Goal: Task Accomplishment & Management: Manage account settings

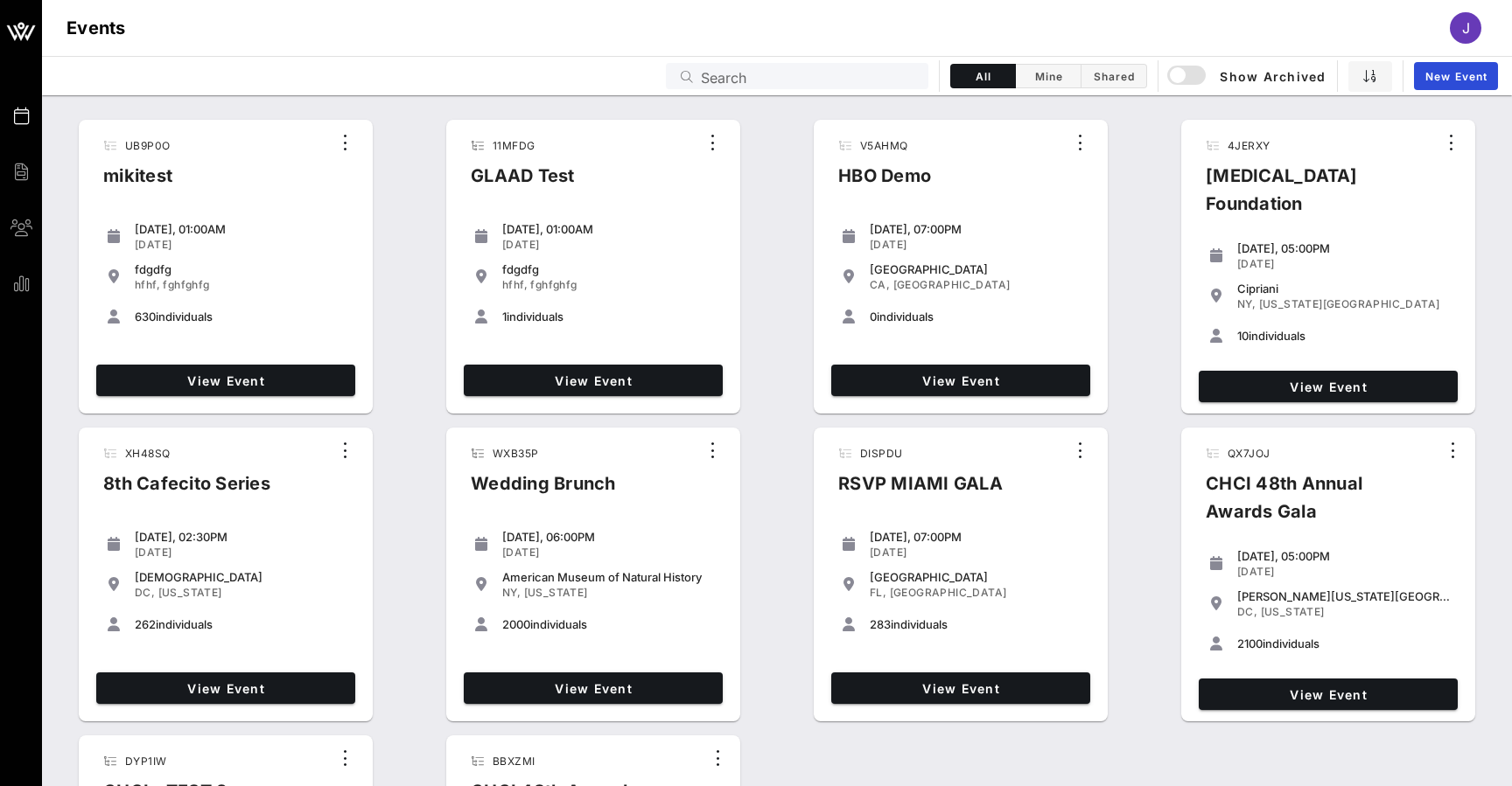
click at [471, 122] on div "11MFDG GLAAD Test [DATE], 01:00AM [DATE] fdgdfg hfhf, fghfghfg 1 individuals Vi…" at bounding box center [594, 267] width 294 height 294
click at [901, 73] on input "text" at bounding box center [809, 76] width 217 height 22
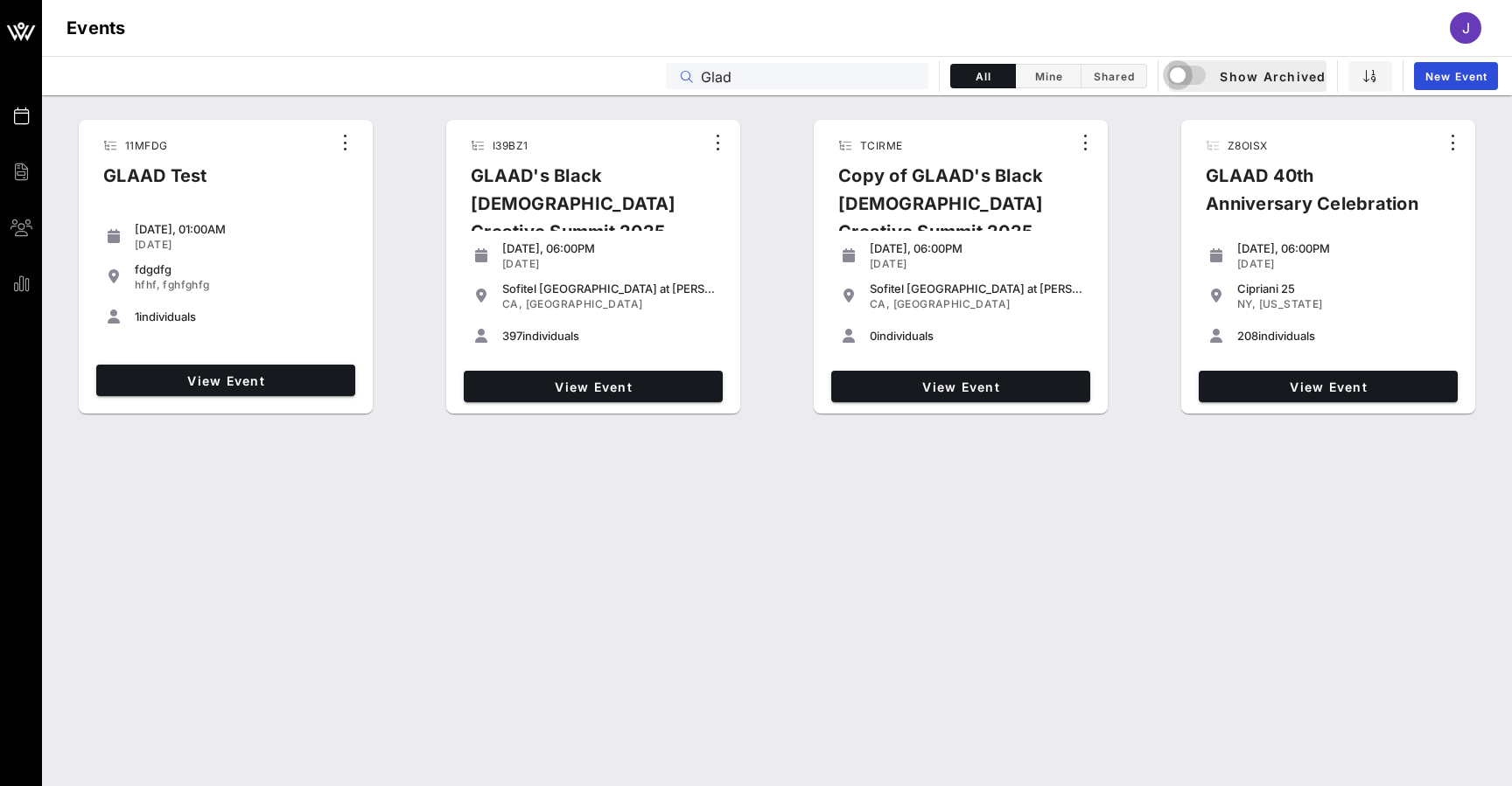
drag, startPoint x: 919, startPoint y: 455, endPoint x: 1184, endPoint y: 76, distance: 462.5
click at [1184, 76] on div "button" at bounding box center [1178, 75] width 24 height 24
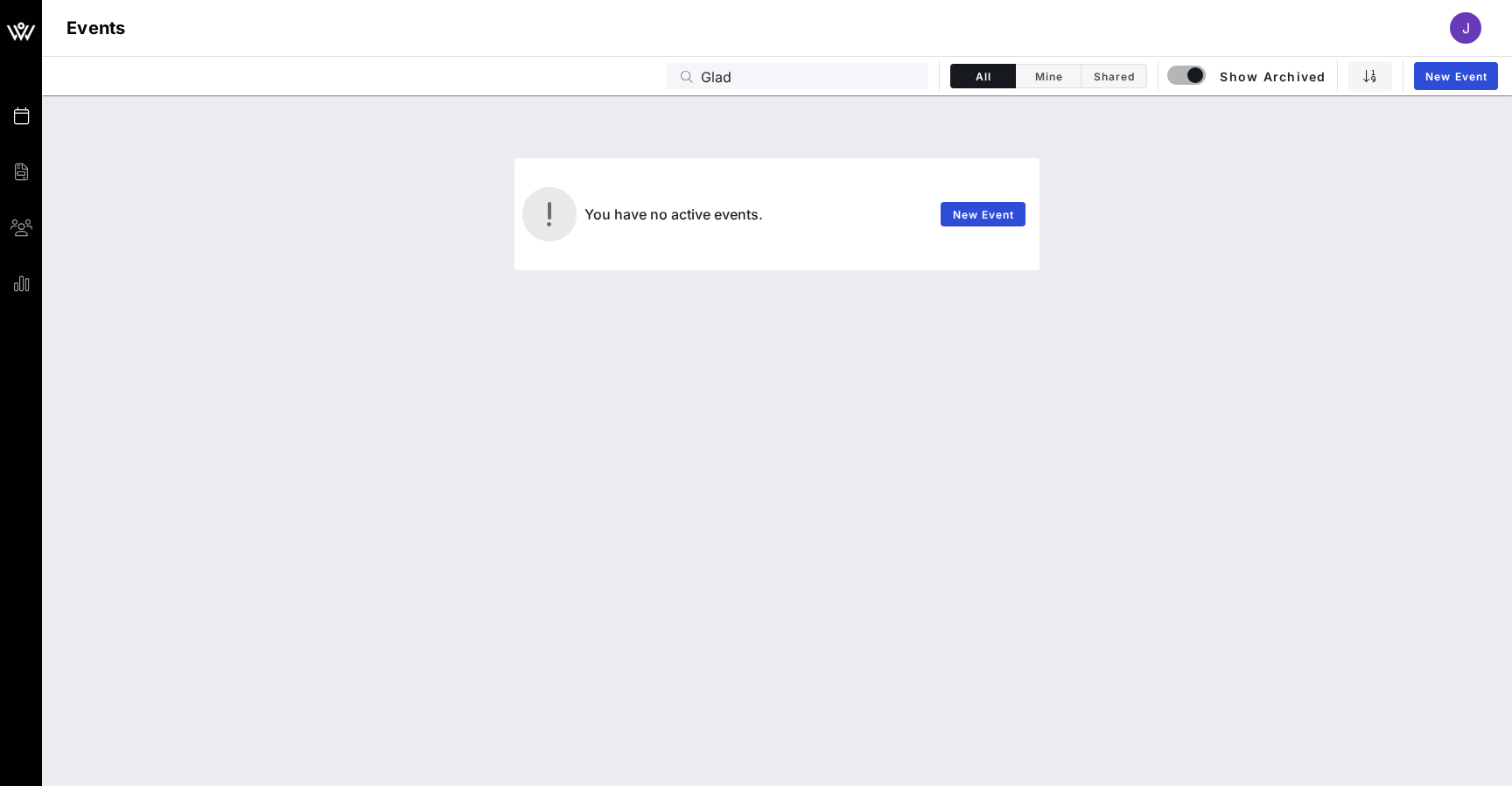
click at [720, 77] on input "Glad" at bounding box center [809, 76] width 217 height 22
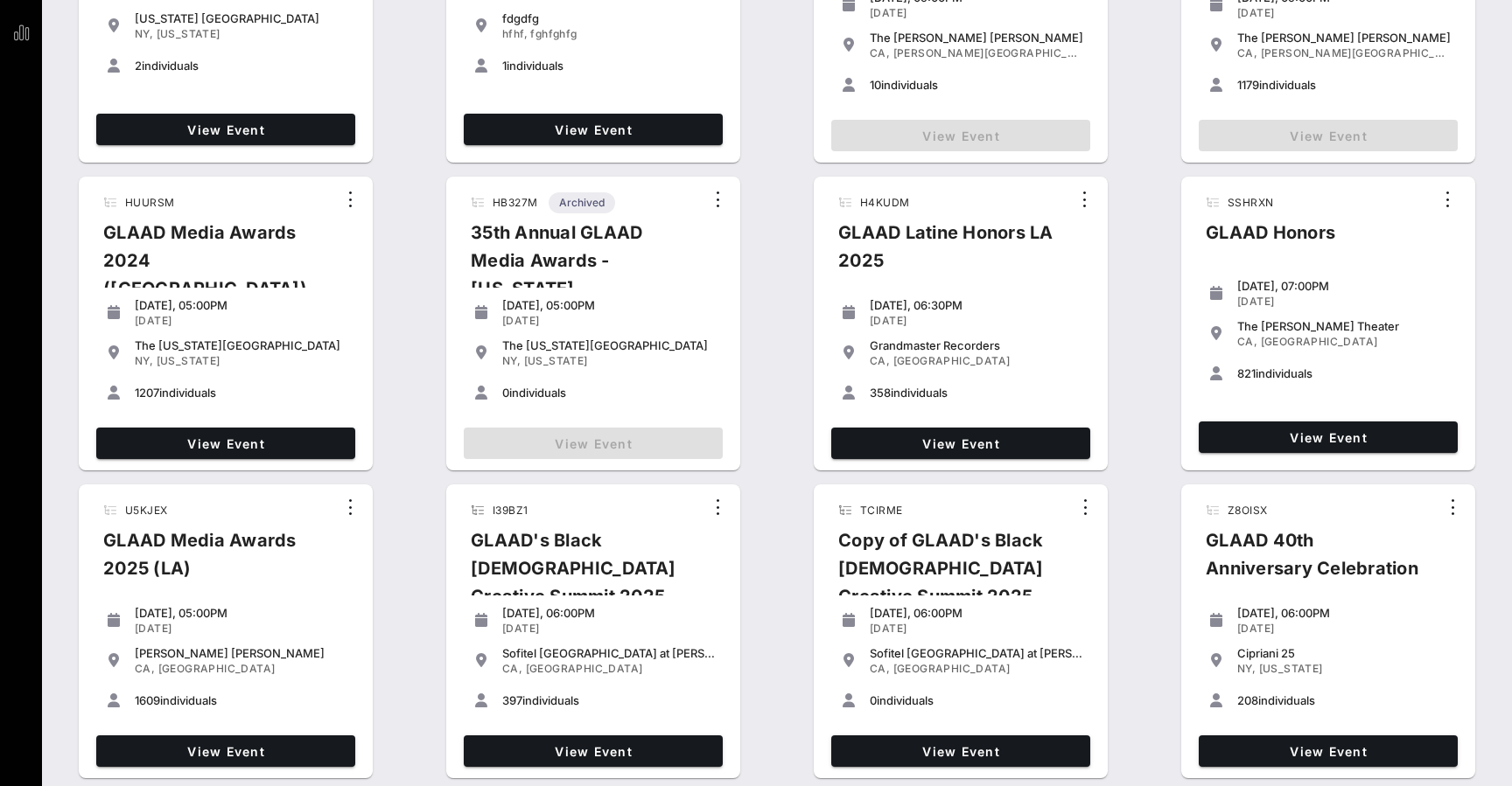
scroll to position [251, 0]
type input "Glaad"
click at [265, 441] on span "View Event" at bounding box center [226, 444] width 245 height 15
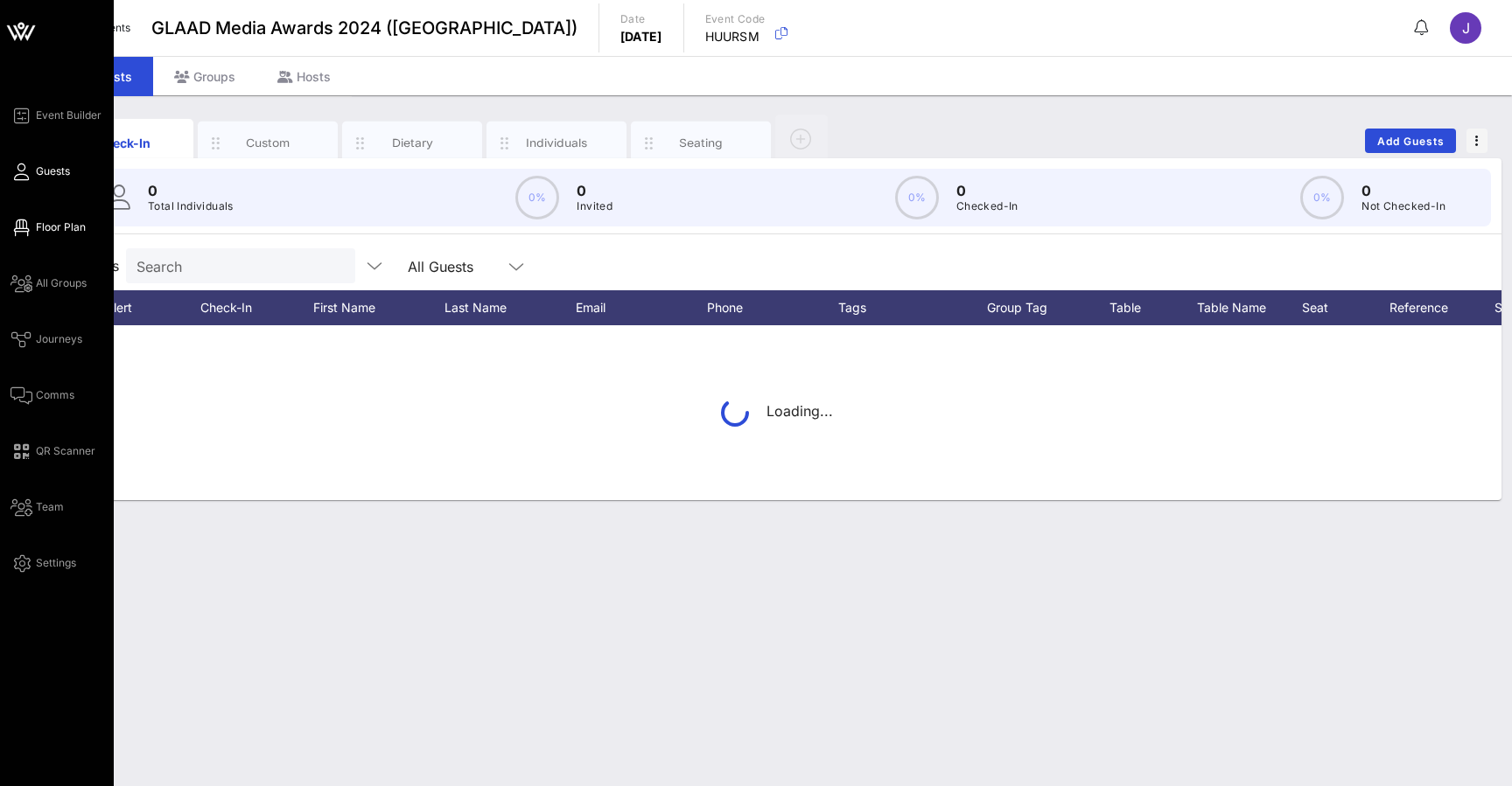
click at [19, 227] on icon at bounding box center [21, 227] width 22 height 3
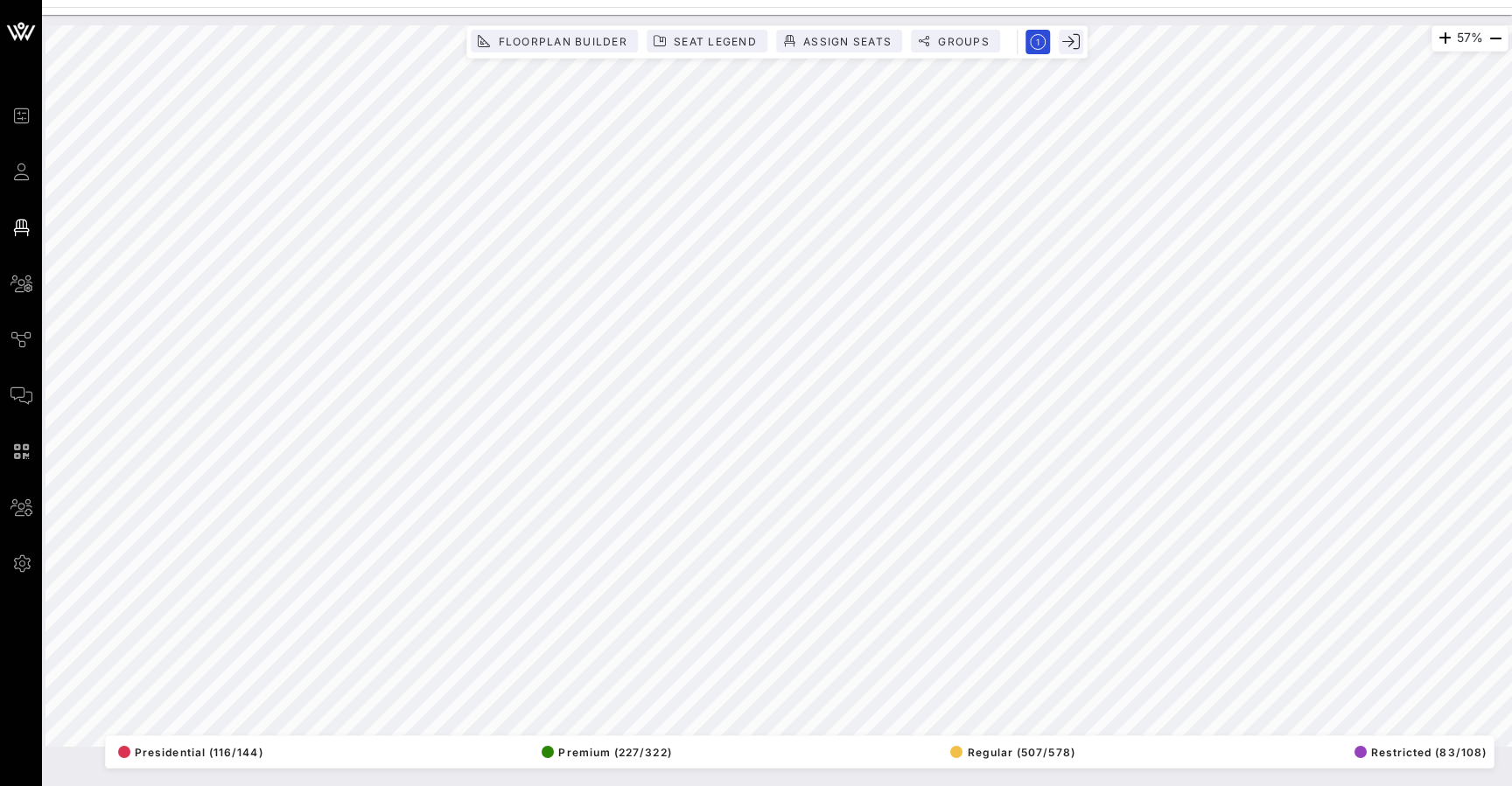
click at [809, 785] on html "Event Builder Guests Floor Plan All Groups Journeys Comms QR Scanner Team Setti…" at bounding box center [756, 393] width 1512 height 786
click at [766, 30] on div "57% Floorplan Builder Seat Legend Assign Seats Groups Exit All Reserved Shared …" at bounding box center [777, 386] width 1462 height 721
drag, startPoint x: 1025, startPoint y: 47, endPoint x: 564, endPoint y: 44, distance: 461.0
click at [564, 44] on span "Floorplan Builder" at bounding box center [562, 41] width 130 height 13
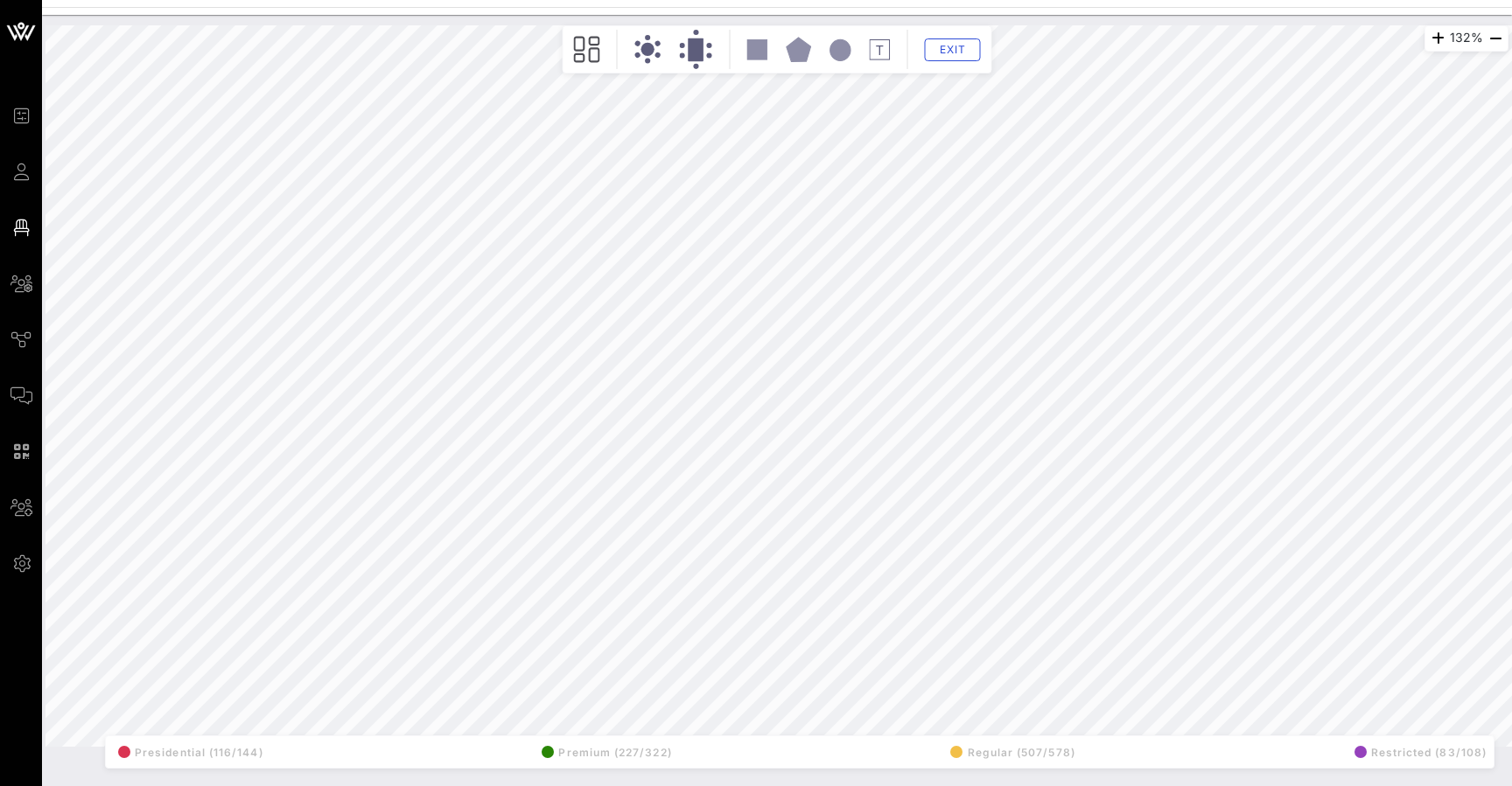
click at [651, 50] on circle at bounding box center [648, 50] width 13 height 13
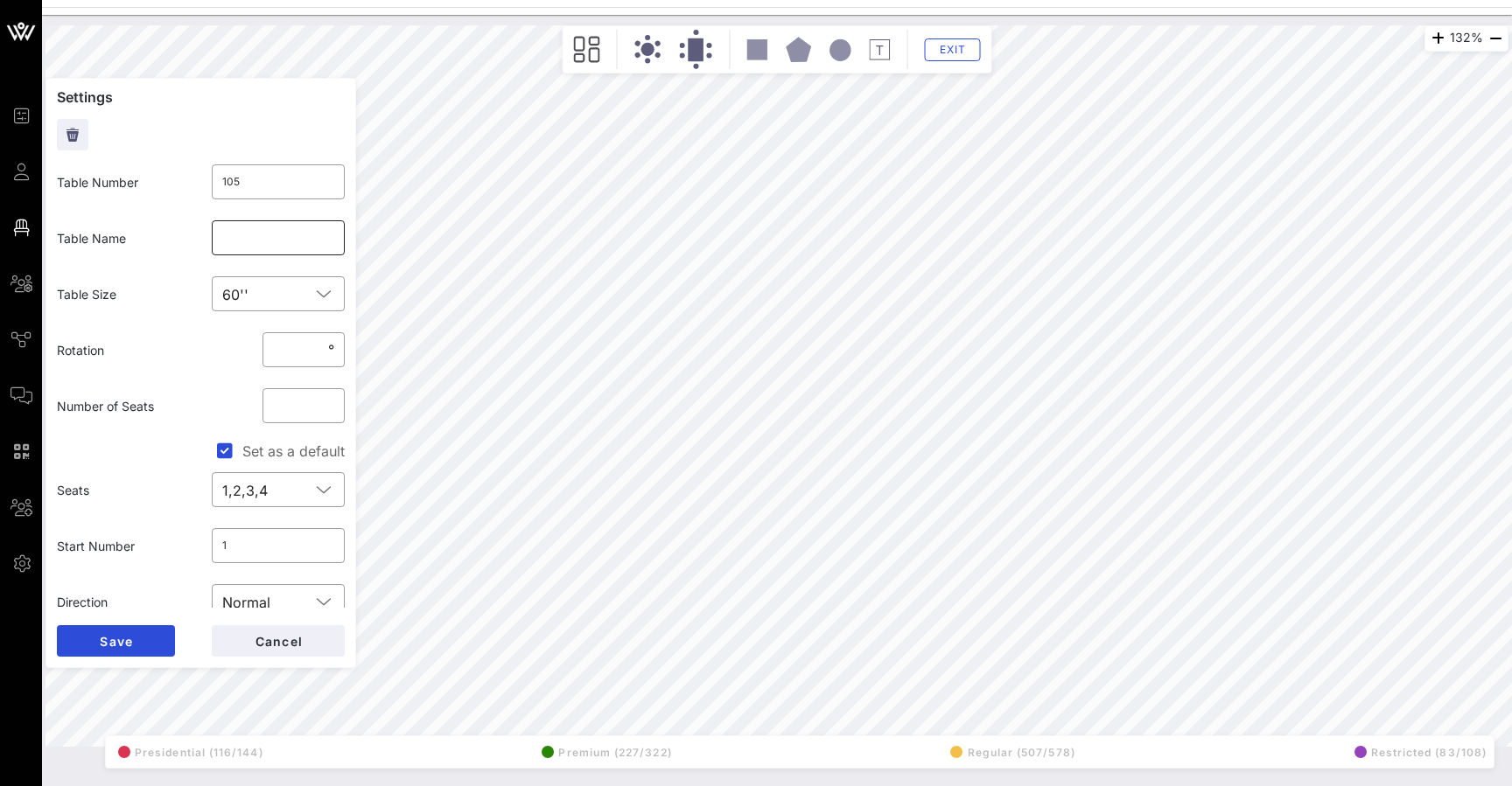
click at [242, 240] on input "text" at bounding box center [278, 238] width 113 height 28
type input "NBF"
click at [168, 640] on button "Save" at bounding box center [116, 641] width 118 height 32
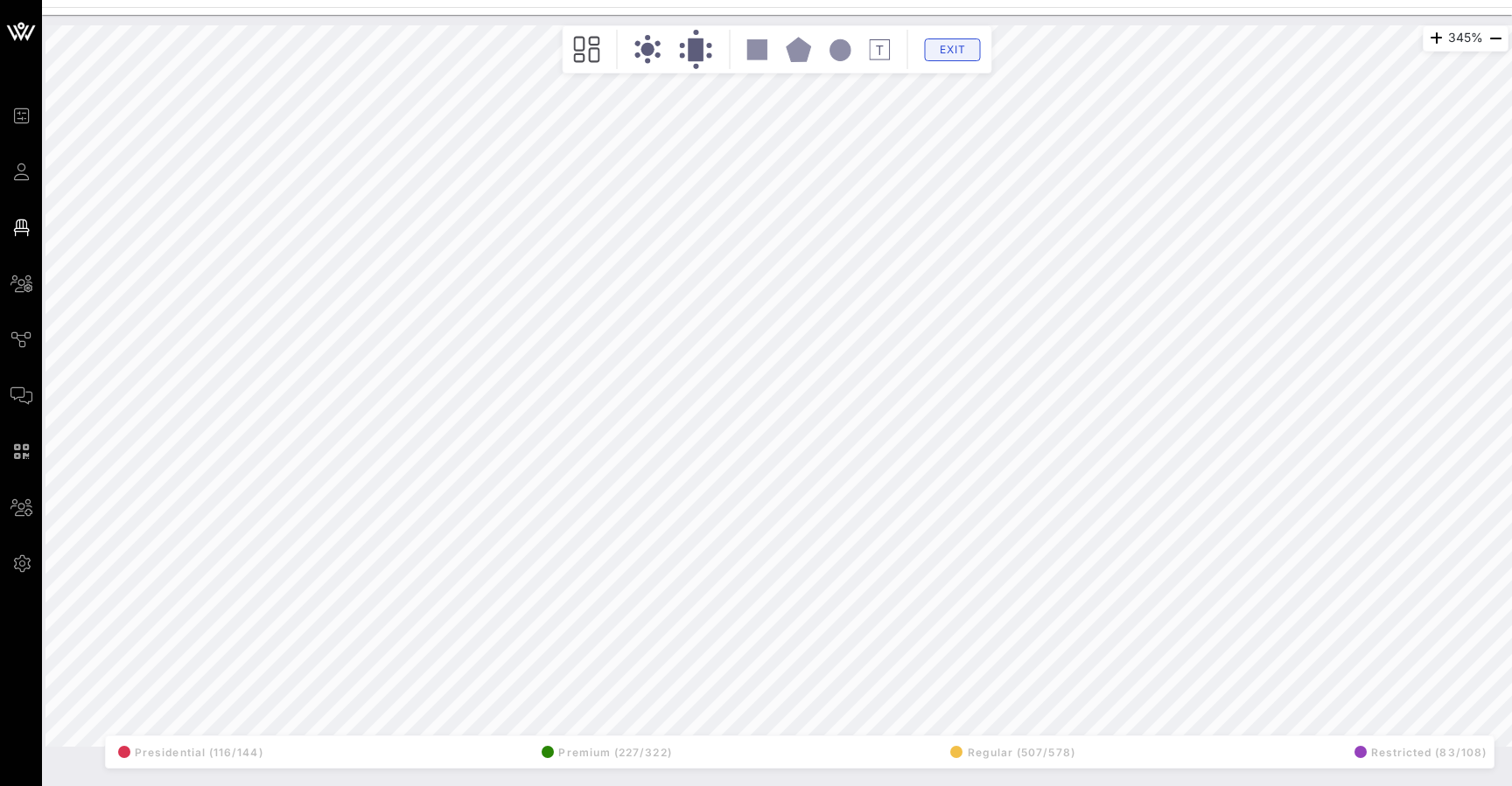
click at [958, 47] on span "Exit" at bounding box center [953, 50] width 34 height 13
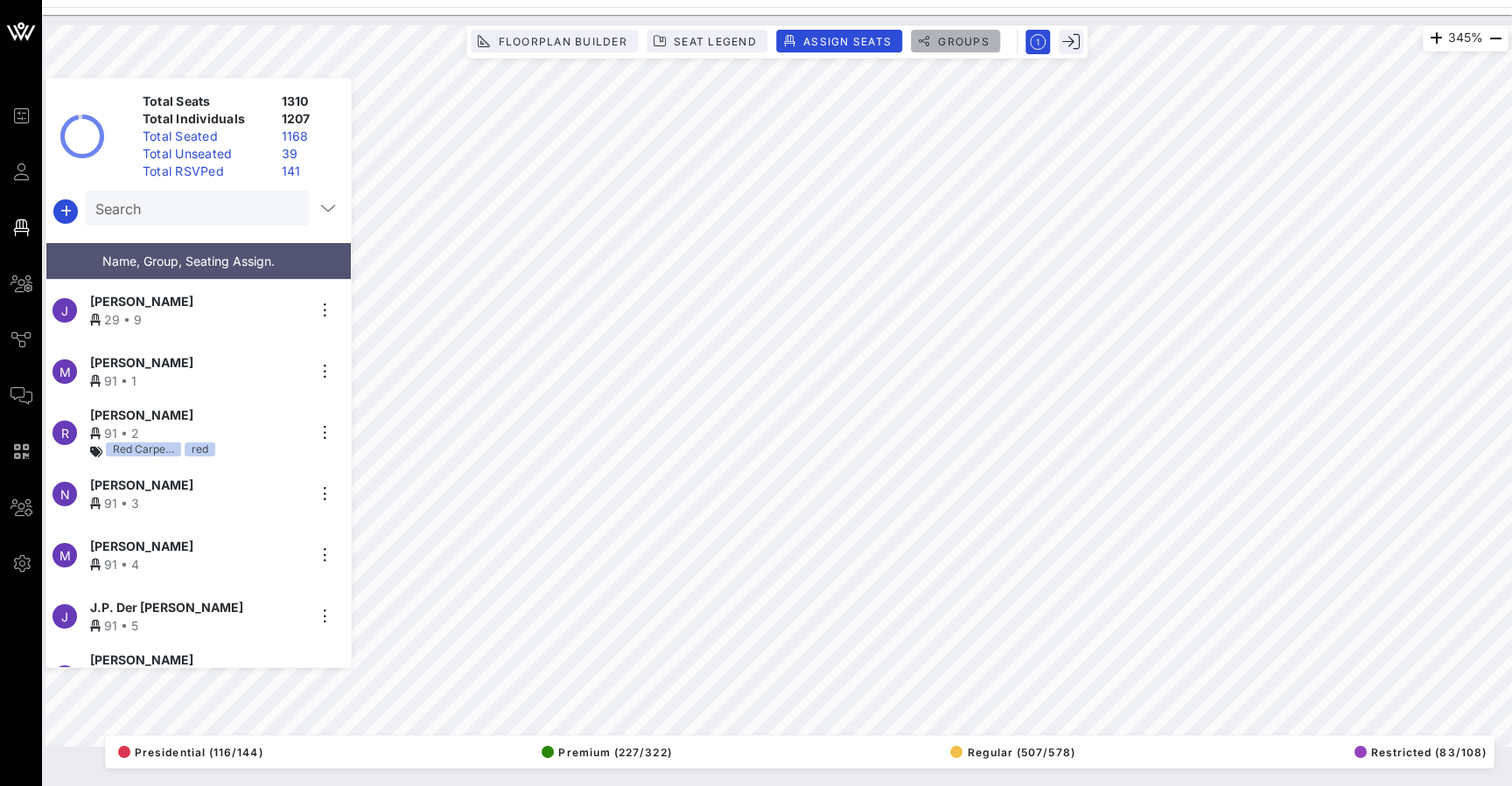
click at [956, 41] on span "Groups" at bounding box center [963, 41] width 52 height 13
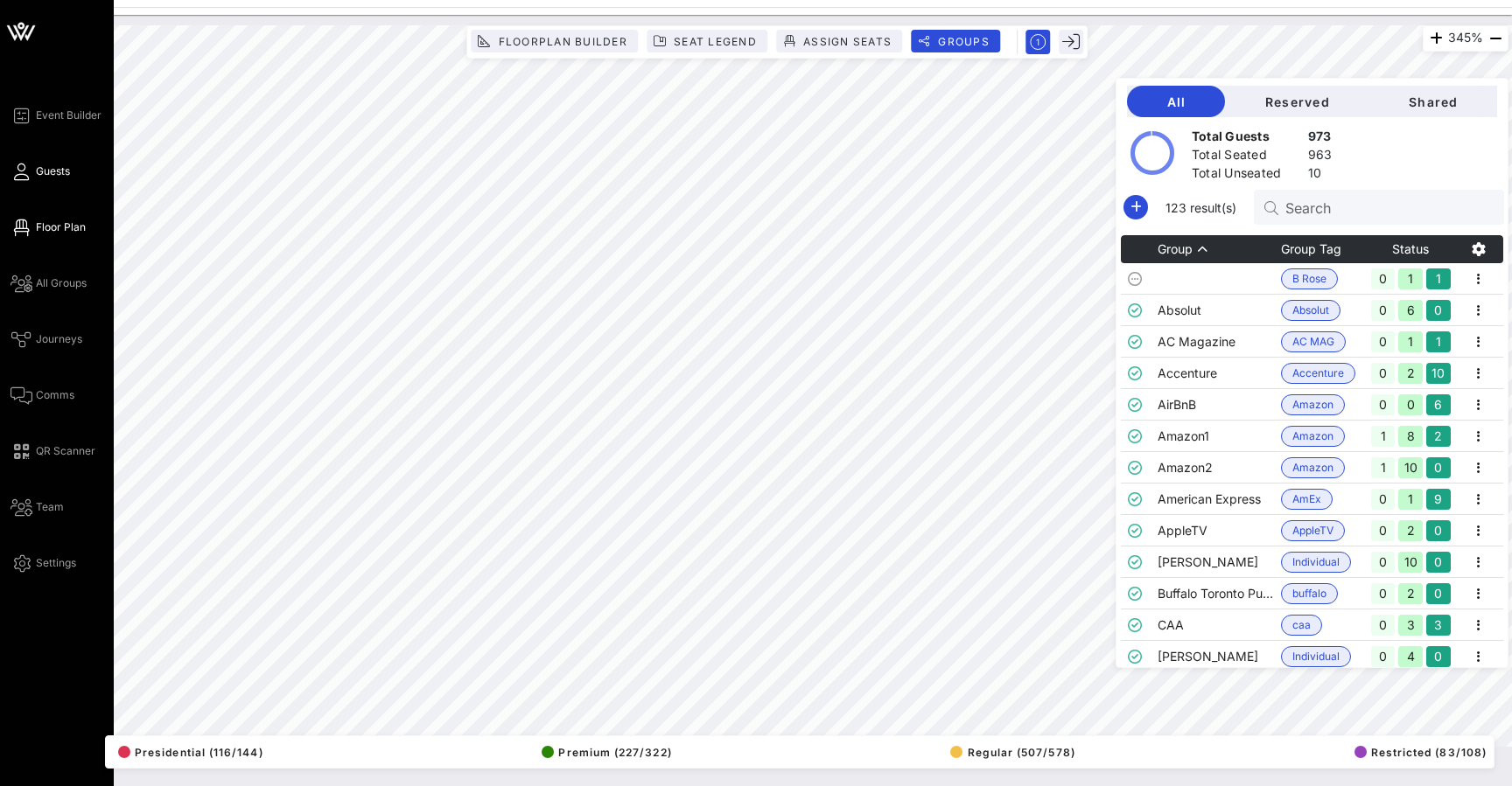
click at [50, 172] on span "Guests" at bounding box center [52, 171] width 34 height 16
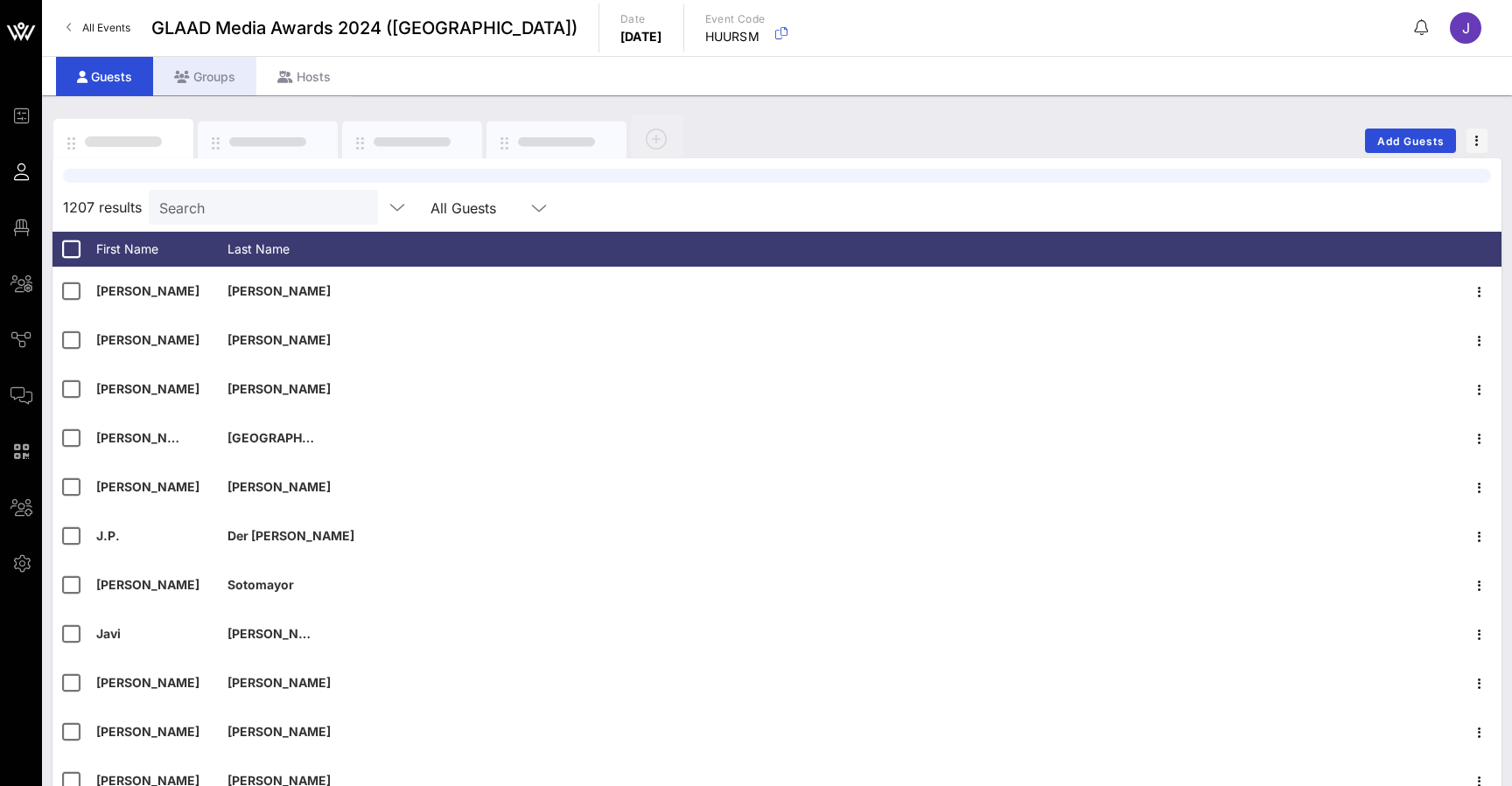
click at [224, 83] on div "Groups" at bounding box center [205, 77] width 103 height 39
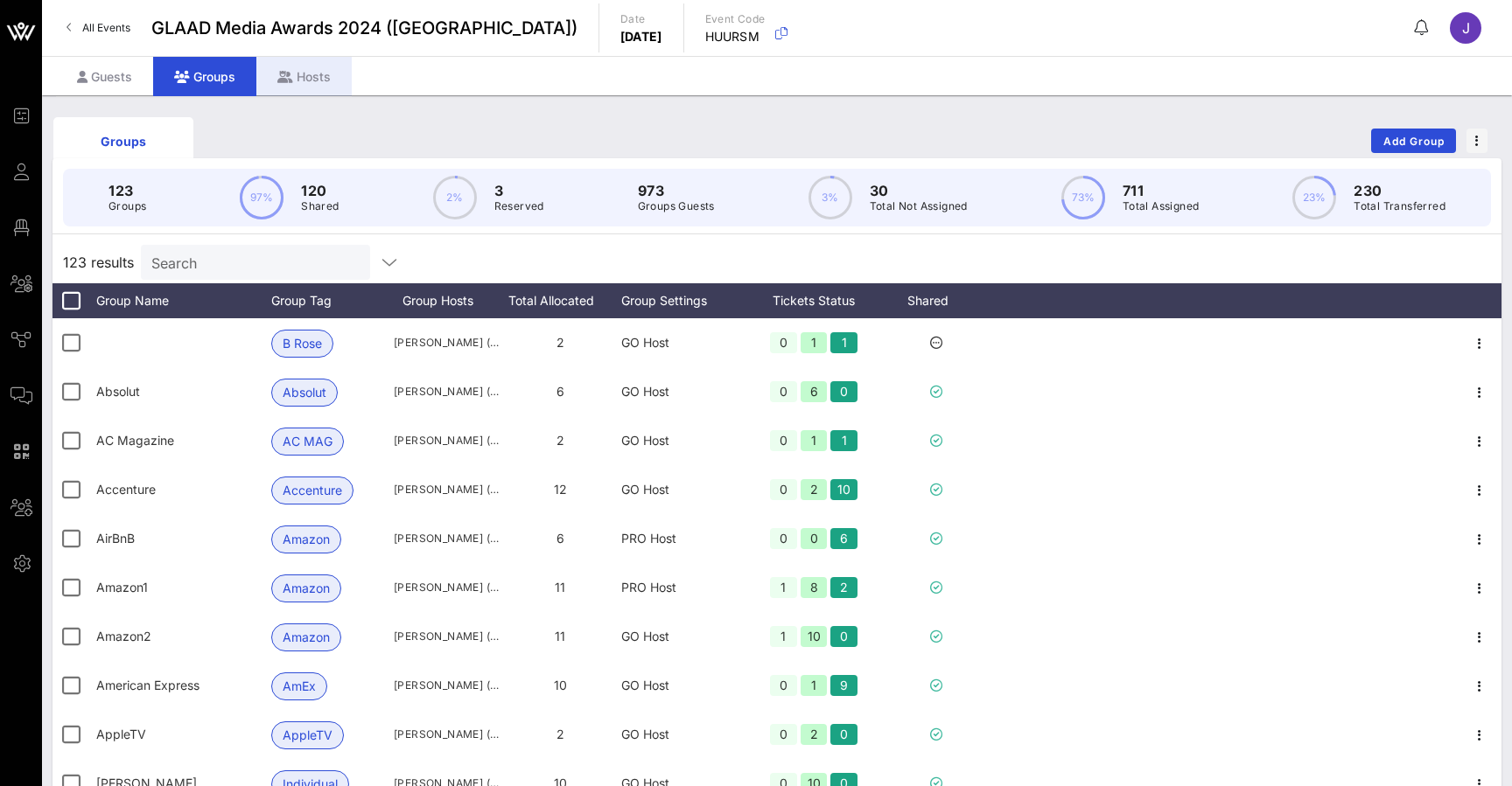
click at [301, 77] on div "Hosts" at bounding box center [304, 77] width 95 height 39
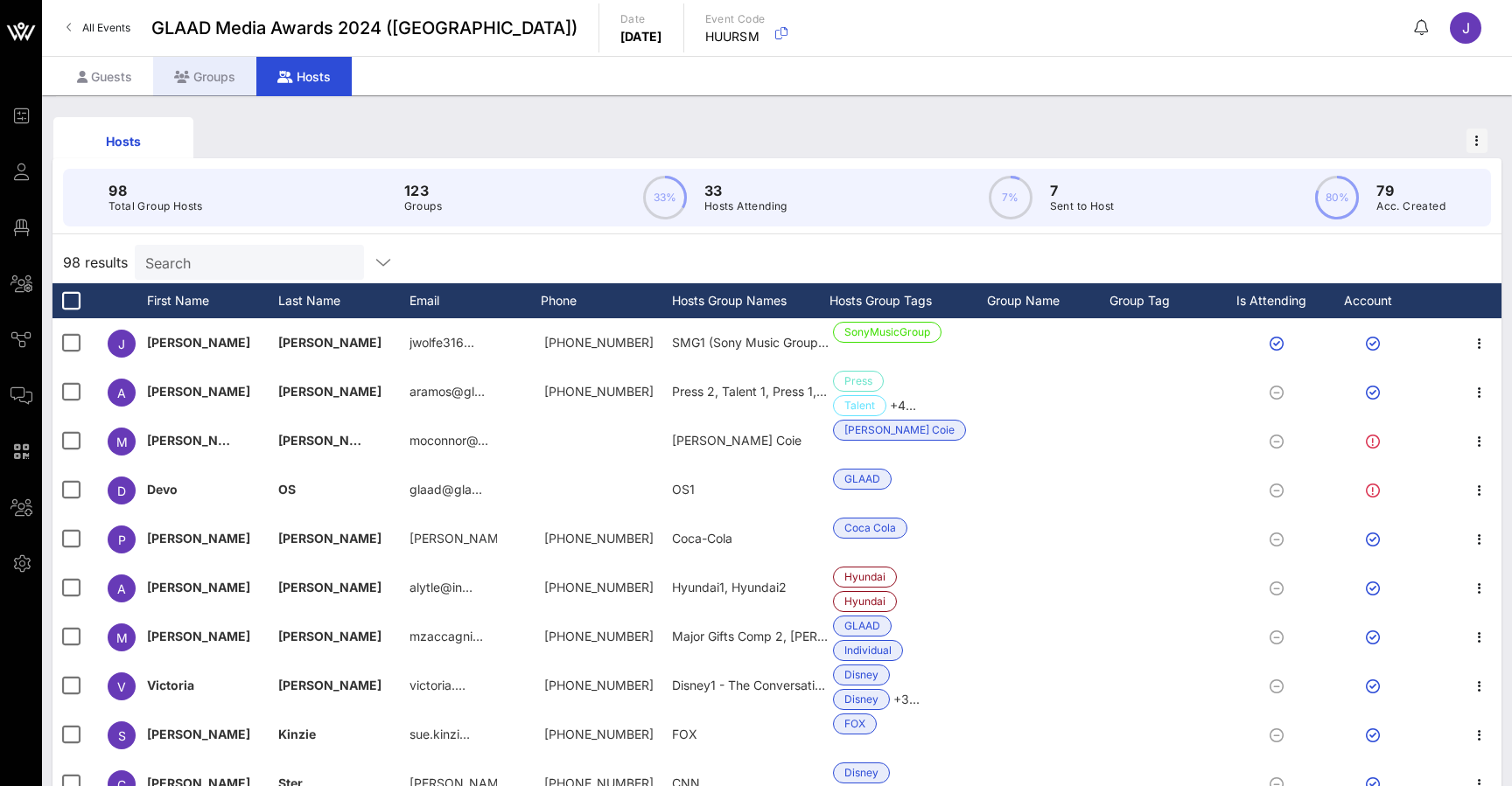
click at [239, 82] on div "Groups" at bounding box center [205, 77] width 103 height 39
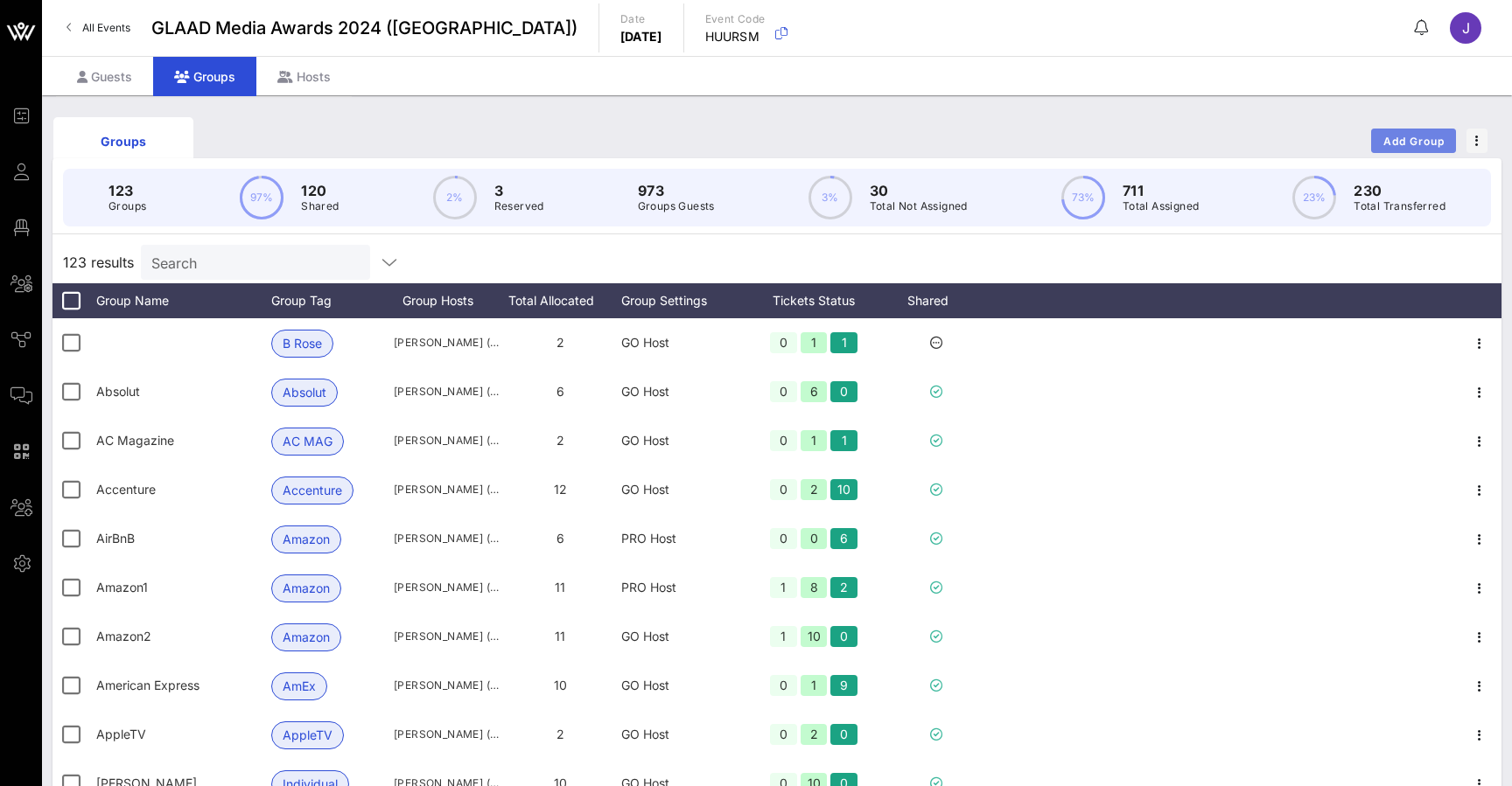
click at [1400, 138] on span "Add Group" at bounding box center [1413, 141] width 63 height 13
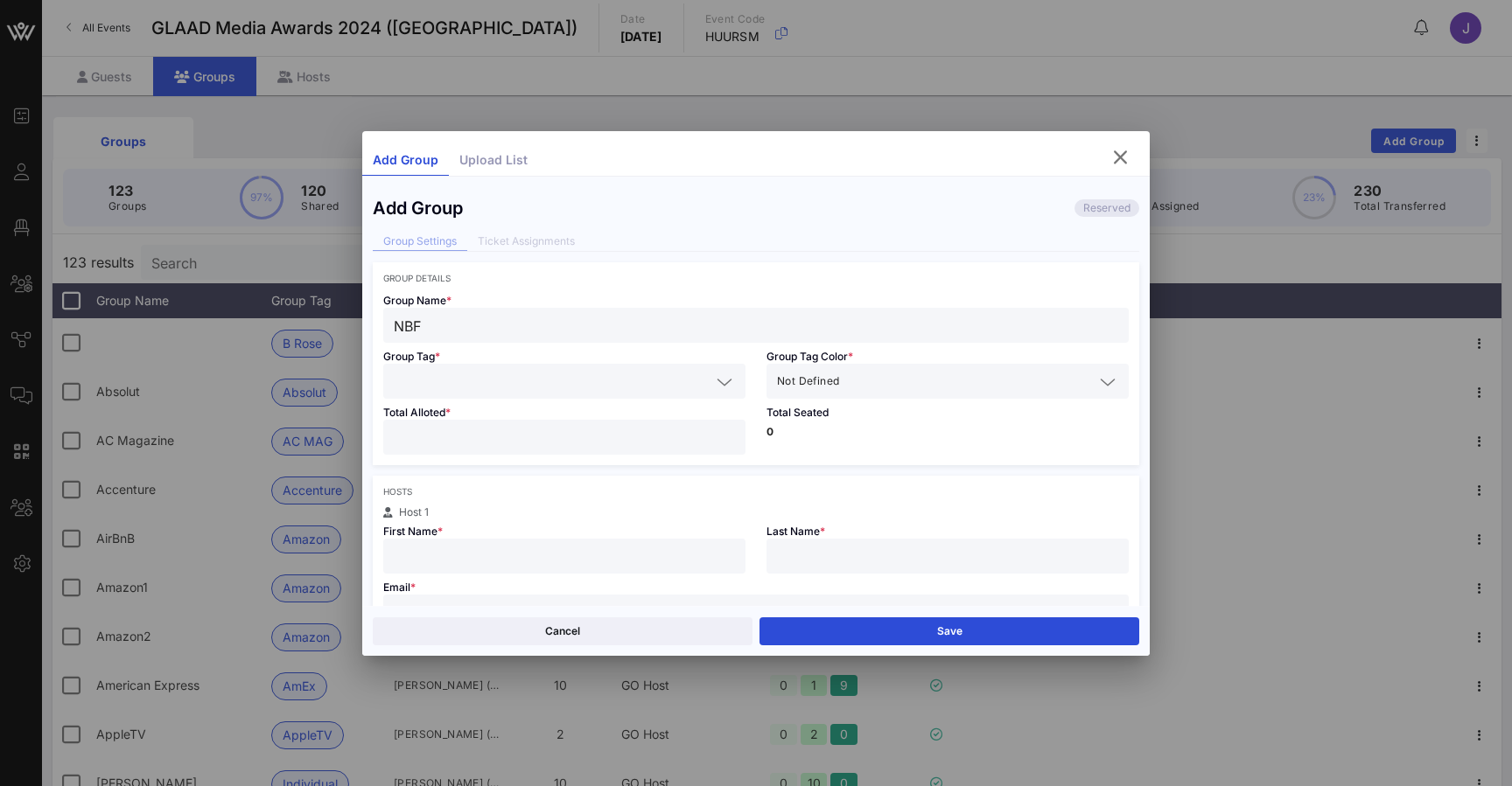
type input "NBF"
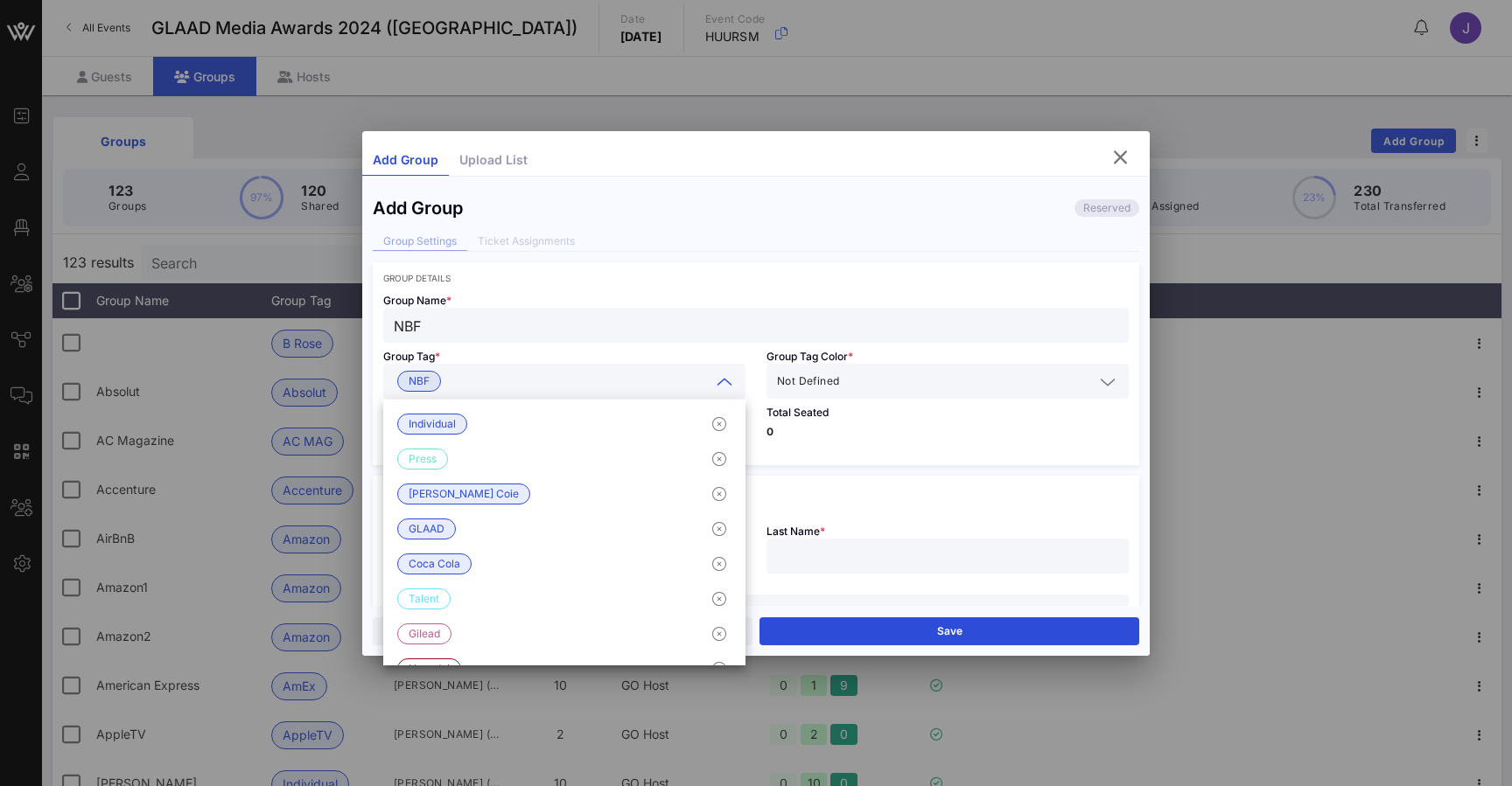
click at [753, 343] on div "Group Tag * NBF" at bounding box center [564, 371] width 383 height 56
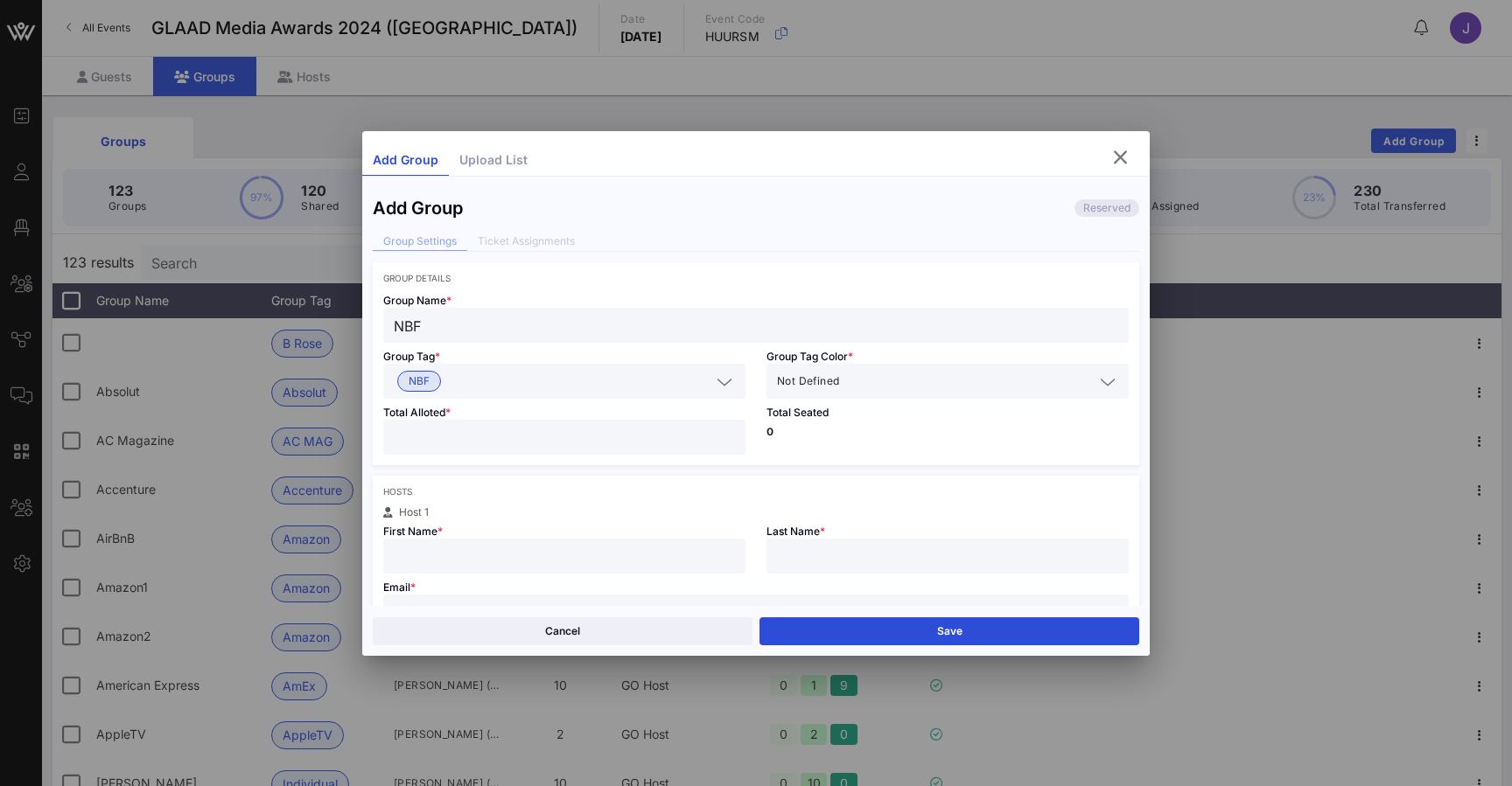
click at [847, 381] on input "text" at bounding box center [968, 381] width 251 height 22
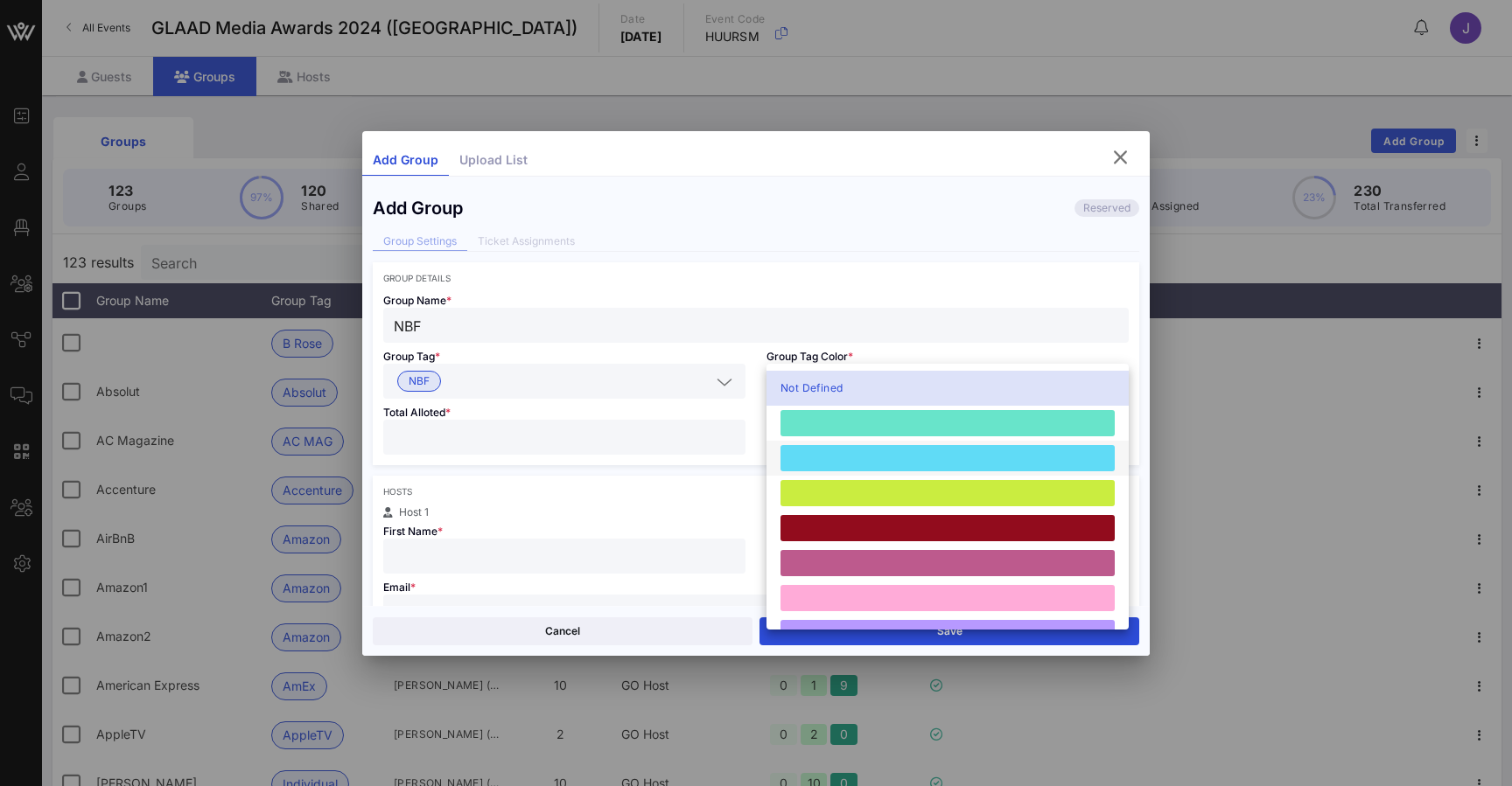
click at [849, 454] on div at bounding box center [947, 458] width 334 height 26
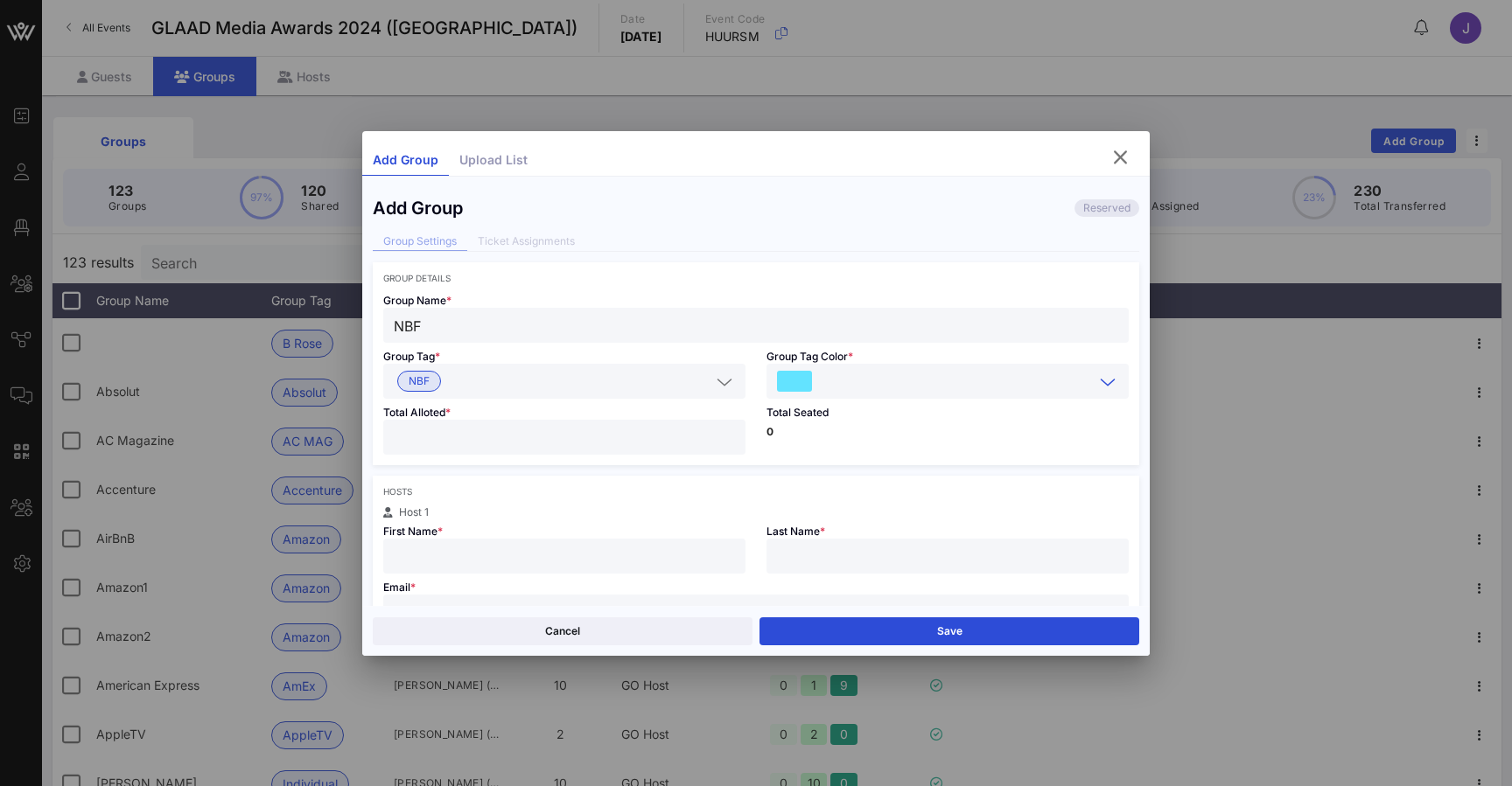
click at [581, 454] on div at bounding box center [564, 437] width 341 height 35
type input "**"
click at [631, 489] on div "Hosts" at bounding box center [756, 491] width 745 height 10
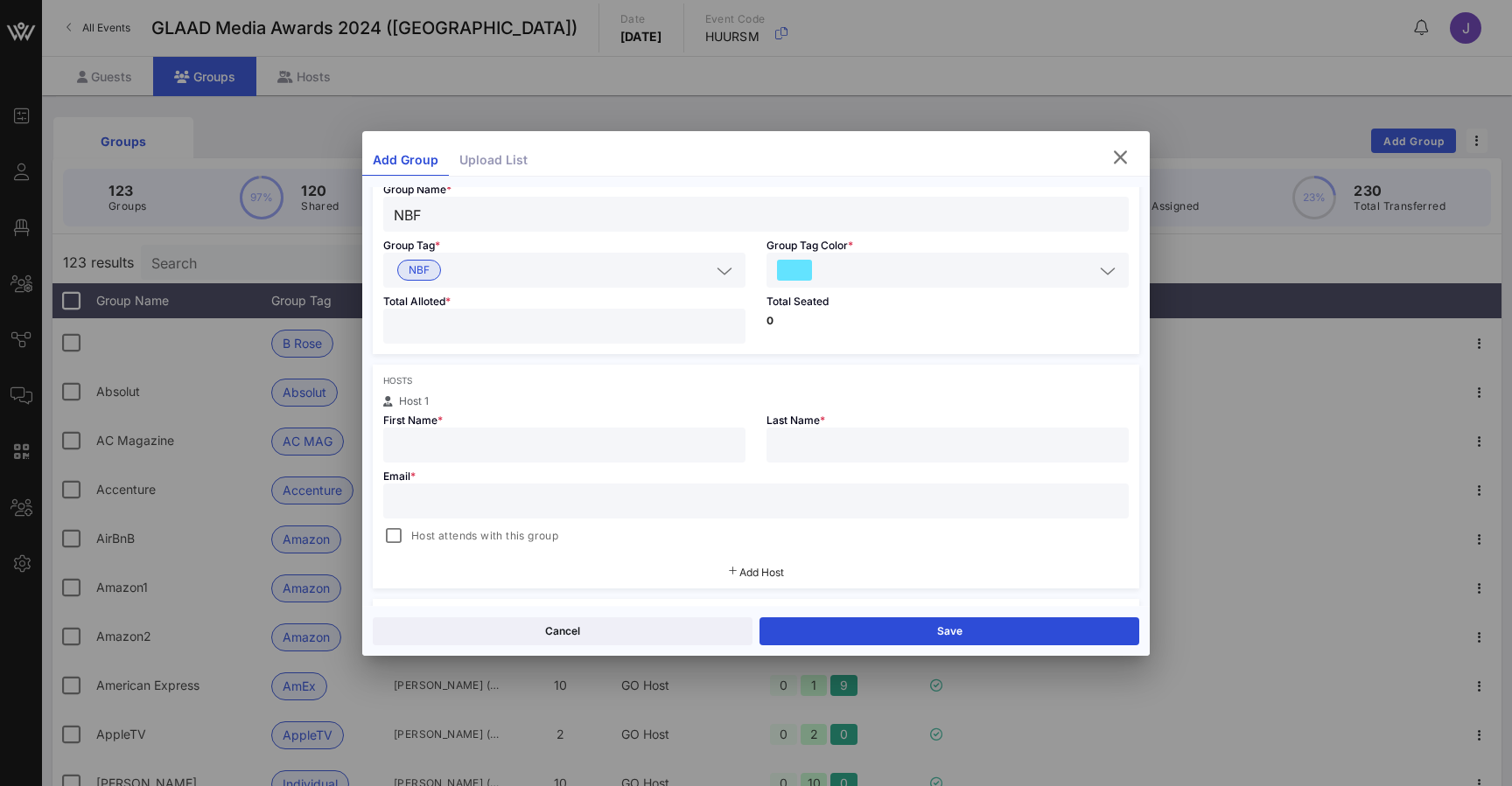
scroll to position [112, 0]
type input "Jennifer"
type input "B"
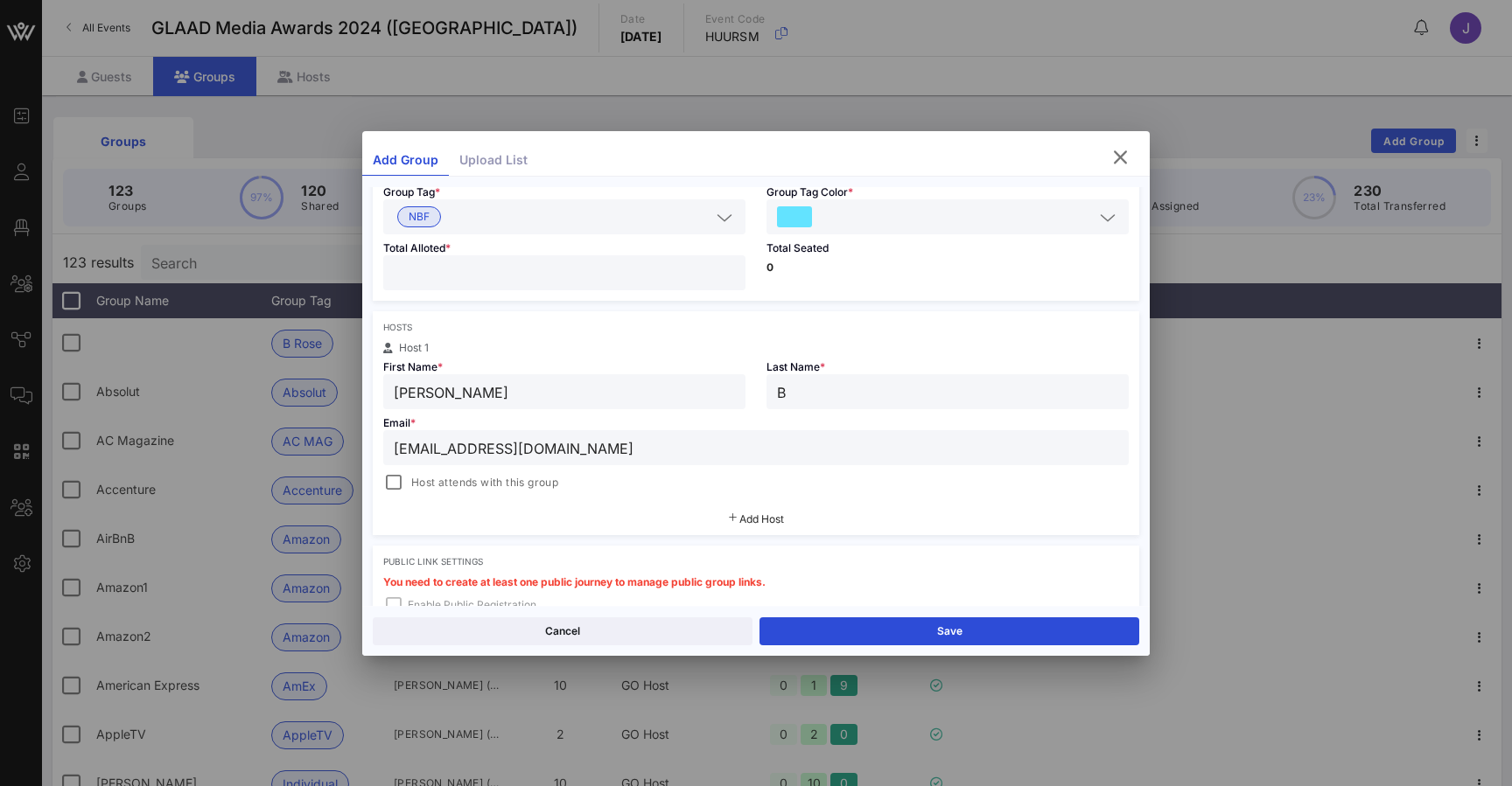
scroll to position [188, 0]
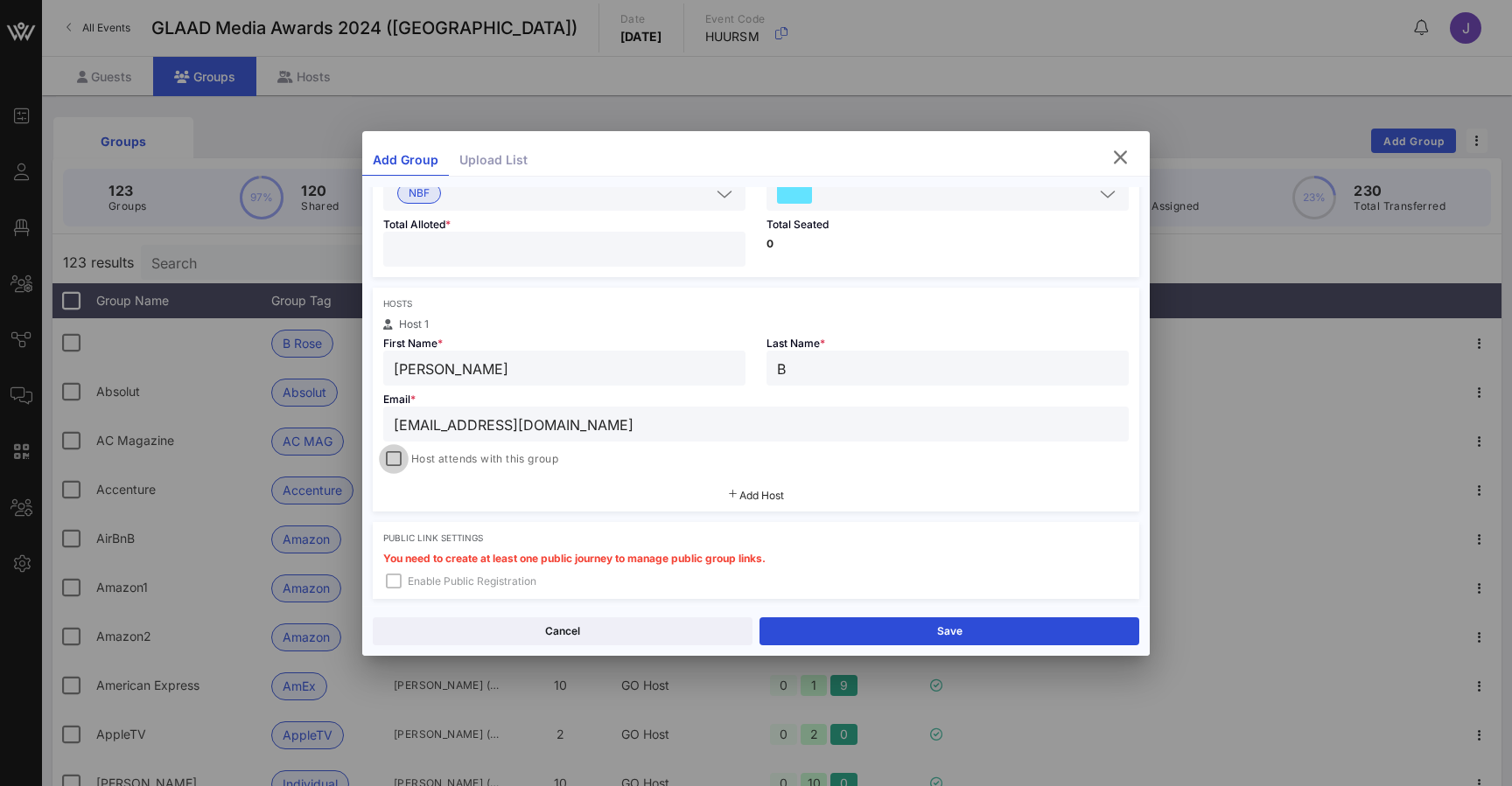
type input "jsgoldman75@gmail.com"
click at [392, 464] on div at bounding box center [393, 458] width 24 height 24
click at [394, 461] on div at bounding box center [393, 458] width 24 height 24
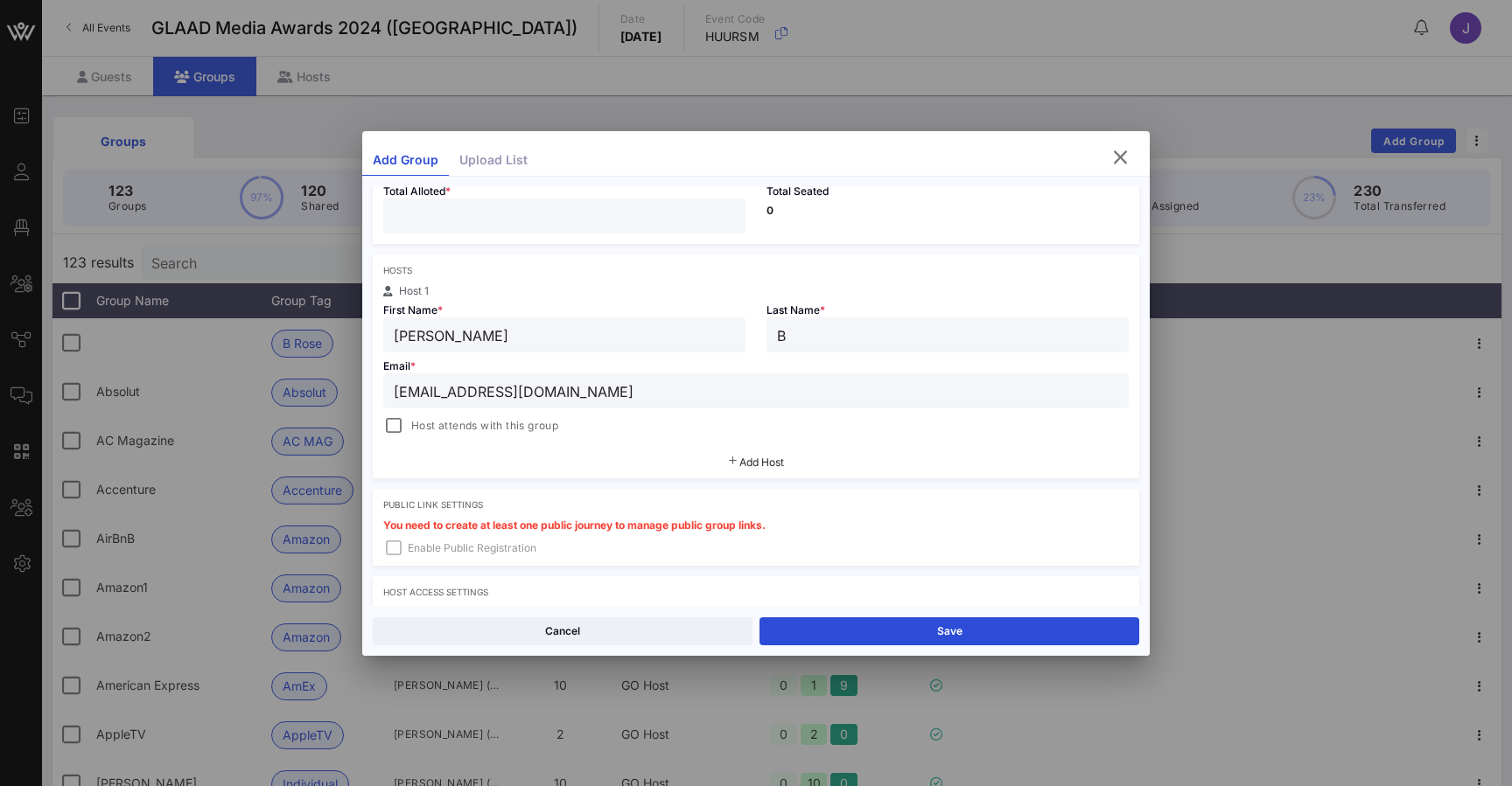
click at [758, 459] on span "Add Host" at bounding box center [762, 462] width 45 height 13
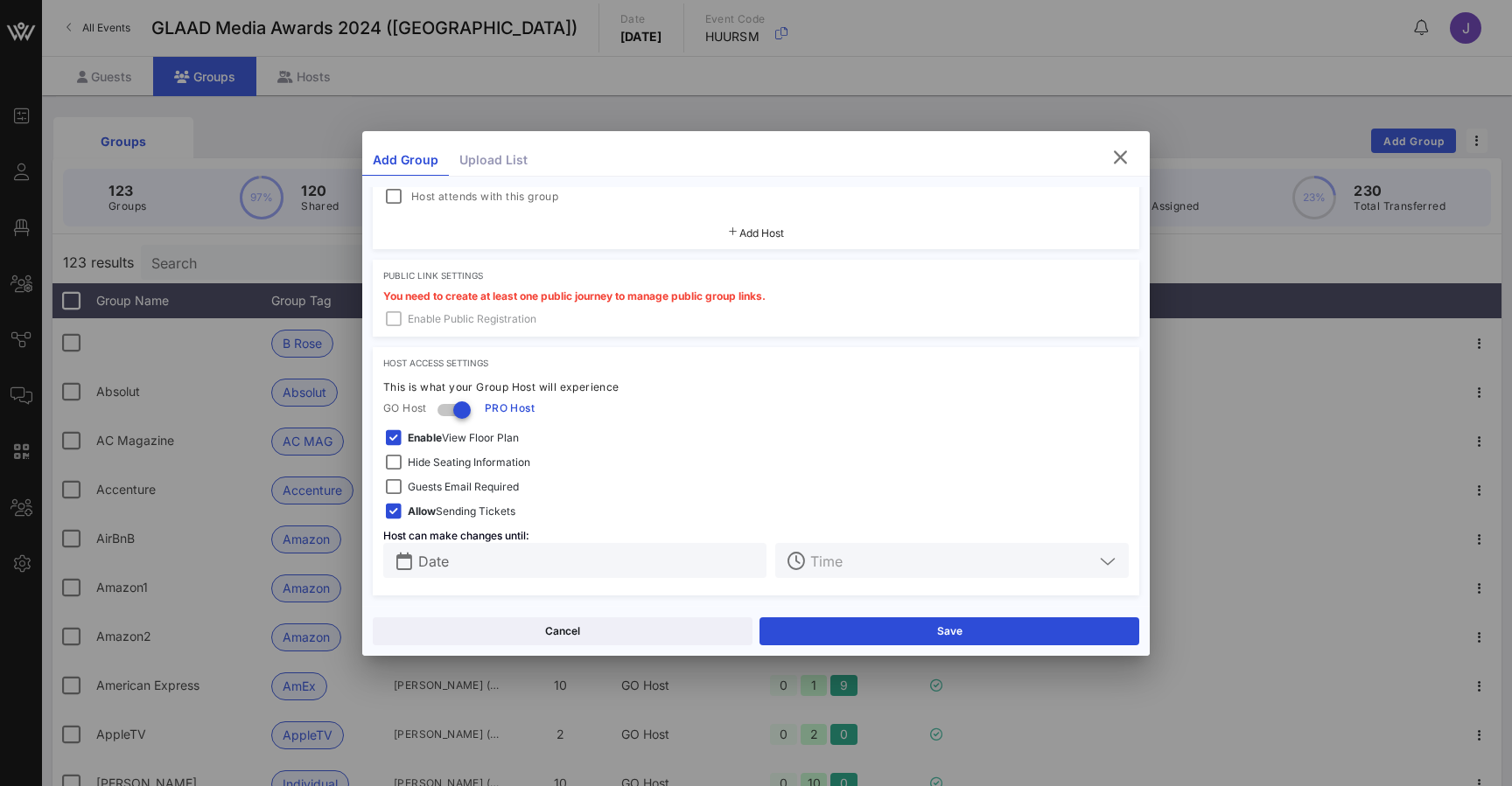
scroll to position [635, 0]
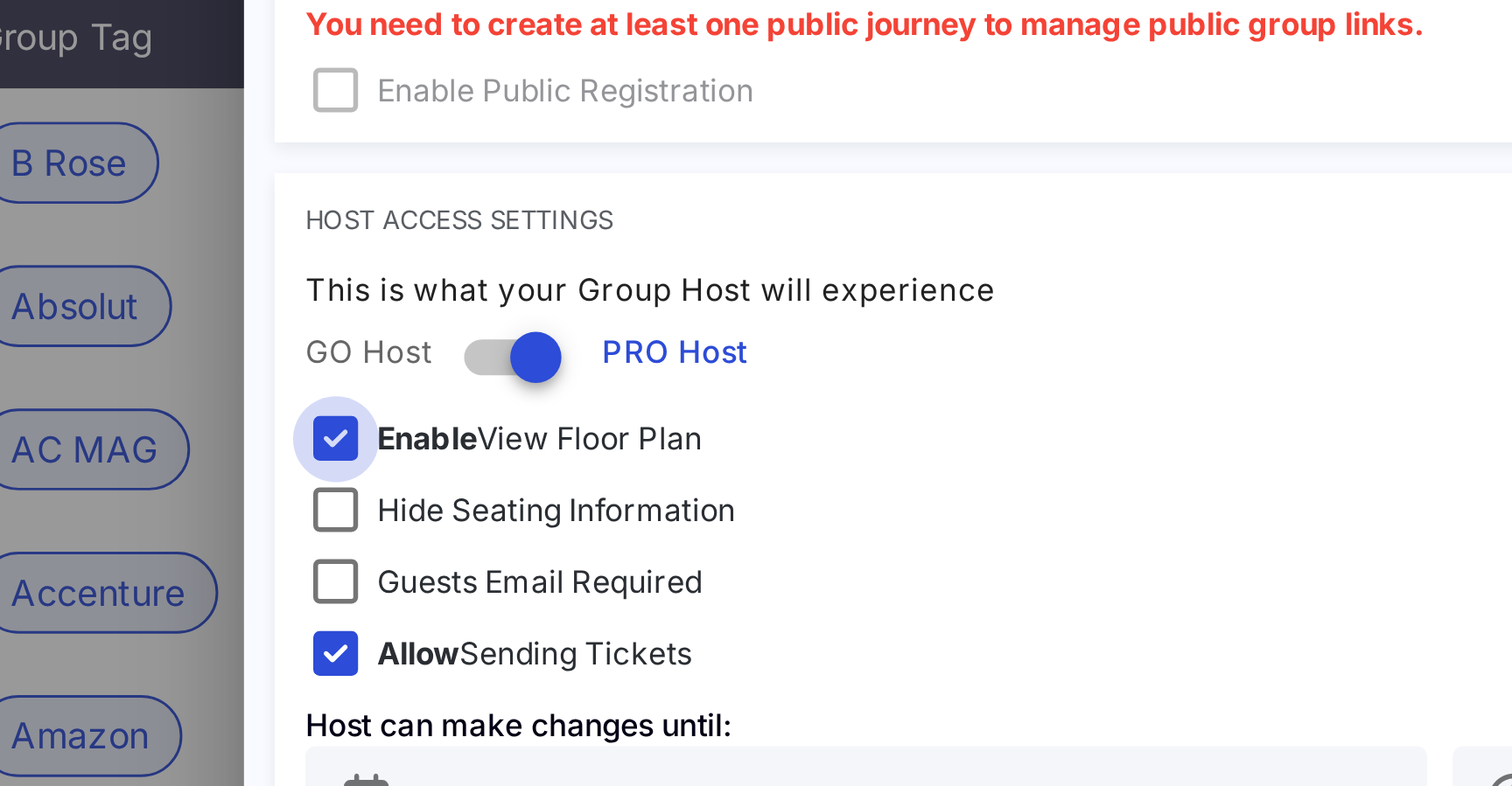
click at [381, 426] on div at bounding box center [393, 438] width 24 height 24
click at [381, 474] on div at bounding box center [393, 487] width 24 height 24
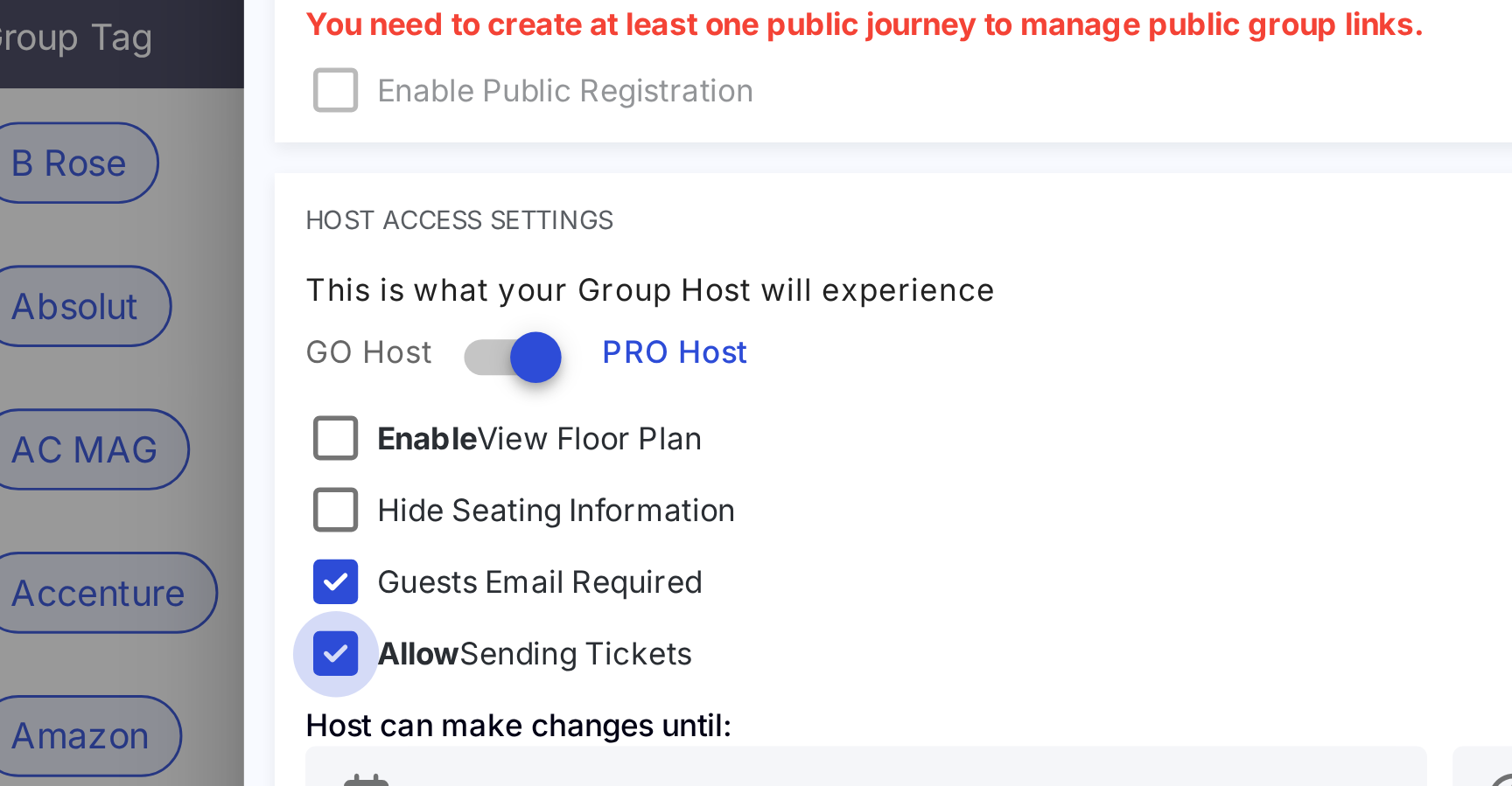
click at [381, 500] on div at bounding box center [393, 512] width 24 height 24
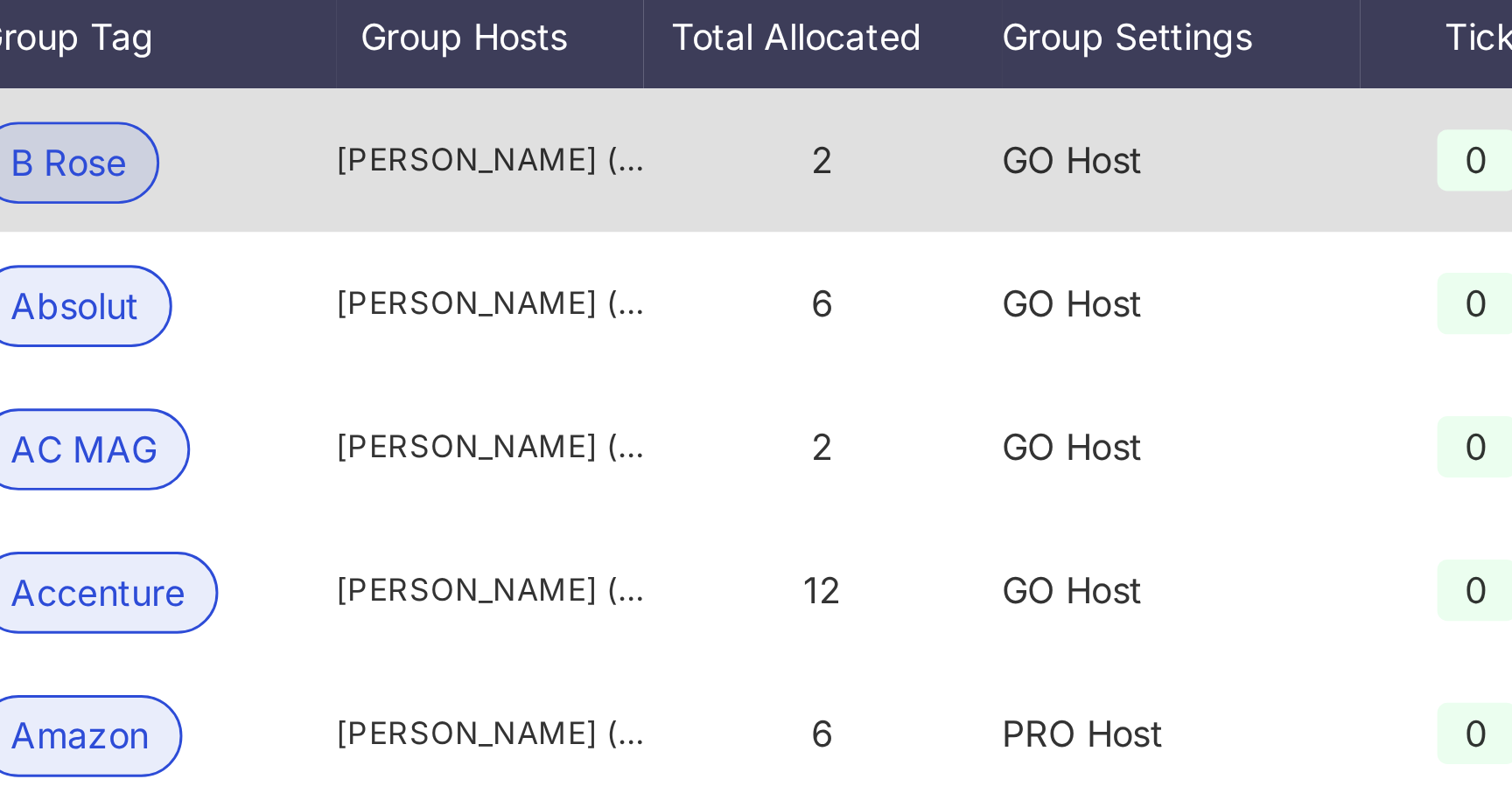
scroll to position [129, 0]
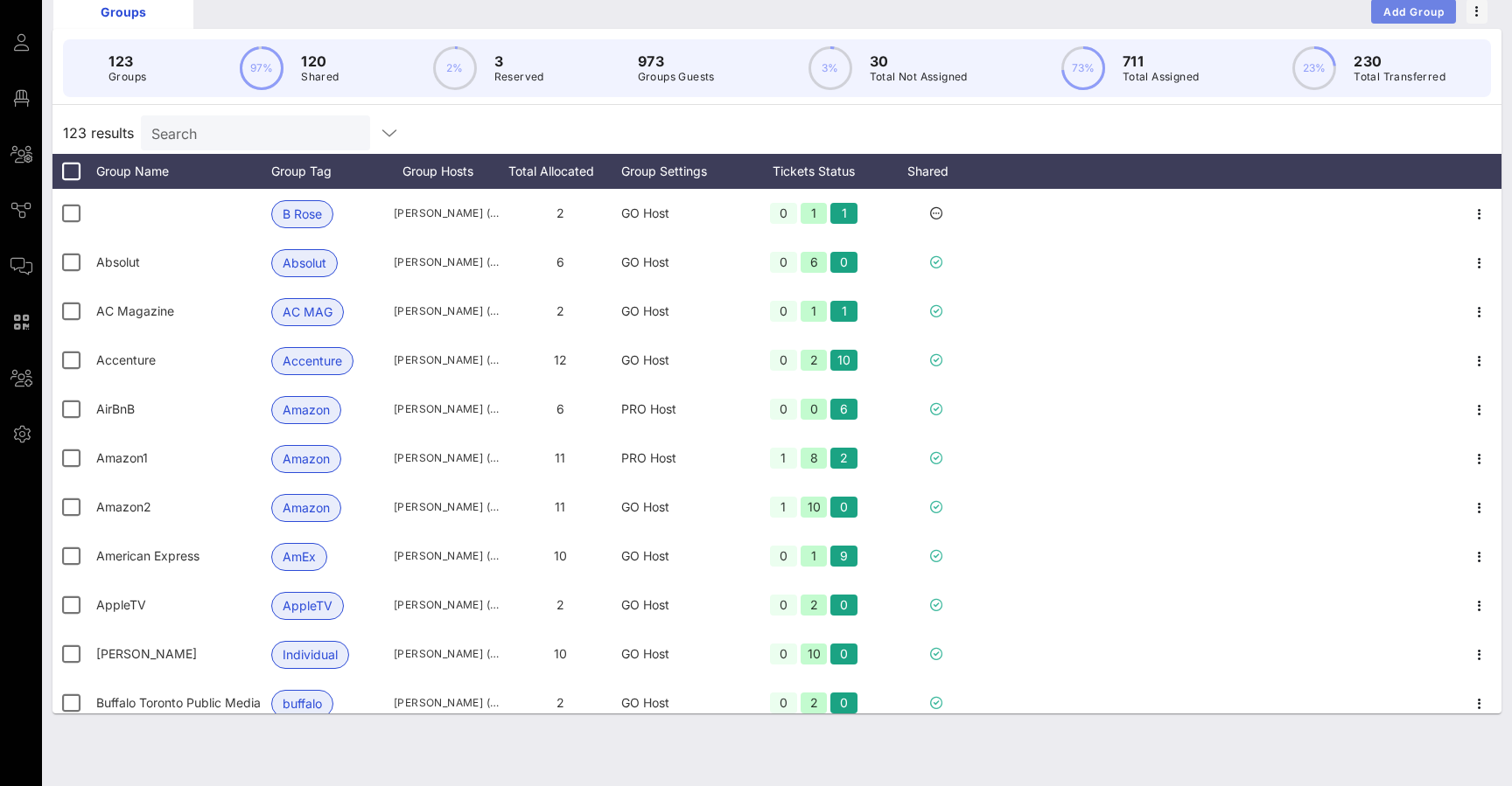
click at [1419, 13] on span "Add Group" at bounding box center [1413, 12] width 63 height 13
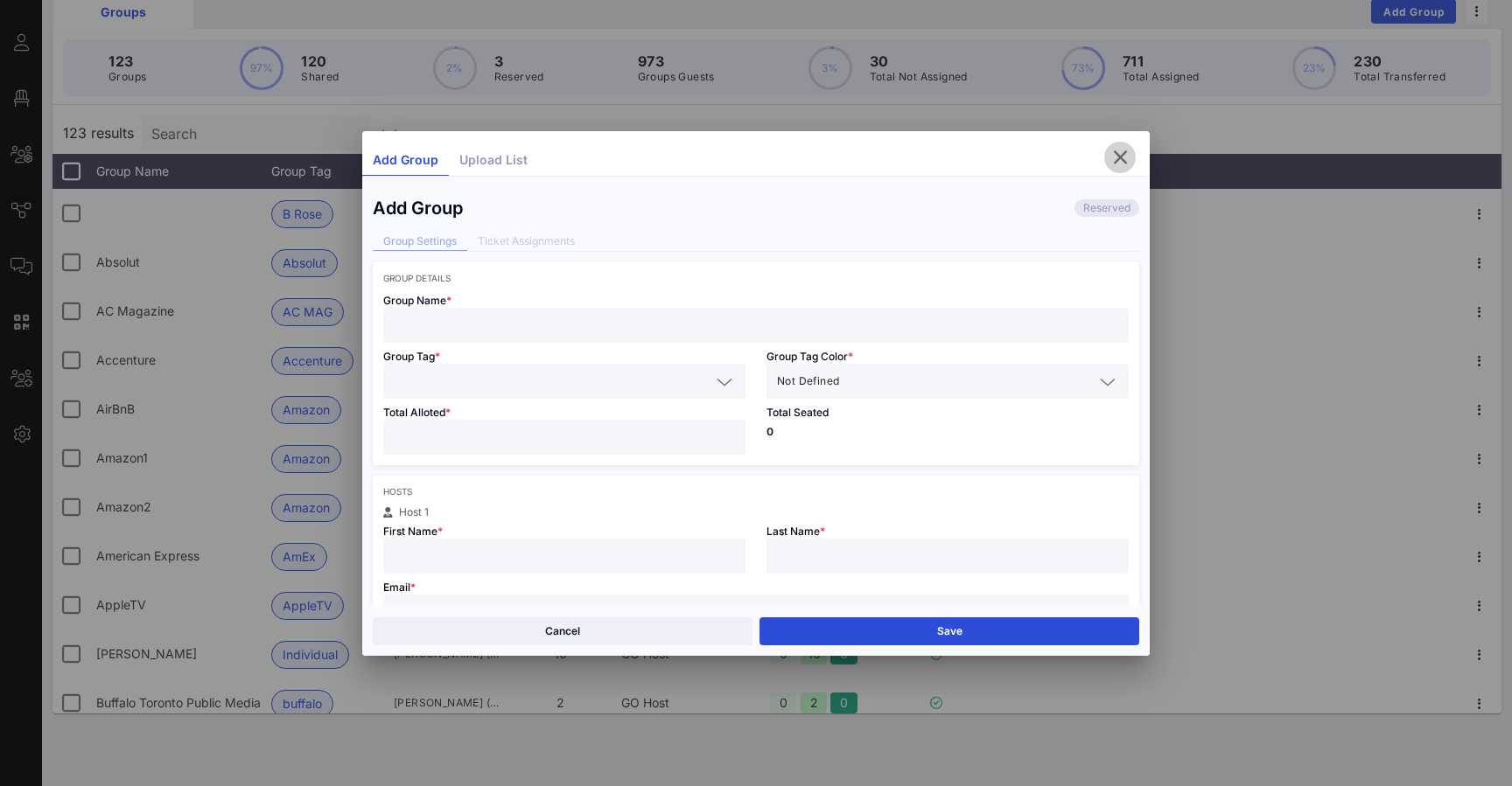
click at [1118, 152] on icon "button" at bounding box center [1120, 157] width 21 height 21
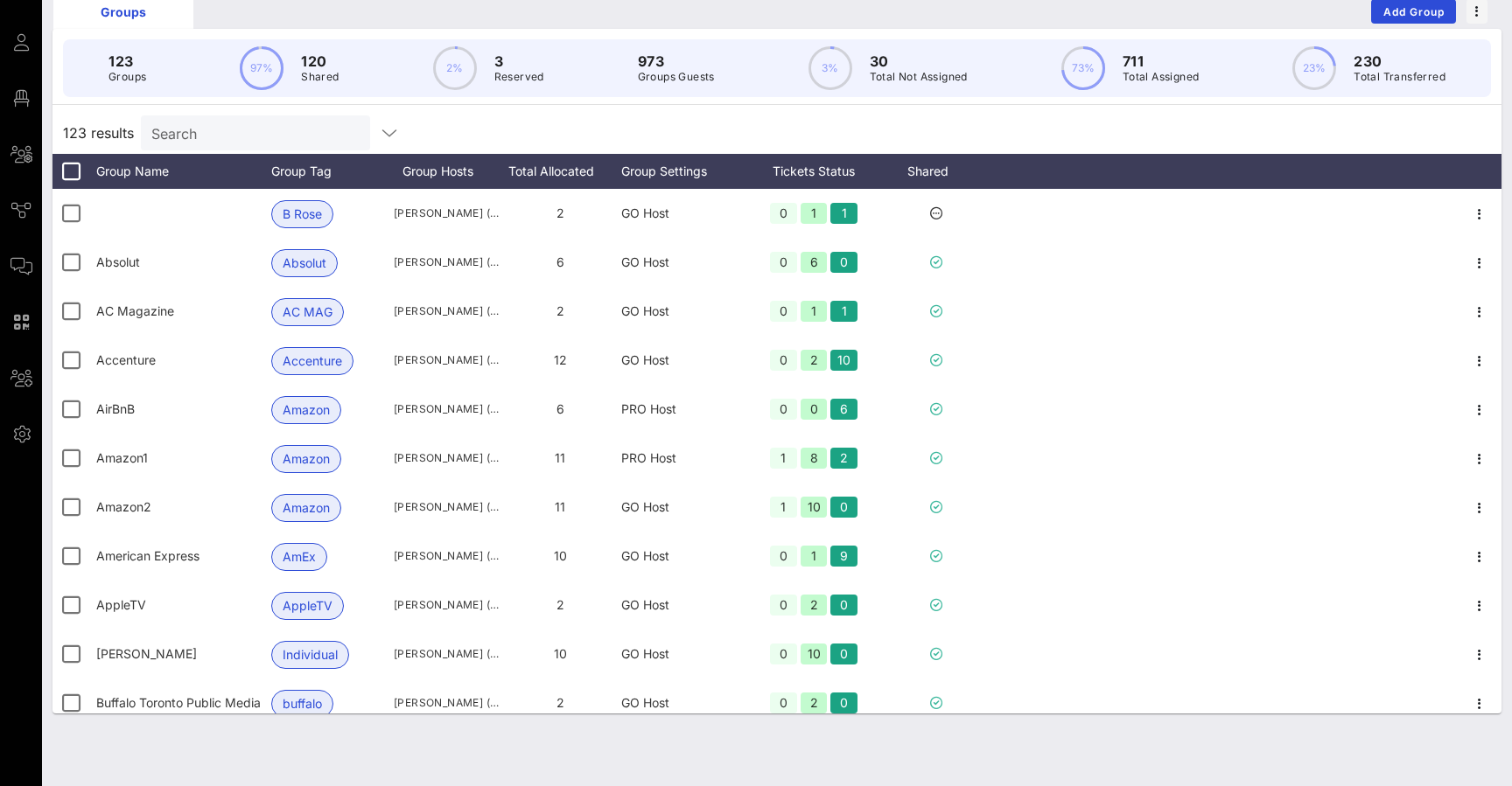
click at [324, 137] on input "Search" at bounding box center [254, 133] width 205 height 22
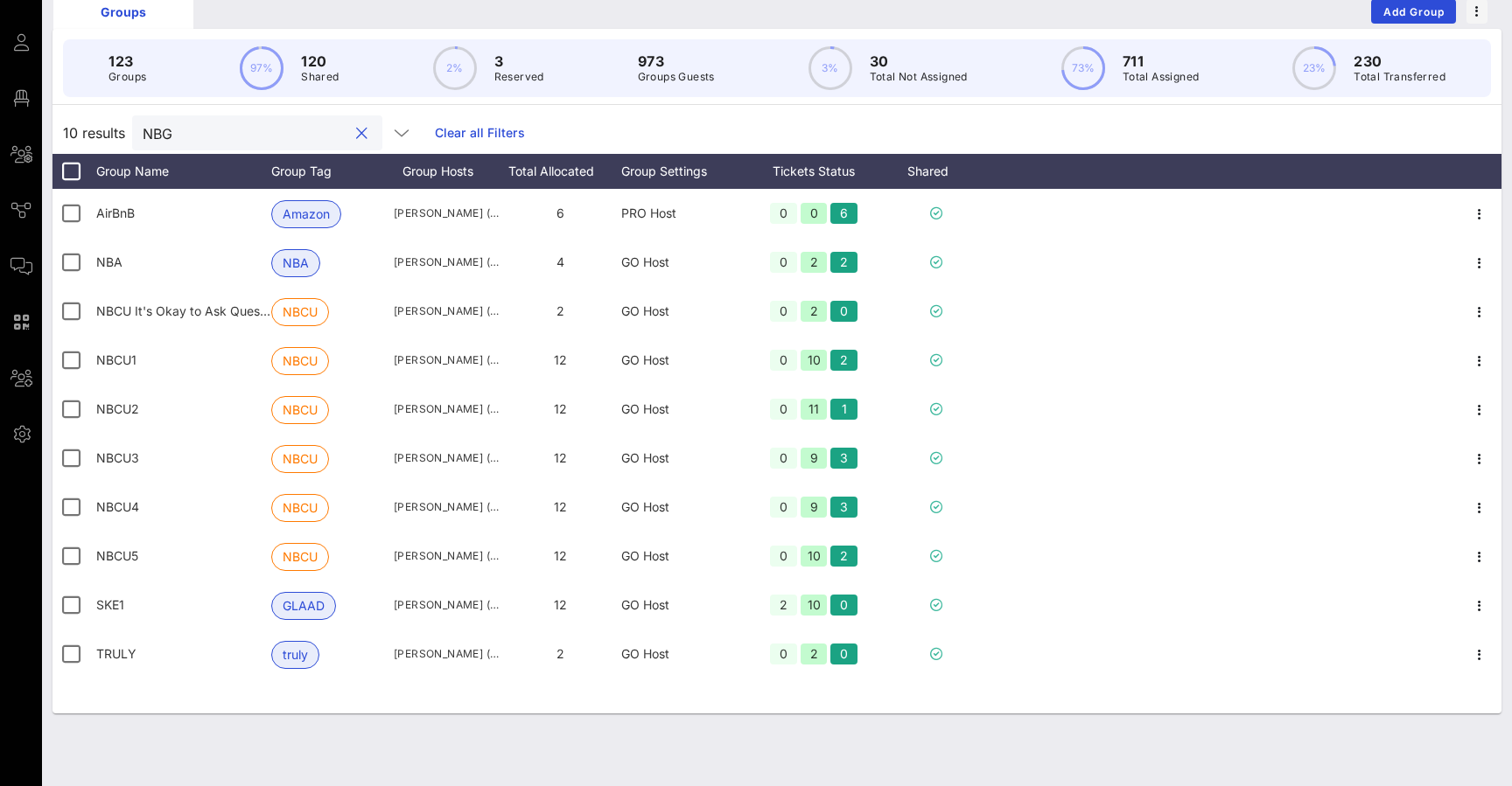
scroll to position [0, 0]
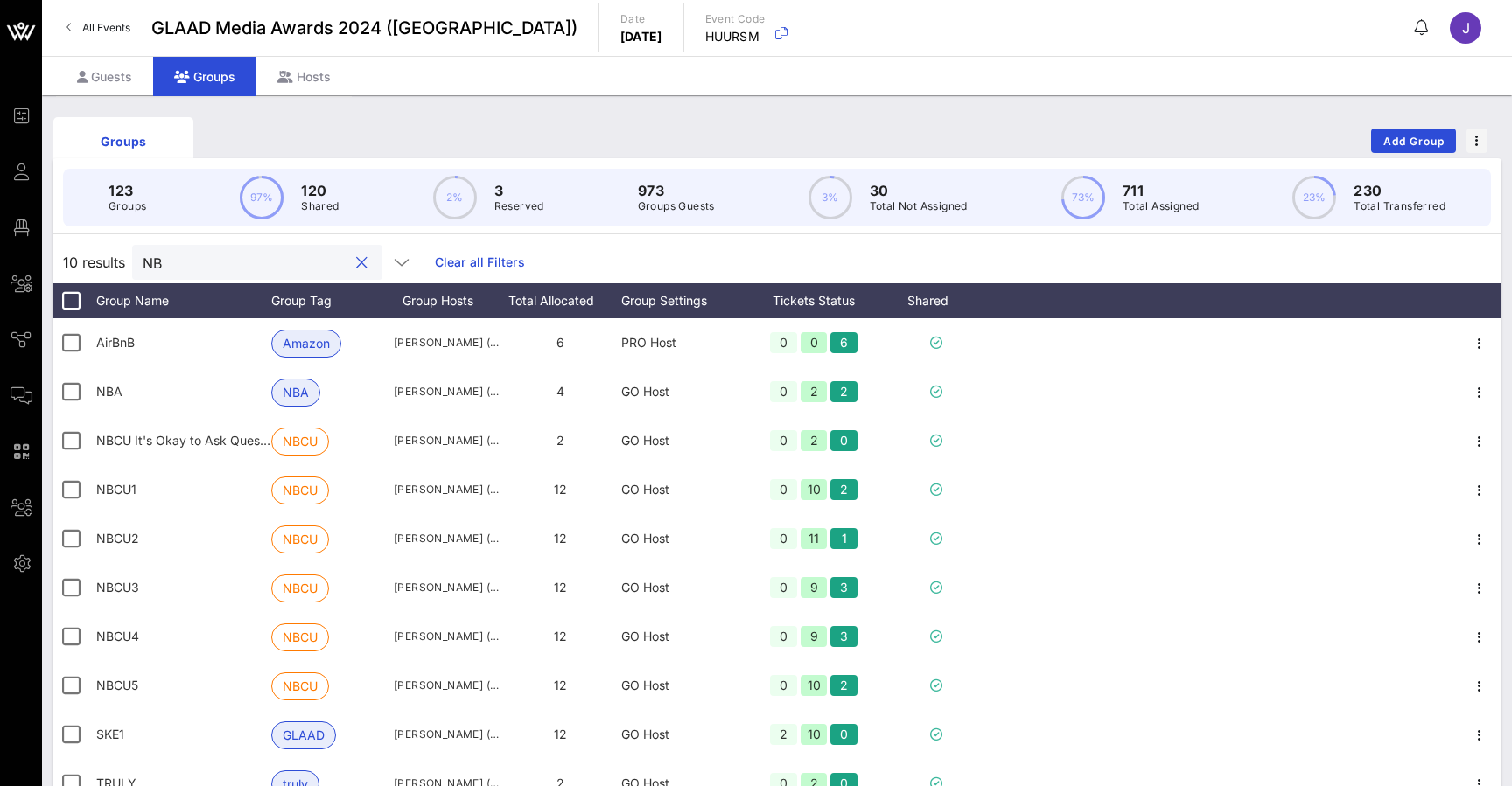
type input "N"
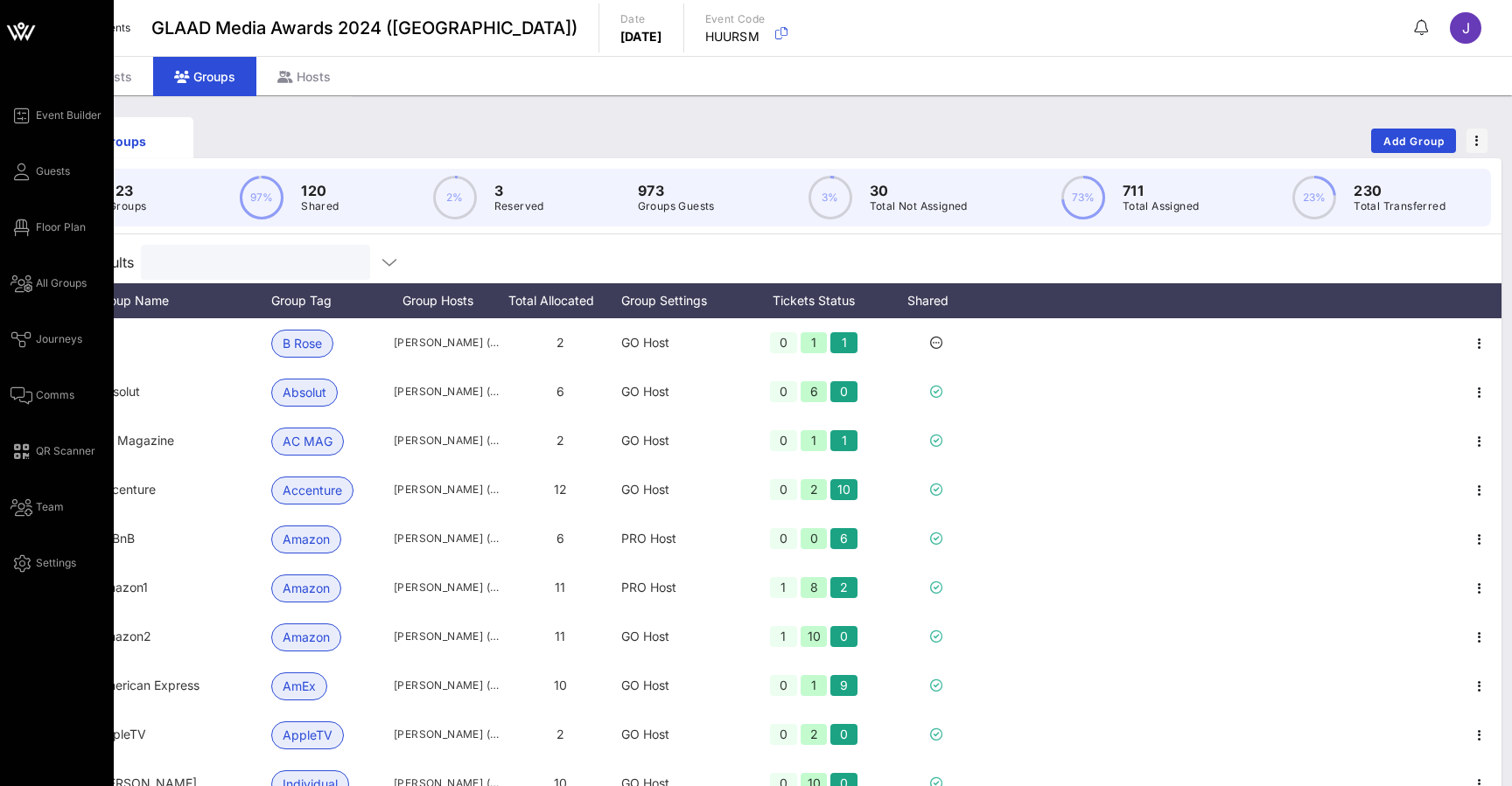
click at [29, 182] on div "Event Builder Guests Floor Plan All Groups Journeys Comms QR Scanner Team Setti…" at bounding box center [62, 339] width 103 height 469
click at [32, 173] on link "Guests" at bounding box center [40, 171] width 60 height 21
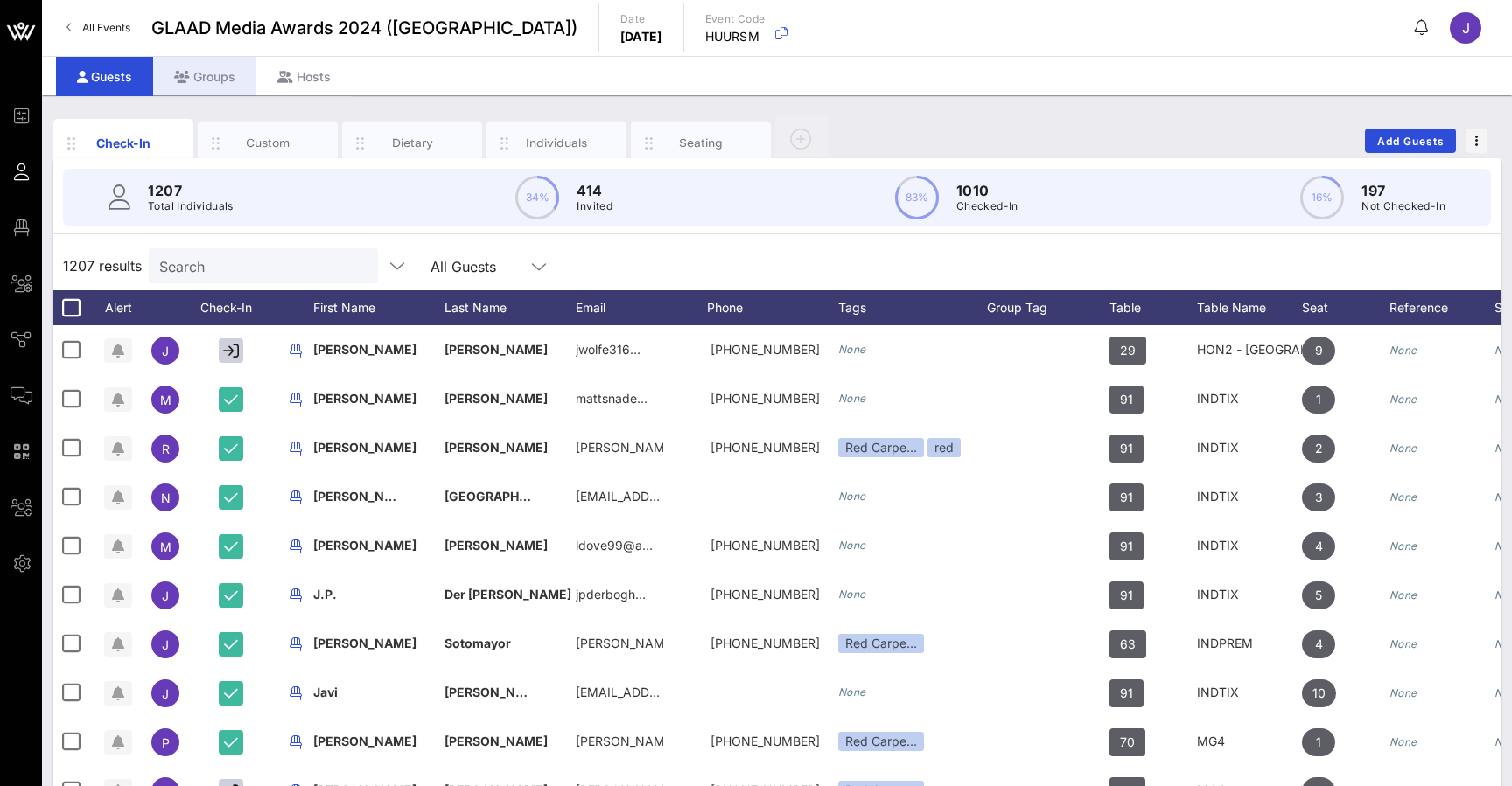
click at [23, 173] on icon at bounding box center [21, 171] width 22 height 3
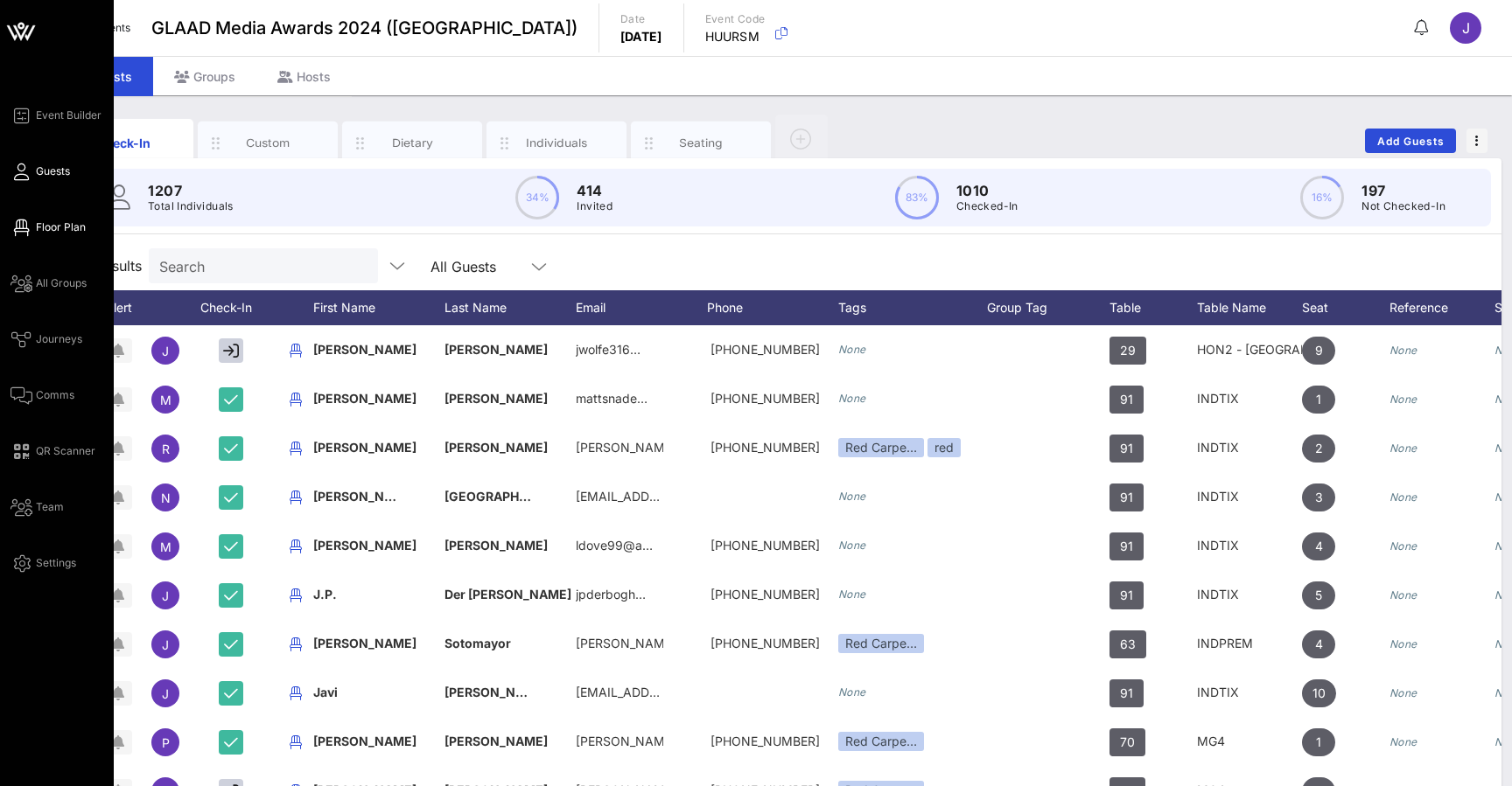
click at [28, 226] on icon at bounding box center [21, 227] width 22 height 3
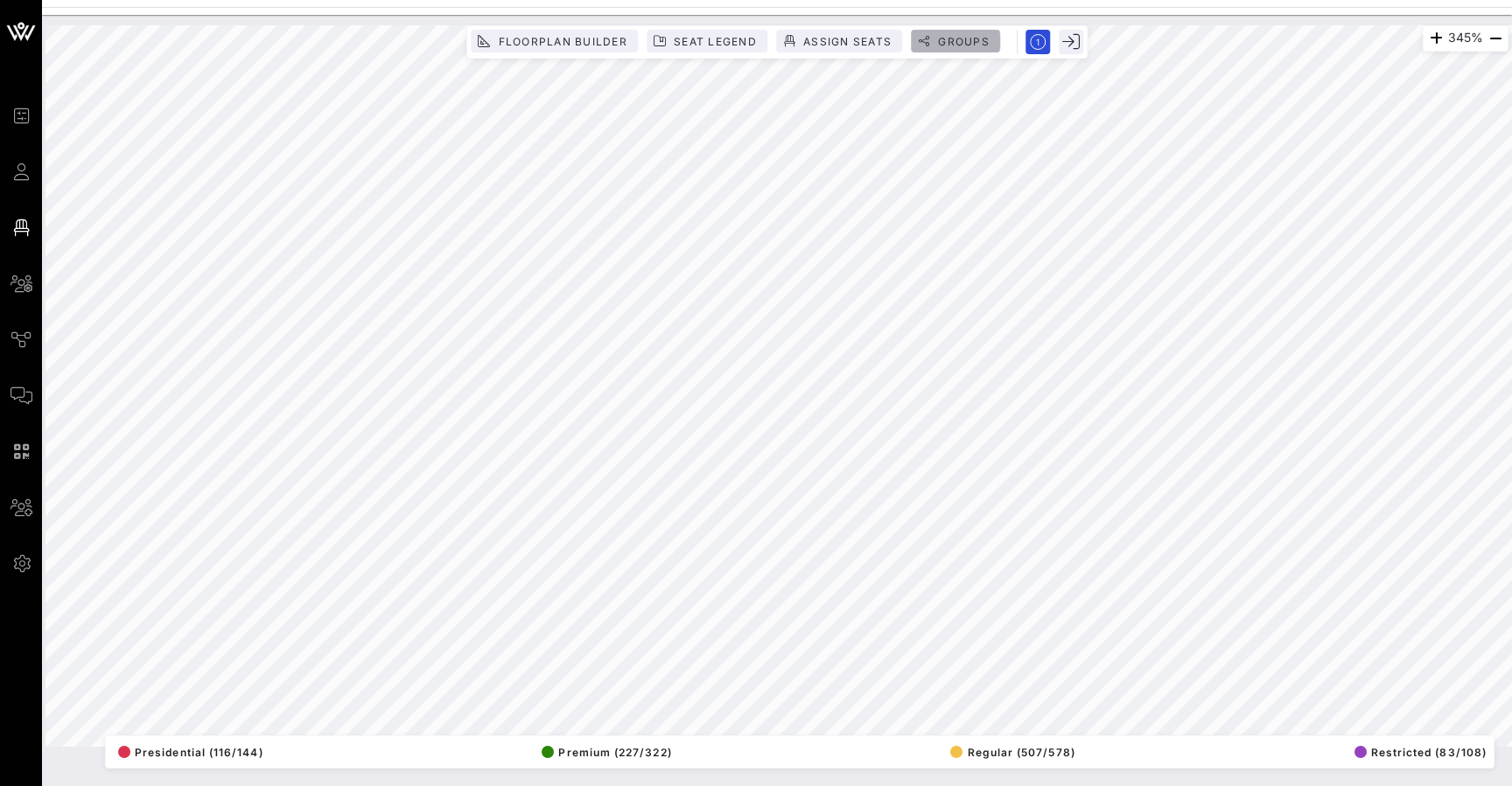
click at [955, 37] on span "Groups" at bounding box center [963, 41] width 52 height 13
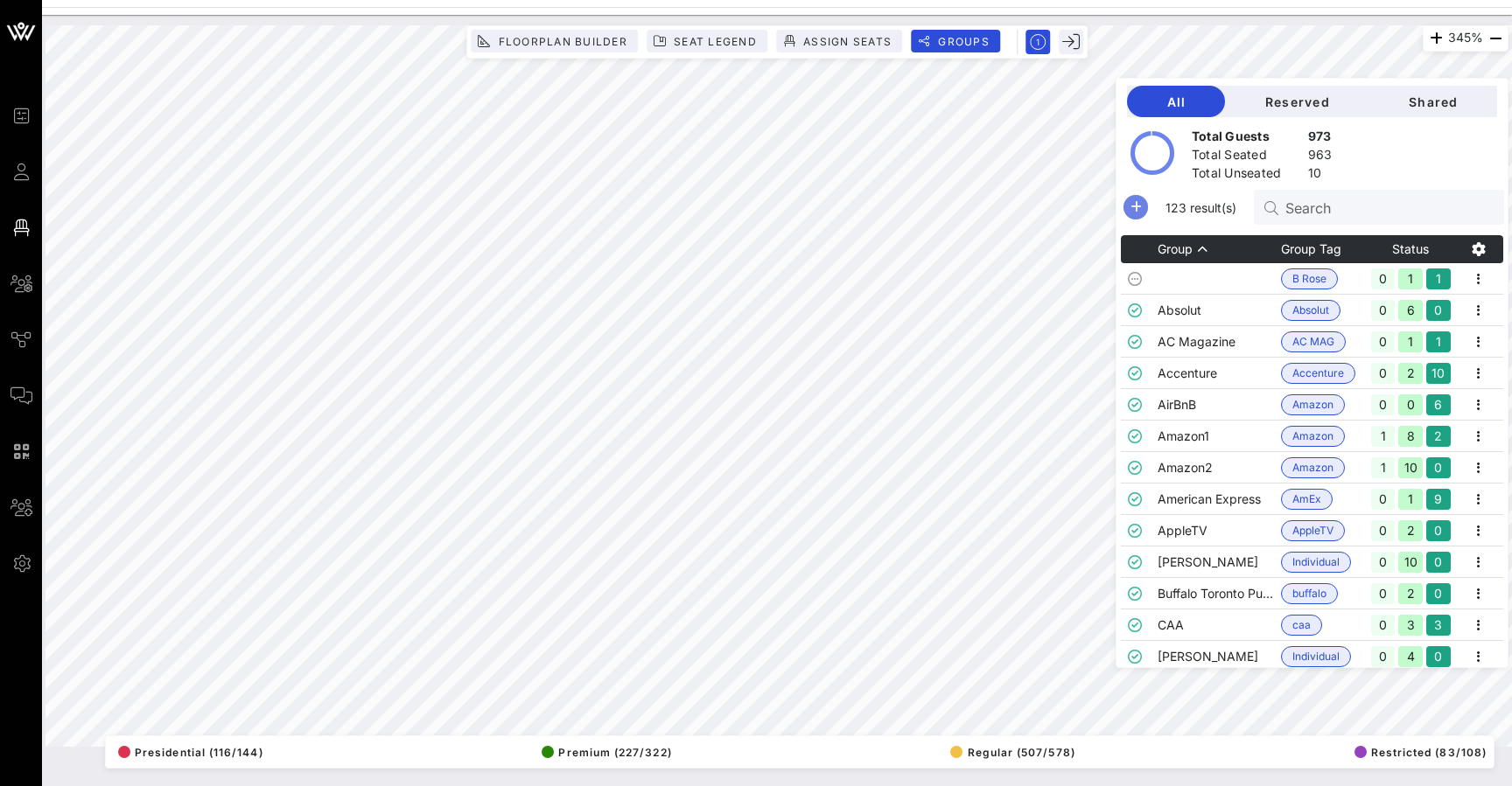
click at [1137, 211] on icon "button" at bounding box center [1136, 207] width 21 height 21
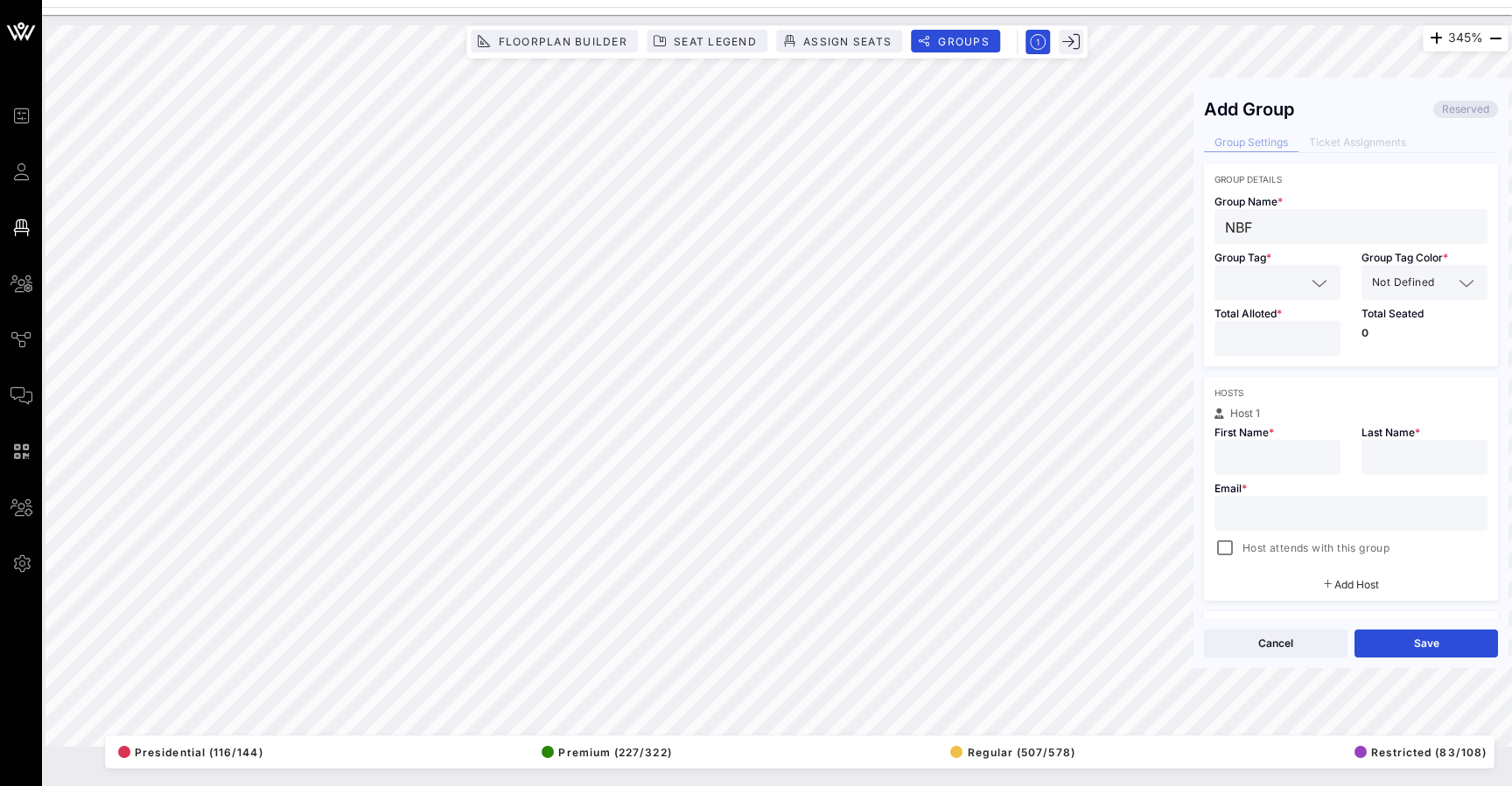
type input "NBF"
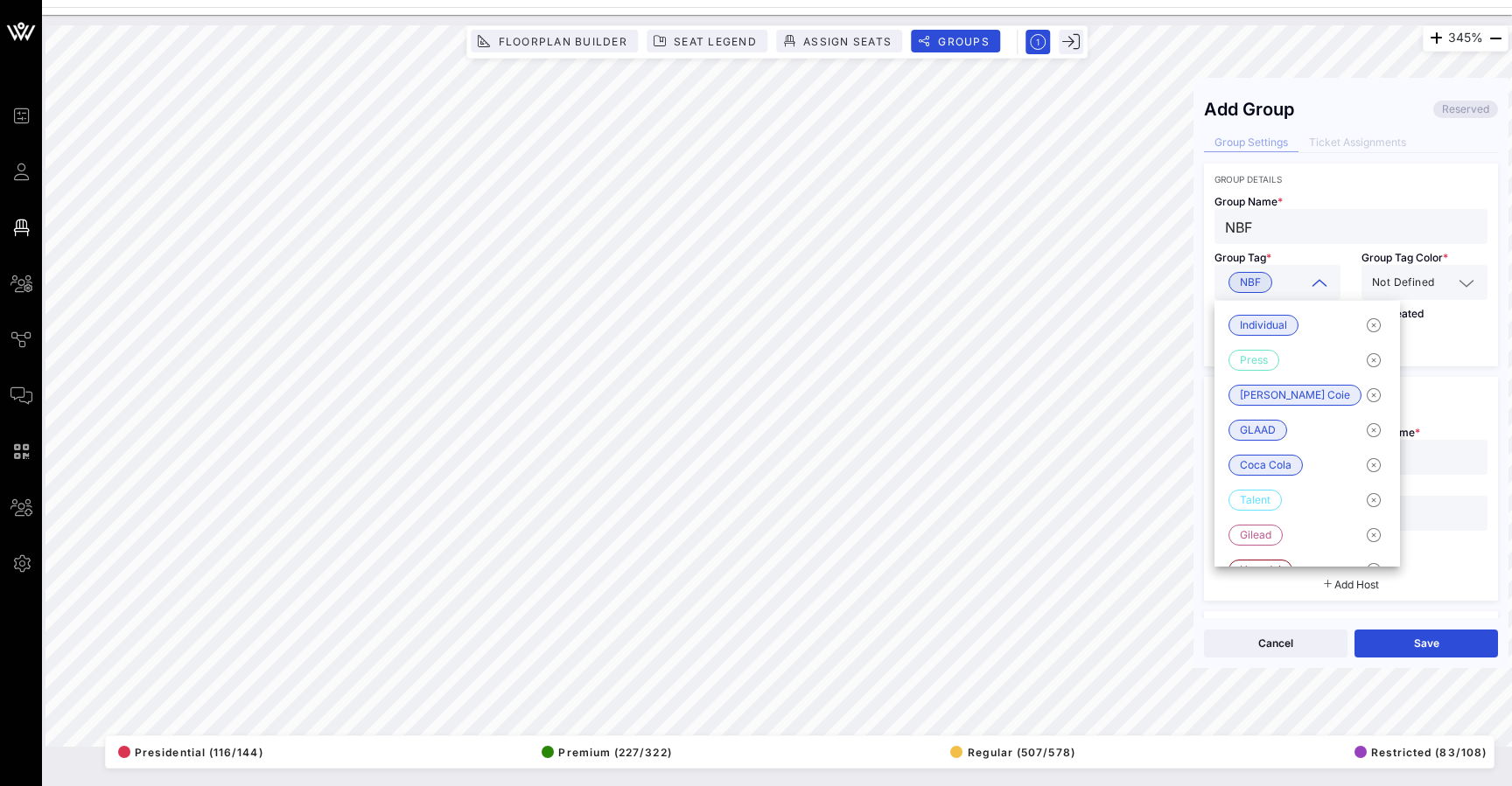
click at [1371, 186] on div "Group Name * NBF" at bounding box center [1351, 214] width 294 height 60
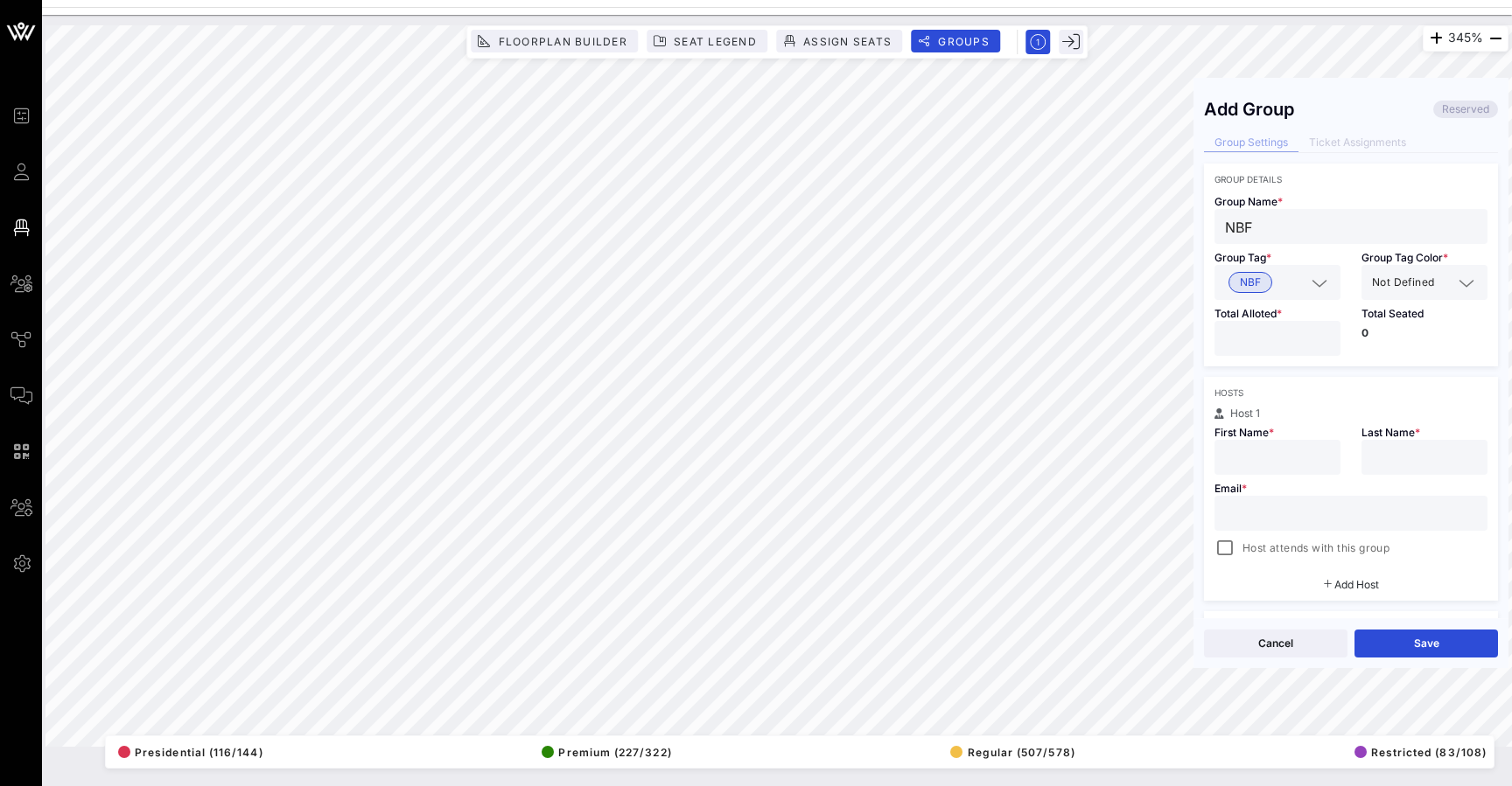
click at [1260, 340] on input "number" at bounding box center [1277, 338] width 105 height 22
type input "**"
click at [1300, 388] on div "Hosts" at bounding box center [1351, 392] width 273 height 10
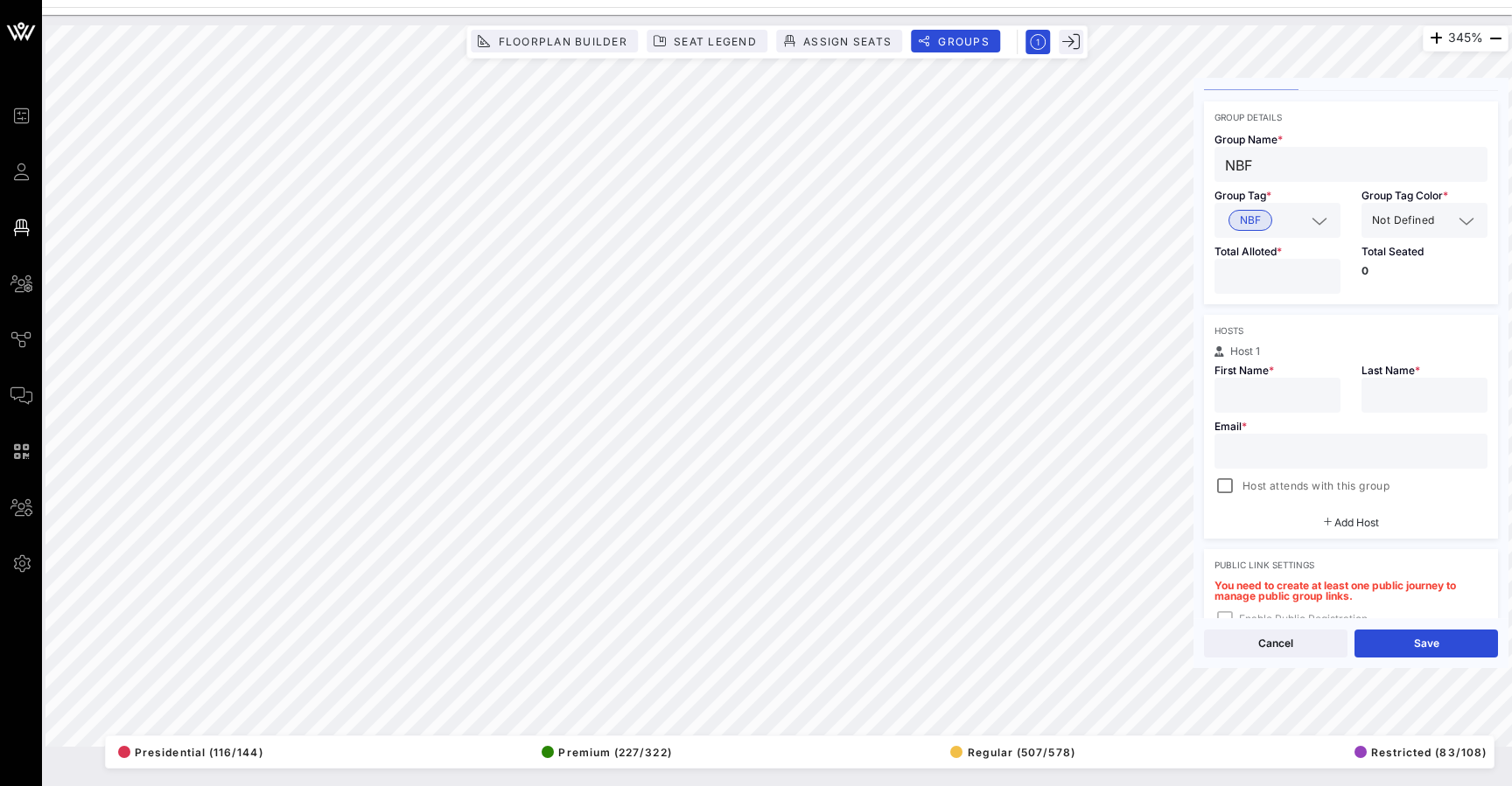
scroll to position [82, 0]
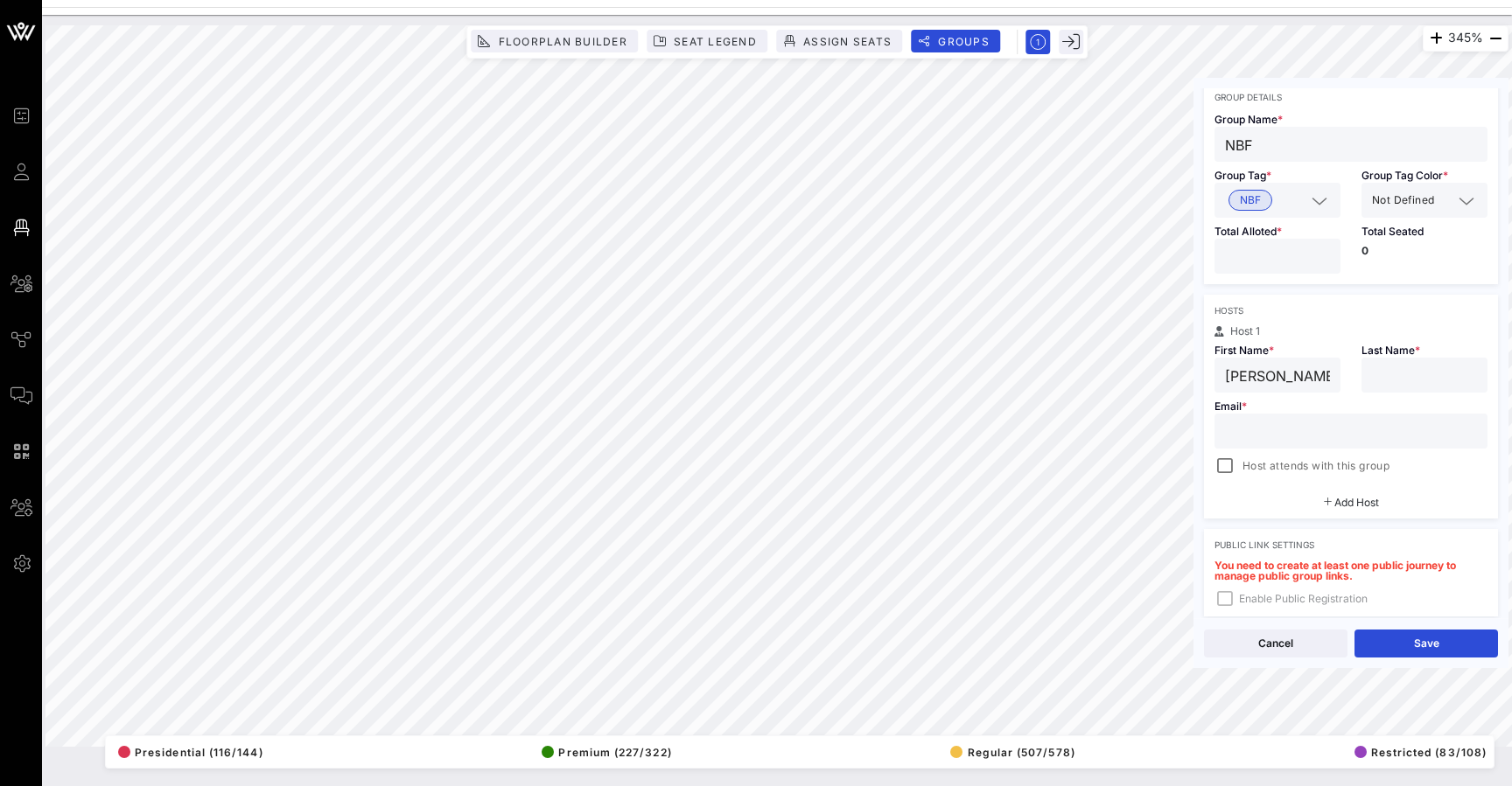
type input "jennifer"
type input "Brisman"
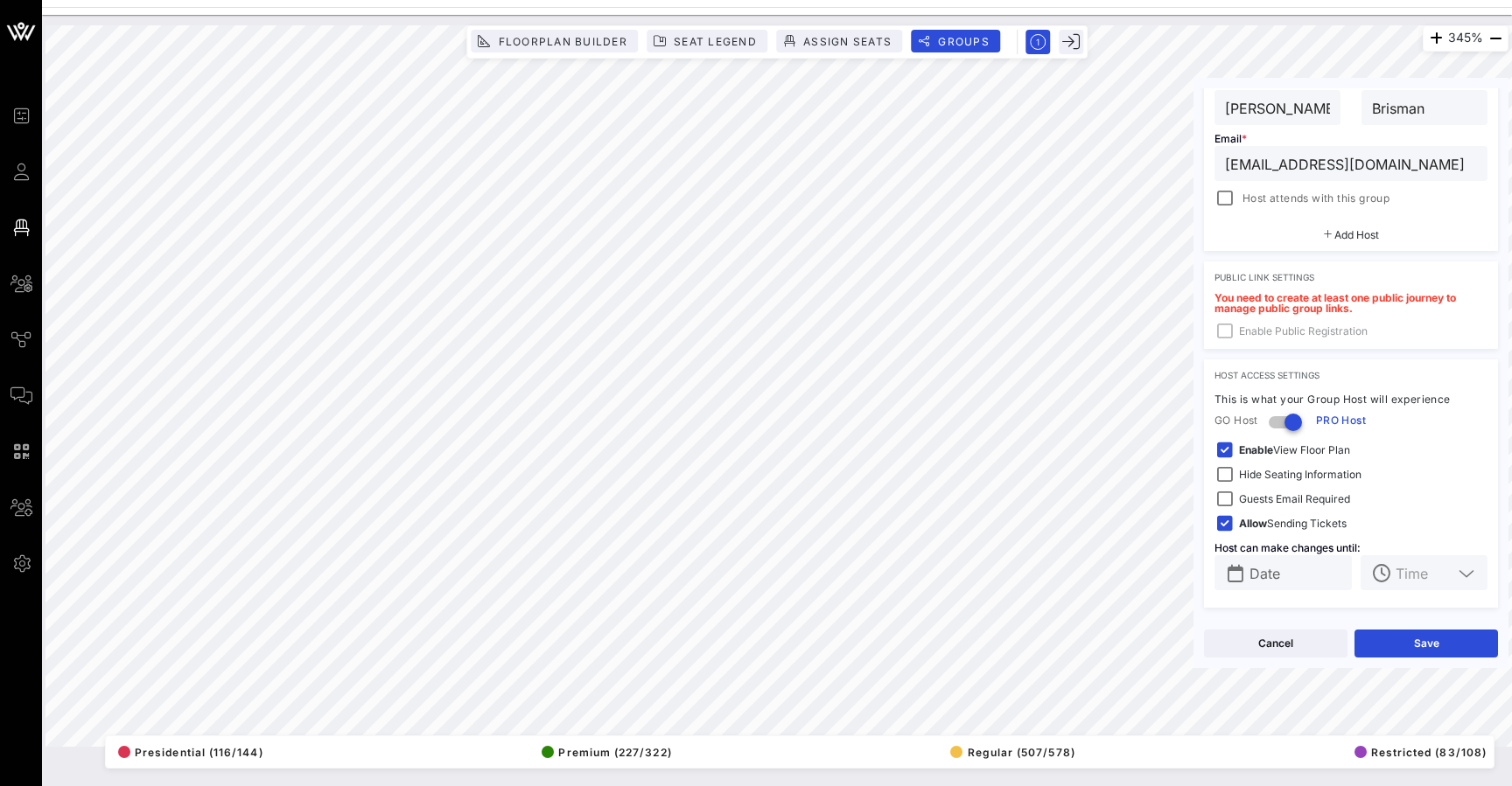
scroll to position [350, 0]
type input "jsgoldman75@gmail.com"
click at [1225, 445] on div at bounding box center [1225, 450] width 24 height 24
click at [1220, 529] on div at bounding box center [1225, 524] width 24 height 24
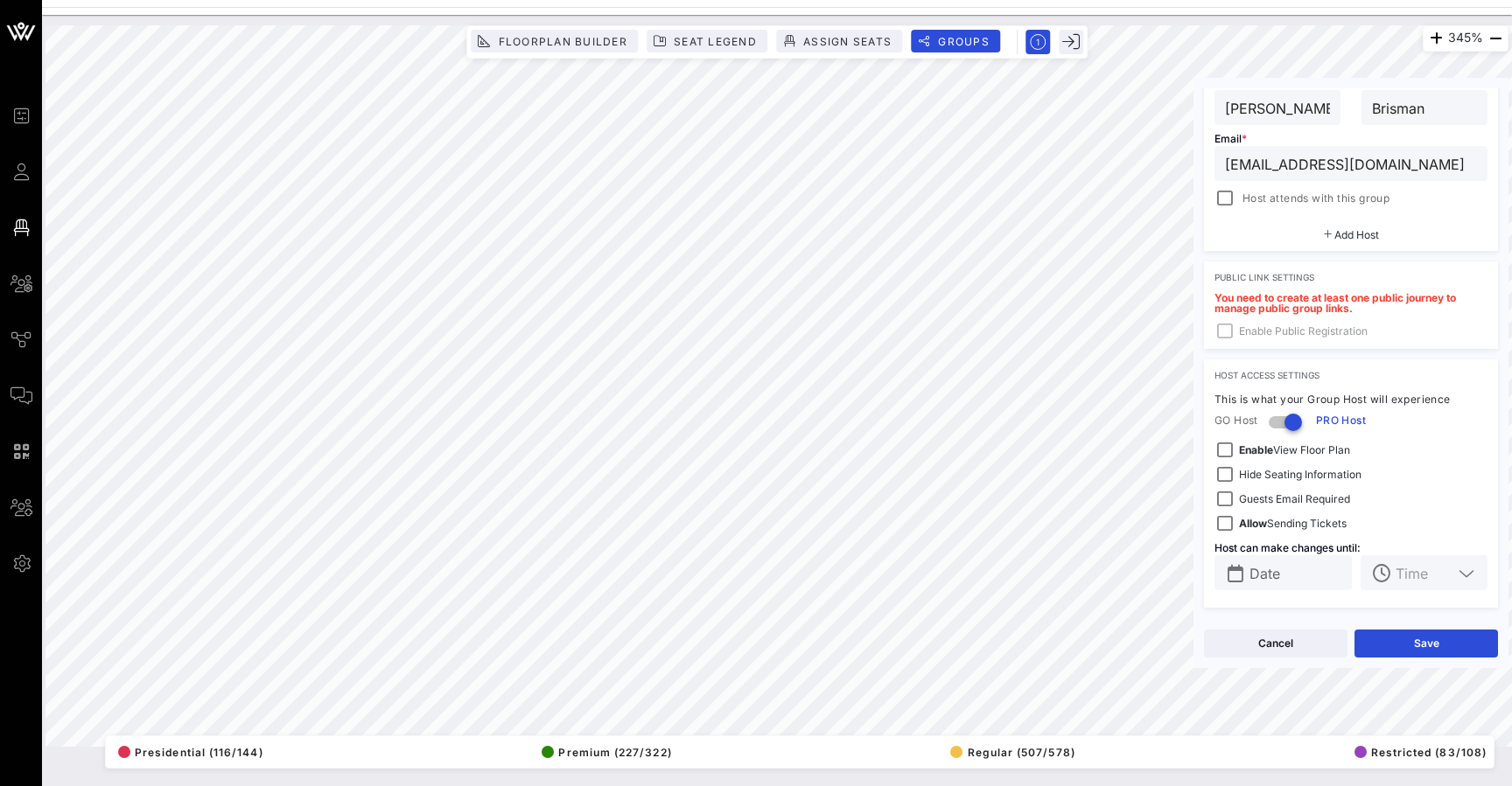
click at [1299, 583] on input "Date" at bounding box center [1295, 573] width 92 height 22
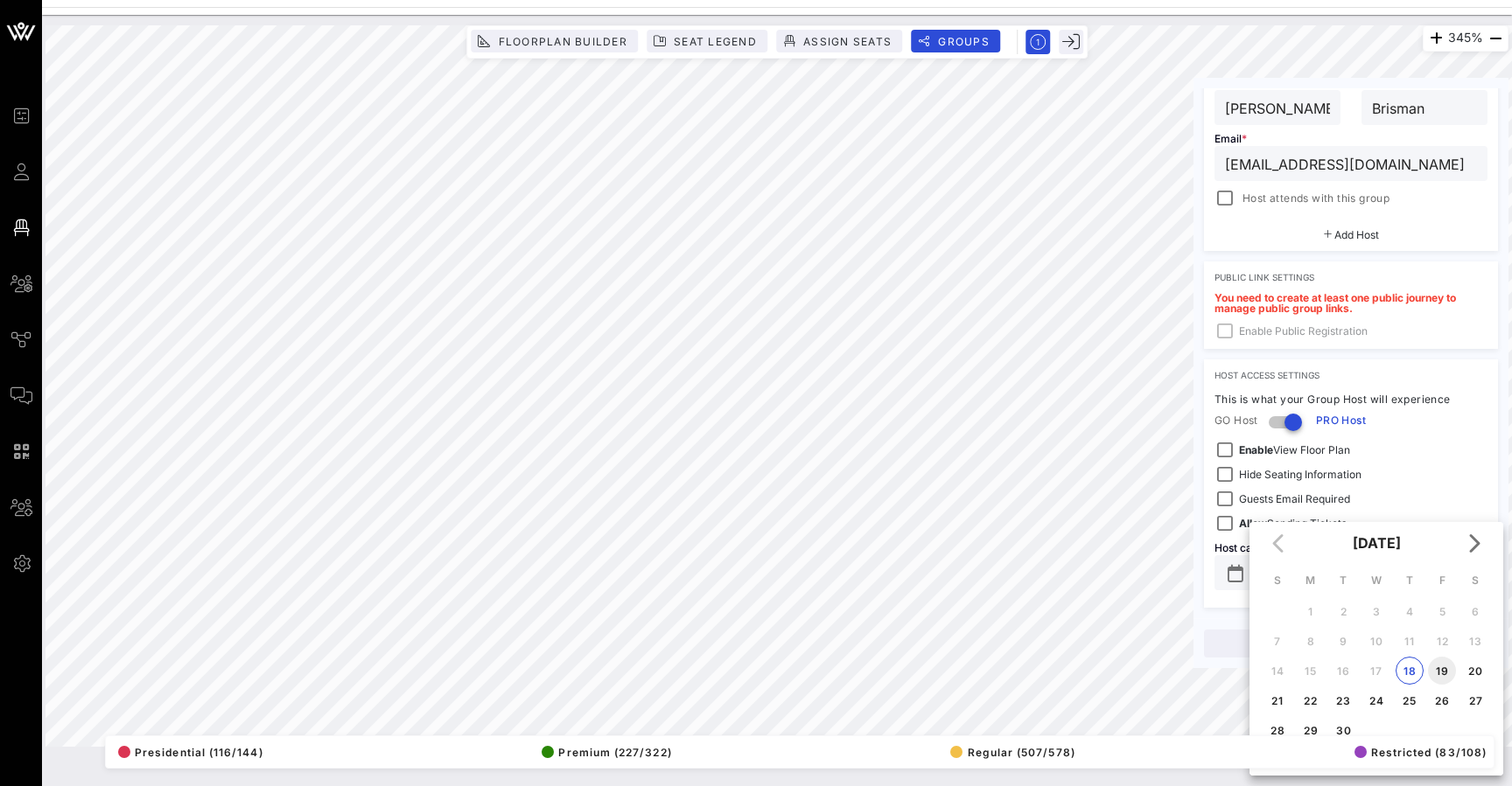
click at [1443, 672] on div "19" at bounding box center [1442, 671] width 28 height 13
type input "Sep 19, 2025"
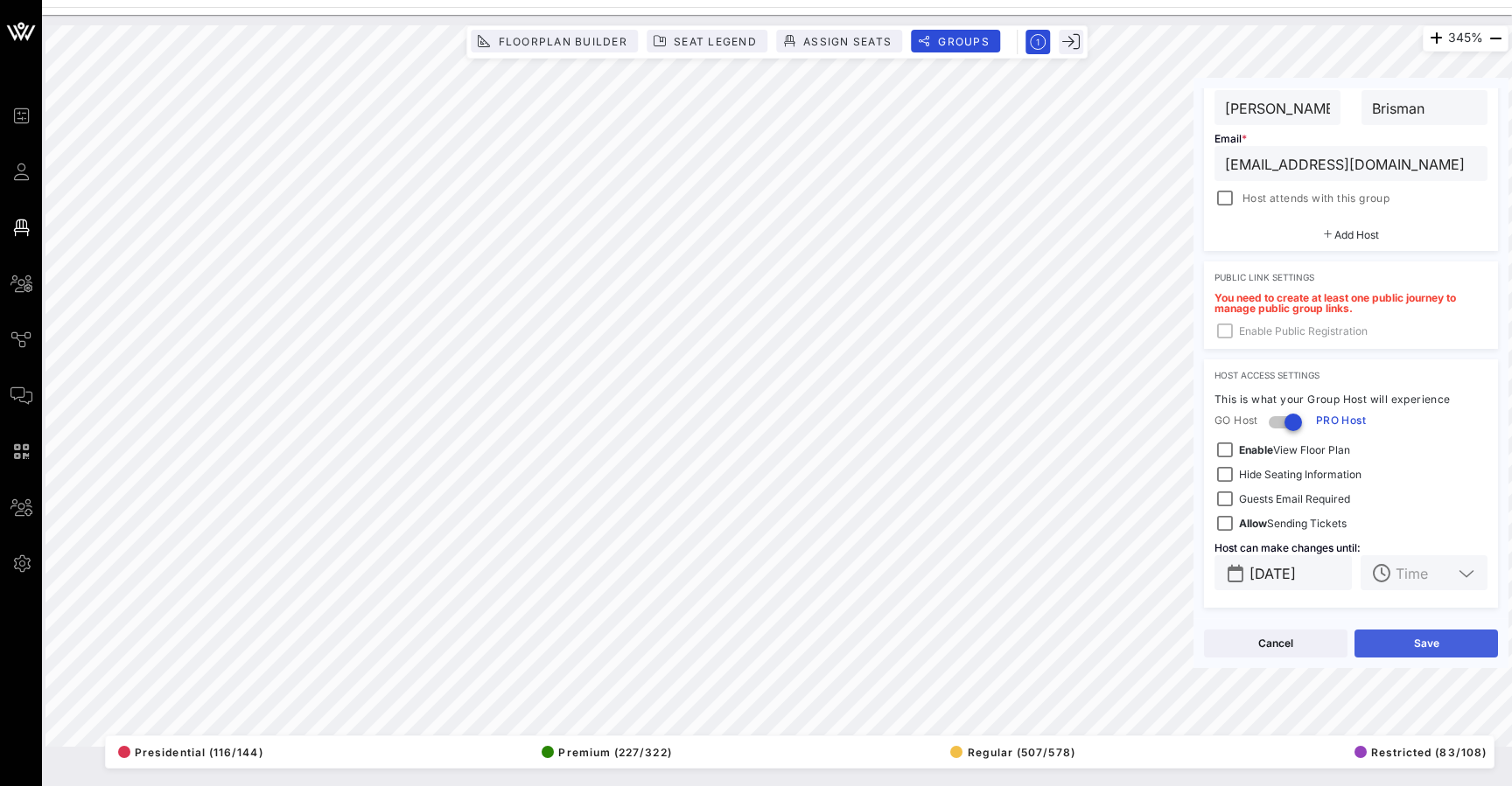
click at [1443, 644] on button "Save" at bounding box center [1425, 644] width 143 height 28
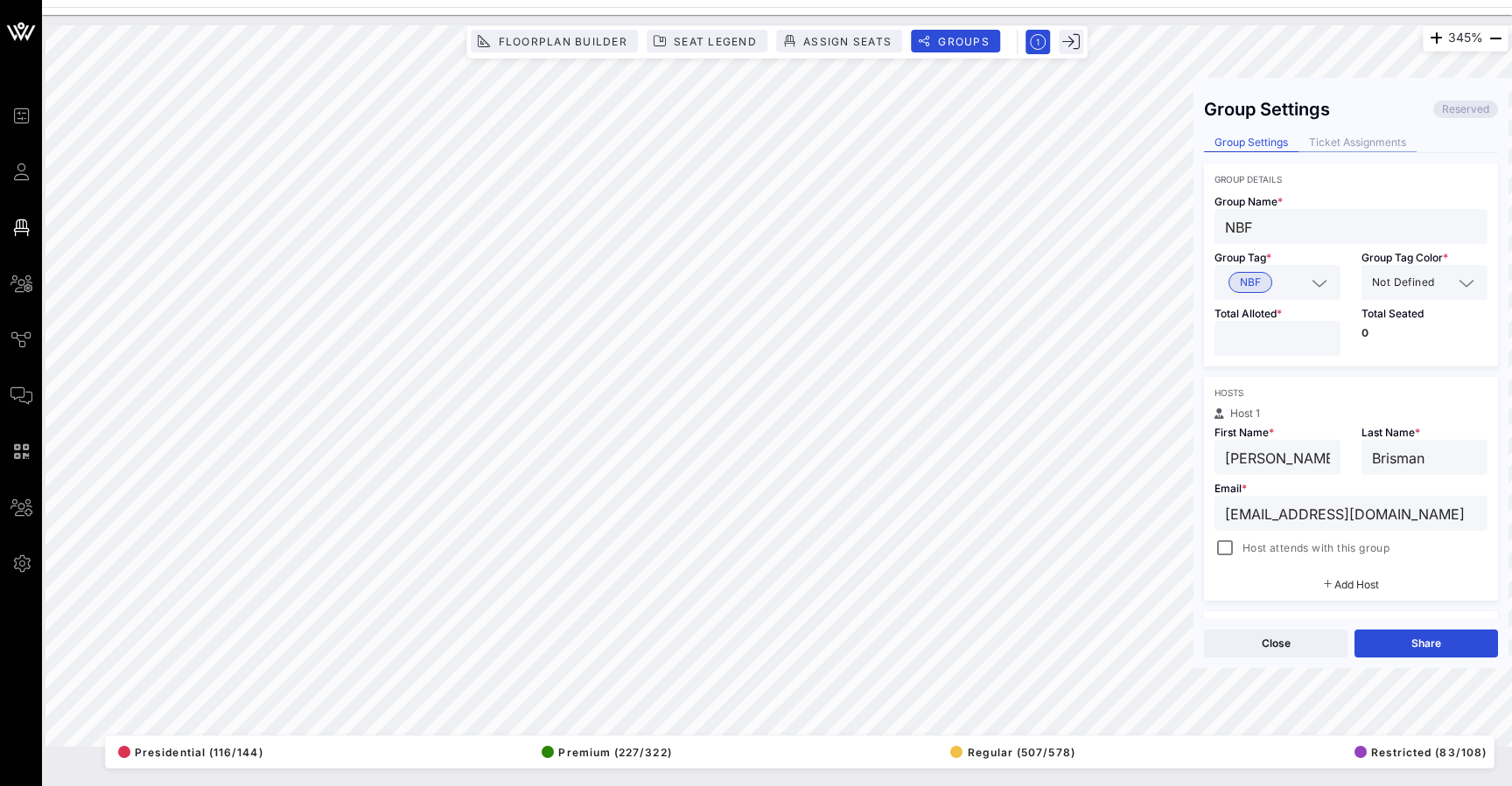
click at [1359, 140] on div "Ticket Assignments" at bounding box center [1358, 143] width 118 height 19
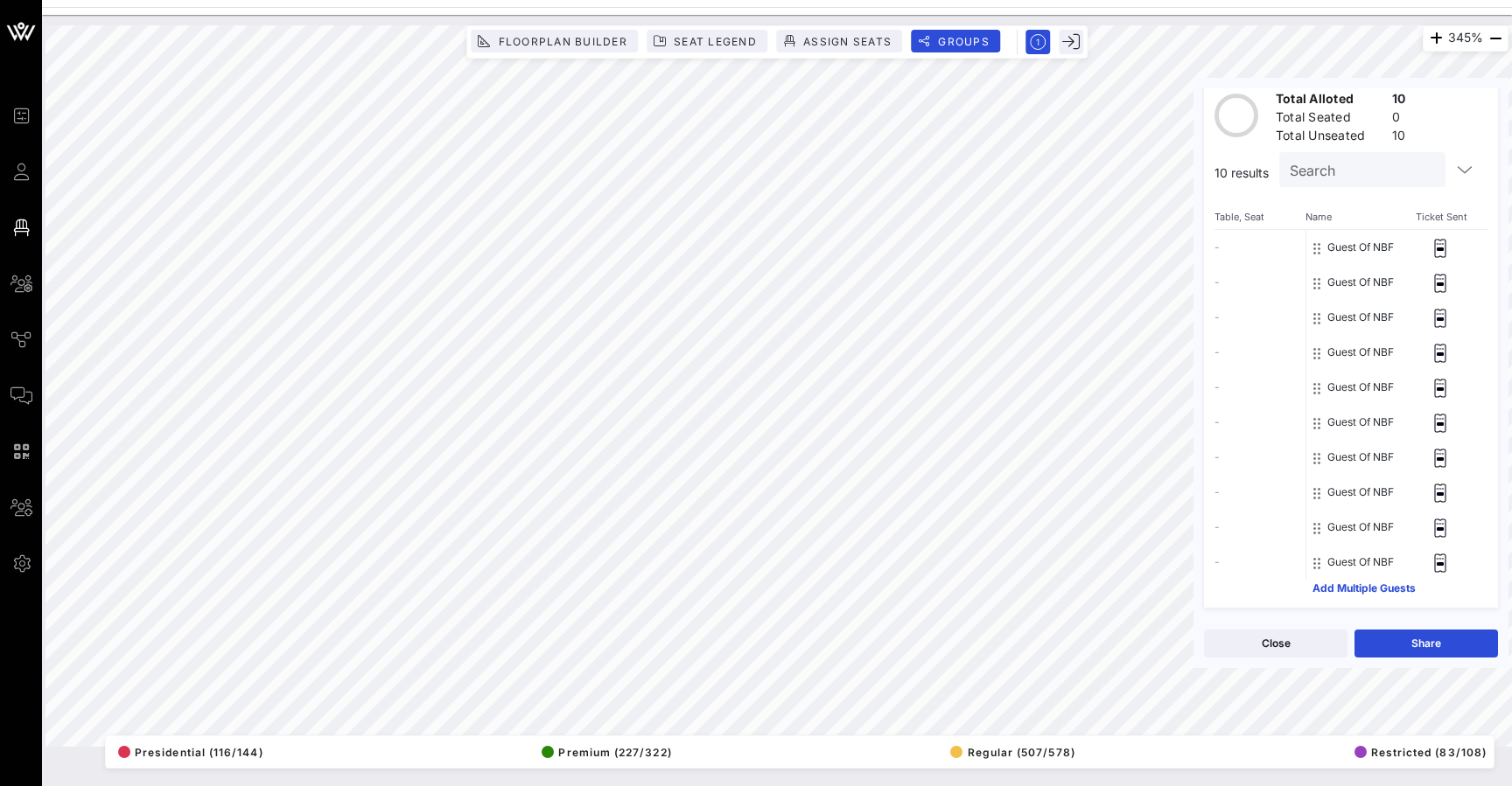
scroll to position [101, 0]
drag, startPoint x: 1270, startPoint y: 173, endPoint x: 1212, endPoint y: 173, distance: 58.0
click at [1212, 173] on div "Ticket Allotment Total Alloted 10 Total Seated 0 Total Unseated 10 10 results S…" at bounding box center [1351, 334] width 294 height 546
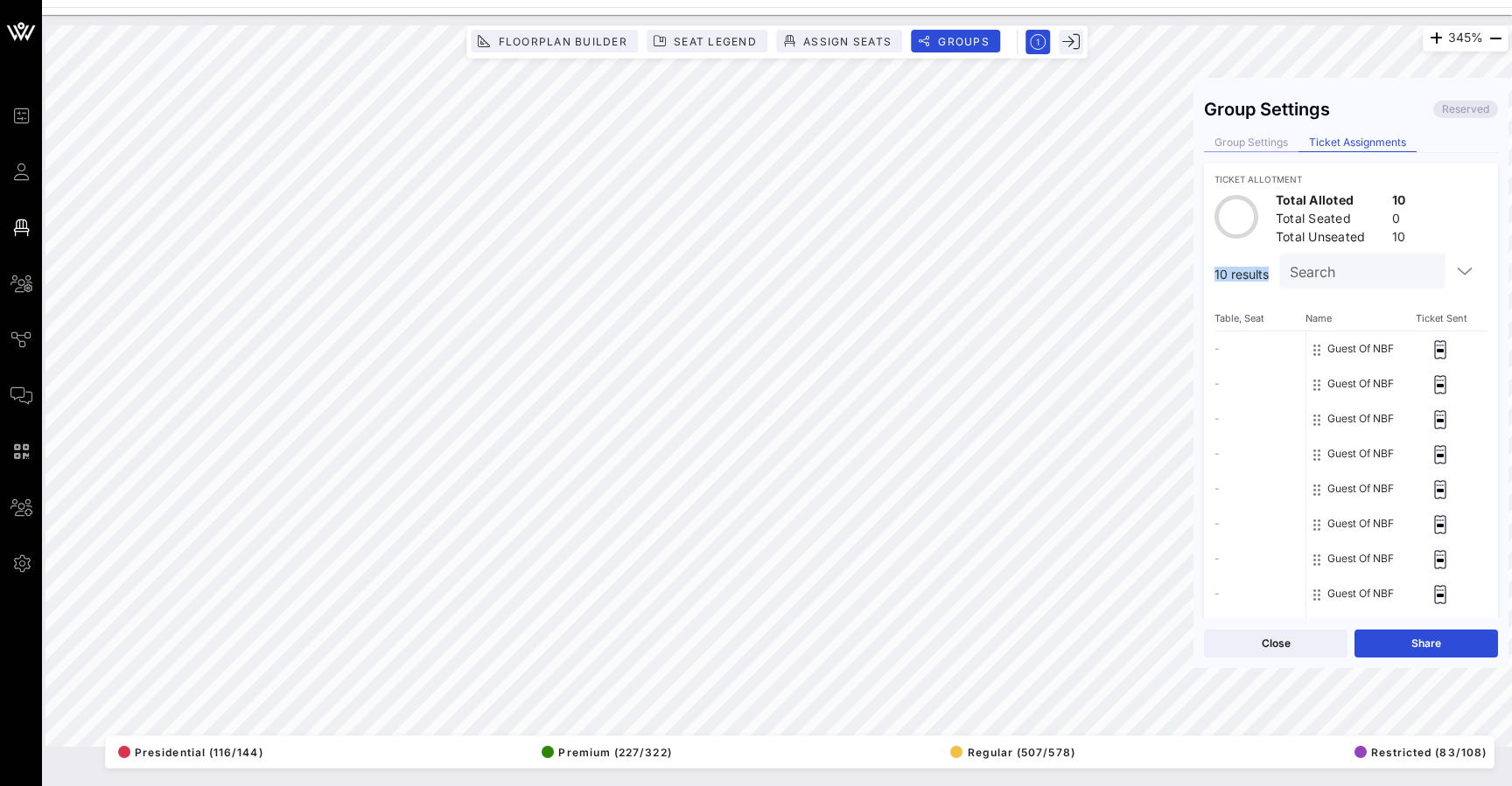
scroll to position [0, 0]
click at [1262, 142] on div "Group Settings" at bounding box center [1251, 143] width 95 height 19
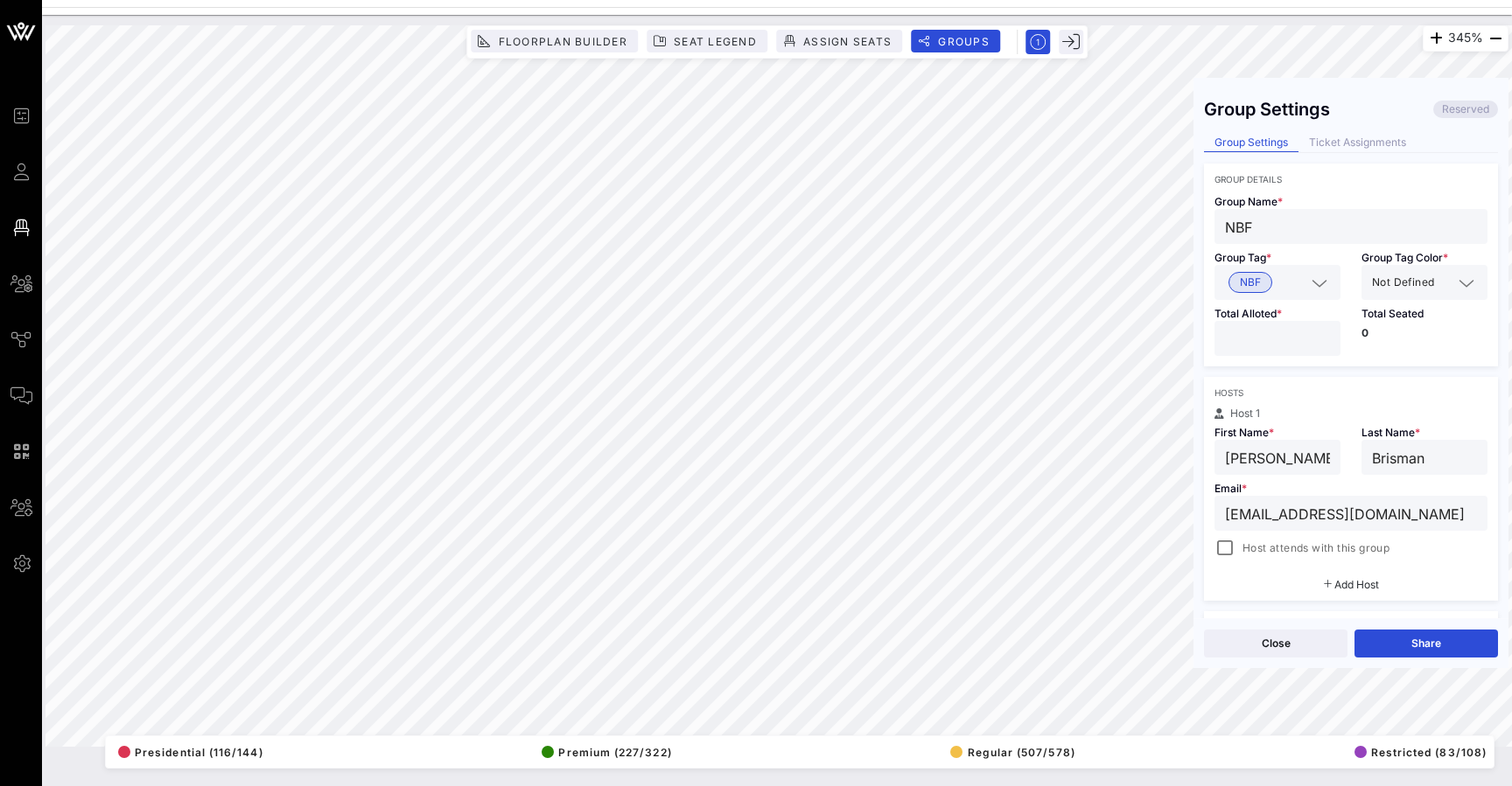
click at [1182, 339] on div "345% Floorplan Builder Seat Legend Assign Seats Groups Exit Group Settings Rese…" at bounding box center [777, 386] width 1462 height 721
type input "**"
click at [1430, 636] on button "Save" at bounding box center [1425, 644] width 143 height 28
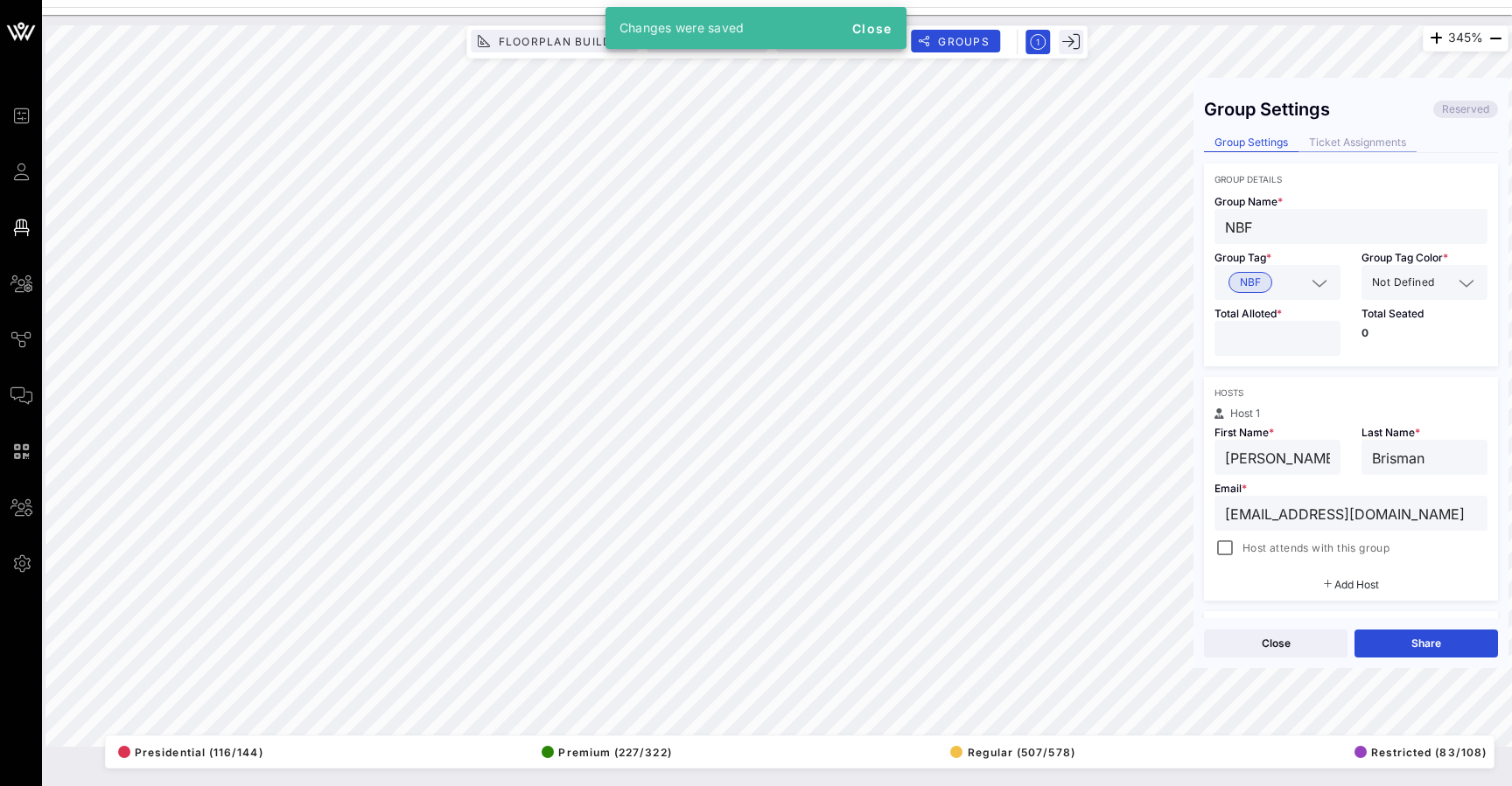
click at [1358, 142] on div "Ticket Assignments" at bounding box center [1358, 143] width 118 height 19
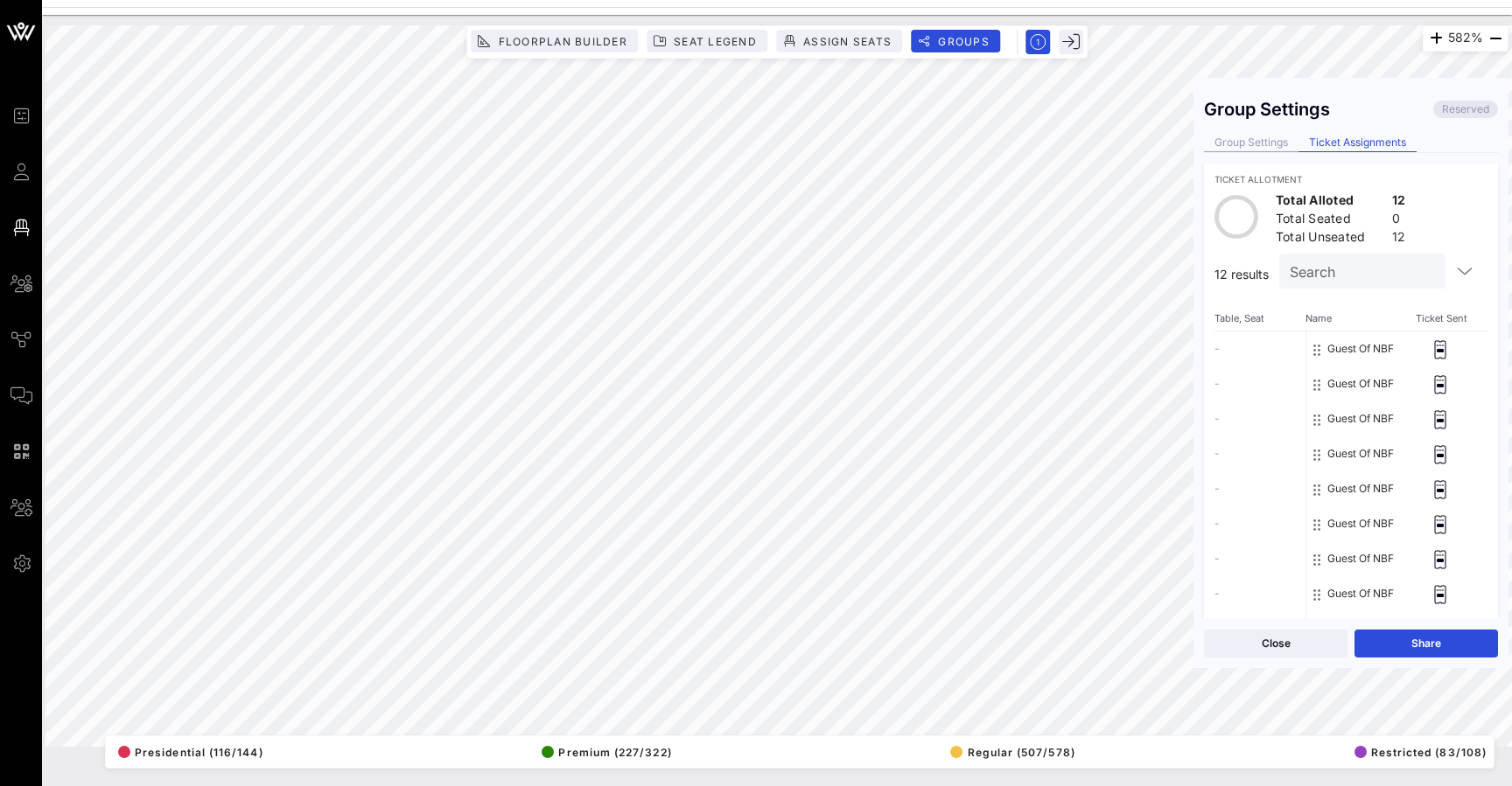
click at [1256, 143] on div "Group Settings" at bounding box center [1251, 143] width 95 height 19
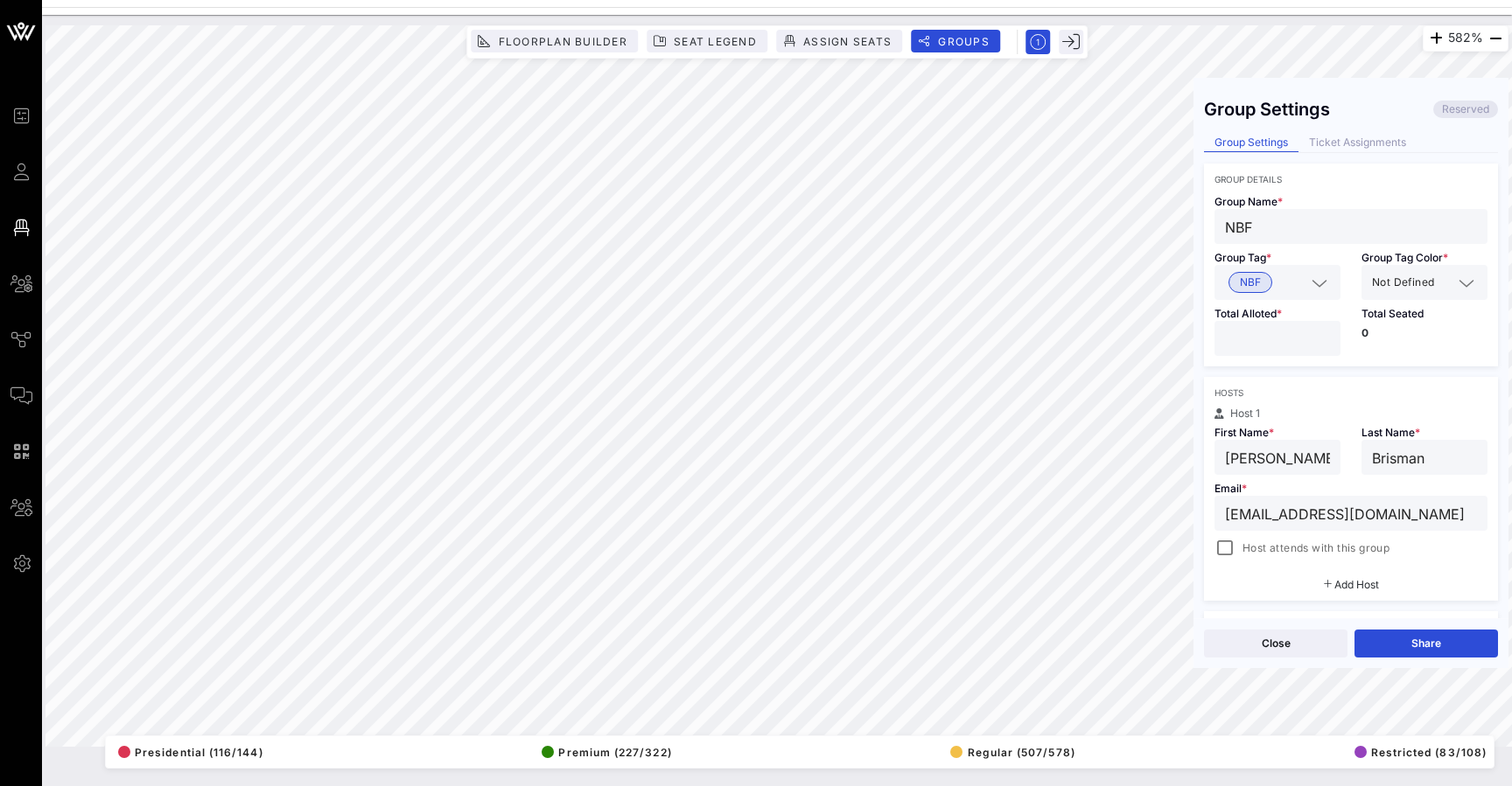
click at [1180, 334] on div "582% Floorplan Builder Seat Legend Assign Seats Groups Exit Group Settings Rese…" at bounding box center [777, 386] width 1462 height 721
type input "**"
click at [1422, 648] on button "Save" at bounding box center [1425, 644] width 143 height 28
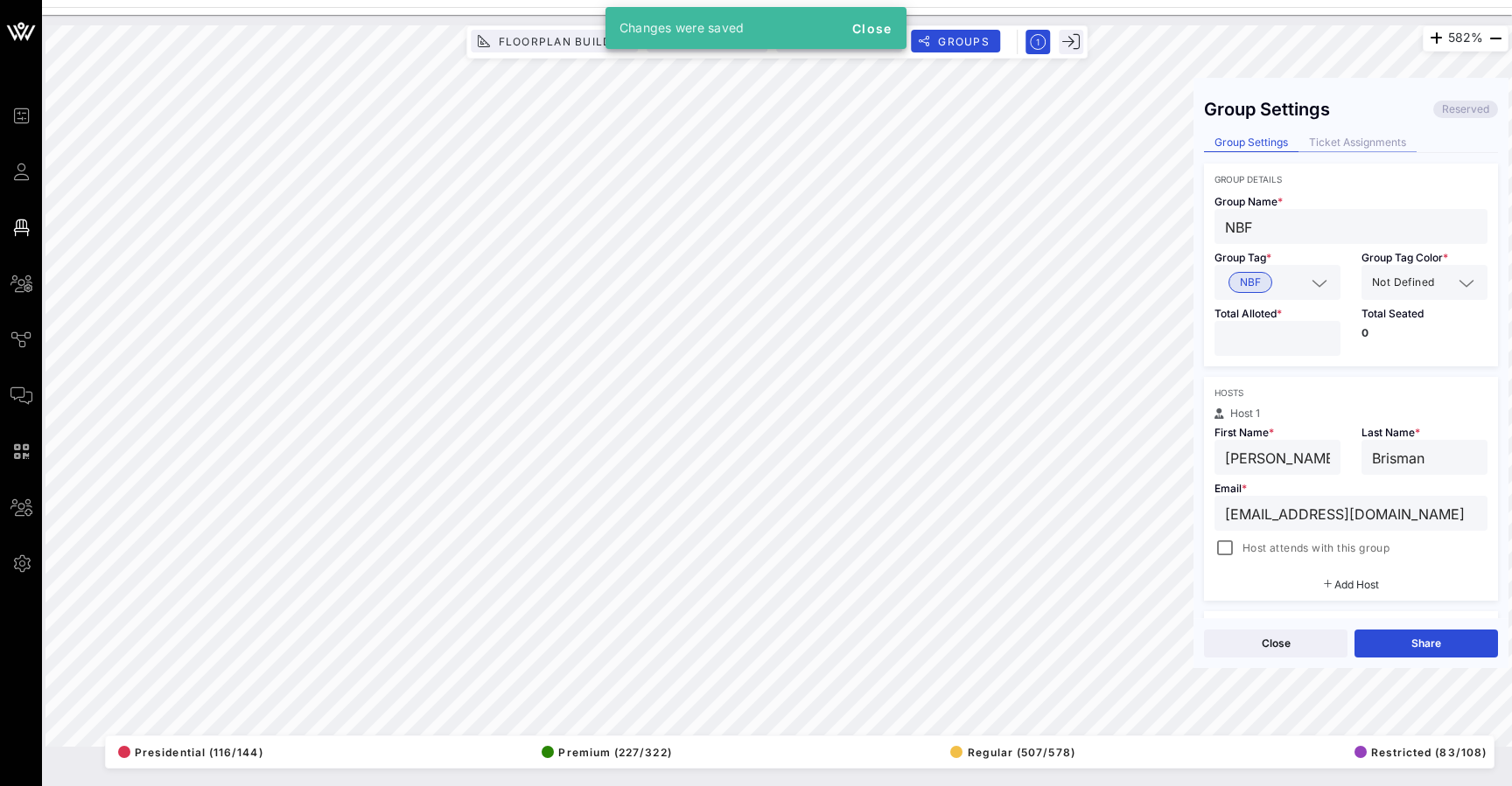
click at [1355, 141] on div "Ticket Assignments" at bounding box center [1358, 143] width 118 height 19
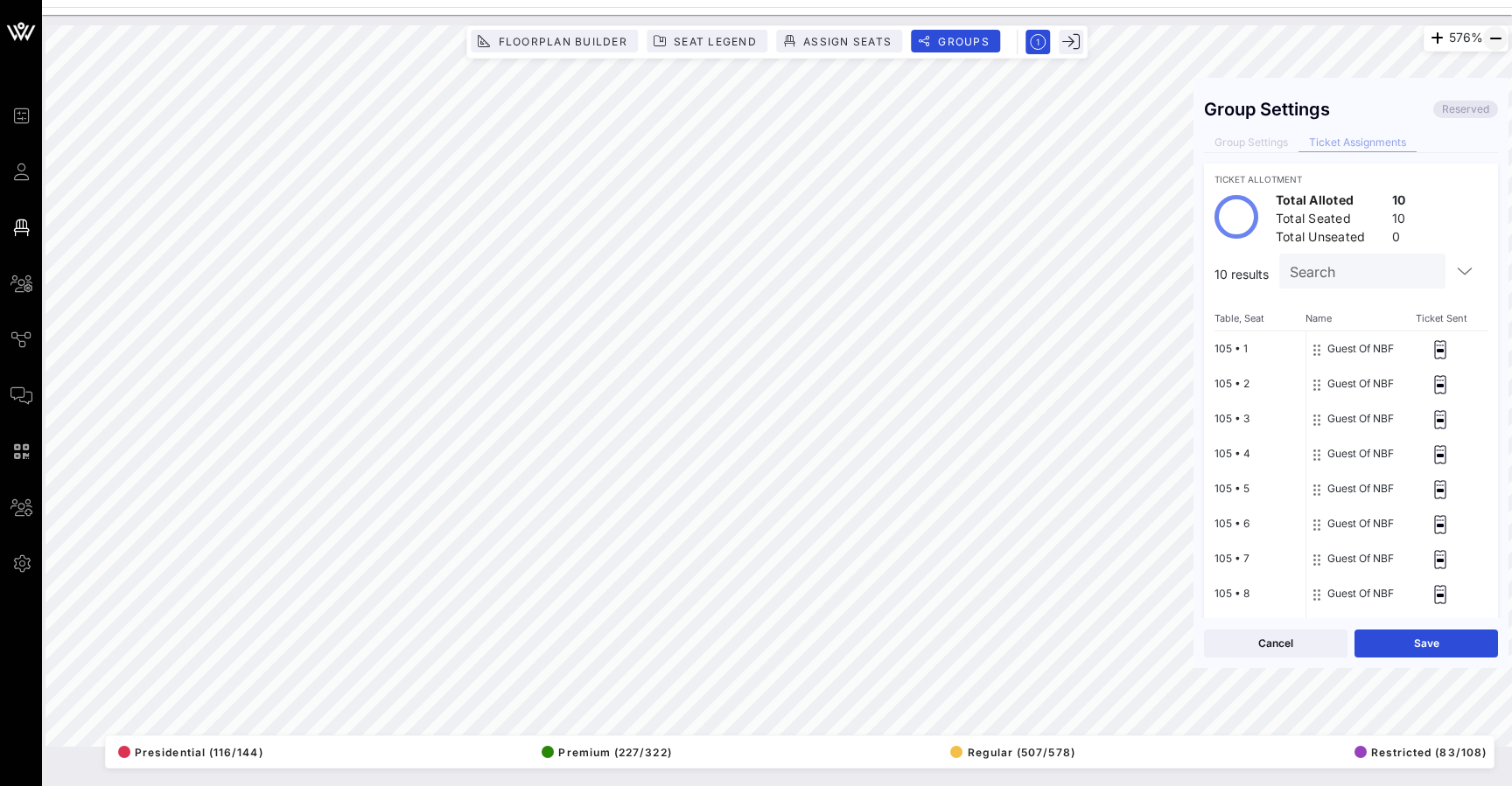
click at [1497, 34] on icon "button" at bounding box center [1495, 38] width 21 height 21
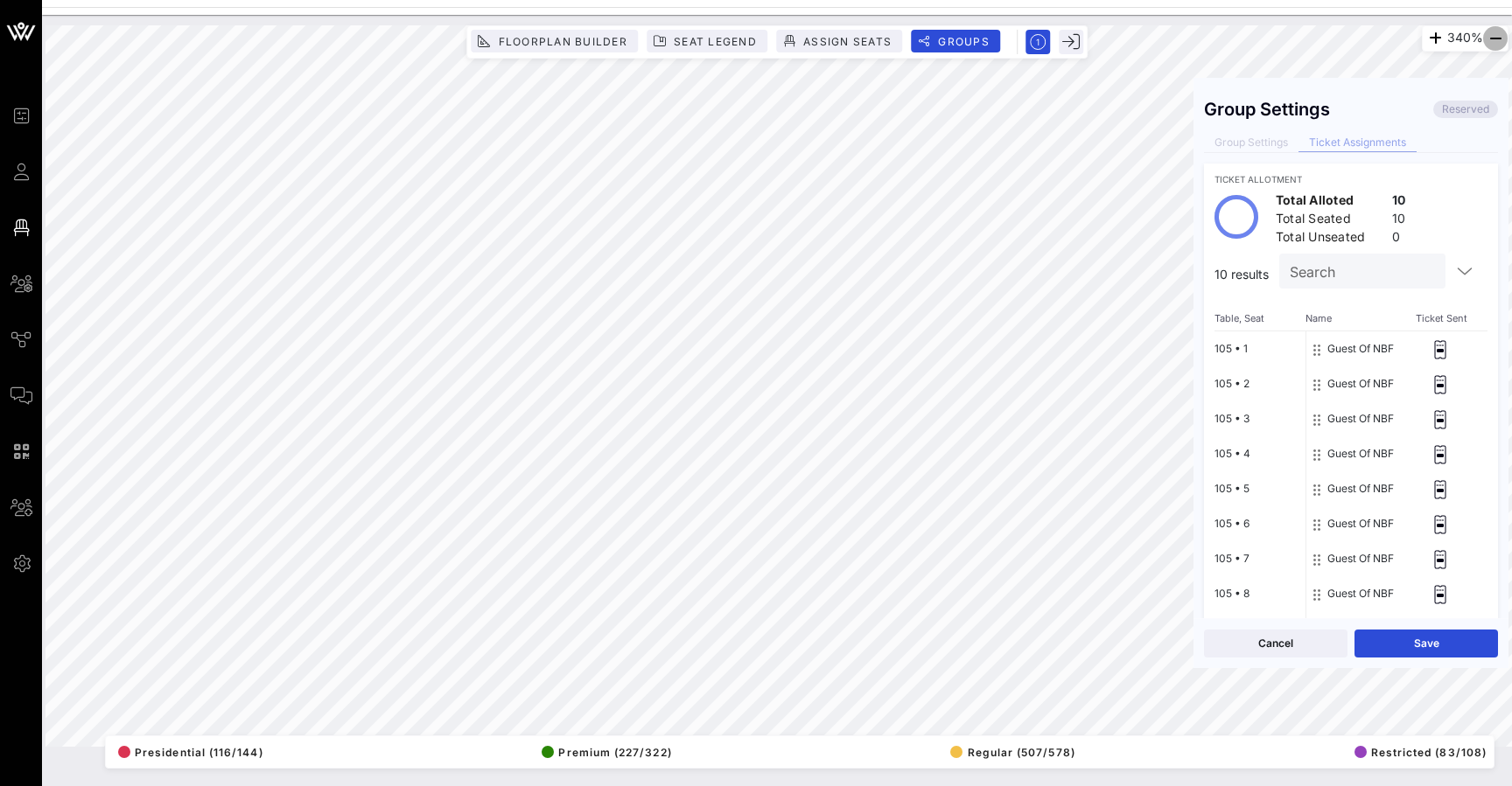
click at [1497, 34] on icon "button" at bounding box center [1495, 38] width 21 height 21
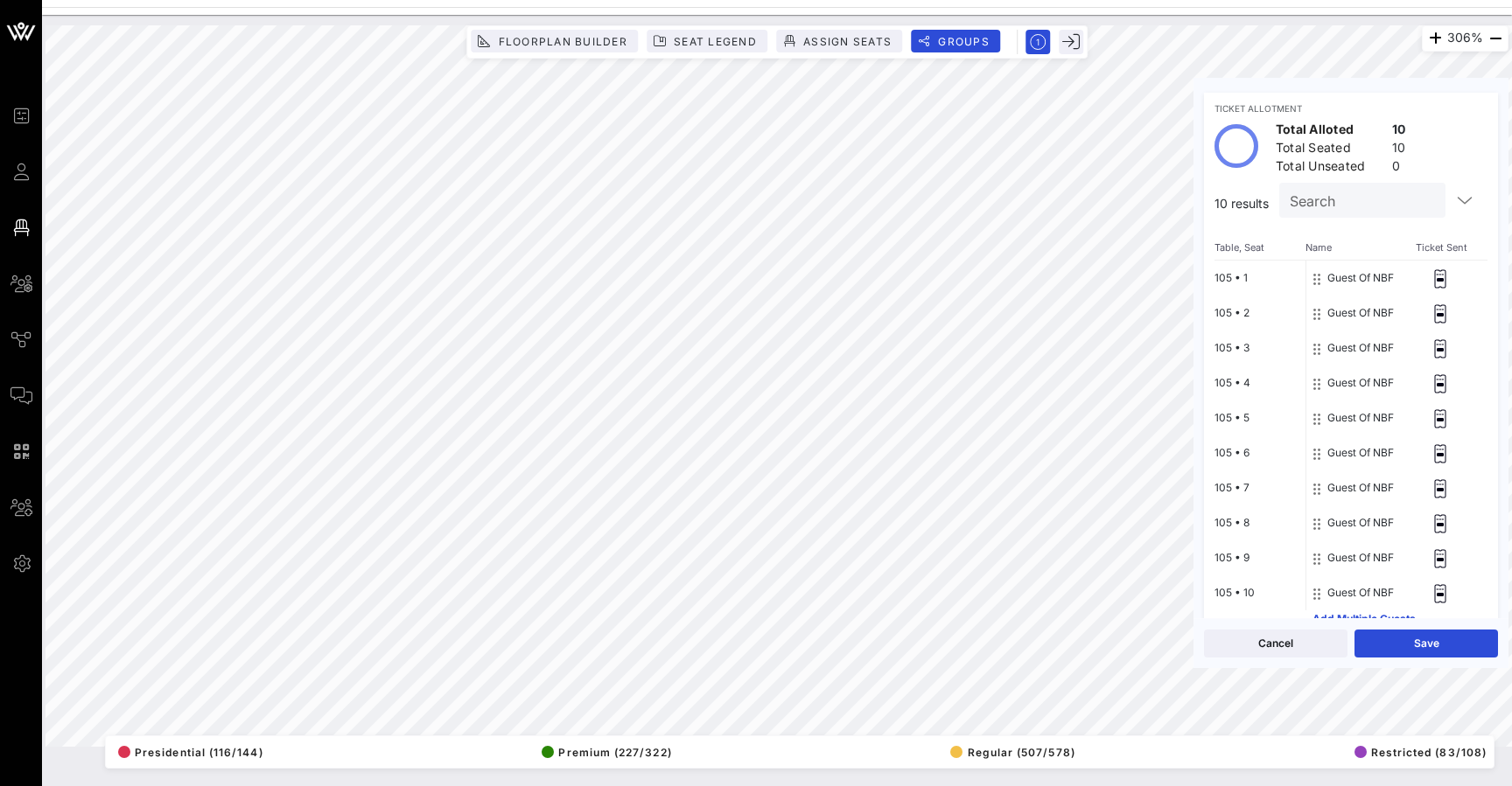
scroll to position [87, 0]
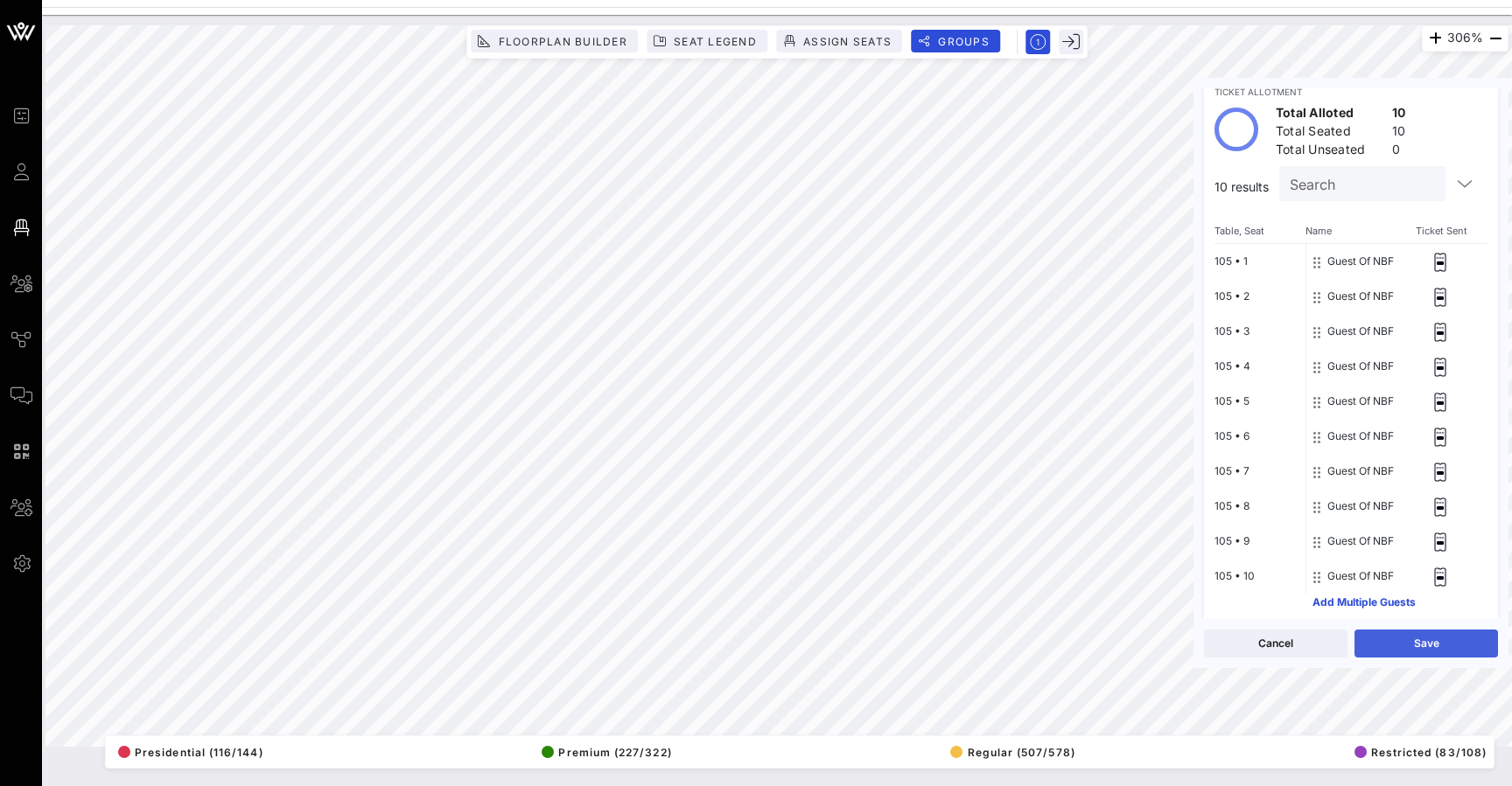
click at [1446, 639] on button "Save" at bounding box center [1425, 644] width 143 height 28
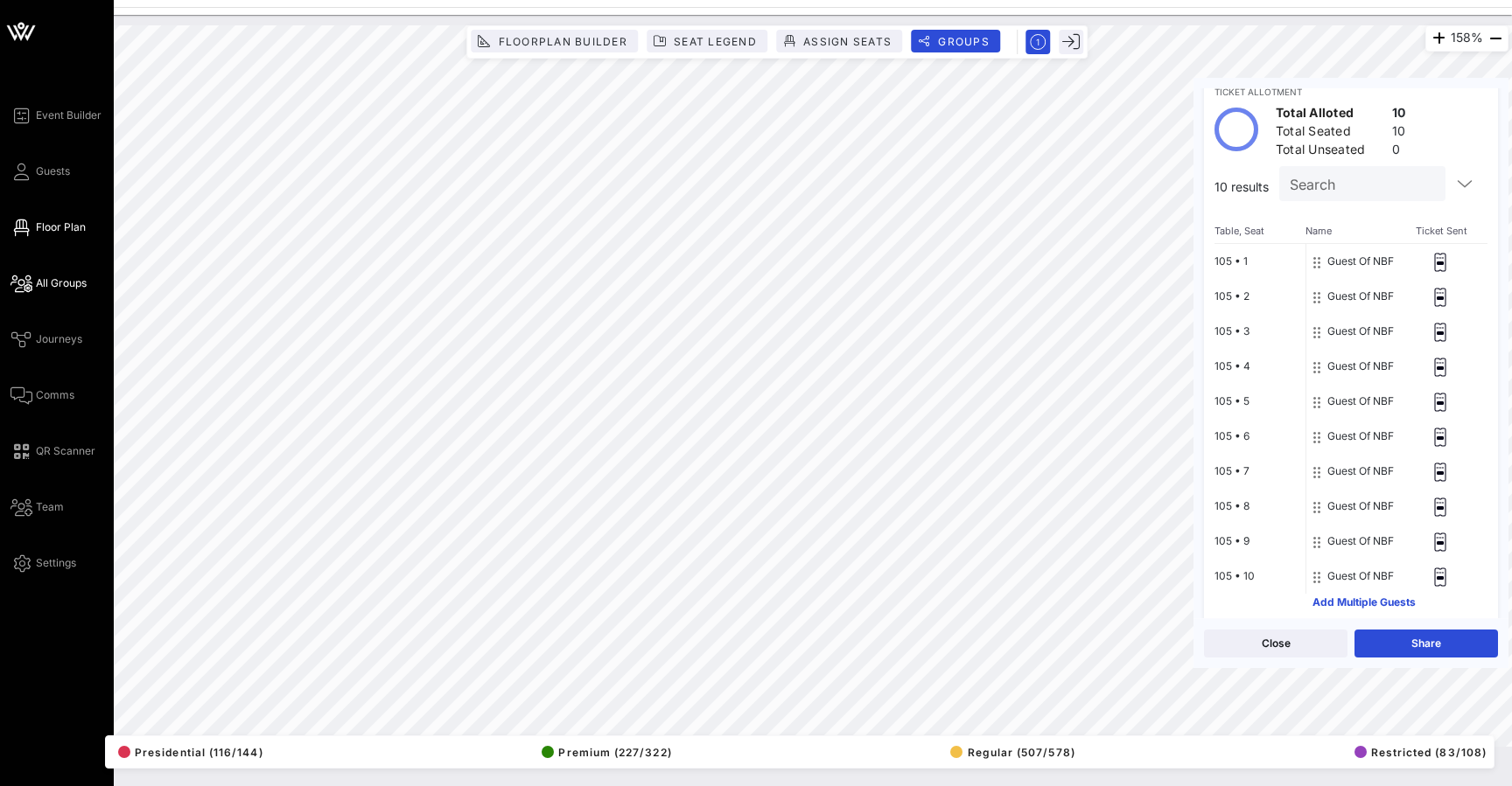
click at [27, 283] on icon at bounding box center [21, 284] width 22 height 3
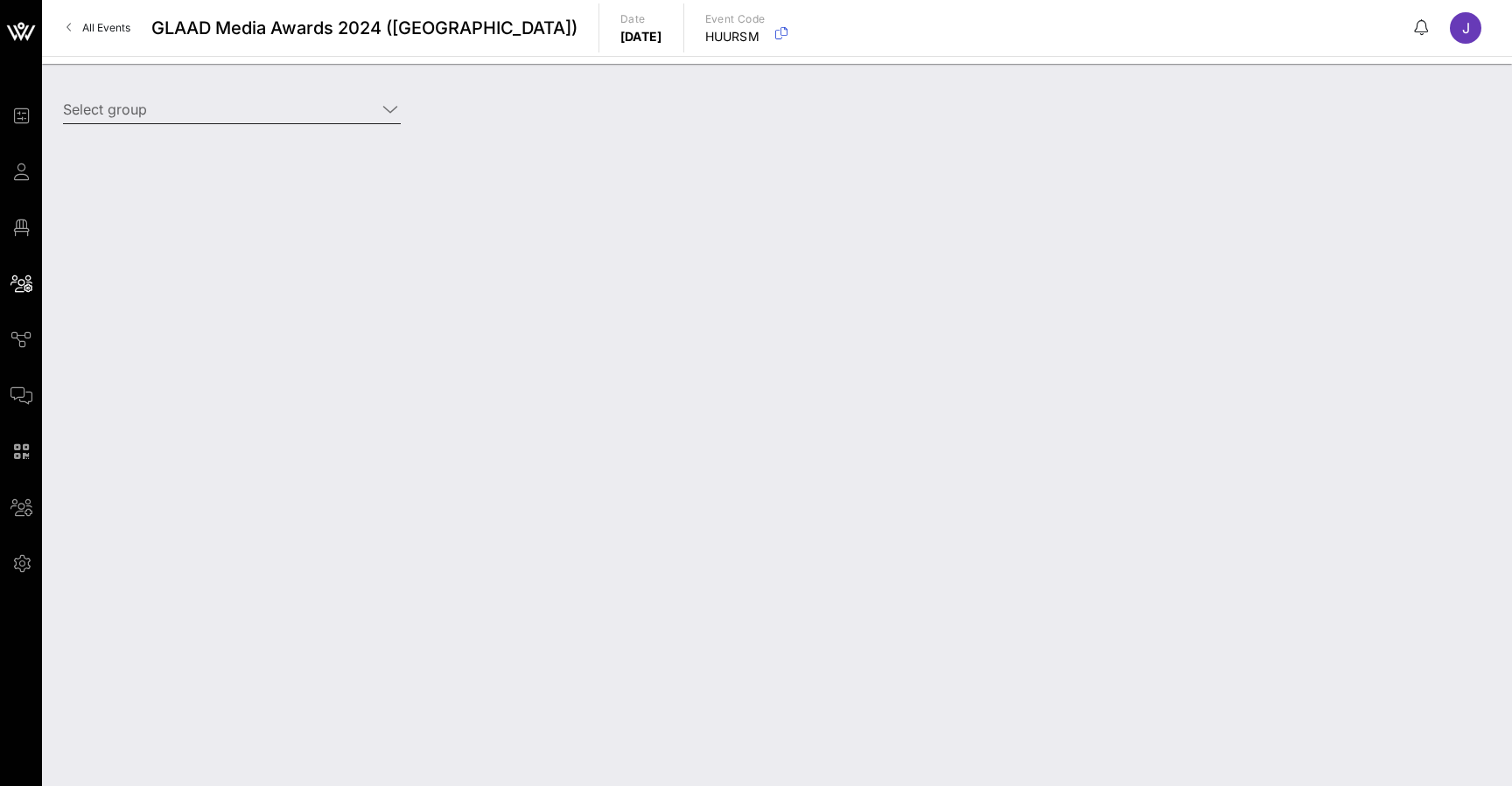
click at [182, 109] on input "Select group" at bounding box center [219, 109] width 314 height 28
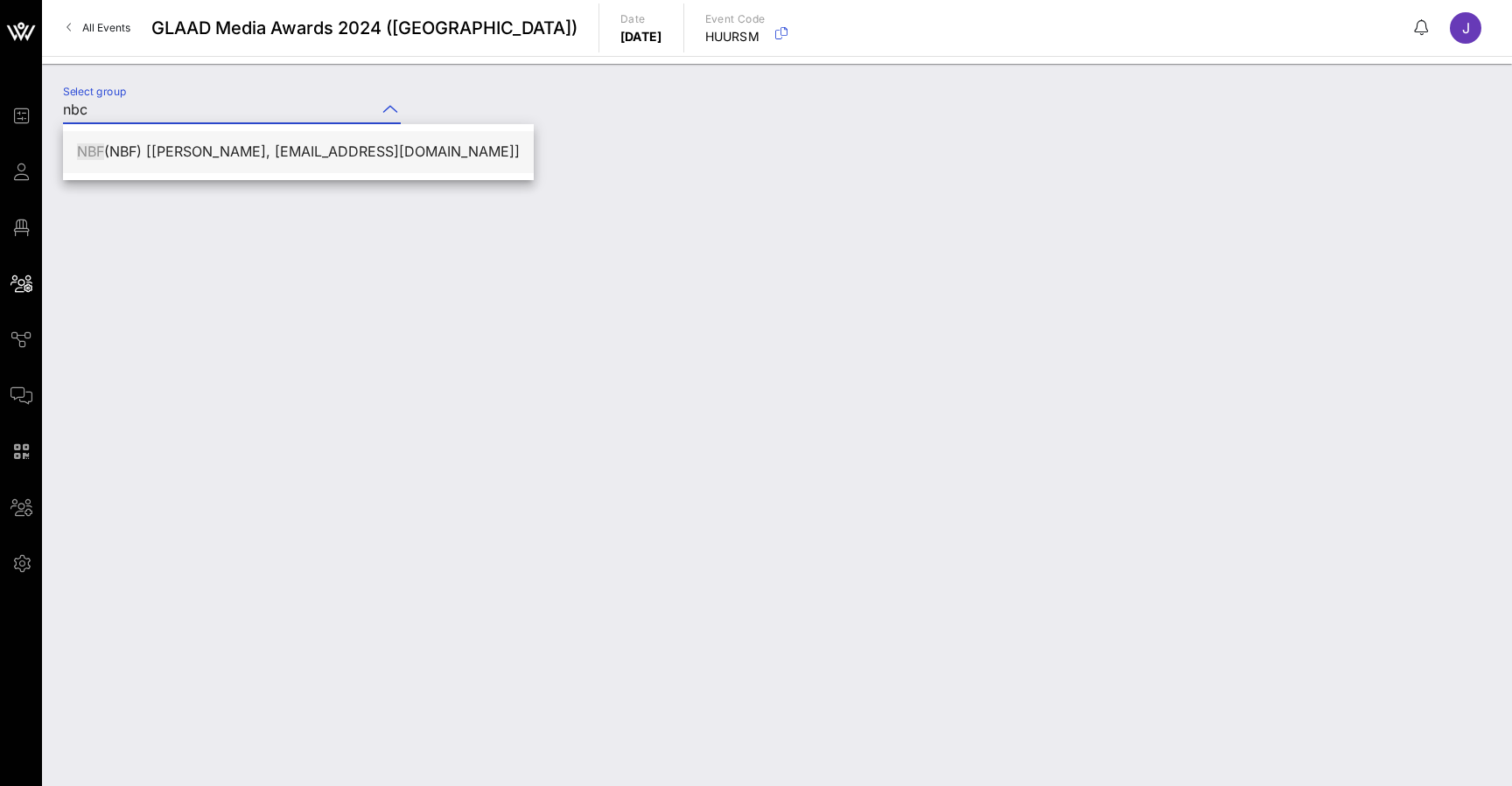
drag, startPoint x: 182, startPoint y: 109, endPoint x: 258, endPoint y: 151, distance: 86.8
click at [258, 151] on div "NBF (NBF) [jennifer Brisman, jsgoldman75@gmail.com]" at bounding box center [298, 152] width 443 height 17
type input "NBCU It's Okay to Ask Questions (NBCU) [Matt Knutson, mattknutson@gmail.com]"
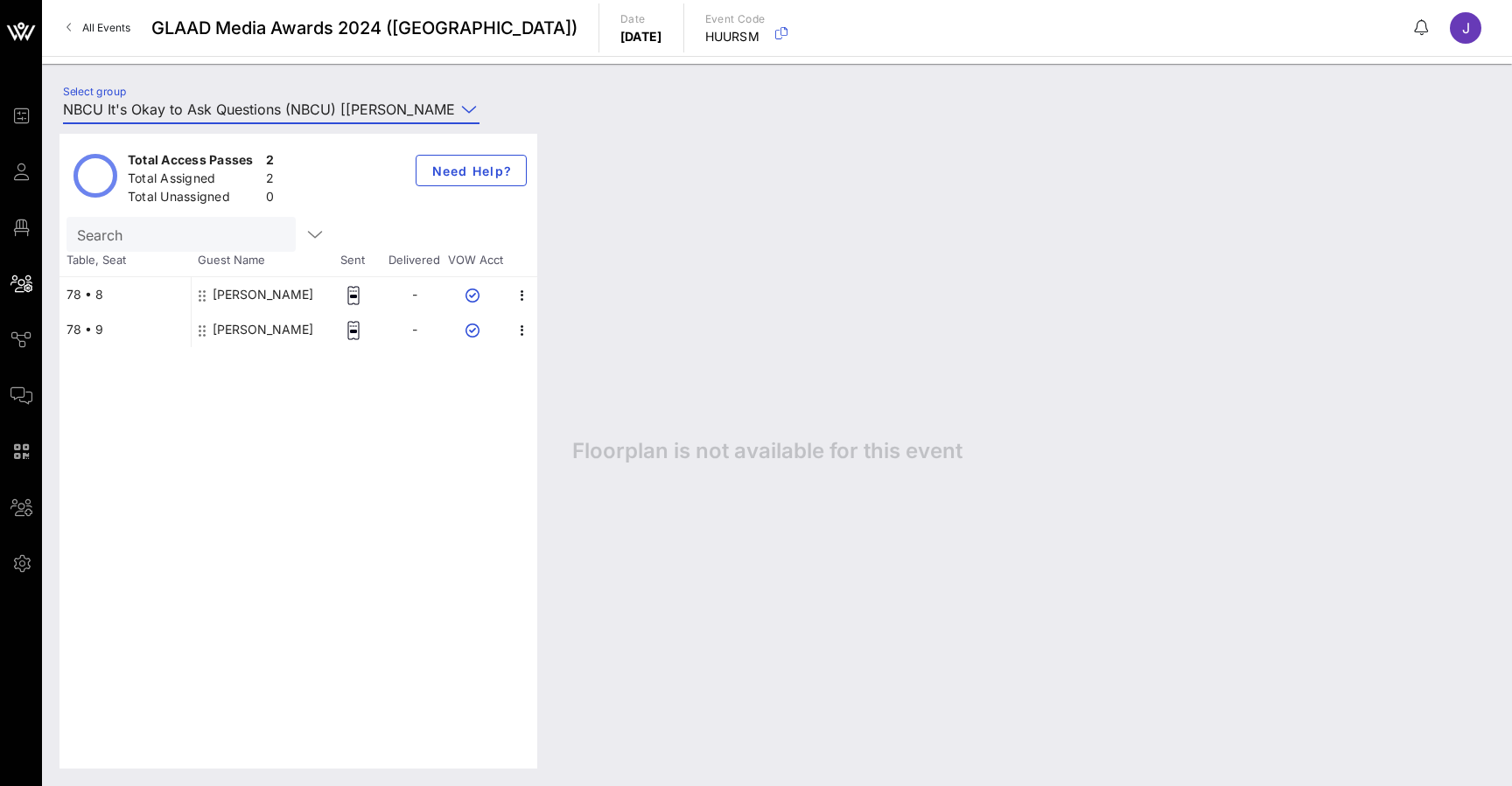
click at [316, 93] on div "Select group NBCU It's Okay to Ask Questions (NBCU) [Matt Knutson, mattknutson@…" at bounding box center [271, 114] width 437 height 58
click at [278, 114] on input "NBCU It's Okay to Ask Questions (NBCU) [Matt Knutson, mattknutson@gmail.com]" at bounding box center [258, 109] width 392 height 28
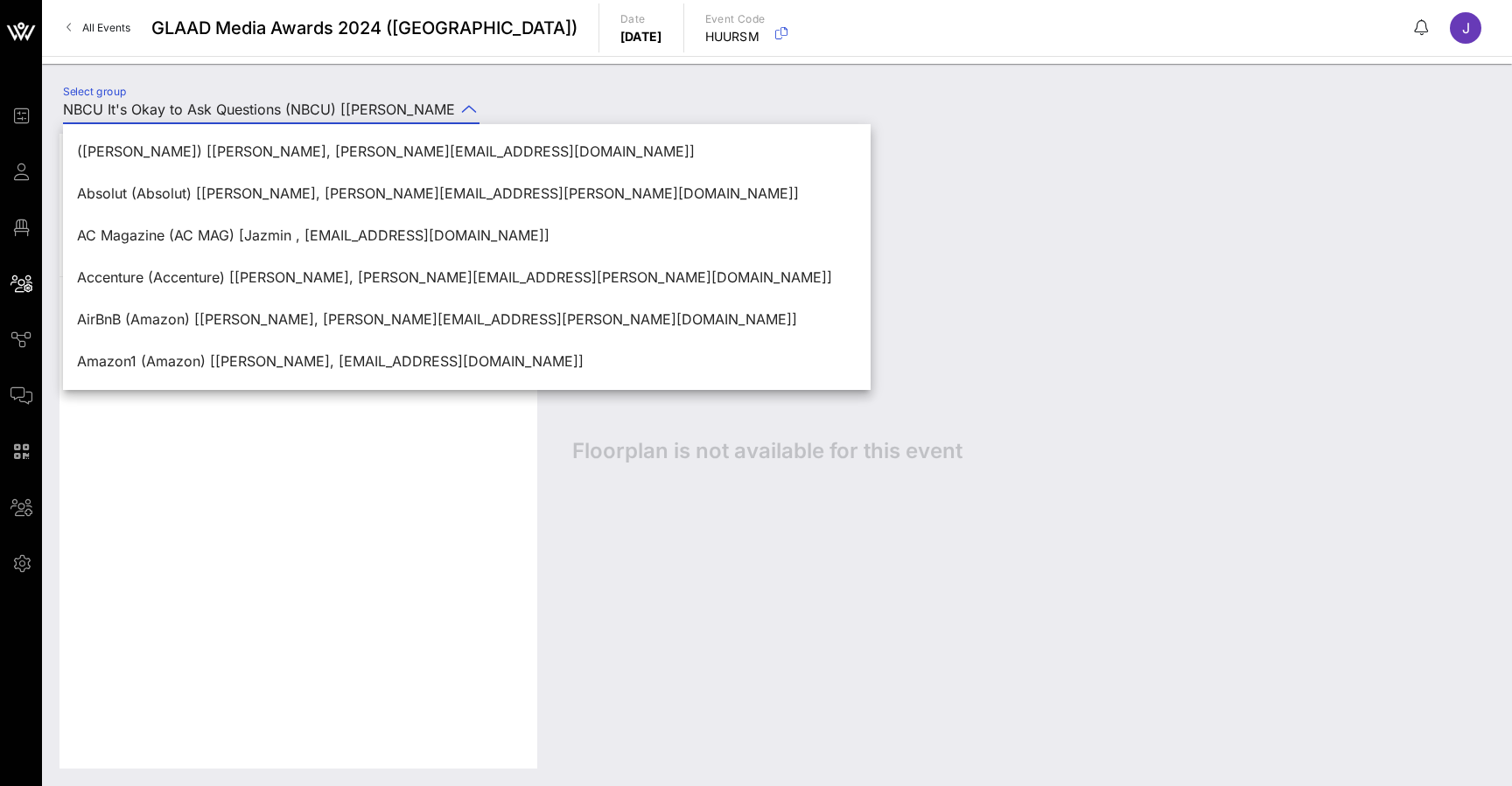
drag, startPoint x: 67, startPoint y: 106, endPoint x: 613, endPoint y: 127, distance: 546.4
click at [613, 127] on div "Select group NBCU It's Okay to Ask Questions (NBCU) [Matt Knutson, mattknutson@…" at bounding box center [776, 111] width 1448 height 61
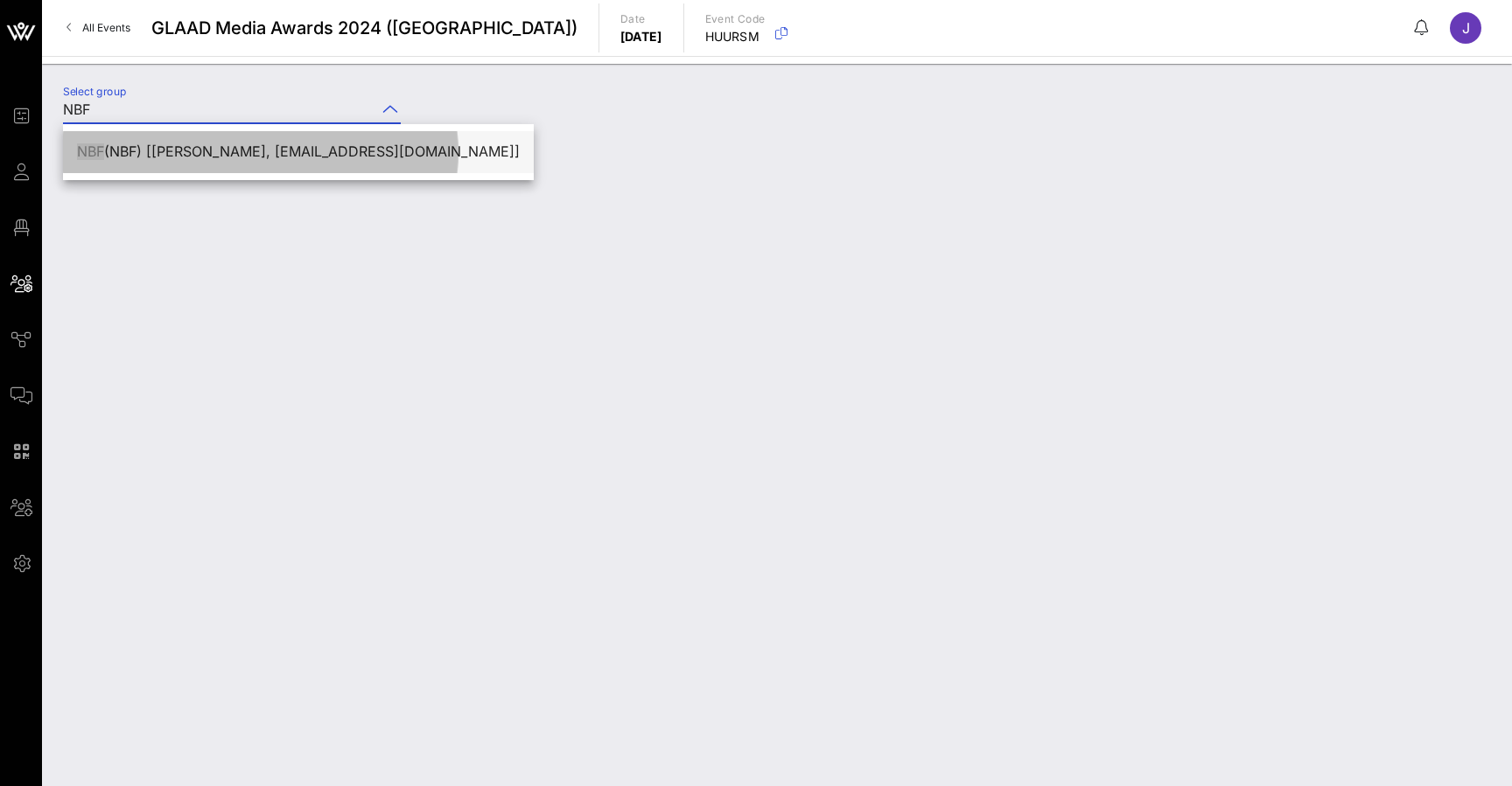
click at [396, 142] on div "NBF (NBF) [jennifer Brisman, jsgoldman75@gmail.com]" at bounding box center [298, 152] width 443 height 37
type input "NBF (NBF) [jennifer Brisman, jsgoldman75@gmail.com]"
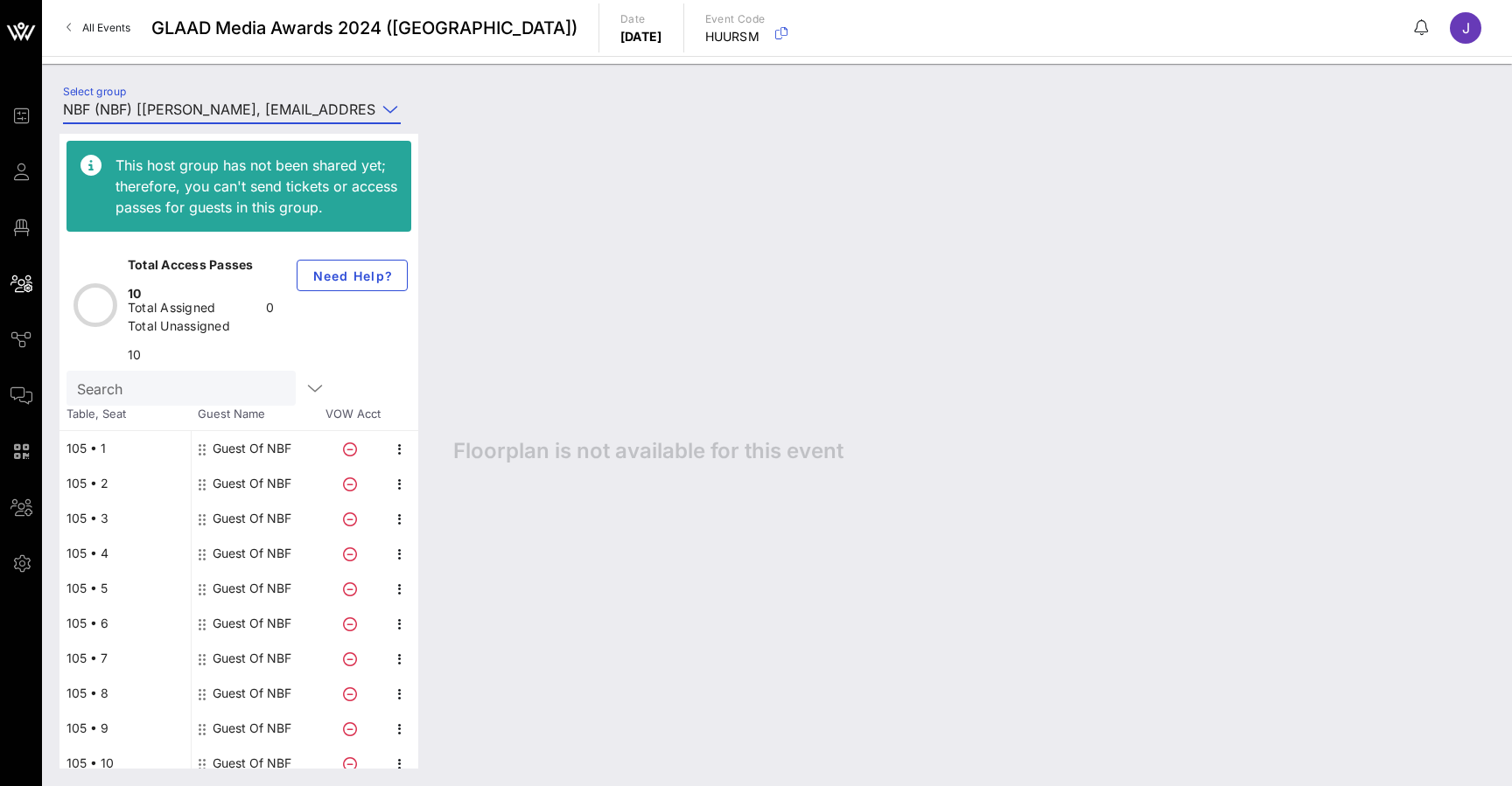
click at [267, 431] on div "Guest Of NBF" at bounding box center [252, 448] width 79 height 35
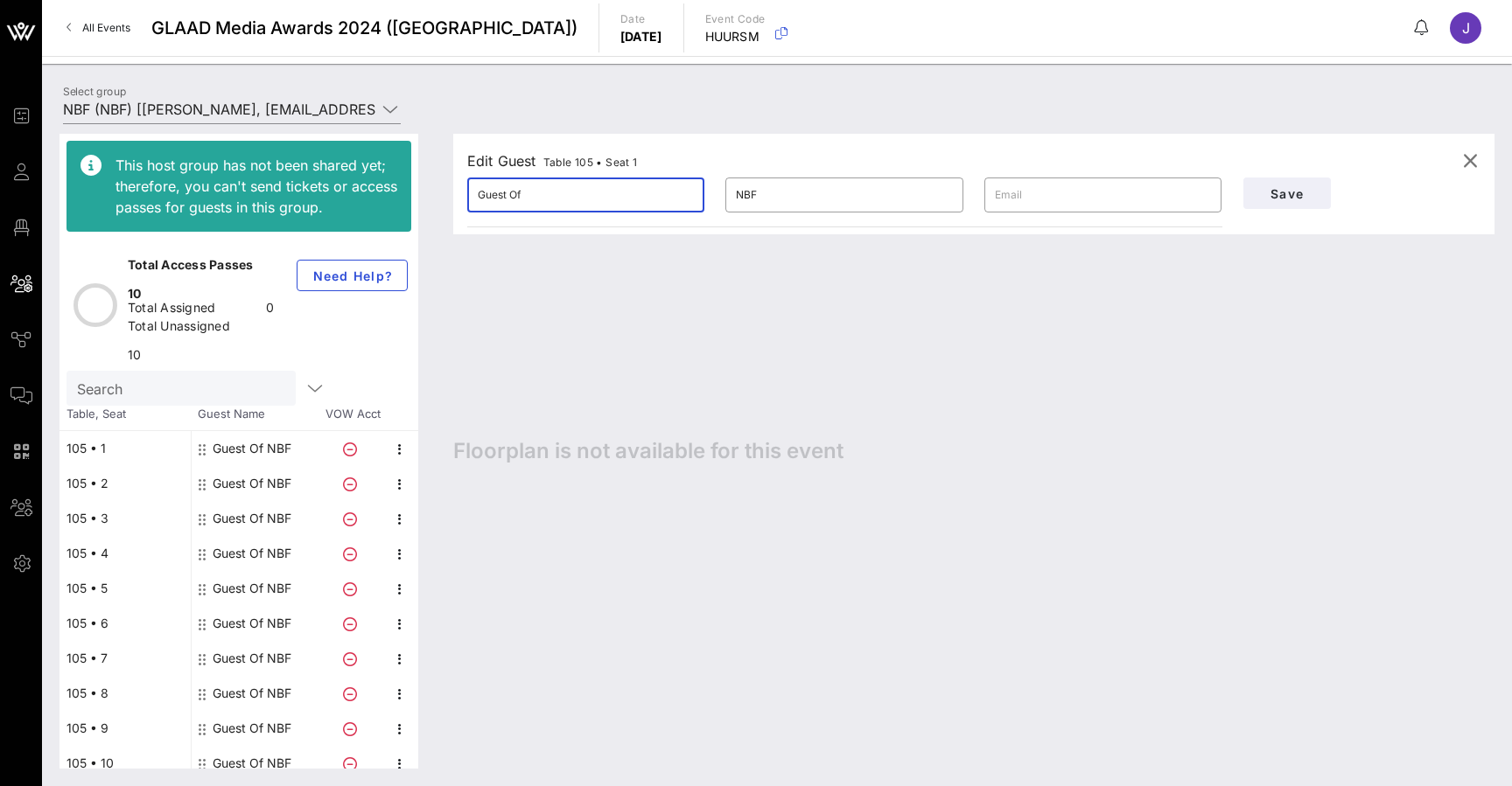
drag, startPoint x: 567, startPoint y: 194, endPoint x: 407, endPoint y: 194, distance: 160.0
type input "Mad"
type input "Shel"
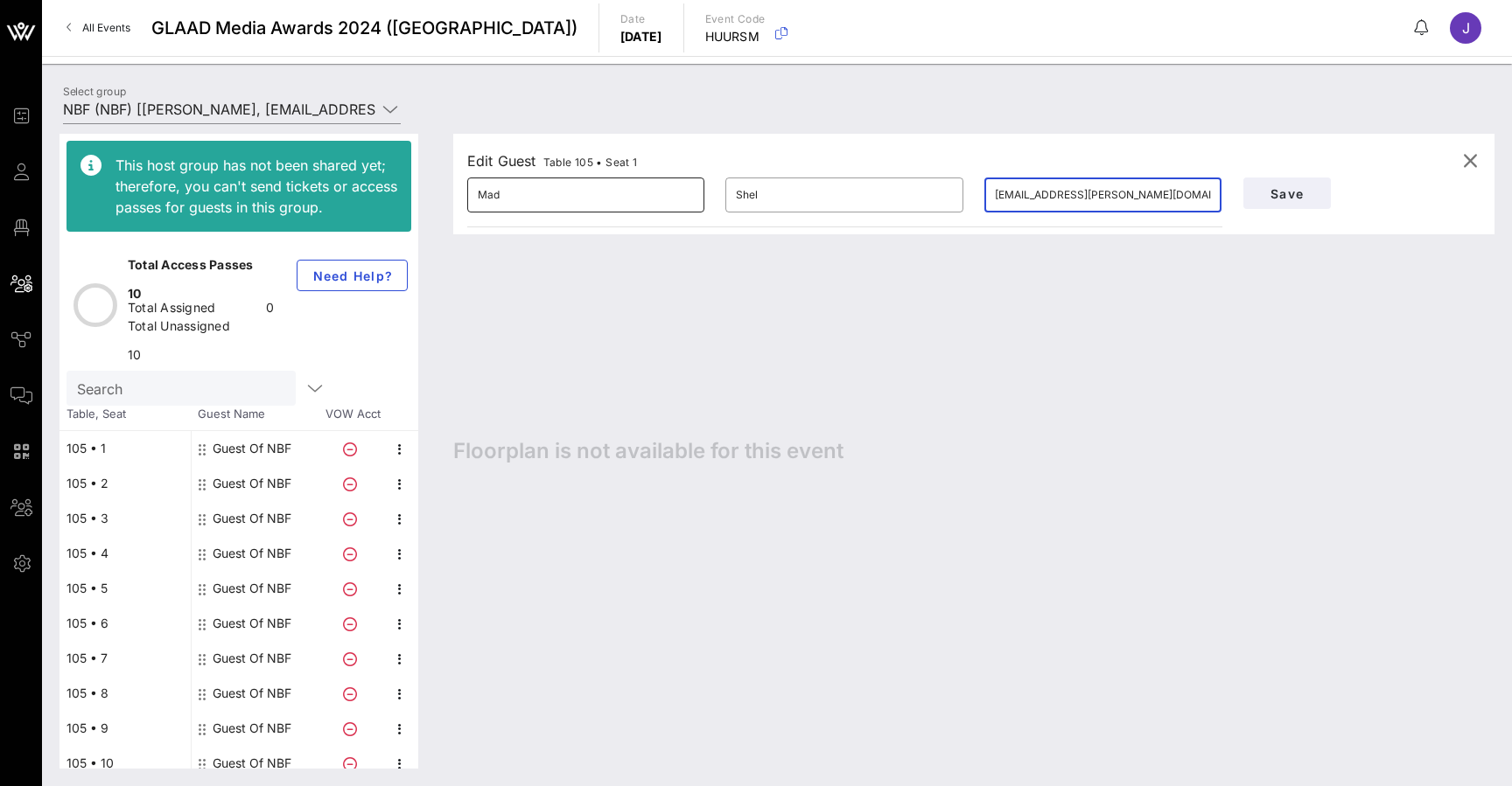
type input "maddie@shelton.com"
drag, startPoint x: 635, startPoint y: 199, endPoint x: 452, endPoint y: 196, distance: 183.0
click at [452, 196] on div "Edit Guest Table 105 • Seat 1 ​ Mad ​ Shel ​ maddie@shelton.com Save Floorplan …" at bounding box center [964, 451] width 1059 height 634
type input "J"
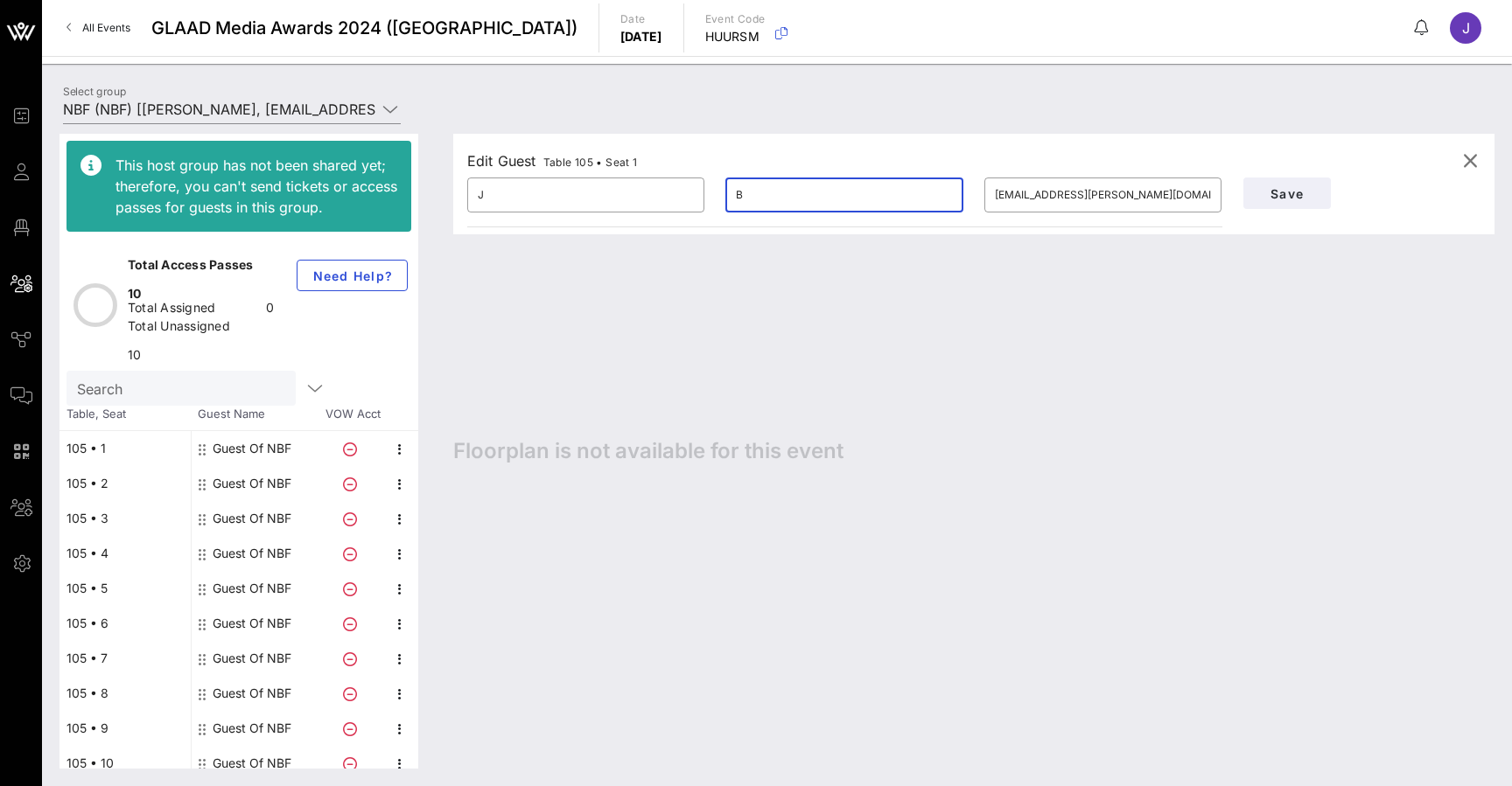
type input "B"
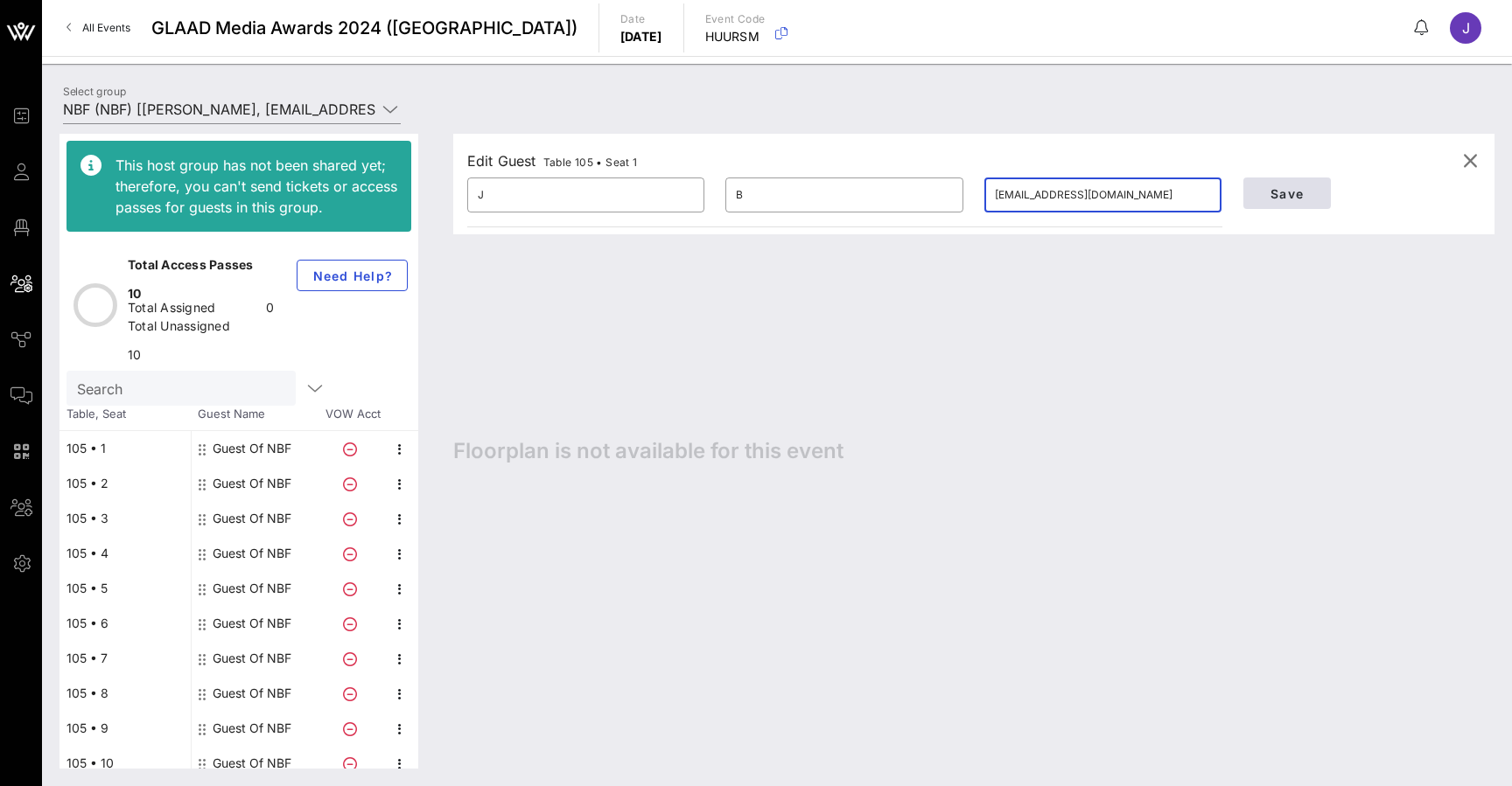
click at [1270, 206] on button "Save" at bounding box center [1286, 194] width 87 height 32
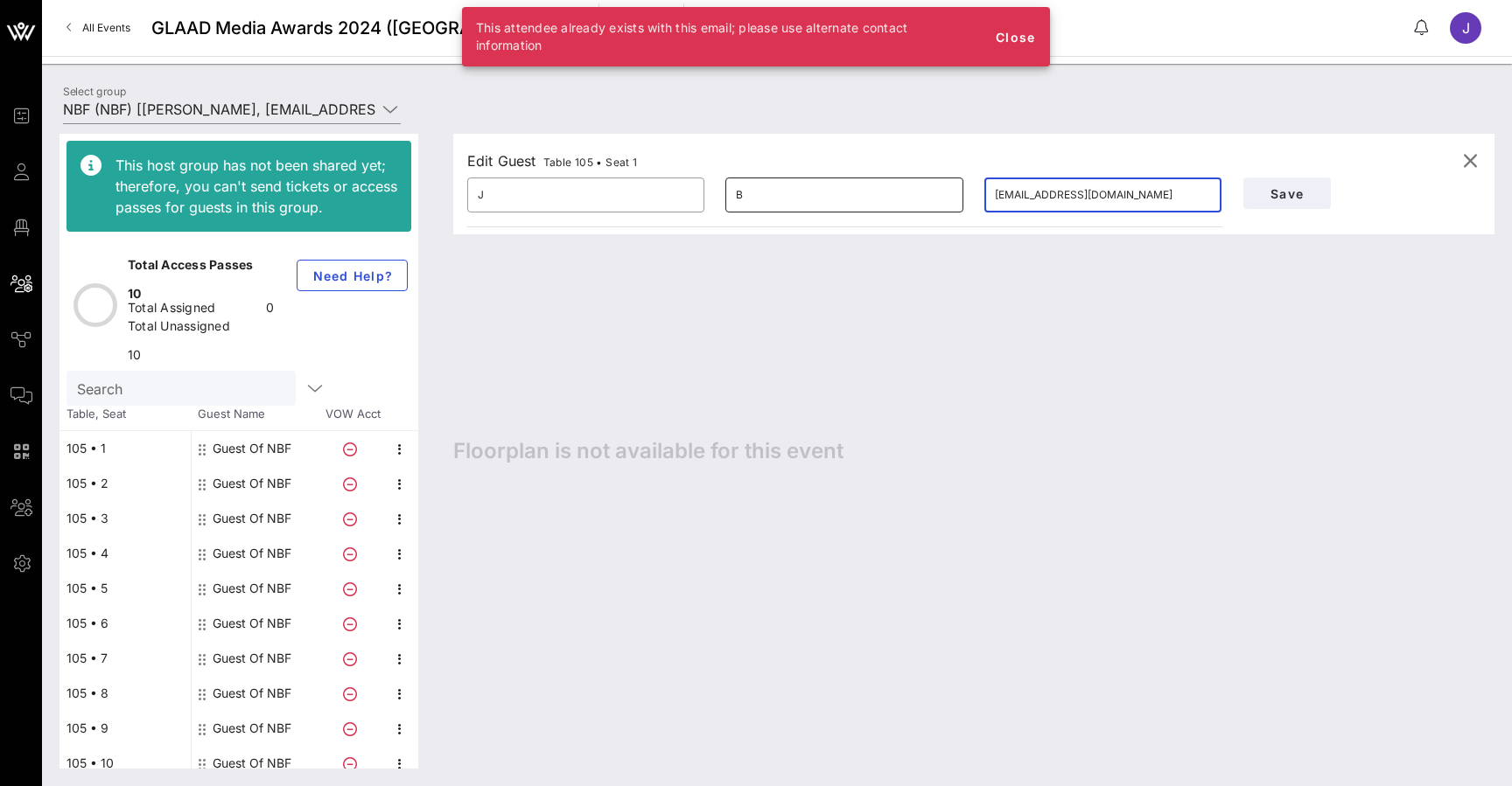
drag, startPoint x: 1089, startPoint y: 199, endPoint x: 926, endPoint y: 197, distance: 163.0
click at [926, 197] on div "​ J ​ B ​ jb@vow.app" at bounding box center [844, 195] width 776 height 56
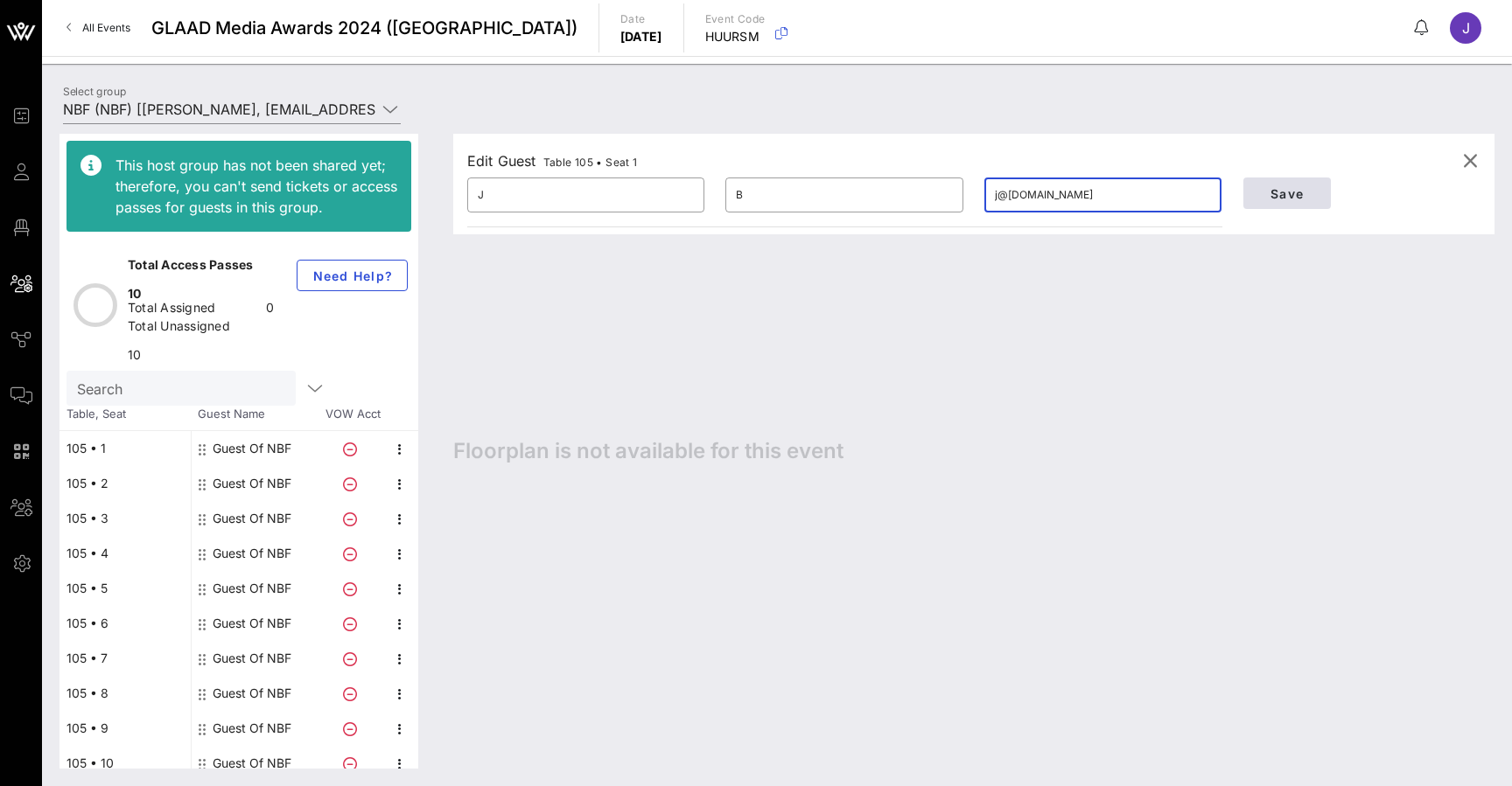
type input "j@vow.app"
click at [1296, 198] on span "Save" at bounding box center [1287, 194] width 60 height 15
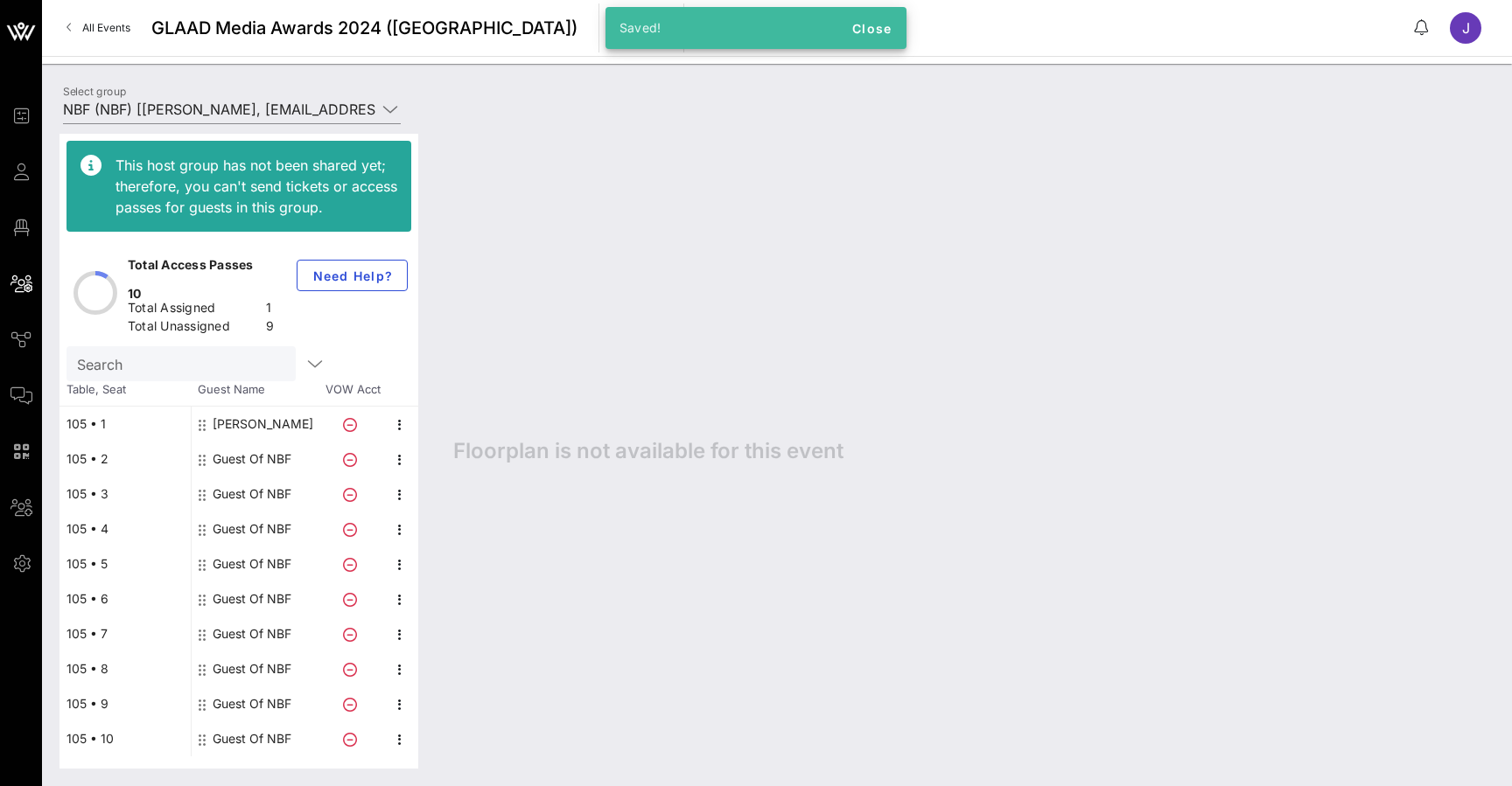
click at [250, 407] on div "Jennifer Y" at bounding box center [262, 424] width 100 height 35
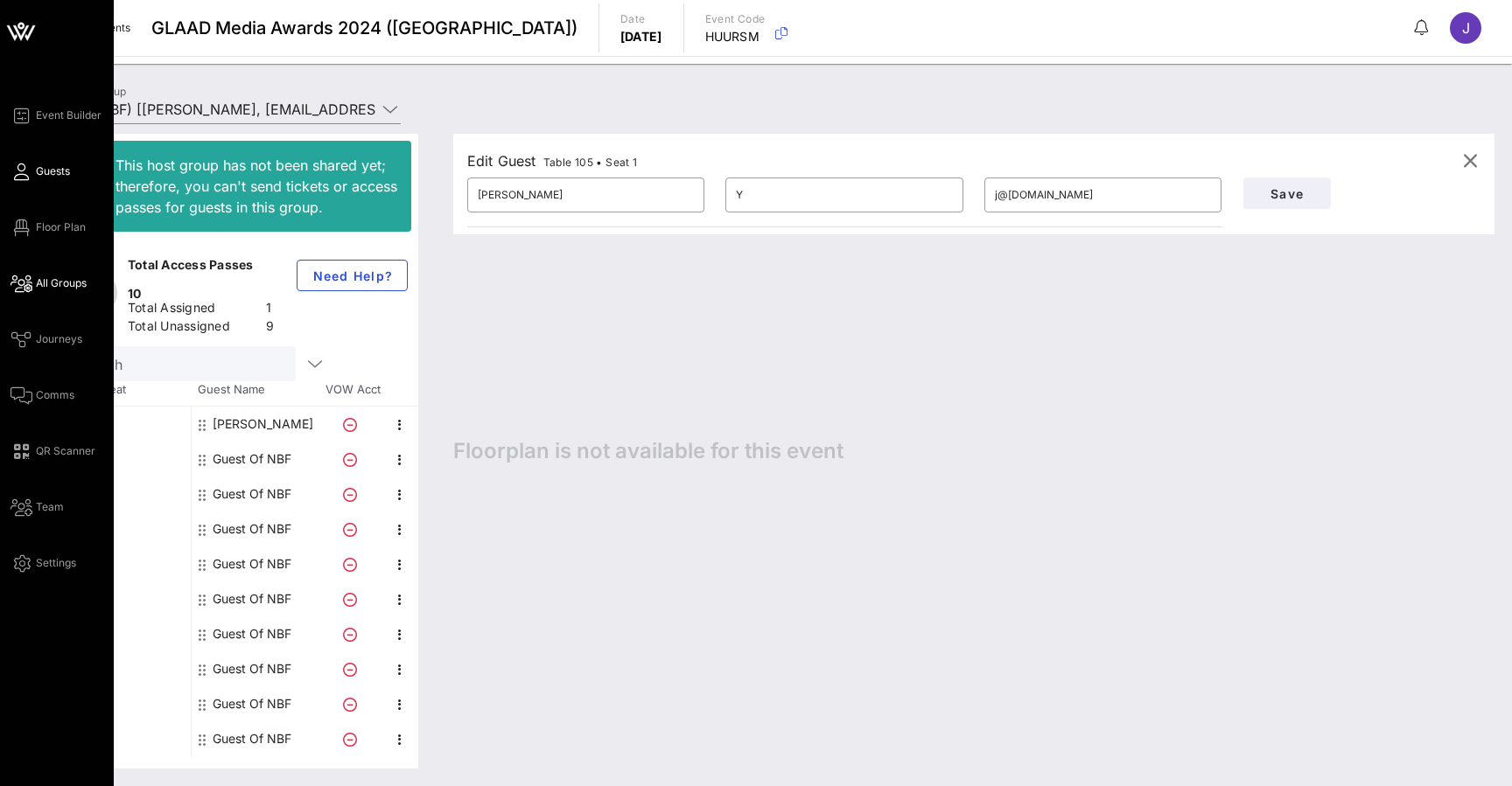
click at [23, 170] on icon at bounding box center [21, 171] width 22 height 3
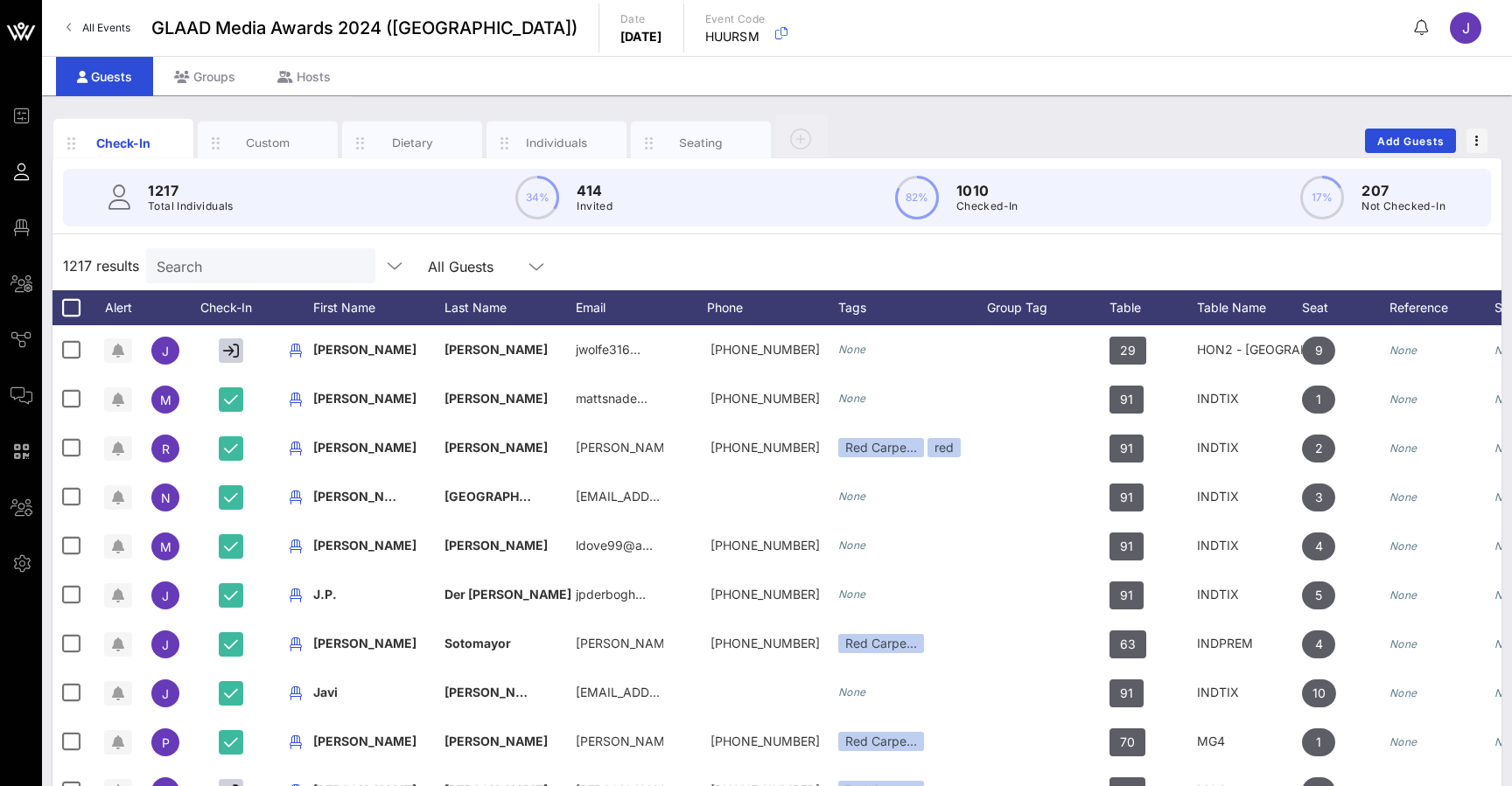
click at [305, 274] on input "Search" at bounding box center [258, 266] width 205 height 22
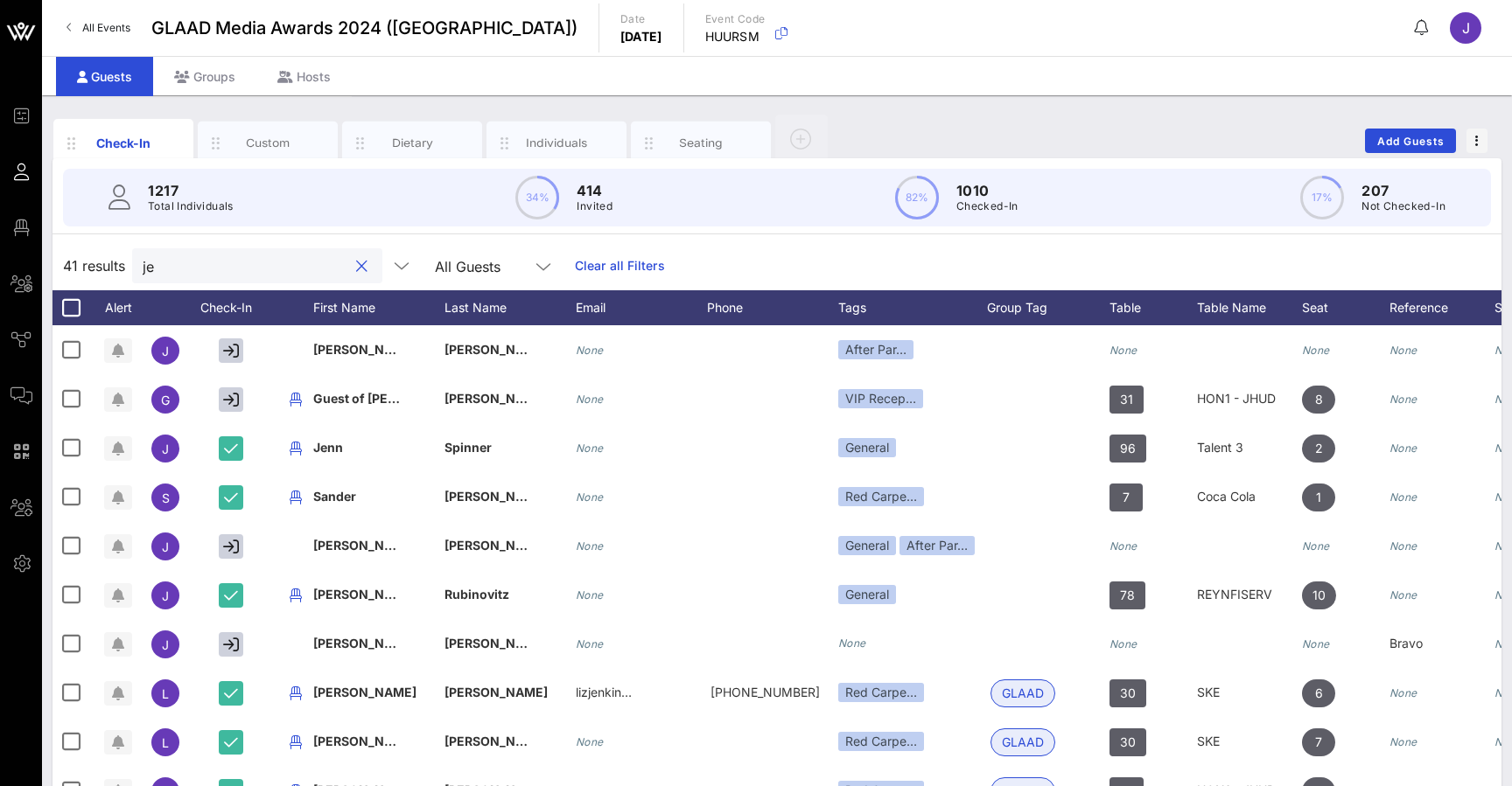
type input "j"
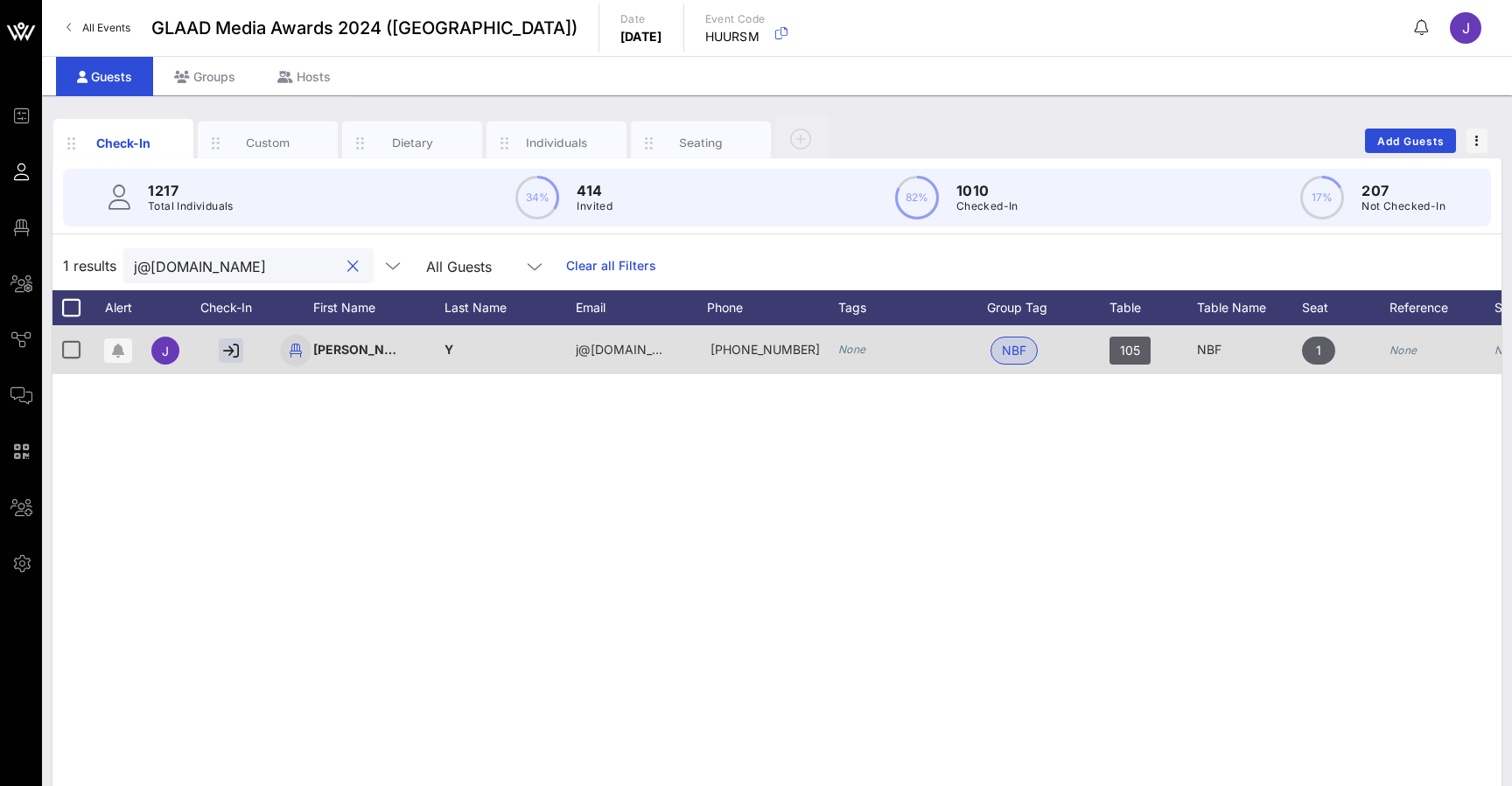
type input "j@vow.app"
click at [292, 351] on icon "button" at bounding box center [296, 350] width 21 height 21
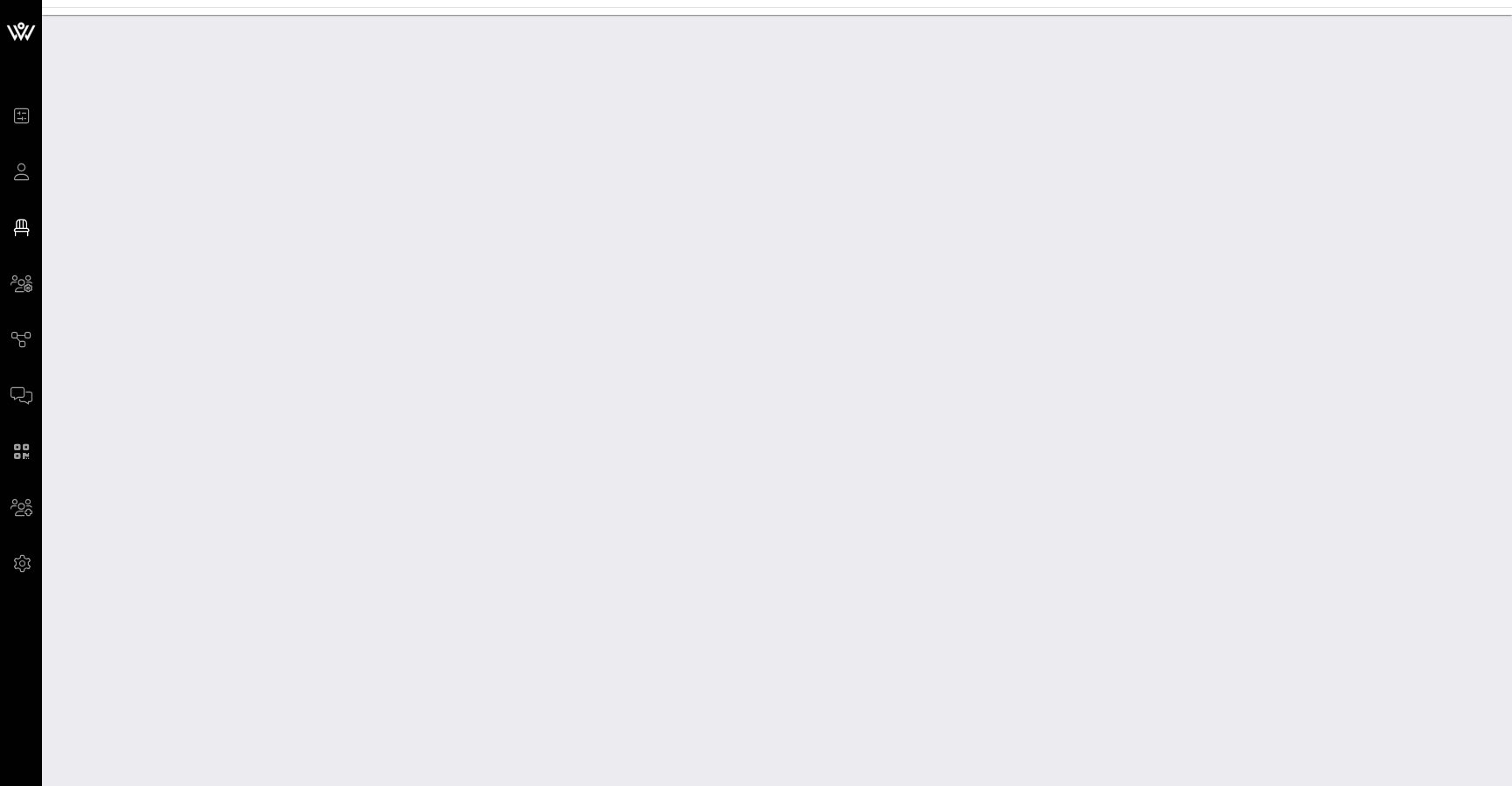
scroll to position [73874, 0]
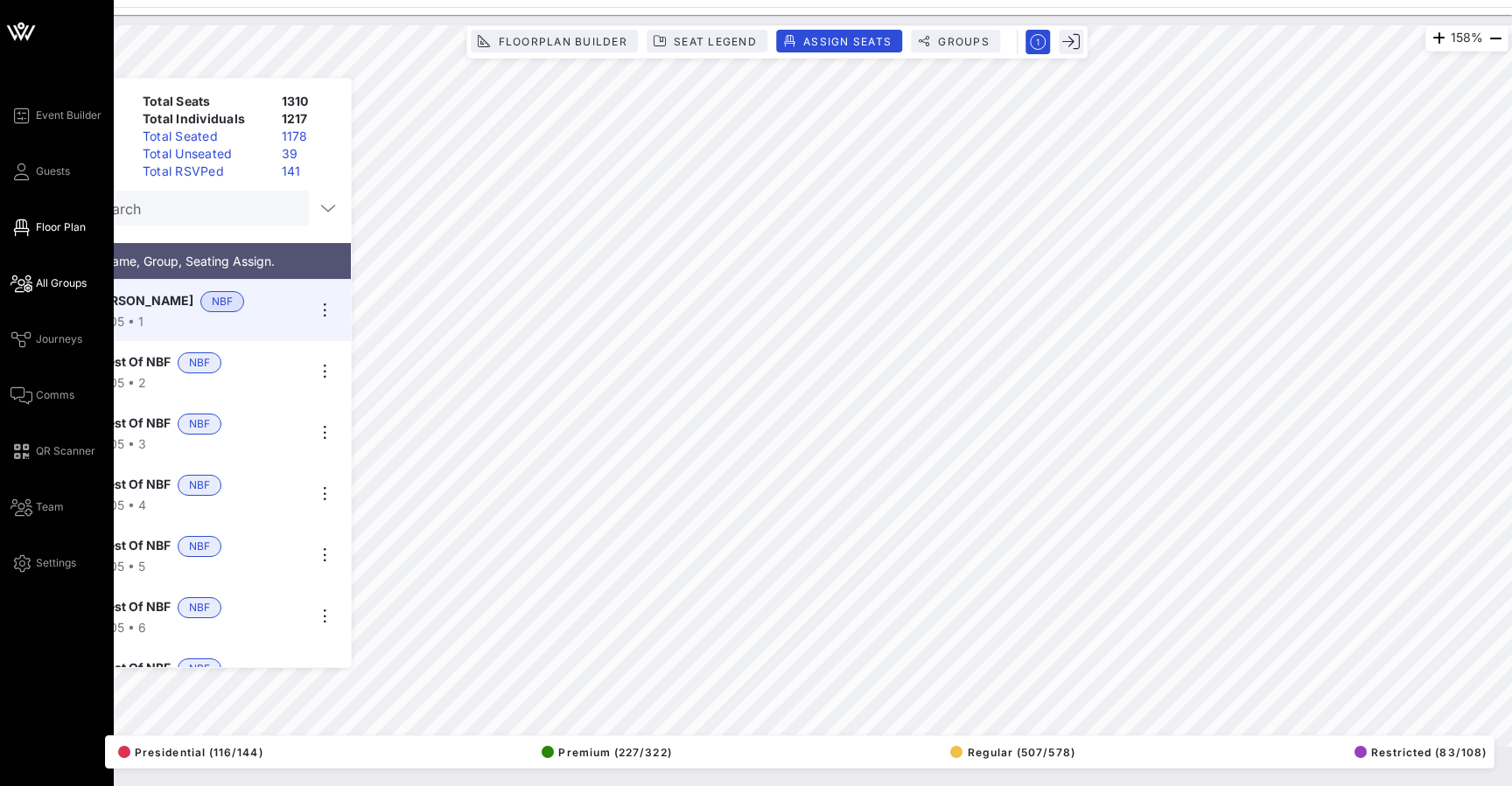
click at [37, 287] on span "All Groups" at bounding box center [61, 283] width 51 height 16
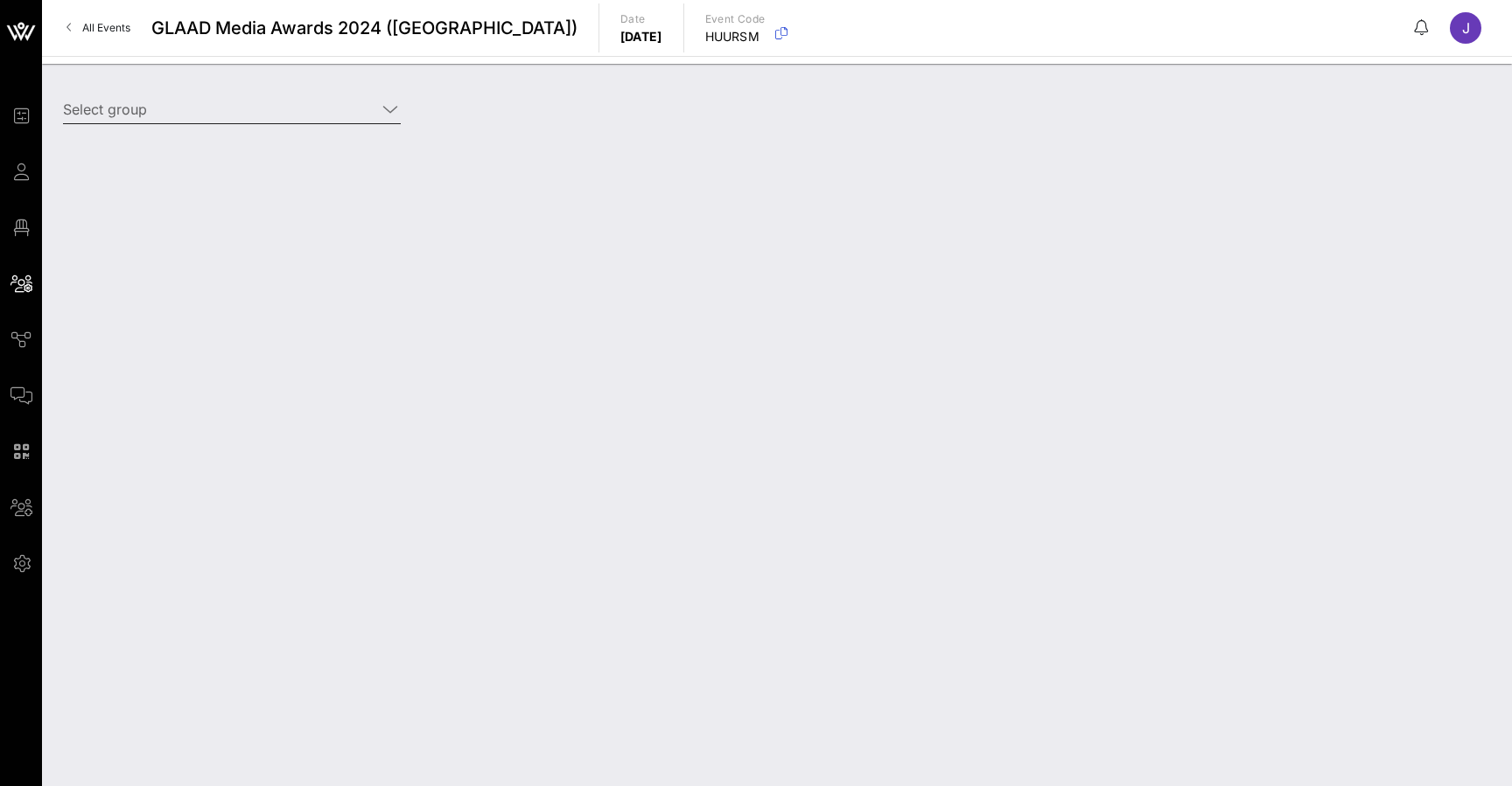
click at [347, 117] on input "Select group" at bounding box center [219, 109] width 314 height 28
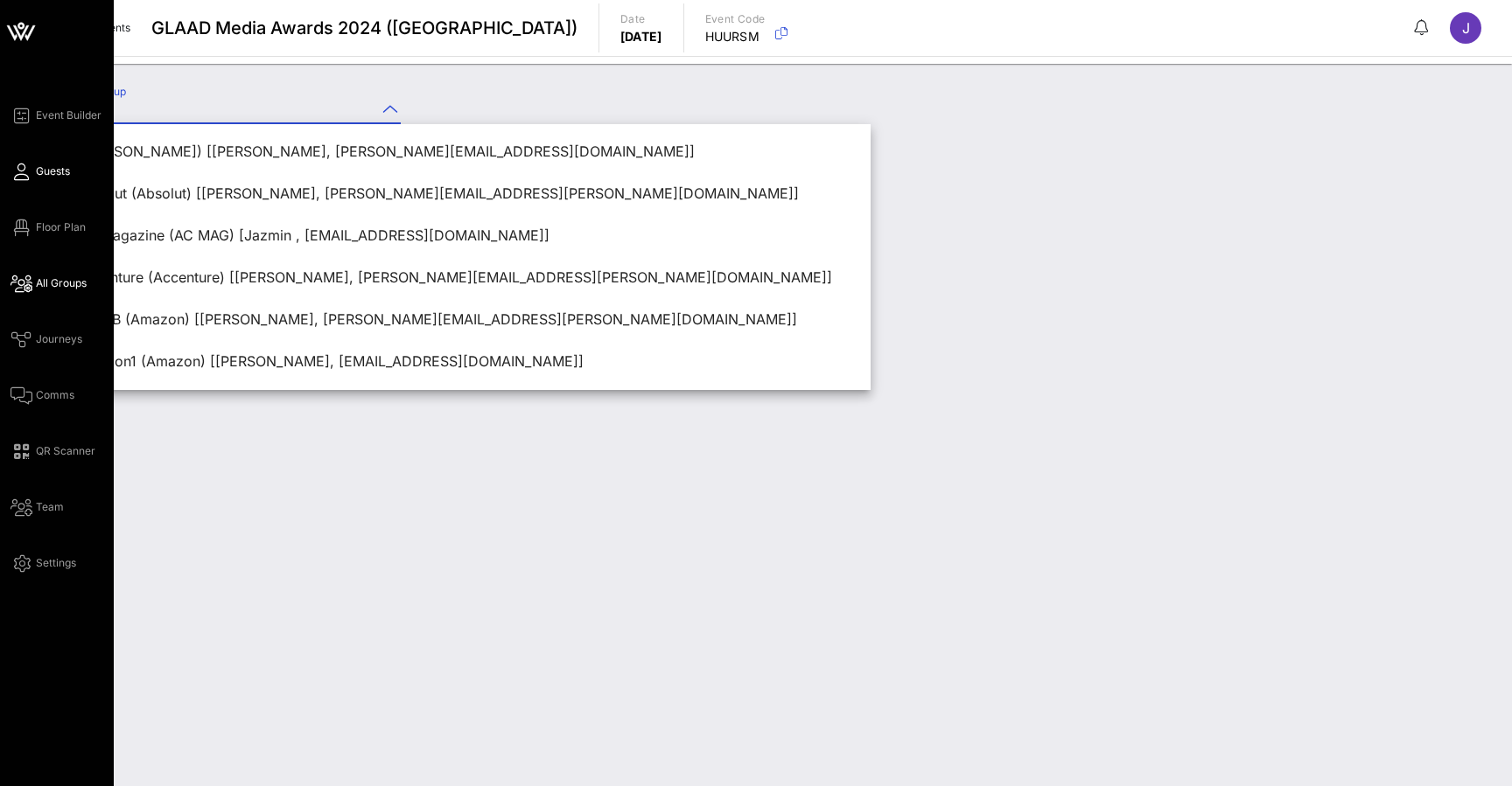
click at [56, 178] on span "Guests" at bounding box center [52, 171] width 34 height 16
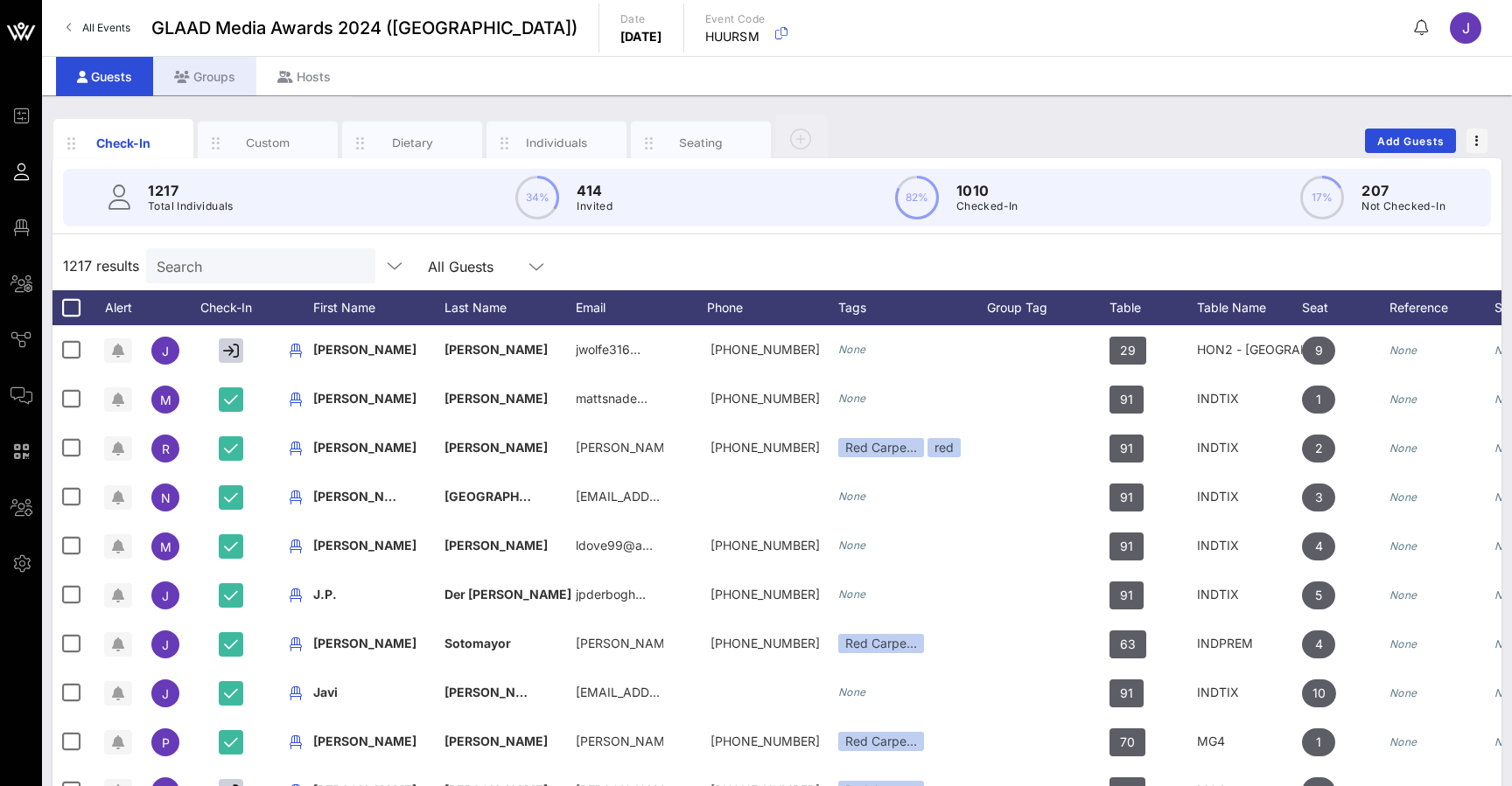
click at [206, 81] on div "Groups" at bounding box center [205, 77] width 103 height 39
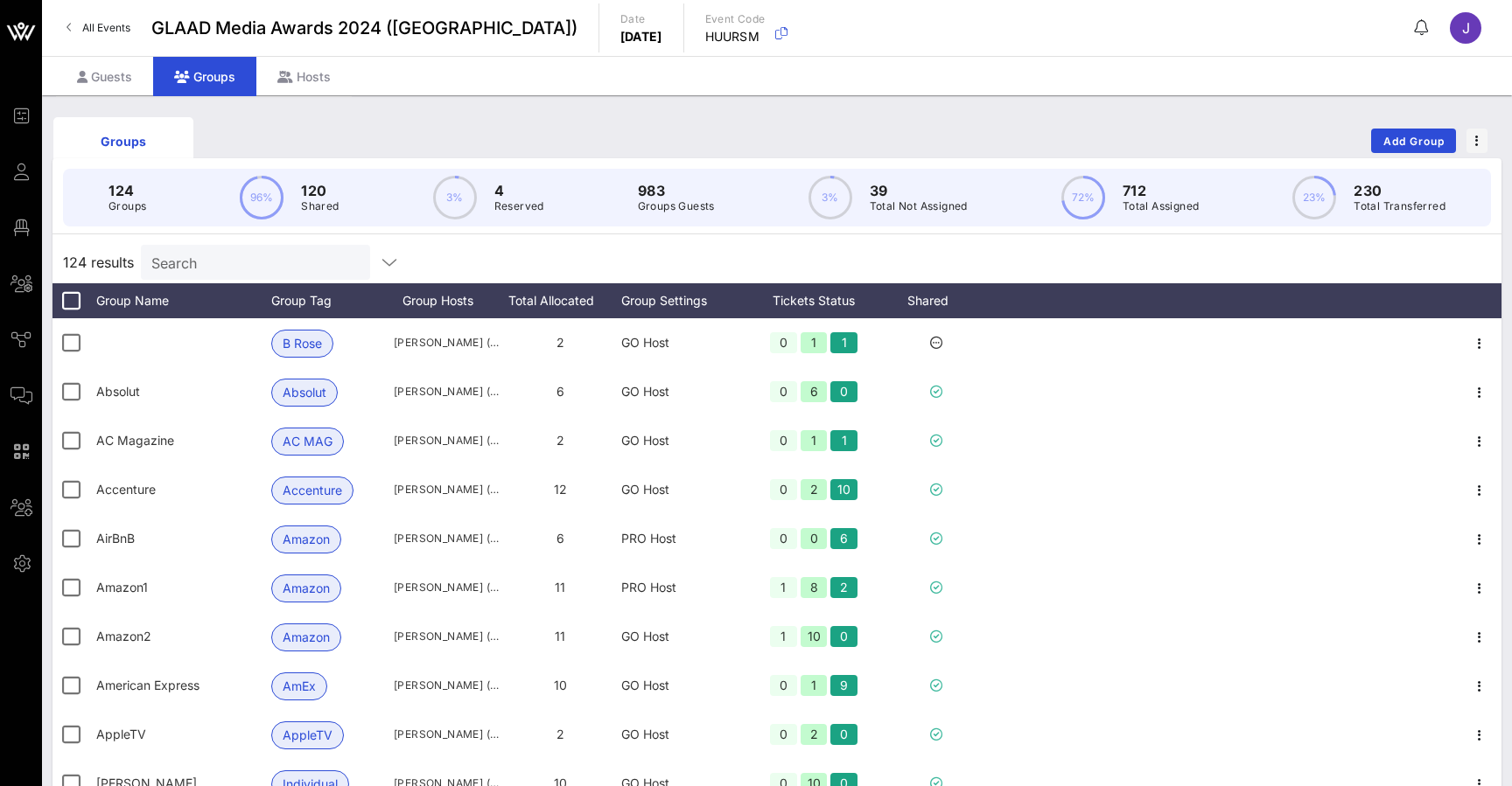
click at [1399, 154] on div "Groups Add Group" at bounding box center [776, 141] width 1448 height 56
click at [1405, 141] on span "Add Group" at bounding box center [1413, 141] width 63 height 13
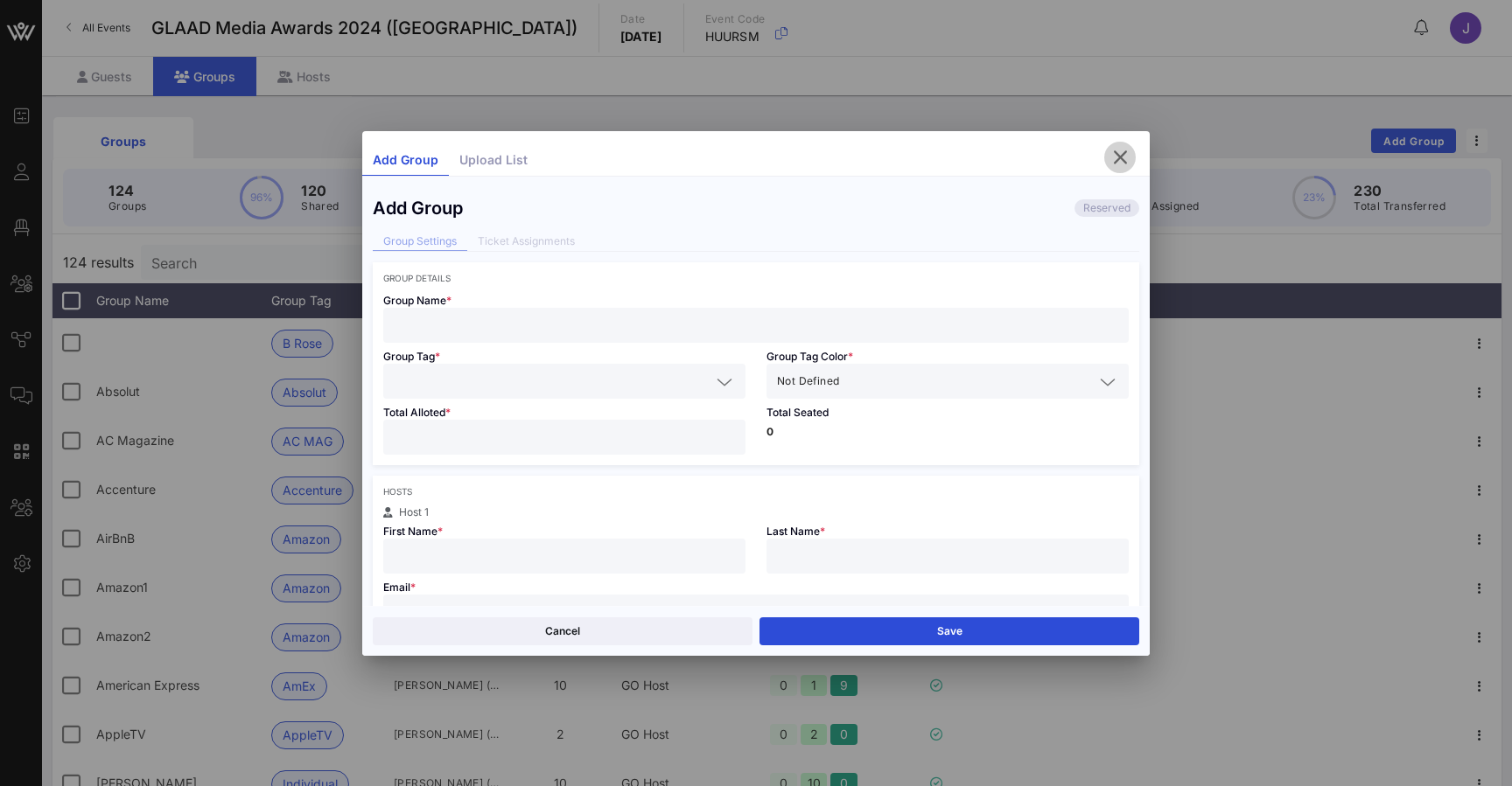
click at [1114, 158] on icon "button" at bounding box center [1120, 157] width 21 height 21
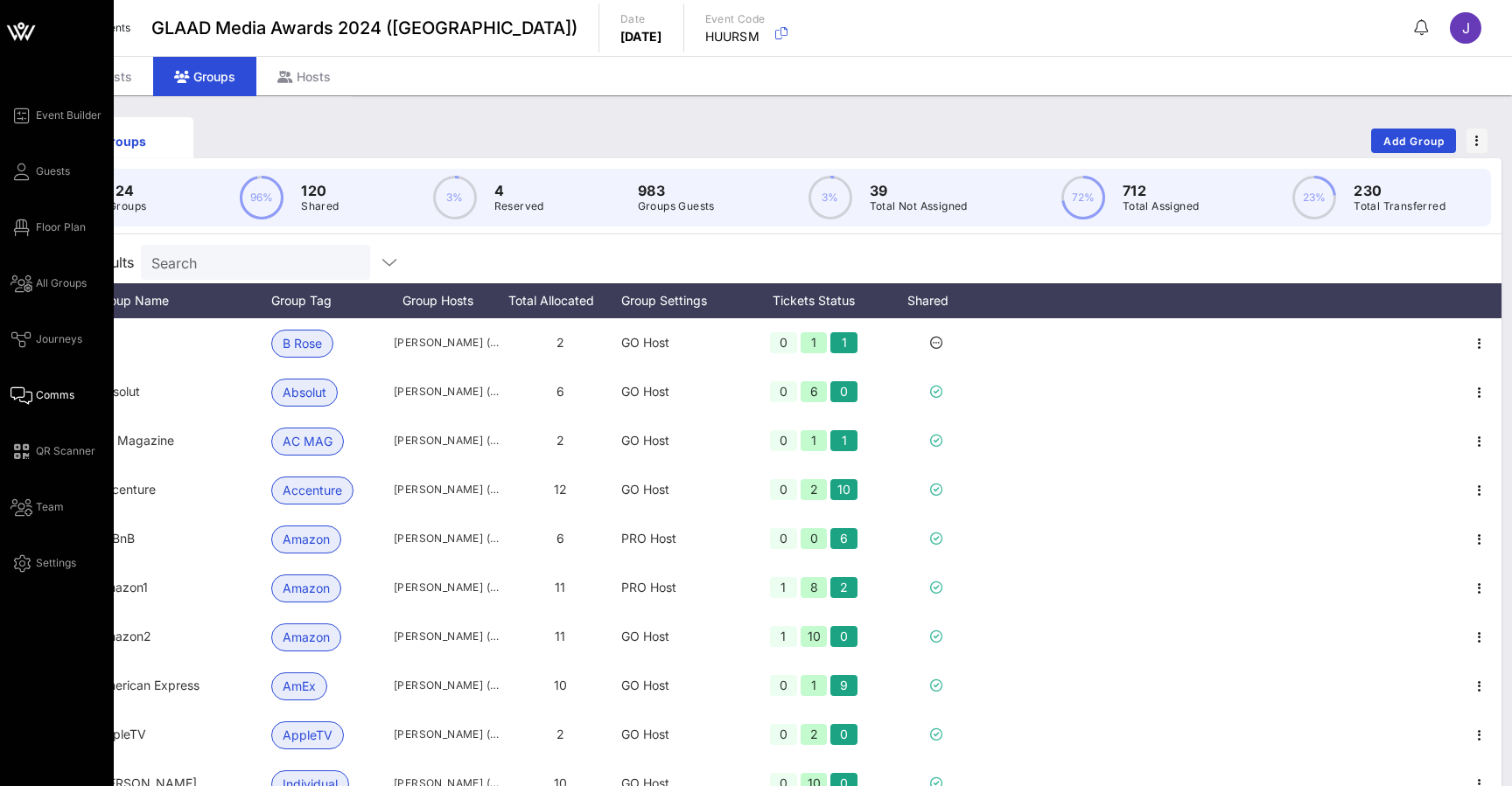
click at [29, 397] on icon at bounding box center [21, 395] width 22 height 3
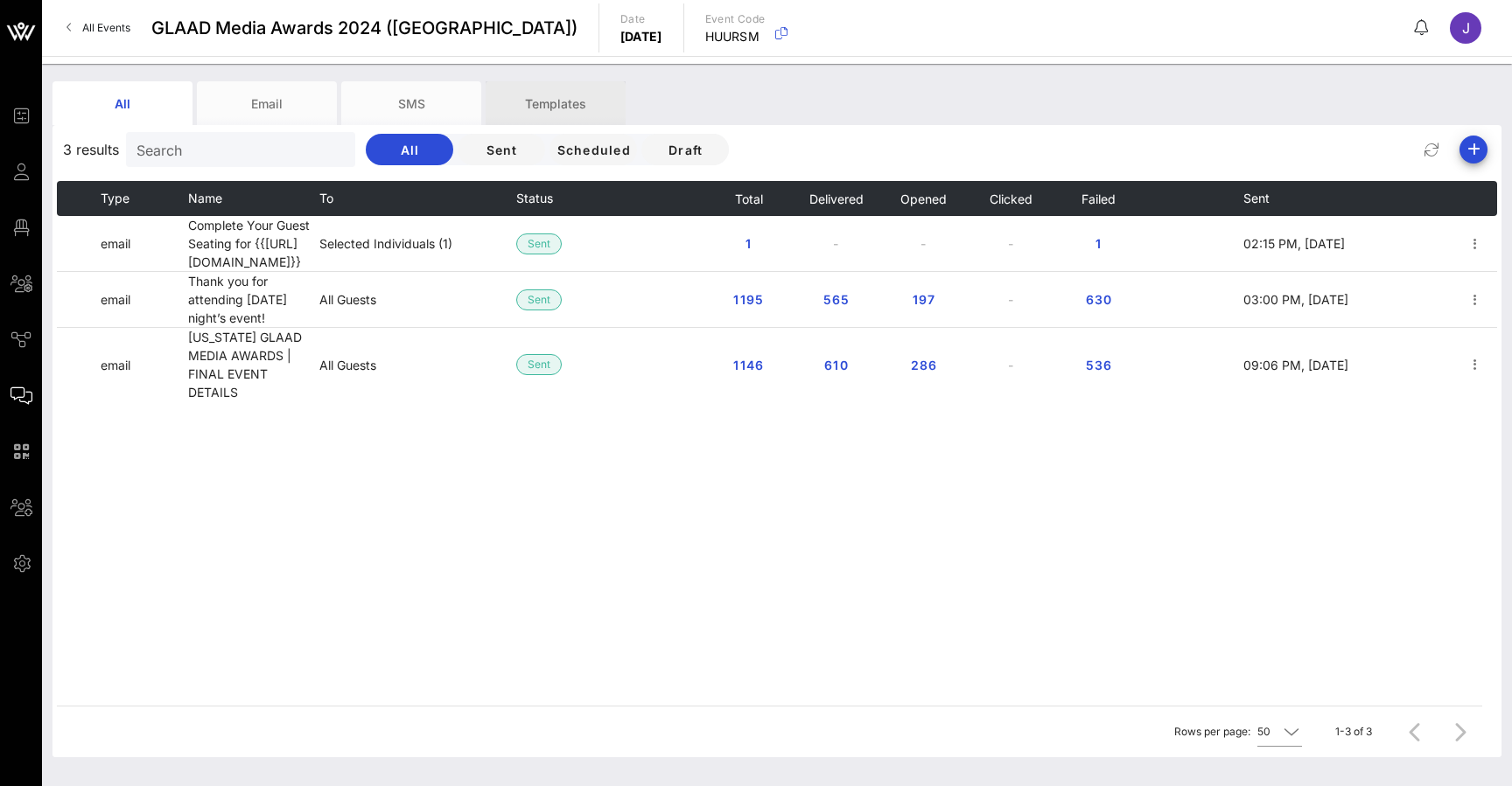
click at [563, 101] on div "Templates" at bounding box center [556, 103] width 140 height 44
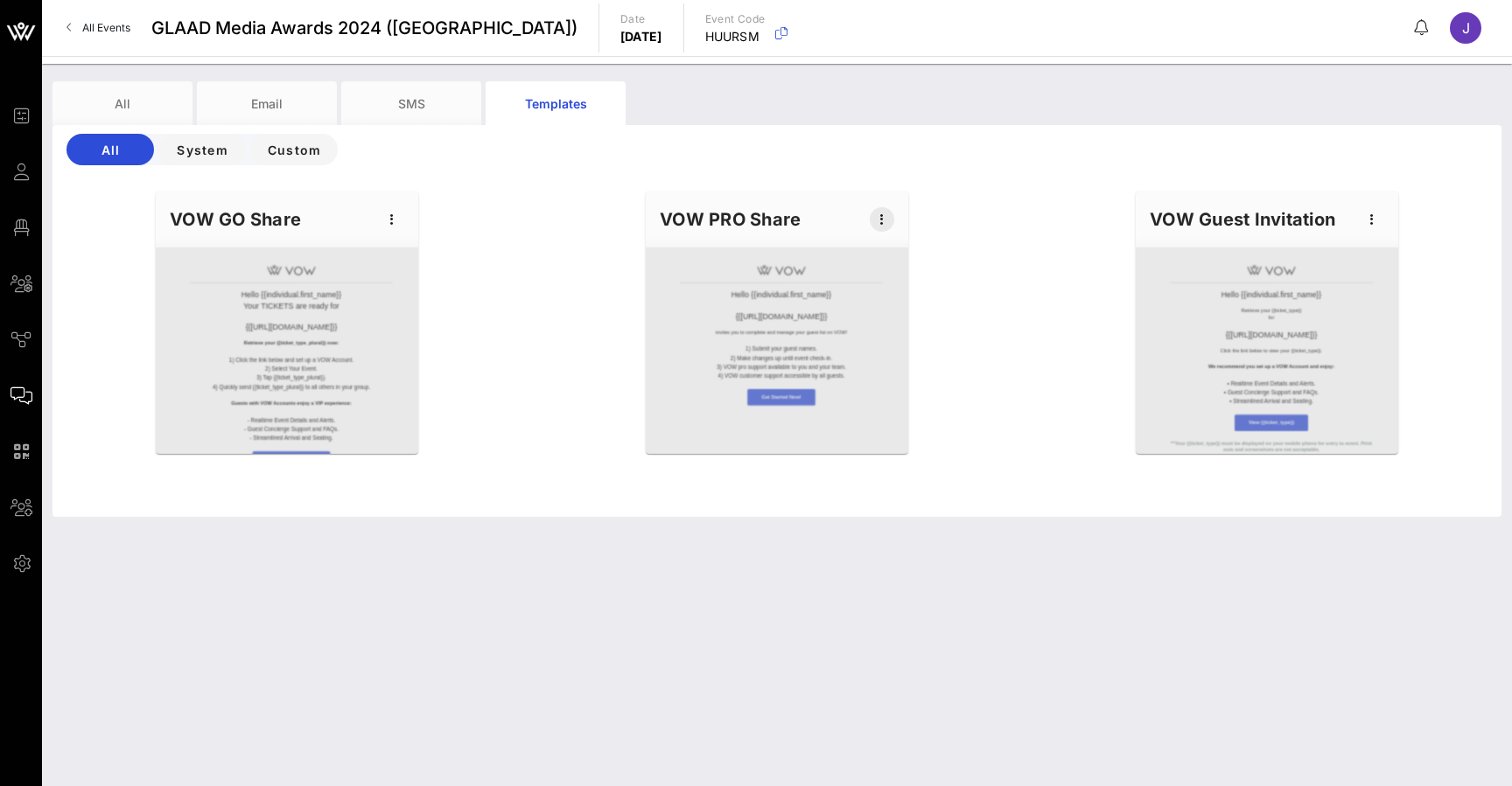
click at [879, 210] on icon "button" at bounding box center [882, 219] width 21 height 21
click at [911, 246] on div "Edit" at bounding box center [908, 249] width 44 height 14
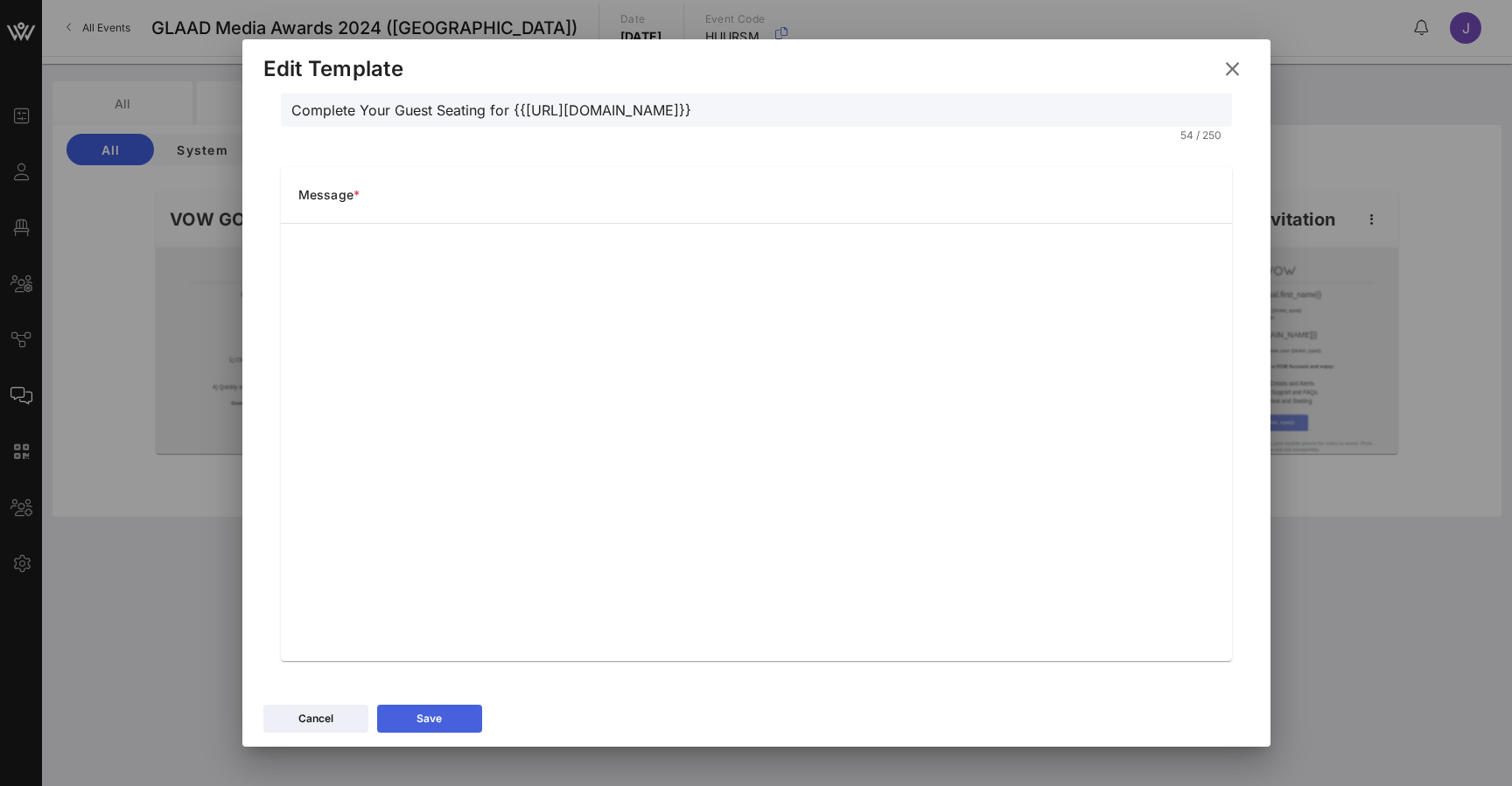
click at [445, 709] on button "Save" at bounding box center [430, 719] width 105 height 28
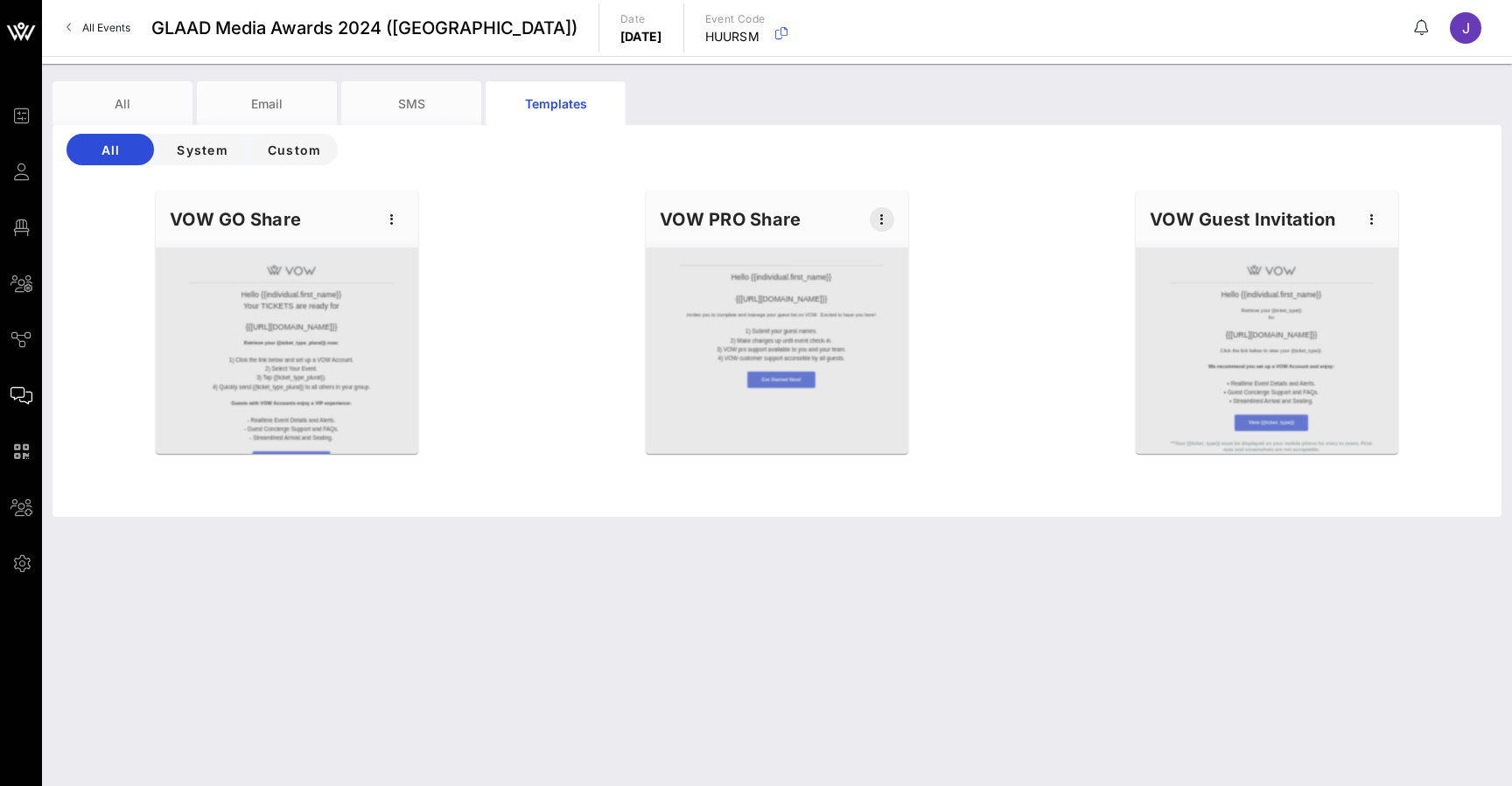
click at [888, 220] on icon "button" at bounding box center [882, 219] width 21 height 21
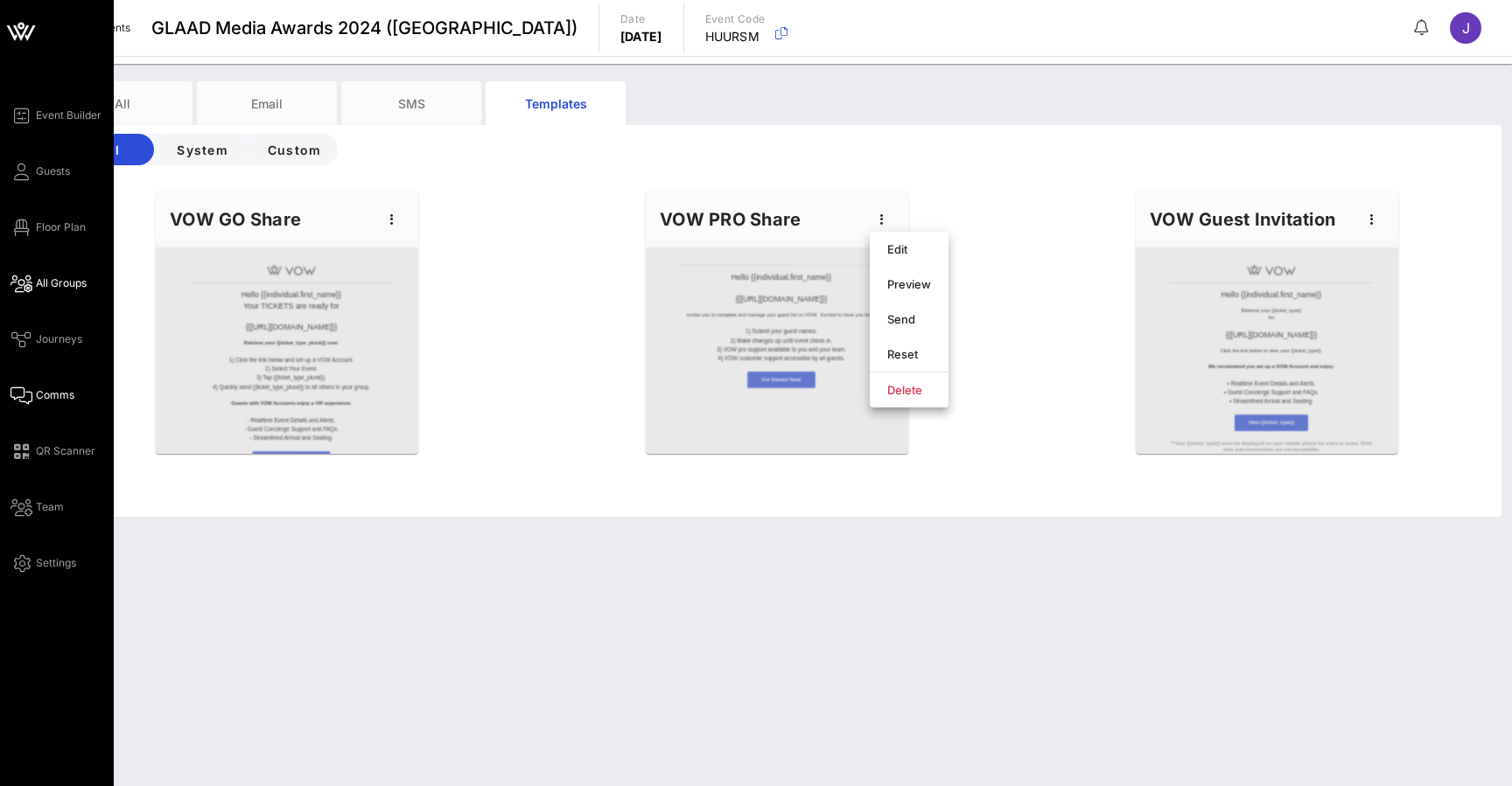
click at [31, 285] on icon at bounding box center [21, 284] width 22 height 3
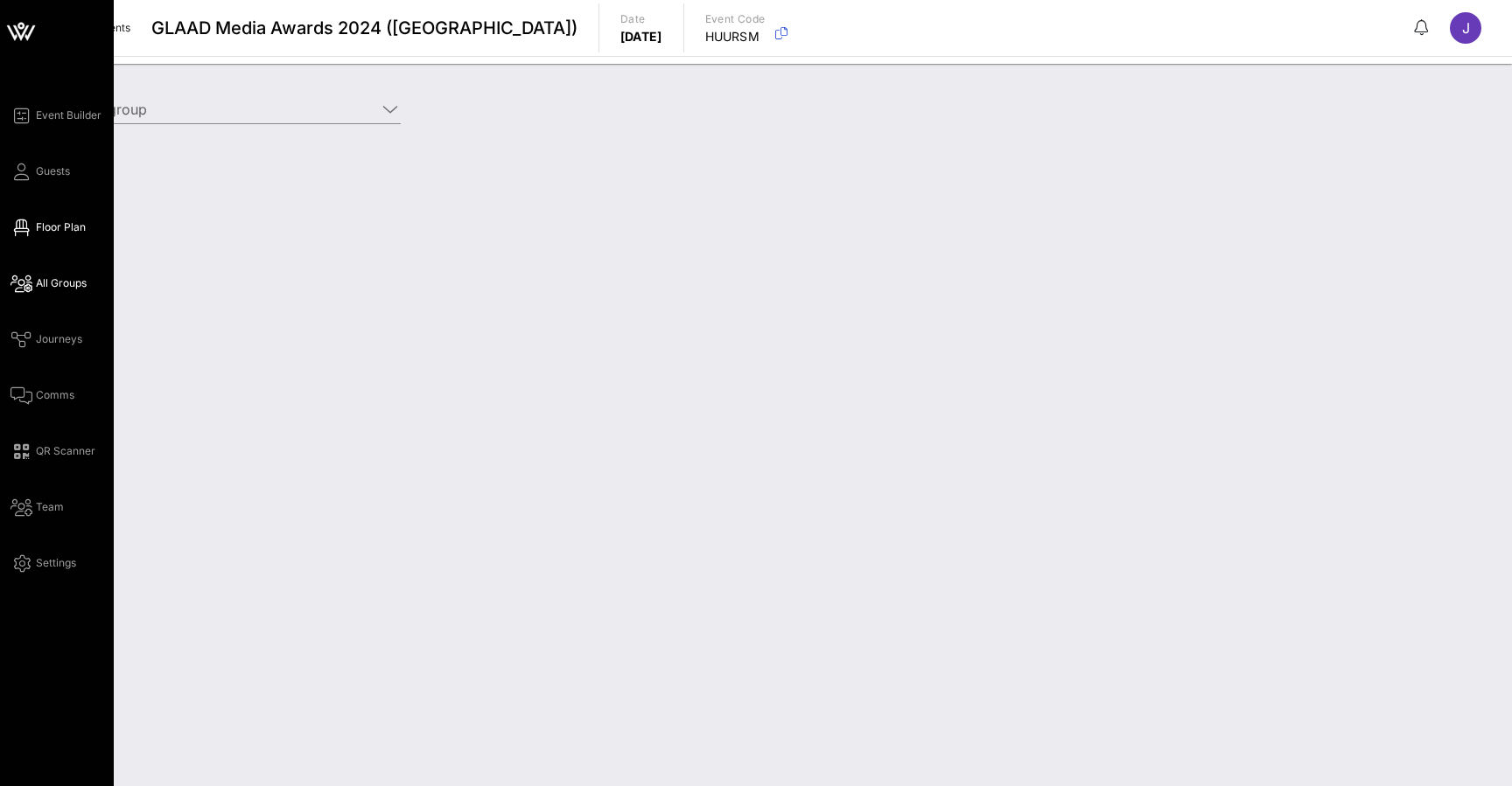
click at [54, 224] on span "Floor Plan" at bounding box center [60, 227] width 50 height 16
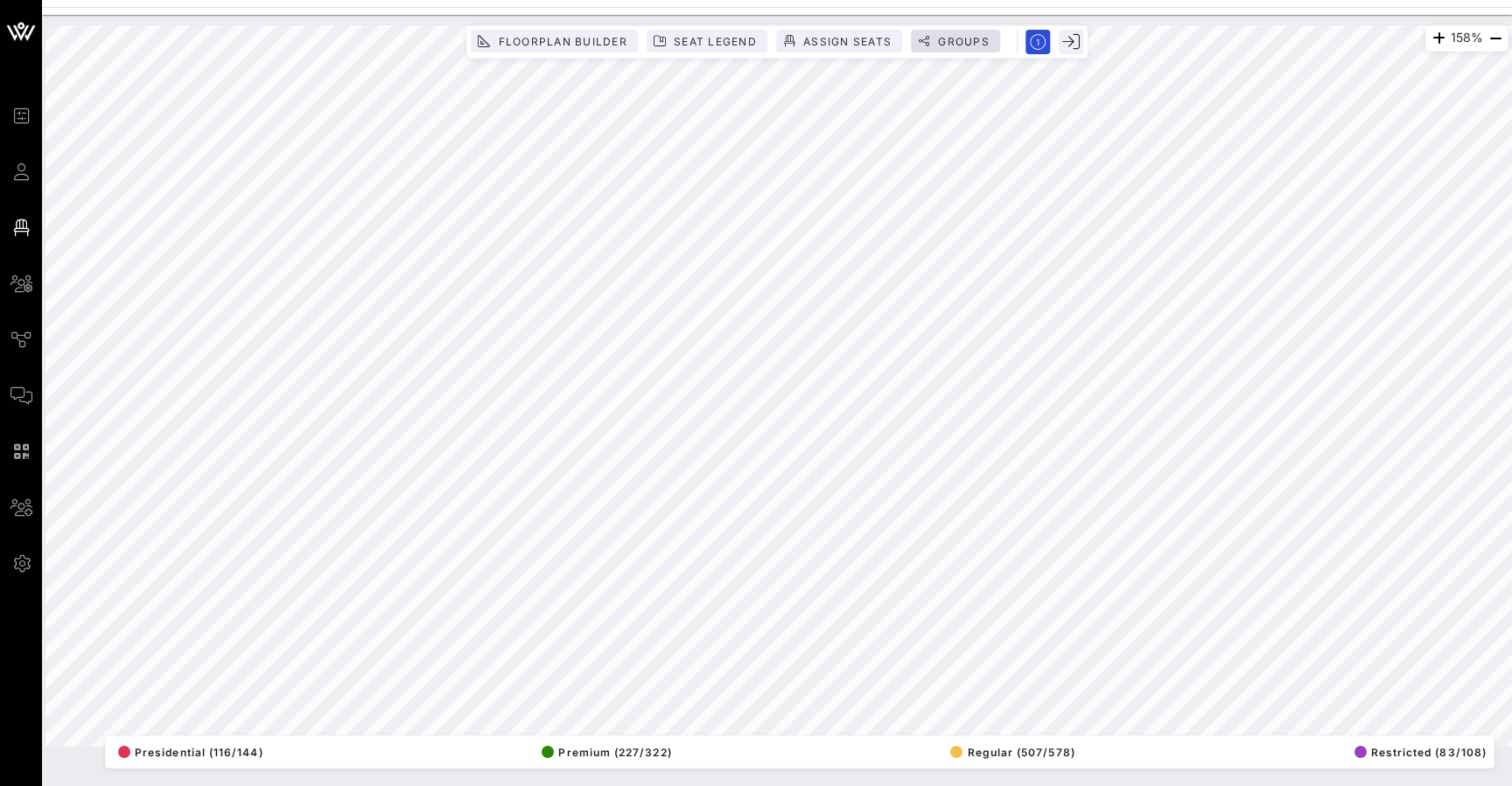
click at [980, 44] on span "Groups" at bounding box center [963, 41] width 52 height 13
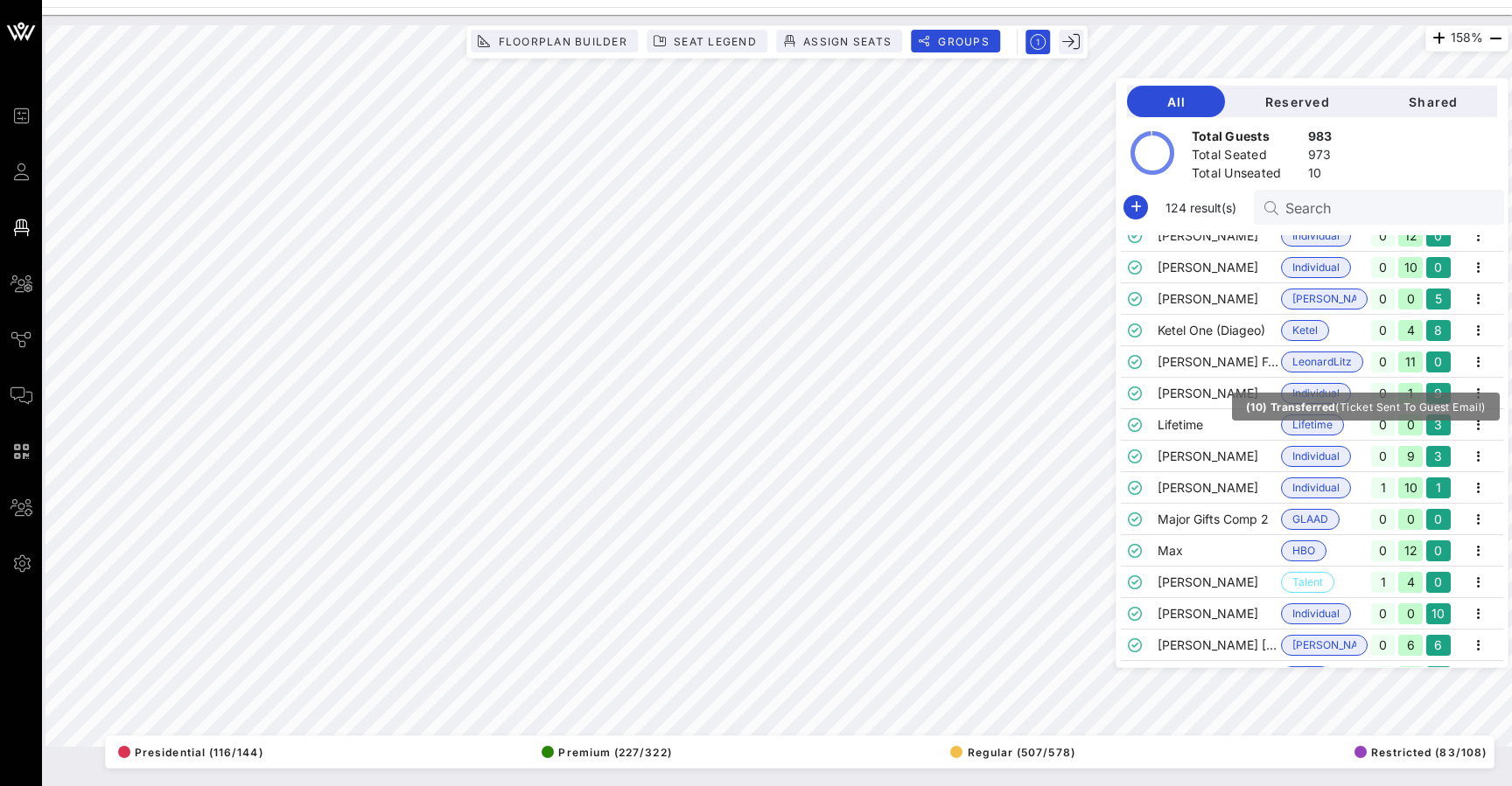
scroll to position [1695, 0]
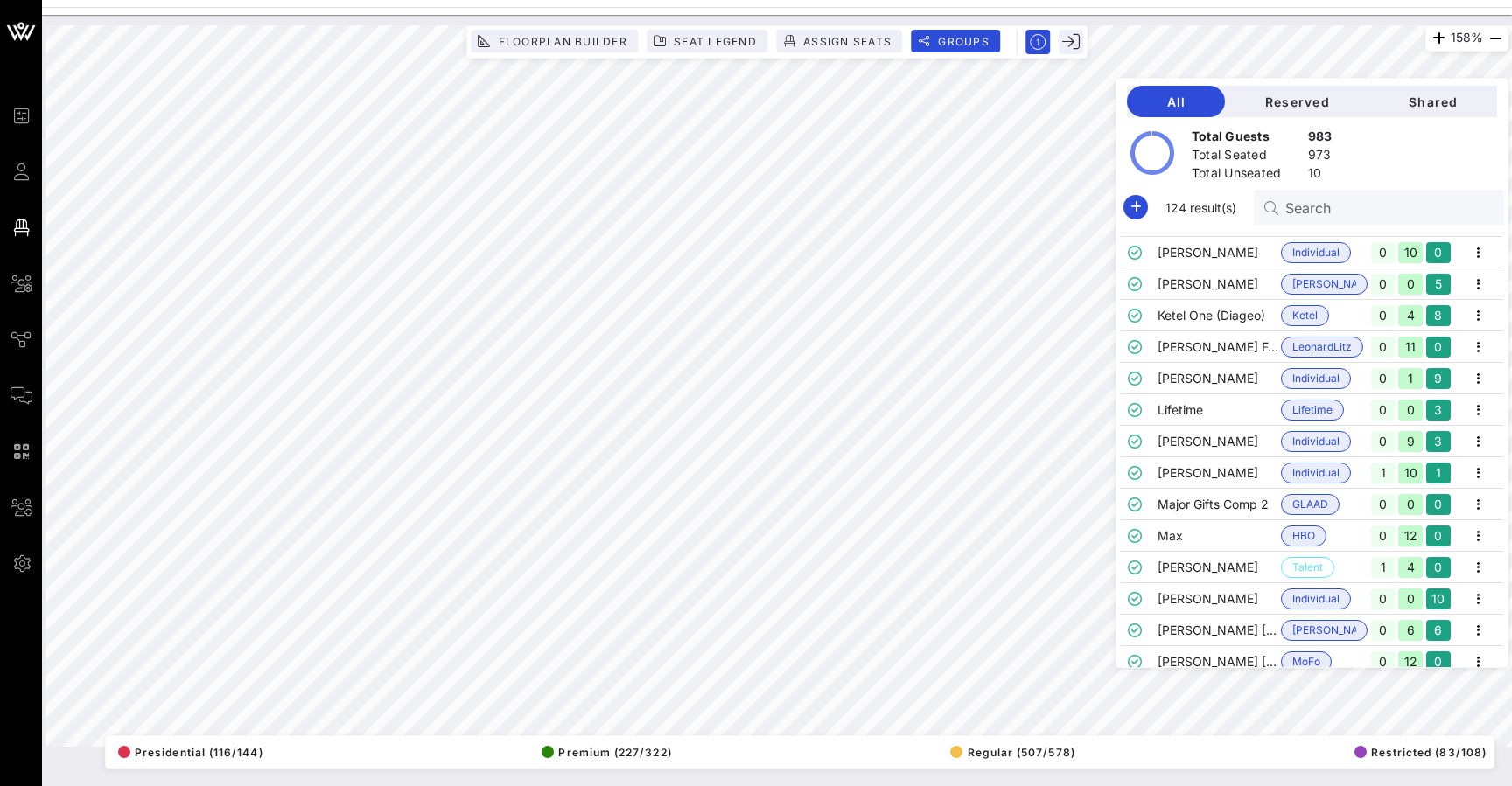
click at [1385, 208] on input "Search" at bounding box center [1387, 207] width 205 height 22
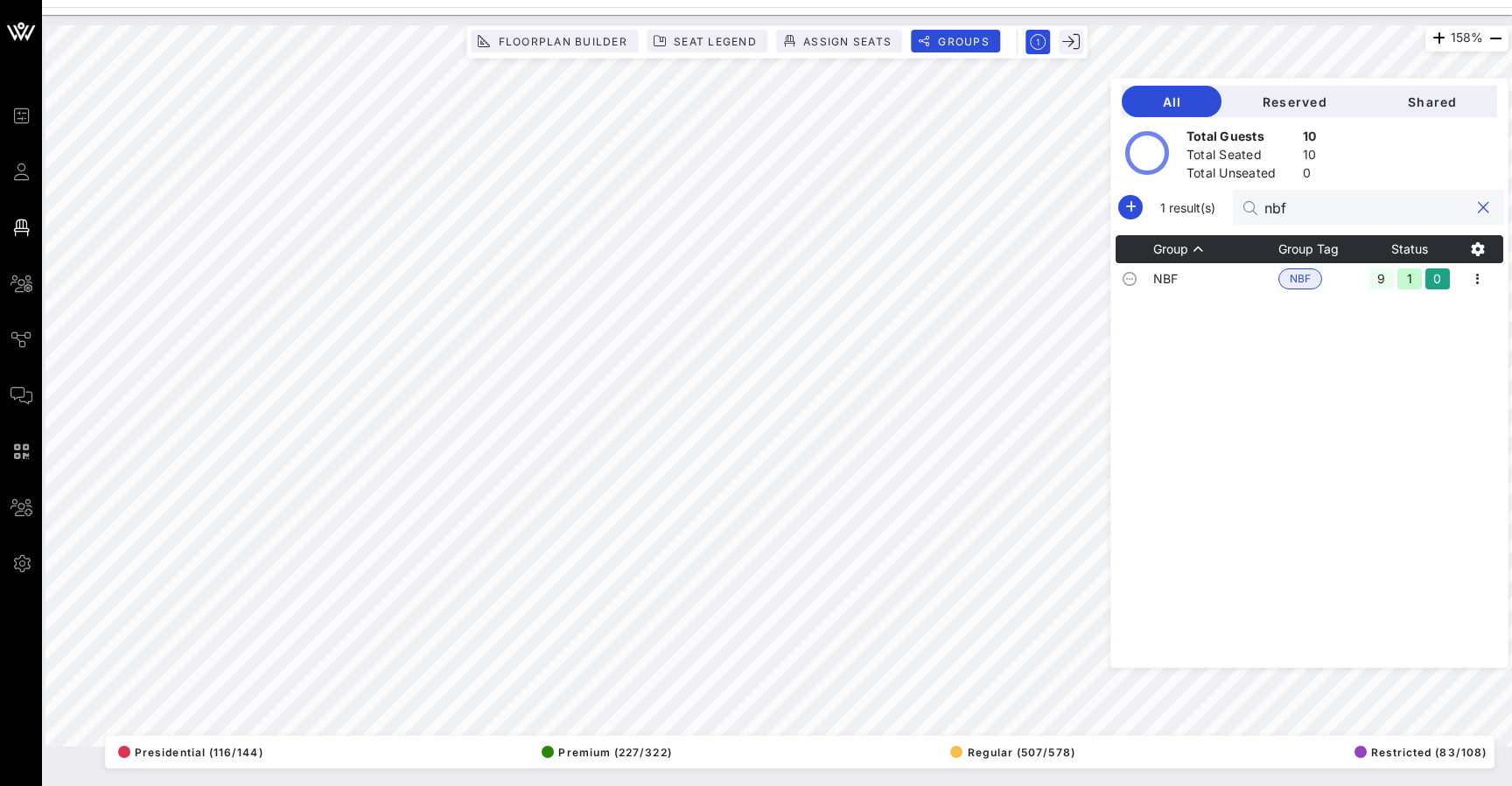
scroll to position [0, 0]
type input "nbf"
click at [1479, 279] on icon "button" at bounding box center [1477, 279] width 21 height 21
click at [1468, 320] on div "Edit" at bounding box center [1456, 309] width 54 height 28
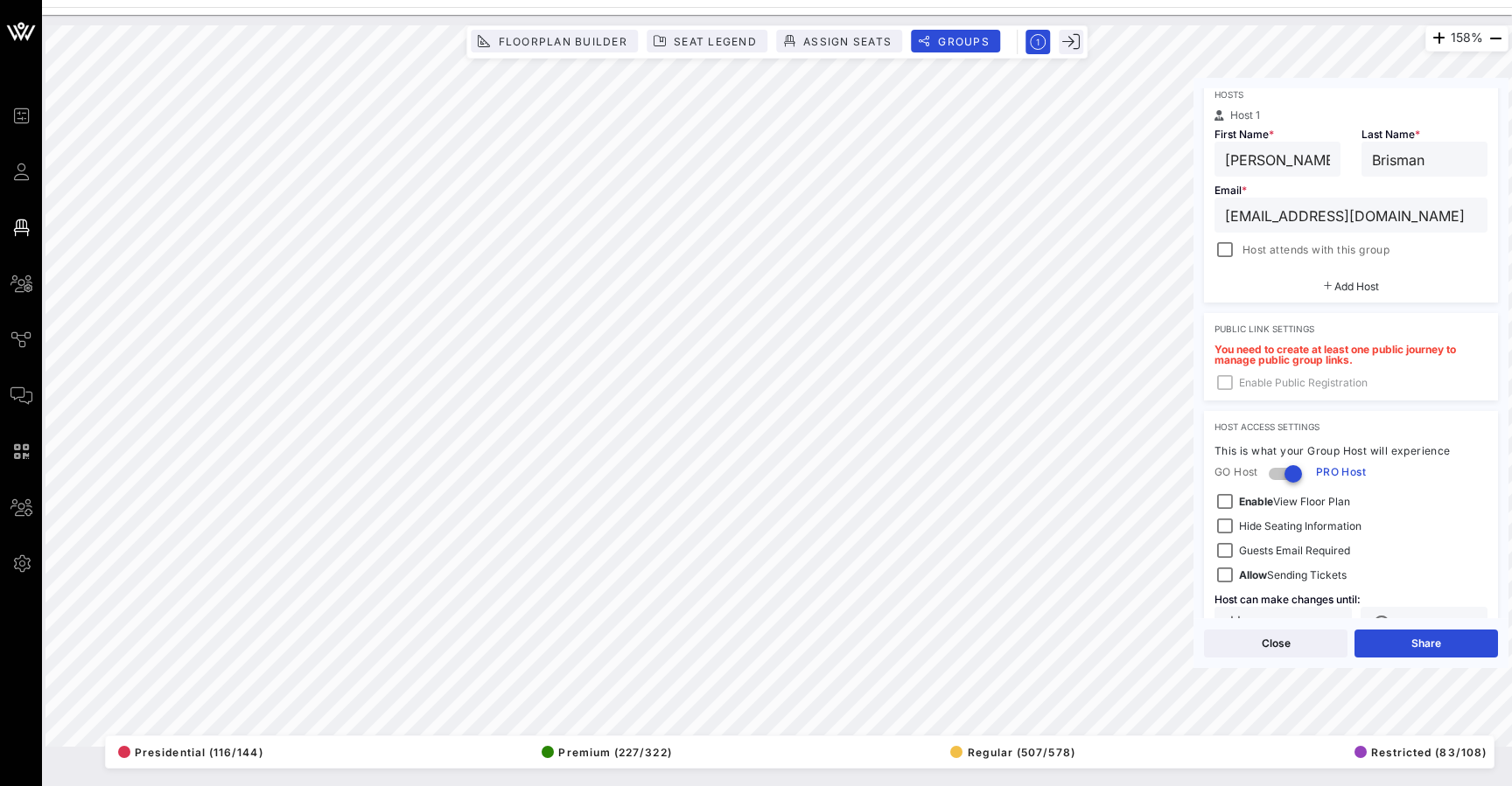
scroll to position [312, 0]
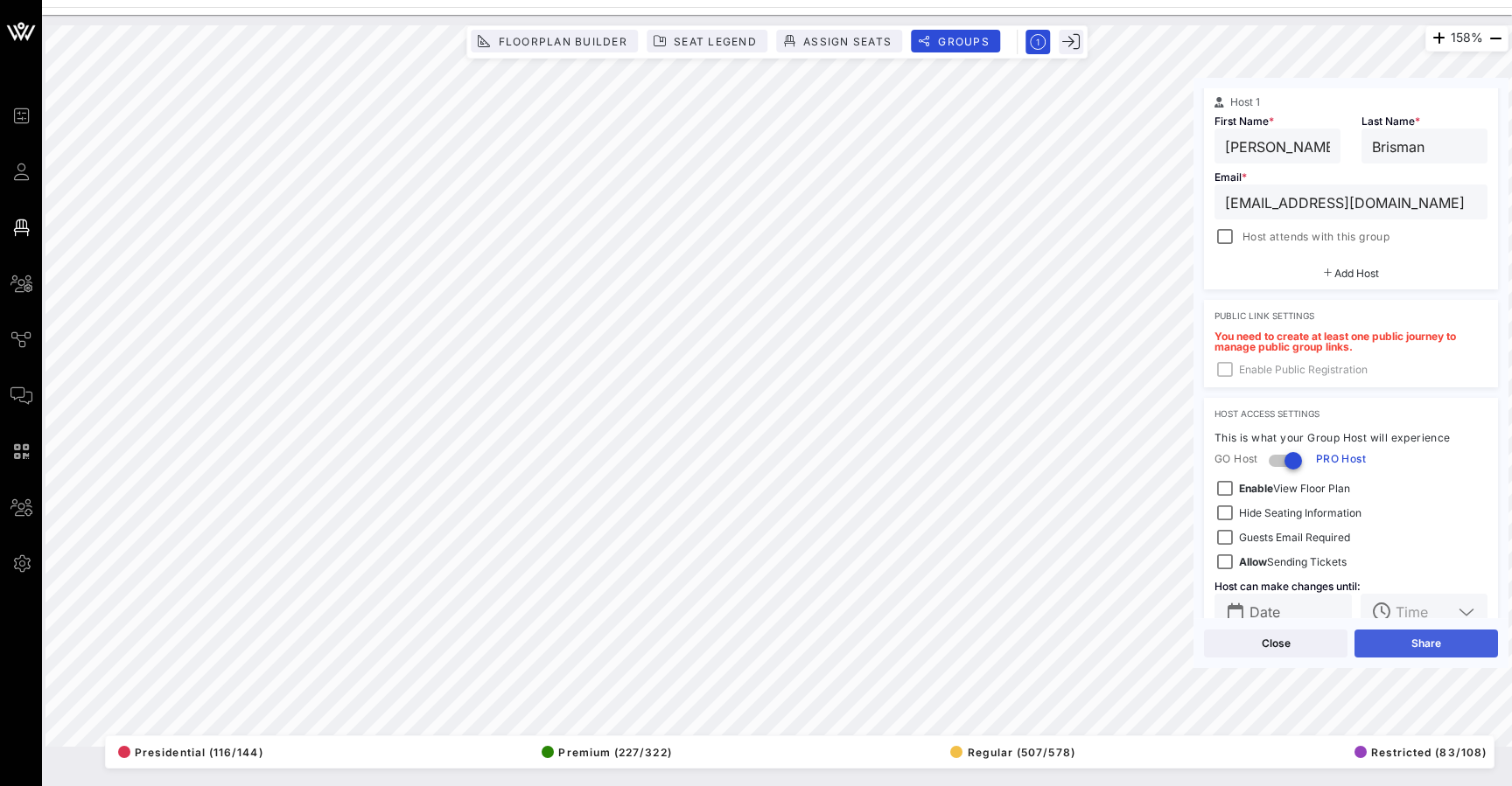
click at [1412, 643] on button "Share" at bounding box center [1425, 644] width 143 height 28
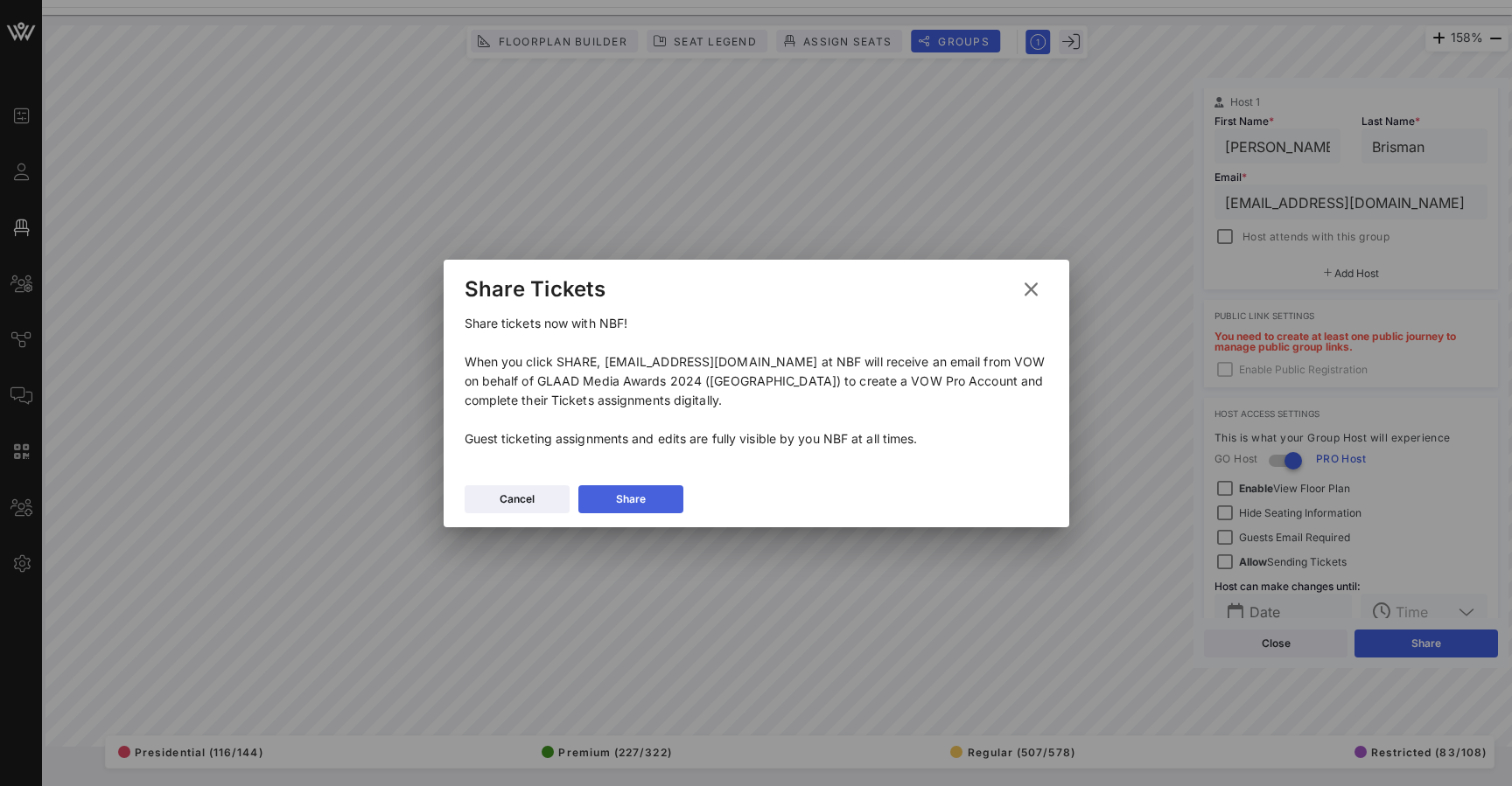
click at [640, 498] on div "Share" at bounding box center [631, 499] width 30 height 18
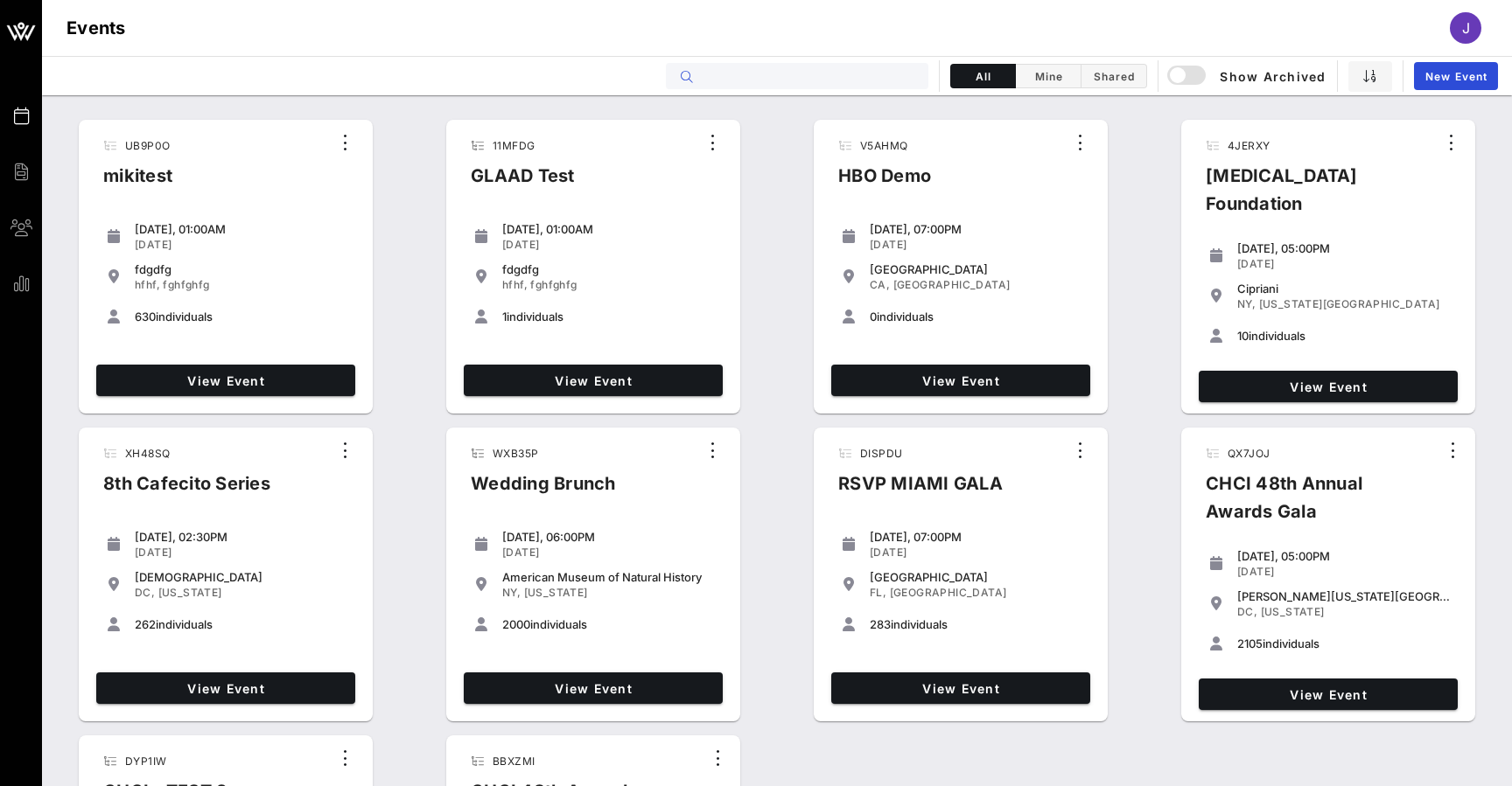
click at [740, 71] on input "text" at bounding box center [809, 76] width 217 height 22
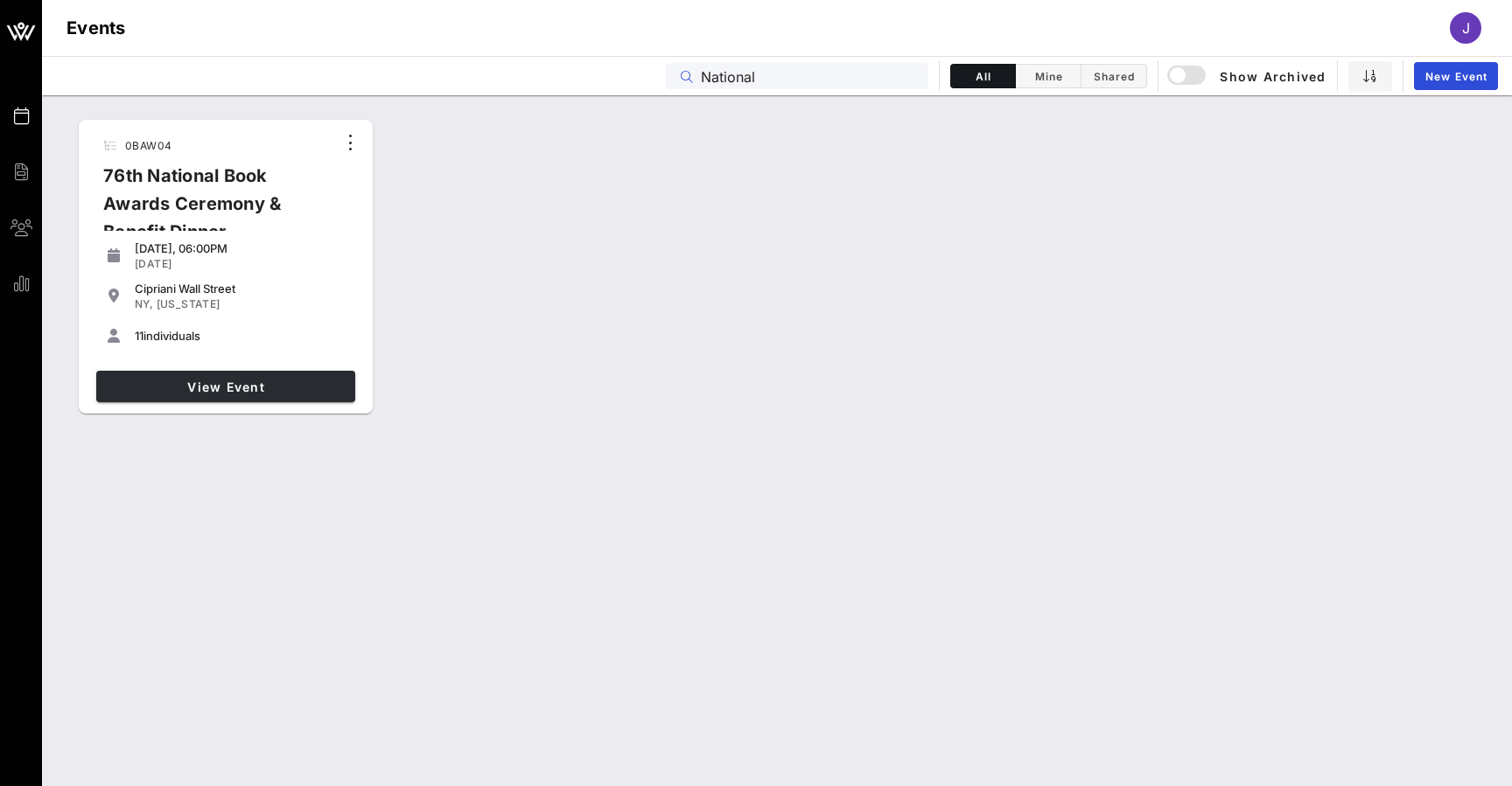
type input "National"
click at [220, 384] on span "View Event" at bounding box center [226, 387] width 245 height 15
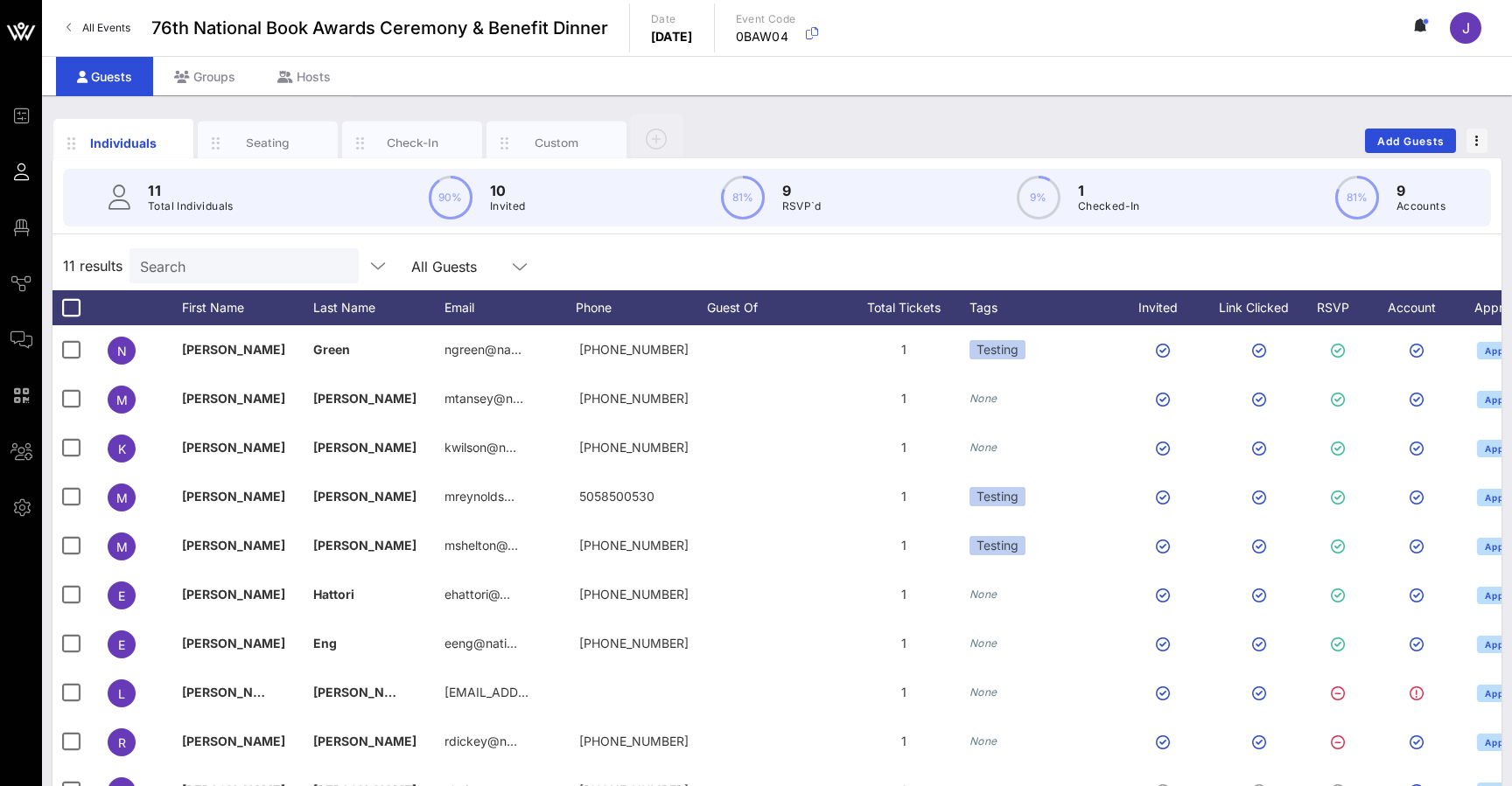
drag, startPoint x: 866, startPoint y: 284, endPoint x: 443, endPoint y: 67, distance: 475.4
click at [443, 67] on div "Guests Groups Hosts" at bounding box center [777, 76] width 1470 height 39
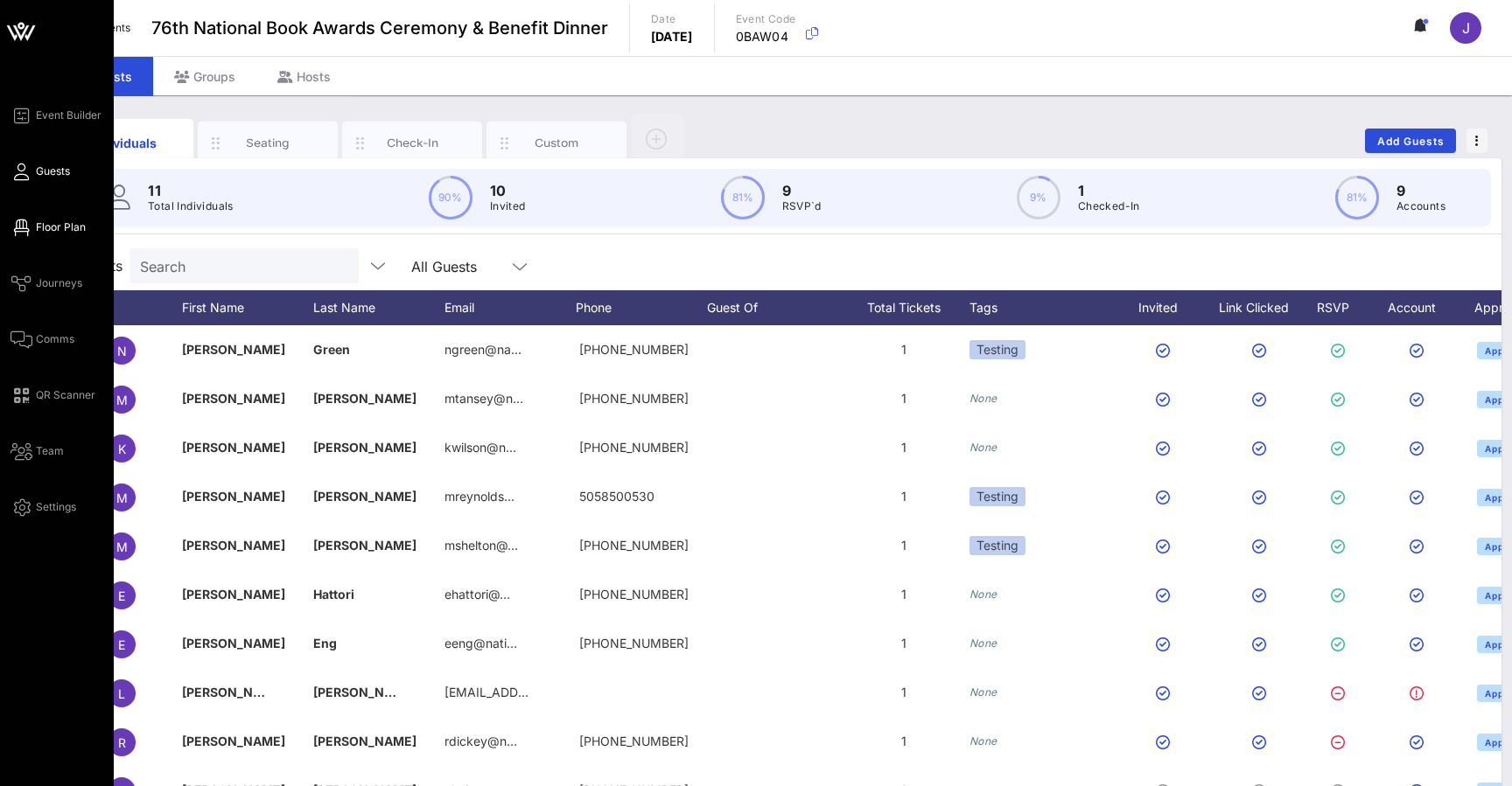
click at [43, 226] on span "Floor Plan" at bounding box center [60, 227] width 50 height 16
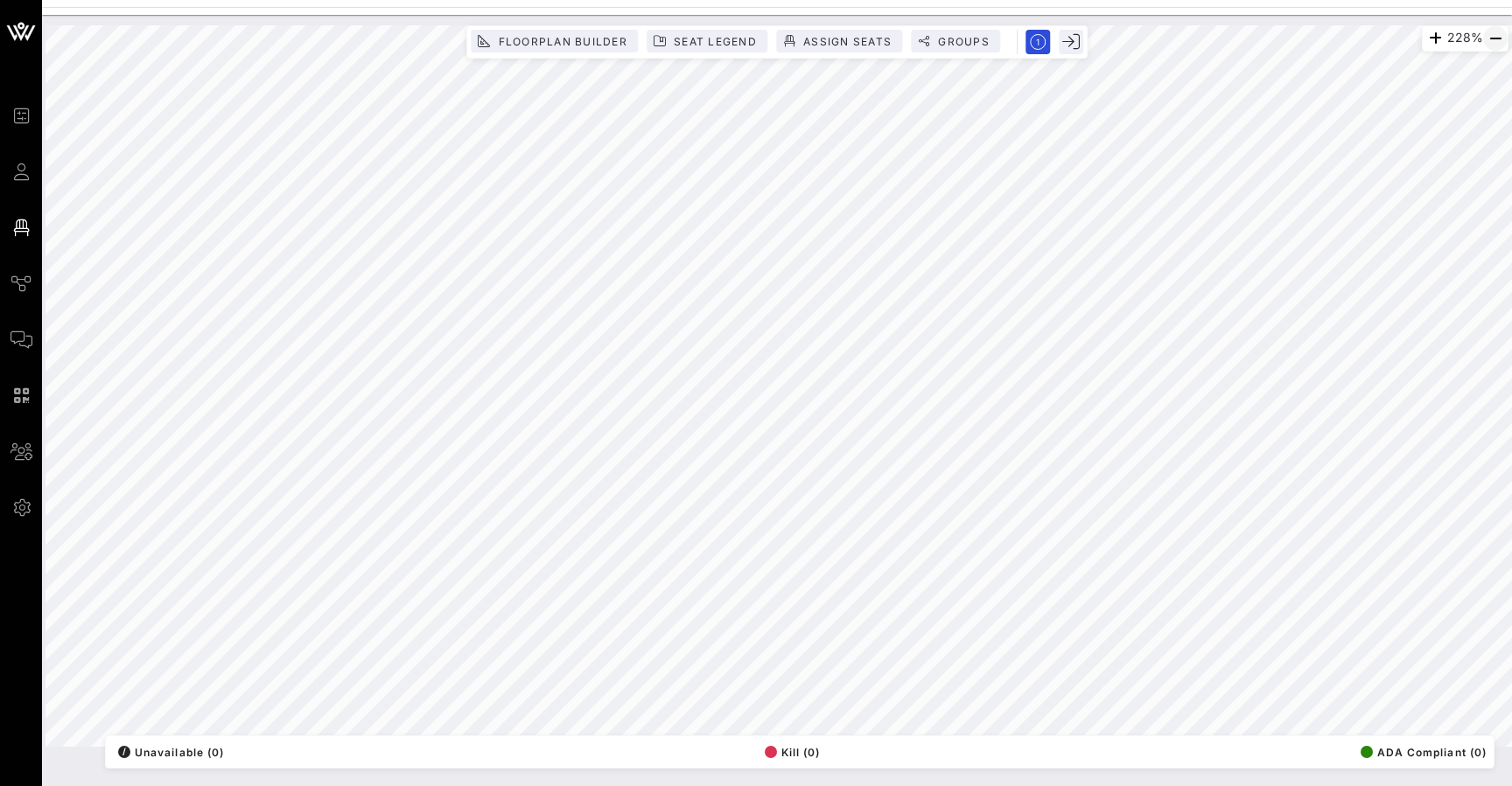
click at [1491, 34] on icon "button" at bounding box center [1495, 38] width 21 height 21
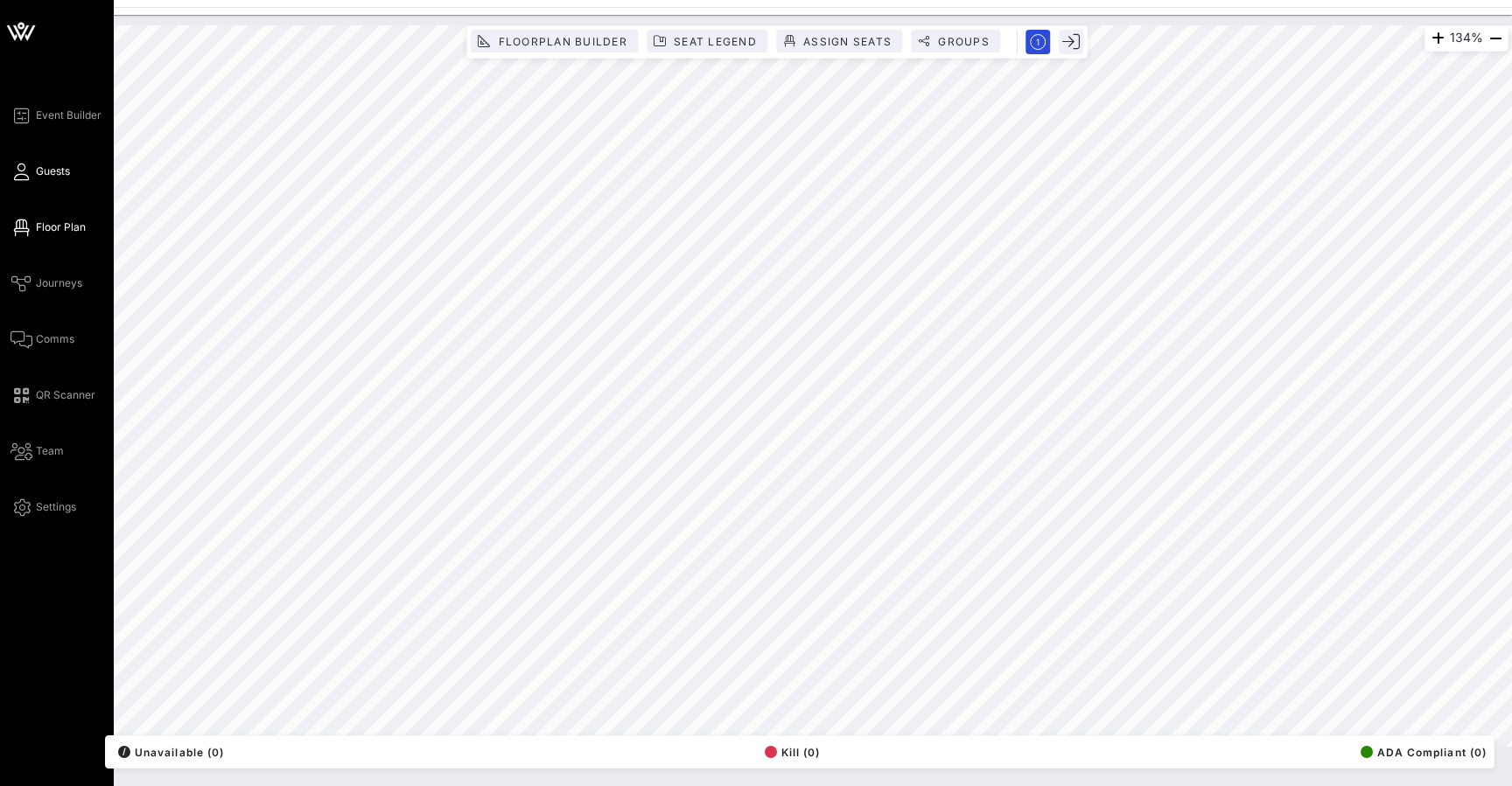
click at [30, 180] on link "Guests" at bounding box center [40, 171] width 60 height 21
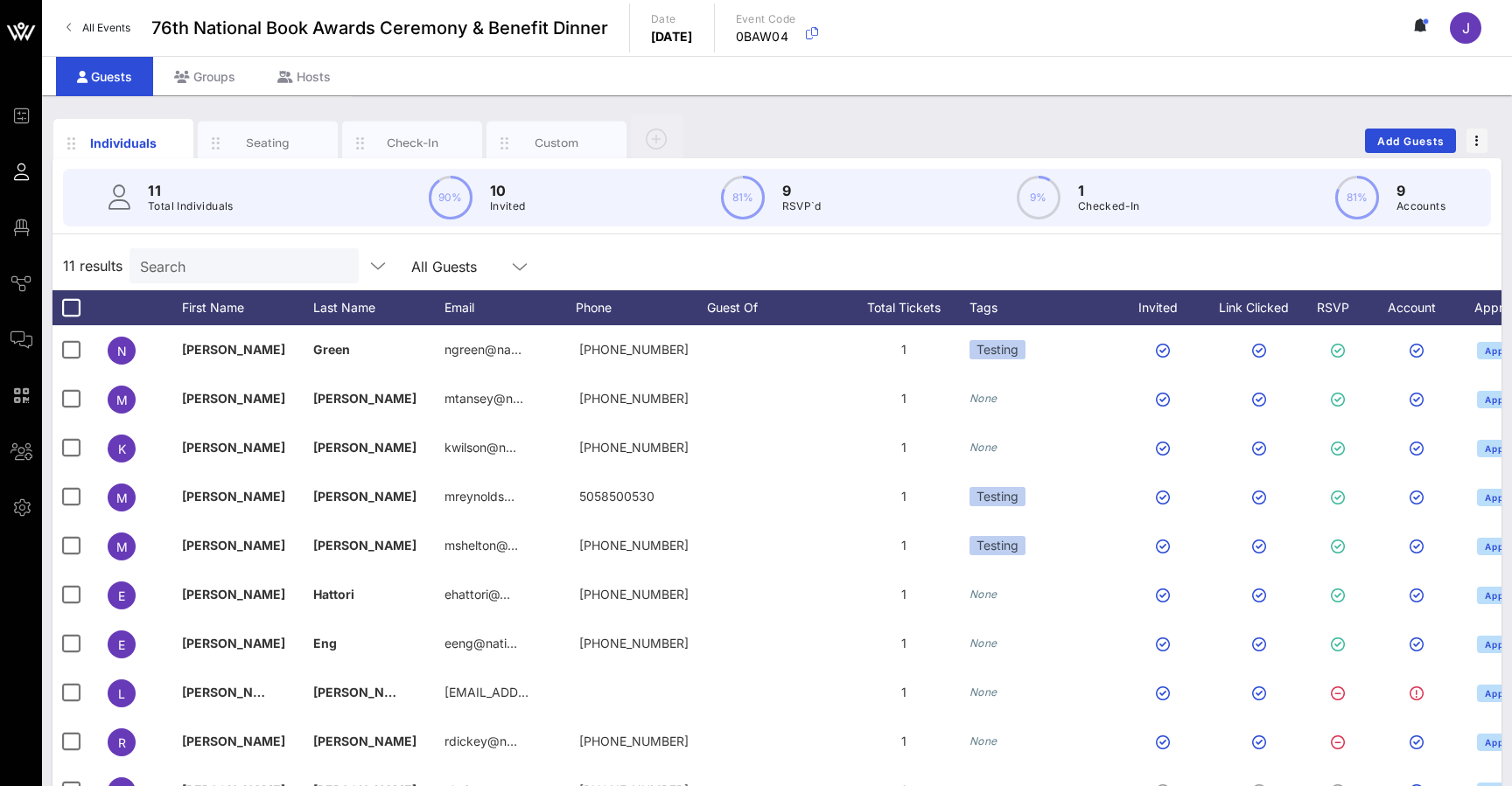
click at [214, 80] on div "Groups" at bounding box center [205, 77] width 103 height 39
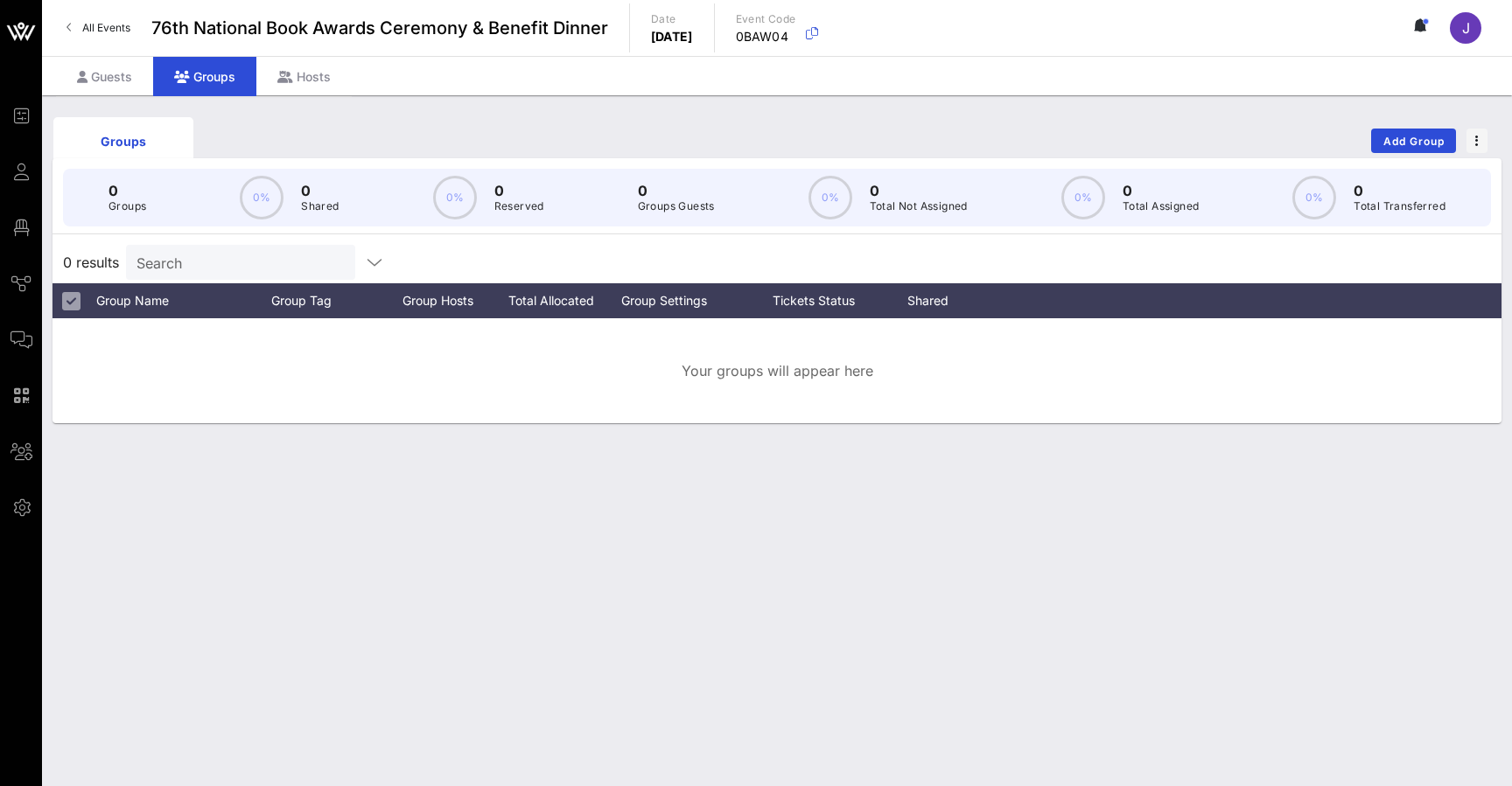
click at [202, 80] on div "Groups" at bounding box center [205, 77] width 103 height 39
click at [1423, 138] on span "Add Group" at bounding box center [1413, 141] width 63 height 13
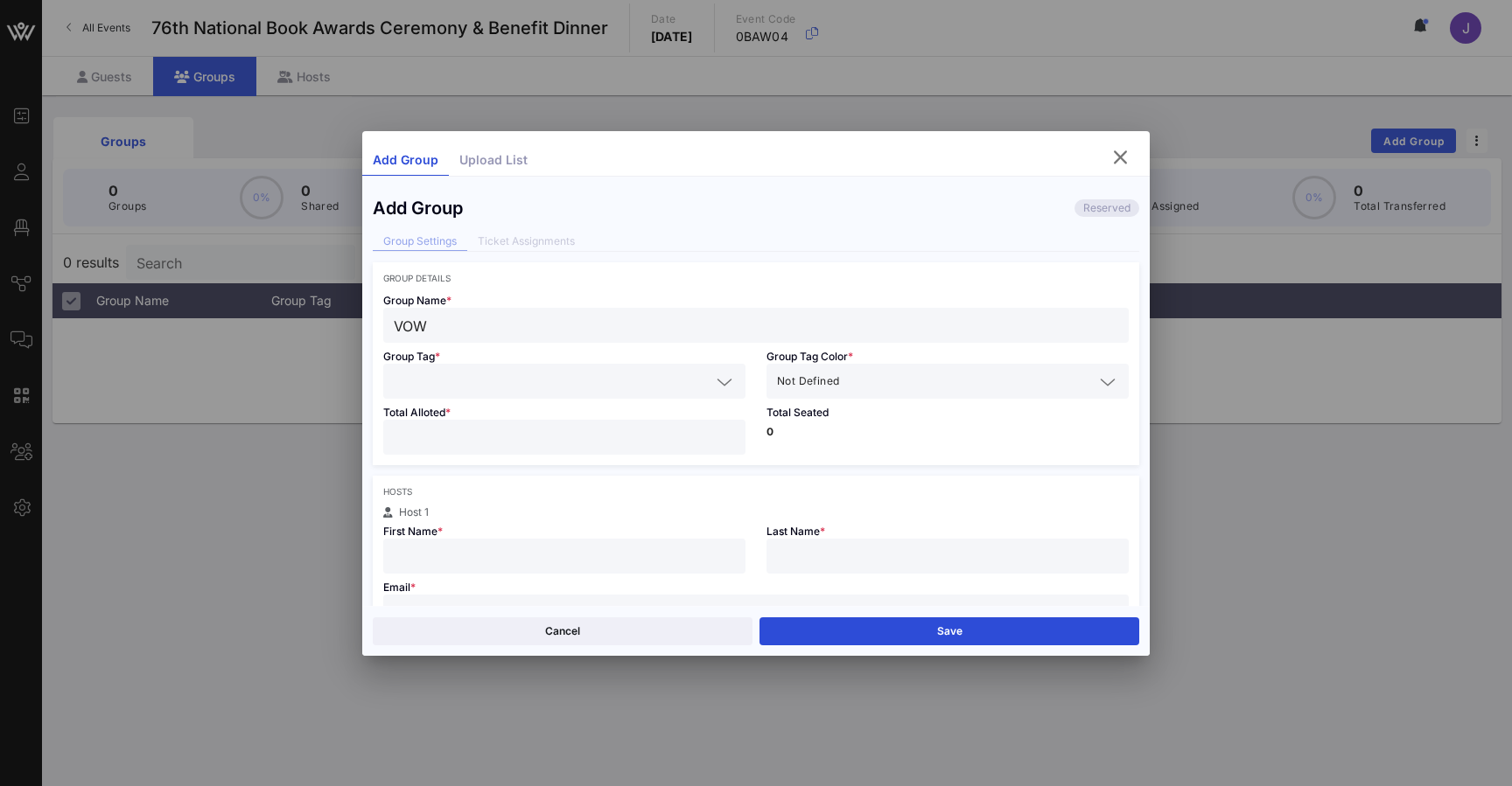
type input "VOW"
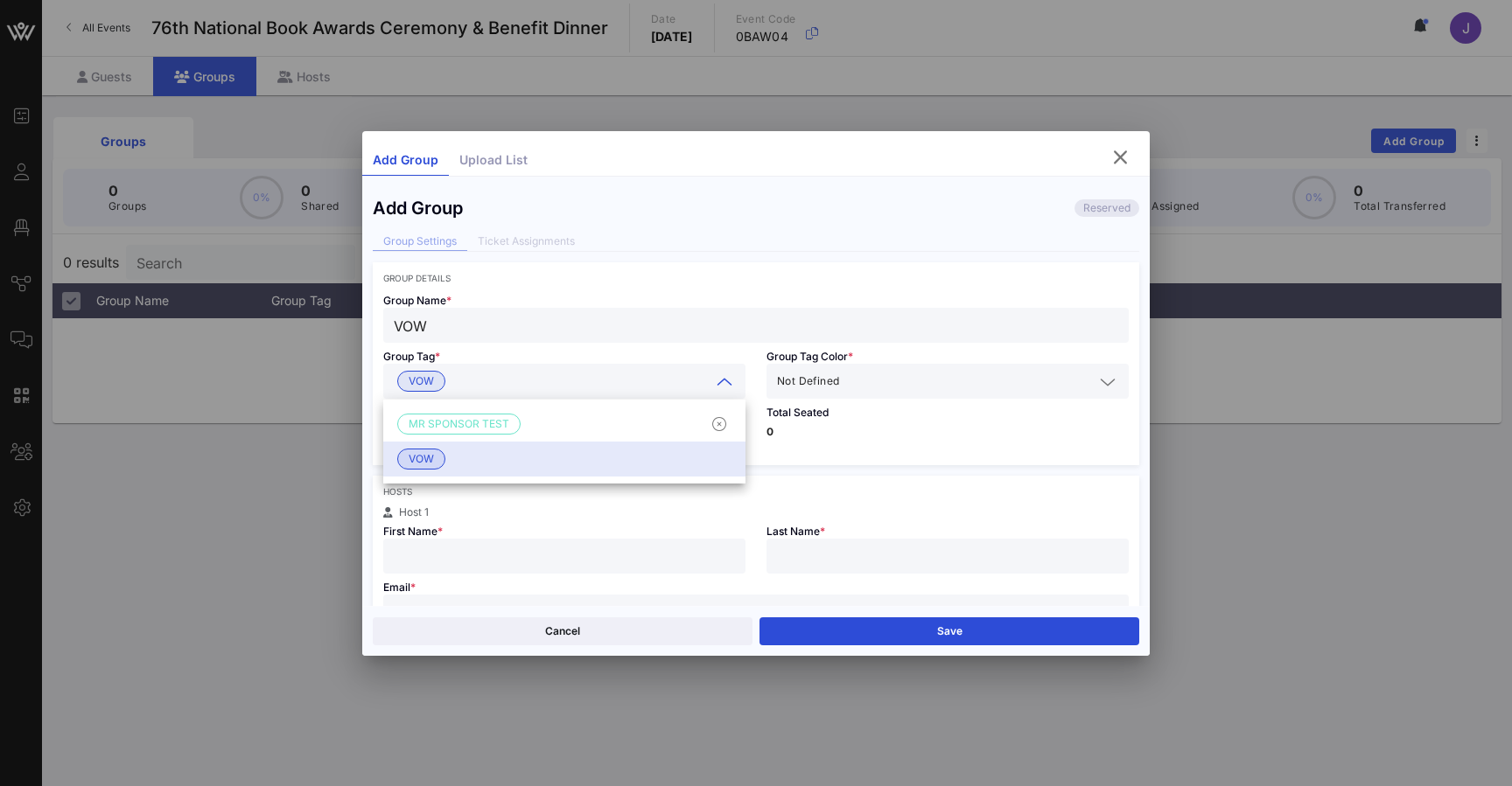
click at [574, 496] on div "Hosts" at bounding box center [756, 491] width 745 height 10
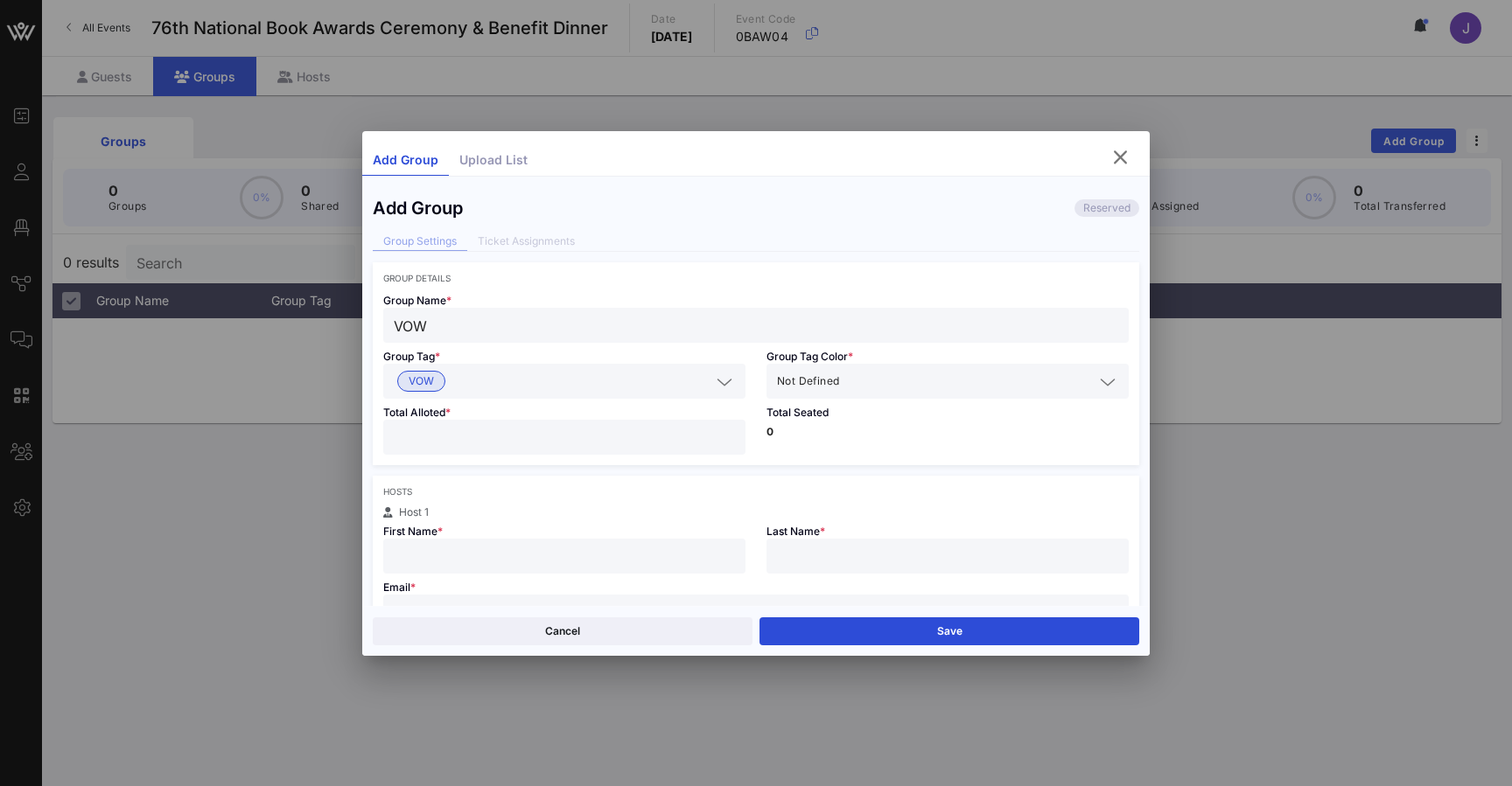
click at [534, 430] on input "number" at bounding box center [564, 437] width 341 height 22
type input "**"
type input "Jennifer"
type input "Brisman"
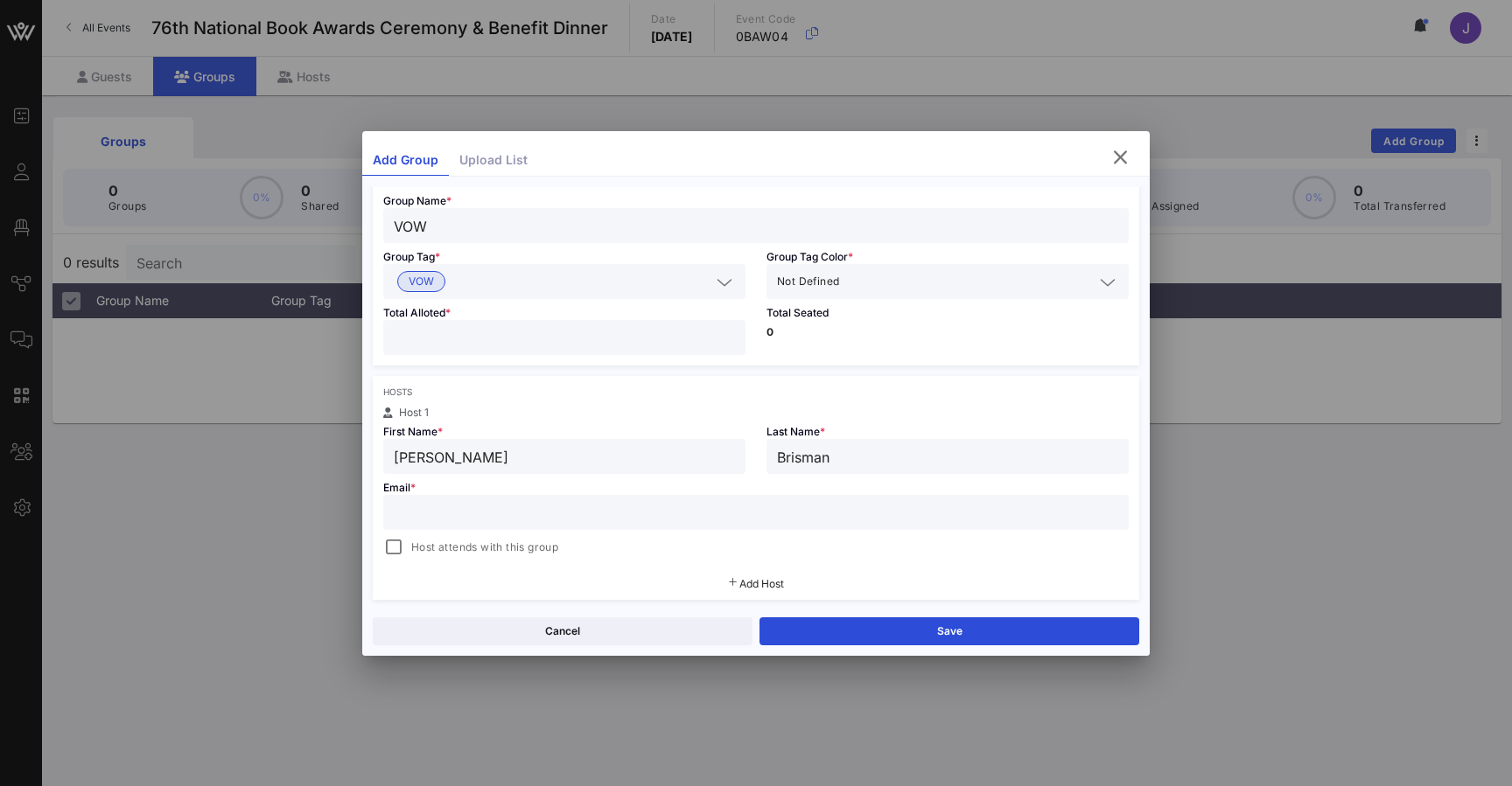
scroll to position [109, 0]
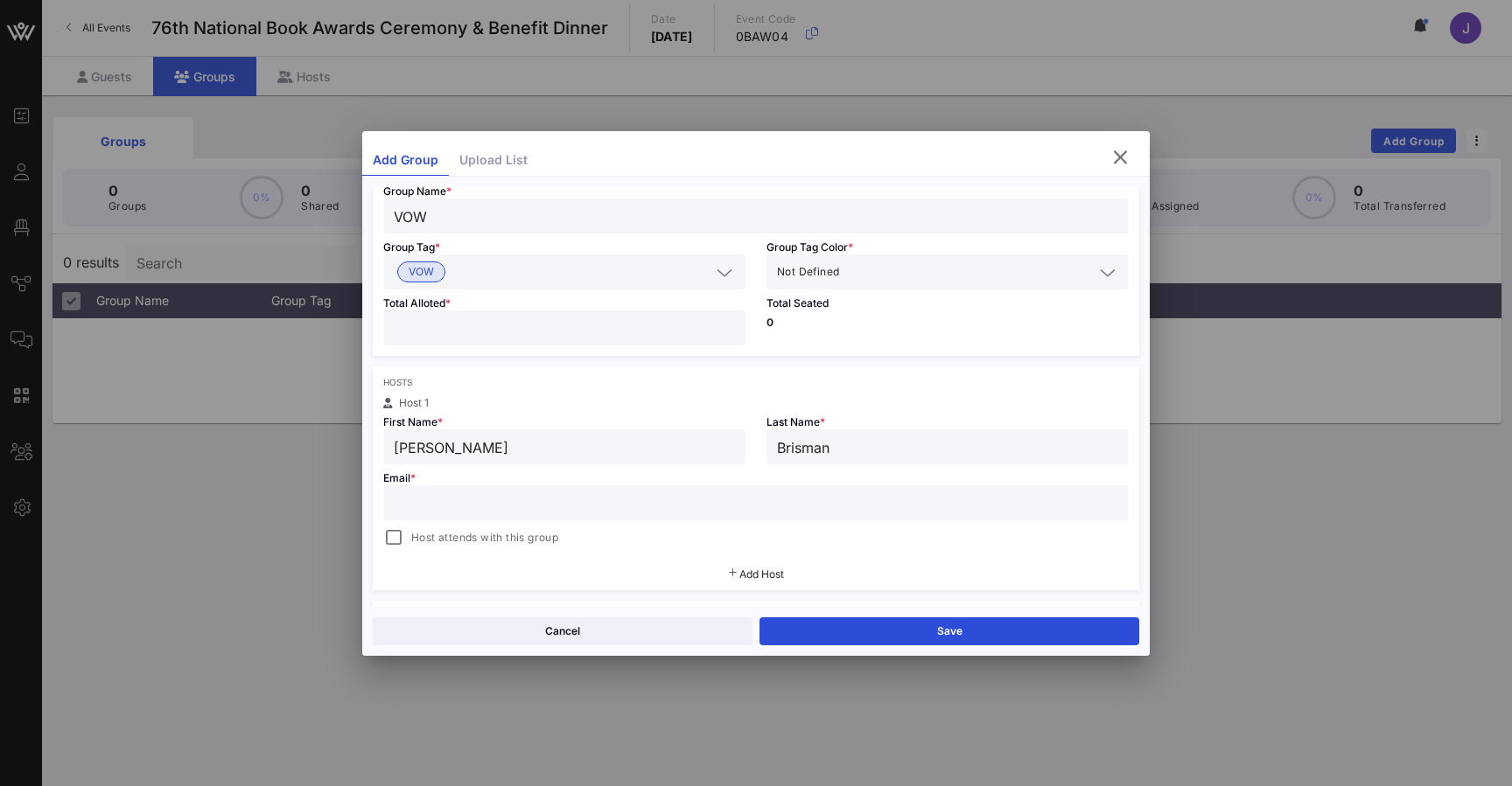
type input "jennifer@vow.app"
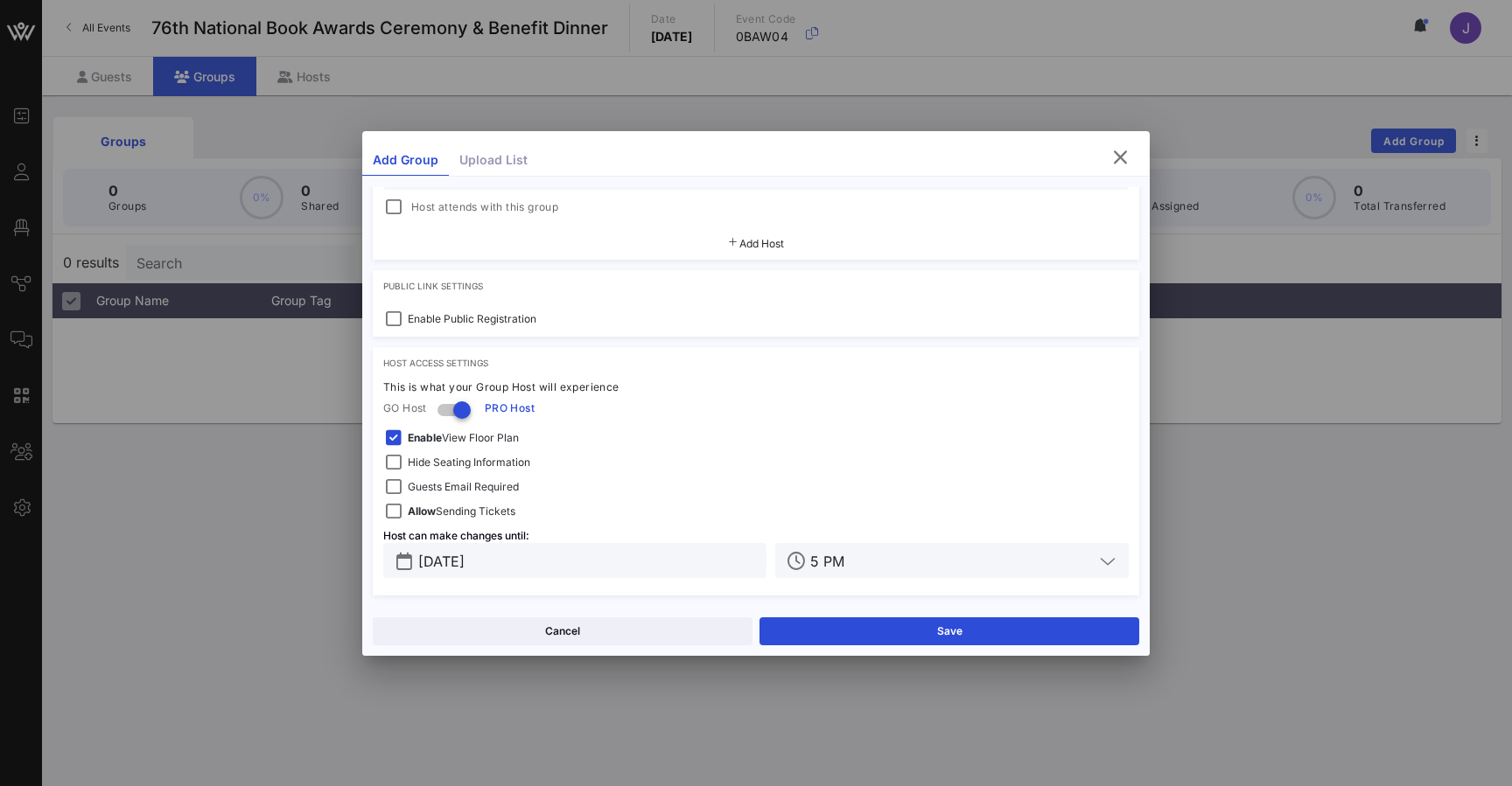
scroll to position [440, 0]
click at [952, 633] on button "Save" at bounding box center [949, 632] width 380 height 28
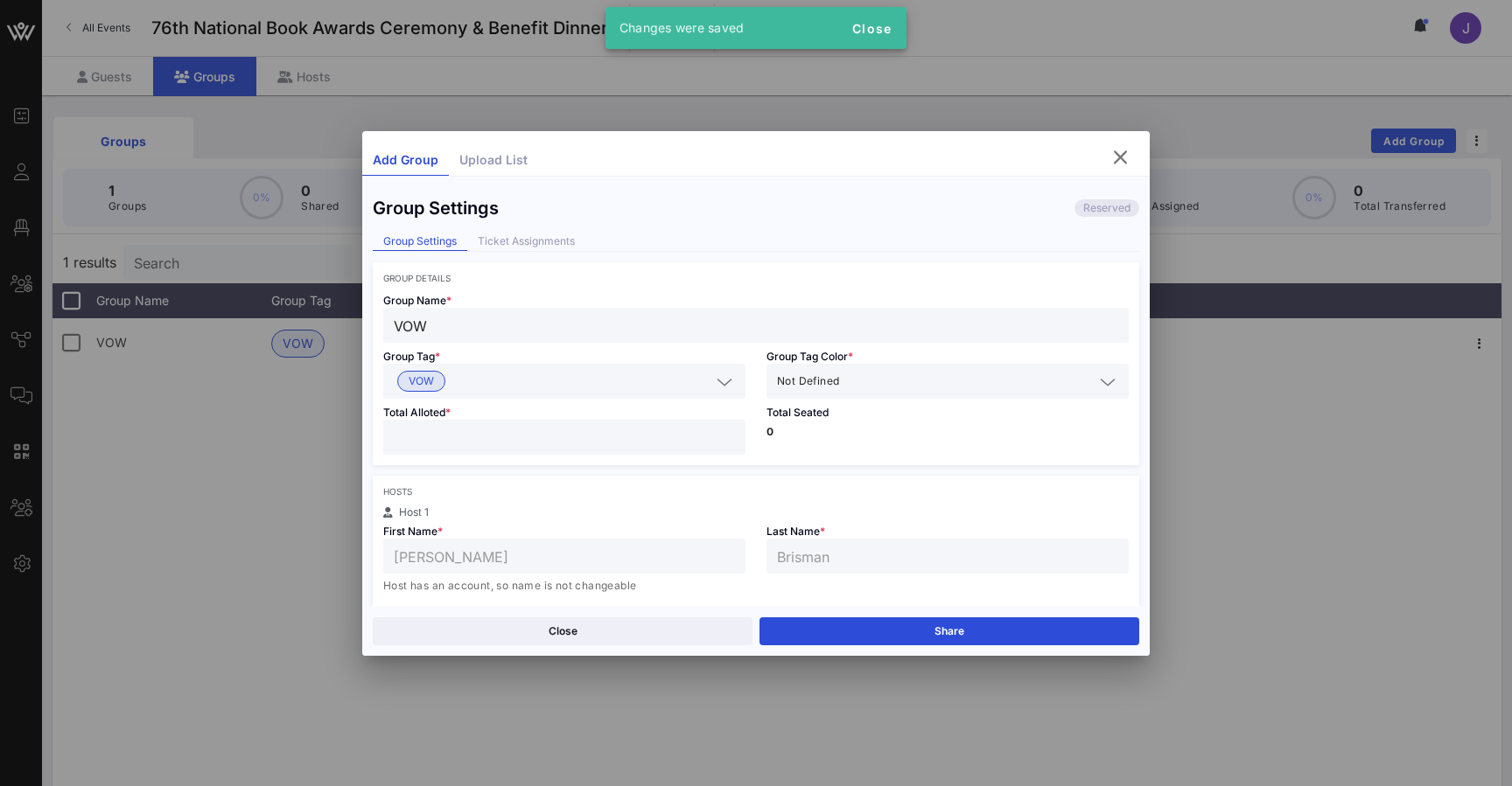
scroll to position [0, 0]
click at [527, 241] on div "Ticket Assignments" at bounding box center [526, 242] width 118 height 19
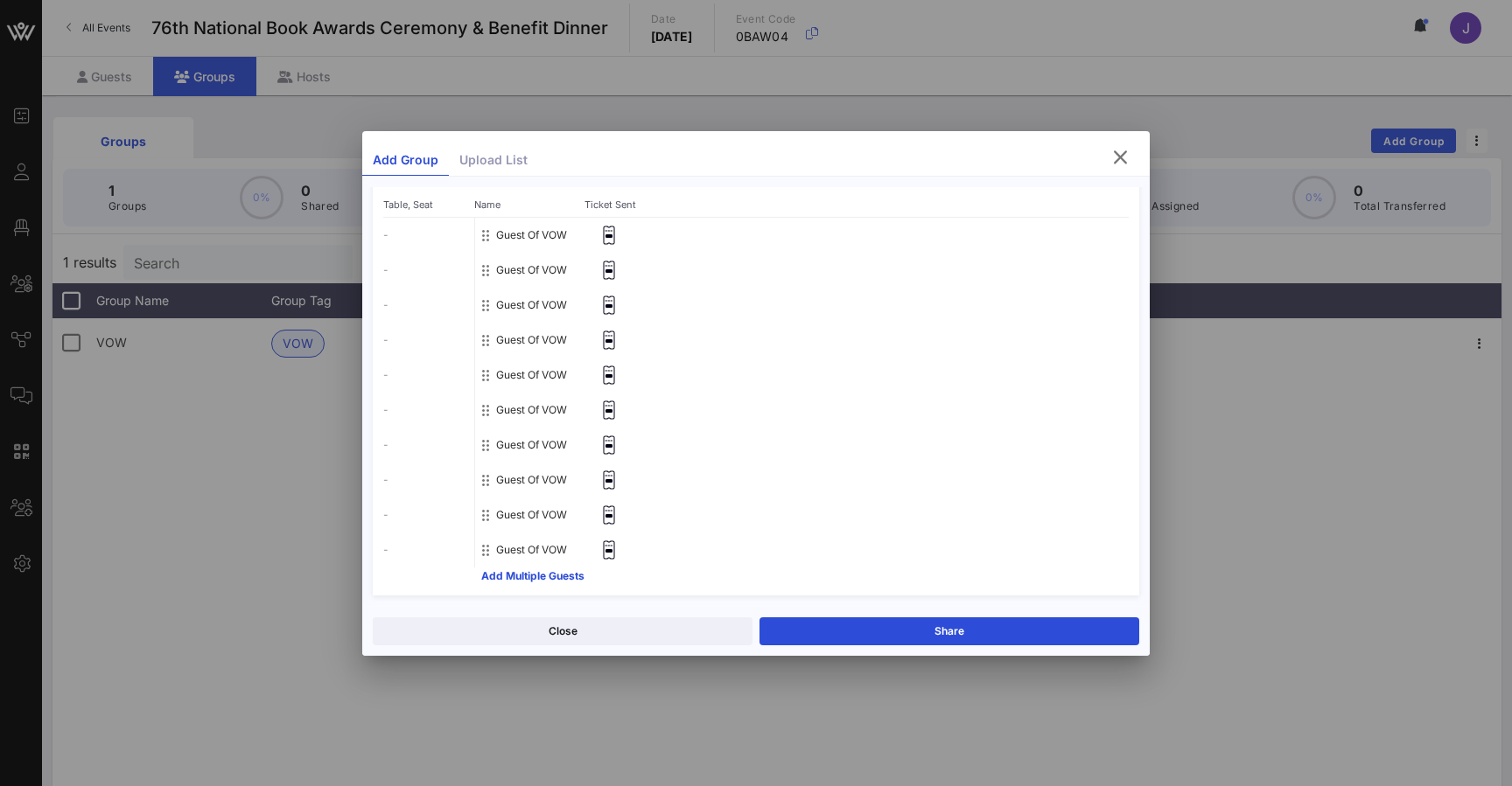
scroll to position [206, 0]
click at [923, 632] on button "Share" at bounding box center [949, 632] width 380 height 28
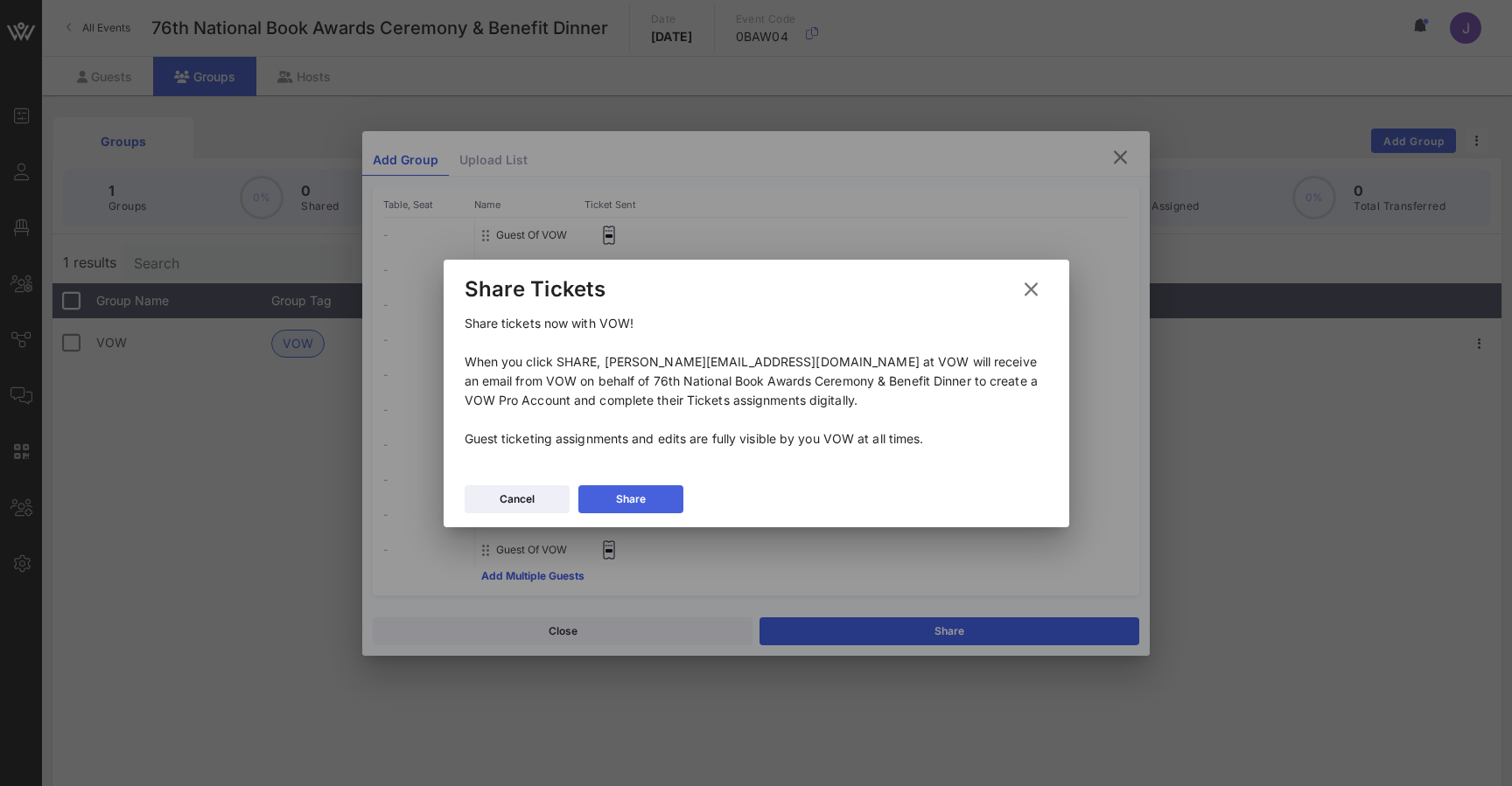
click at [647, 500] on button "Share" at bounding box center [631, 500] width 105 height 28
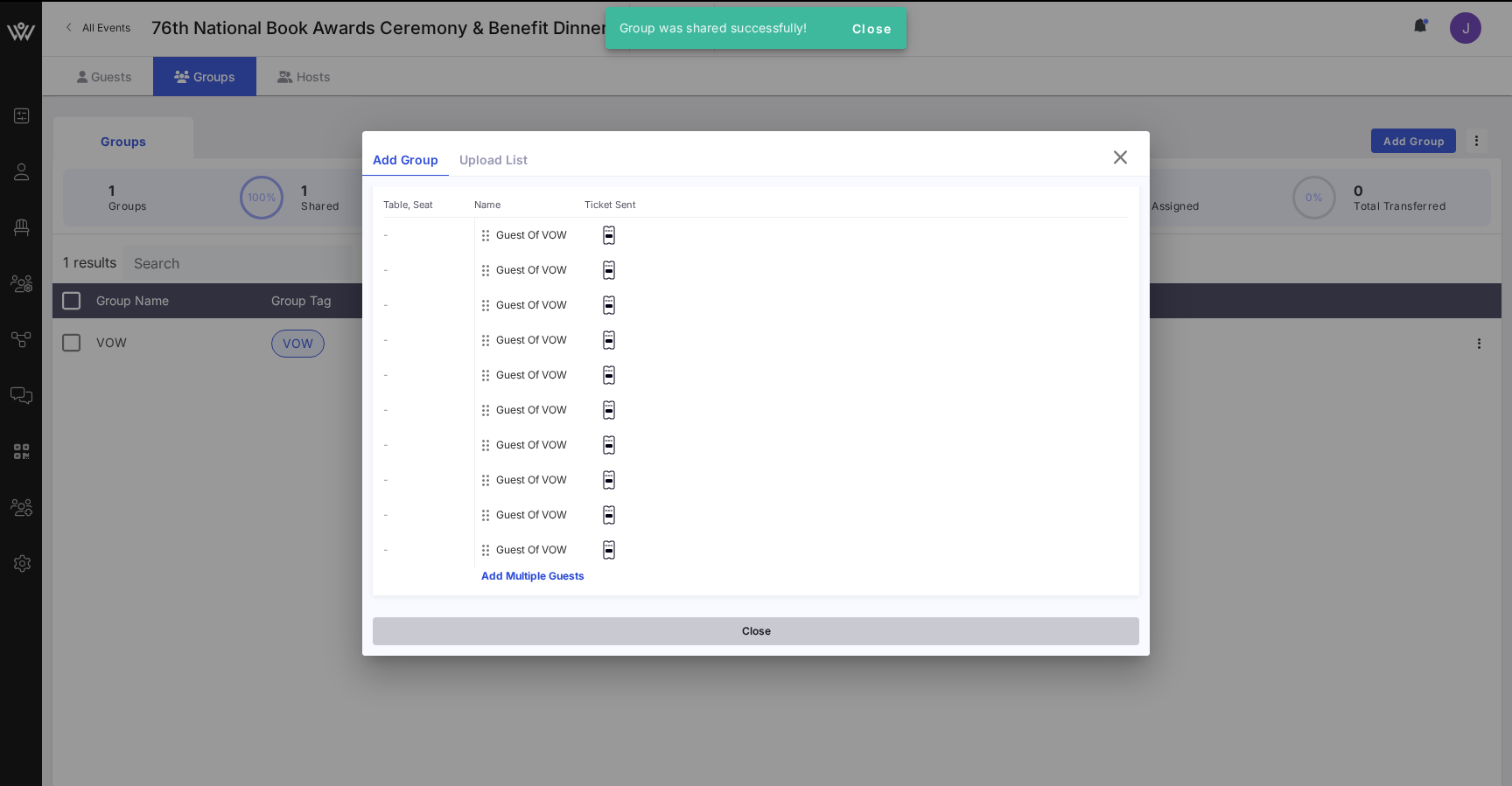
click at [785, 628] on button "Close" at bounding box center [756, 632] width 767 height 28
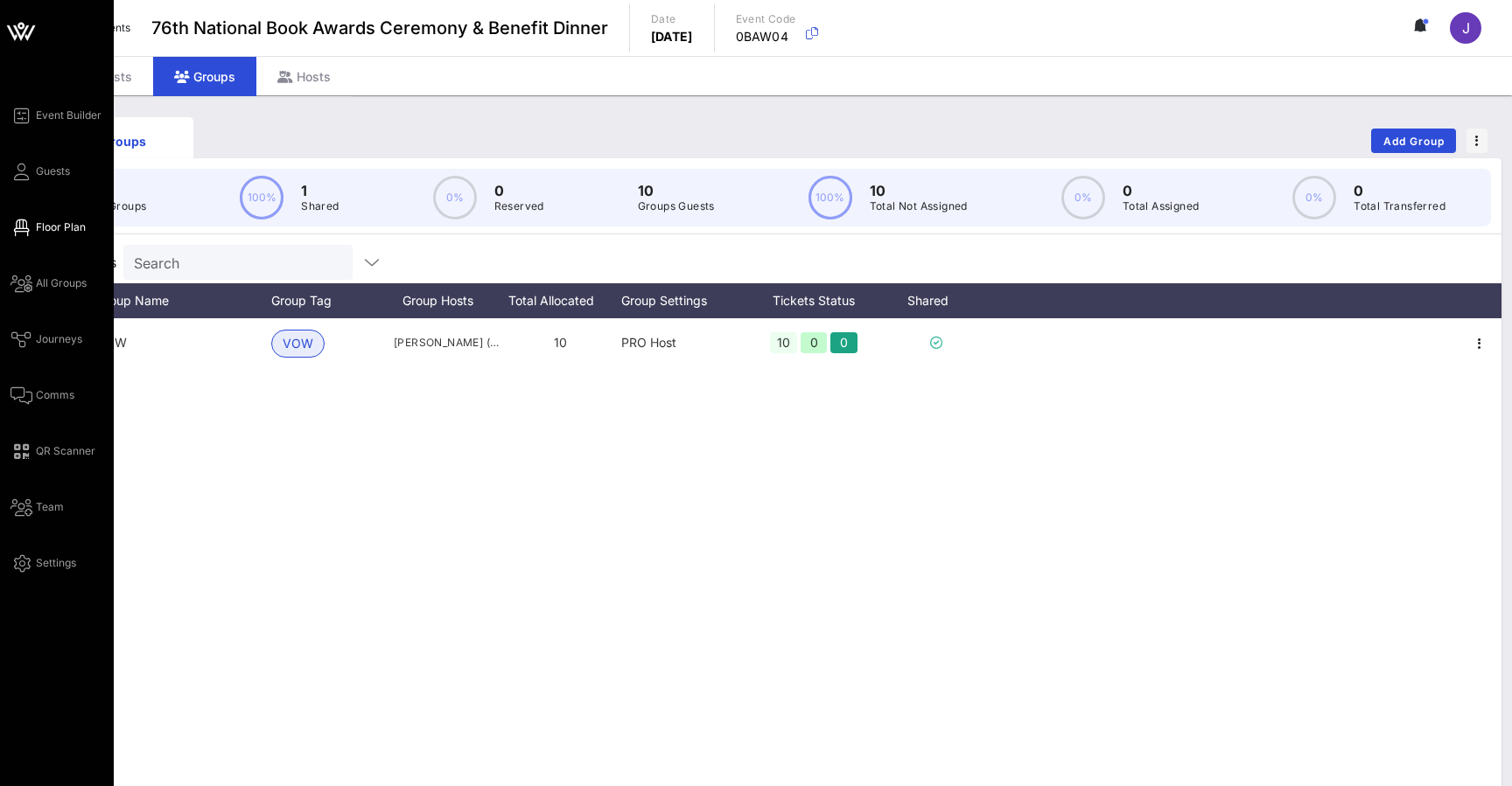
click at [19, 226] on icon at bounding box center [21, 227] width 22 height 3
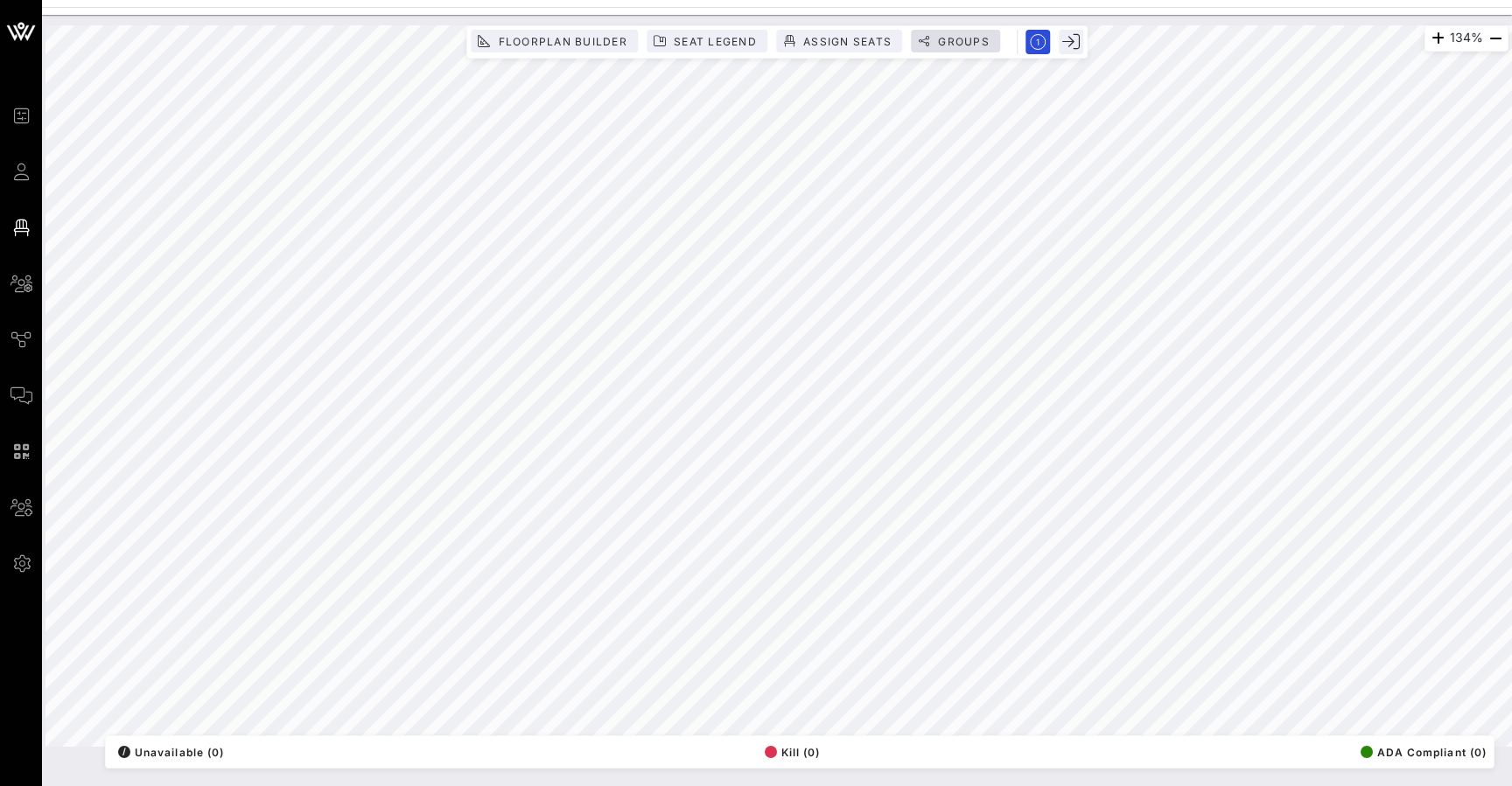
click at [958, 42] on span "Groups" at bounding box center [963, 41] width 52 height 13
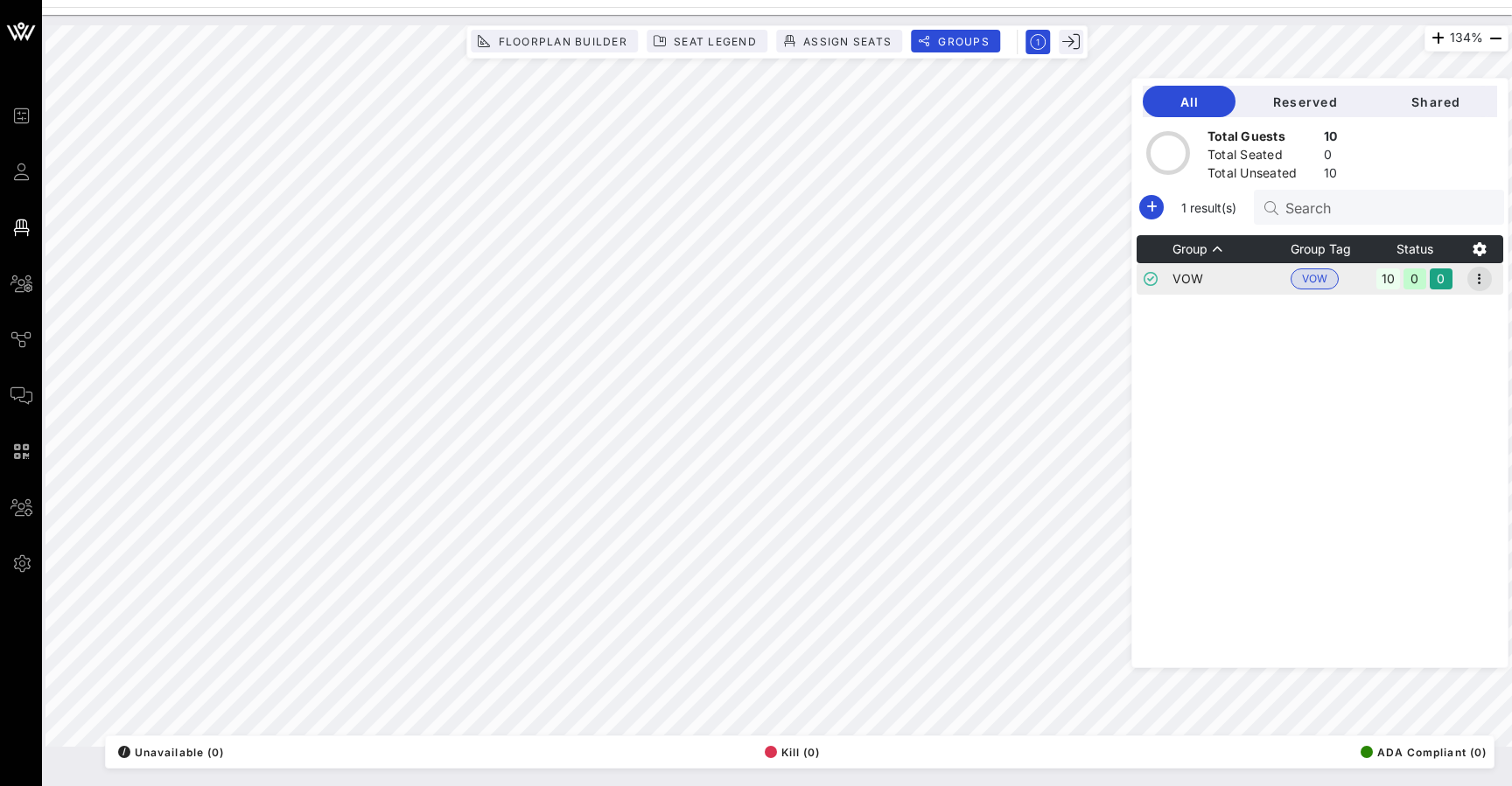
click at [1479, 279] on icon "button" at bounding box center [1479, 279] width 21 height 21
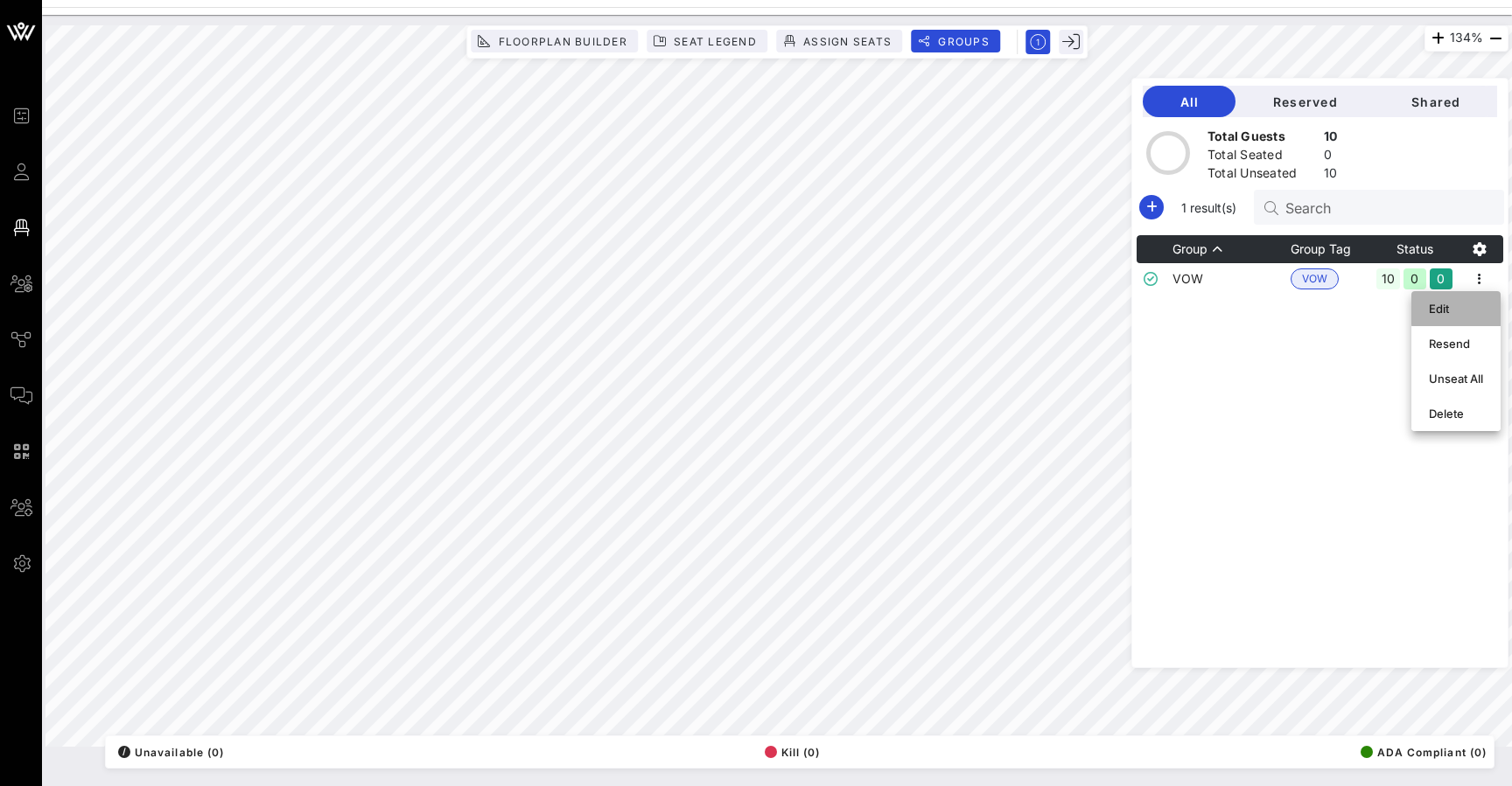
click at [1463, 308] on div "Edit" at bounding box center [1456, 308] width 54 height 14
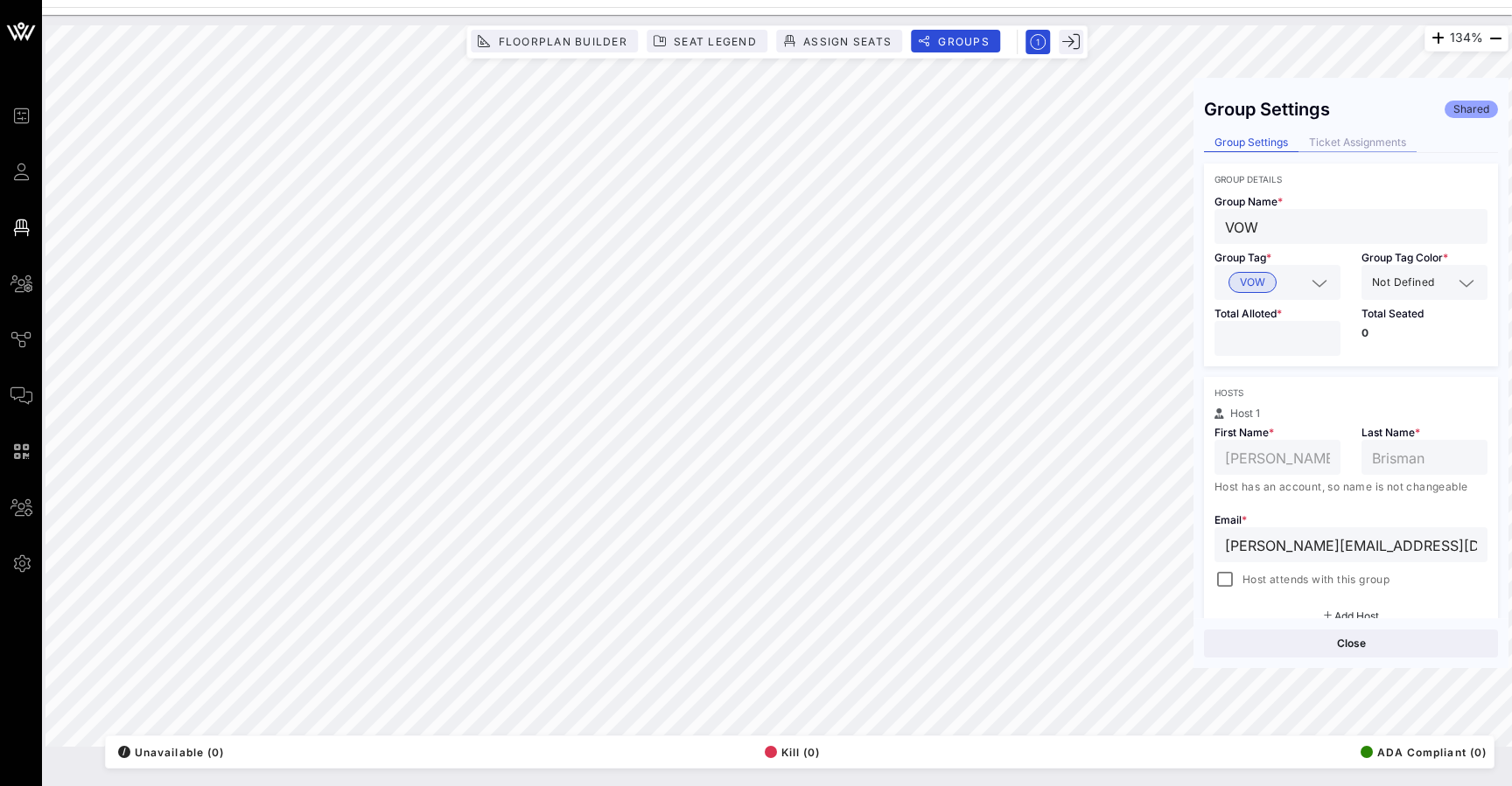
click at [1384, 142] on div "Ticket Assignments" at bounding box center [1358, 143] width 118 height 19
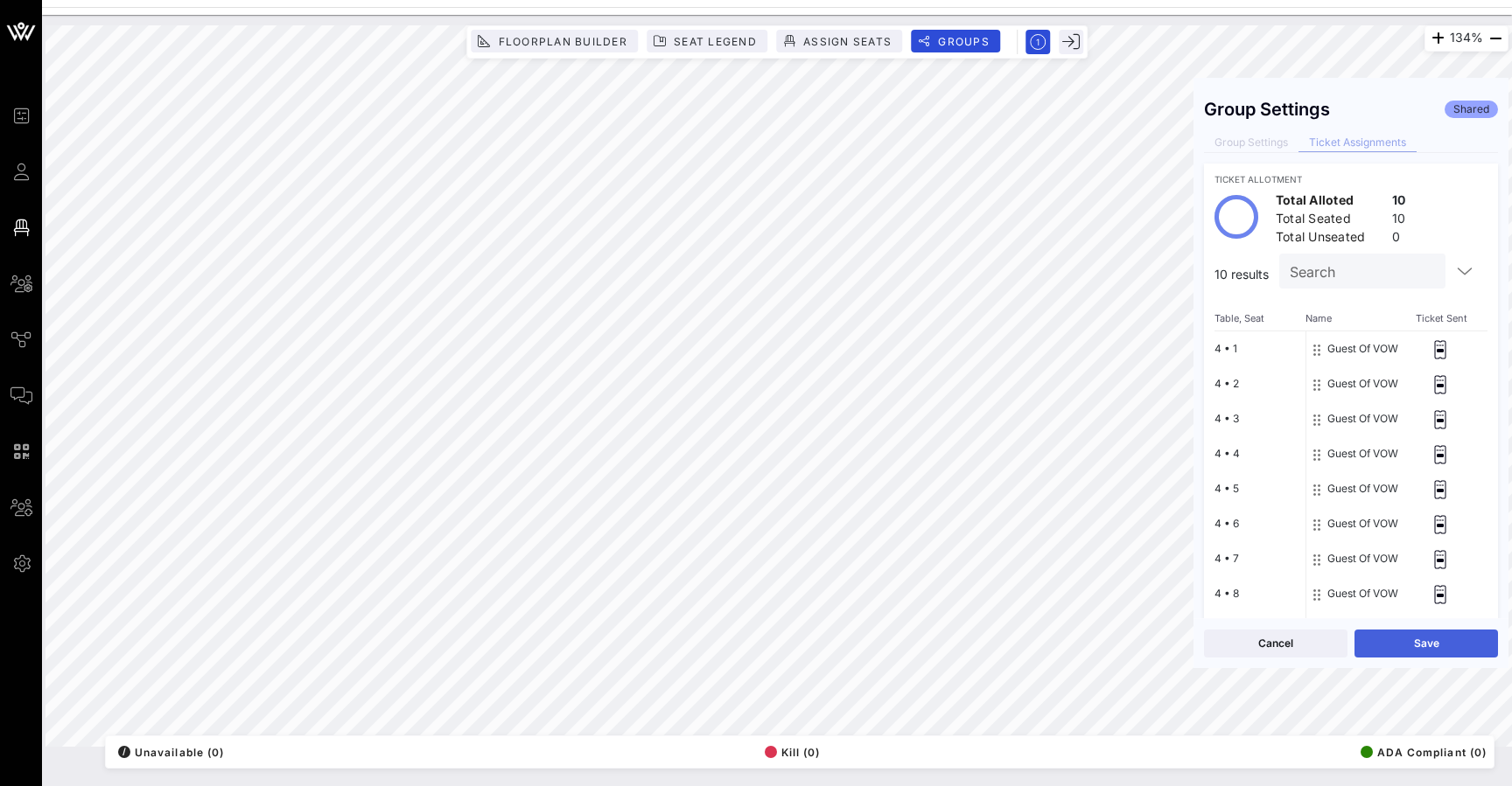
click at [1477, 644] on button "Save" at bounding box center [1425, 644] width 143 height 28
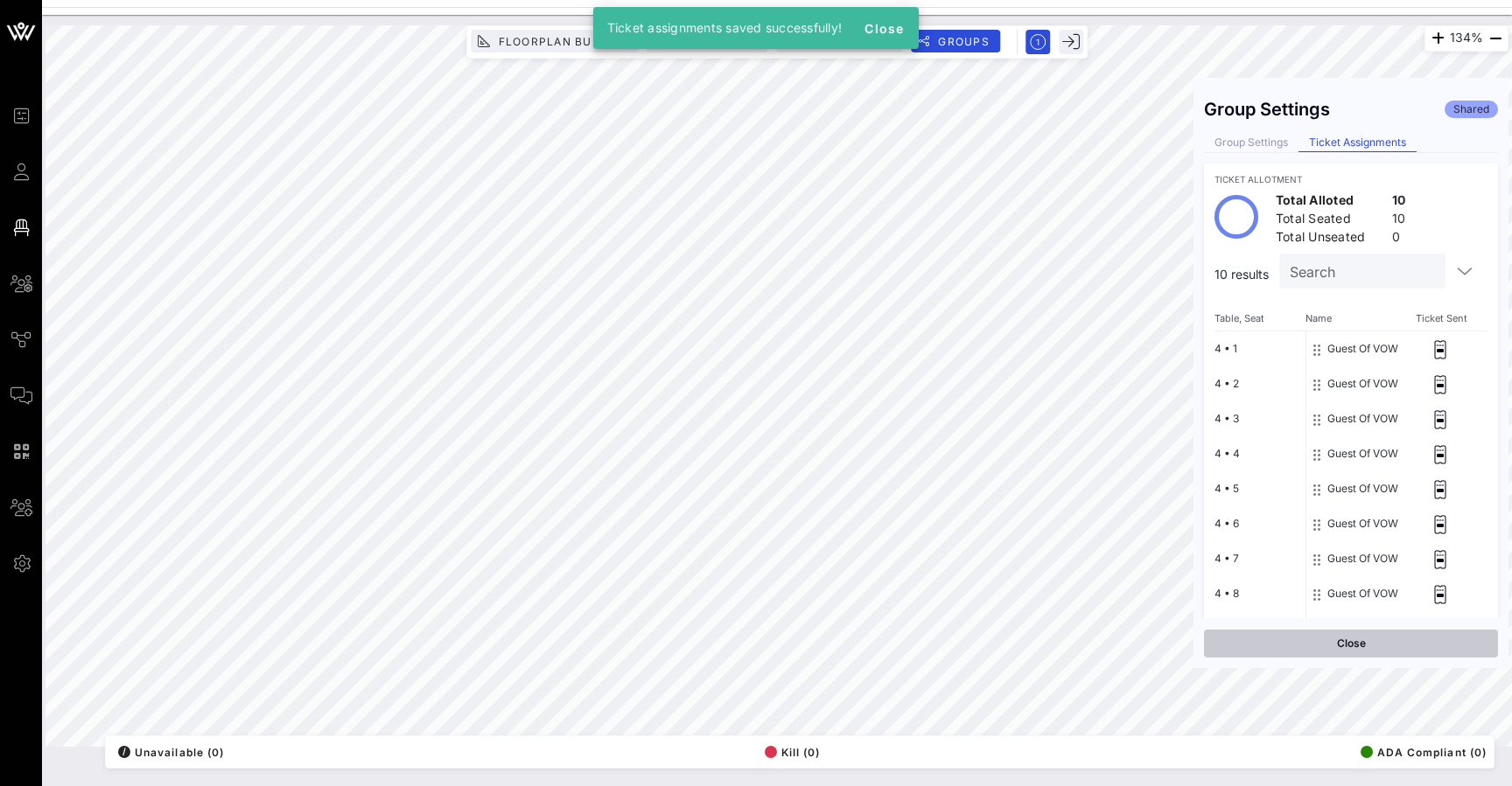
click at [1428, 640] on button "Close" at bounding box center [1351, 644] width 294 height 28
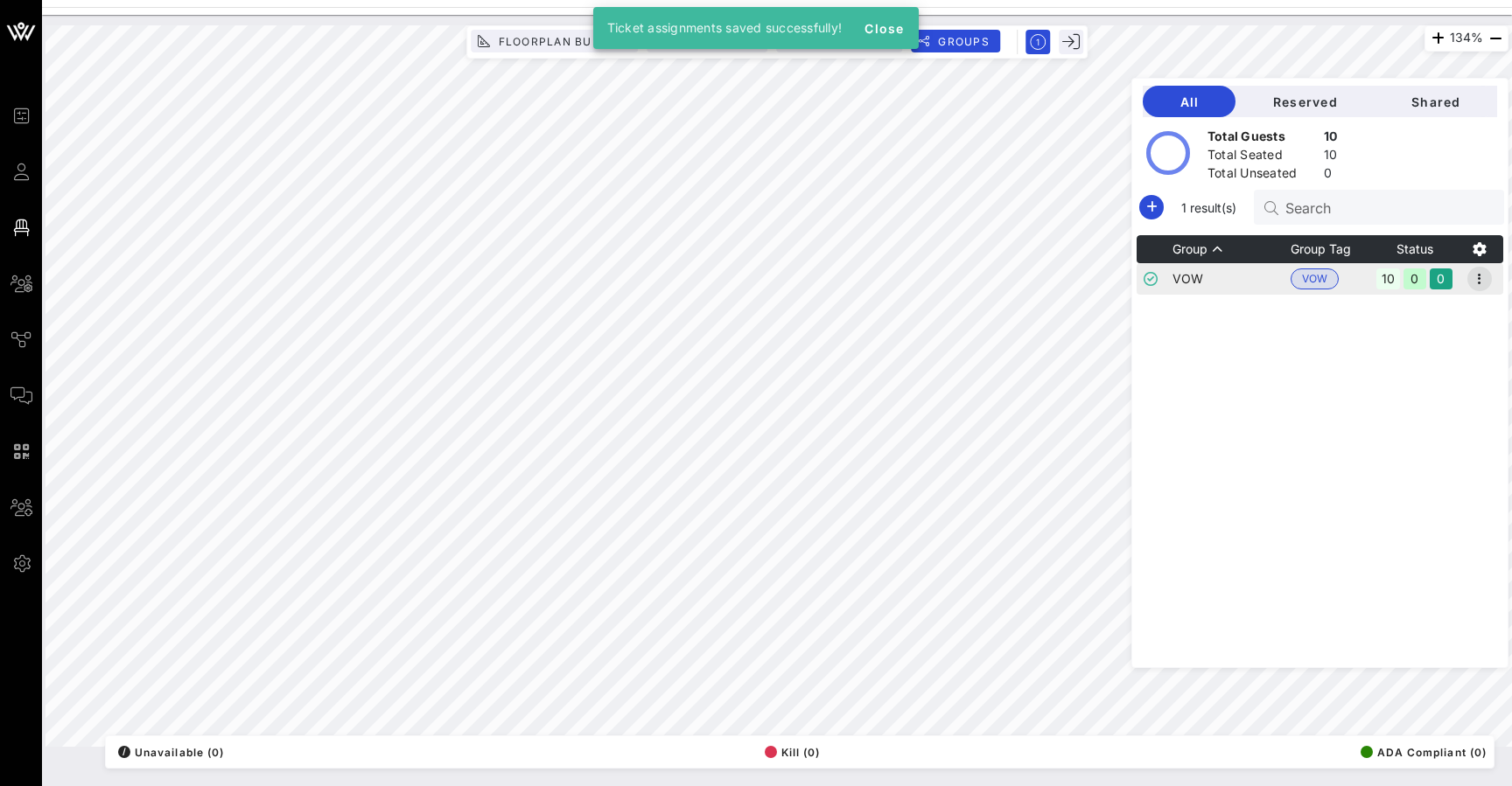
click at [1476, 279] on icon "button" at bounding box center [1479, 279] width 21 height 21
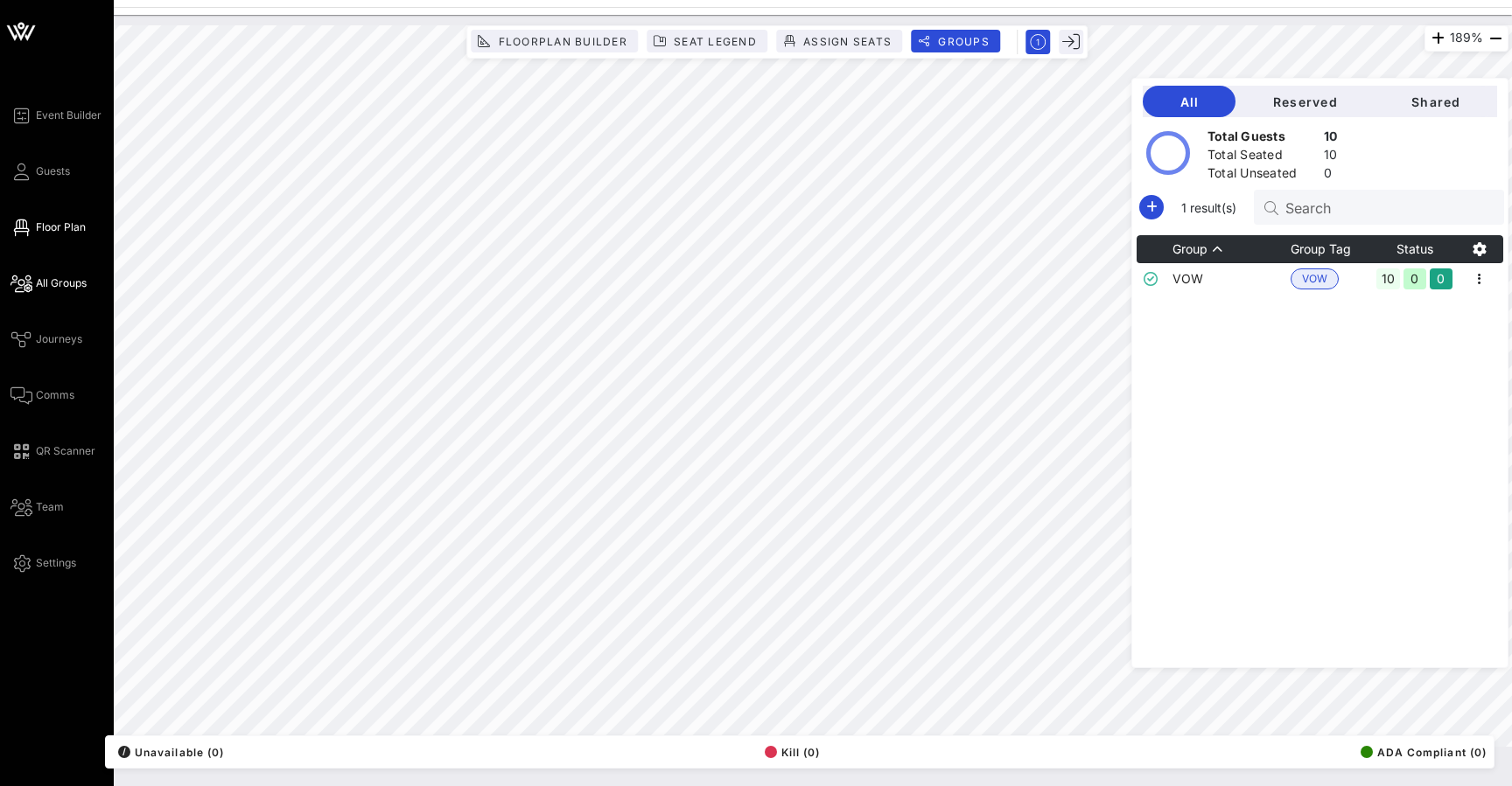
click at [53, 280] on span "All Groups" at bounding box center [61, 283] width 51 height 16
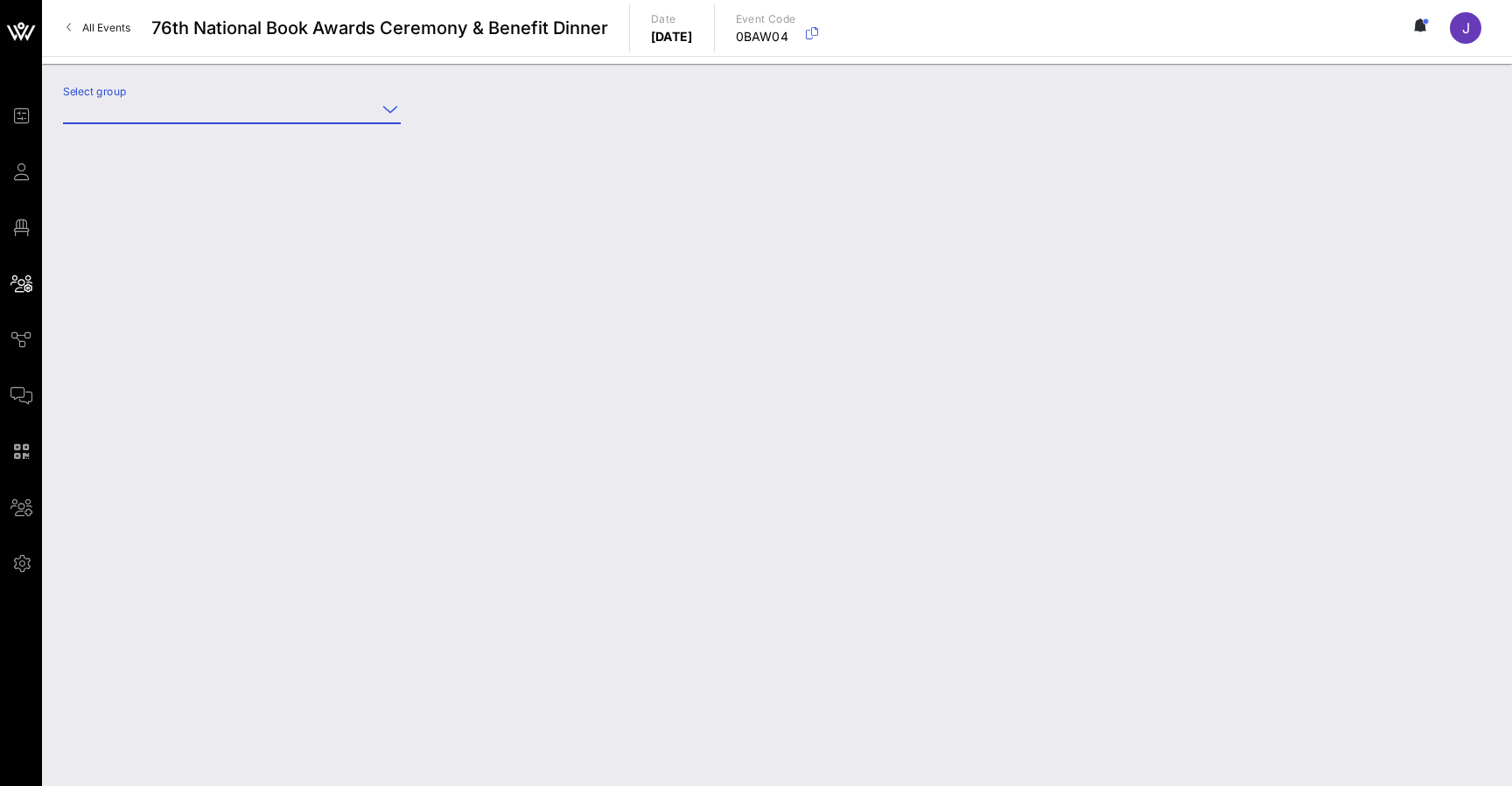
click at [243, 99] on input "Select group" at bounding box center [219, 109] width 314 height 28
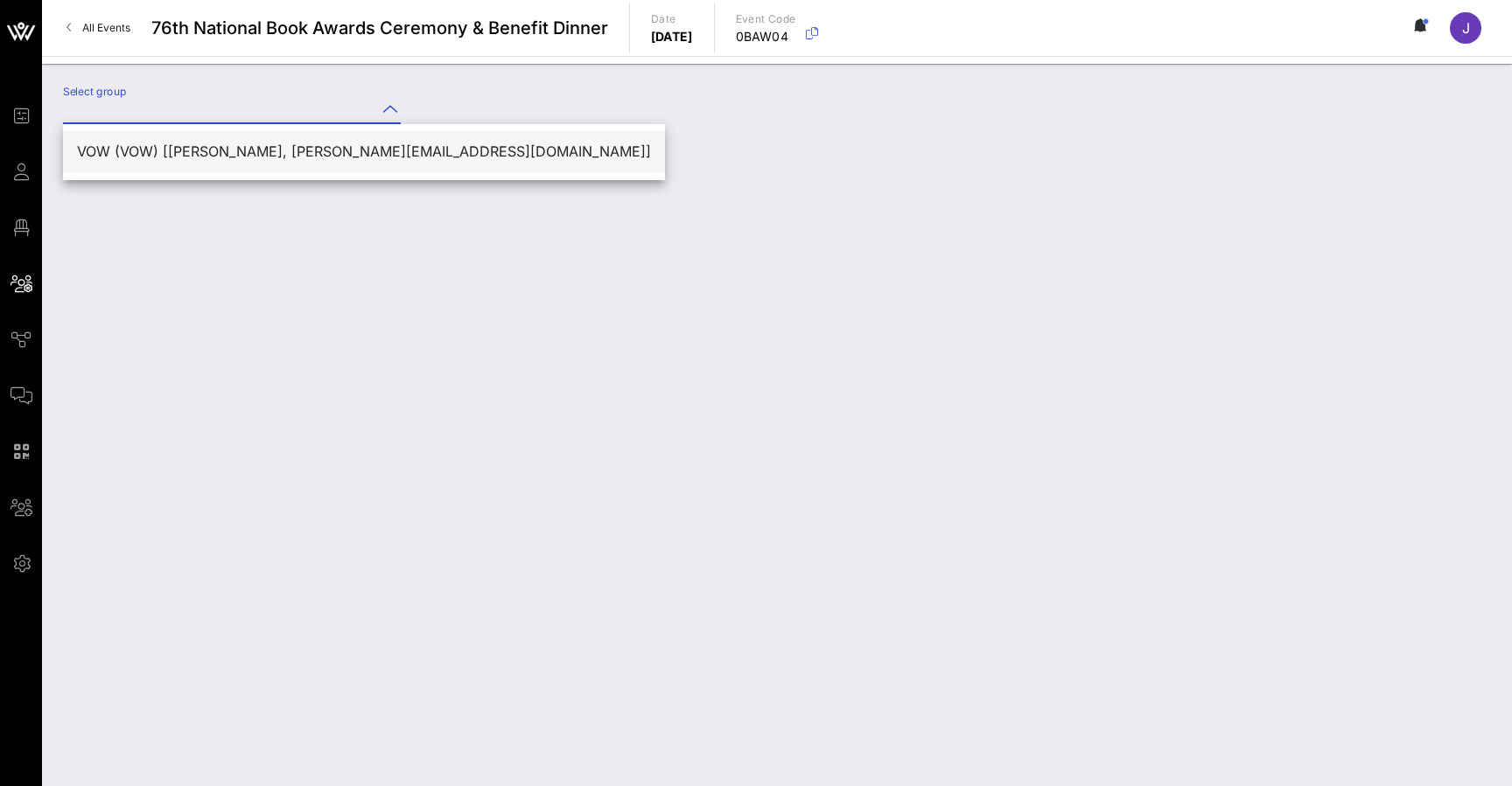
click at [233, 148] on div "VOW (VOW) [Jennifer Brisman, jennifer@vow.app]" at bounding box center [363, 152] width 574 height 17
type input "VOW (VOW) [Jennifer Brisman, jennifer@vow.app]"
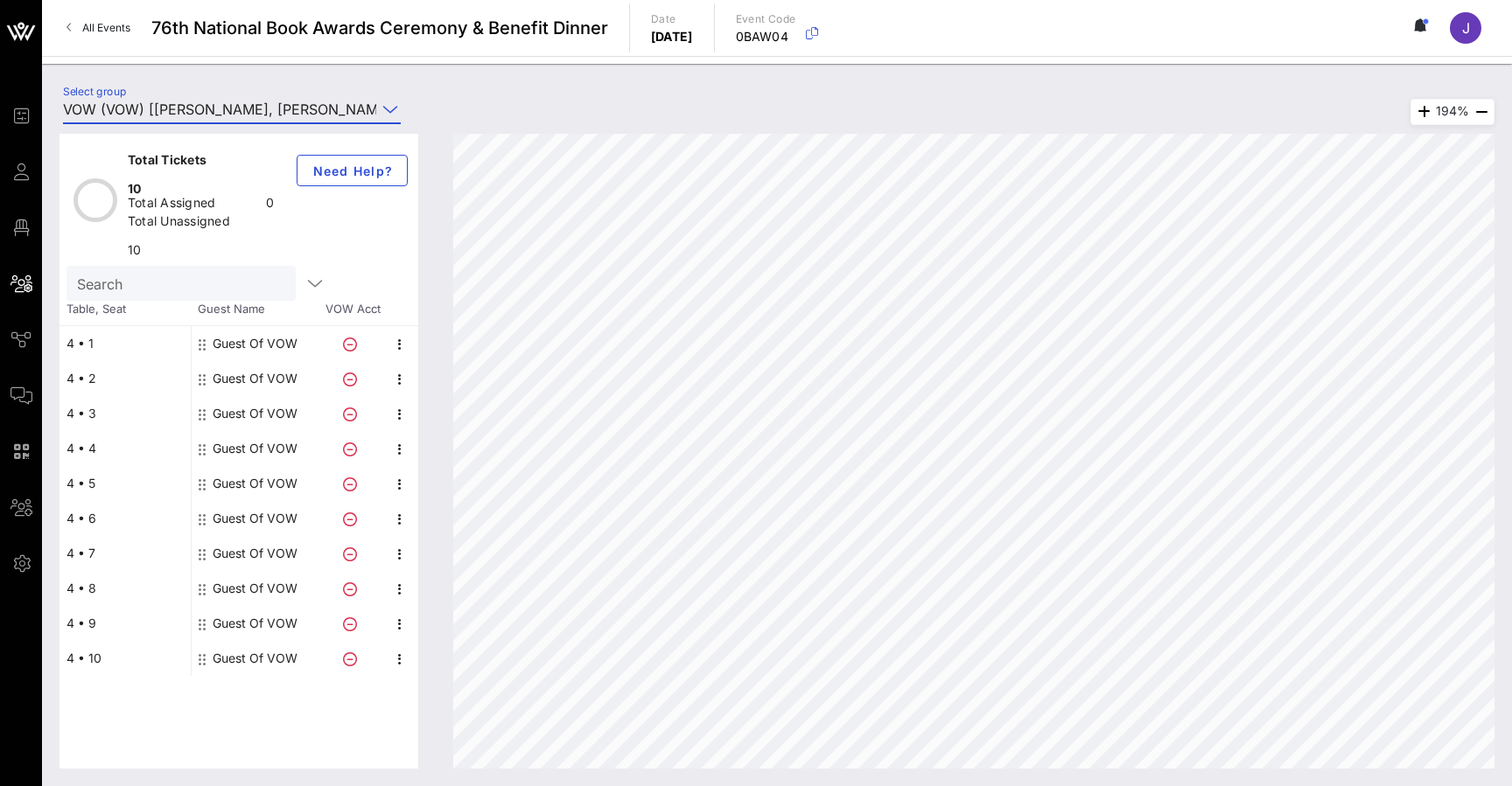
click at [270, 327] on div "Guest Of VOW" at bounding box center [255, 343] width 85 height 35
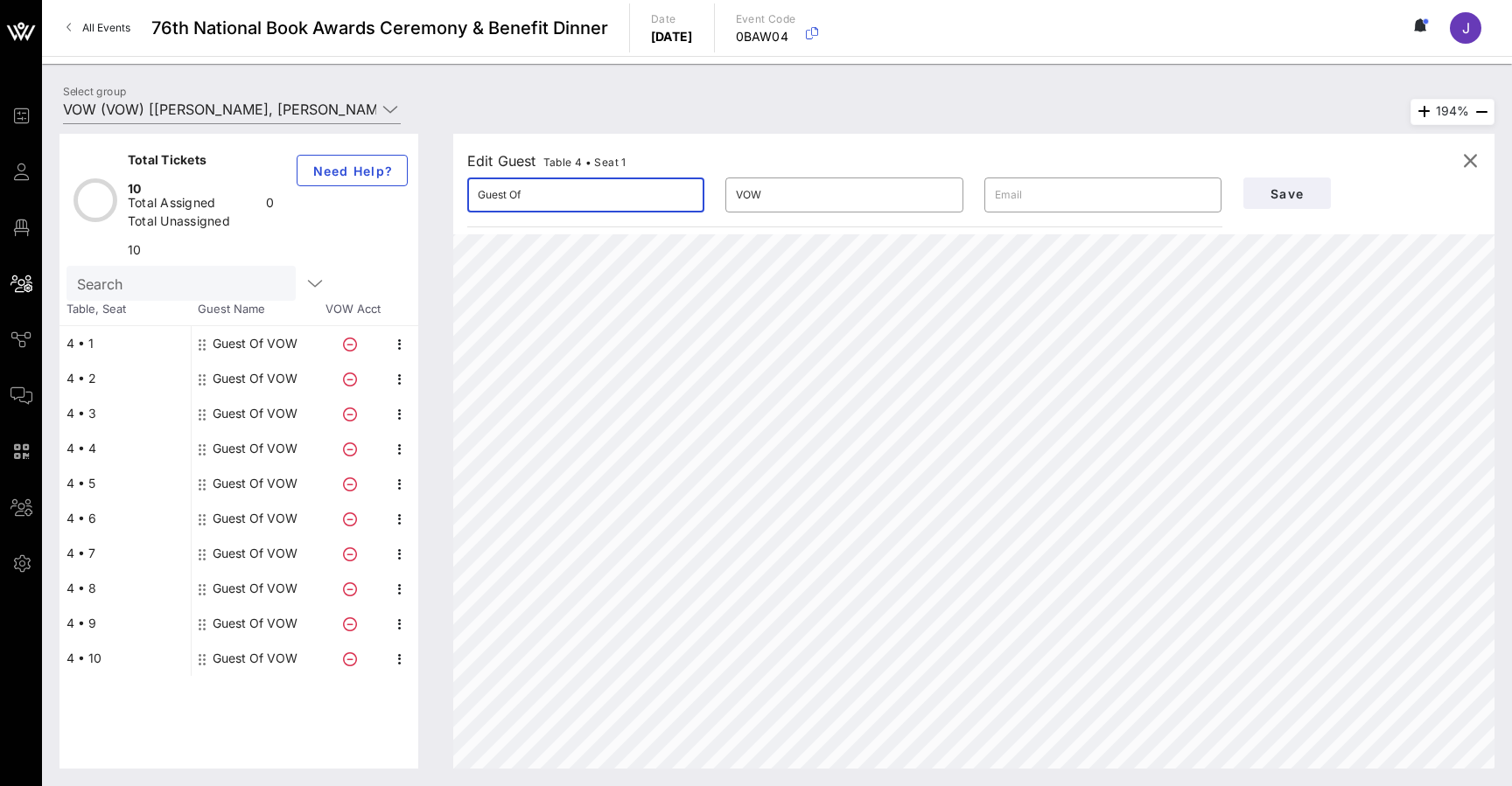
drag, startPoint x: 564, startPoint y: 191, endPoint x: 365, endPoint y: 190, distance: 199.0
type input "Clarisa"
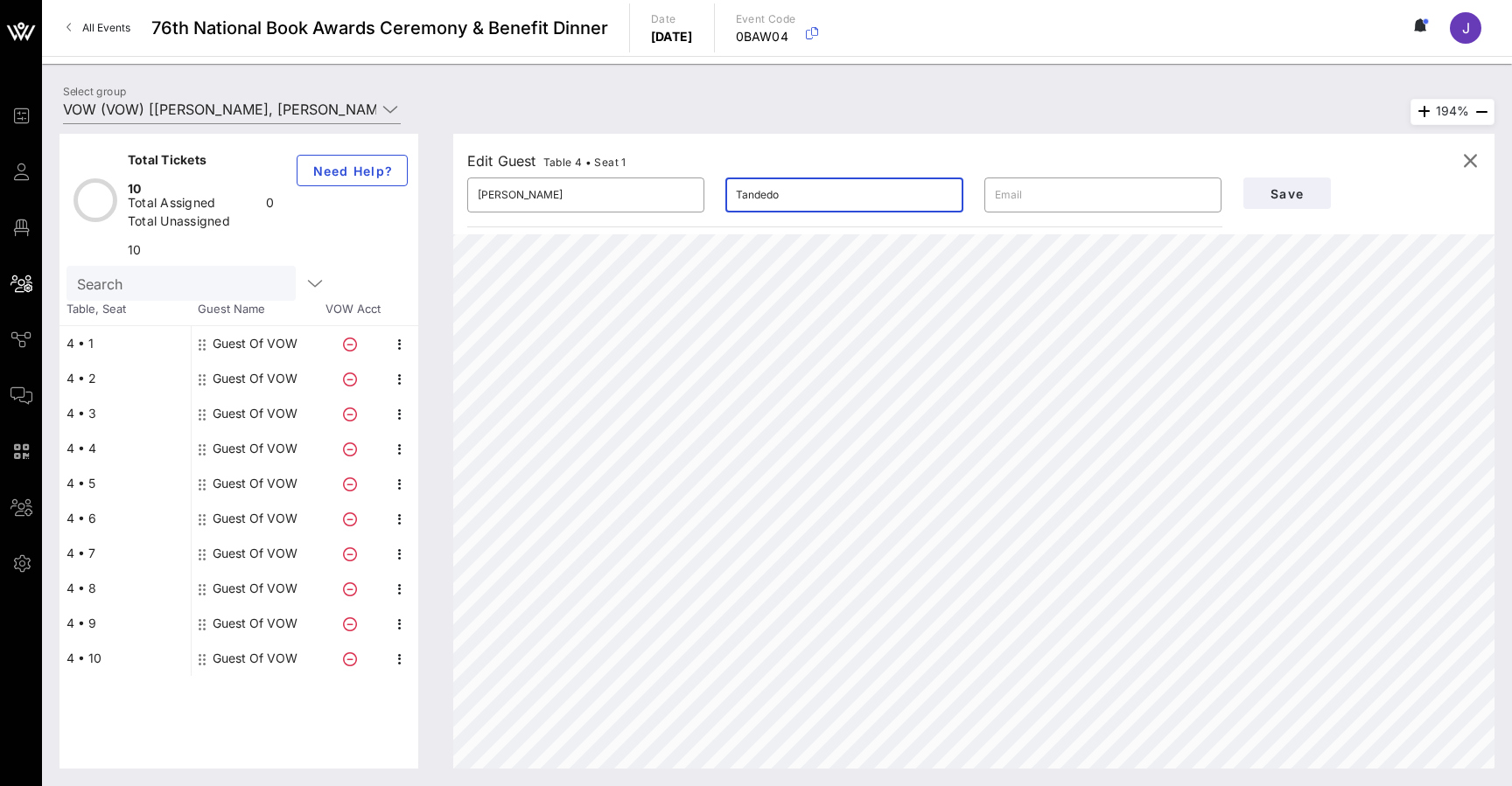
type input "Tandedo"
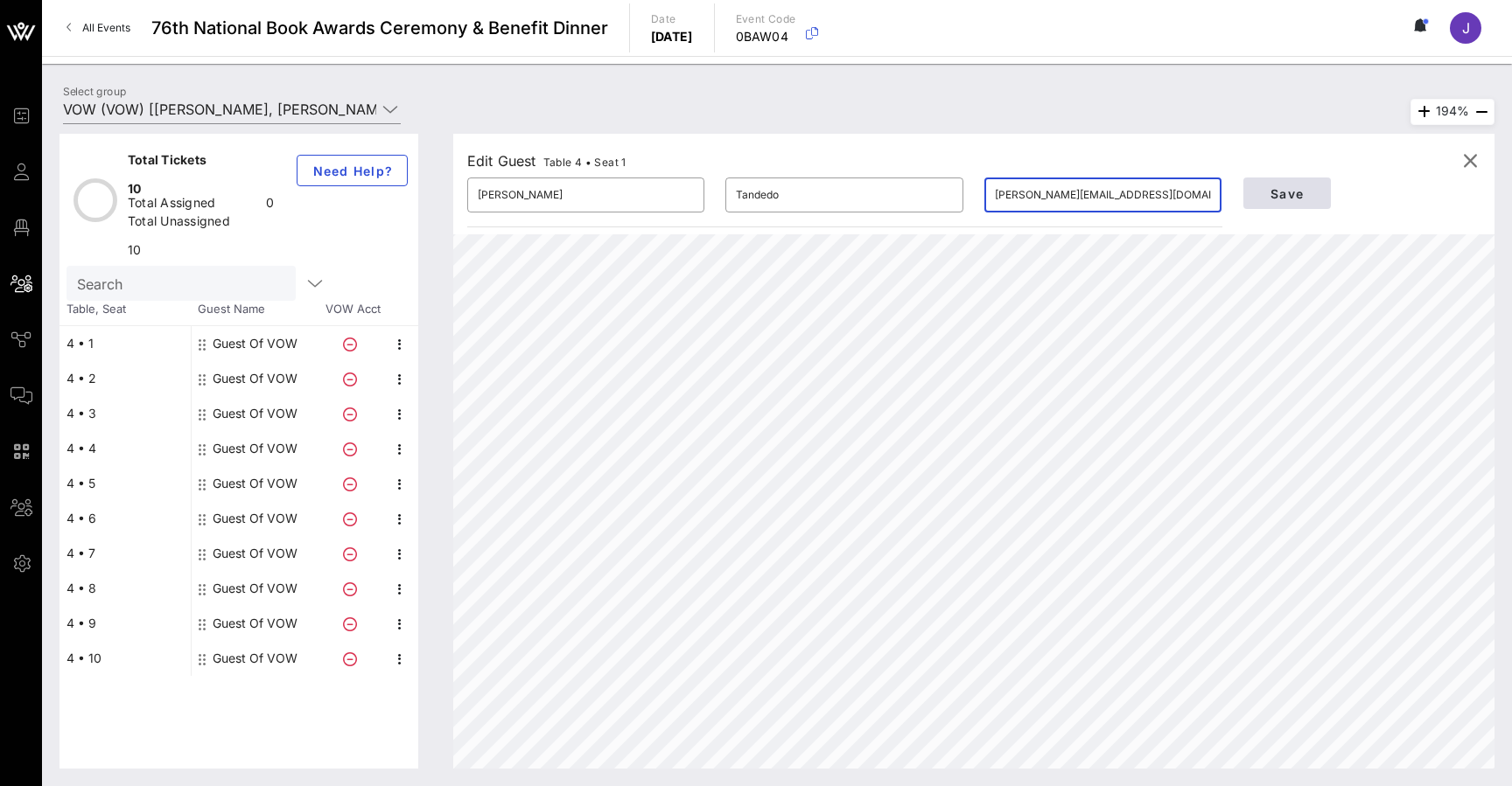
type input "clarisa@vow.app"
click at [1285, 190] on span "Save" at bounding box center [1287, 194] width 60 height 15
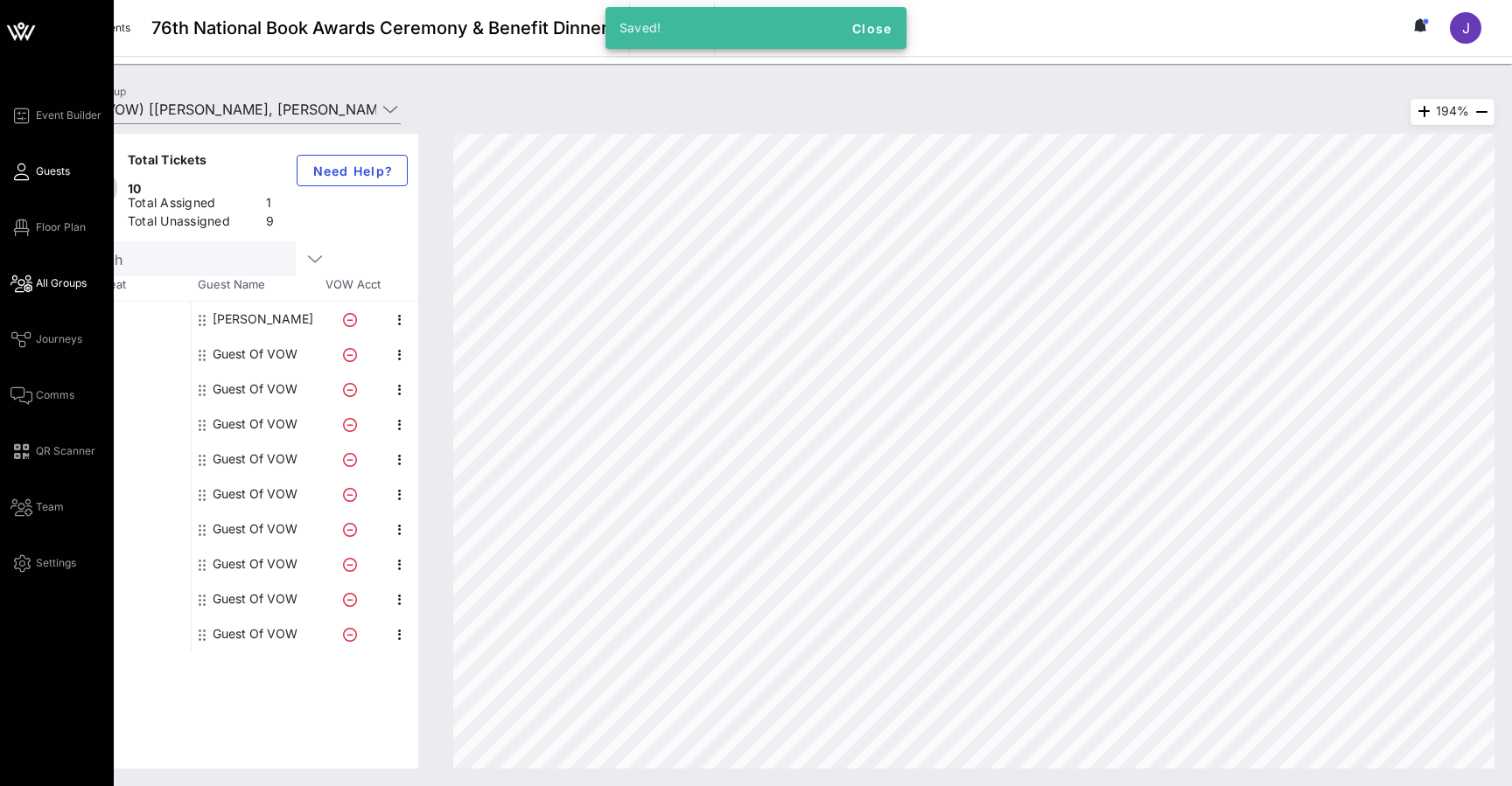
click at [34, 176] on link "Guests" at bounding box center [40, 171] width 60 height 21
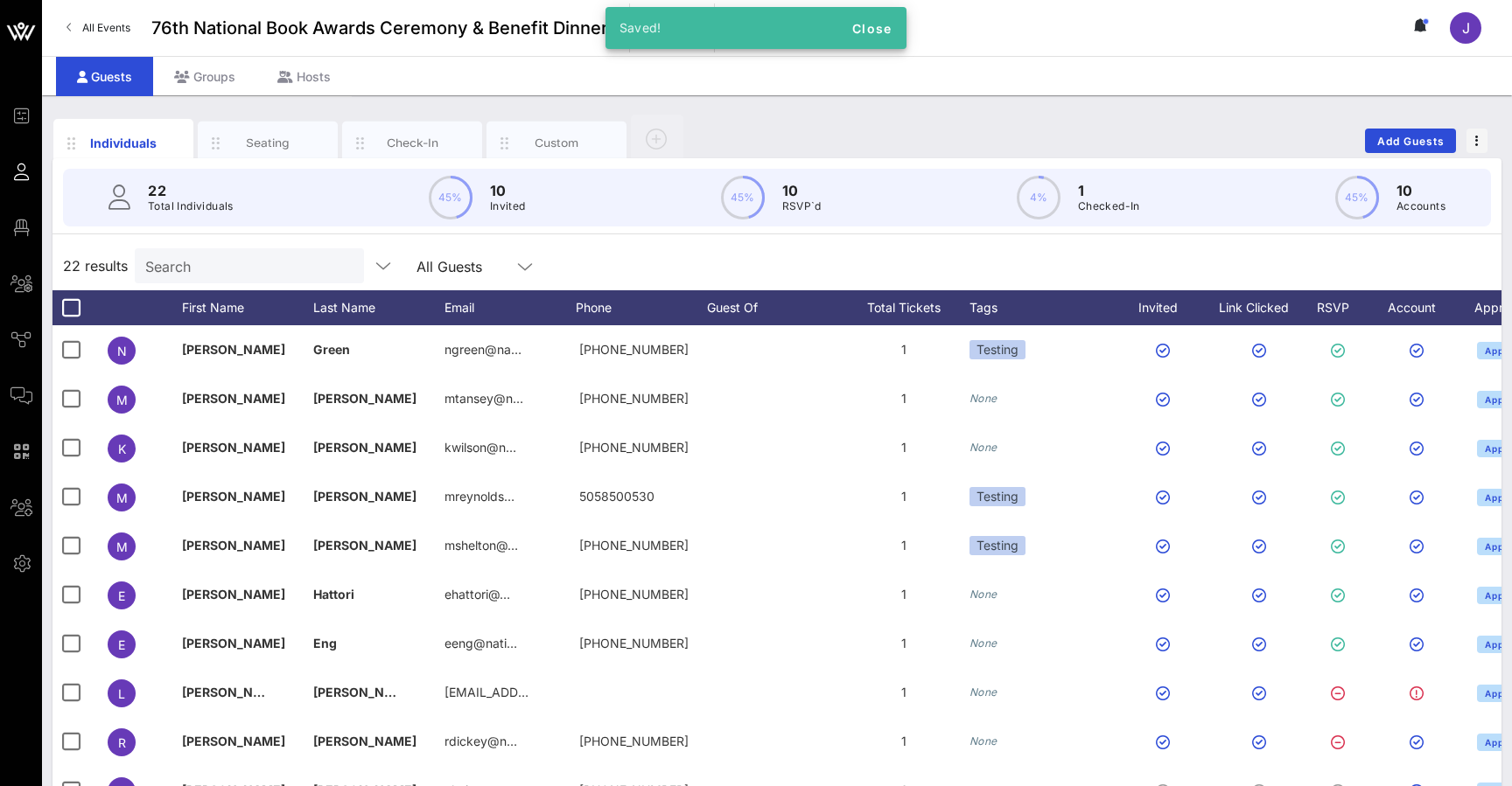
click at [340, 270] on input "Search" at bounding box center [247, 266] width 205 height 22
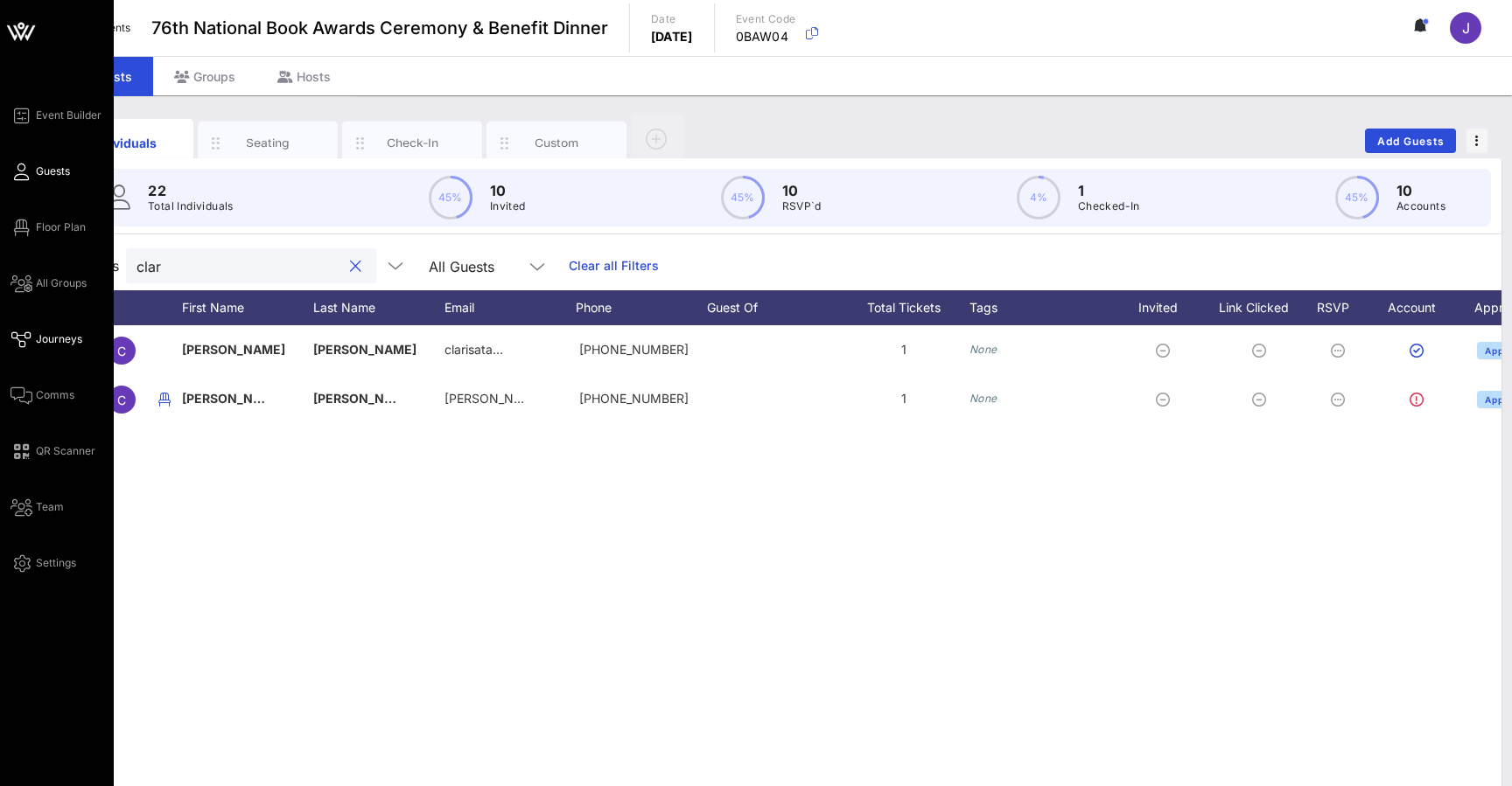
type input "clar"
click at [25, 339] on icon at bounding box center [21, 340] width 22 height 3
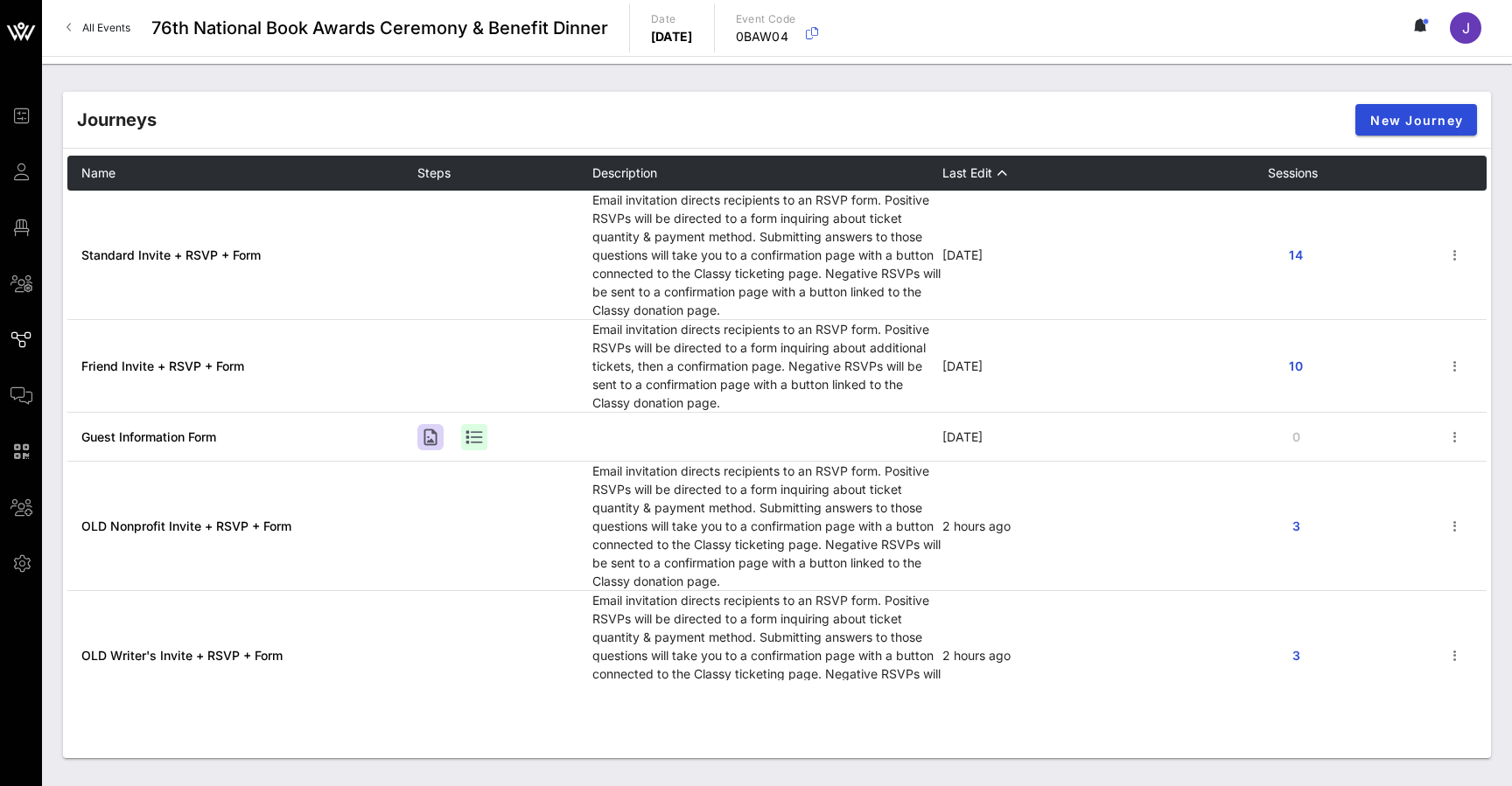
click at [1455, 257] on icon "button" at bounding box center [1455, 255] width 21 height 21
click at [1453, 288] on div "Open" at bounding box center [1452, 288] width 62 height 17
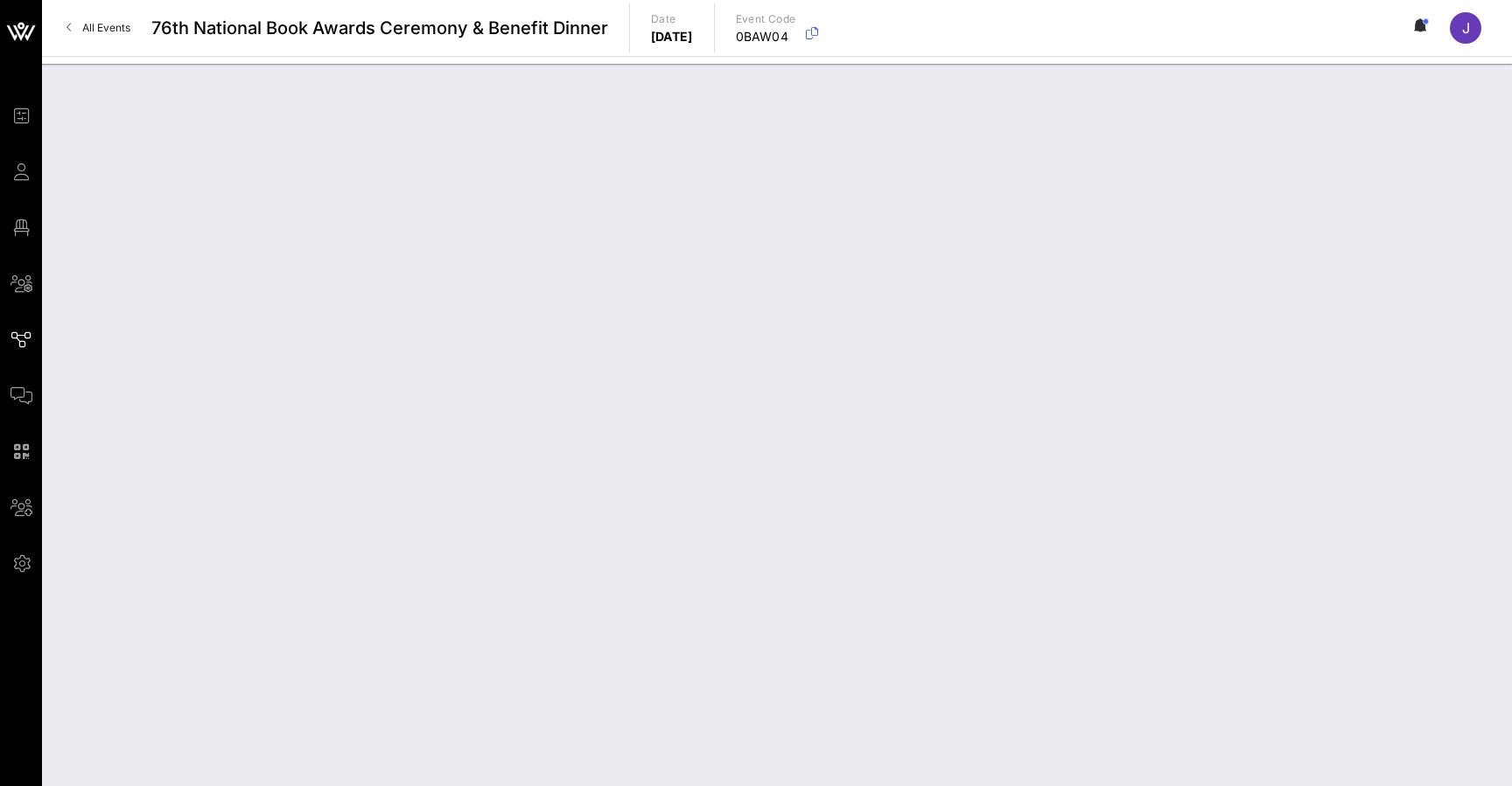
type input "Standard Invite + RSVP + Form"
type textarea "**********"
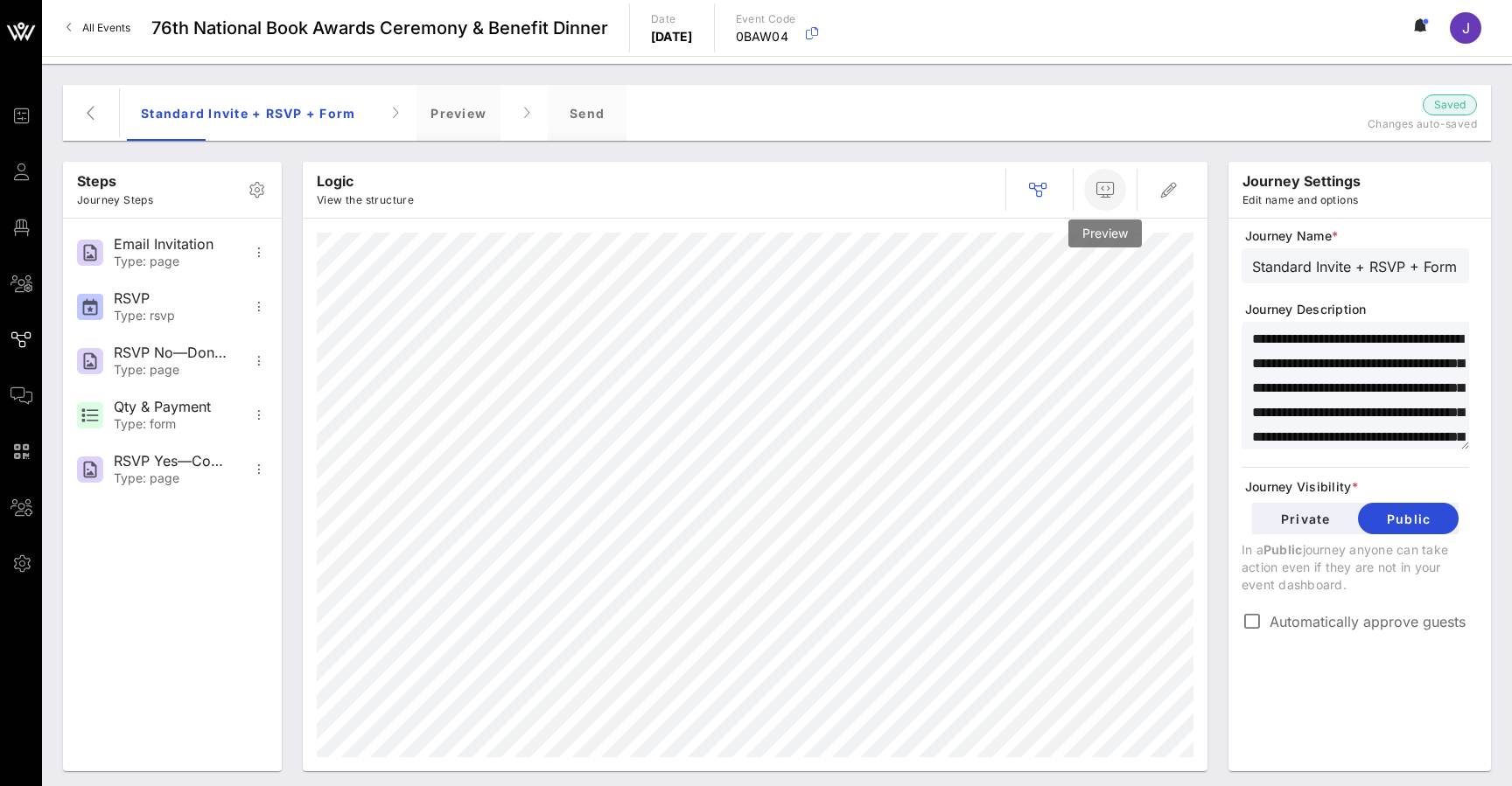
click at [1105, 194] on icon "button" at bounding box center [1105, 190] width 21 height 21
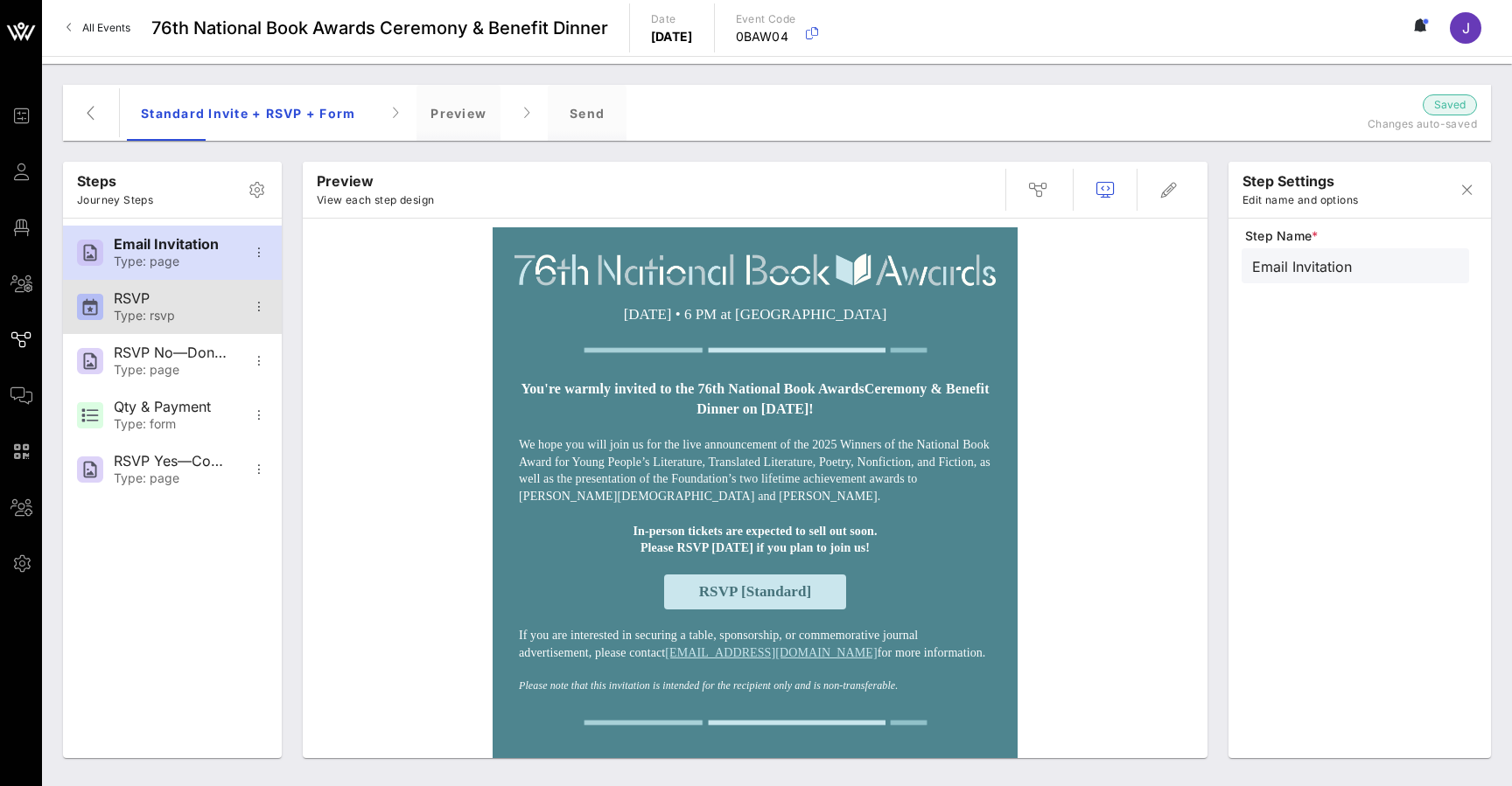
click at [173, 313] on div "Type: rsvp" at bounding box center [170, 316] width 115 height 15
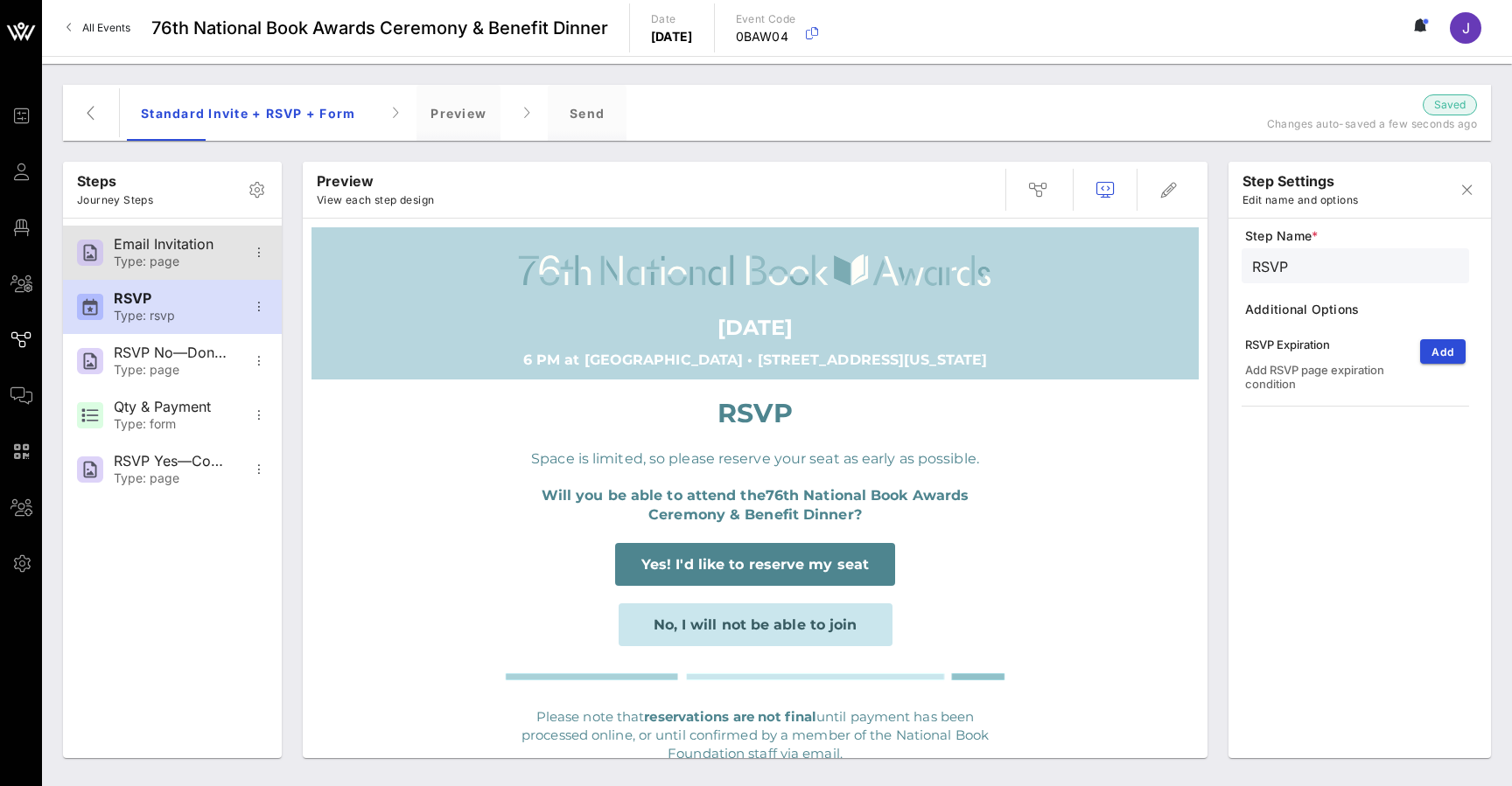
click at [167, 240] on div "Email Invitation" at bounding box center [170, 244] width 115 height 17
type input "Email Invitation"
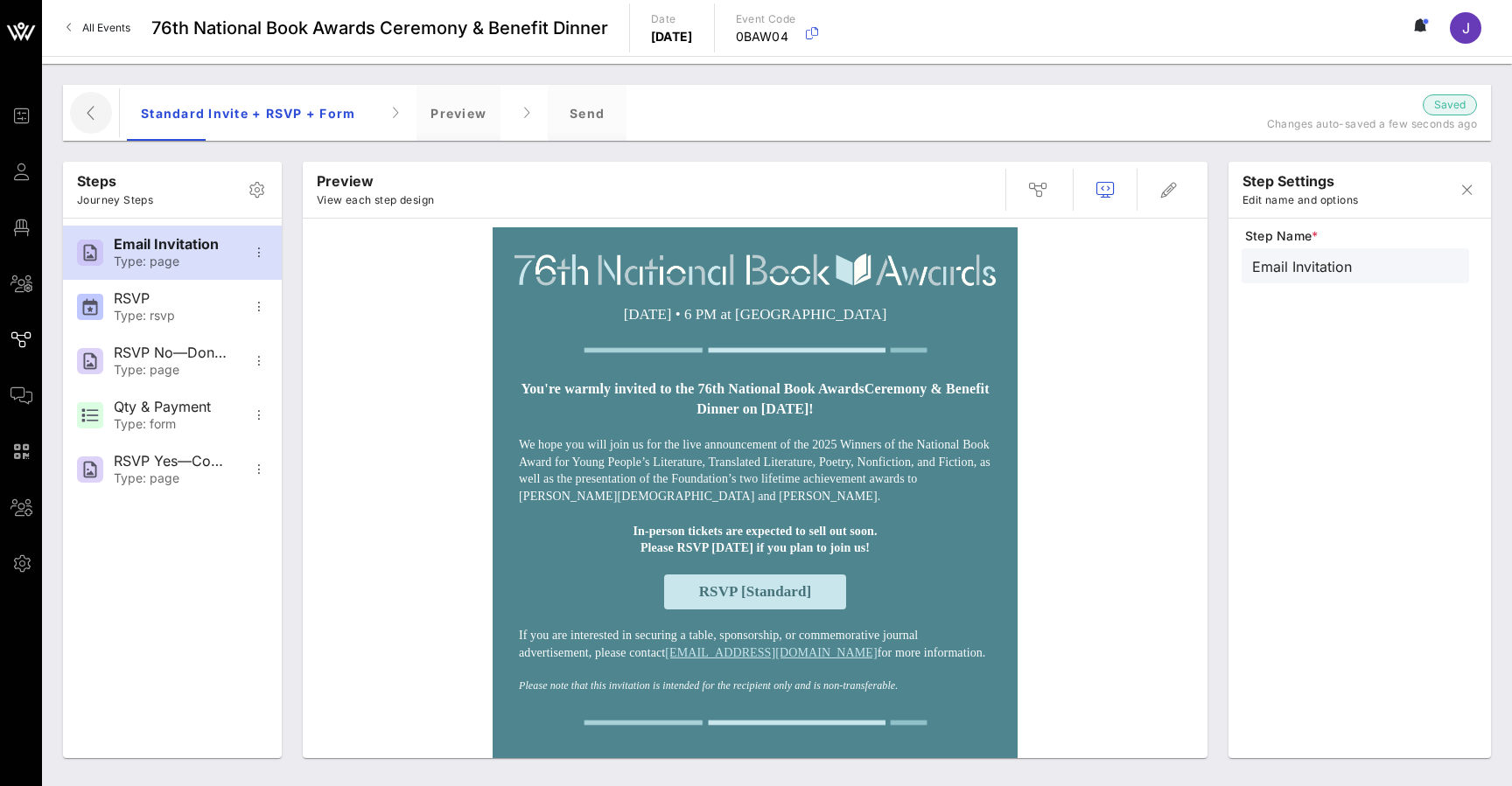
click at [95, 117] on icon "button" at bounding box center [91, 112] width 21 height 21
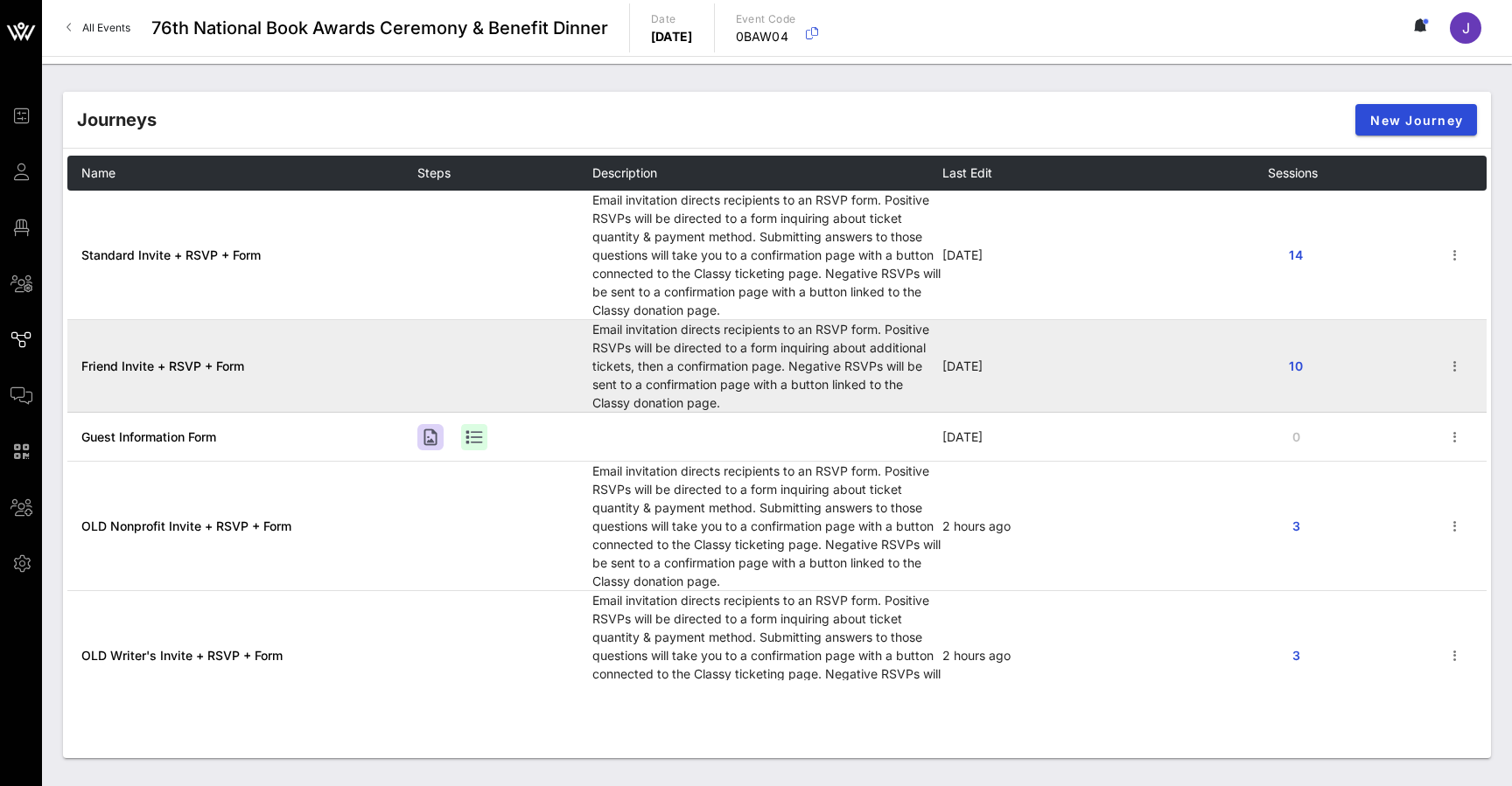
click at [219, 364] on span "Friend Invite + RSVP + Form" at bounding box center [163, 366] width 163 height 15
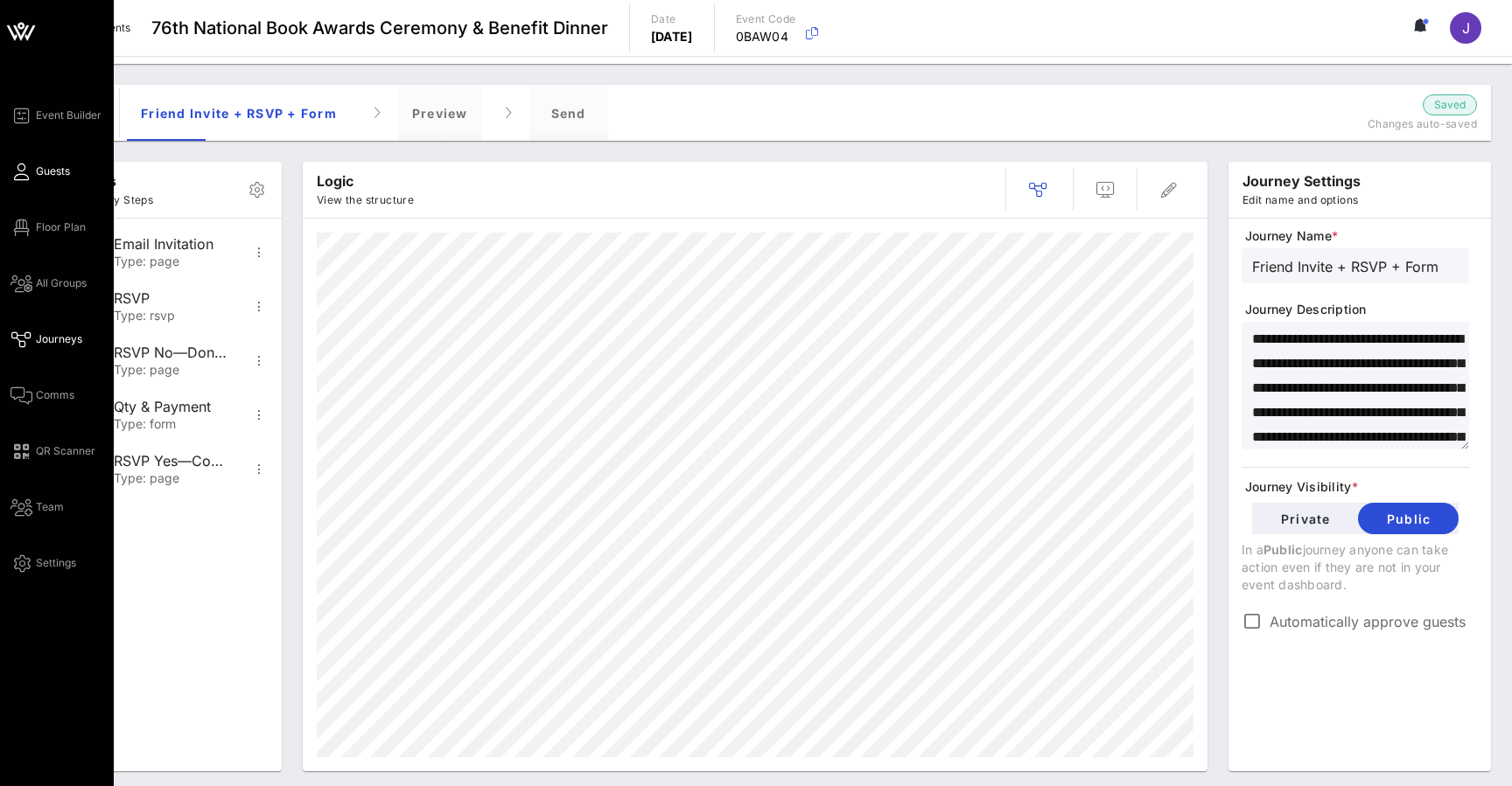
click at [33, 169] on link "Guests" at bounding box center [40, 171] width 60 height 21
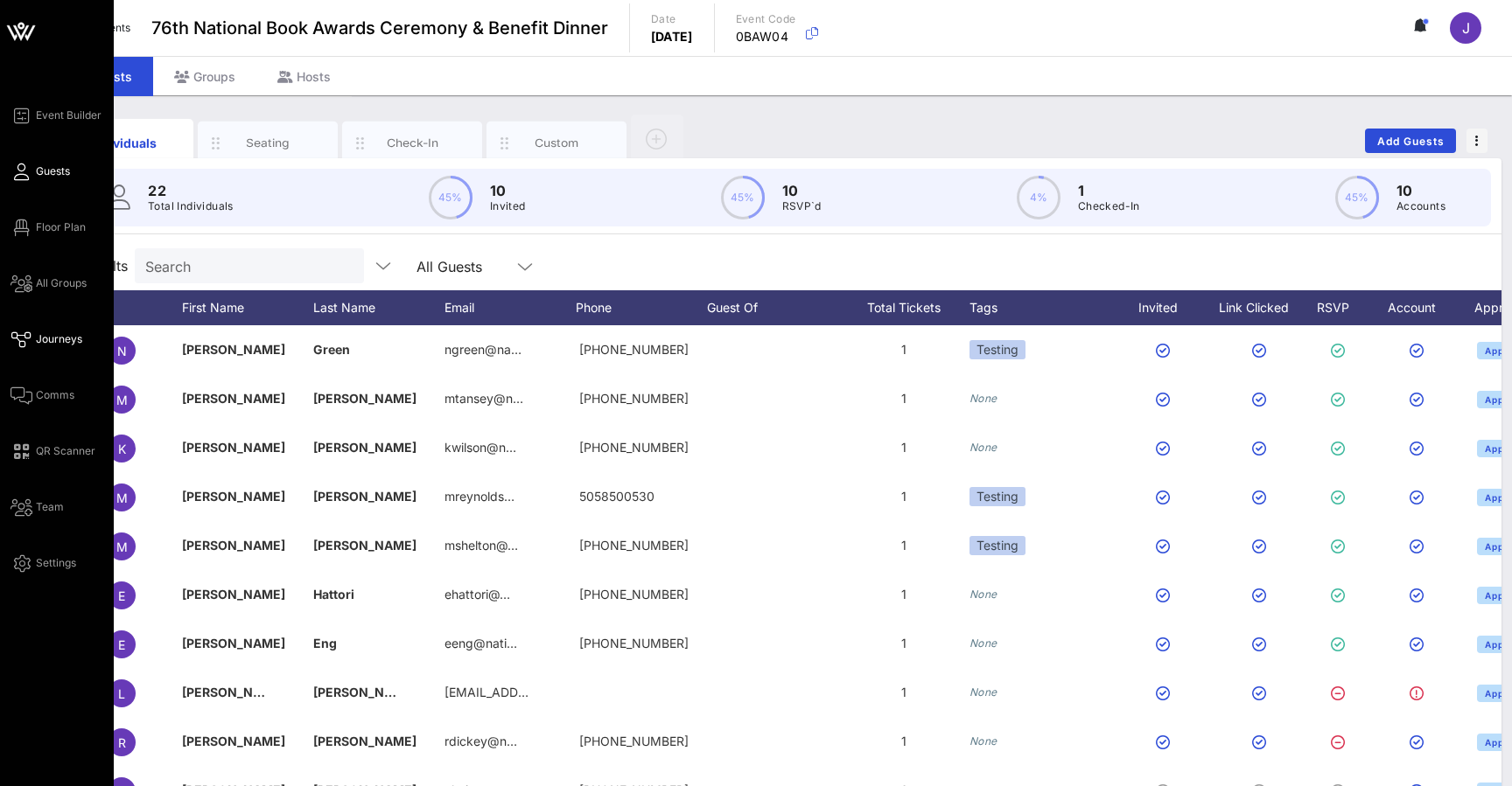
click at [37, 334] on span "Journeys" at bounding box center [59, 339] width 47 height 16
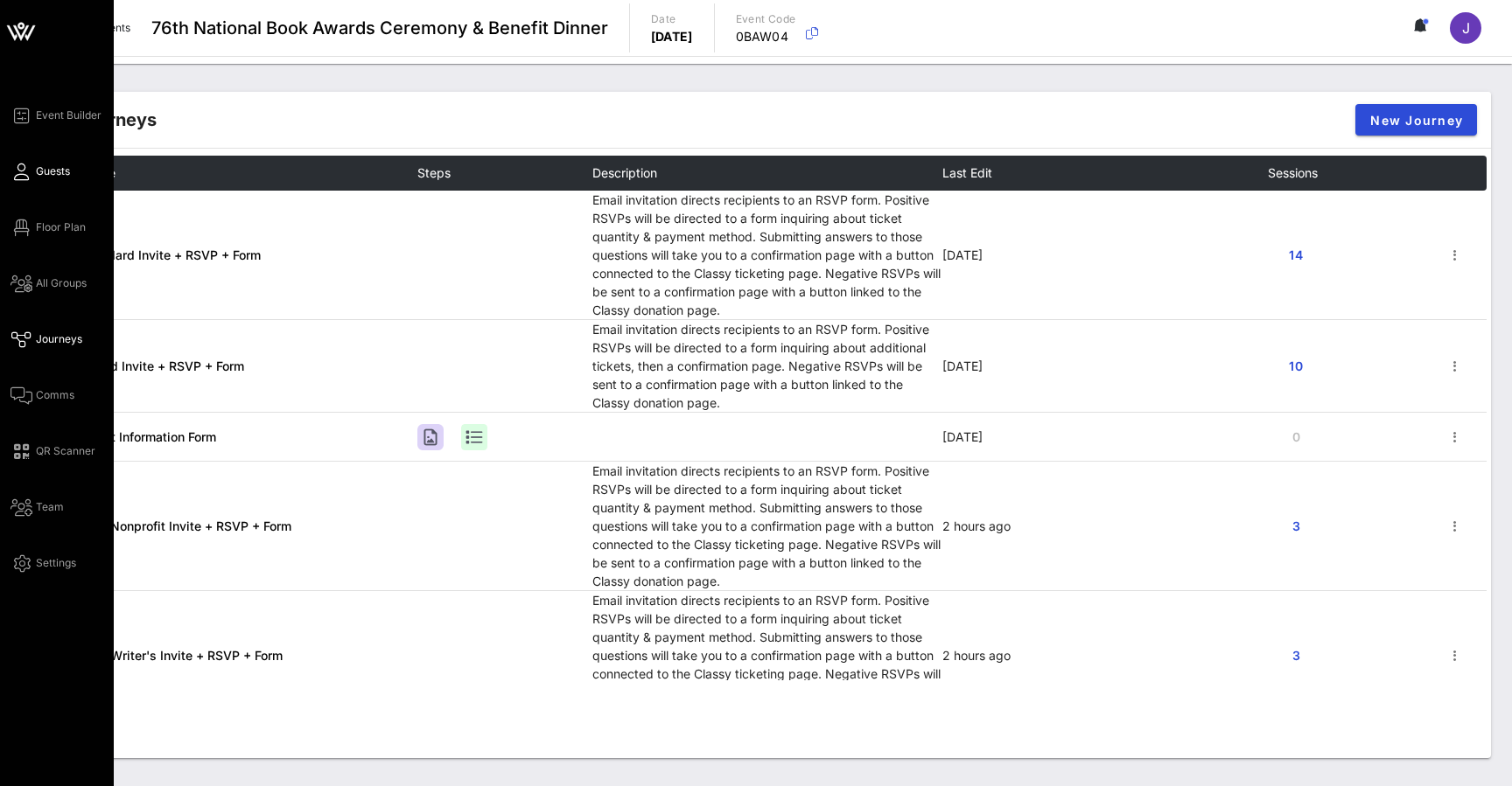
click at [26, 170] on icon at bounding box center [21, 171] width 22 height 3
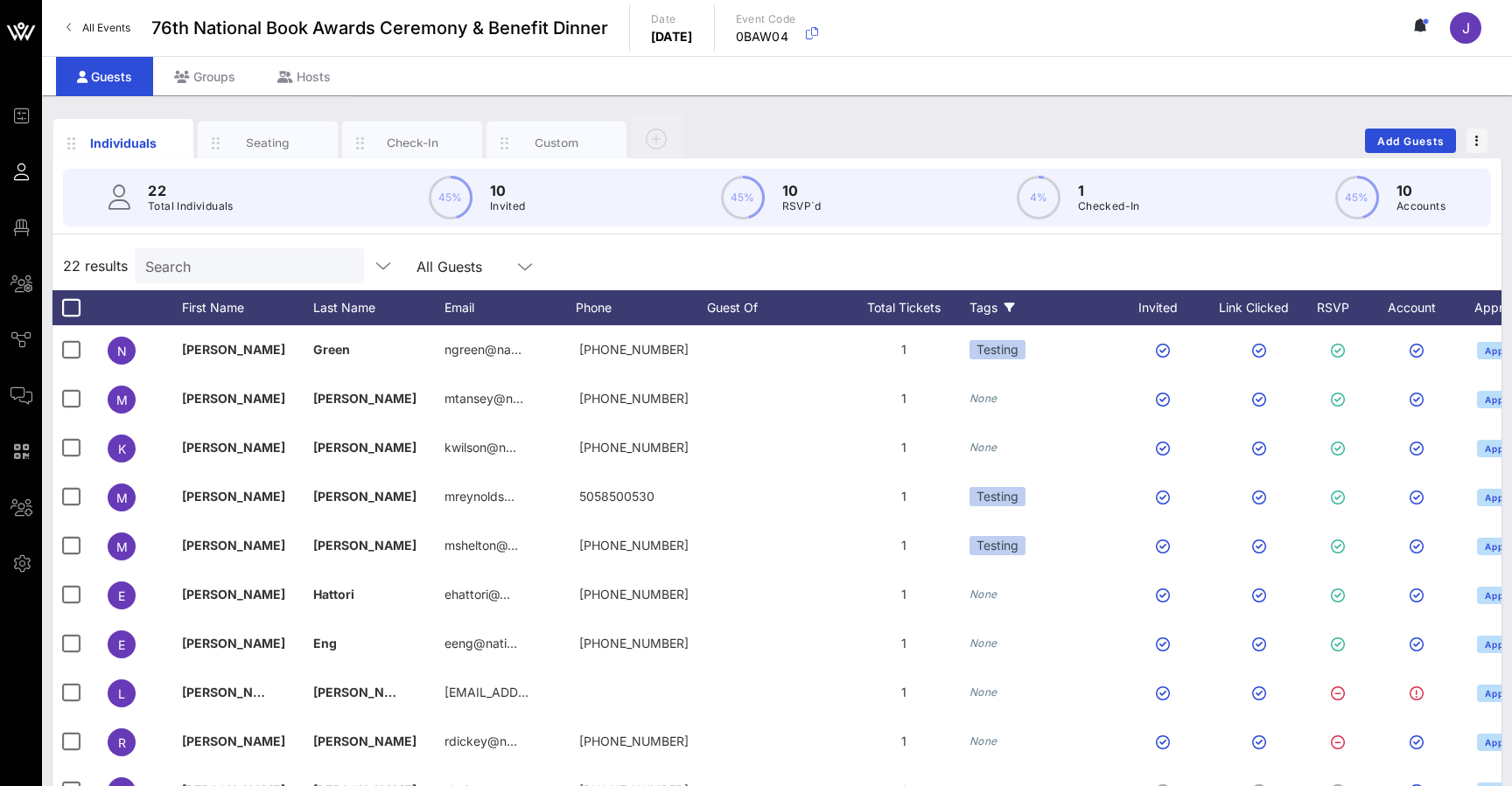
click at [991, 305] on div "Tags" at bounding box center [1043, 307] width 149 height 35
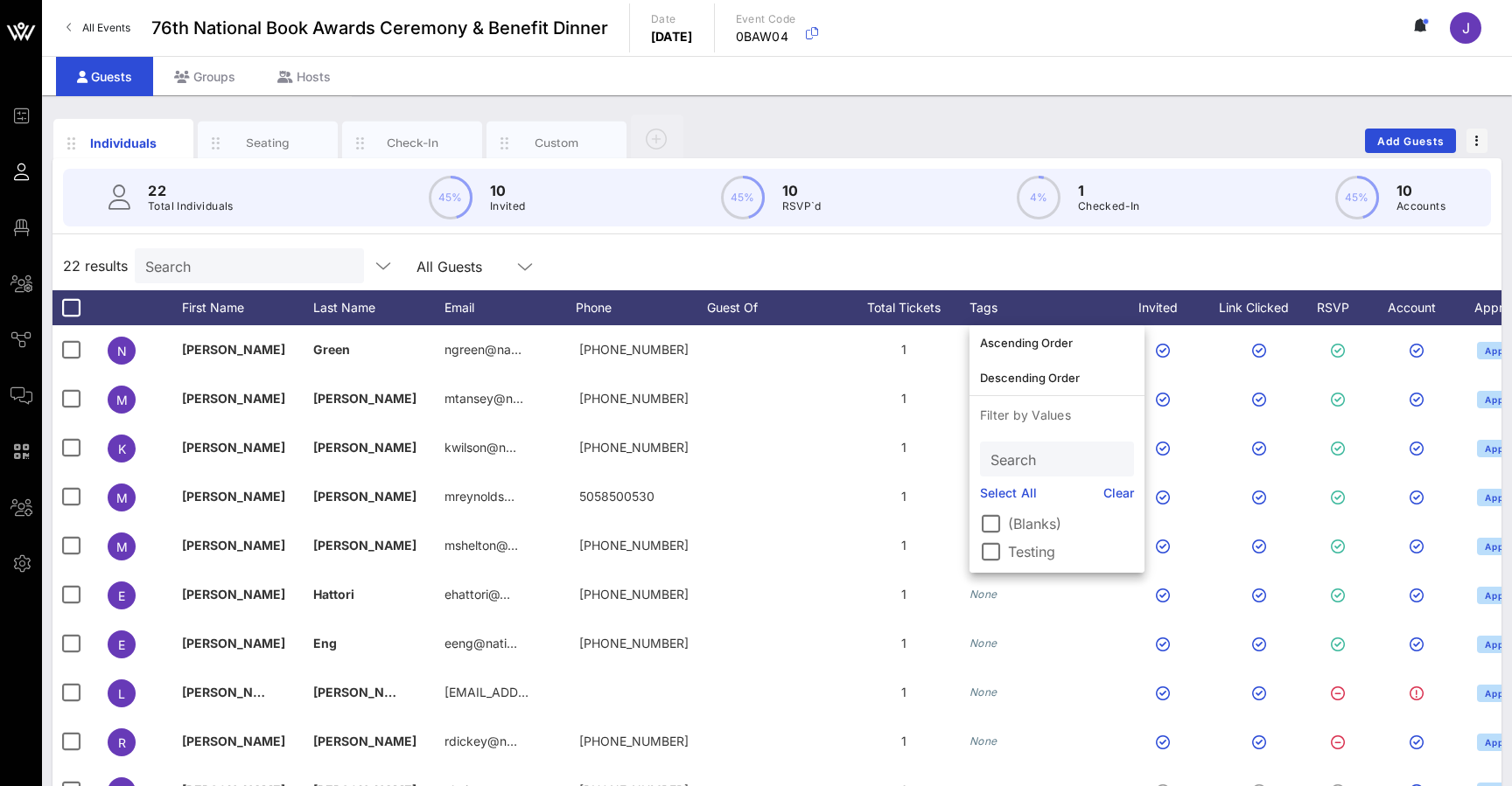
click at [1083, 252] on div "22 results Search All Guests" at bounding box center [776, 266] width 1448 height 49
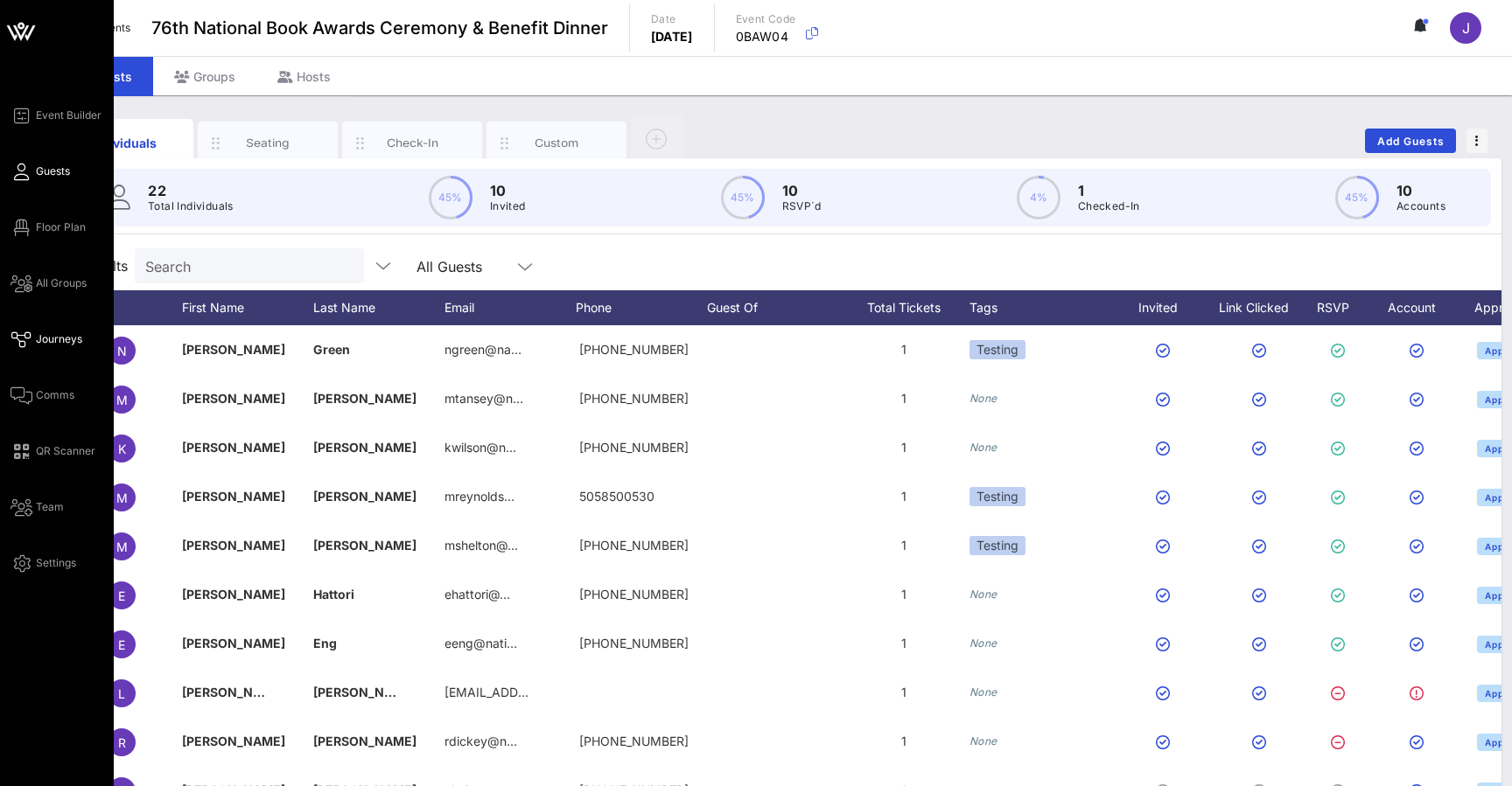
click at [13, 341] on icon at bounding box center [21, 340] width 22 height 3
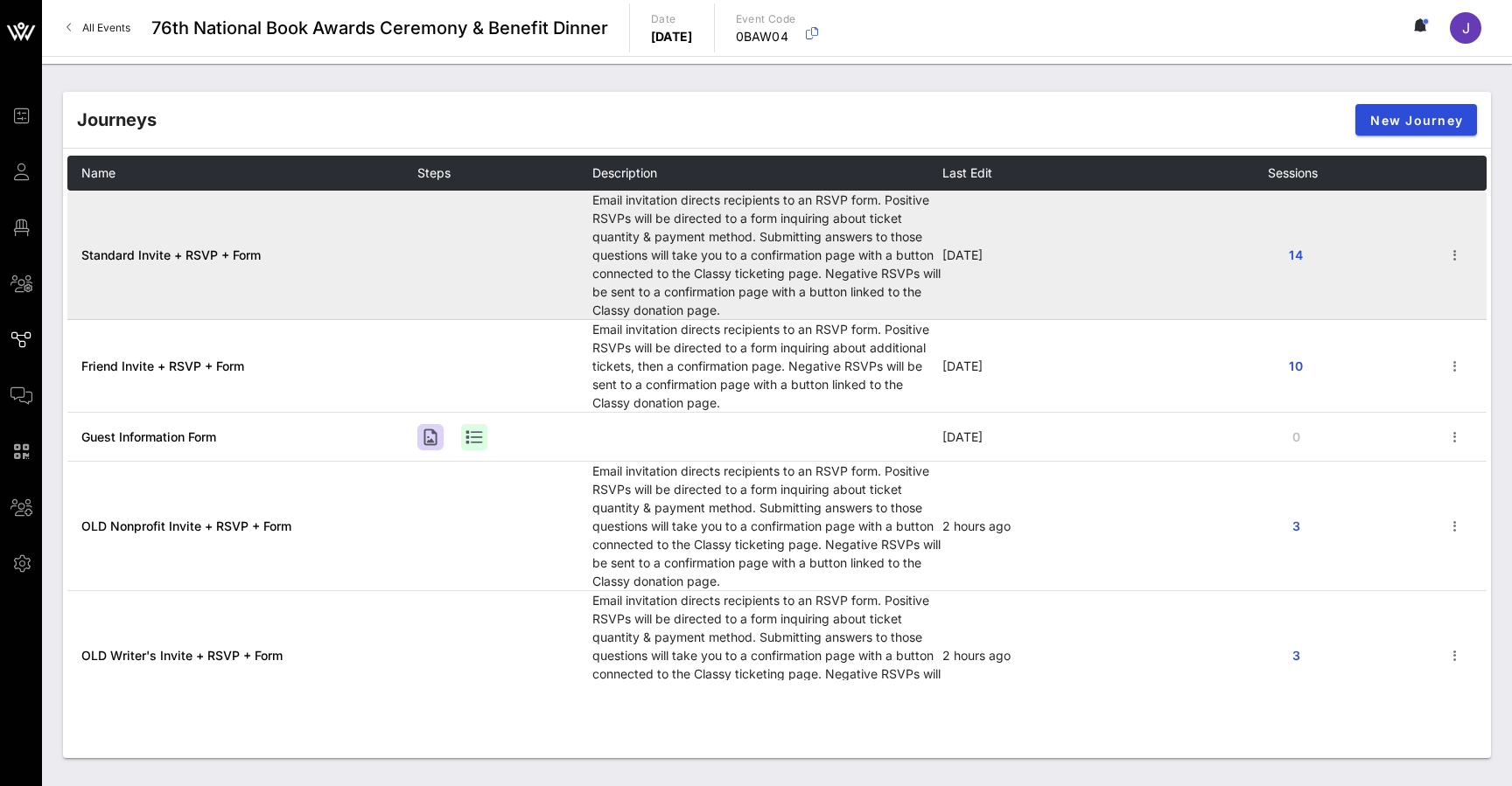
click at [160, 256] on span "Standard Invite + RSVP + Form" at bounding box center [171, 255] width 180 height 15
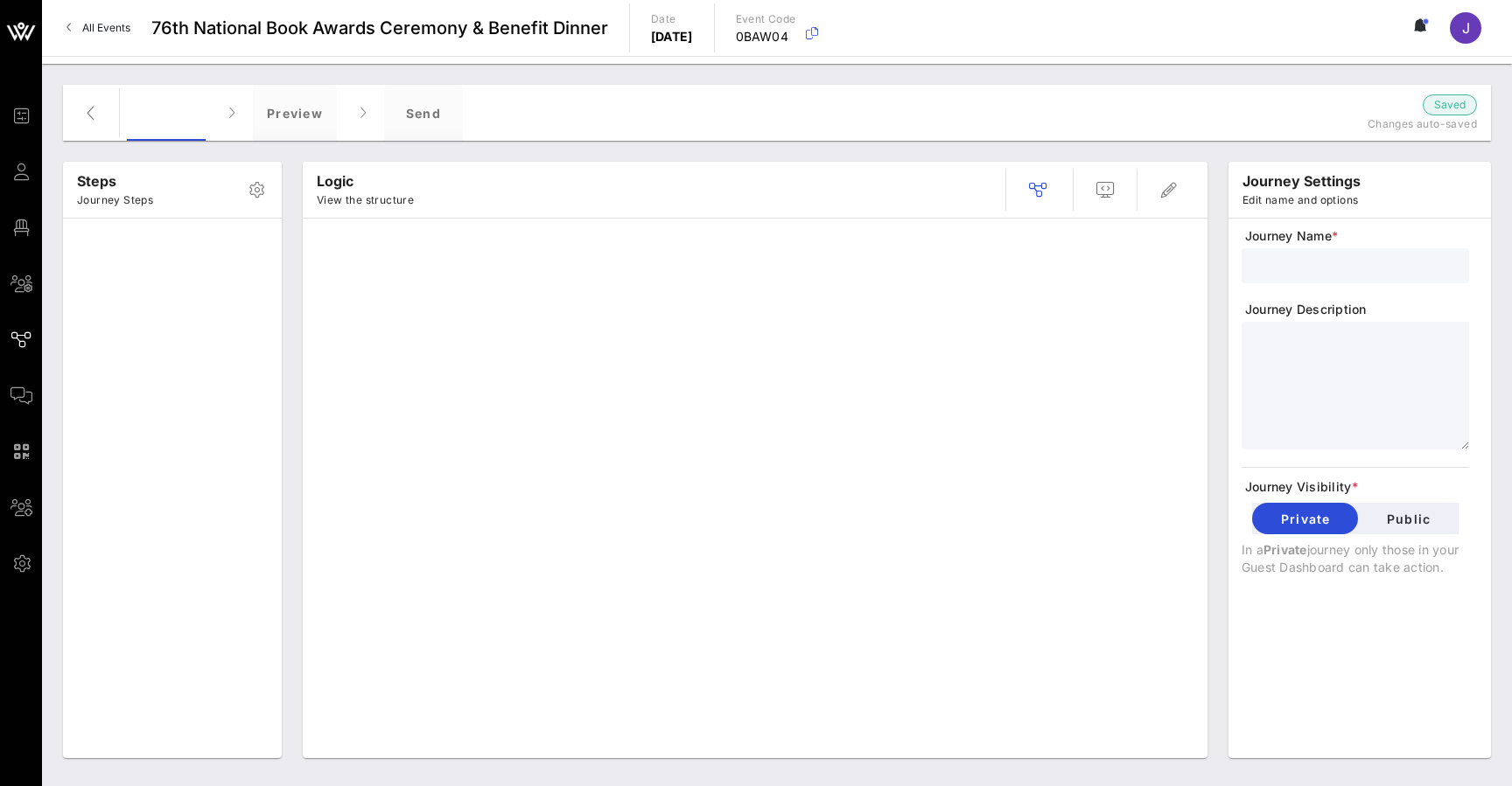
type input "Standard Invite + RSVP + Form"
type textarea "**********"
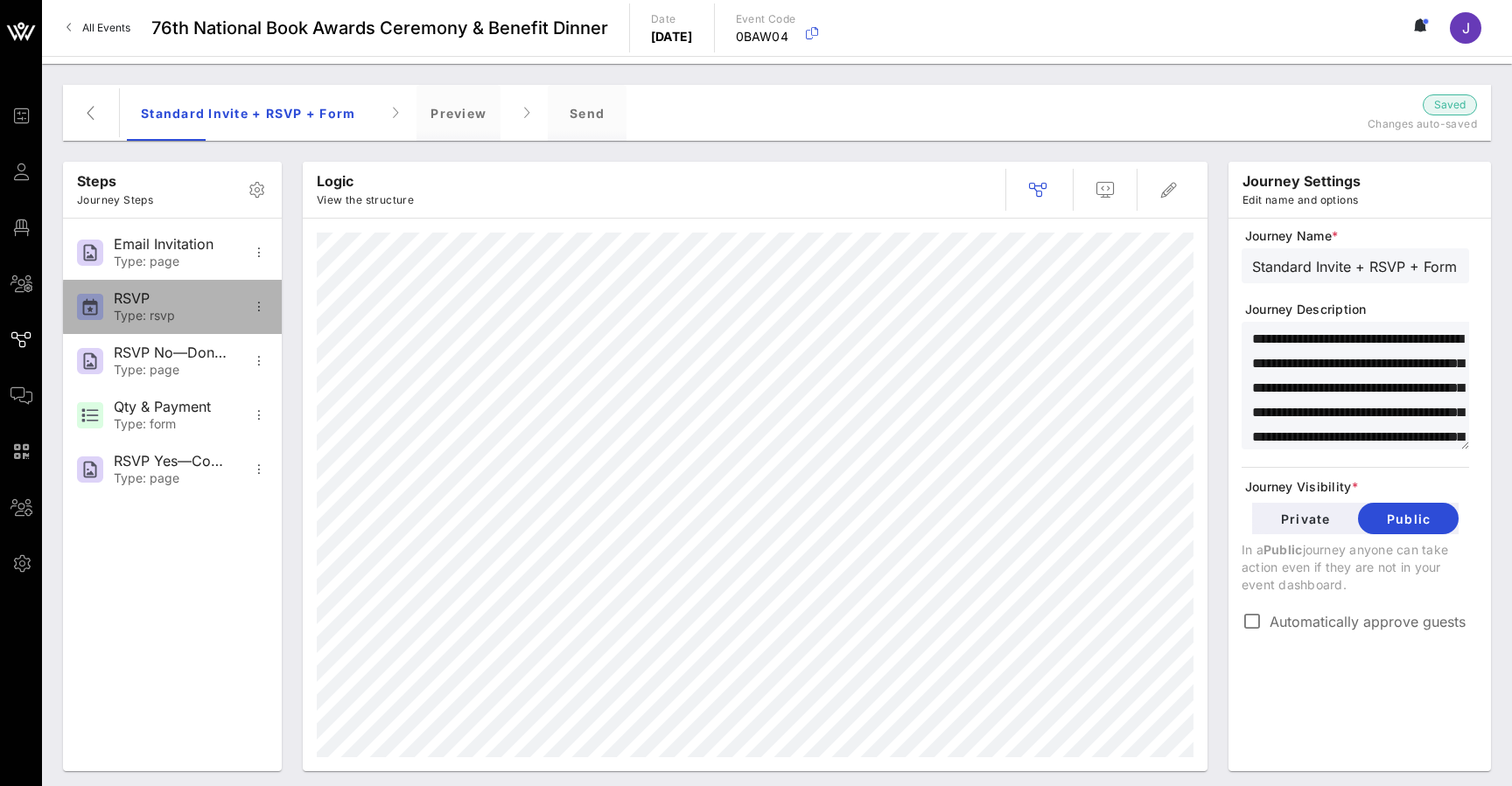
click at [192, 308] on div "RSVP Type: rsvp" at bounding box center [170, 307] width 115 height 54
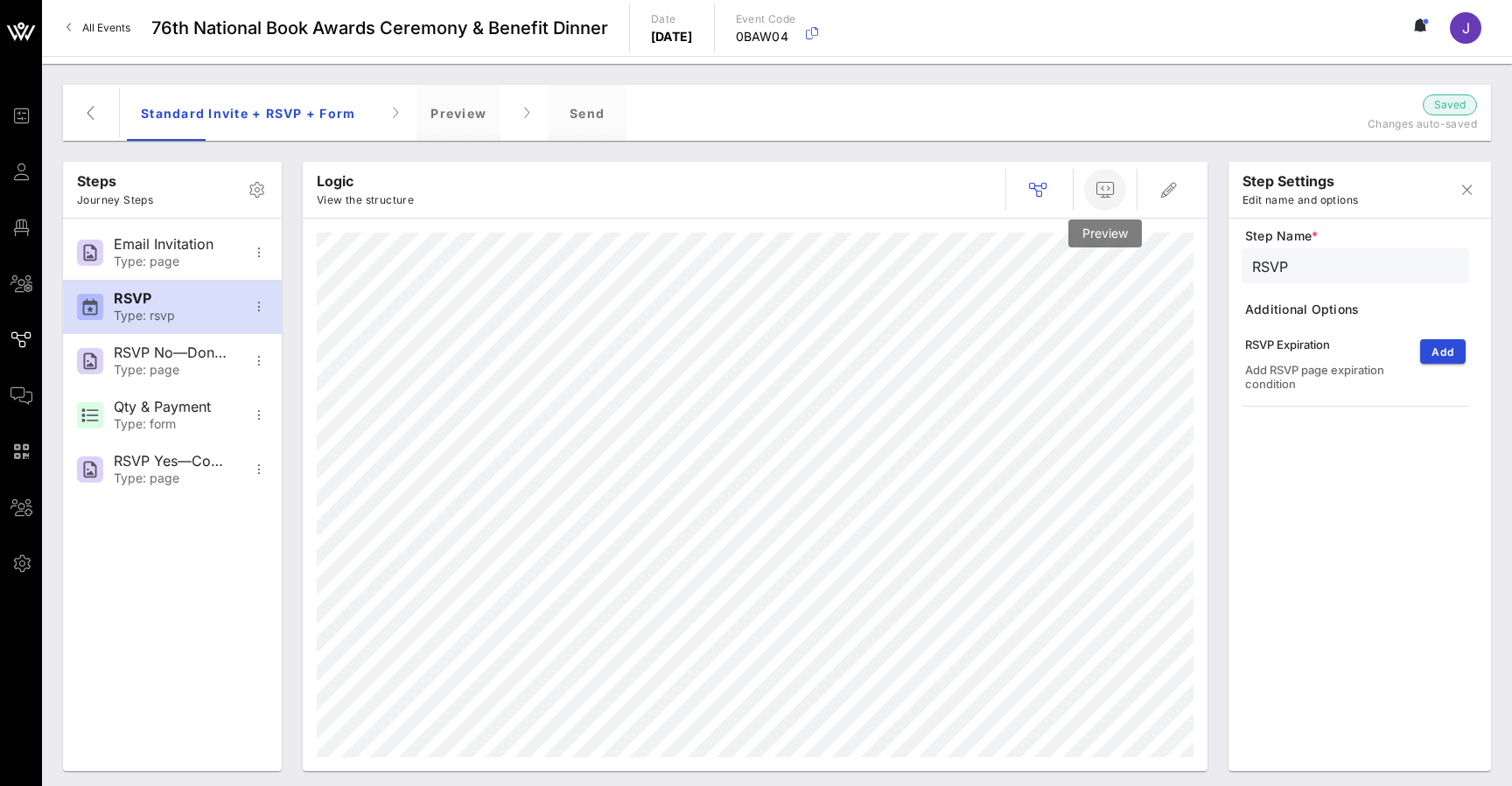
click at [1120, 191] on span "button" at bounding box center [1105, 190] width 42 height 21
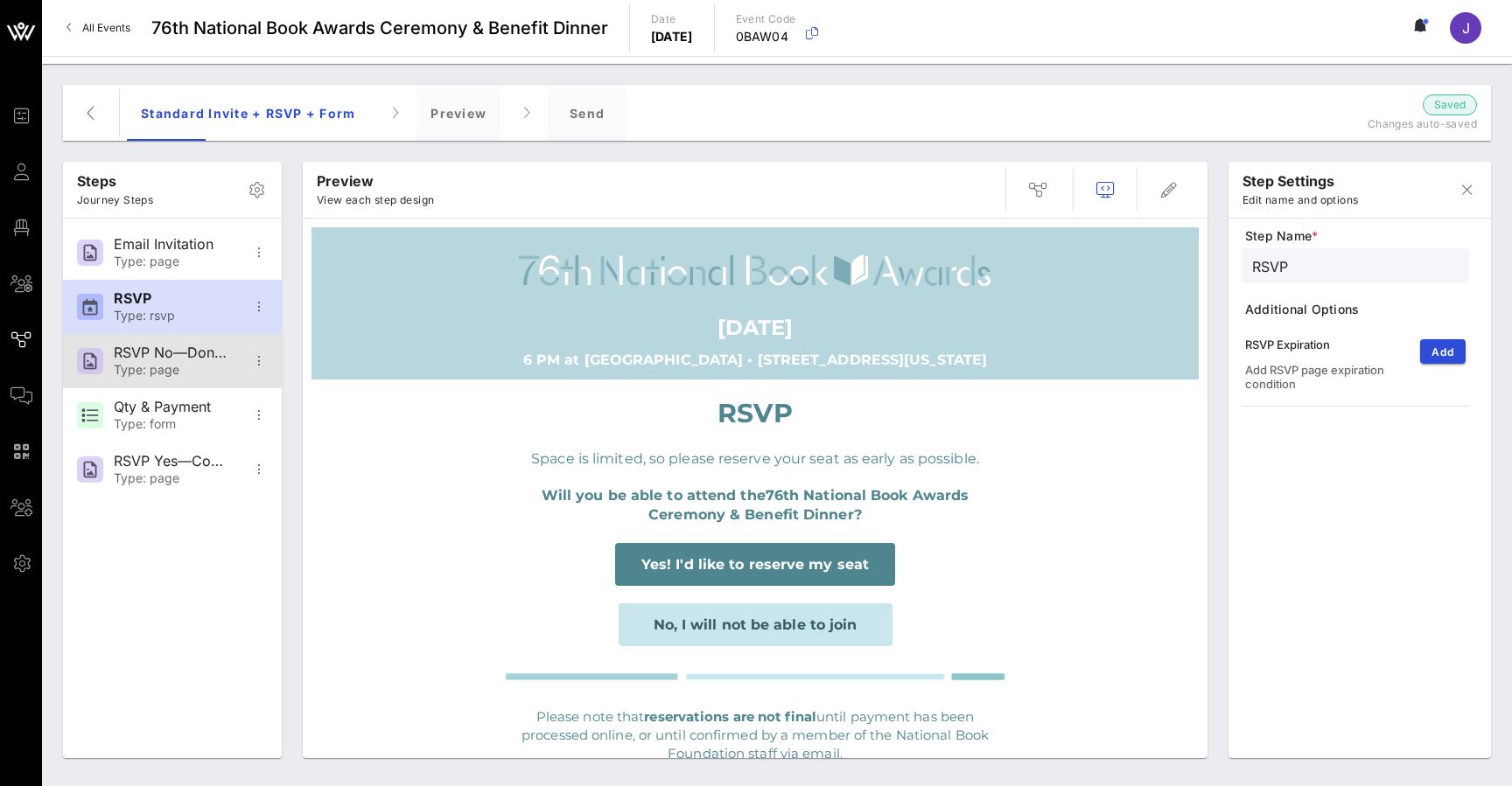
click at [190, 357] on div "RSVP No—Donation Page" at bounding box center [170, 353] width 115 height 17
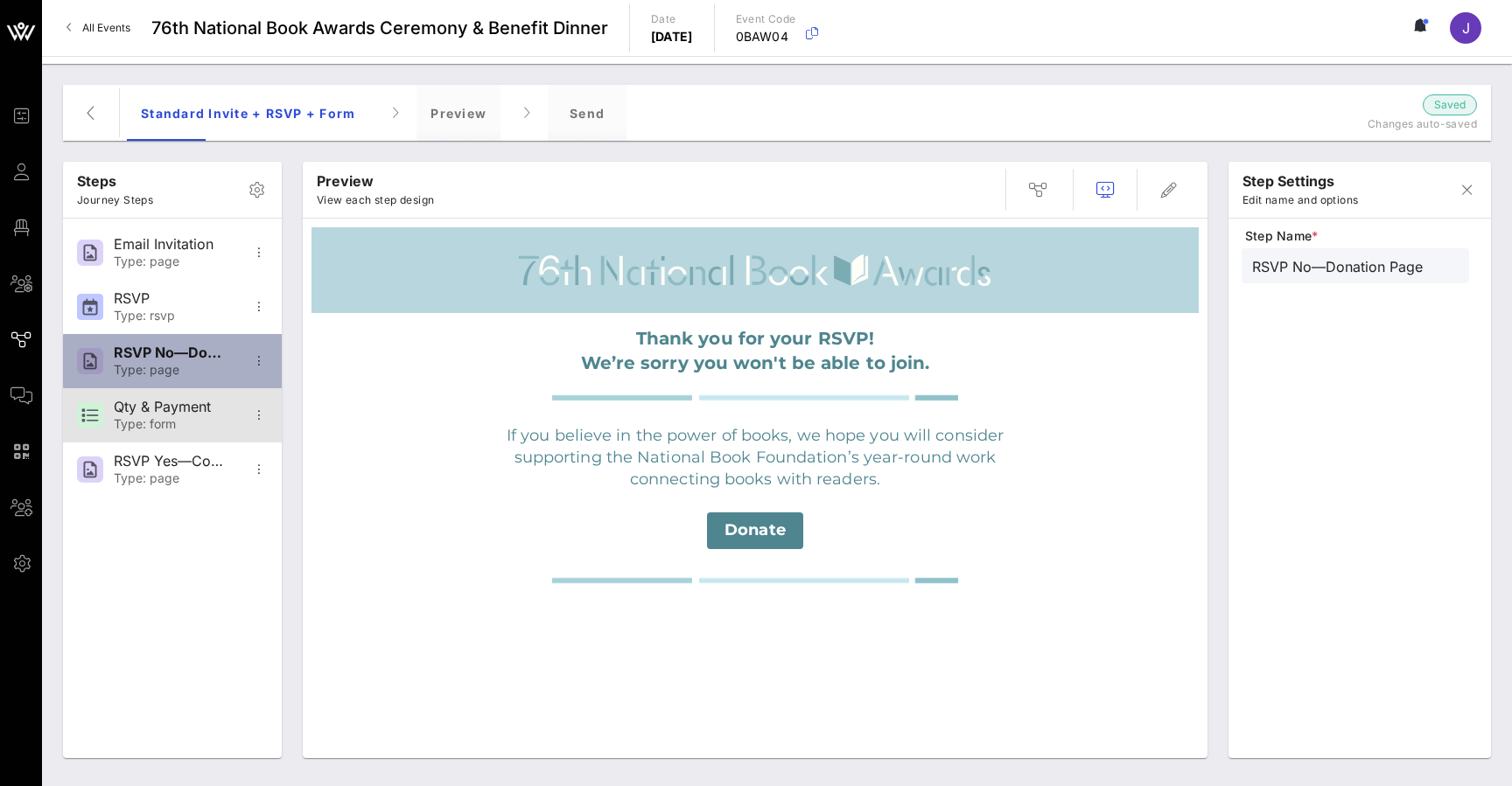
click at [190, 409] on div "Qty & Payment" at bounding box center [170, 407] width 115 height 17
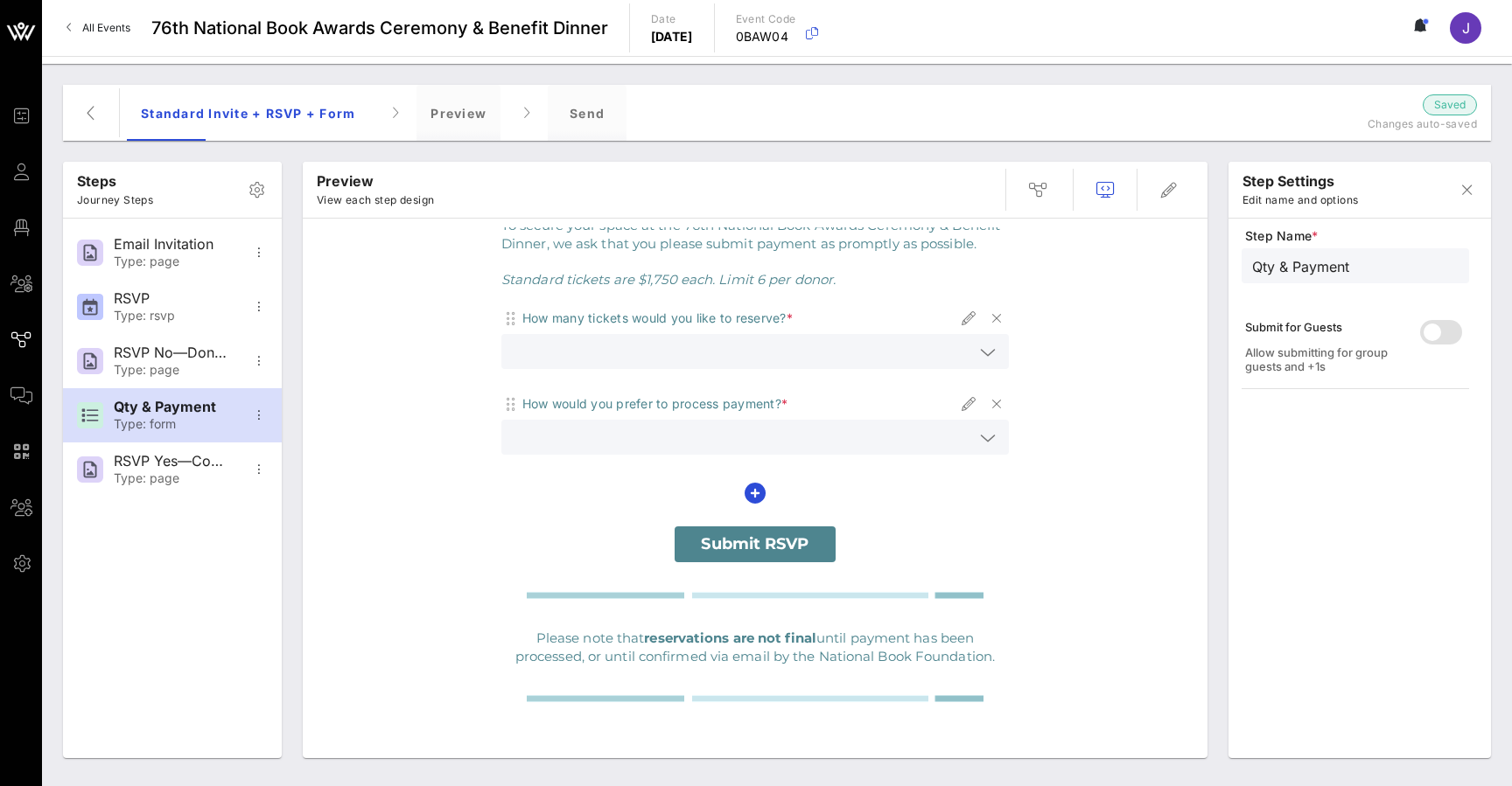
scroll to position [153, 0]
click at [585, 355] on input "text" at bounding box center [742, 351] width 462 height 22
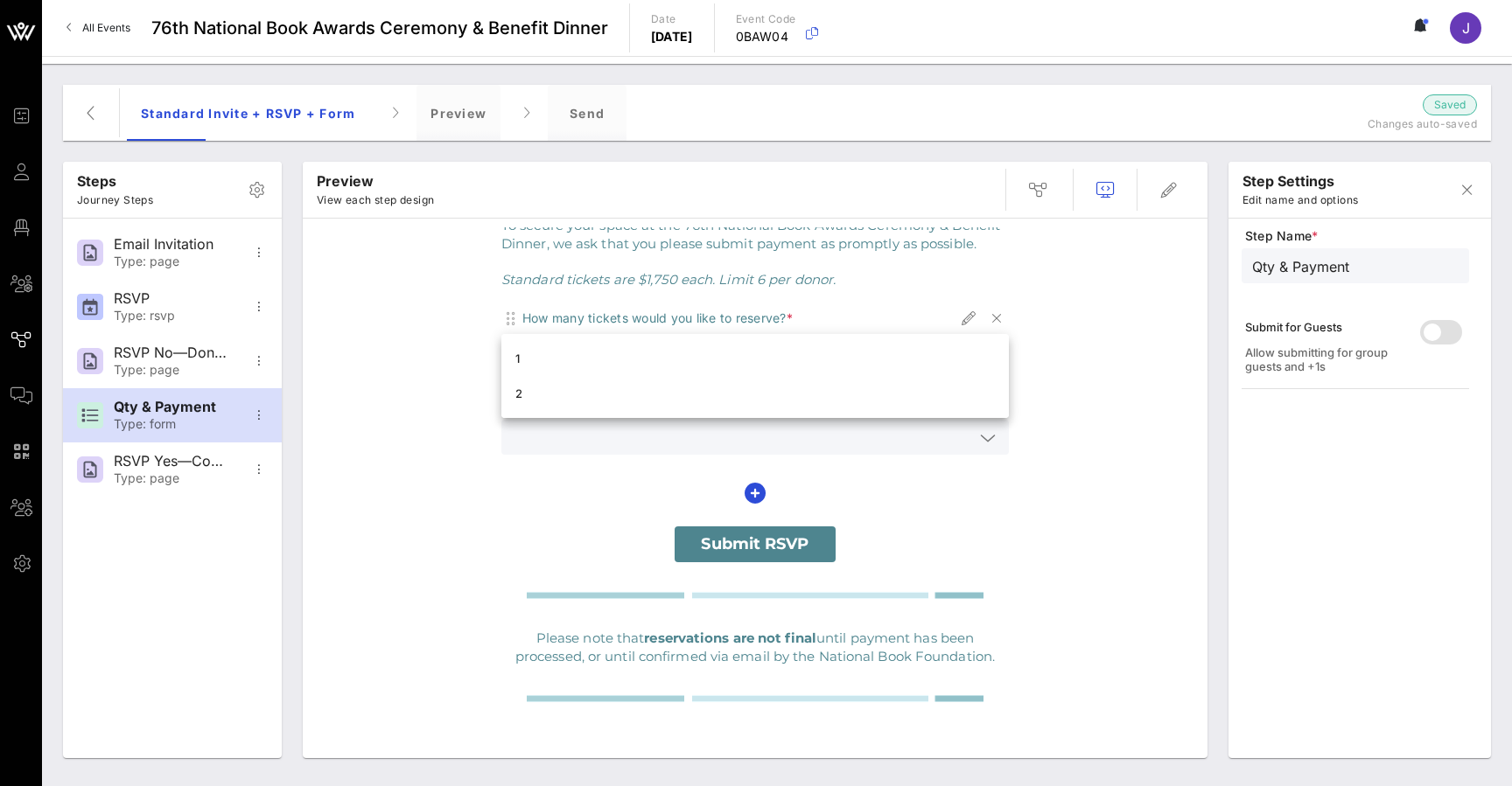
click at [351, 380] on div "We're so delighted you can join us, Jennifer! To secure your space at the 76th …" at bounding box center [755, 459] width 887 height 598
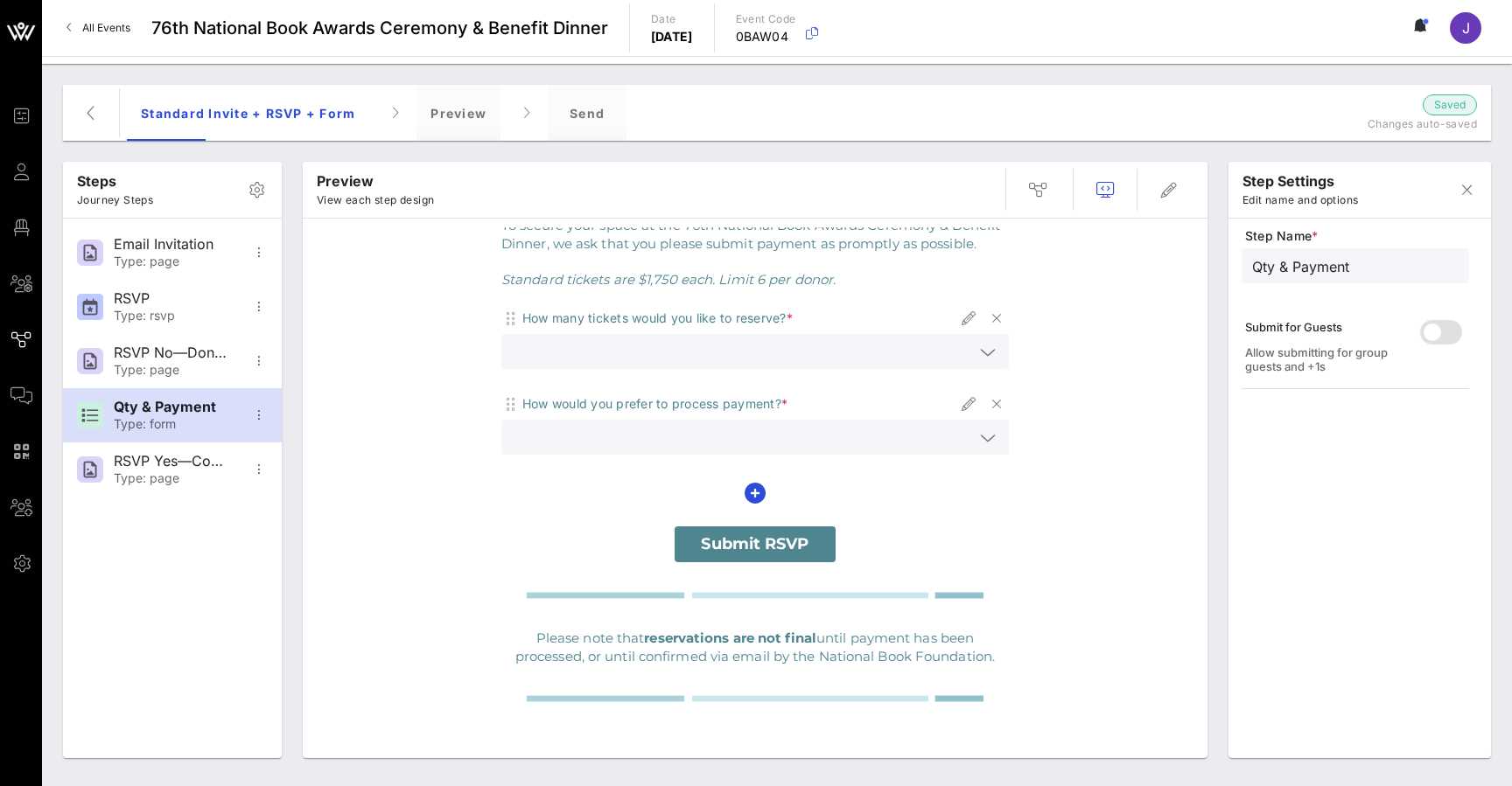
click at [609, 433] on input "text" at bounding box center [742, 437] width 462 height 22
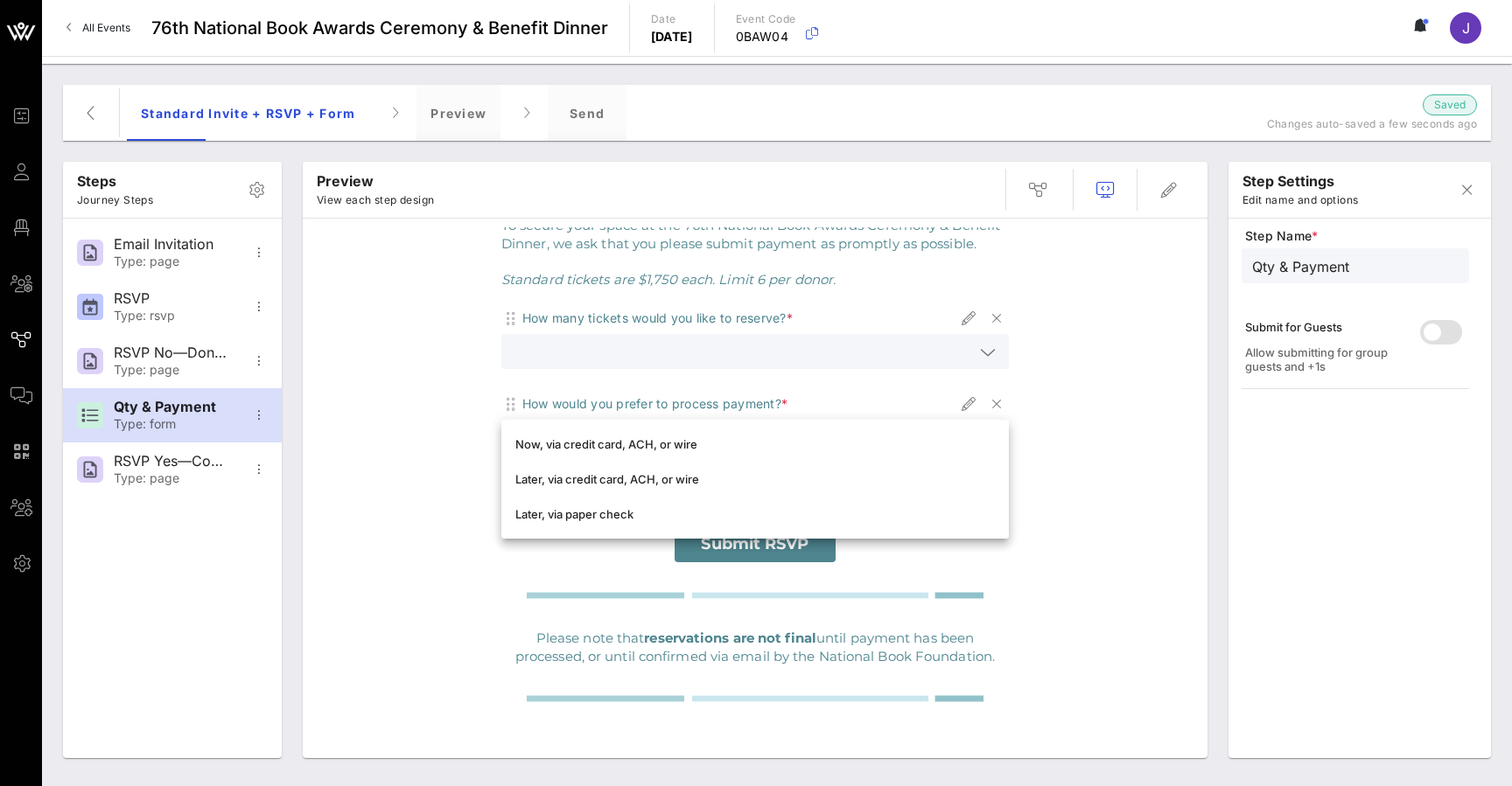
click at [367, 453] on div "We're so delighted you can join us, Jennifer! To secure your space at the 76th …" at bounding box center [755, 459] width 887 height 598
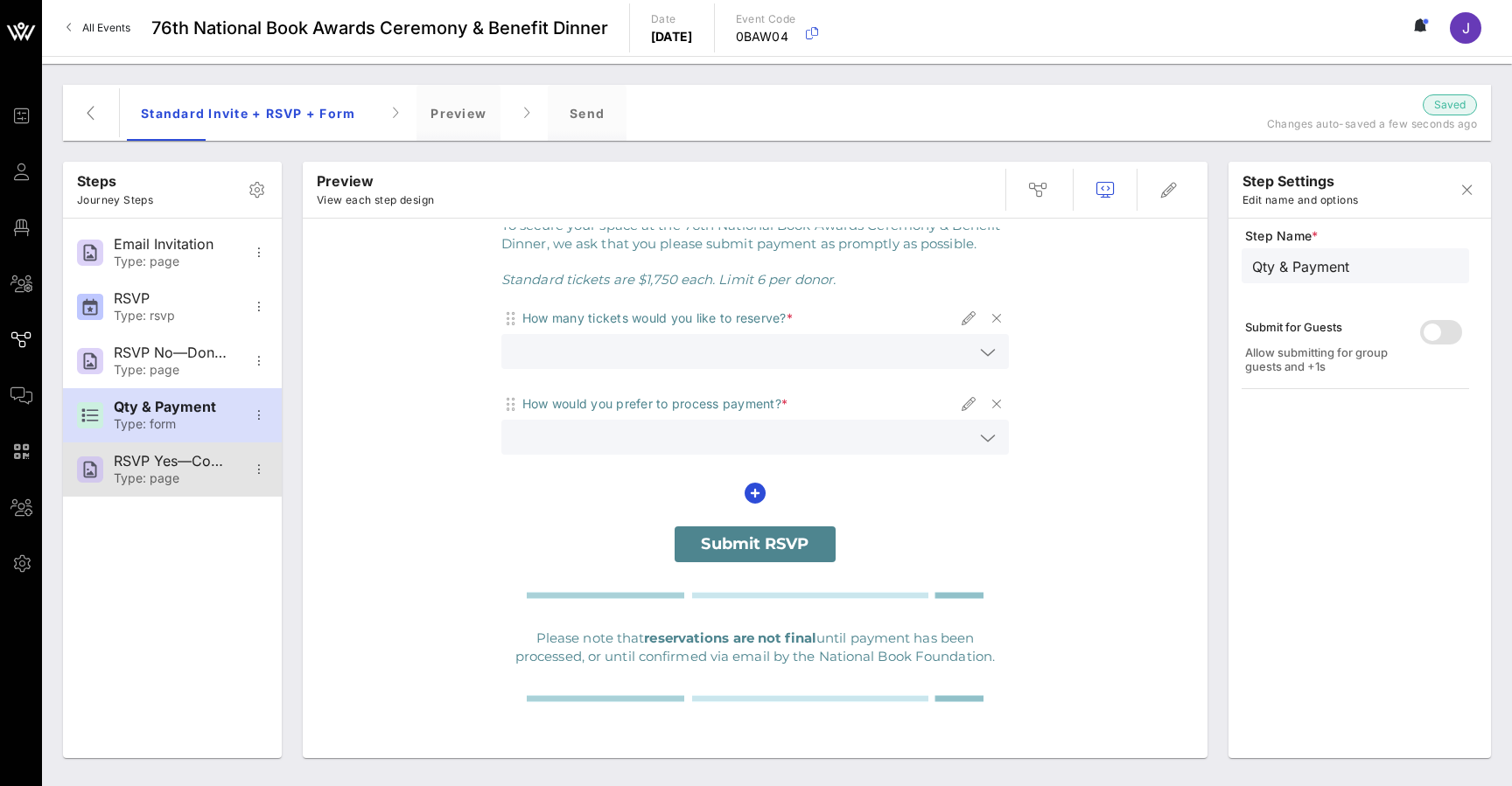
click at [159, 458] on div "RSVP Yes—Confirmation" at bounding box center [170, 461] width 115 height 17
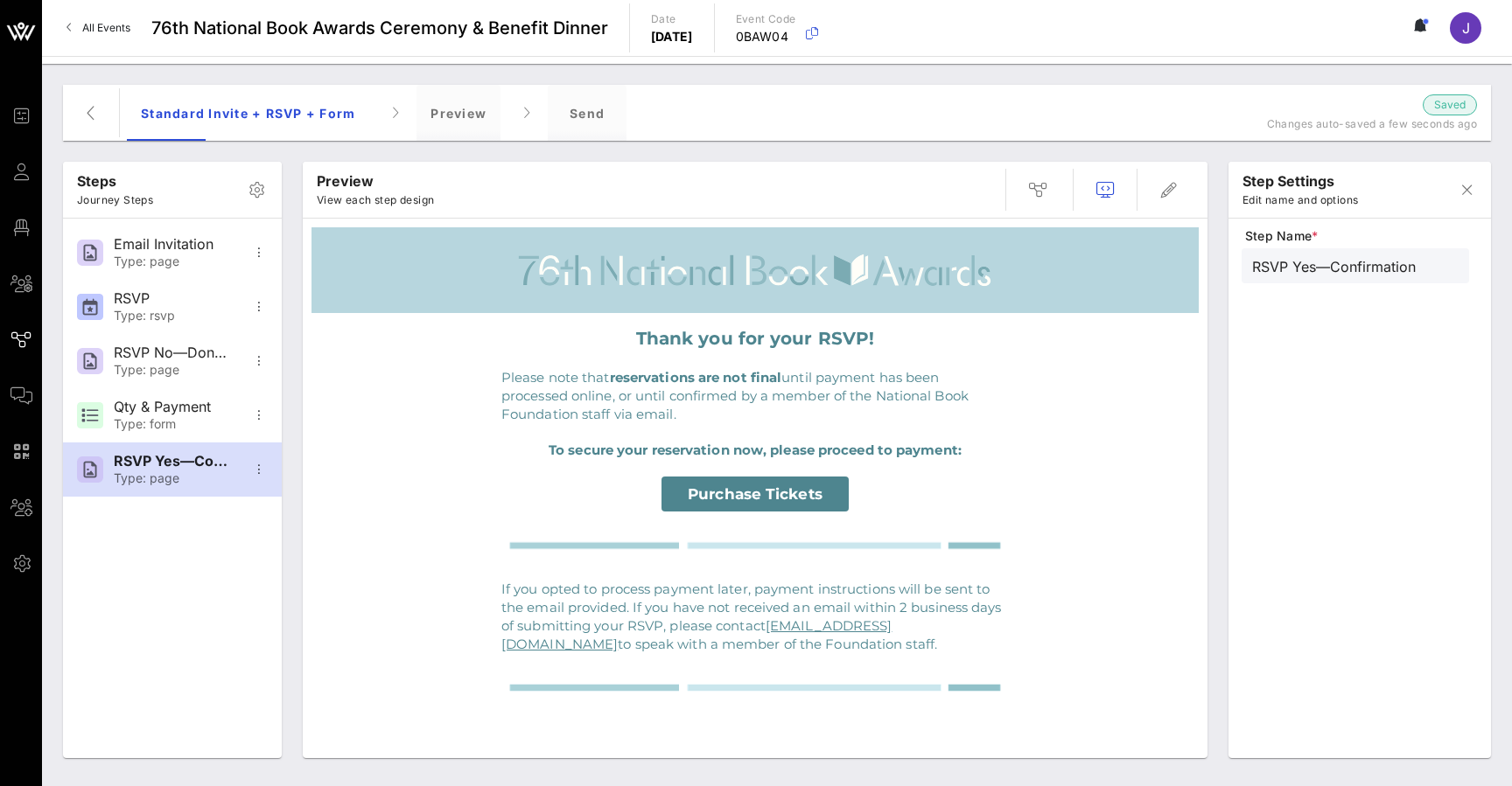
scroll to position [0, 0]
click at [156, 357] on div "RSVP No—Donation Page" at bounding box center [170, 353] width 115 height 17
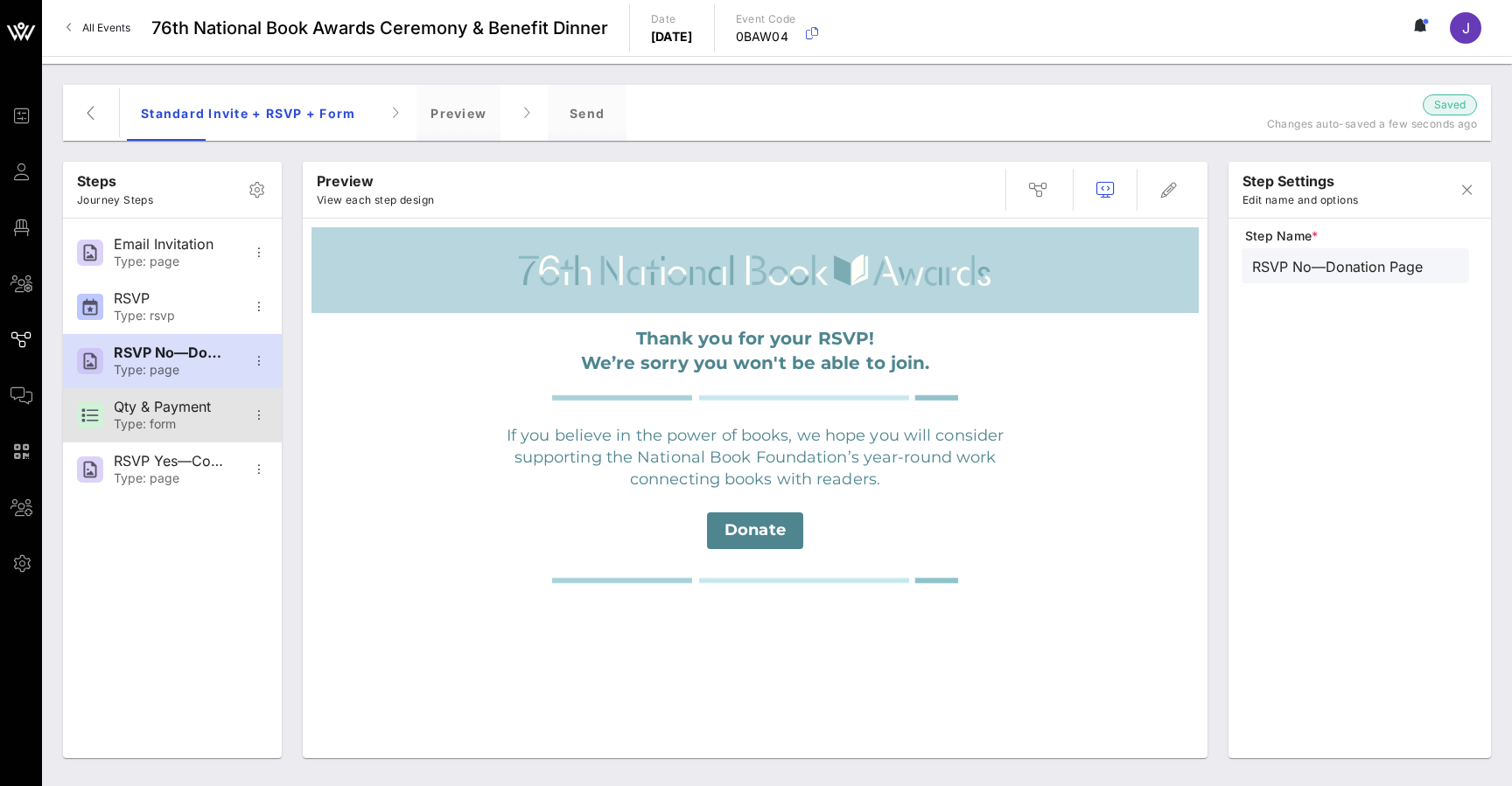
click at [154, 393] on div "Qty & Payment Type: form" at bounding box center [170, 415] width 115 height 54
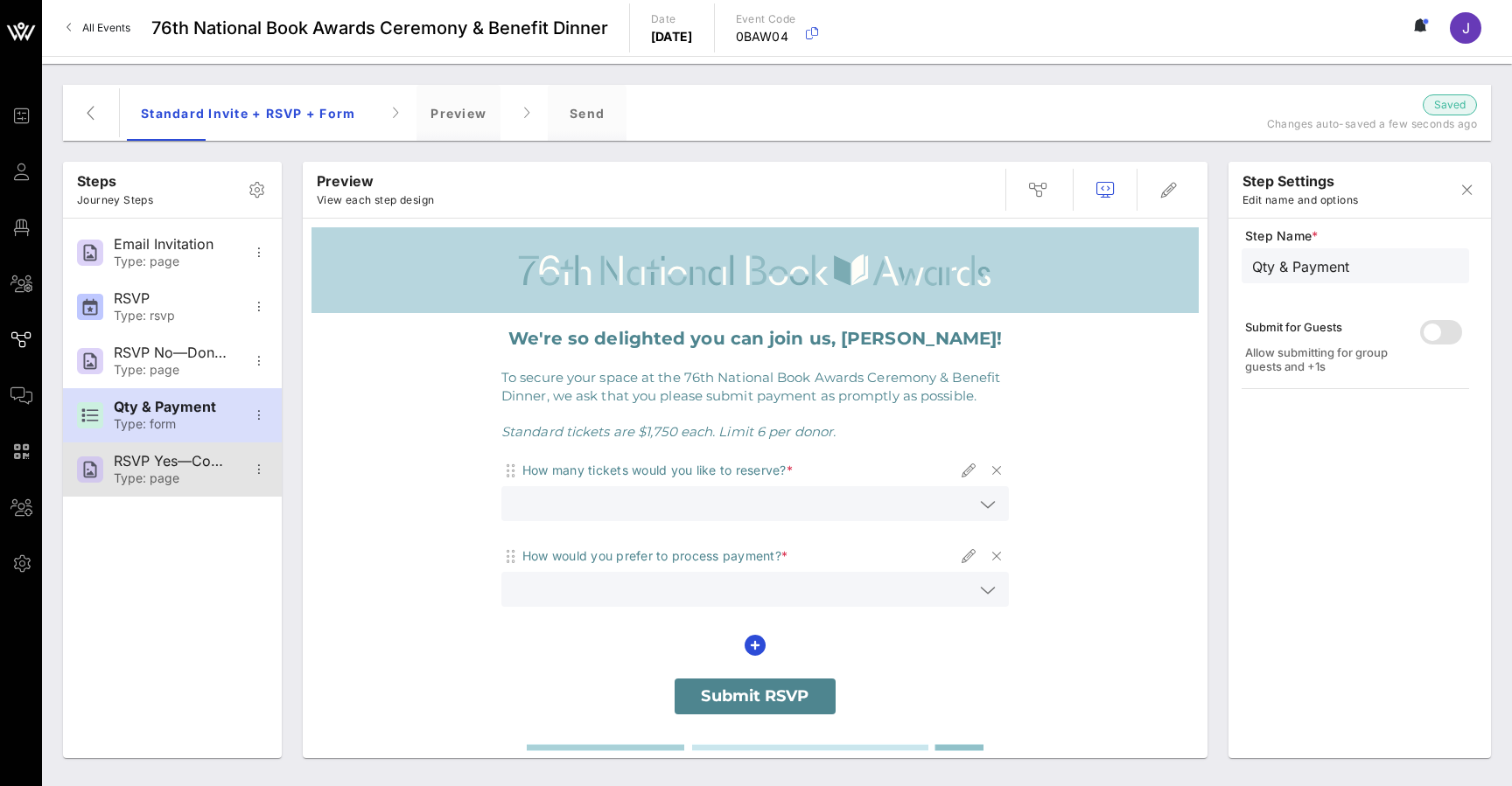
click at [152, 460] on div "RSVP Yes—Confirmation" at bounding box center [170, 461] width 115 height 17
type input "RSVP Yes—Confirmation"
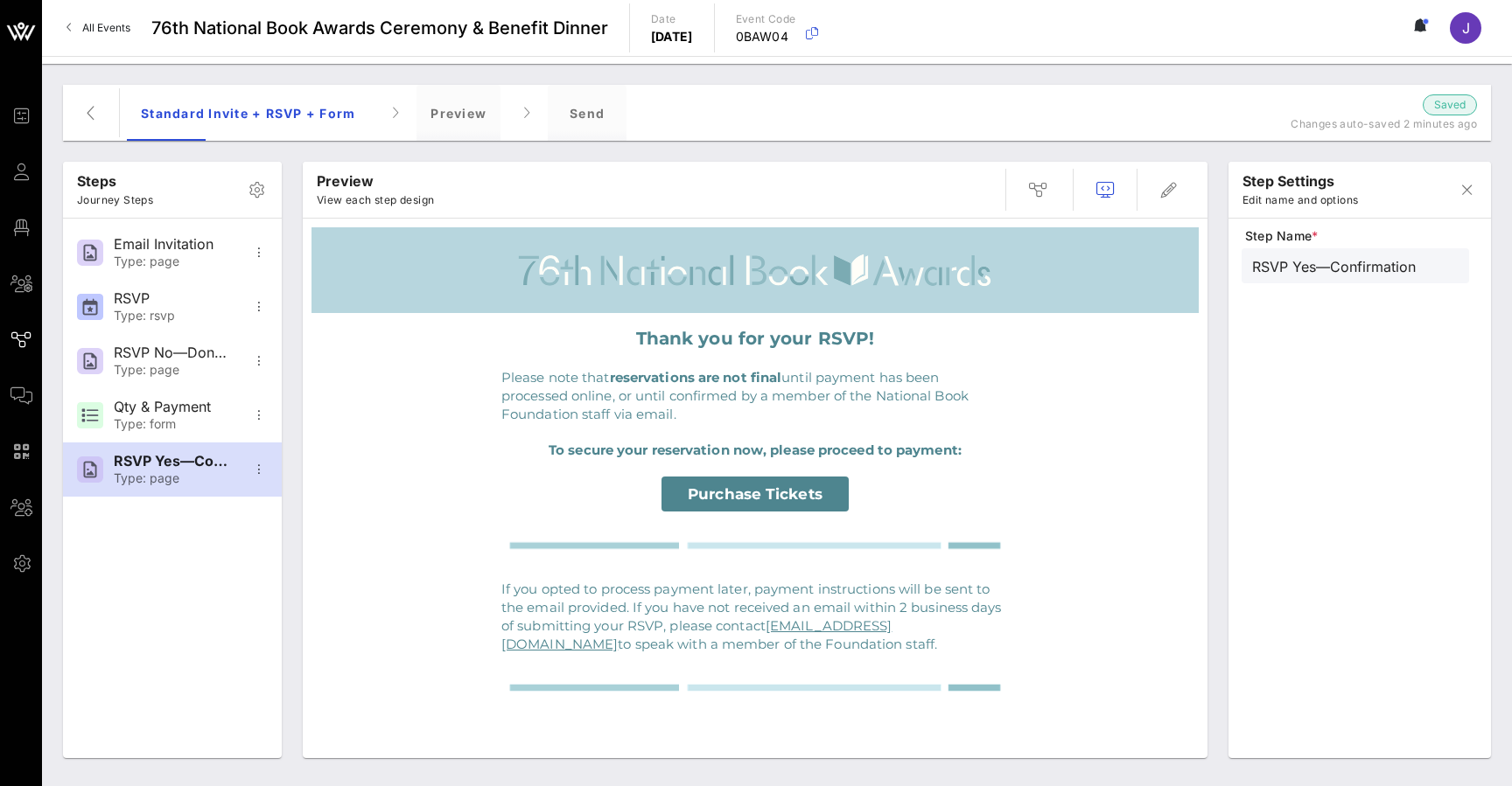
click at [214, 162] on div "Steps Journey Steps" at bounding box center [172, 190] width 219 height 56
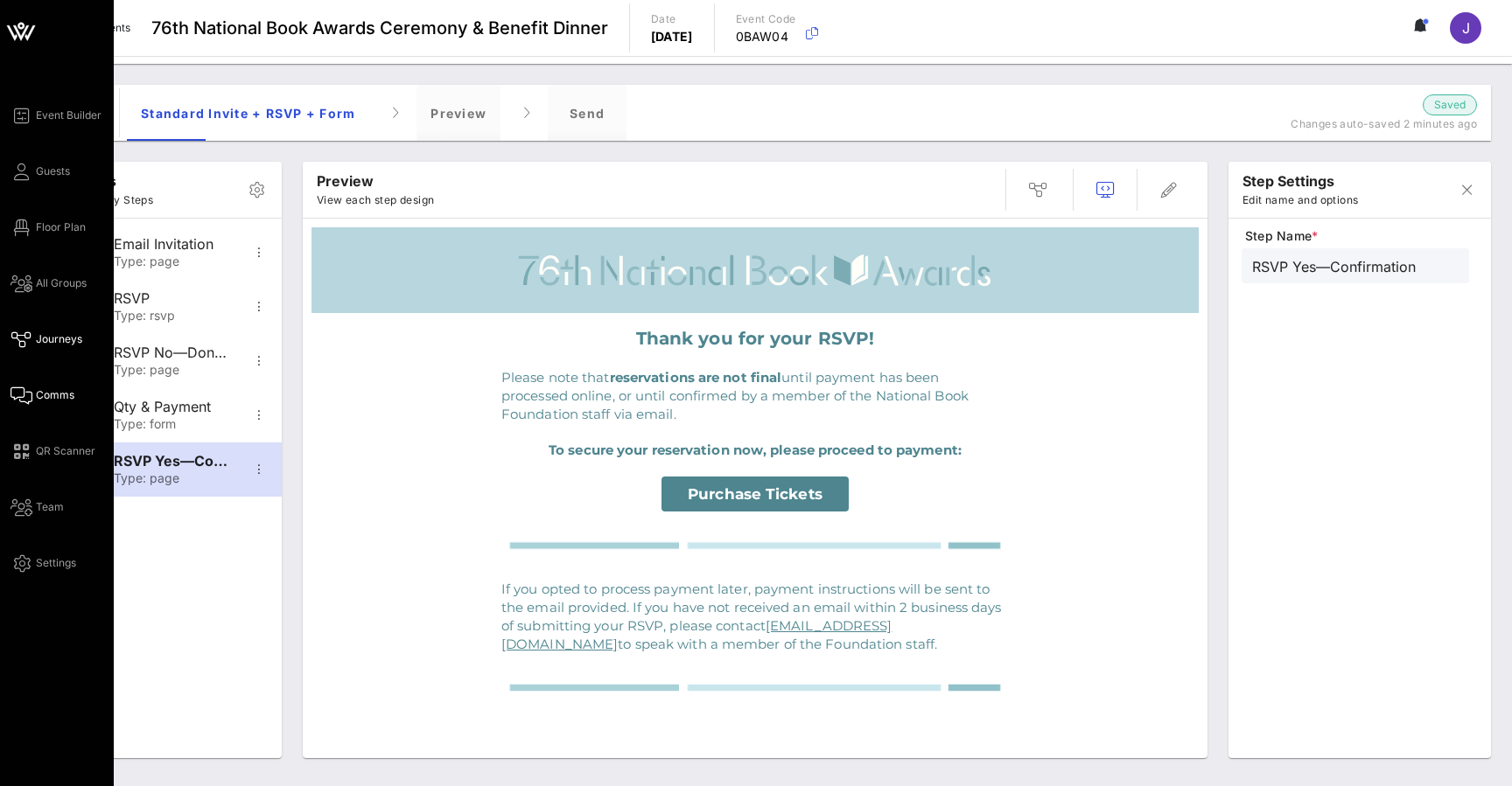
click at [23, 395] on icon at bounding box center [21, 395] width 22 height 3
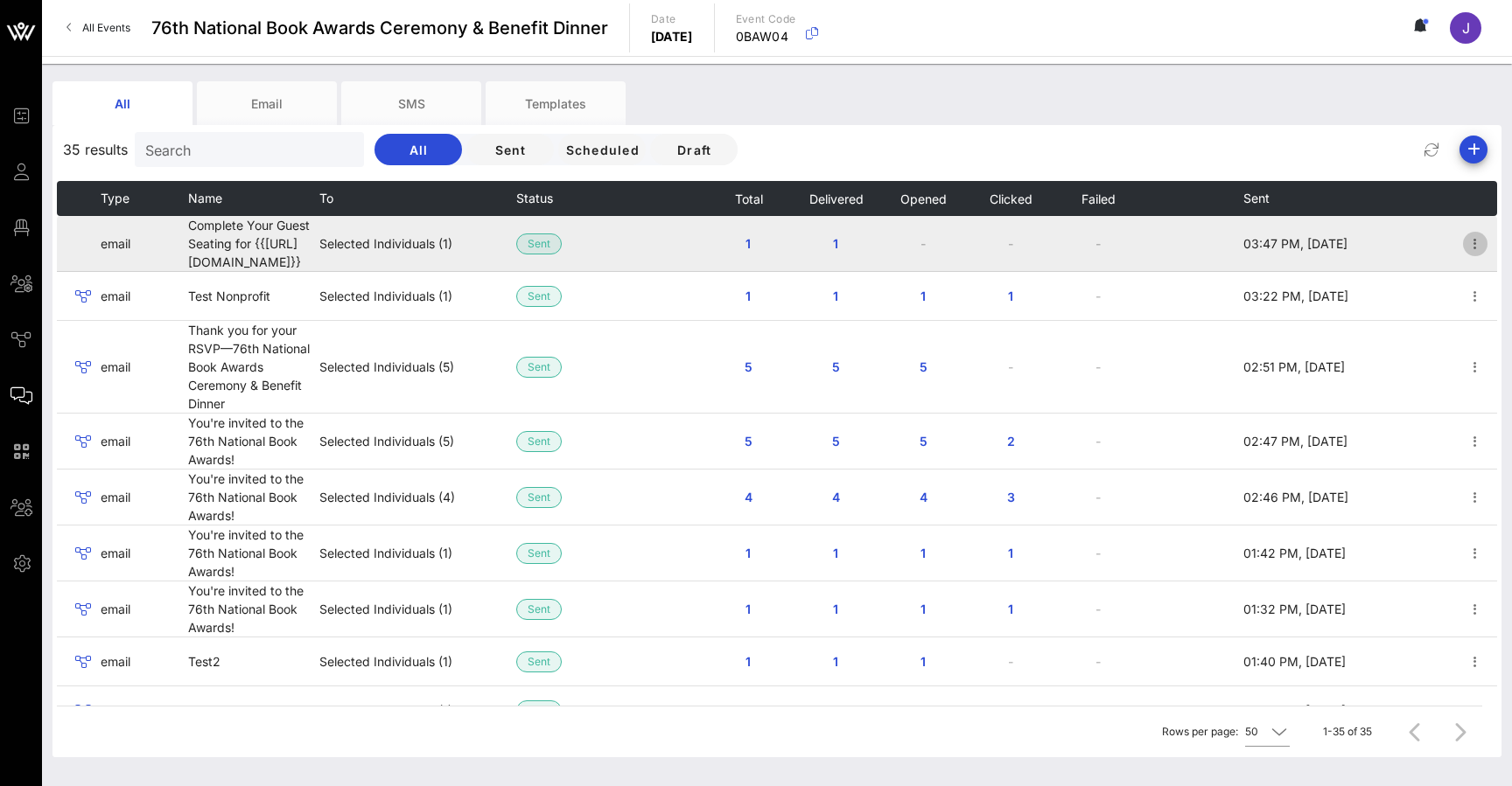
click at [1475, 247] on icon "button" at bounding box center [1475, 243] width 21 height 21
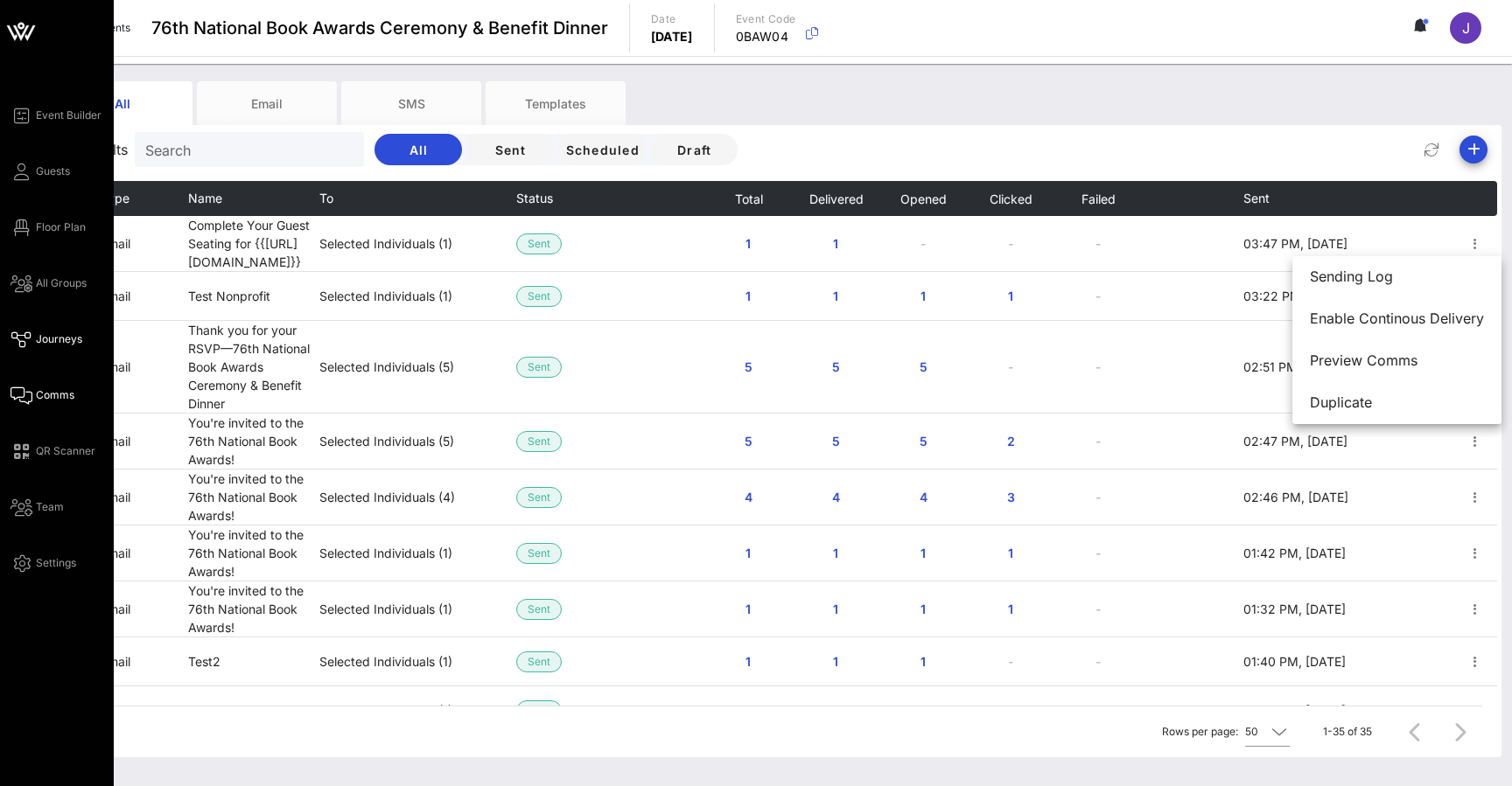
click at [25, 339] on icon at bounding box center [21, 340] width 22 height 3
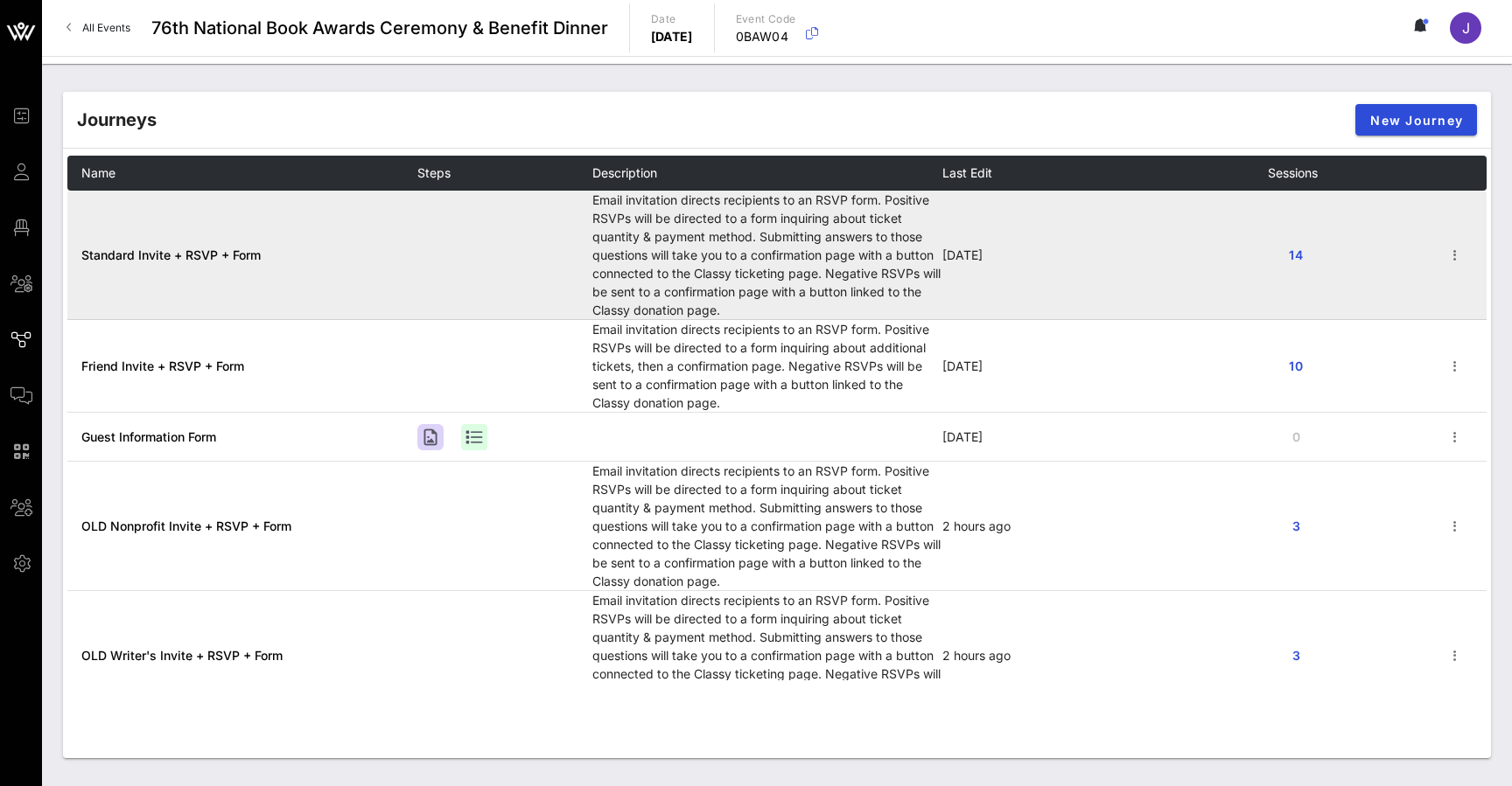
click at [244, 237] on td "Standard Invite + RSVP + Form" at bounding box center [242, 255] width 350 height 129
click at [235, 258] on span "Standard Invite + RSVP + Form" at bounding box center [171, 255] width 180 height 15
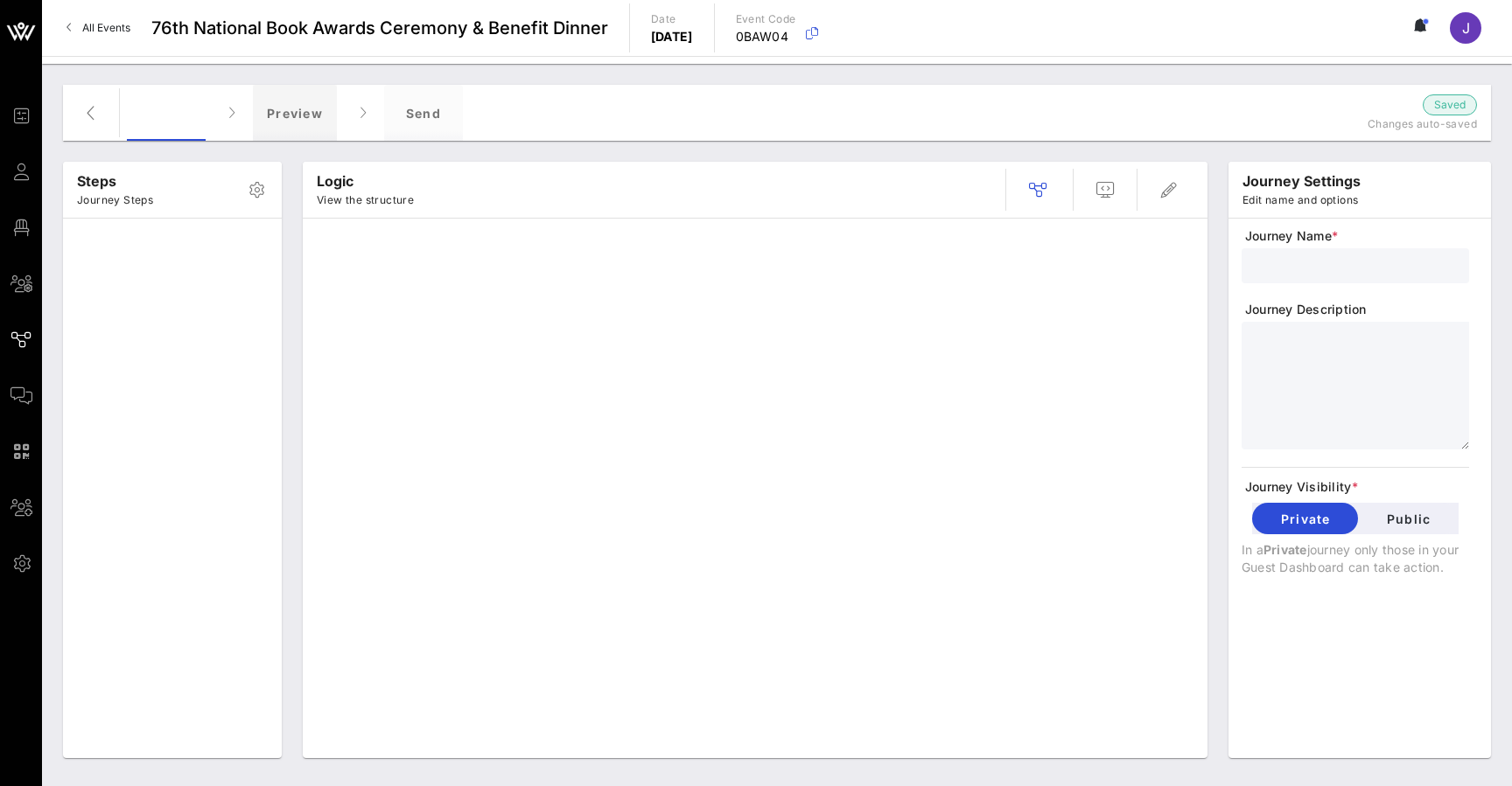
type input "Standard Invite + RSVP + Form"
type textarea "**********"
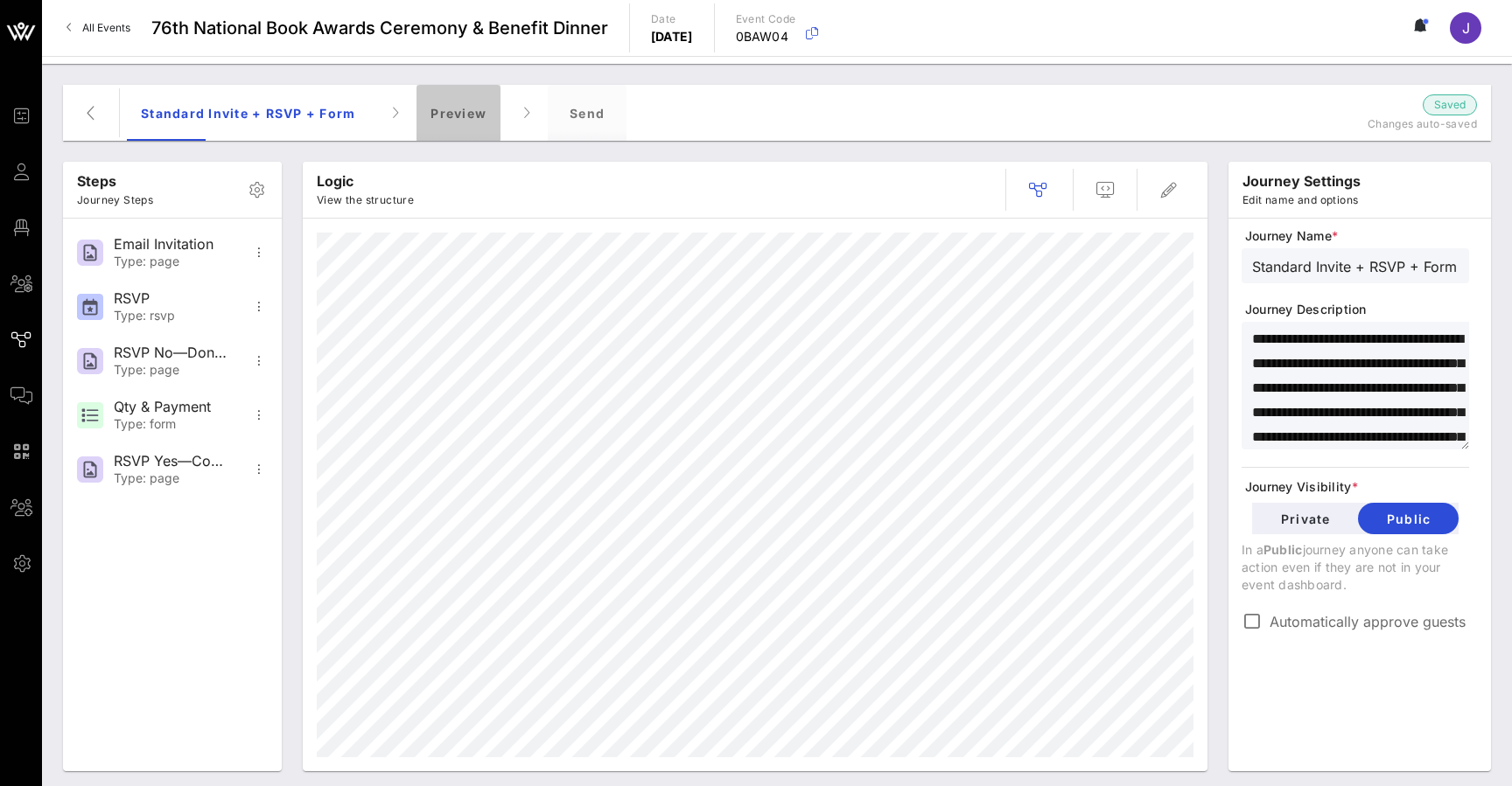
click at [428, 108] on div "Preview" at bounding box center [459, 113] width 84 height 56
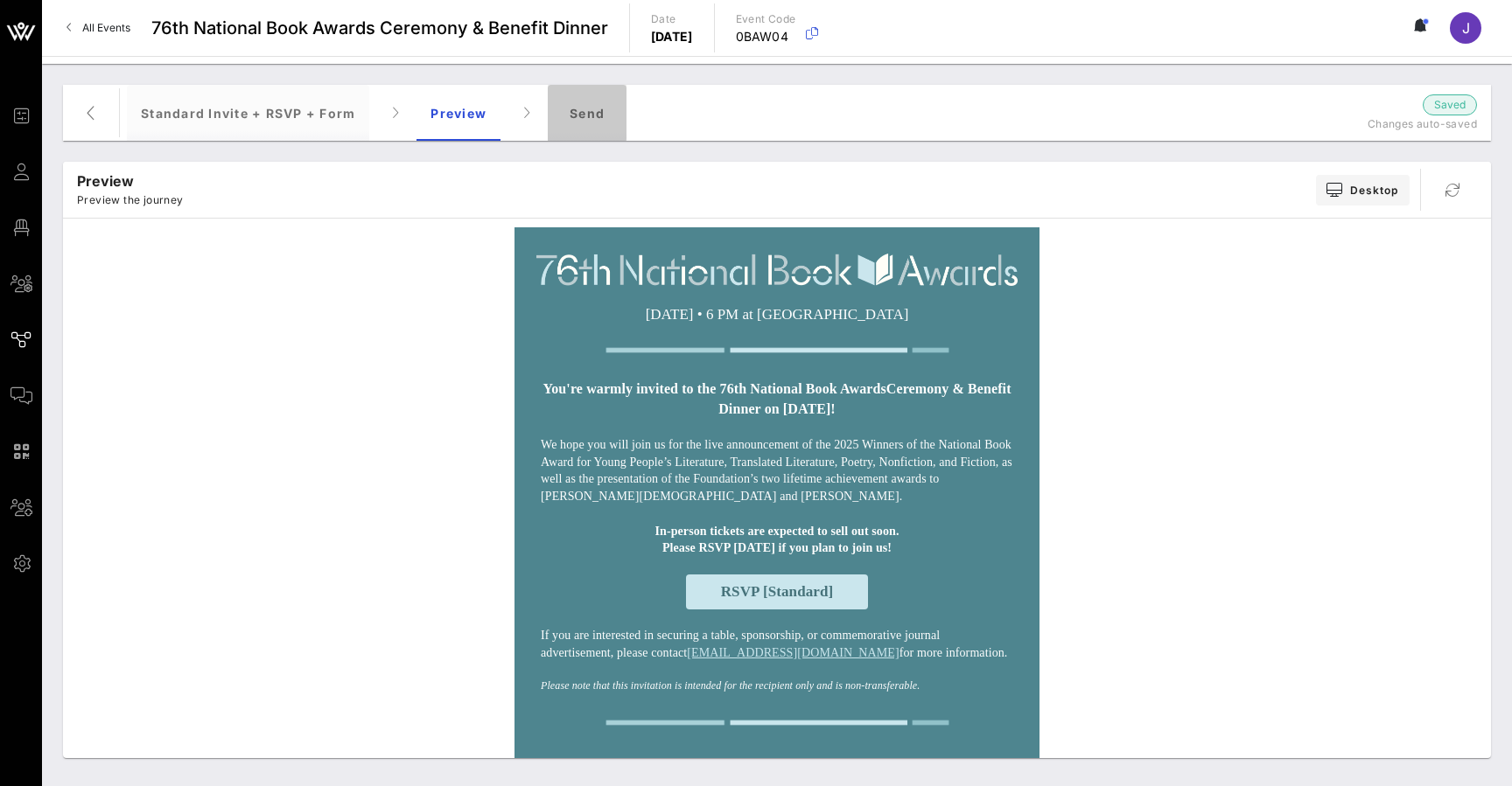
click at [578, 111] on div "Send" at bounding box center [587, 113] width 79 height 56
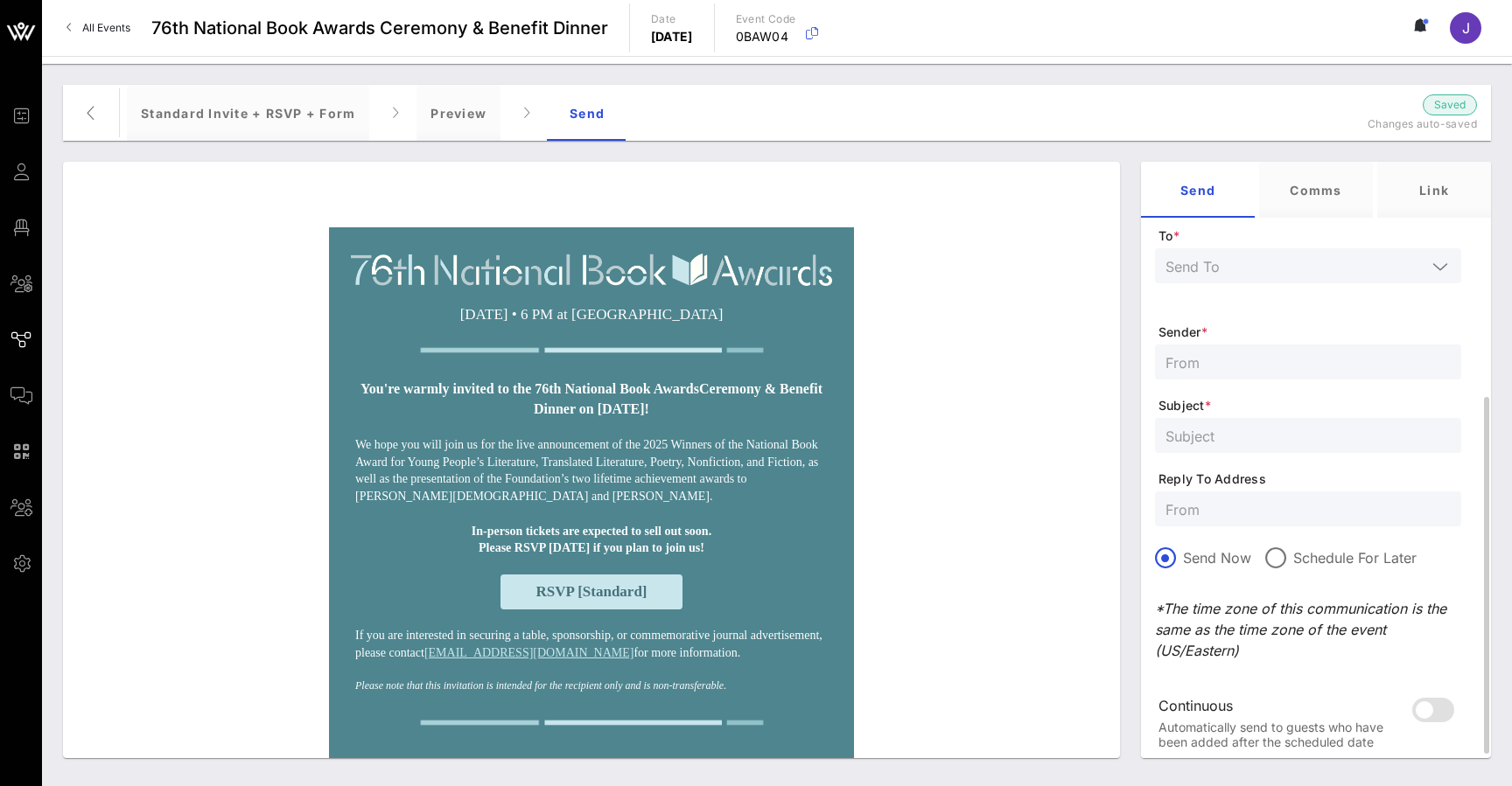
scroll to position [211, 0]
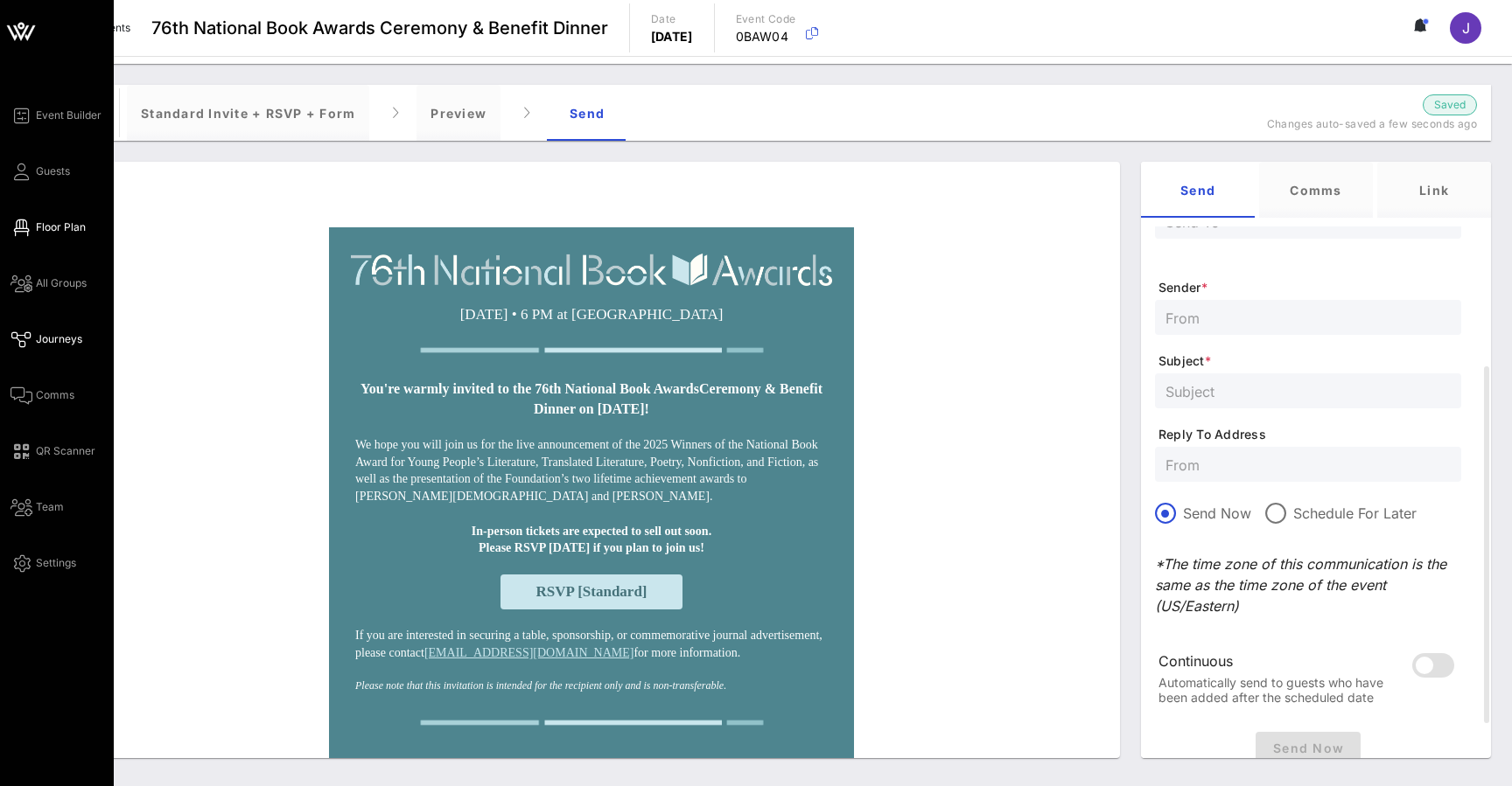
click at [25, 226] on icon at bounding box center [21, 227] width 22 height 3
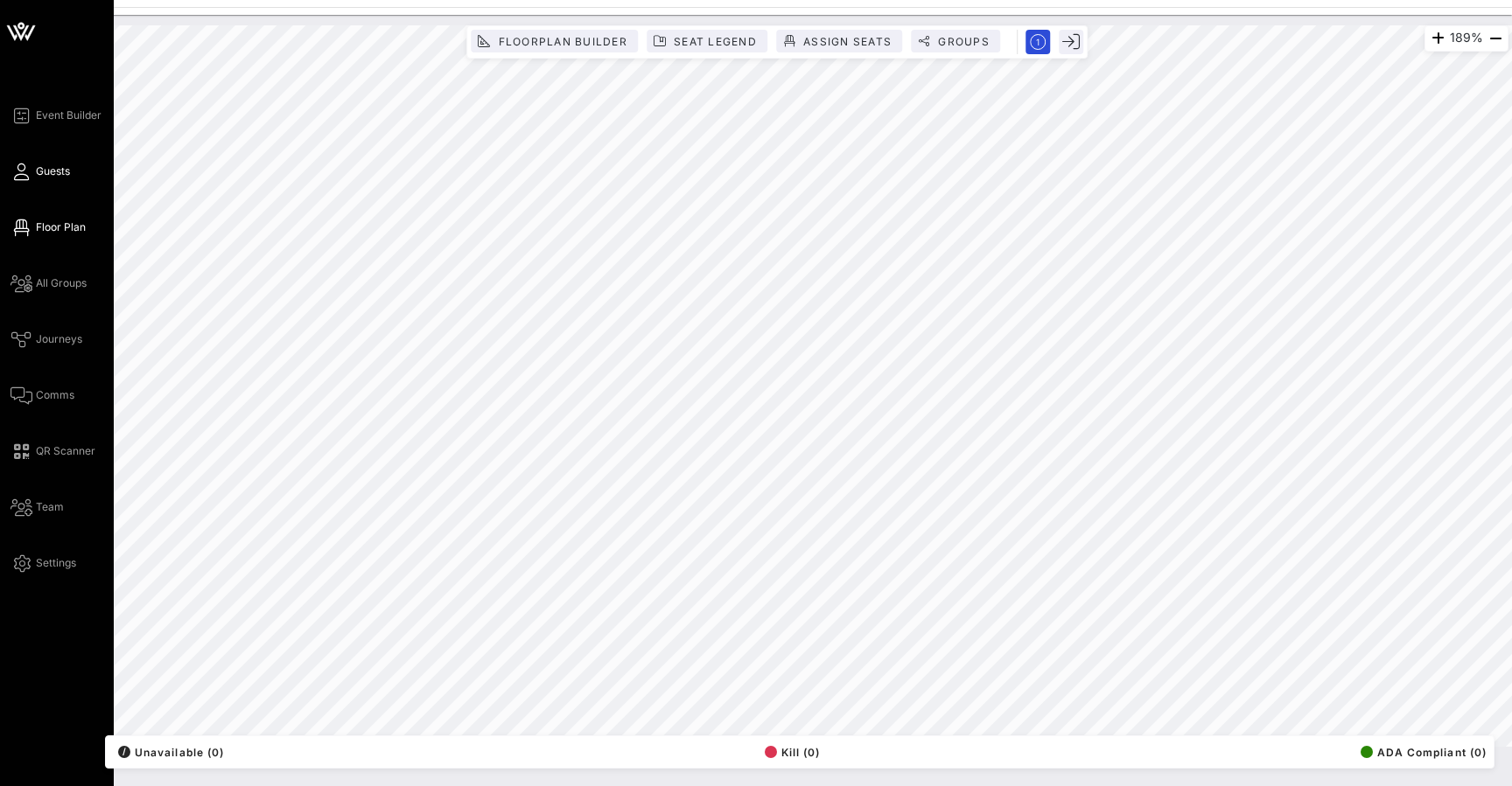
click at [45, 169] on span "Guests" at bounding box center [52, 171] width 34 height 16
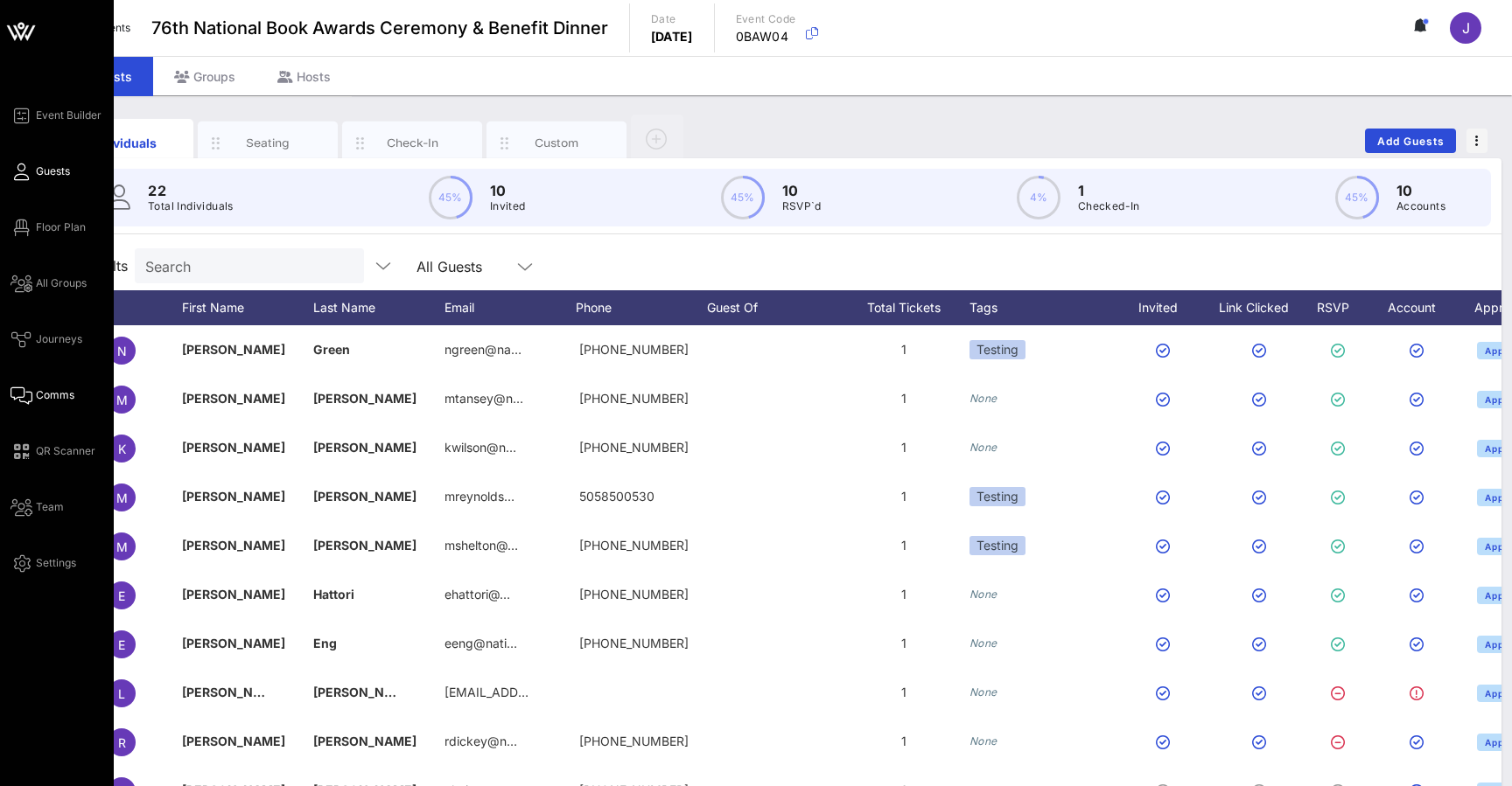
click at [29, 394] on icon at bounding box center [21, 395] width 22 height 3
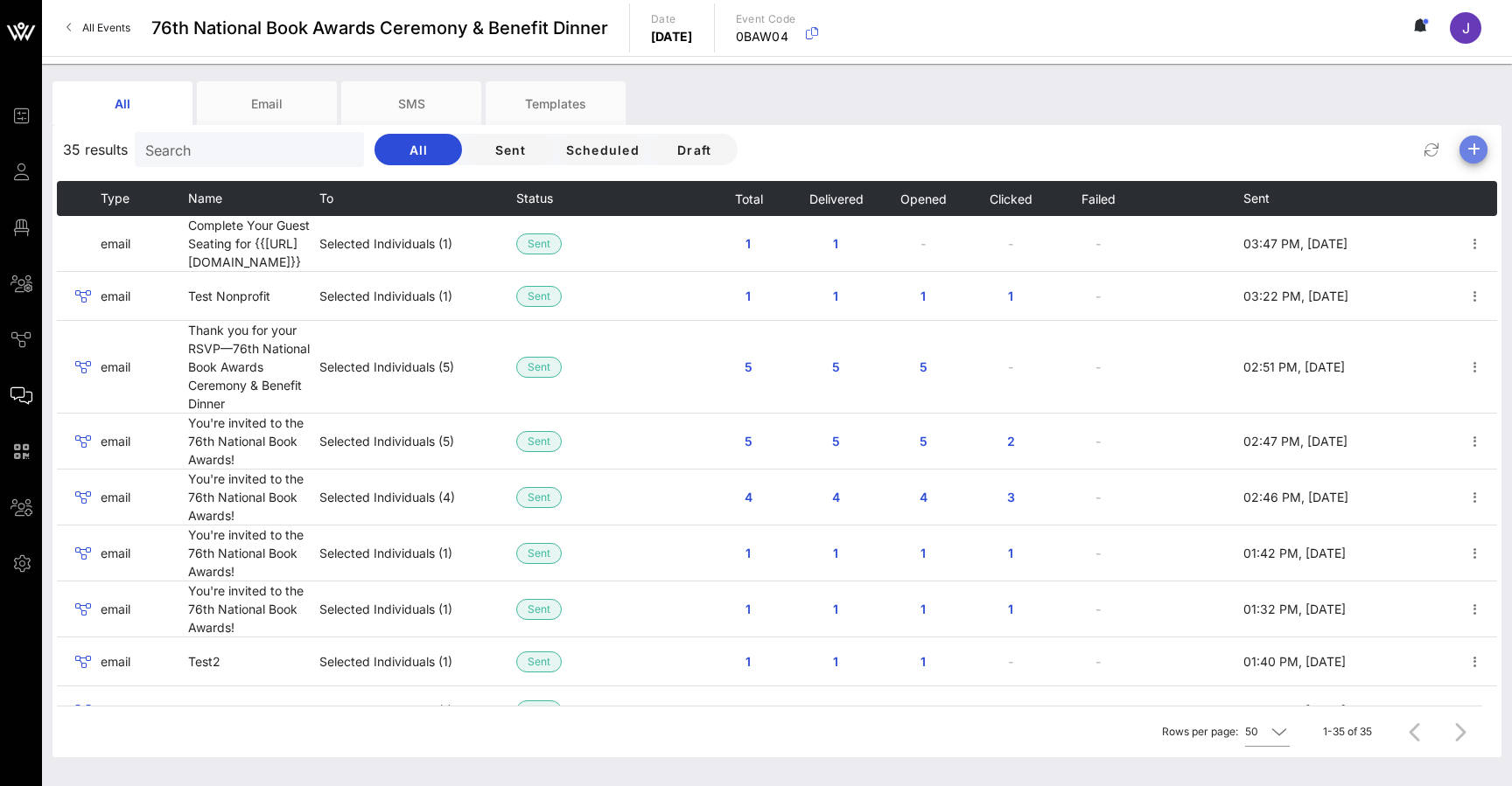
click at [1470, 150] on icon "button" at bounding box center [1473, 150] width 21 height 21
click at [1465, 184] on div "Email" at bounding box center [1466, 184] width 36 height 17
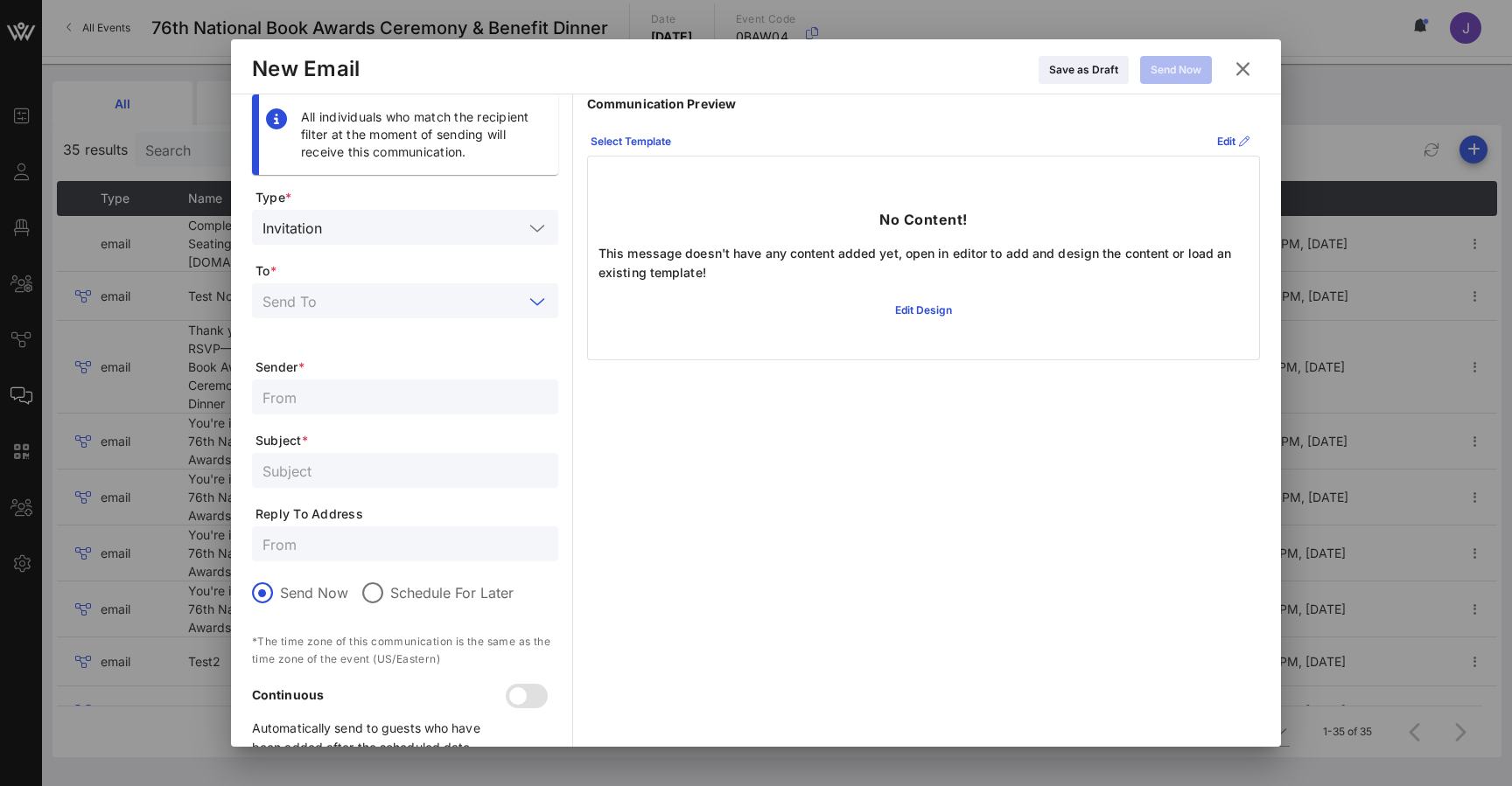
click at [420, 300] on input "text" at bounding box center [392, 300] width 260 height 22
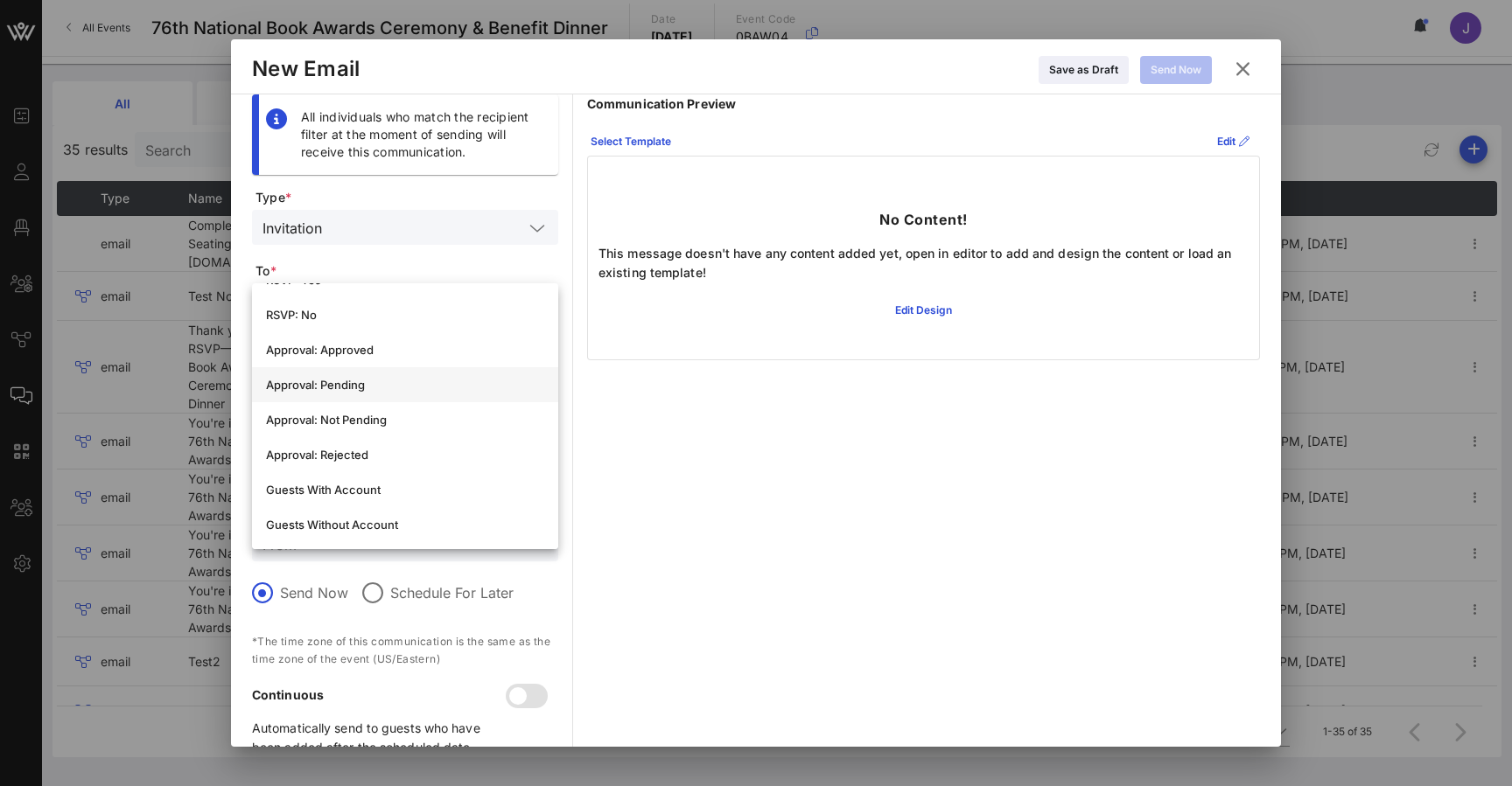
scroll to position [356, 0]
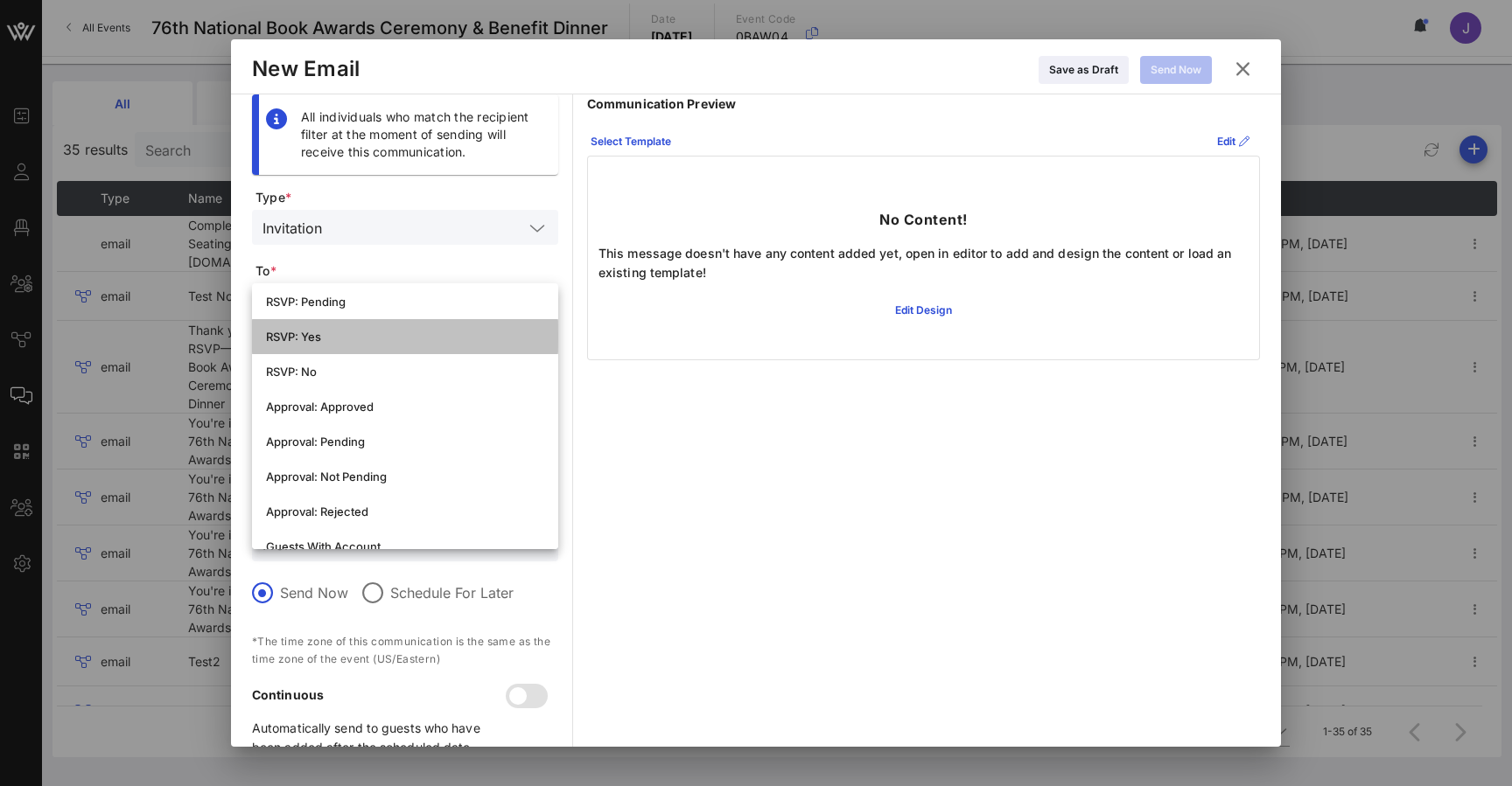
click at [293, 329] on div "RSVP: Yes" at bounding box center [404, 336] width 278 height 14
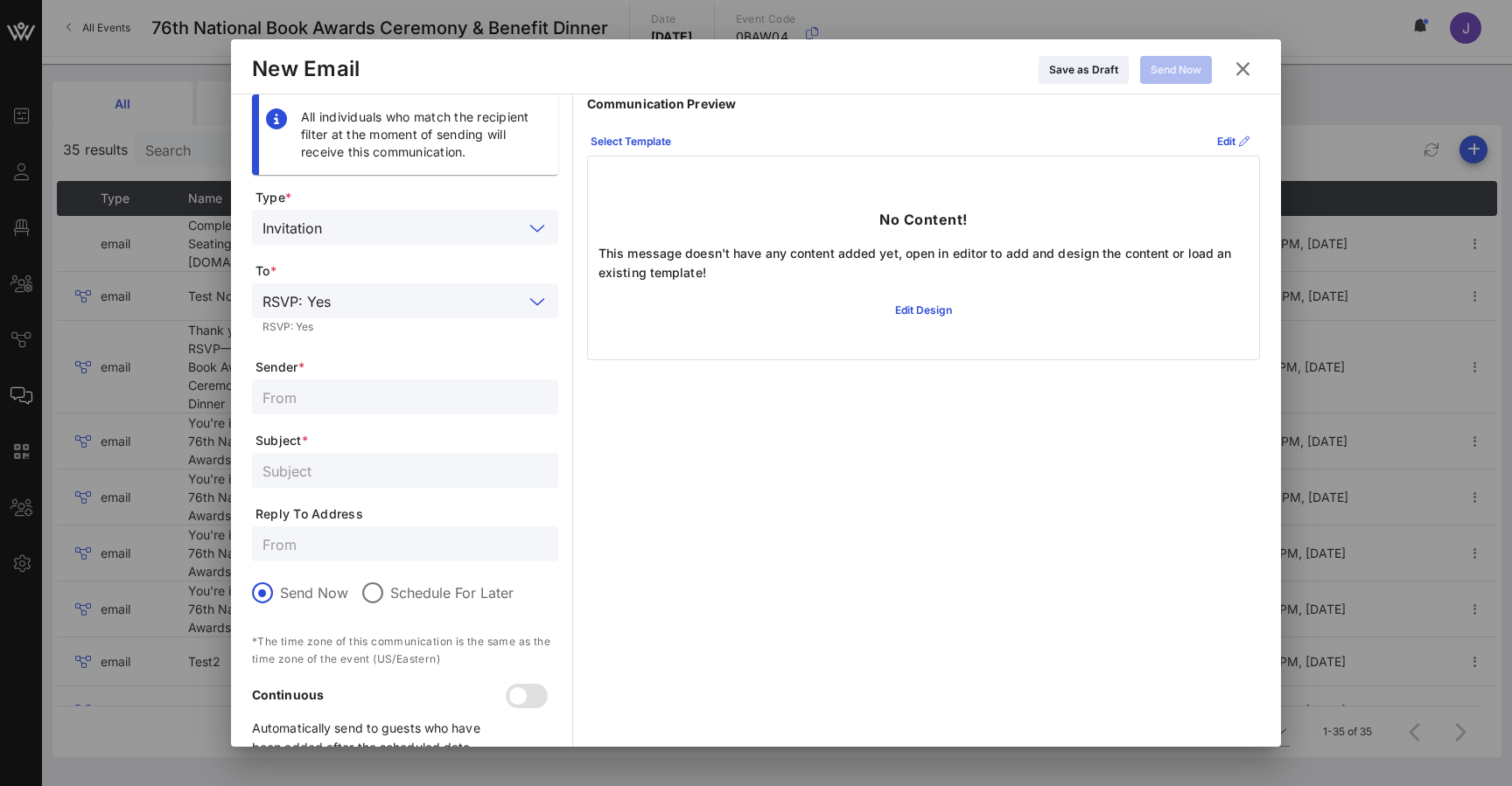
click at [362, 226] on input "text" at bounding box center [425, 227] width 194 height 22
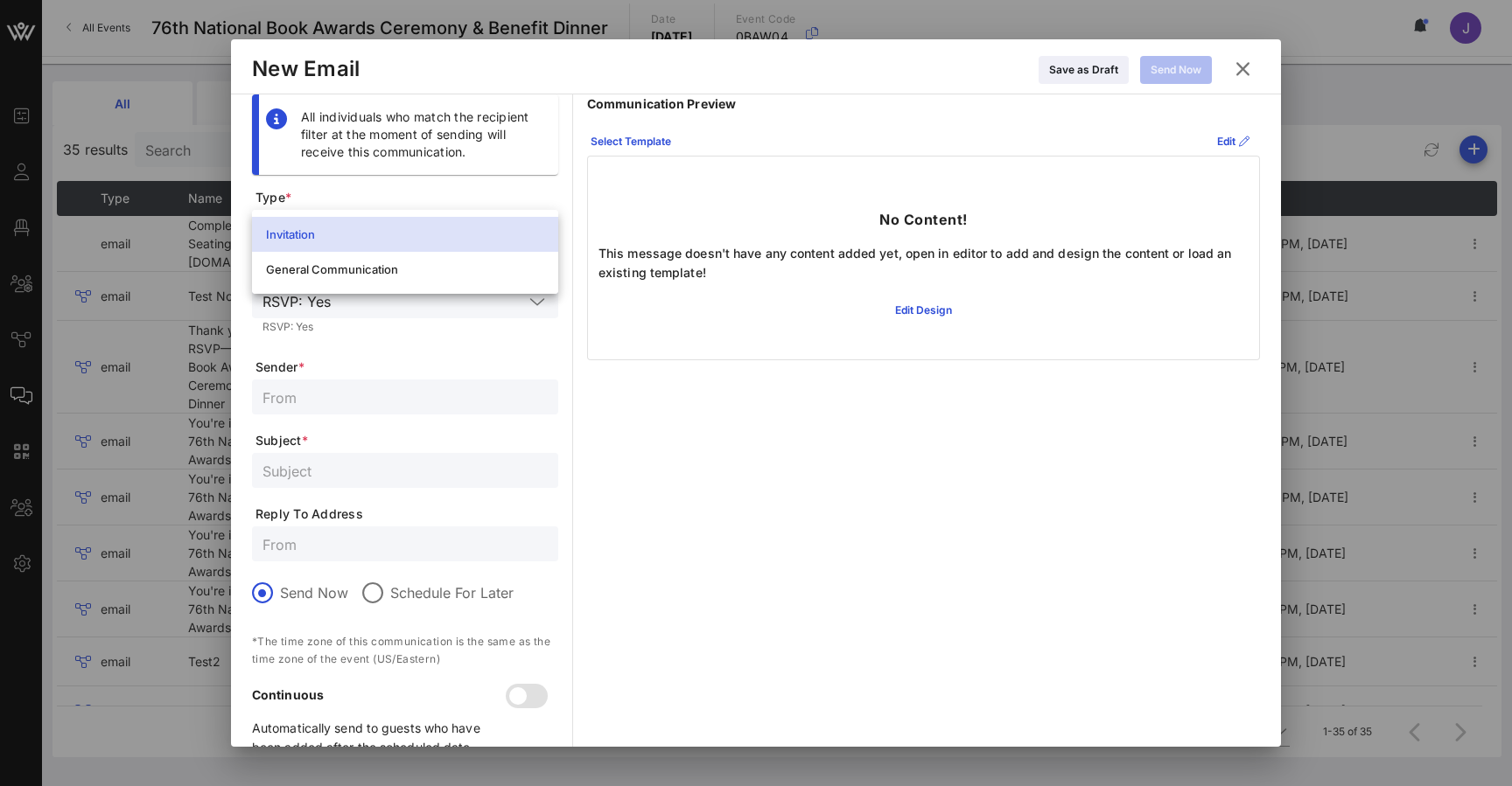
click at [377, 199] on span "Type *" at bounding box center [406, 197] width 302 height 18
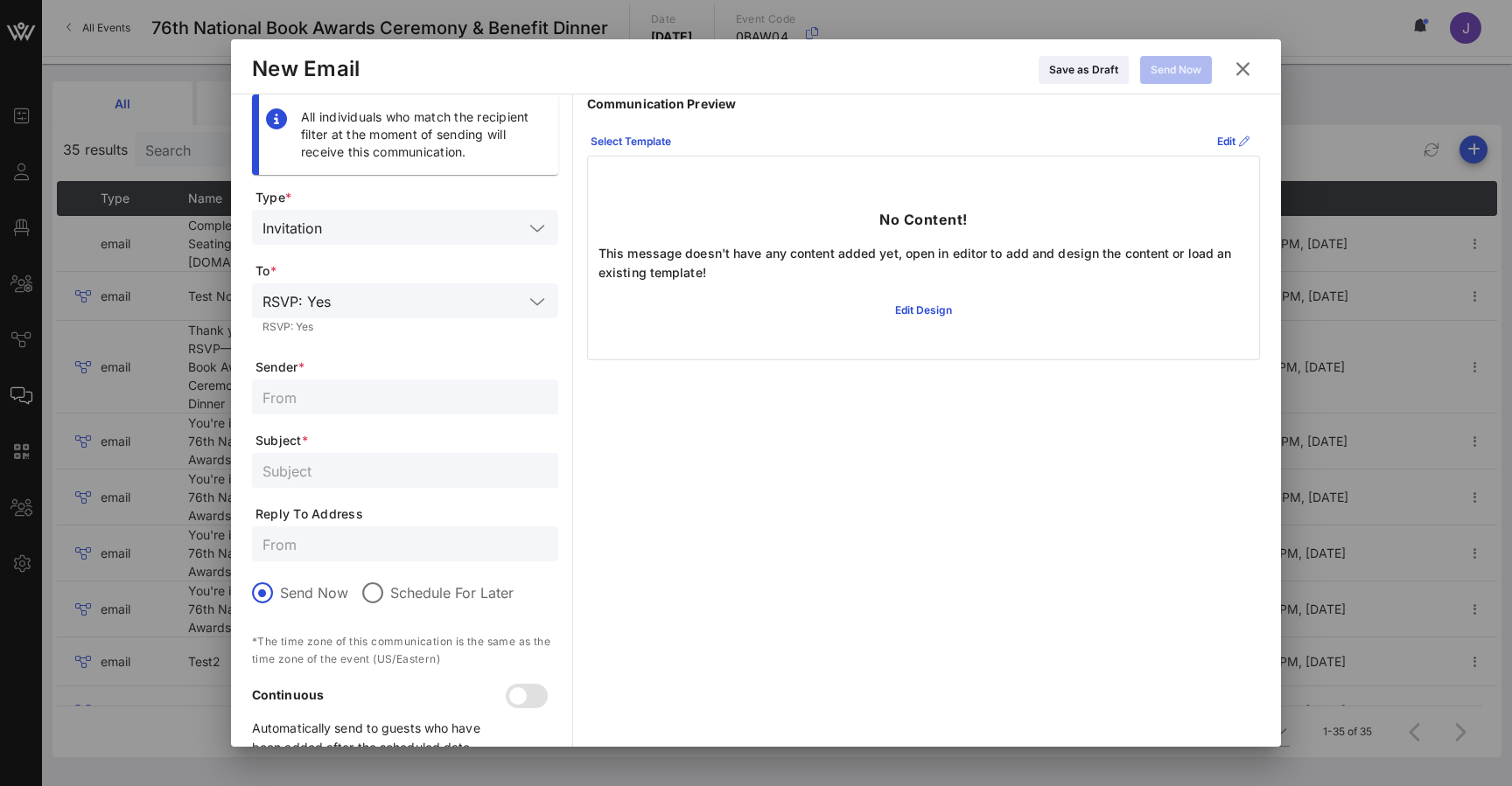
click at [1240, 73] on icon at bounding box center [1242, 68] width 24 height 22
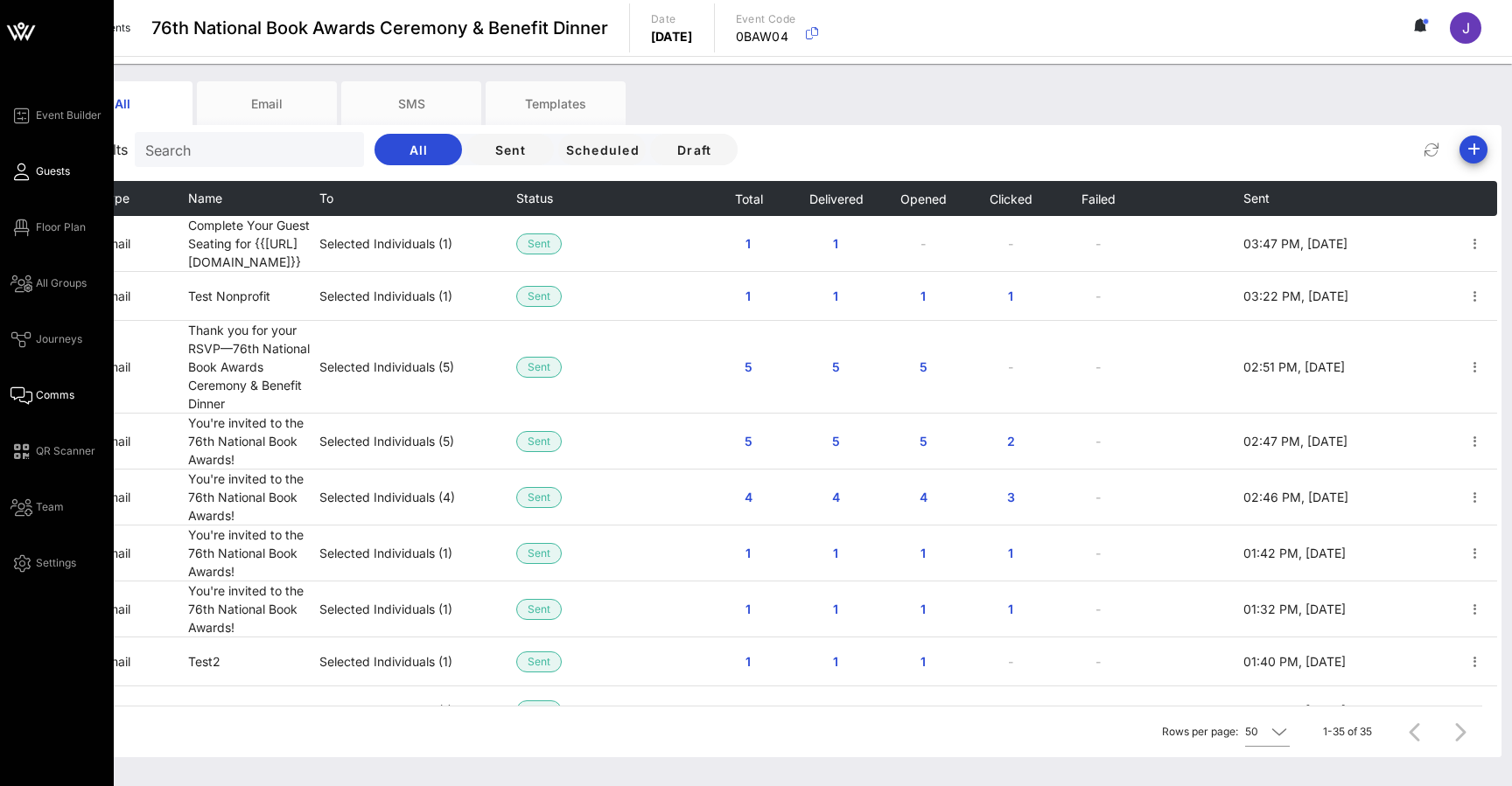
click at [22, 172] on icon at bounding box center [21, 171] width 22 height 3
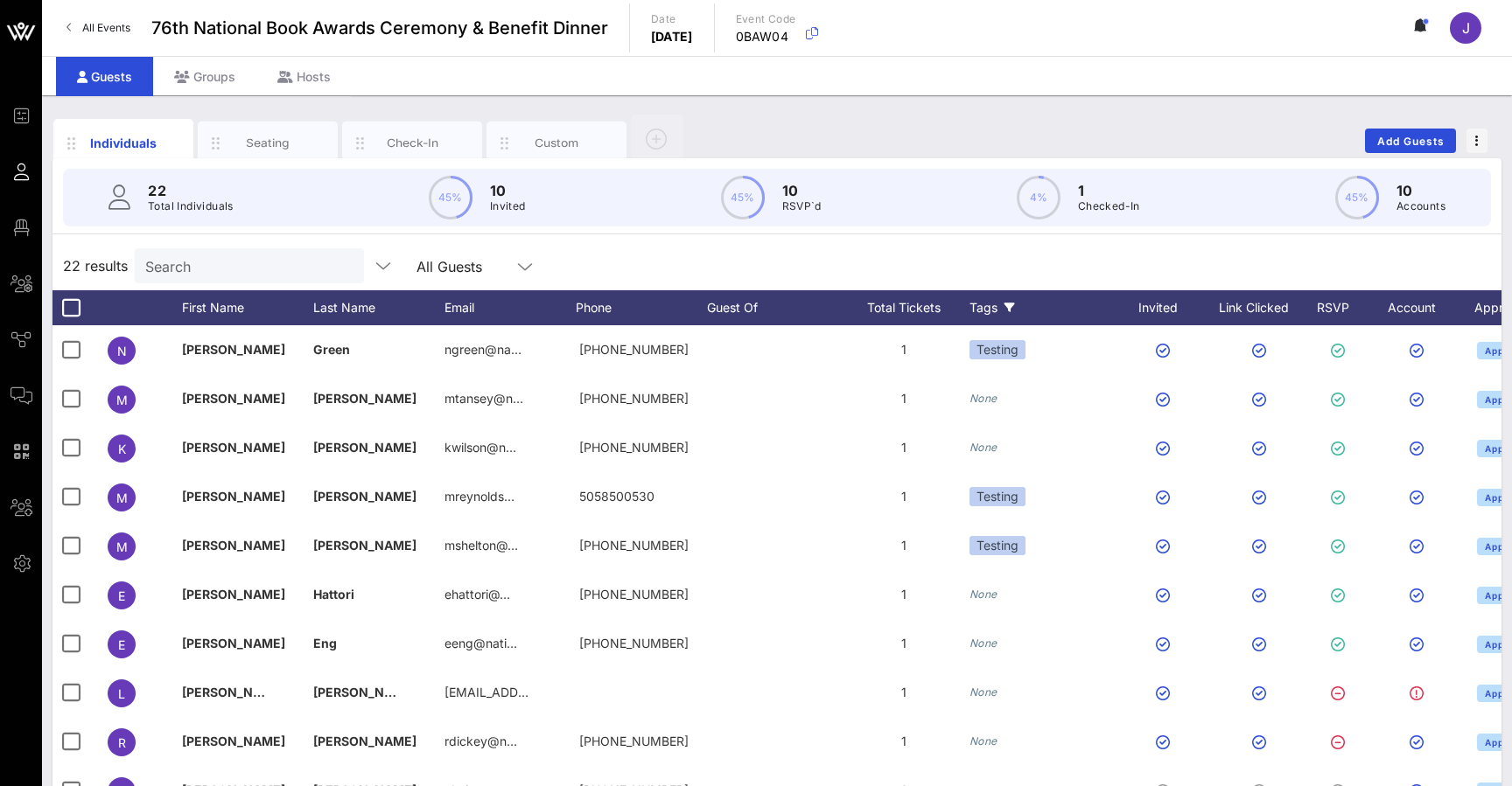
click at [987, 307] on div "Tags" at bounding box center [1043, 307] width 149 height 35
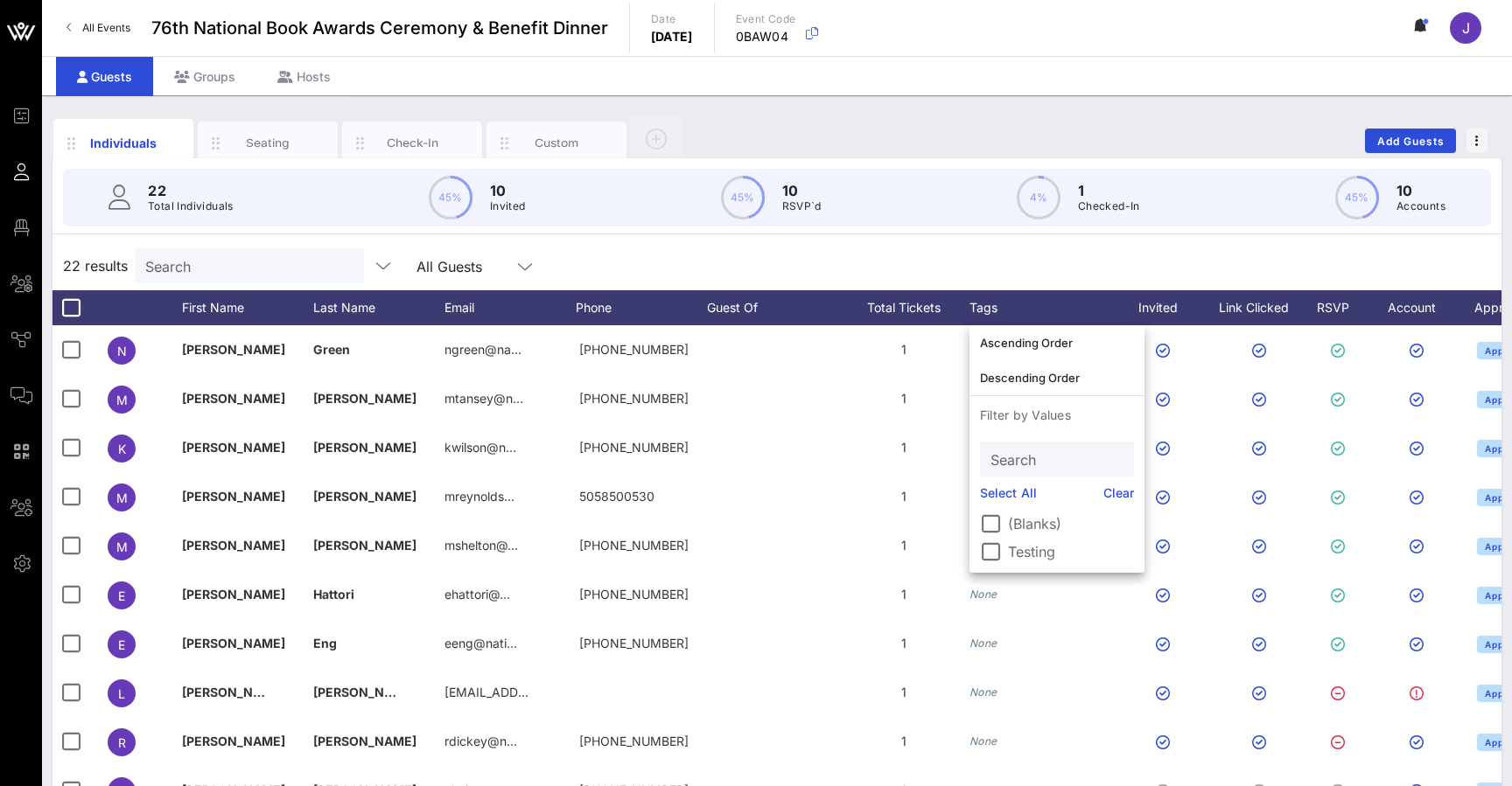
click at [1028, 258] on div "22 results Search All Guests" at bounding box center [776, 266] width 1448 height 49
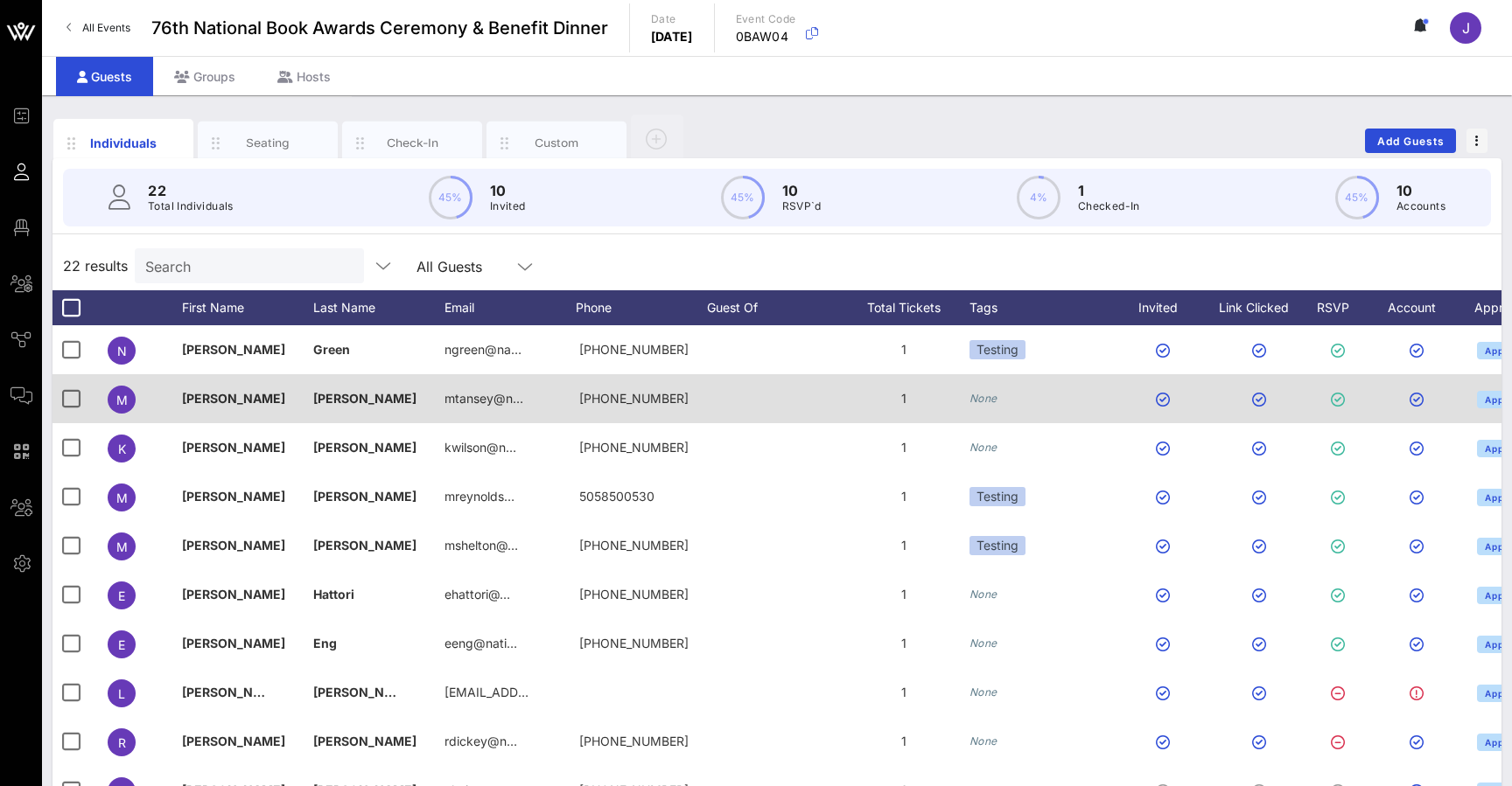
click at [1001, 386] on div "None" at bounding box center [1043, 399] width 149 height 49
click at [999, 400] on div "None" at bounding box center [1043, 399] width 149 height 49
click at [991, 393] on icon "None" at bounding box center [983, 399] width 28 height 13
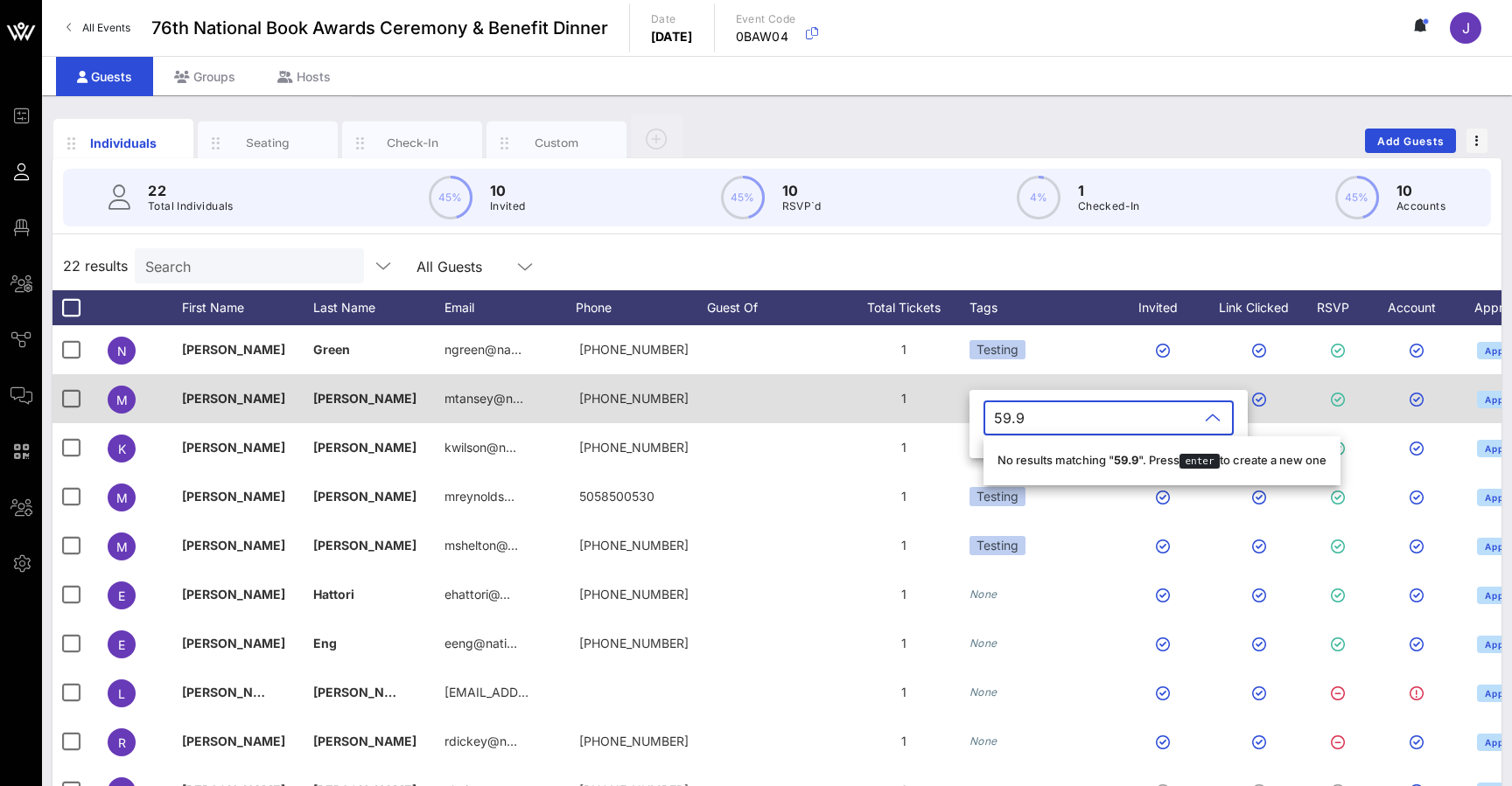
type input "59.99"
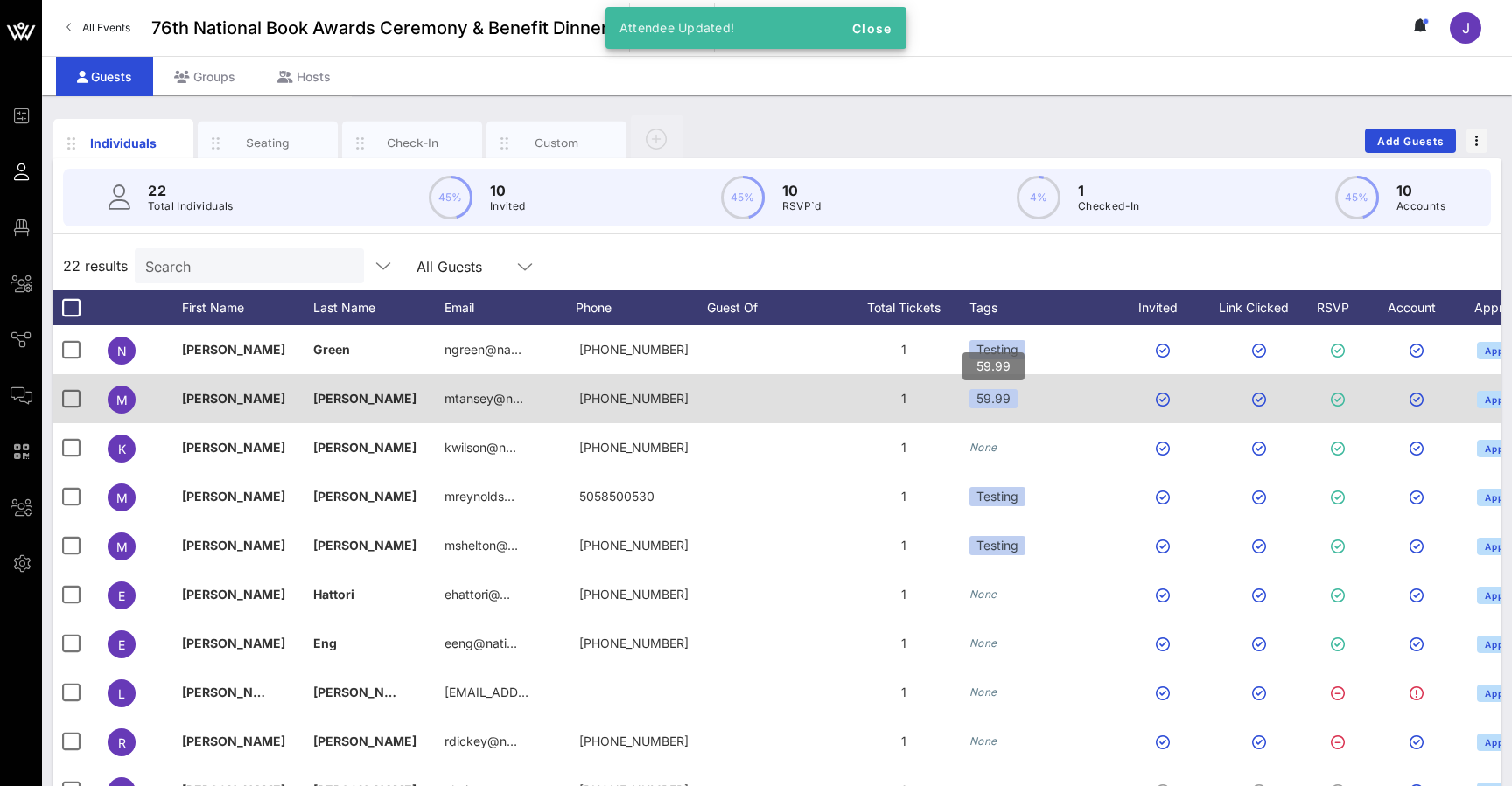
click at [1007, 403] on div "59.99" at bounding box center [992, 399] width 48 height 20
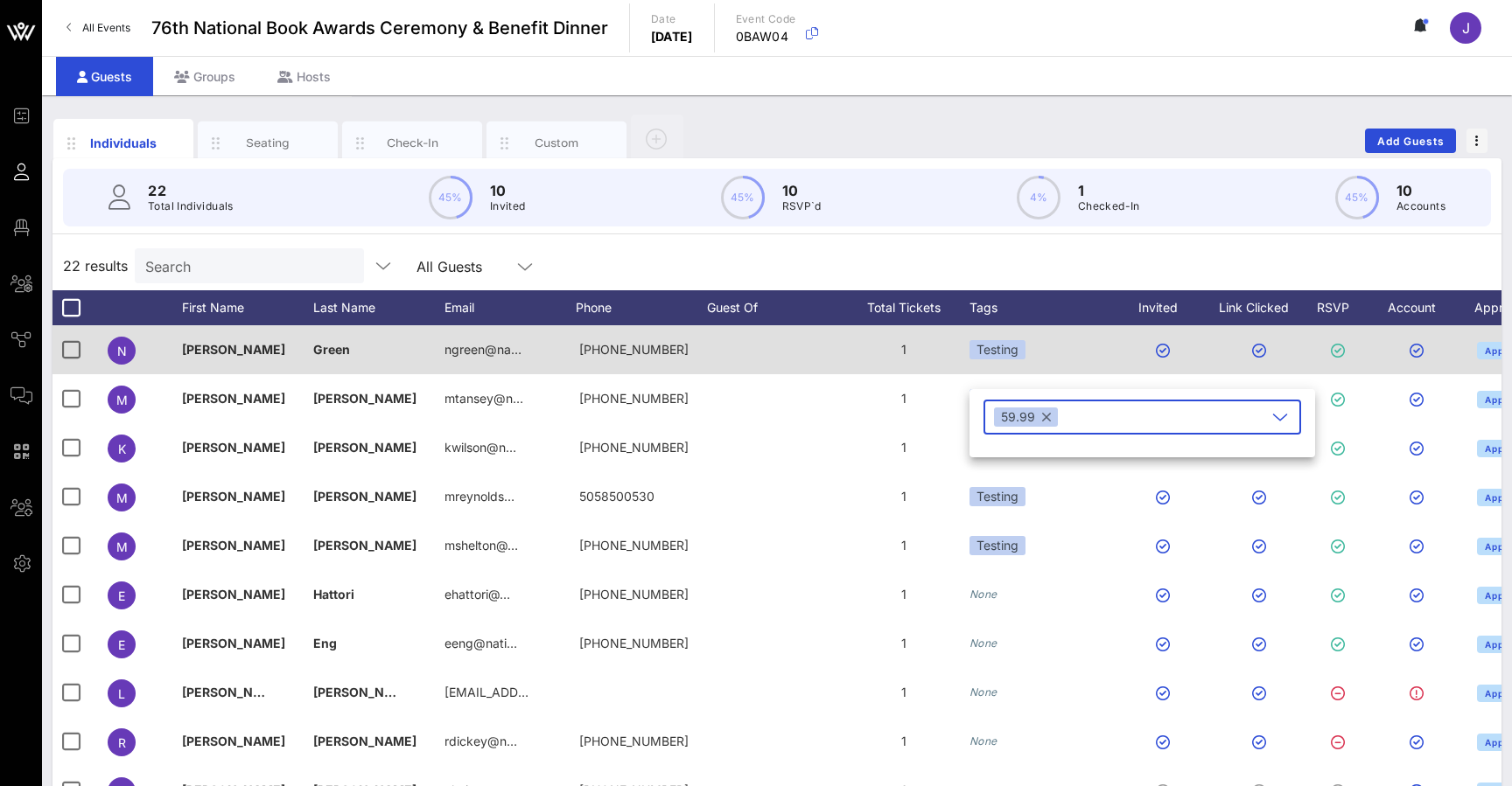
click at [1034, 367] on div "Testing" at bounding box center [1043, 350] width 149 height 49
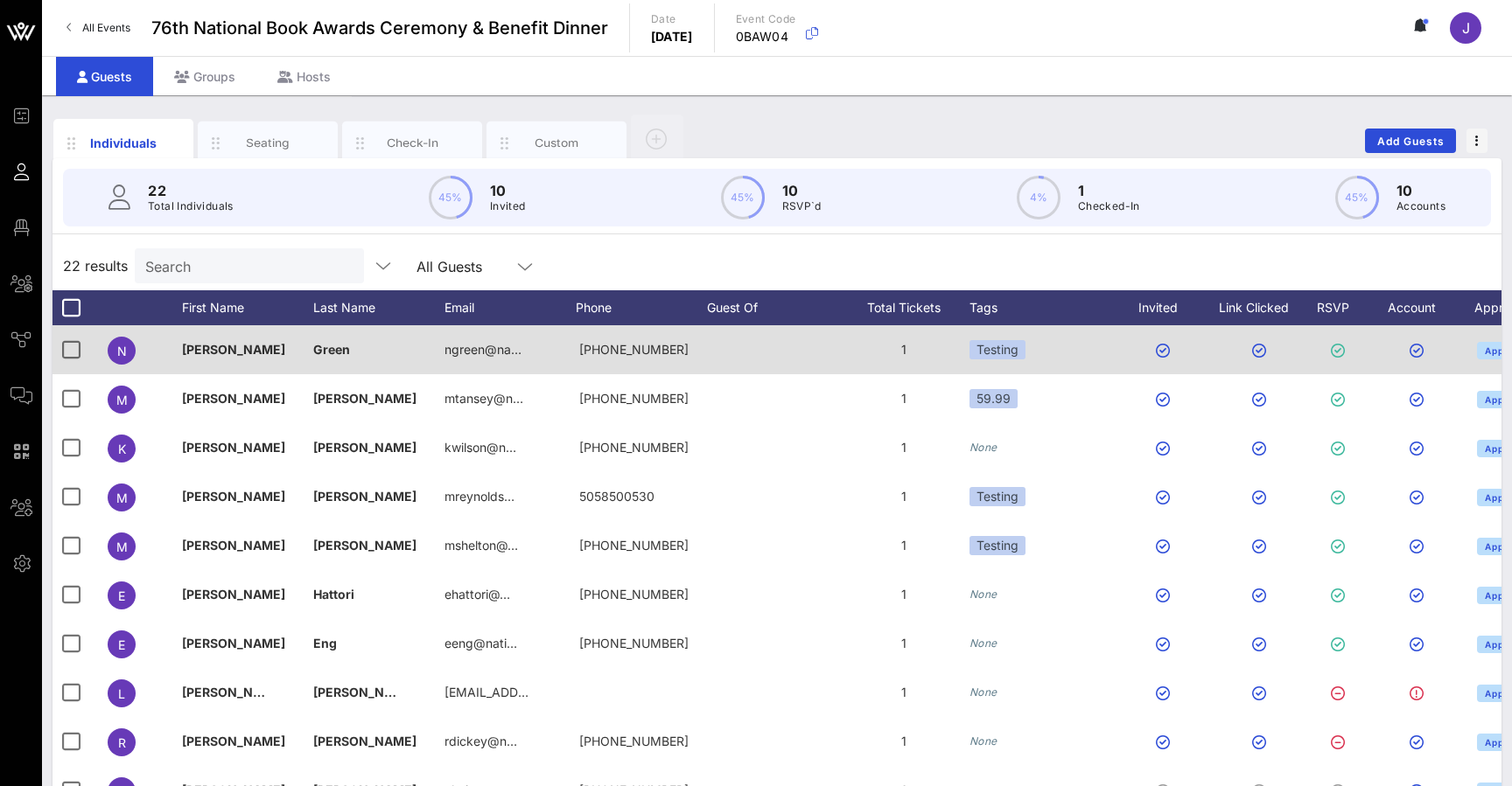
click at [1033, 351] on div "Testing" at bounding box center [1043, 350] width 149 height 49
click at [1047, 346] on div "Testing" at bounding box center [1043, 350] width 149 height 49
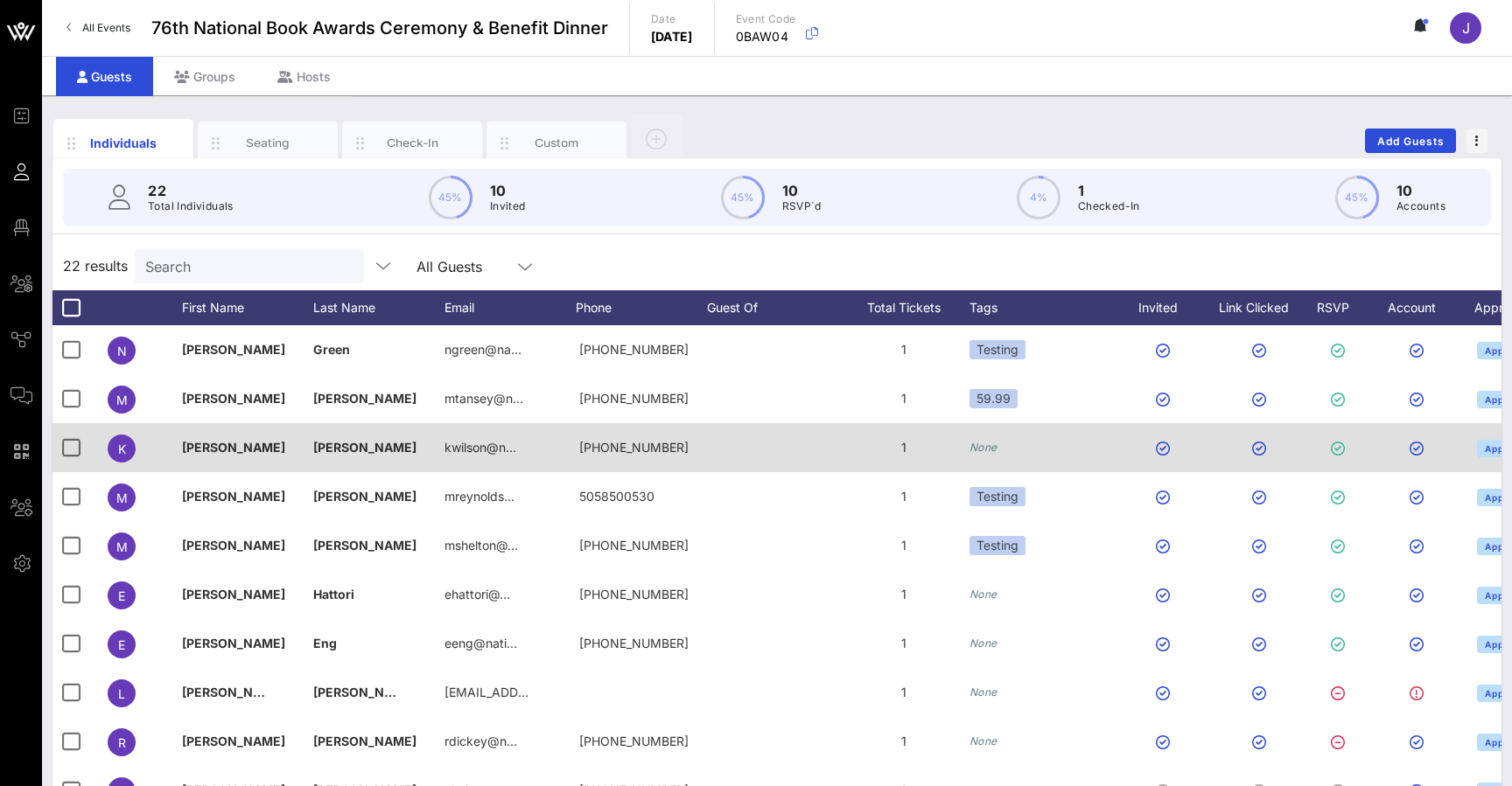
click at [1019, 469] on div "None" at bounding box center [1043, 447] width 149 height 49
click at [993, 436] on div "None" at bounding box center [1043, 447] width 149 height 49
click at [991, 447] on icon "None" at bounding box center [983, 447] width 28 height 13
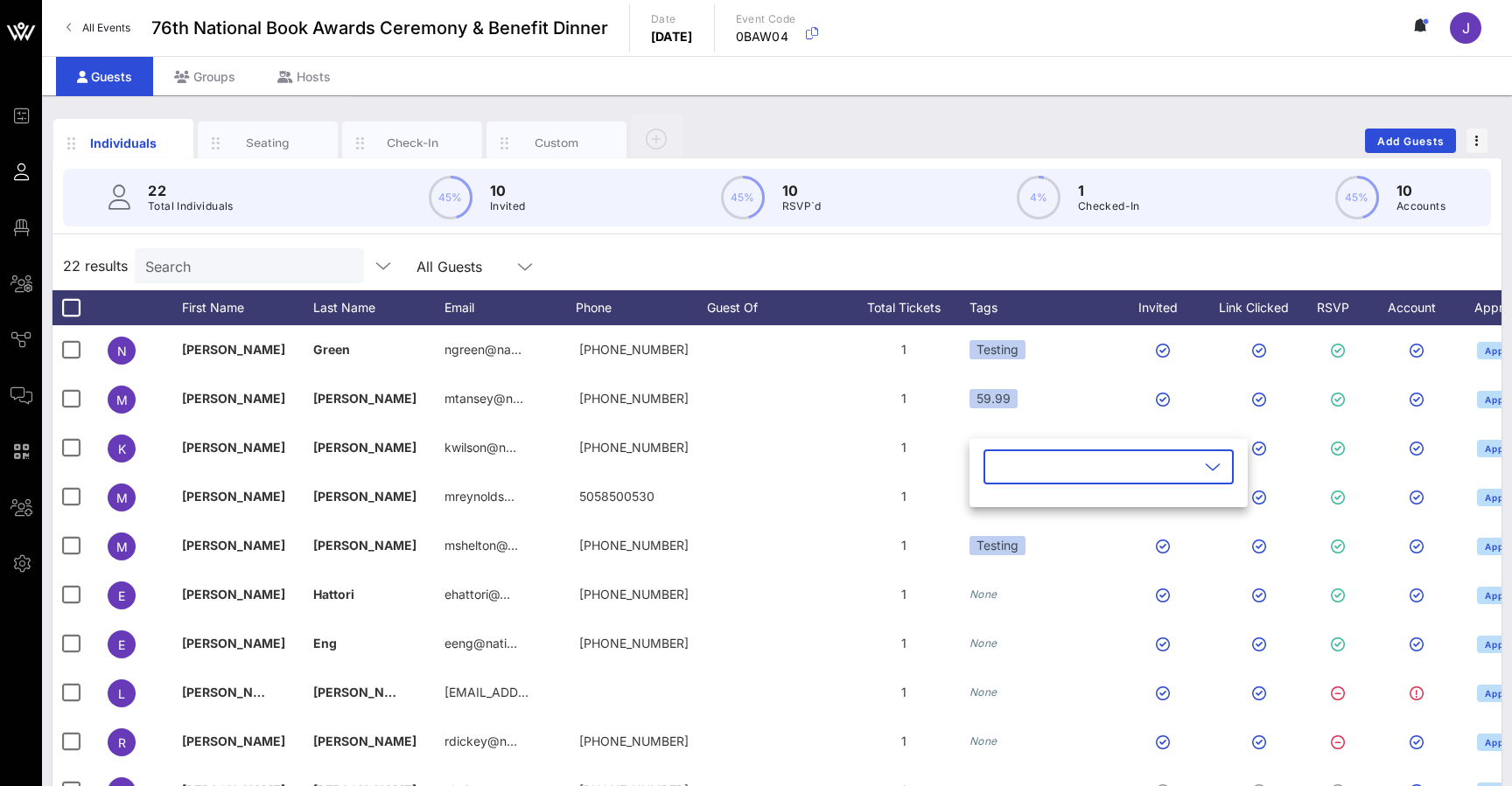
click at [1227, 477] on div "​" at bounding box center [1108, 466] width 250 height 35
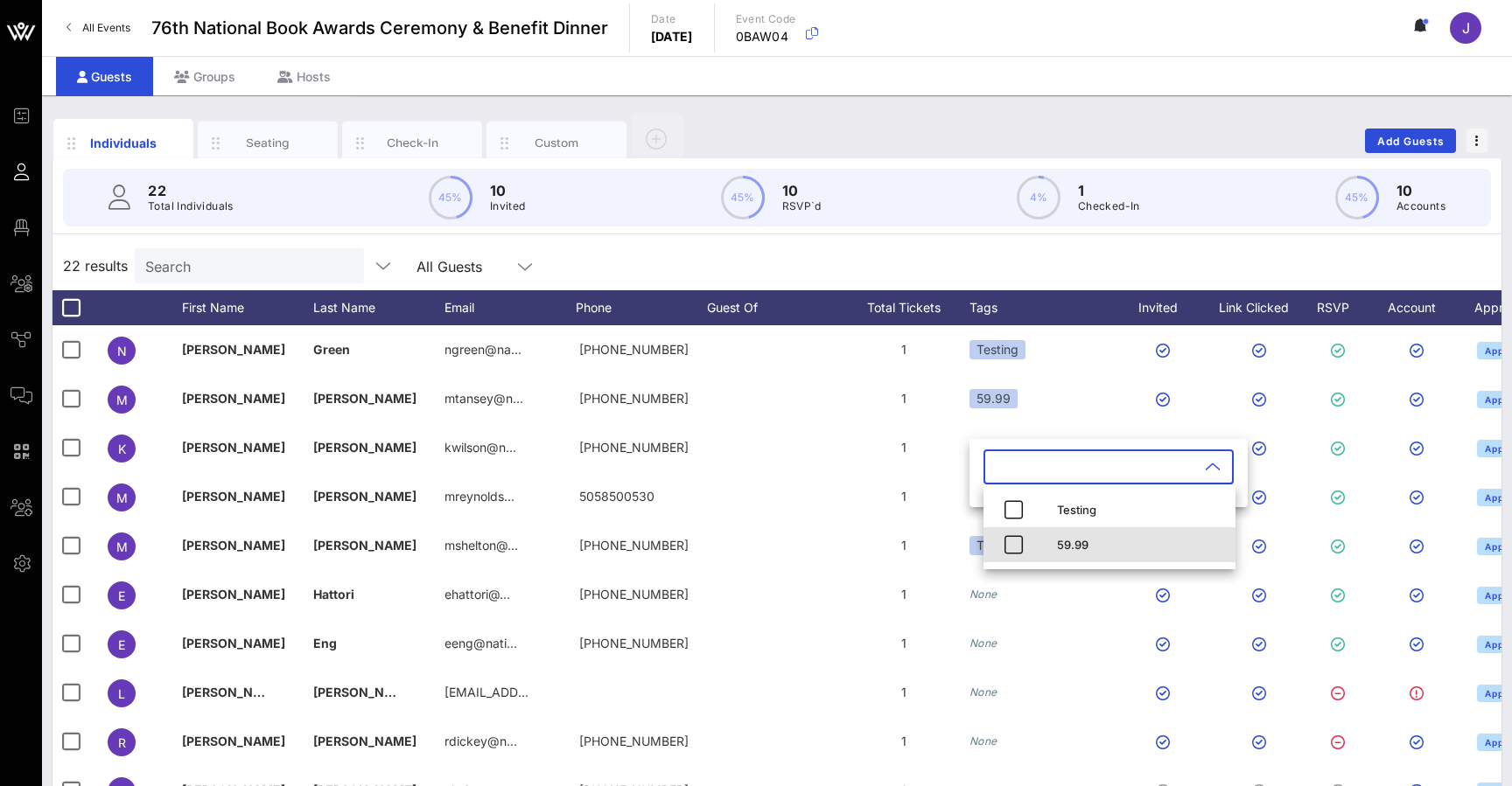
click at [1075, 553] on div "59.99" at bounding box center [1139, 545] width 165 height 28
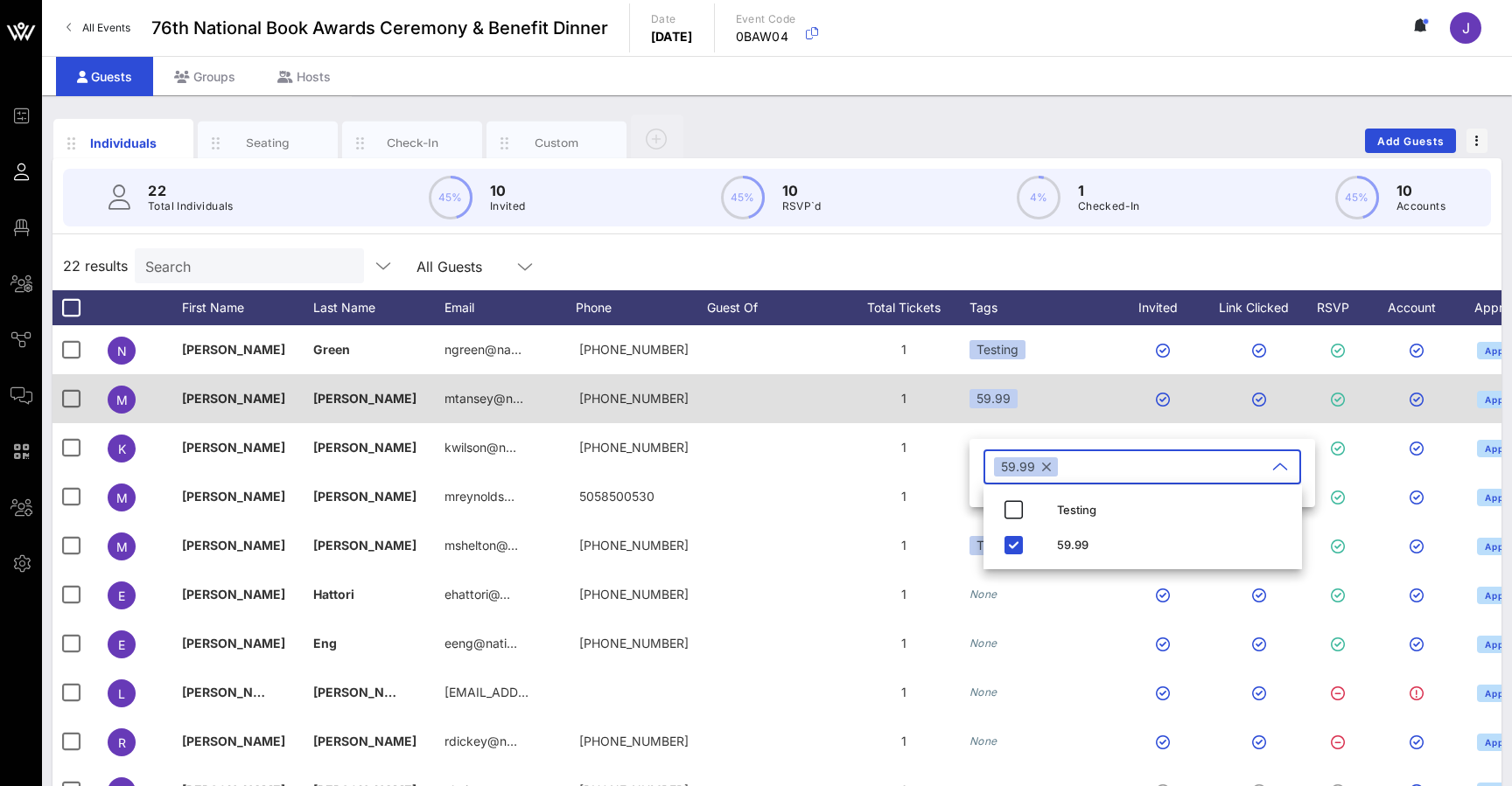
click at [1066, 414] on div "59.99" at bounding box center [1043, 399] width 149 height 49
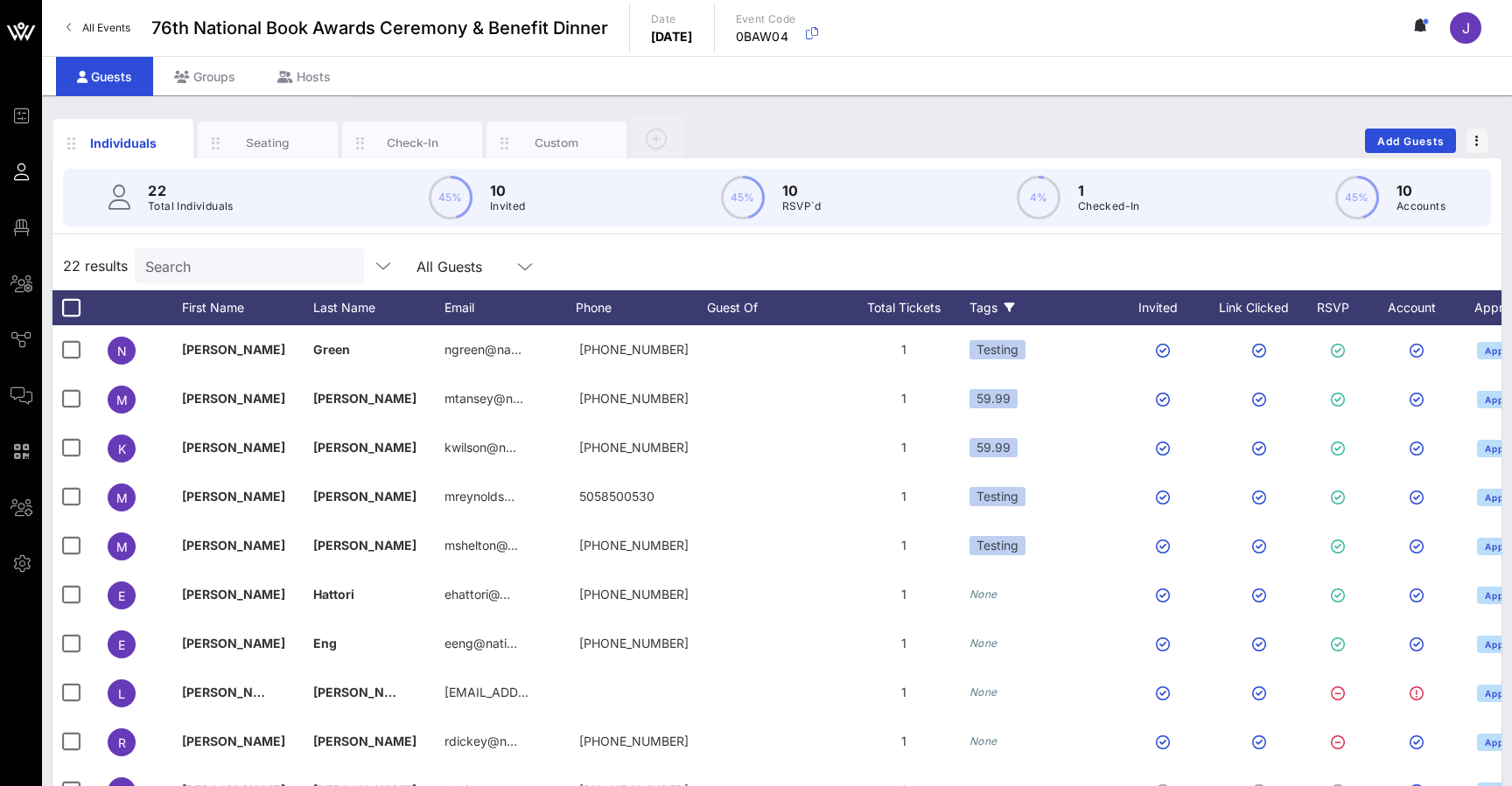
click at [990, 314] on div "Tags" at bounding box center [1043, 307] width 149 height 35
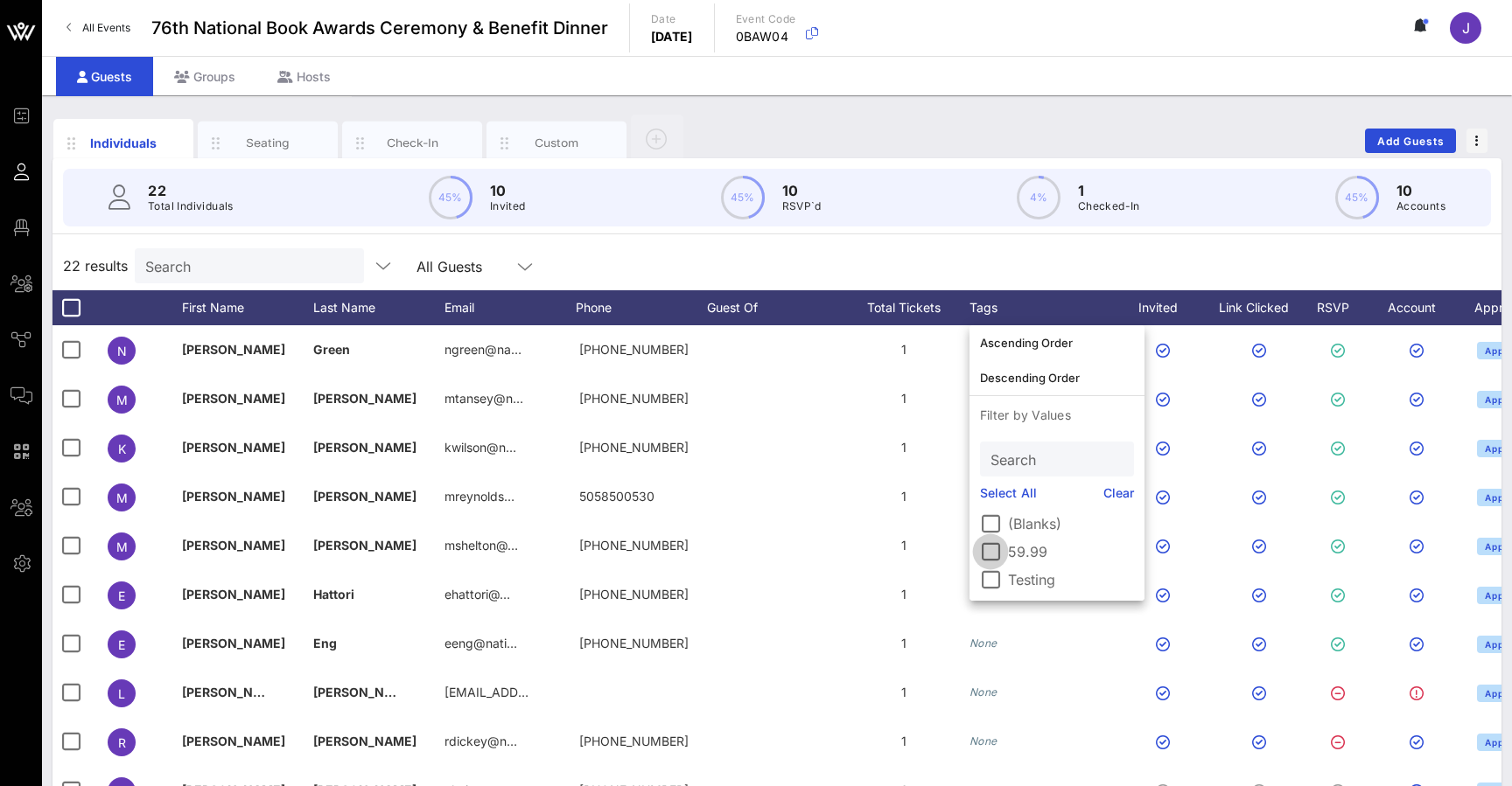
click at [995, 553] on div at bounding box center [991, 552] width 30 height 30
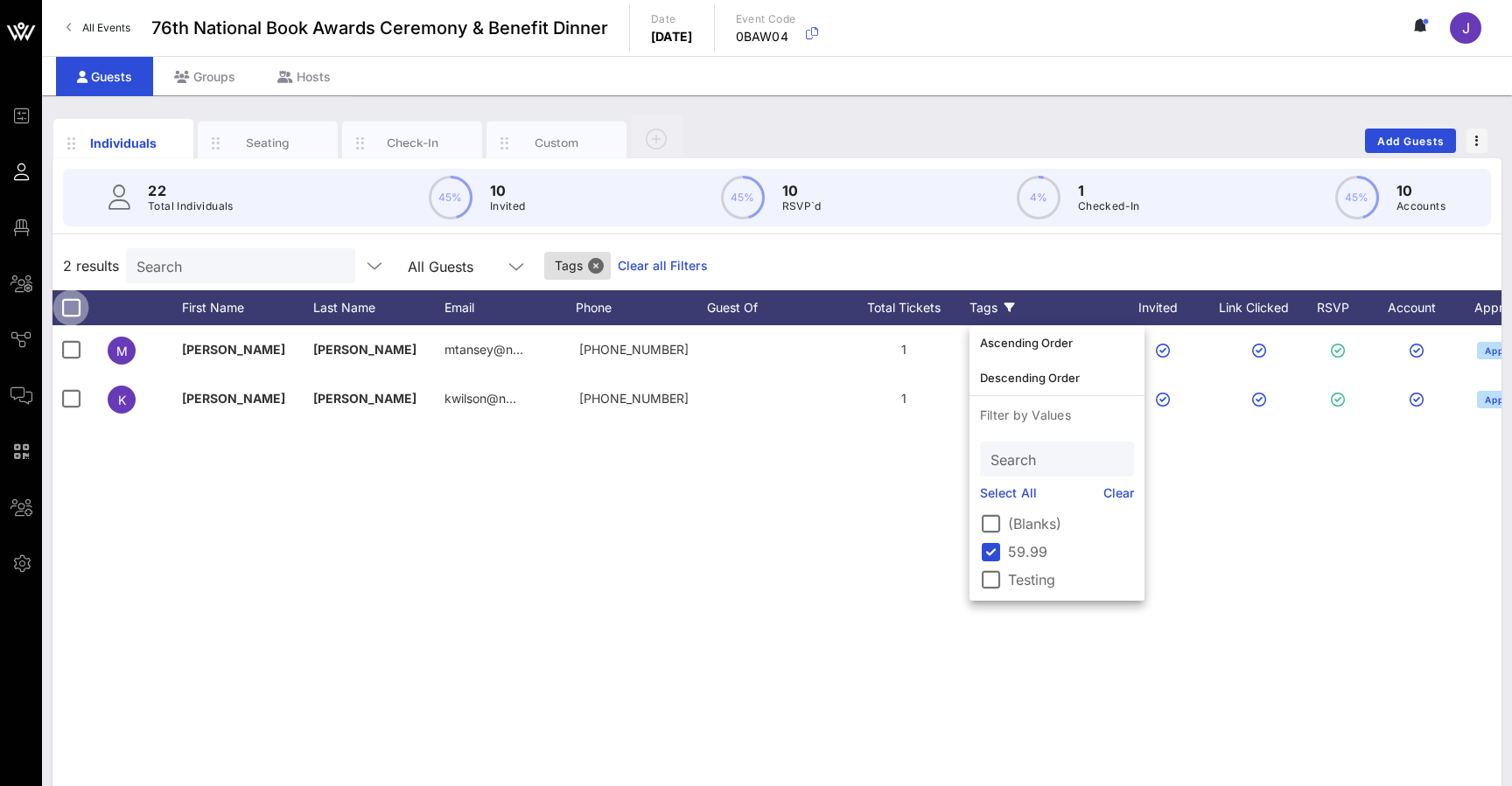
click at [75, 306] on div at bounding box center [71, 308] width 30 height 30
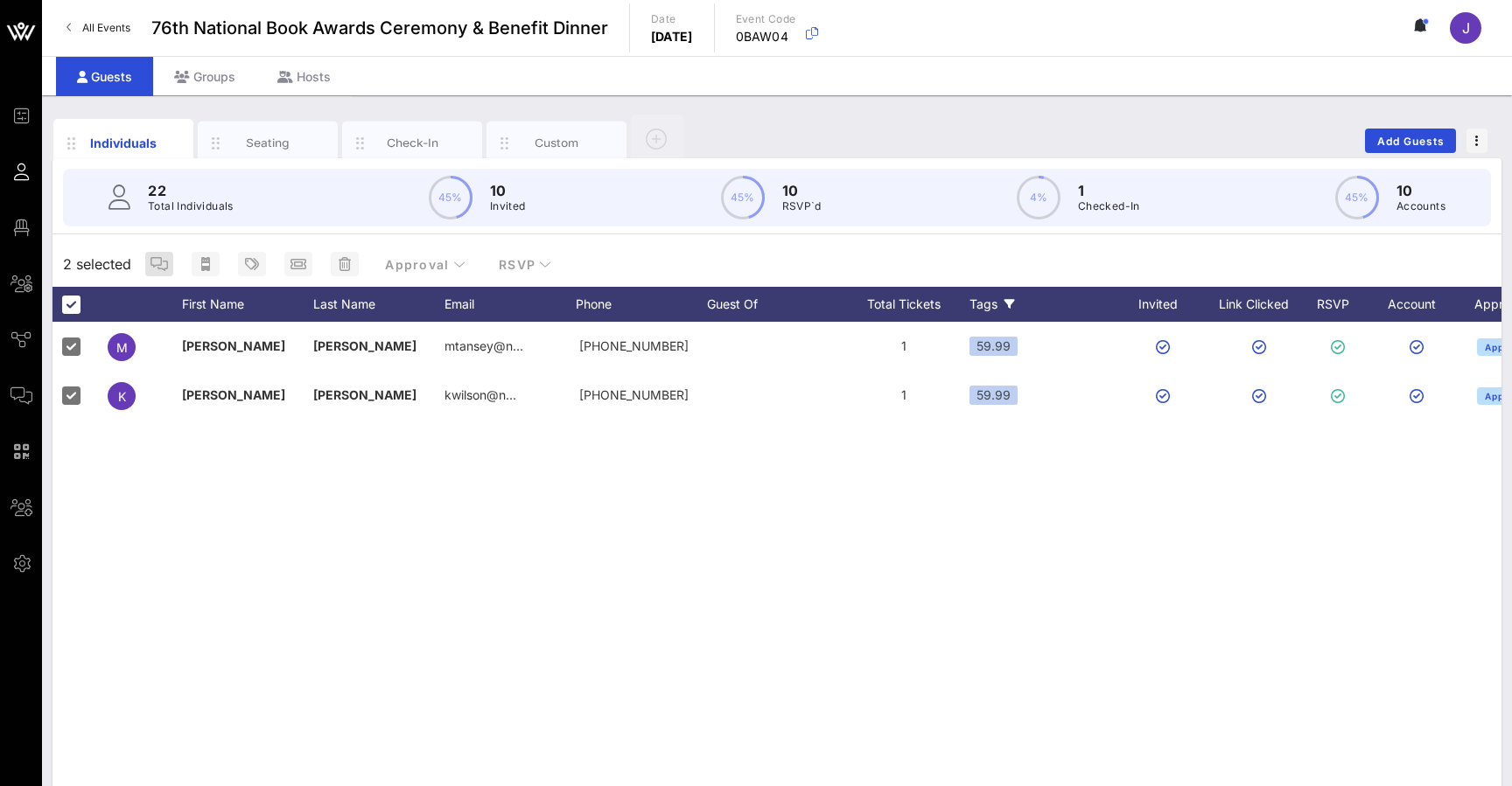
click at [160, 262] on icon "button" at bounding box center [159, 264] width 18 height 14
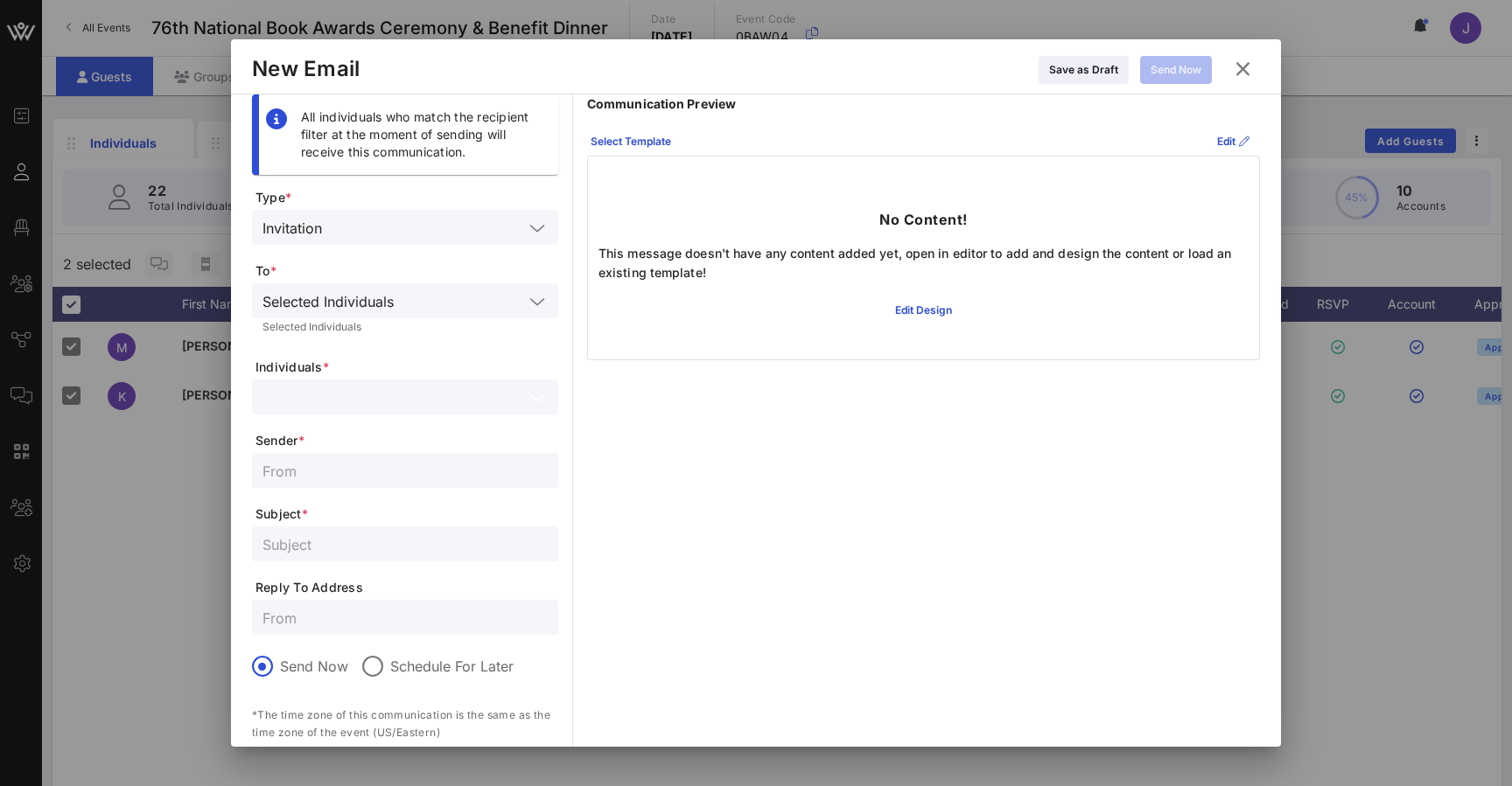
click at [358, 400] on input "text" at bounding box center [392, 397] width 260 height 22
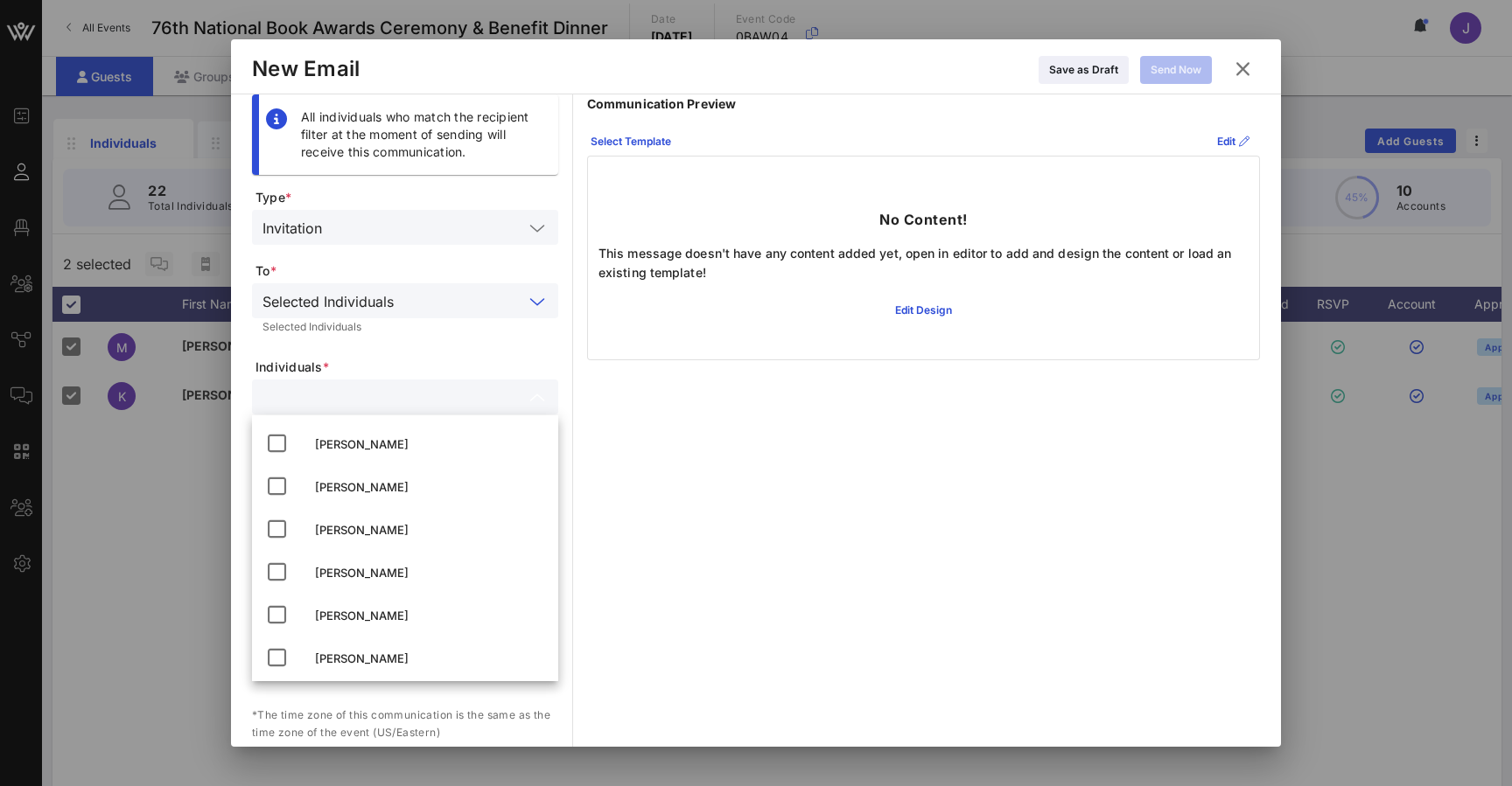
click at [411, 303] on input "text" at bounding box center [462, 300] width 123 height 22
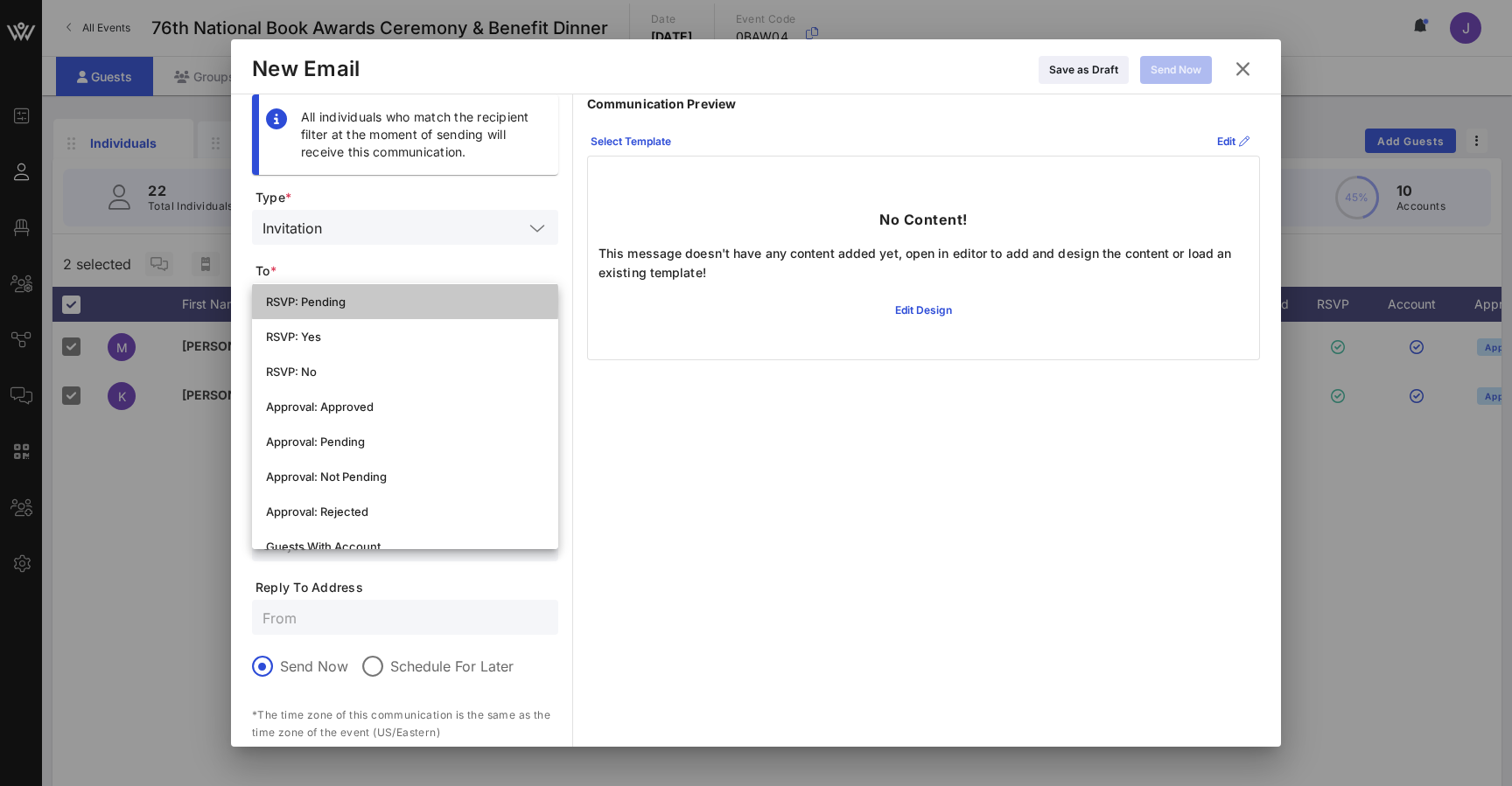
click at [411, 303] on div "RSVP: Pending" at bounding box center [404, 301] width 278 height 14
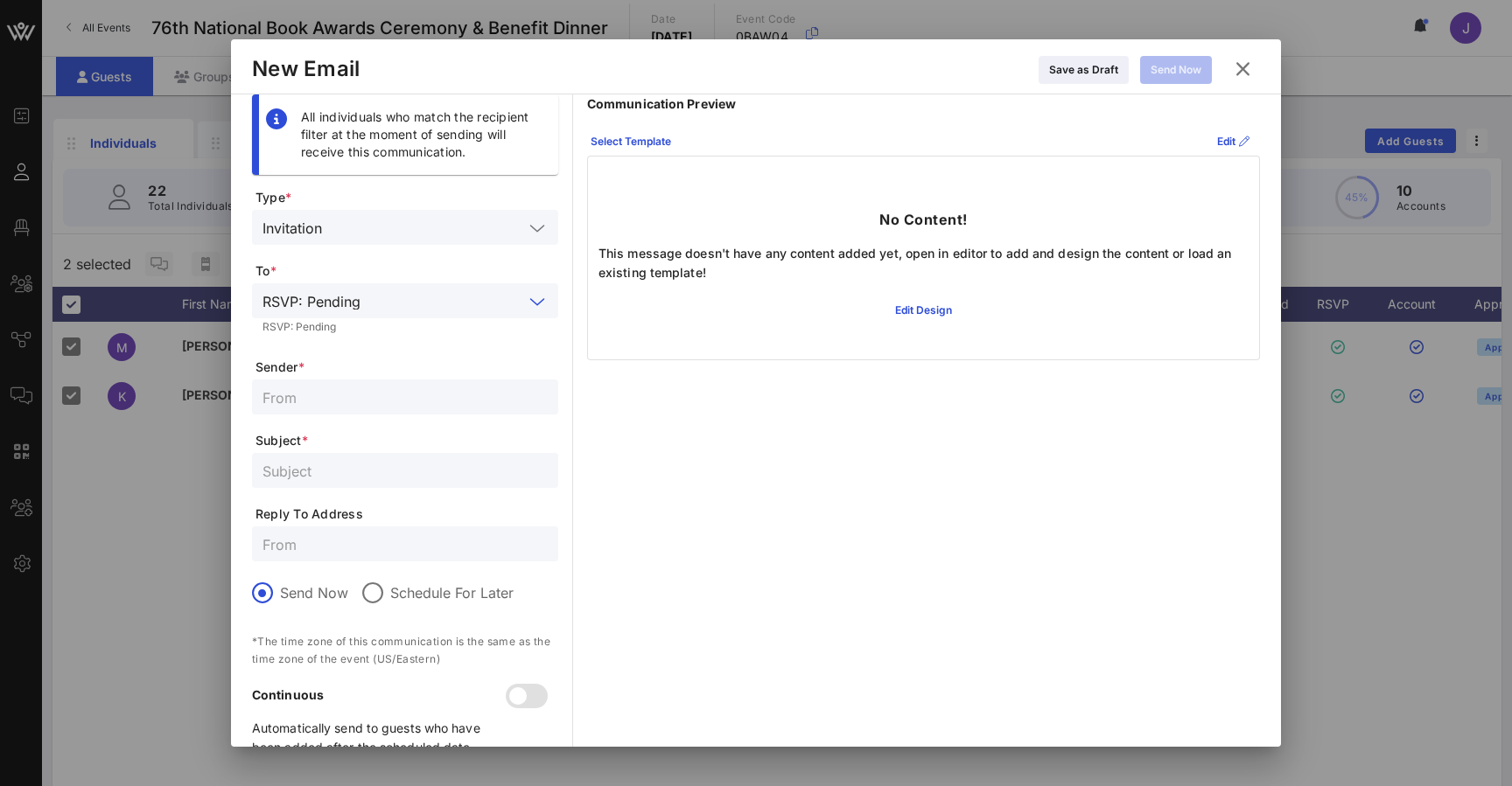
click at [411, 302] on input "text" at bounding box center [445, 300] width 155 height 22
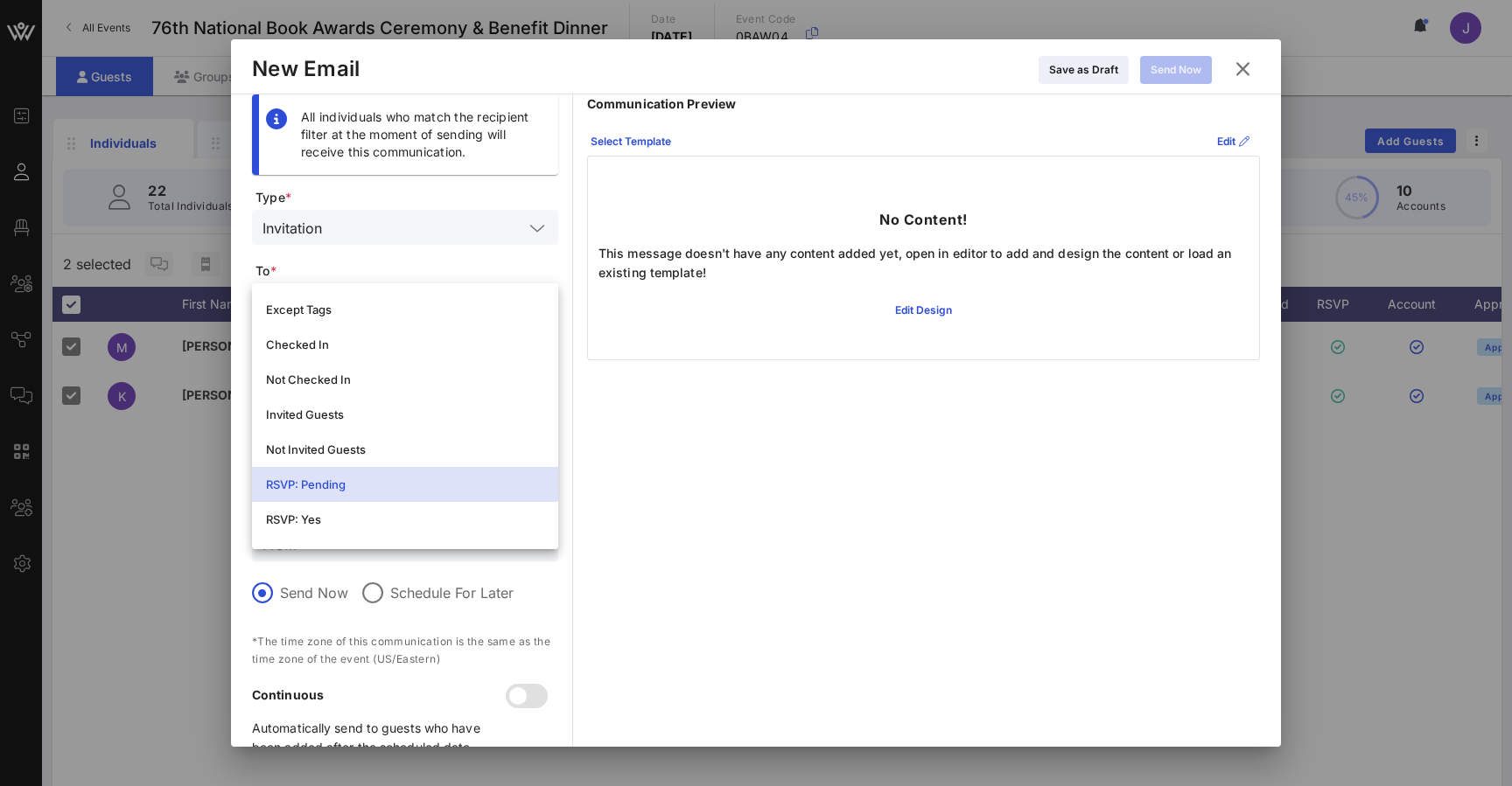
scroll to position [171, 0]
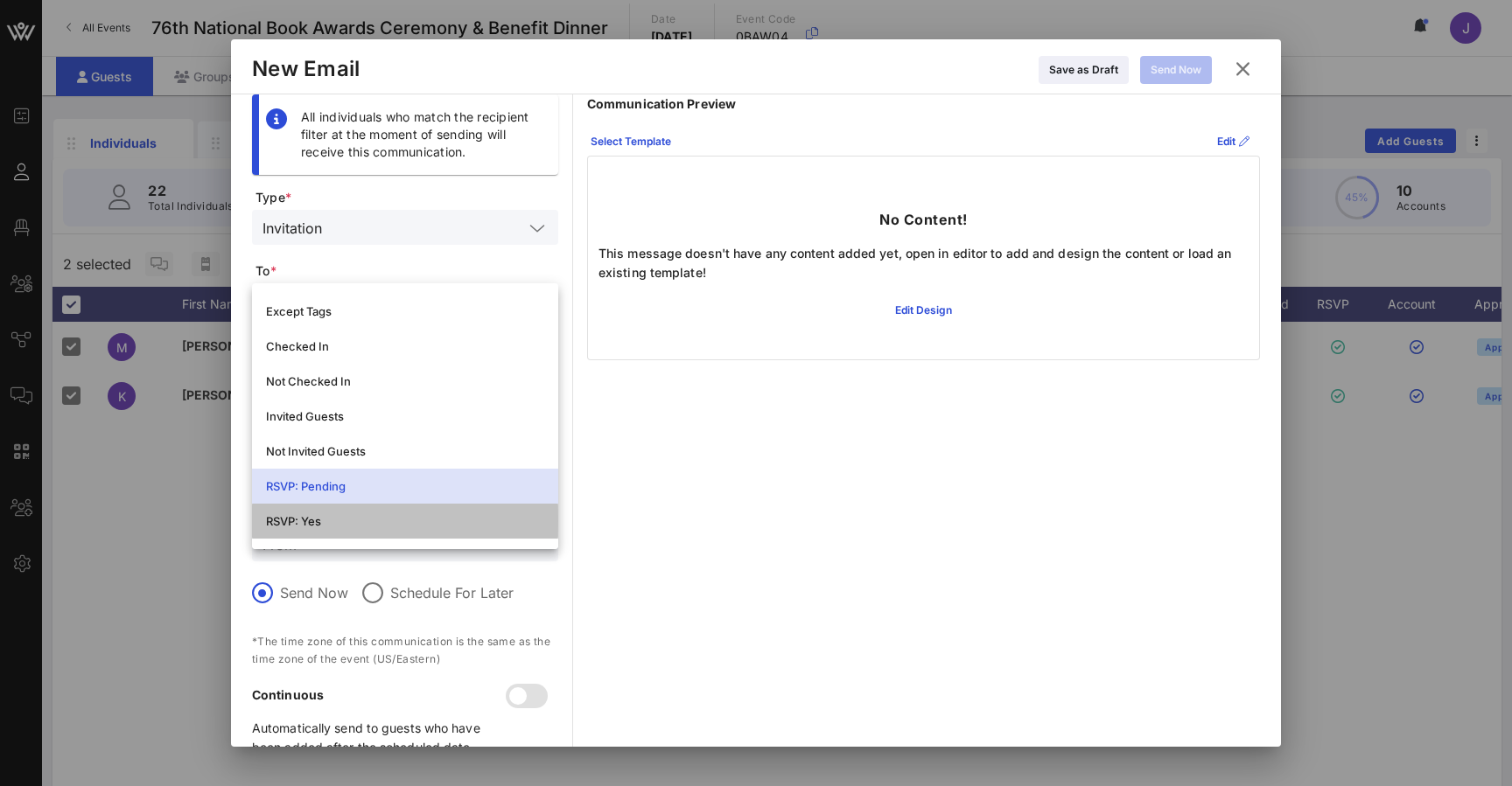
click at [314, 522] on div "RSVP: Yes" at bounding box center [404, 520] width 278 height 14
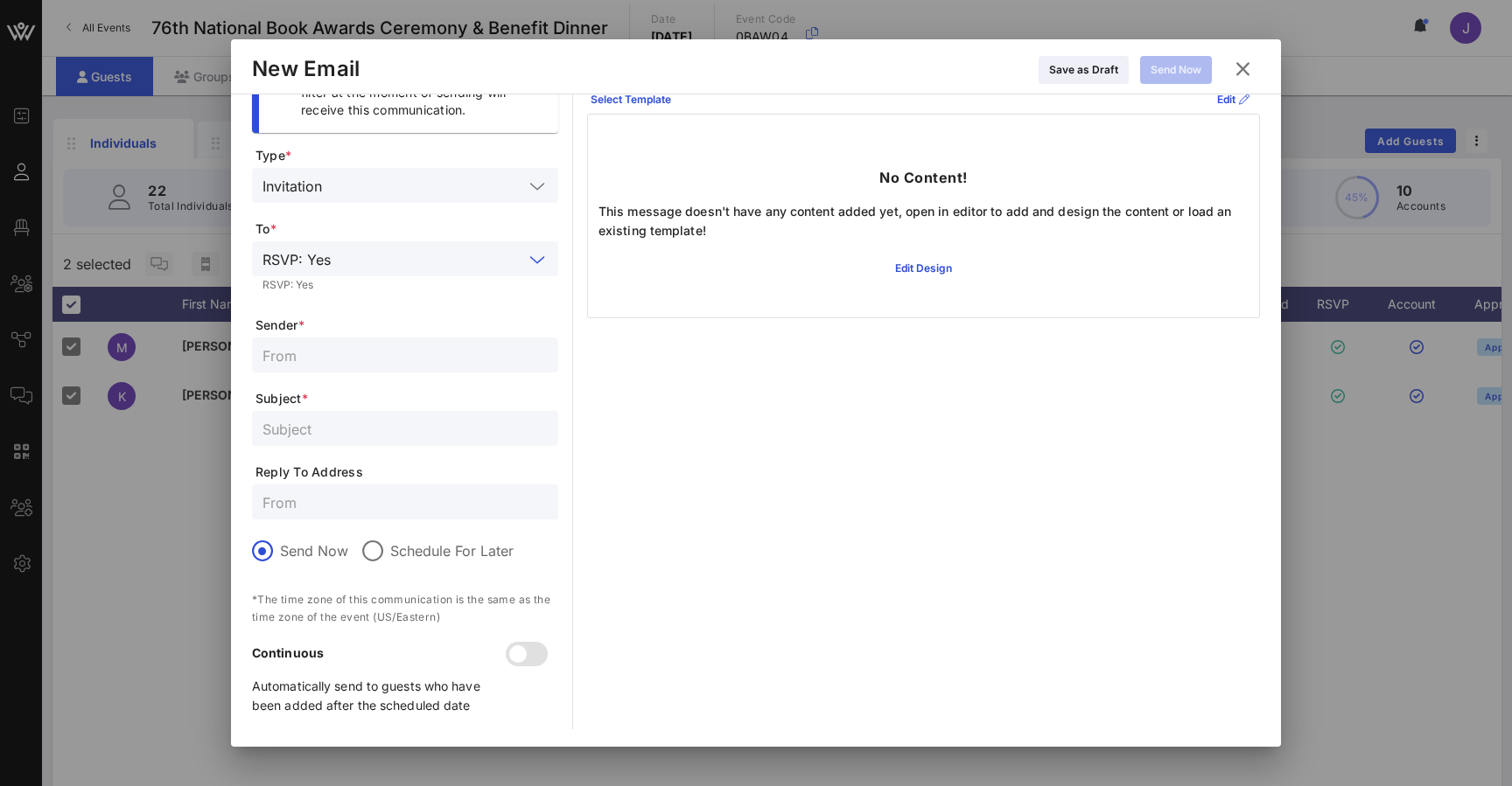
scroll to position [42, 0]
click at [1245, 66] on icon at bounding box center [1242, 69] width 23 height 21
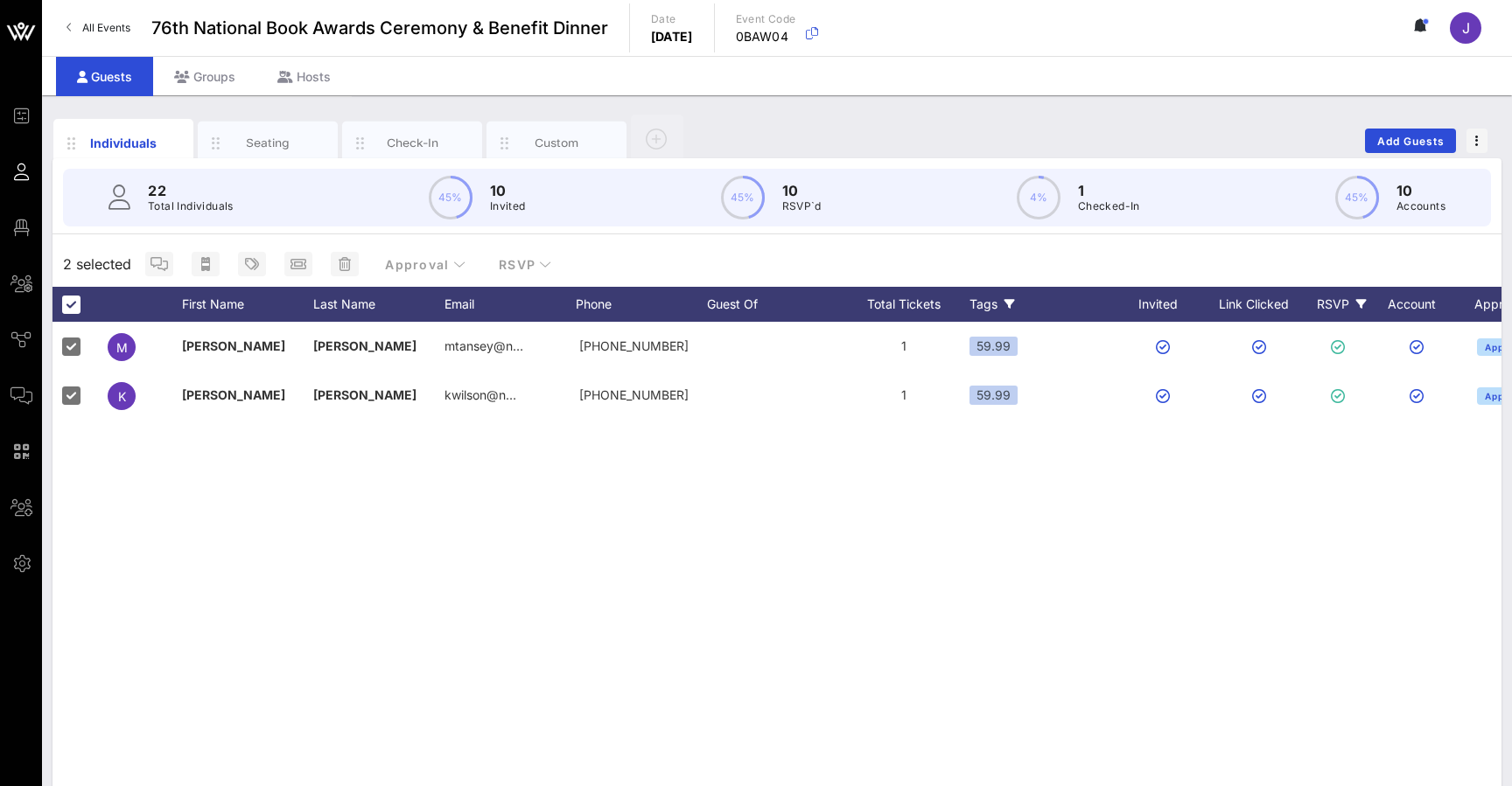
click at [1338, 307] on div "RSVP" at bounding box center [1341, 303] width 61 height 35
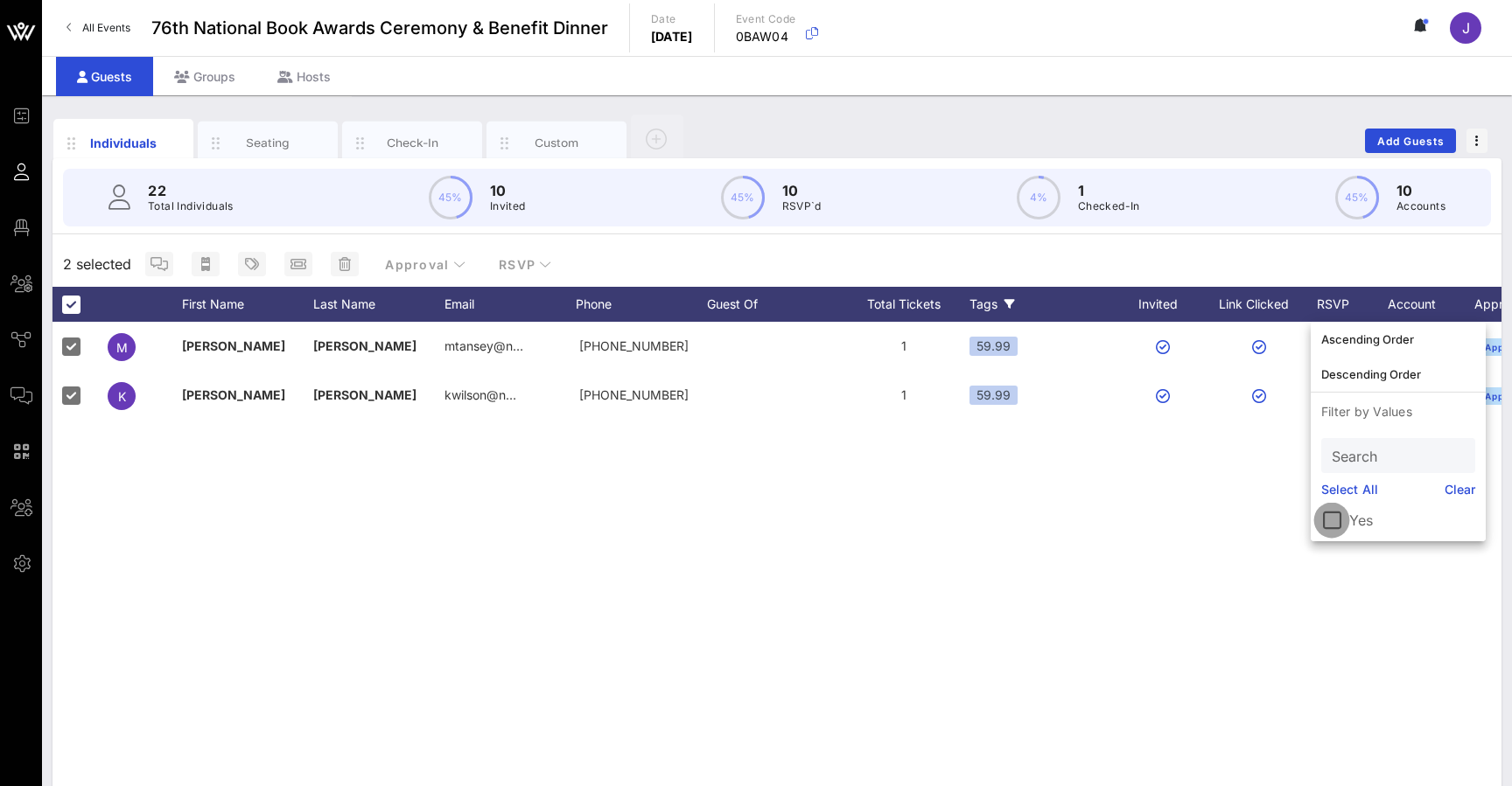
click at [1333, 517] on div at bounding box center [1331, 520] width 30 height 30
click at [1230, 247] on div "2 selected Approval RSVP" at bounding box center [776, 264] width 1448 height 46
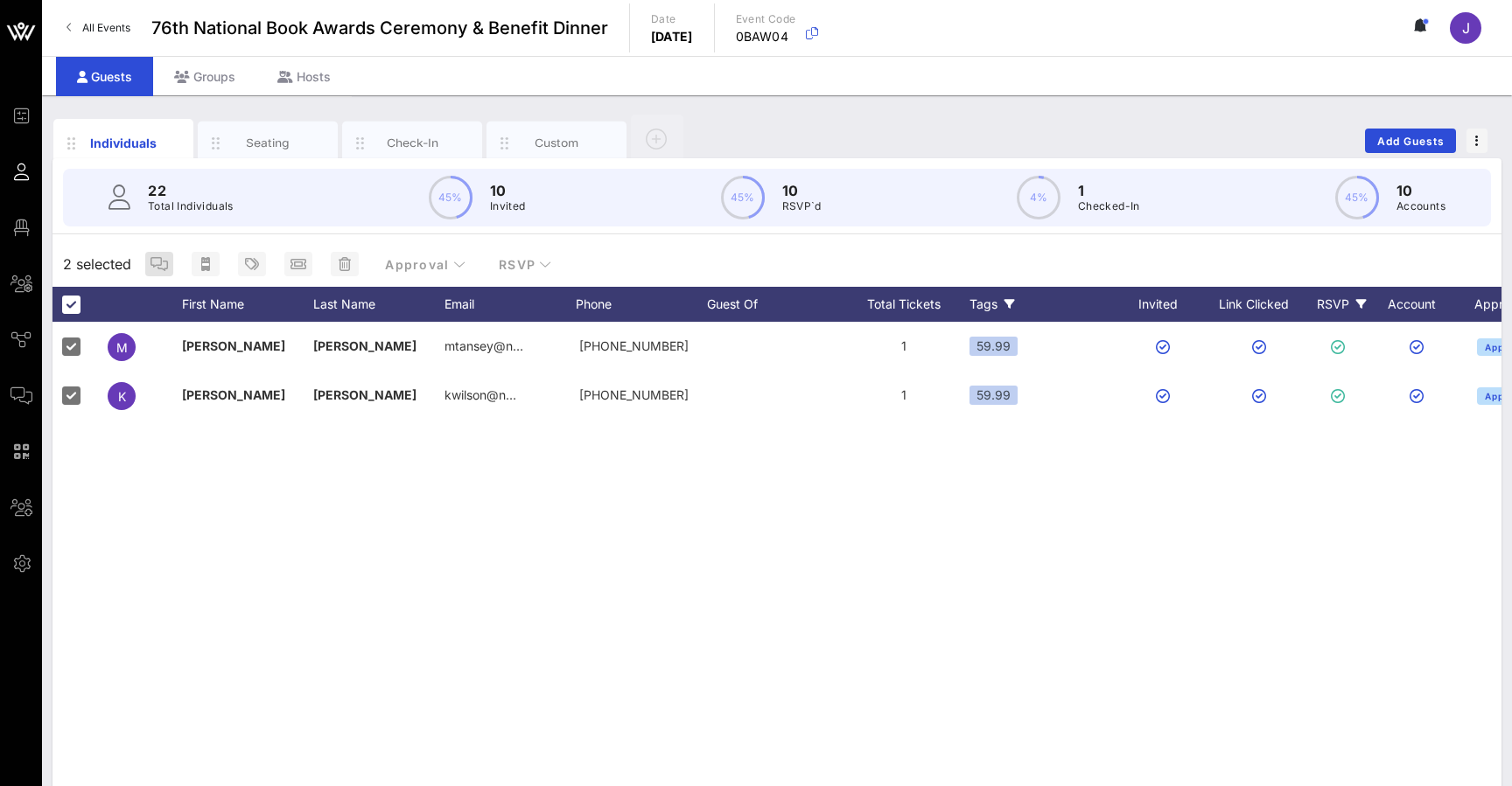
click at [157, 262] on icon "button" at bounding box center [159, 264] width 18 height 14
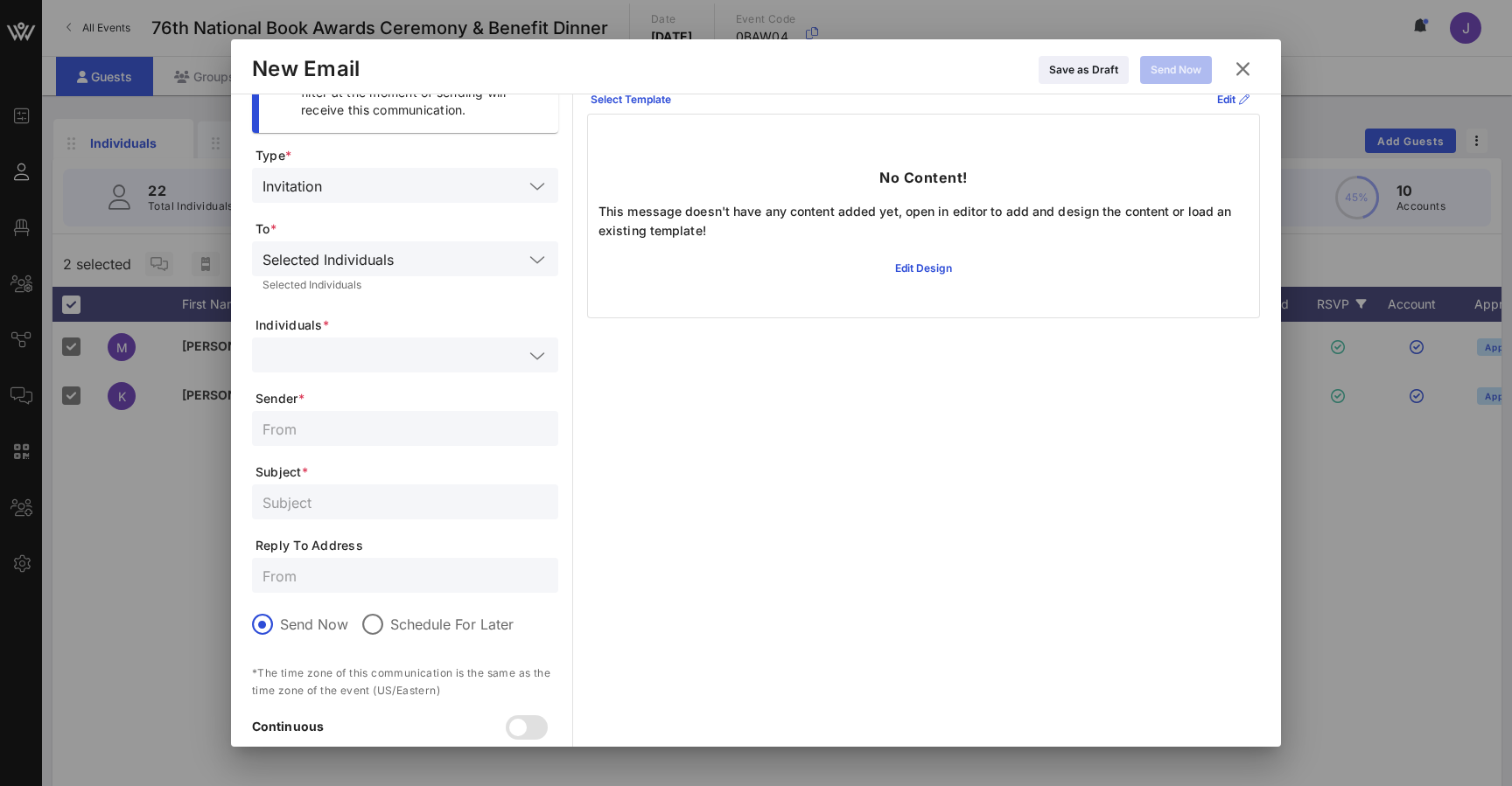
click at [1246, 60] on icon at bounding box center [1242, 69] width 23 height 21
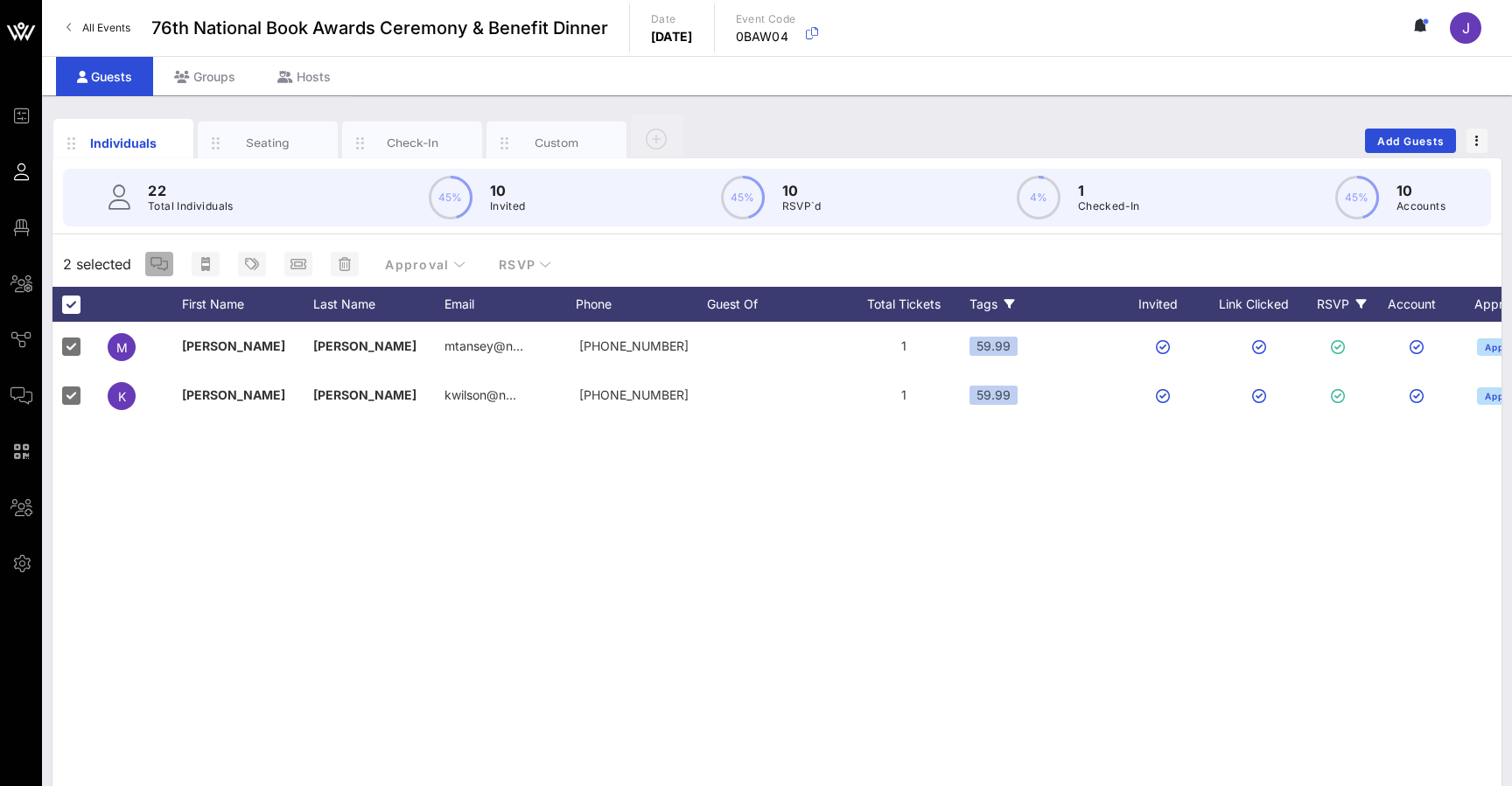
click at [159, 254] on button "button" at bounding box center [159, 264] width 28 height 24
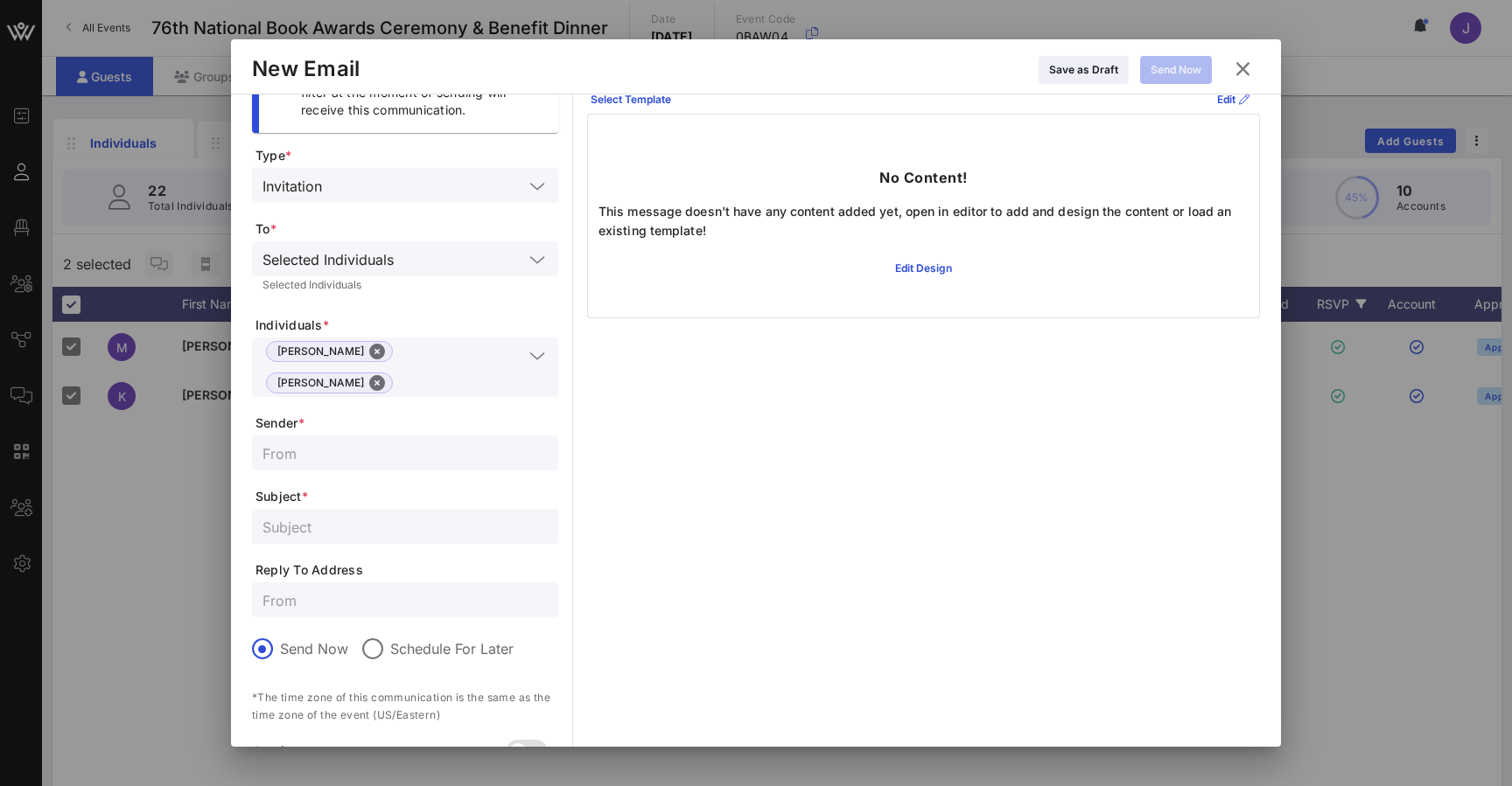
click at [398, 442] on input "text" at bounding box center [404, 453] width 286 height 22
type input "NBF"
type input "Reminder to get in your tickets RSVp"
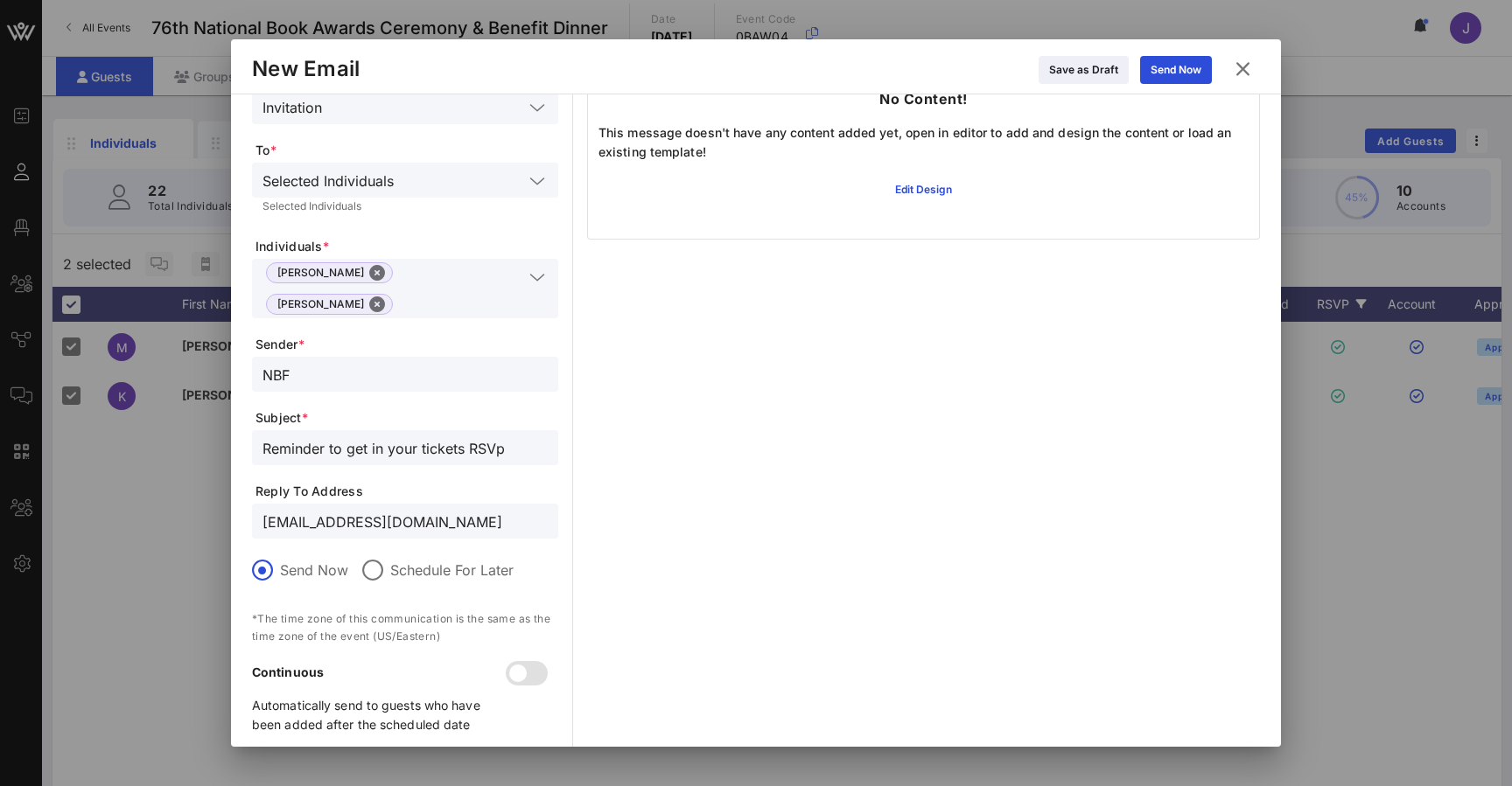
scroll to position [115, 0]
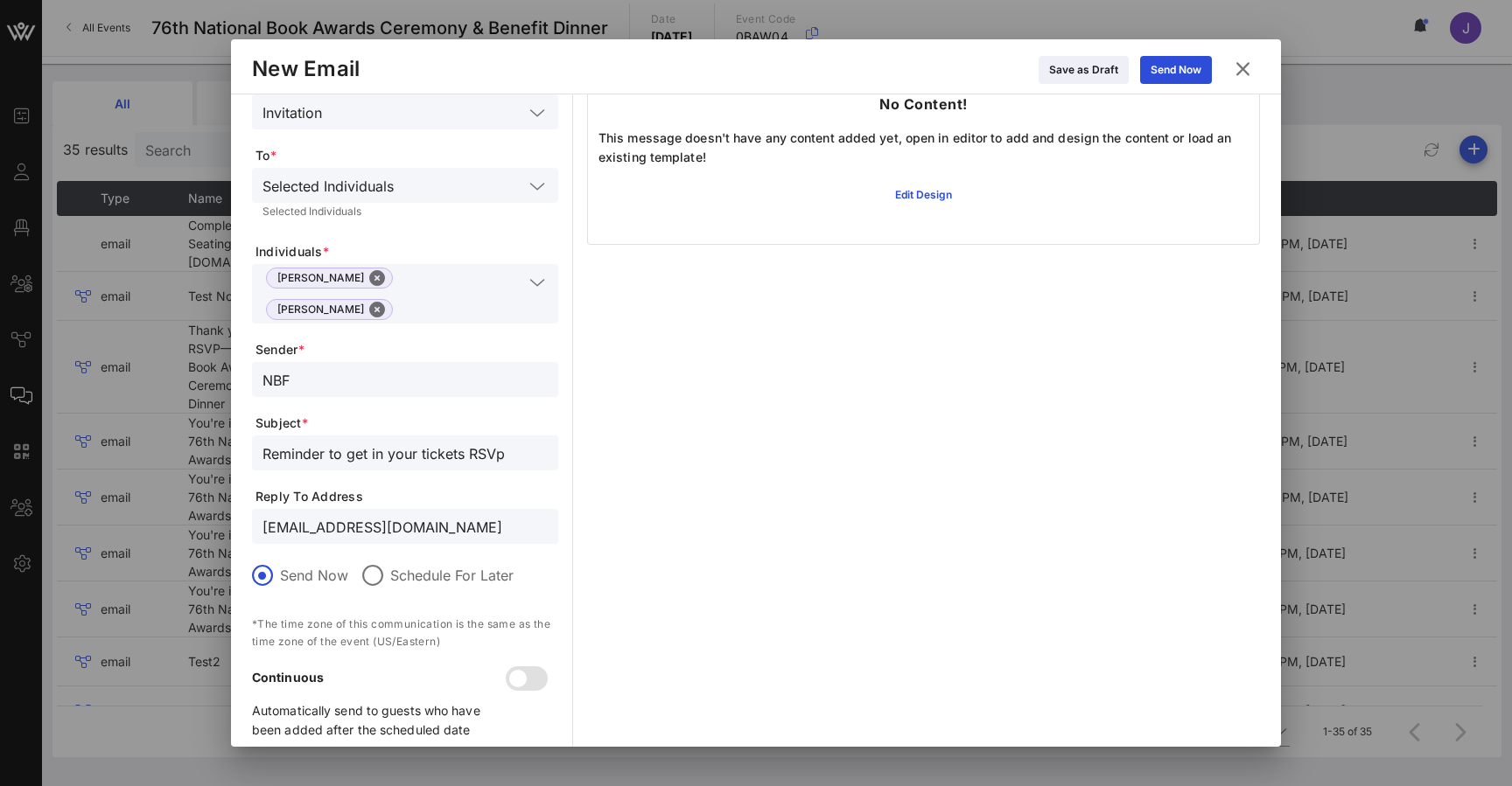
type input "RSVP@nbf.org"
click at [1246, 73] on icon at bounding box center [1242, 68] width 24 height 22
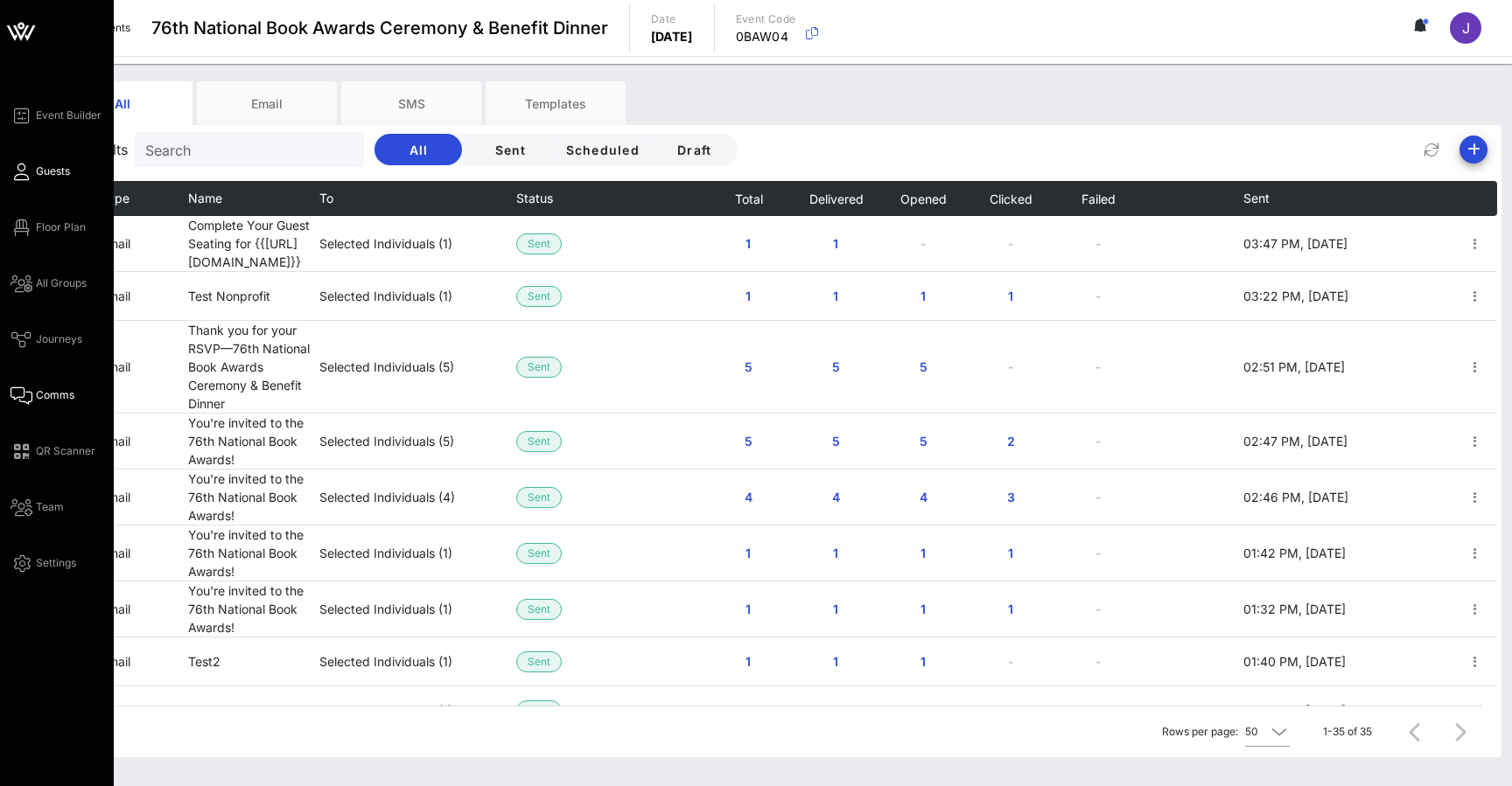
click at [26, 173] on icon at bounding box center [21, 171] width 22 height 3
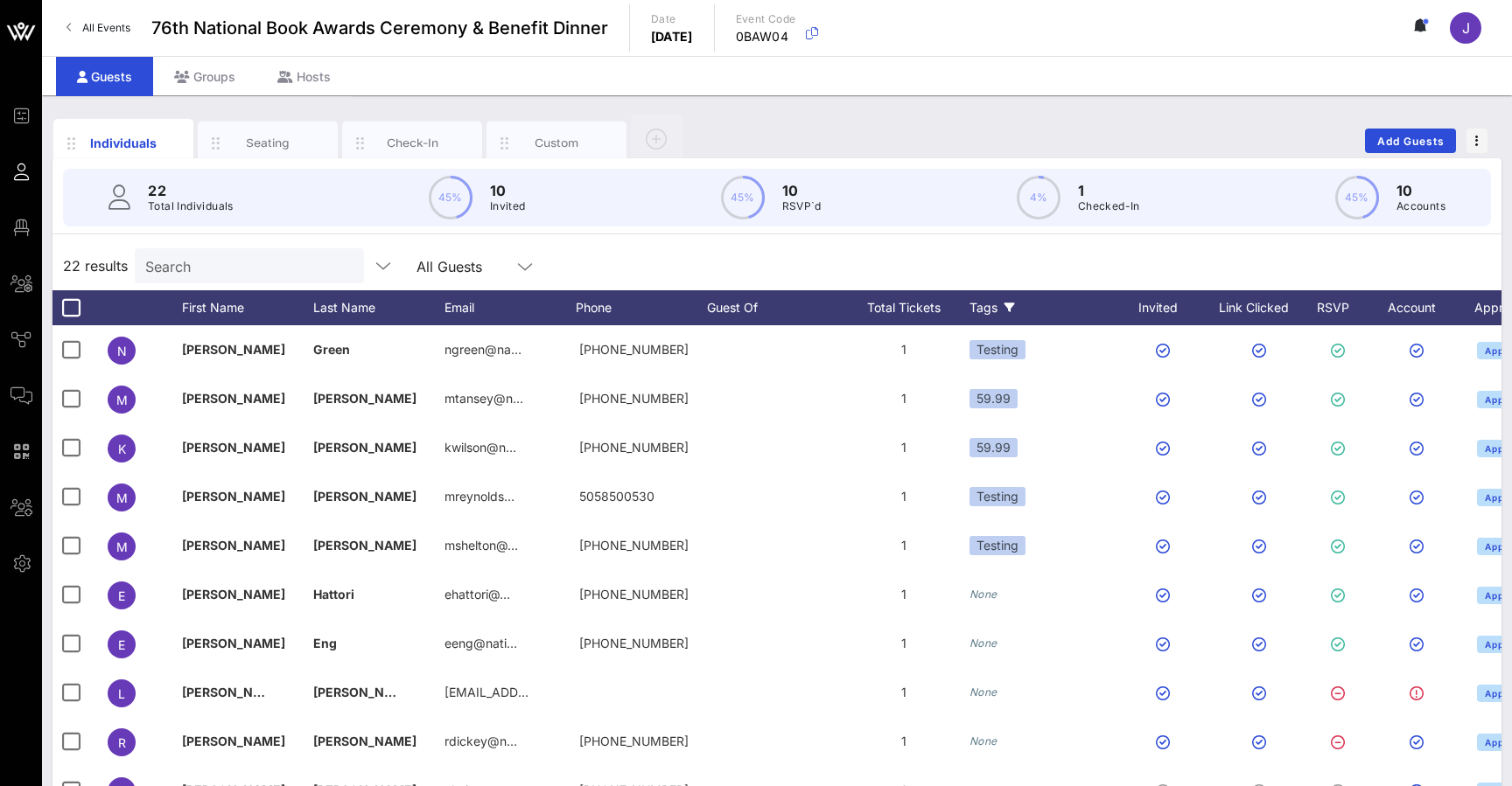
click at [988, 319] on div "Tags" at bounding box center [1043, 307] width 149 height 35
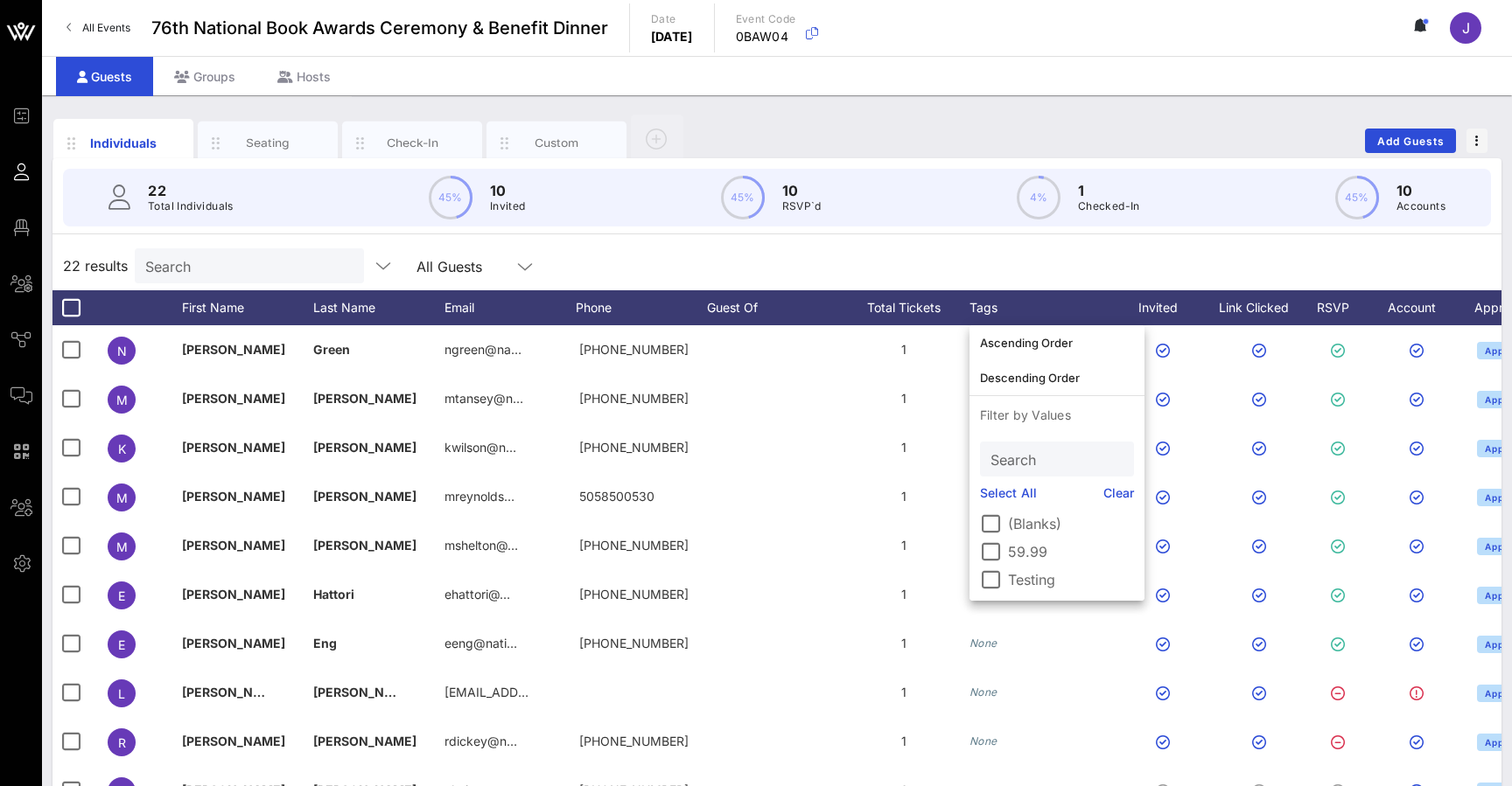
click at [1008, 553] on label "59.99" at bounding box center [1070, 551] width 126 height 18
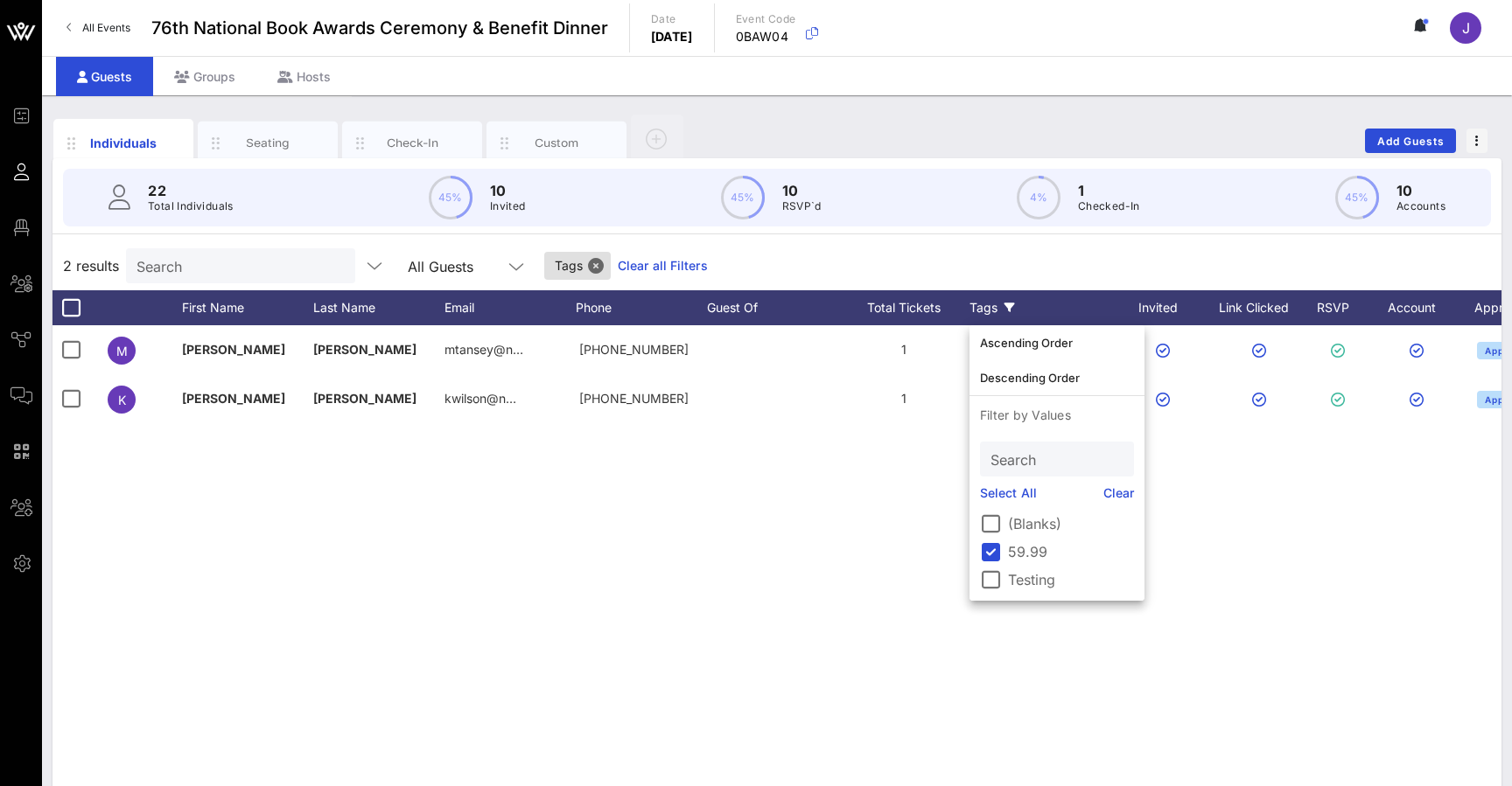
click at [1297, 241] on div "2 results Search All Guests Tags Clear all Filters" at bounding box center [776, 266] width 1448 height 49
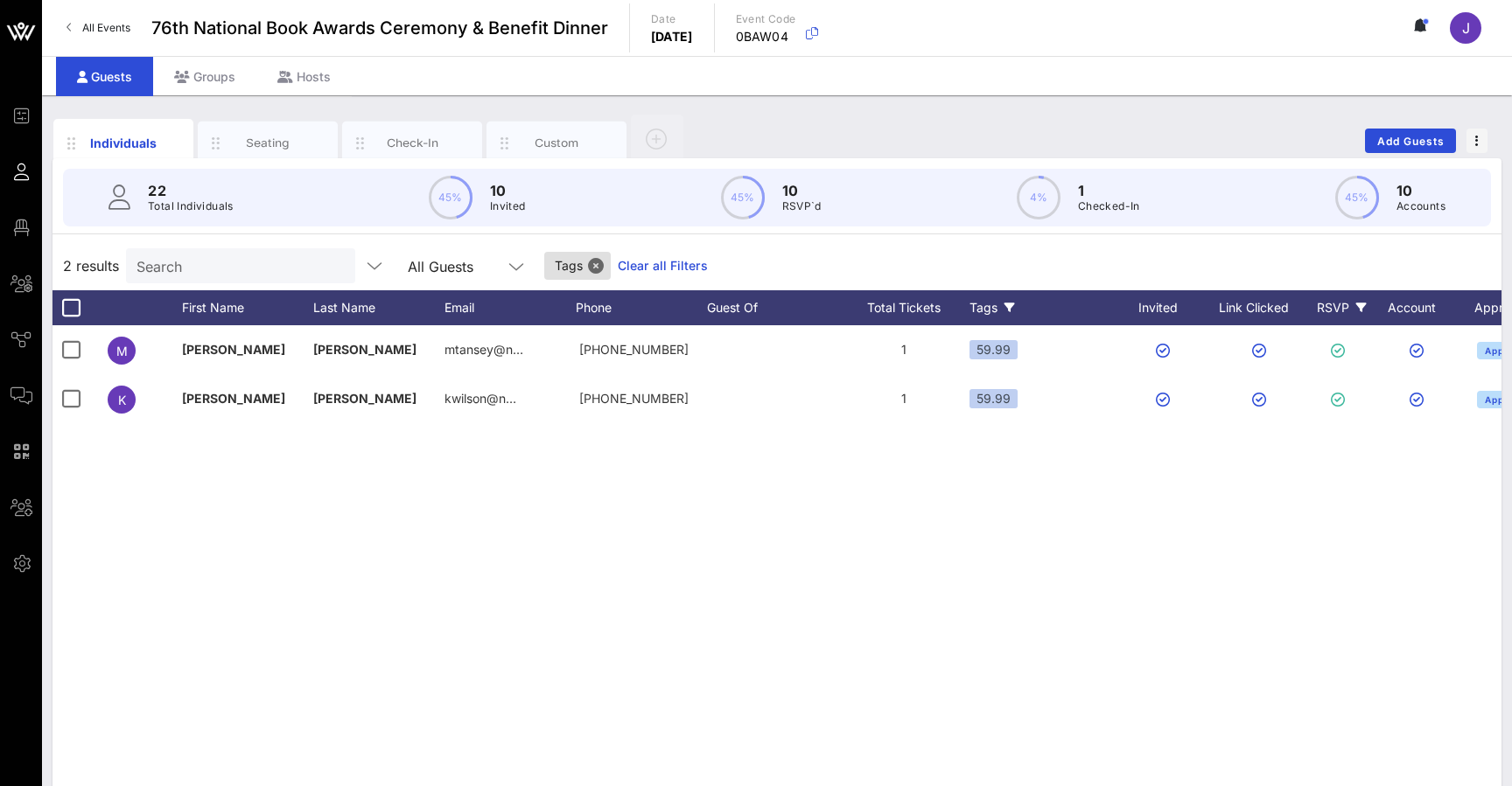
click at [1334, 304] on div "RSVP" at bounding box center [1341, 307] width 61 height 35
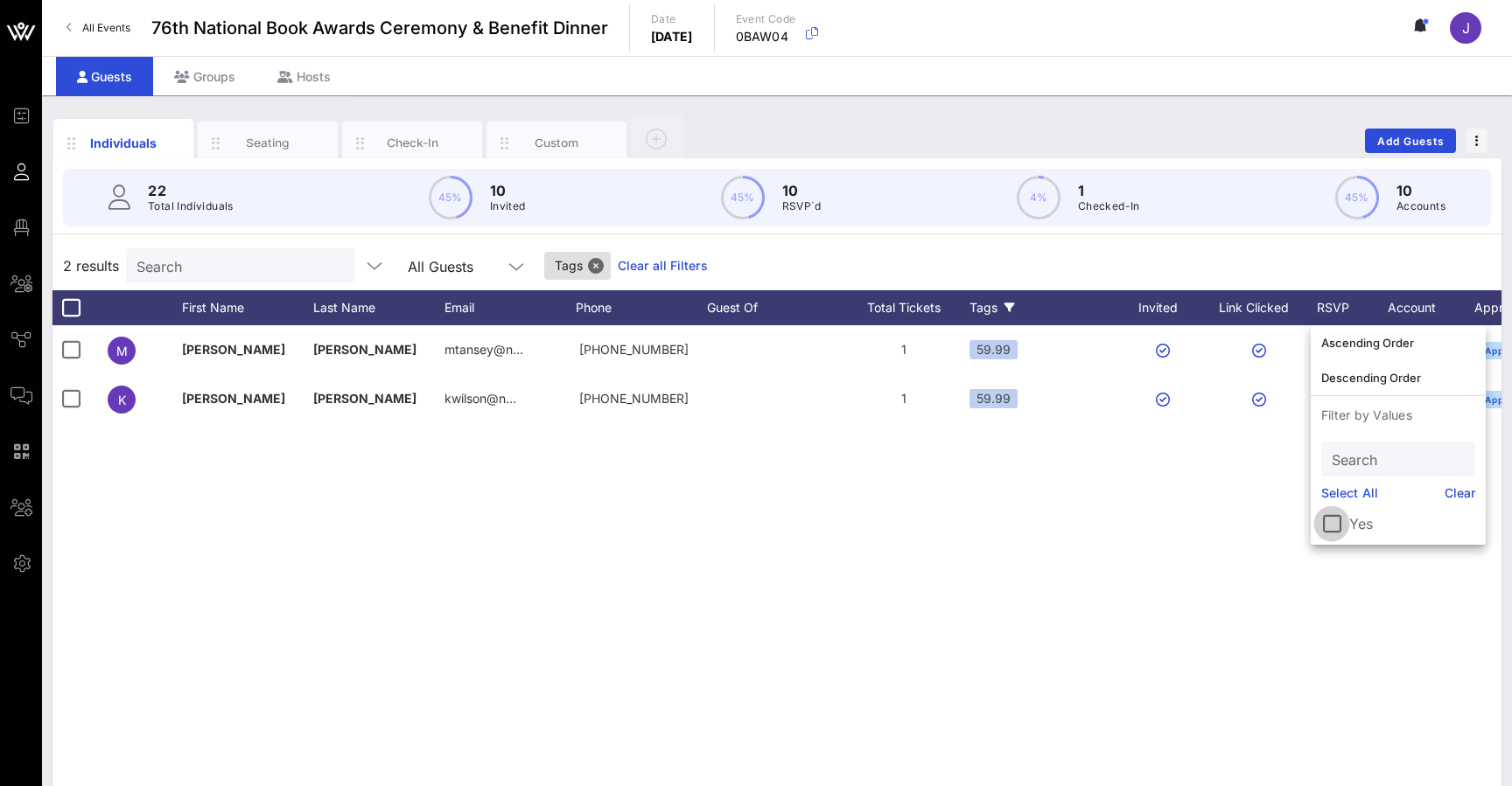
click at [1328, 528] on div at bounding box center [1331, 524] width 30 height 30
click at [73, 312] on div at bounding box center [71, 308] width 30 height 30
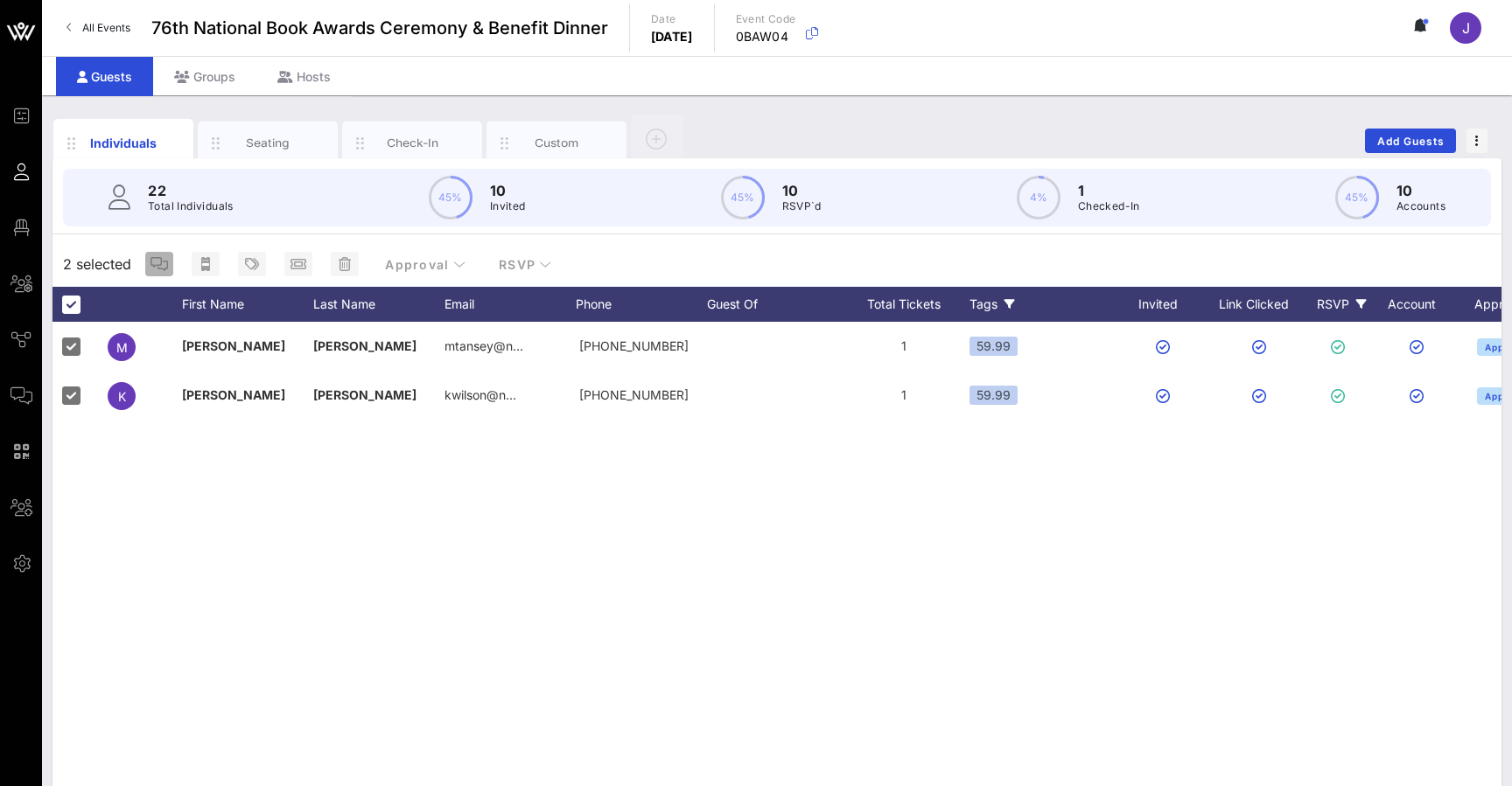
click at [167, 256] on button "button" at bounding box center [159, 264] width 28 height 24
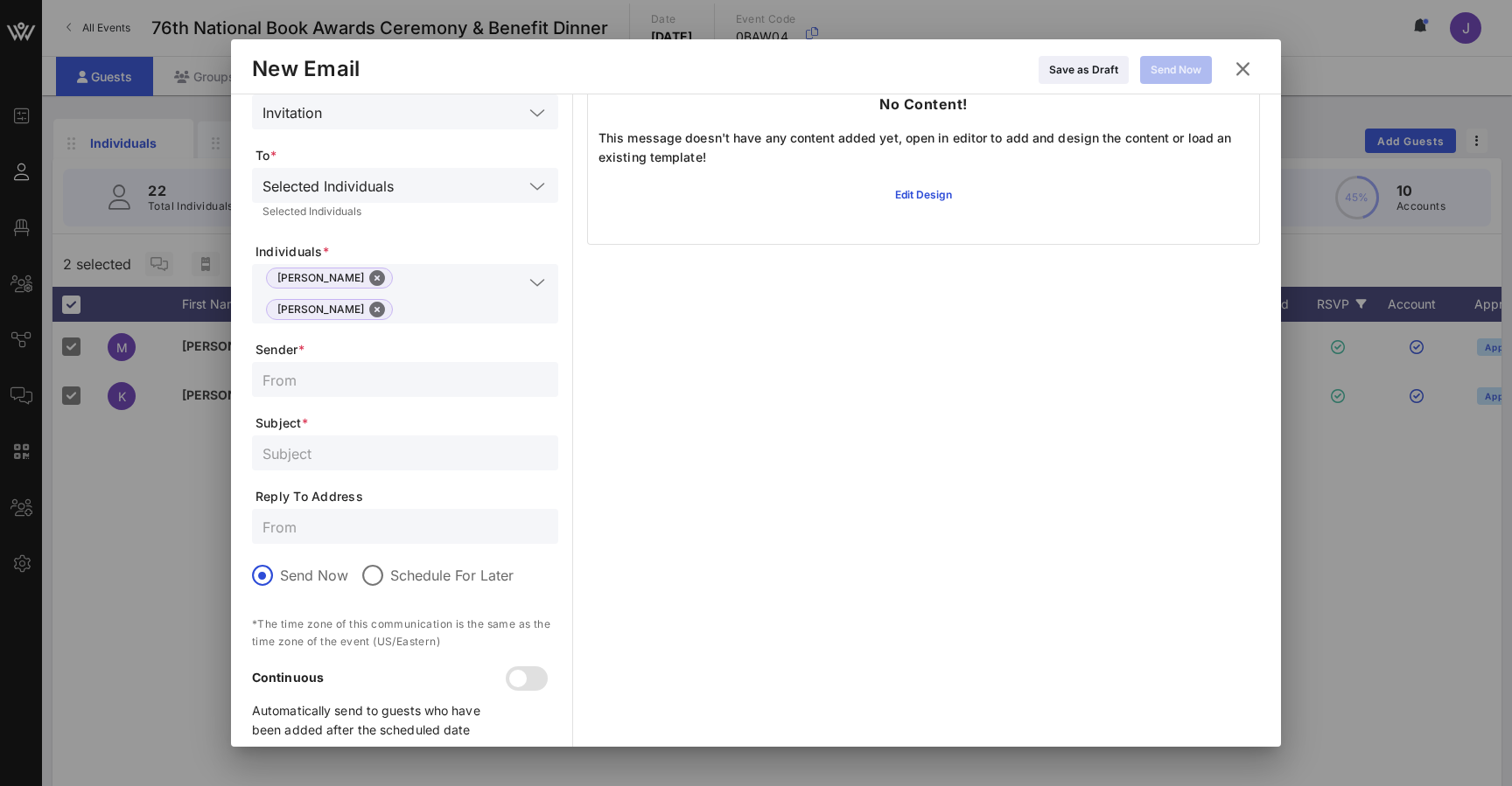
click at [533, 287] on icon at bounding box center [536, 283] width 16 height 21
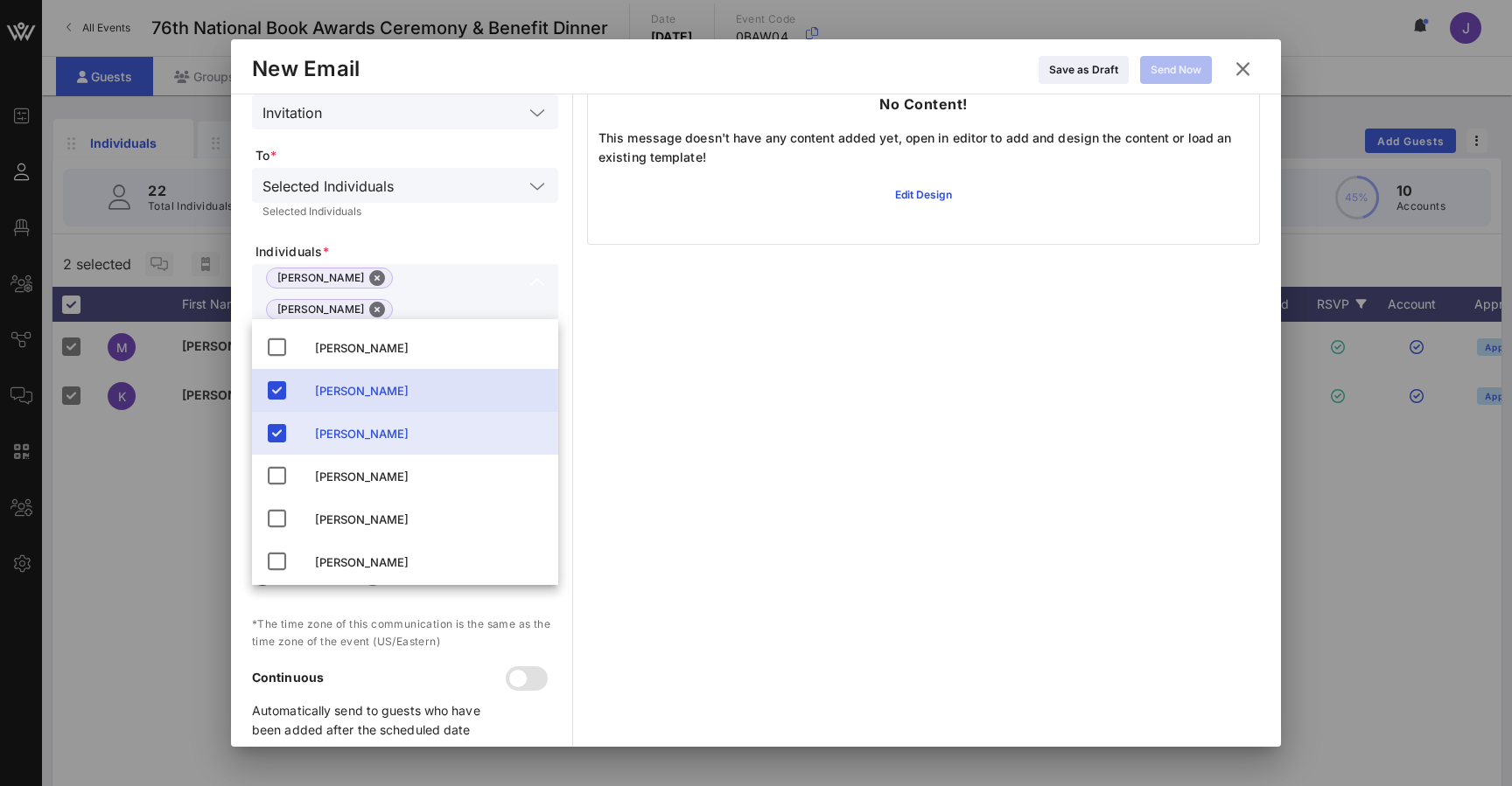
click at [477, 221] on div "Selected Individuals Selected Individuals" at bounding box center [404, 196] width 306 height 58
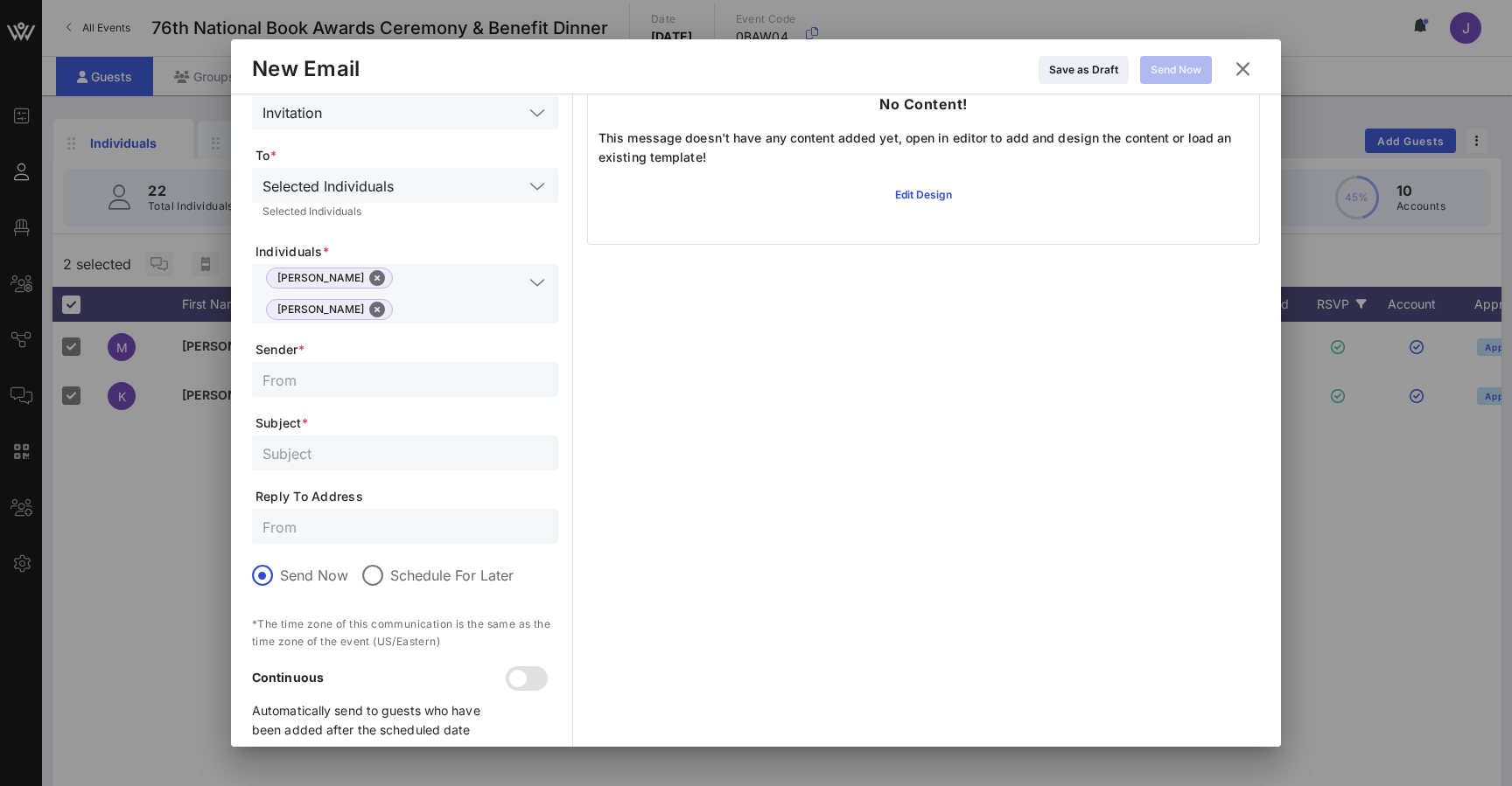
click at [380, 368] on input "text" at bounding box center [404, 379] width 286 height 22
click at [372, 442] on input "text" at bounding box center [404, 453] width 286 height 22
click at [367, 515] on input "text" at bounding box center [404, 526] width 286 height 22
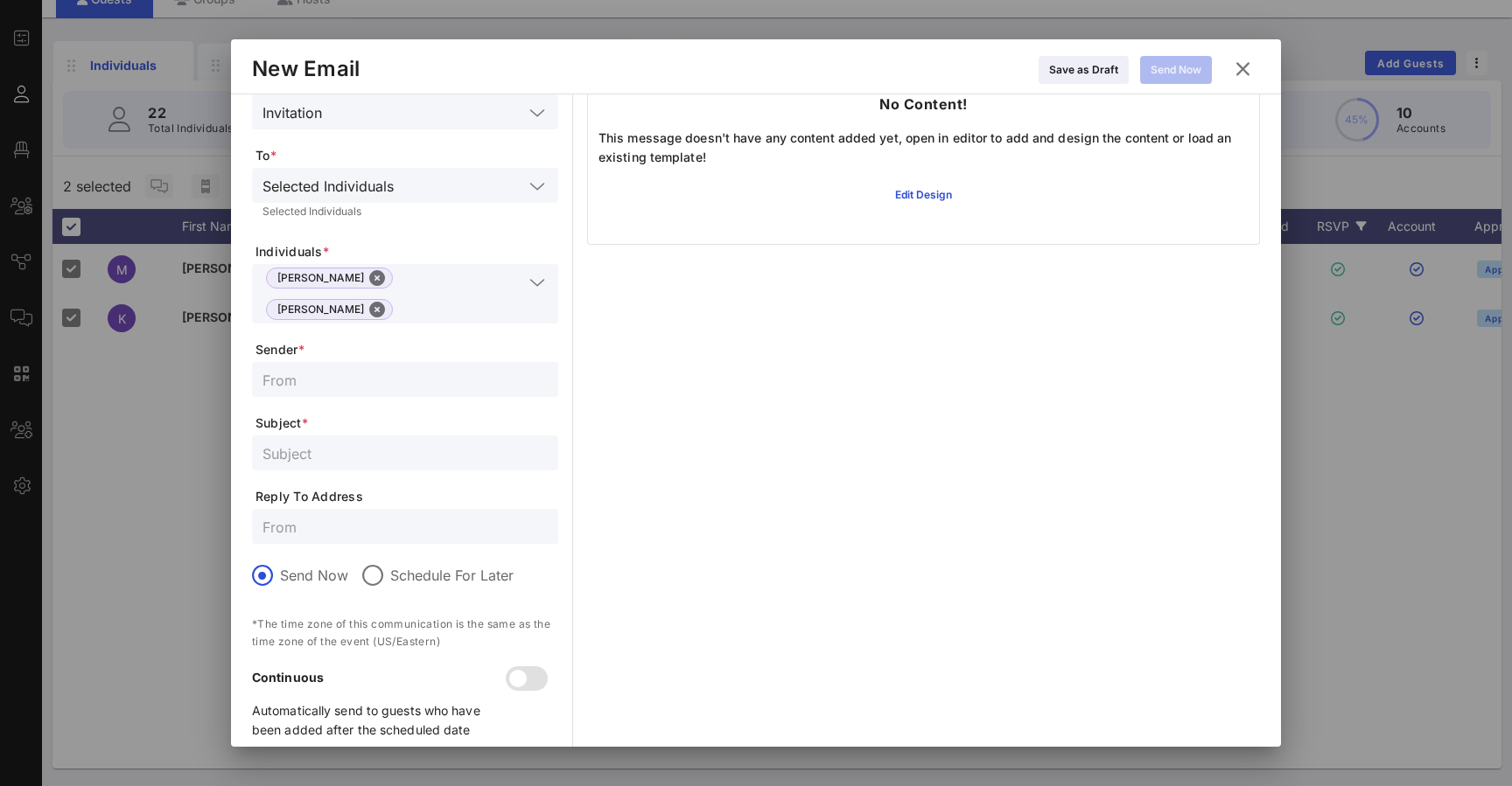
scroll to position [78, 0]
click at [536, 286] on icon at bounding box center [536, 283] width 16 height 21
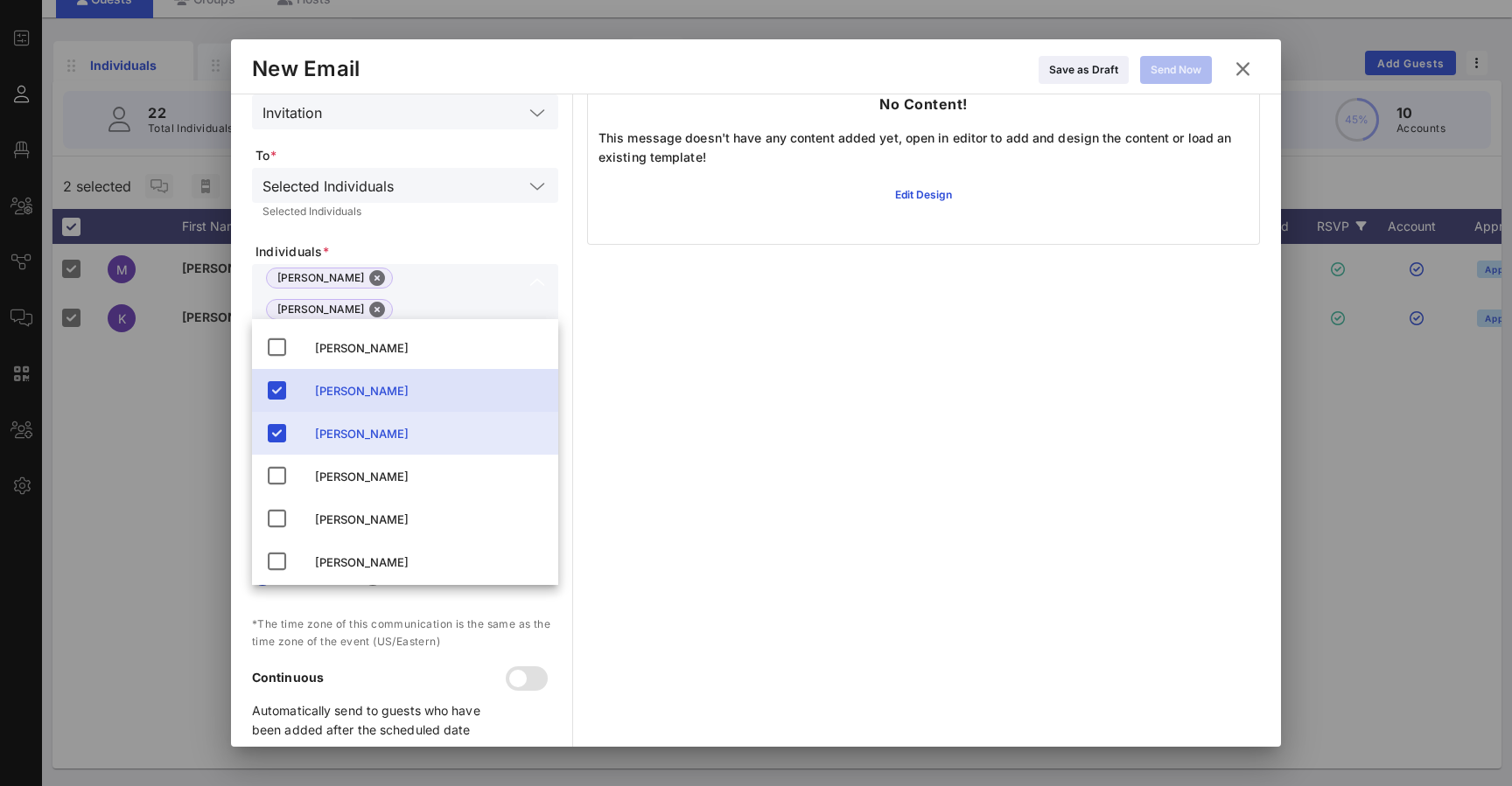
click at [1244, 67] on icon at bounding box center [1242, 69] width 26 height 24
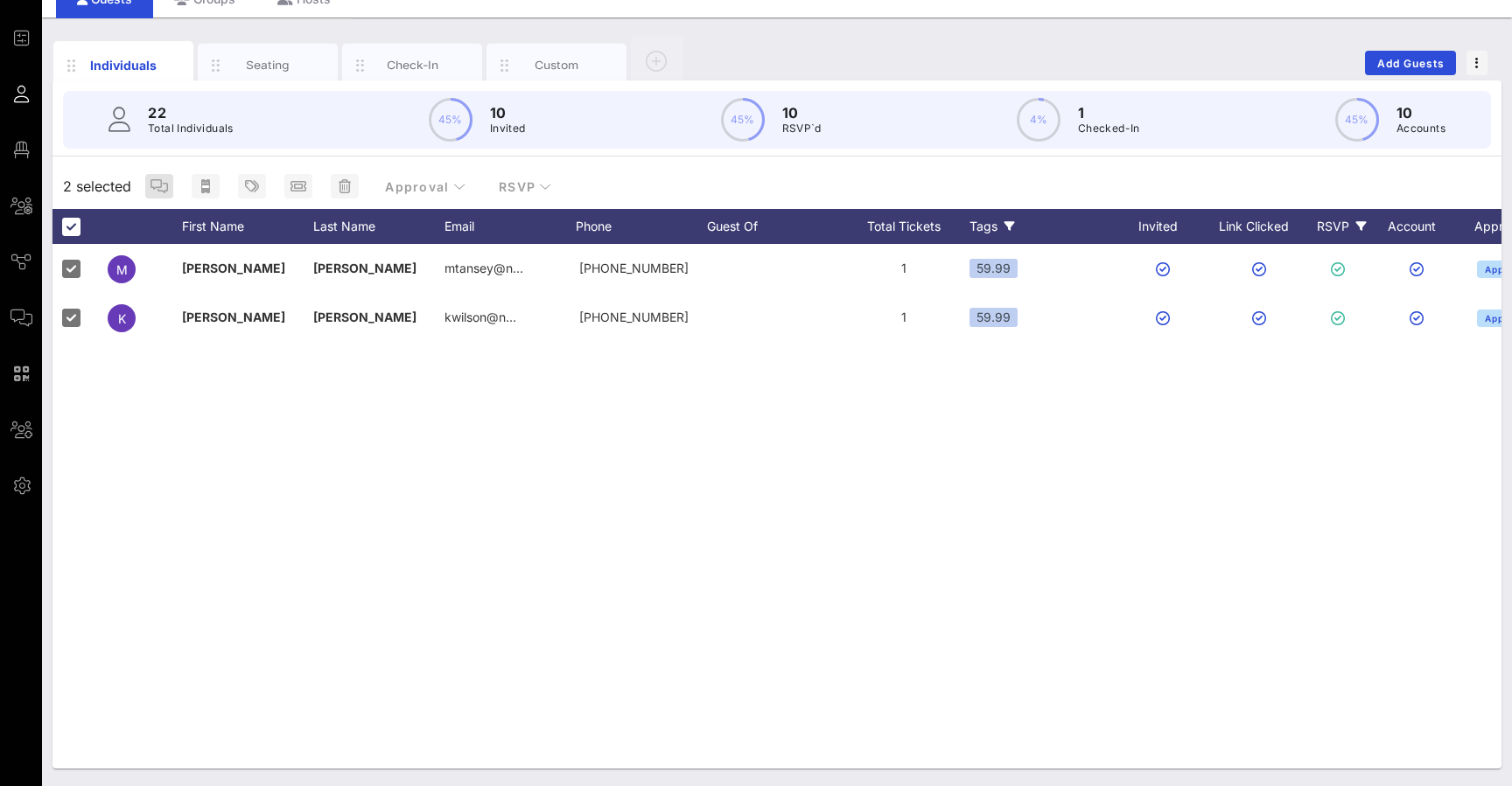
click at [161, 183] on icon "button" at bounding box center [159, 186] width 18 height 14
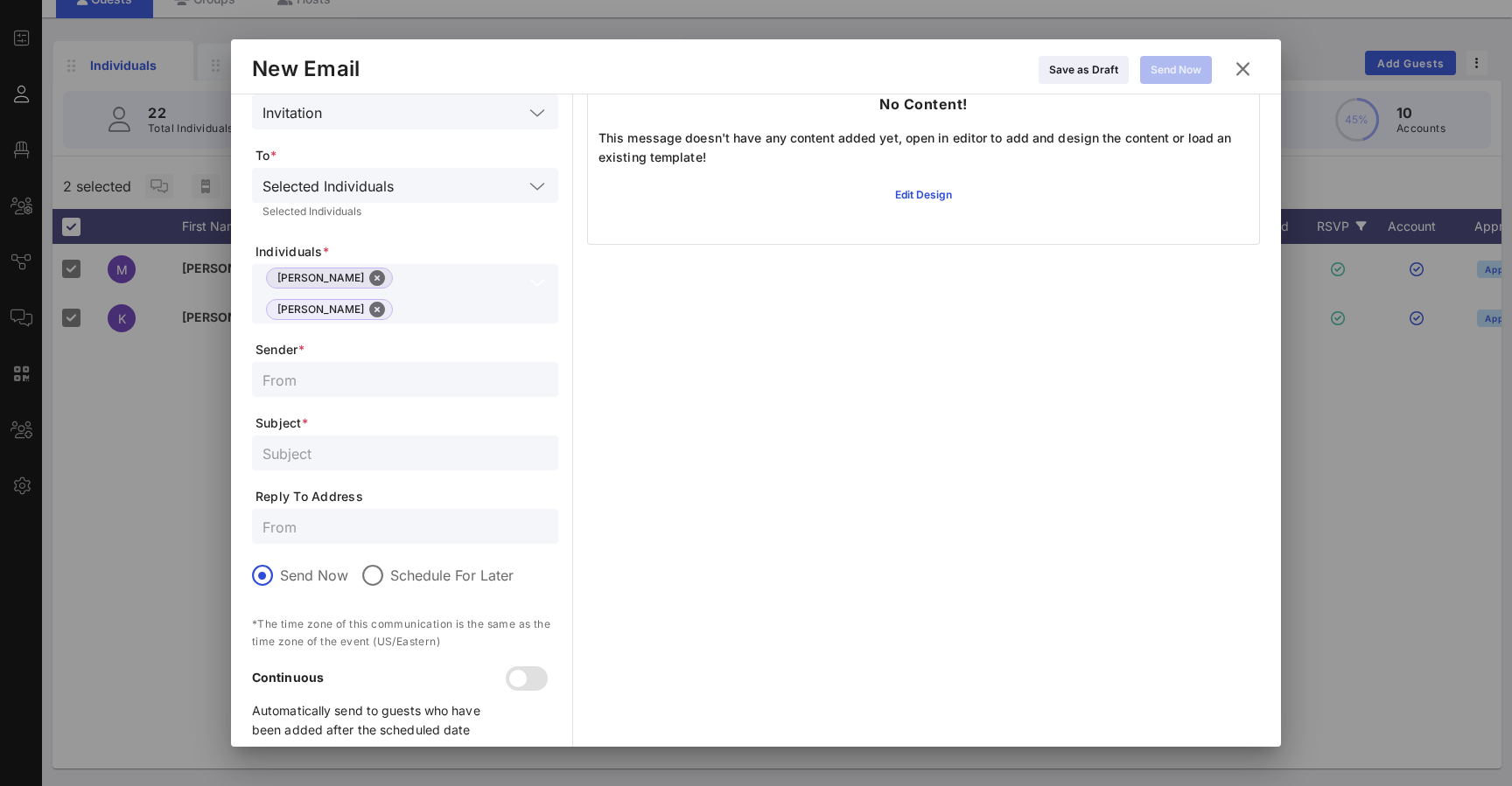
drag, startPoint x: 498, startPoint y: 282, endPoint x: 319, endPoint y: 280, distance: 179.0
click at [319, 280] on div "Meg Tansey Kira Wilson" at bounding box center [392, 294] width 260 height 60
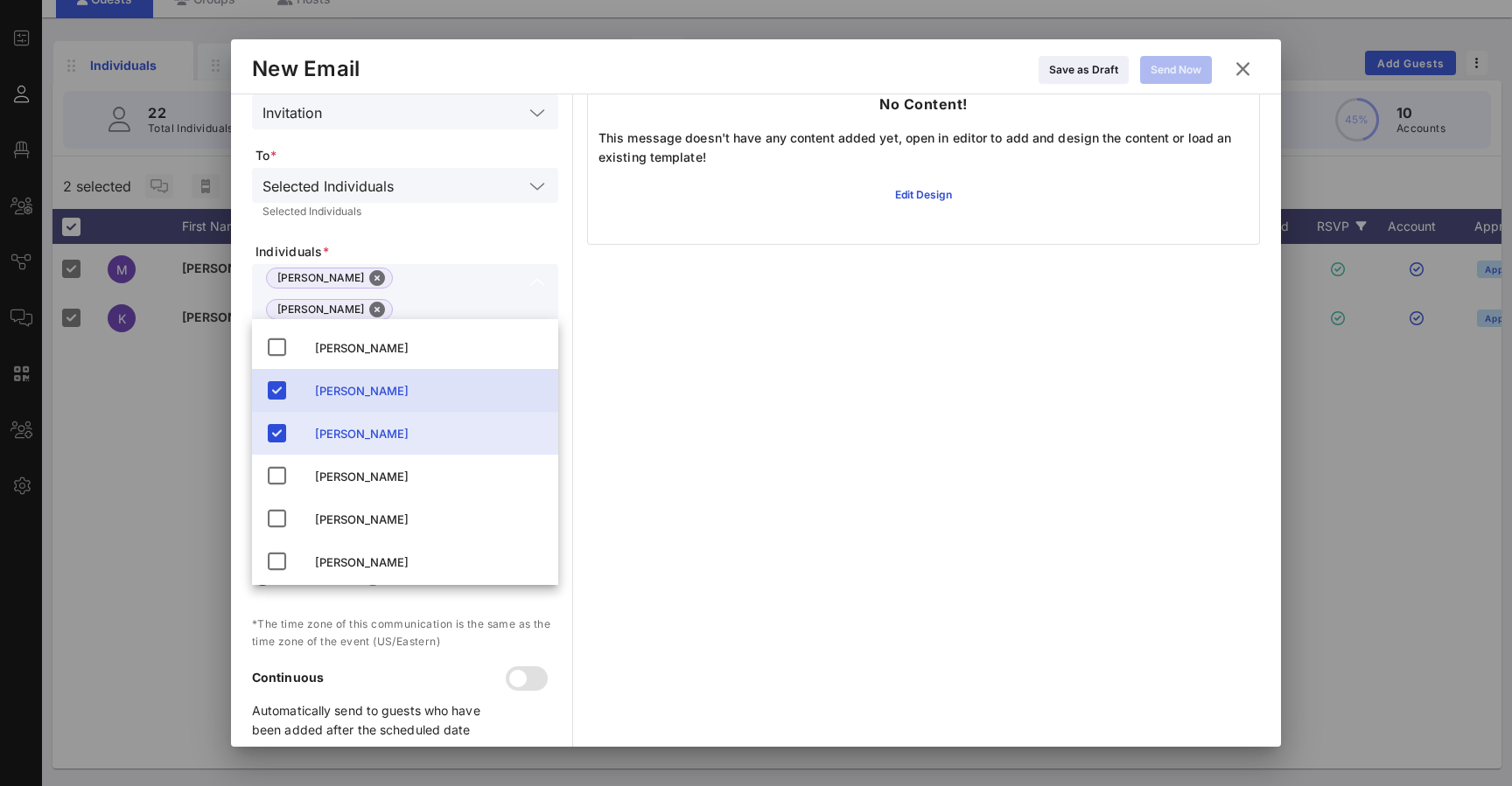
click at [599, 359] on div "Communication Preview Select Template Edit No Content! This message doesn't hav…" at bounding box center [923, 367] width 673 height 775
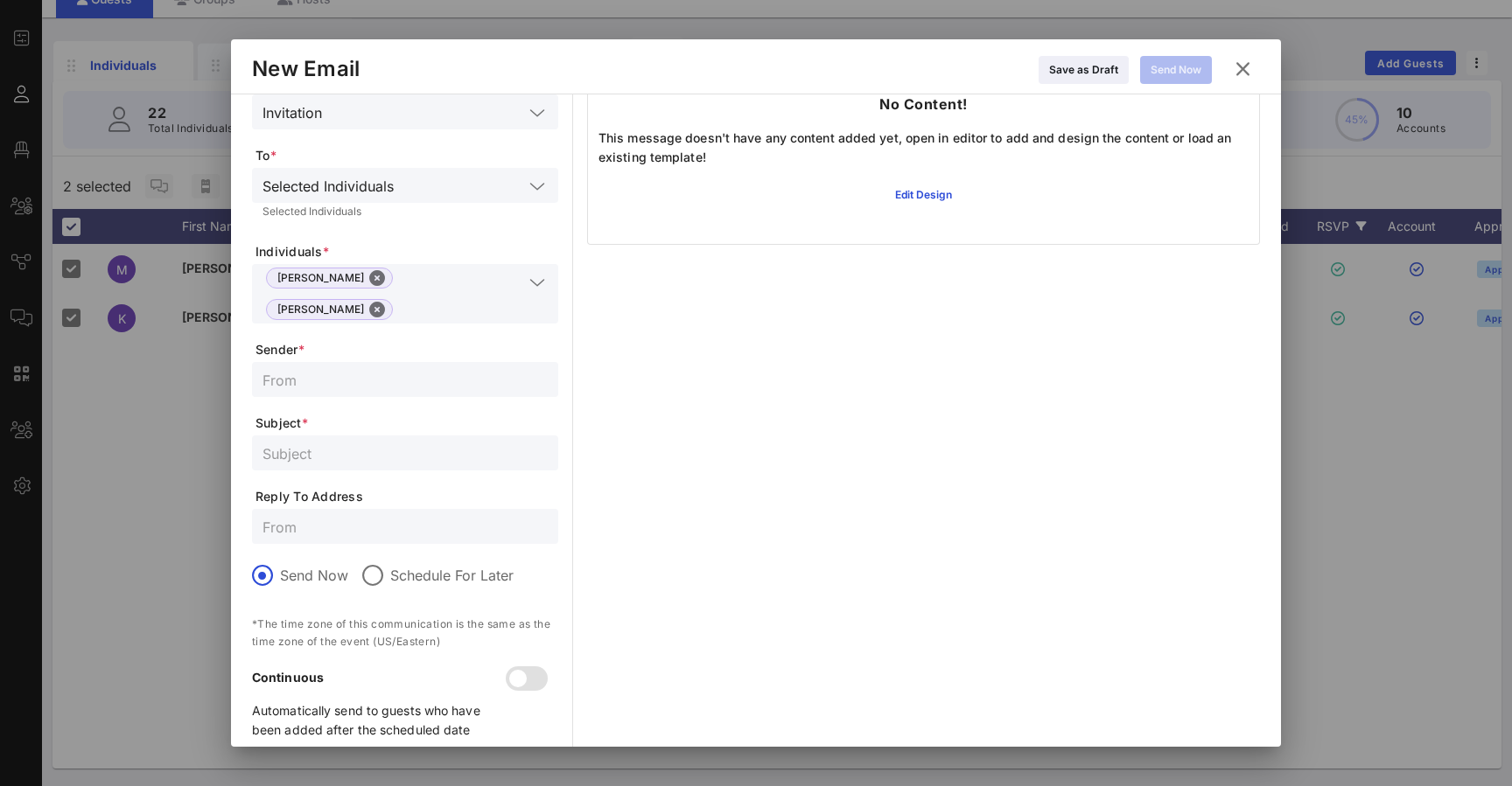
click at [1235, 60] on icon at bounding box center [1242, 68] width 24 height 22
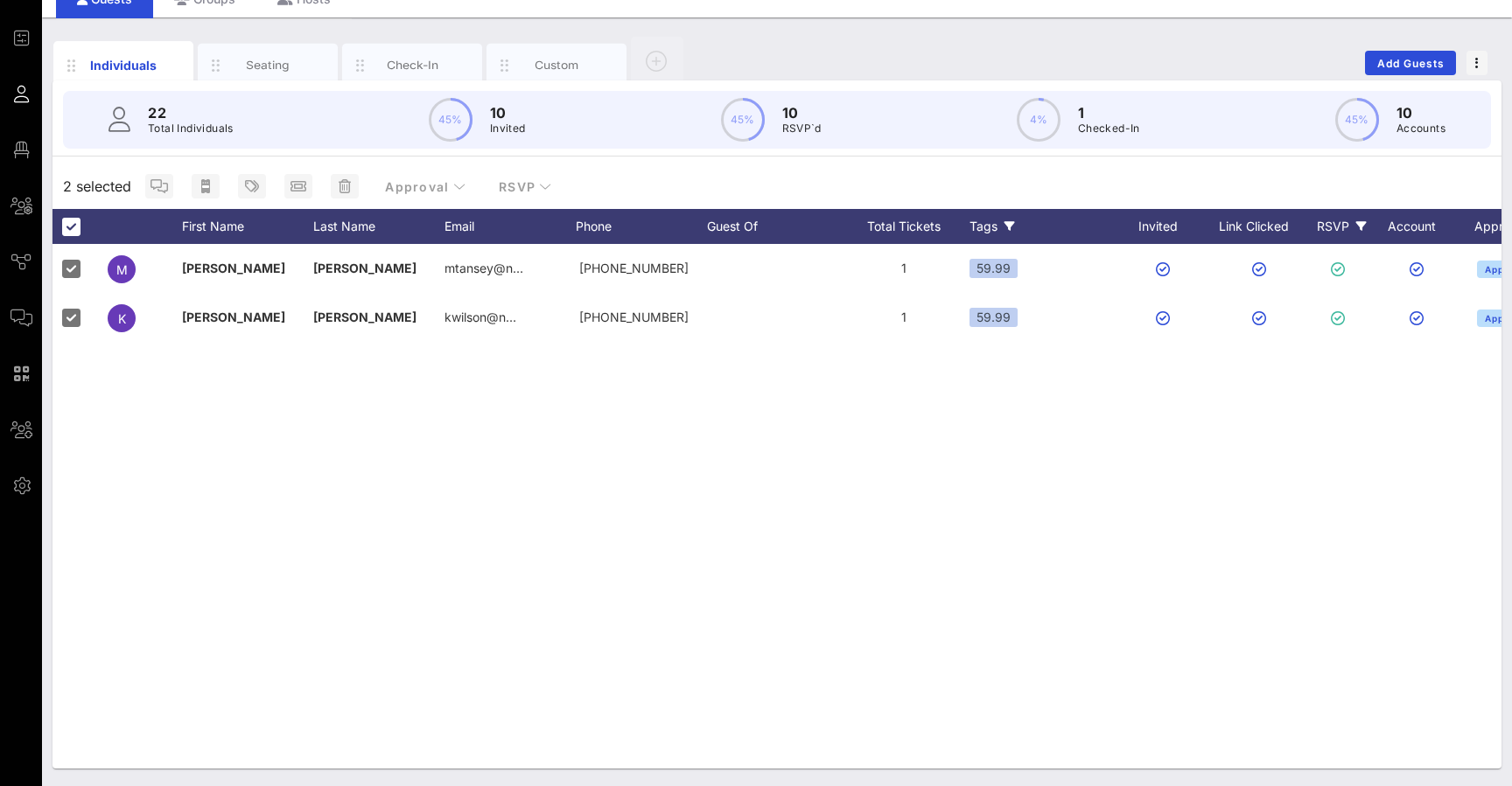
click at [521, 57] on div "Custom" at bounding box center [557, 66] width 140 height 44
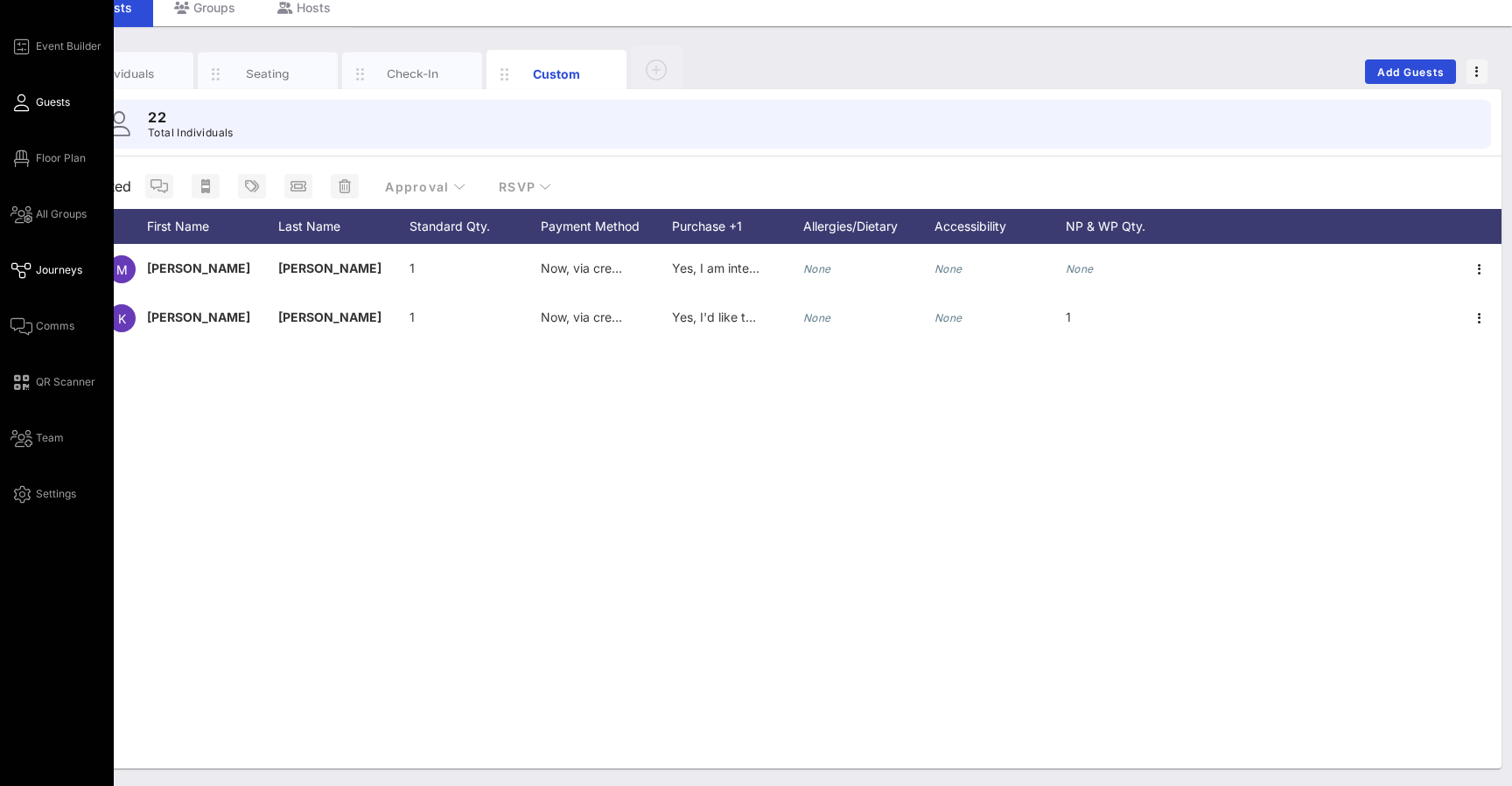
click at [24, 272] on icon at bounding box center [21, 270] width 22 height 3
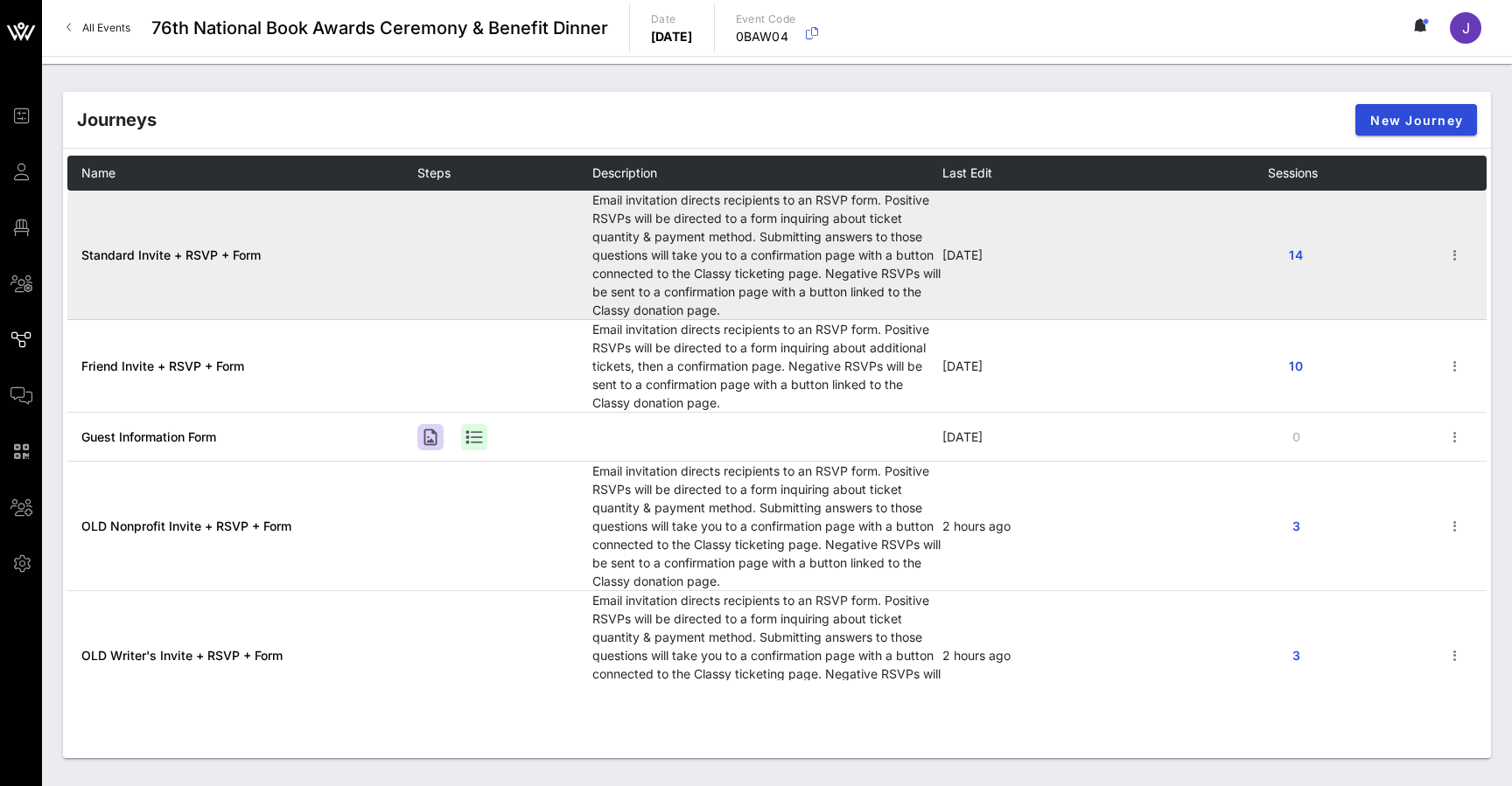
click at [141, 265] on td "Standard Invite + RSVP + Form" at bounding box center [242, 255] width 350 height 129
click at [149, 255] on span "Standard Invite + RSVP + Form" at bounding box center [171, 255] width 180 height 15
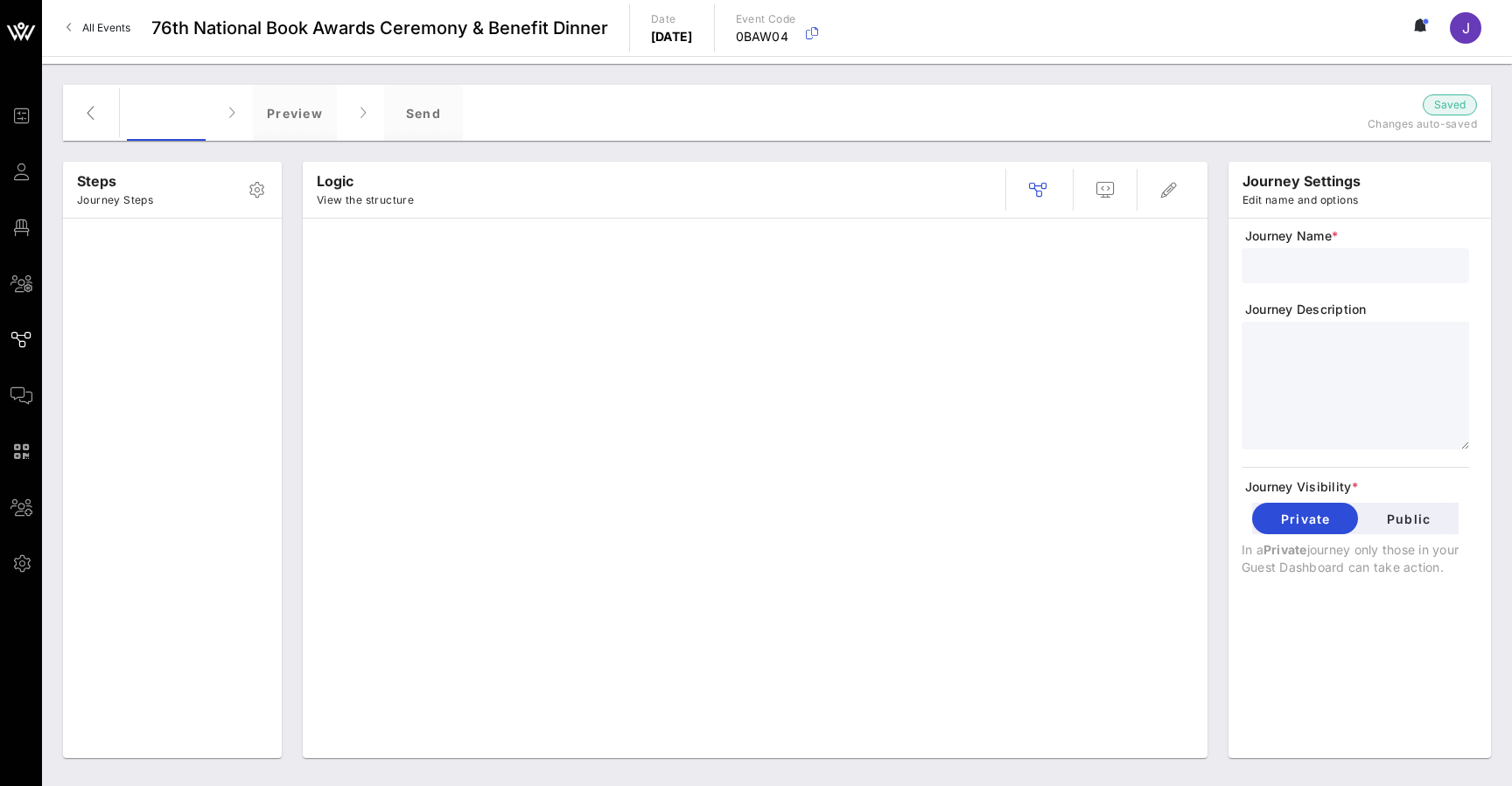
type input "Standard Invite + RSVP + Form"
type textarea "**********"
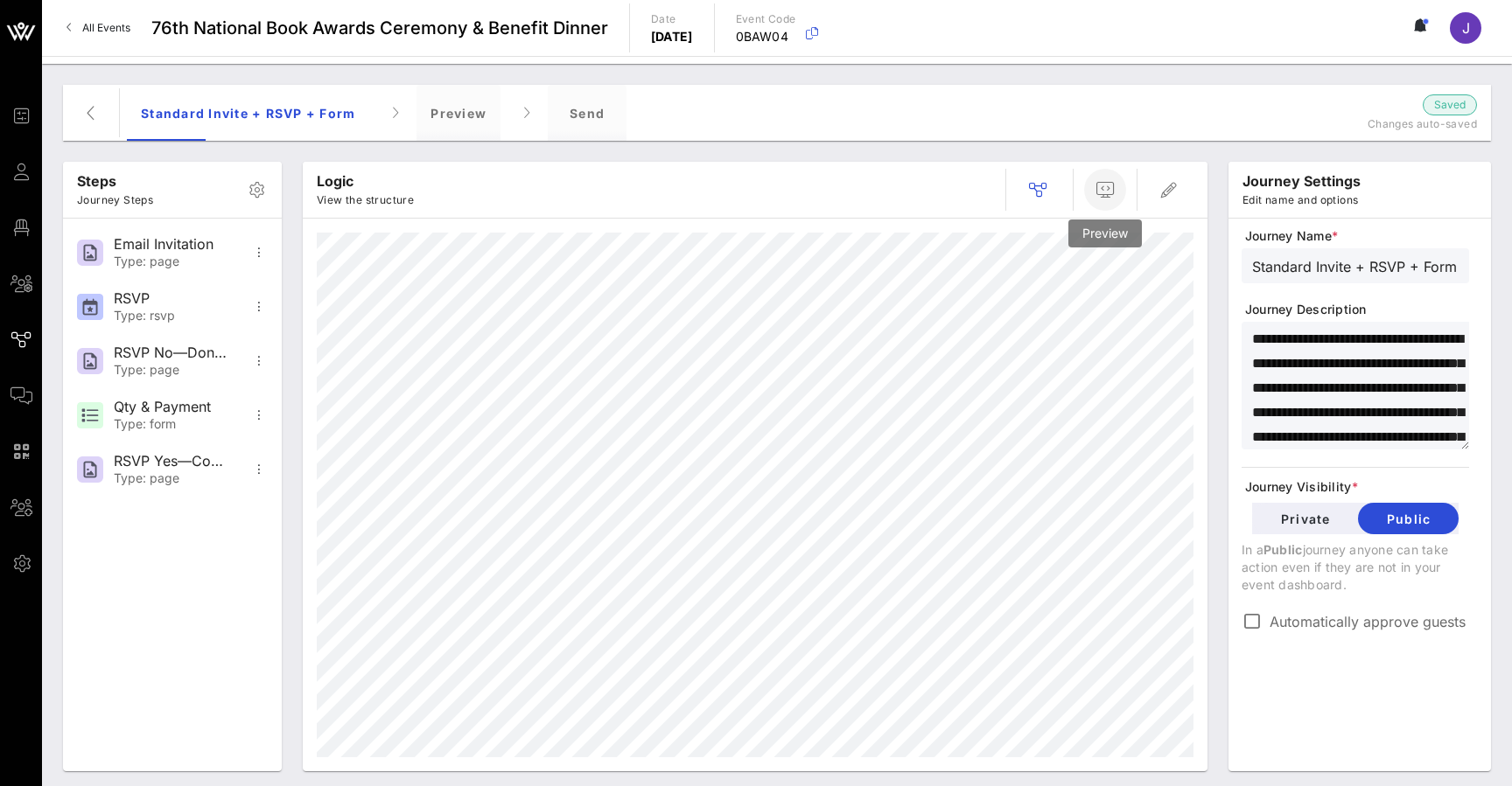
click at [1102, 194] on icon "button" at bounding box center [1105, 190] width 21 height 21
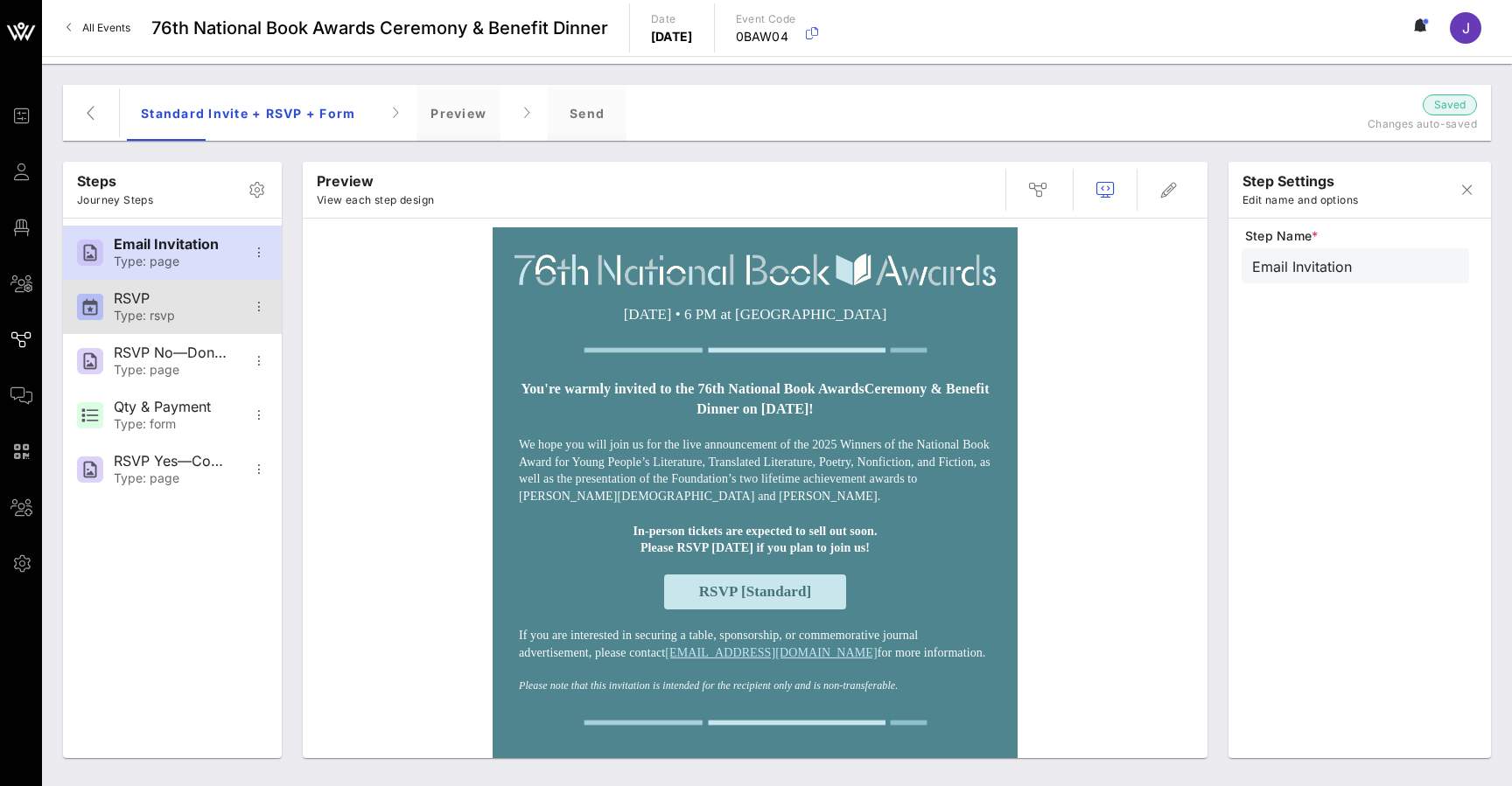
click at [132, 312] on div "Type: rsvp" at bounding box center [170, 316] width 115 height 15
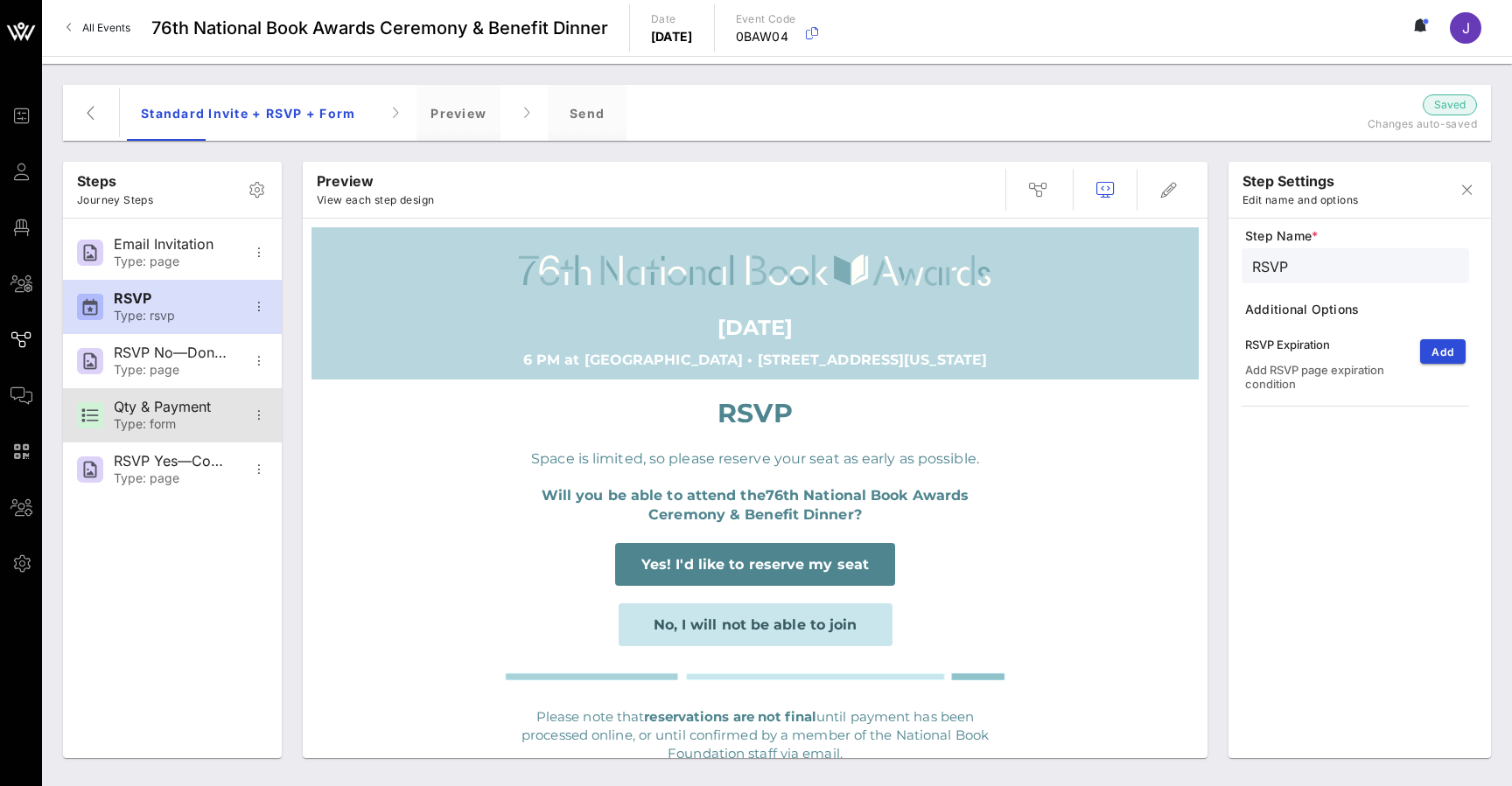
click at [143, 411] on div "Qty & Payment" at bounding box center [170, 407] width 115 height 17
type input "Qty & Payment"
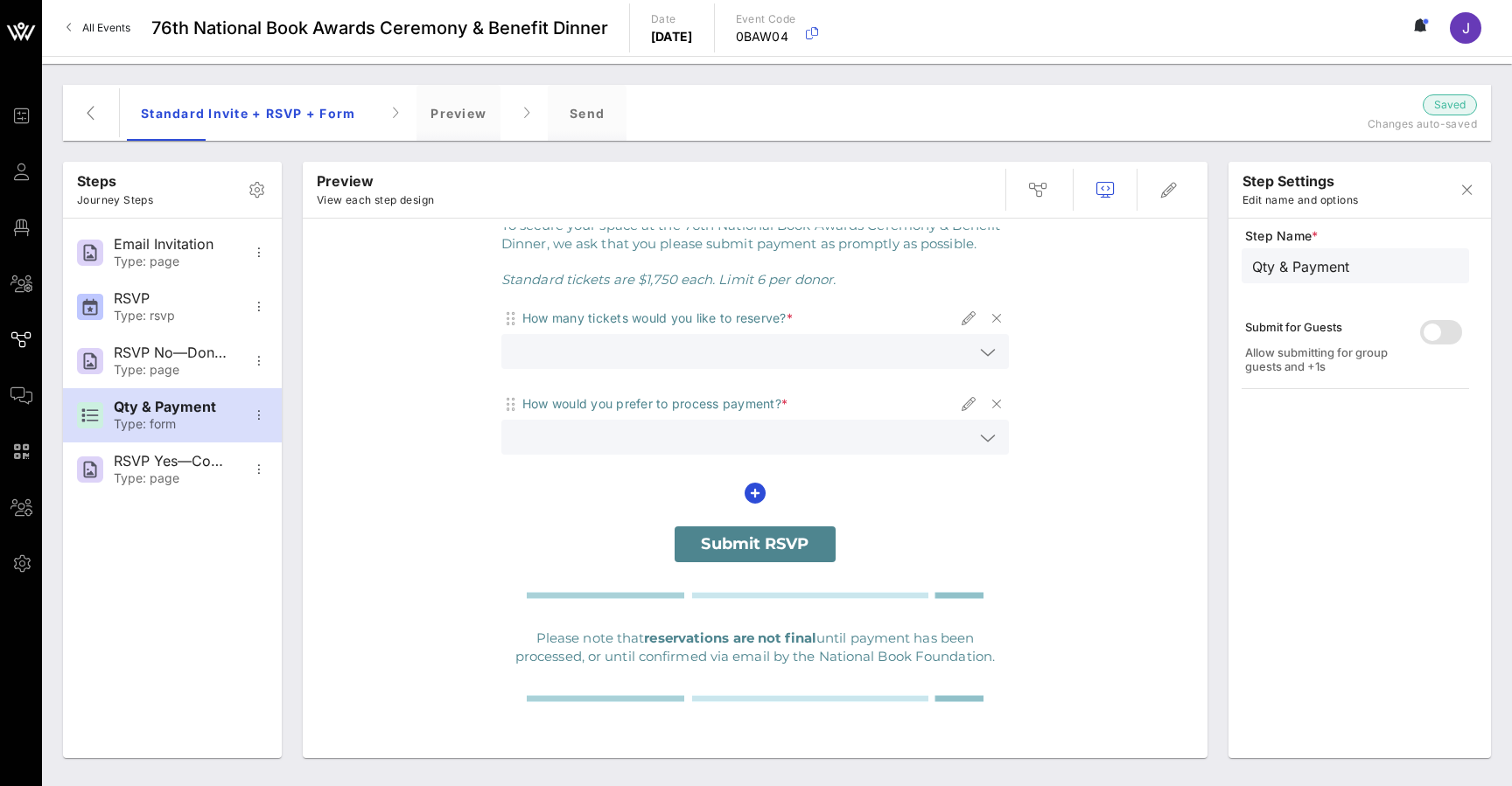
scroll to position [153, 0]
click at [669, 355] on input "text" at bounding box center [742, 351] width 462 height 22
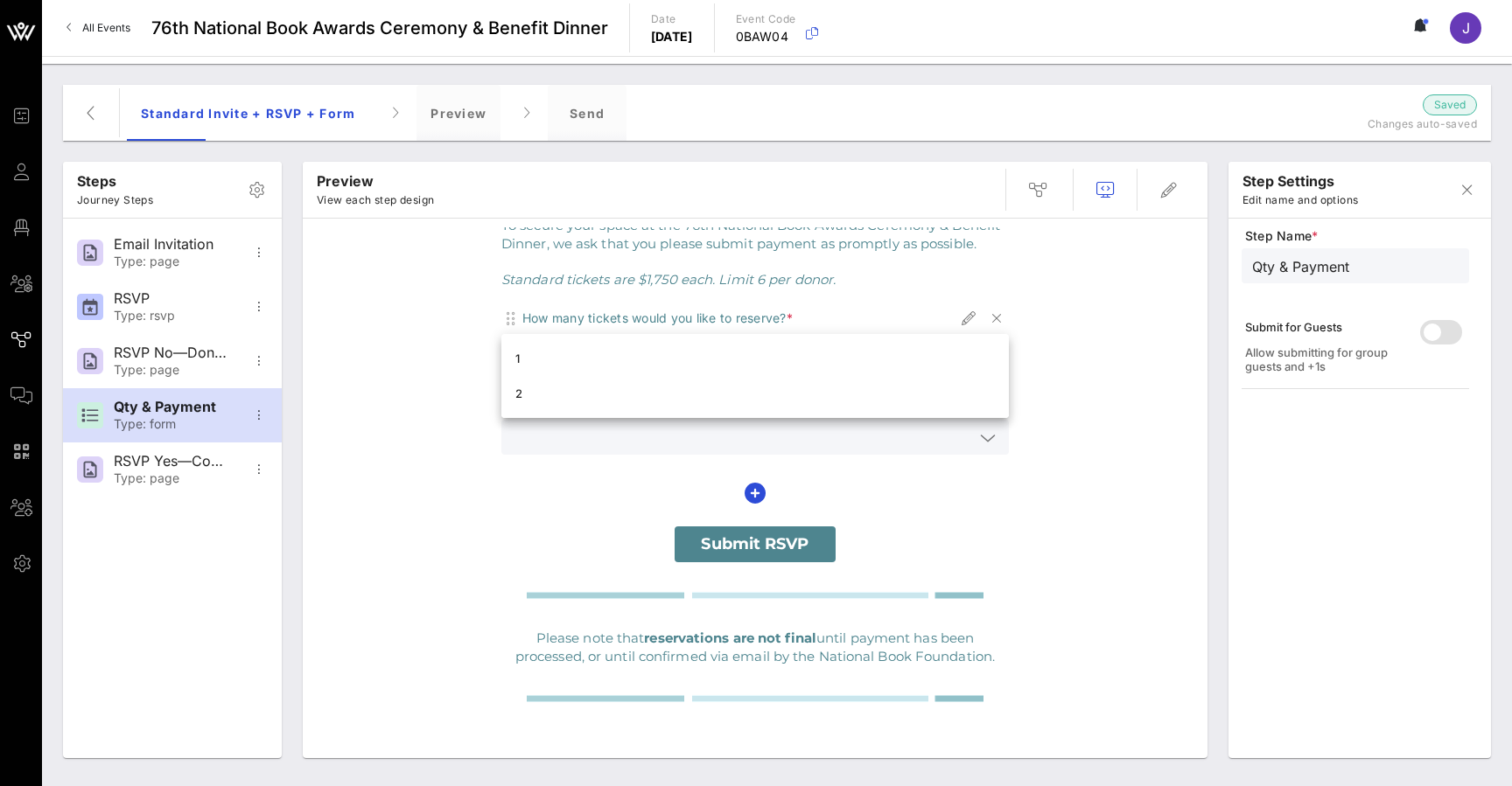
click at [1111, 327] on div "We're so delighted you can join us, Jennifer! To secure your space at the 76th …" at bounding box center [755, 459] width 887 height 598
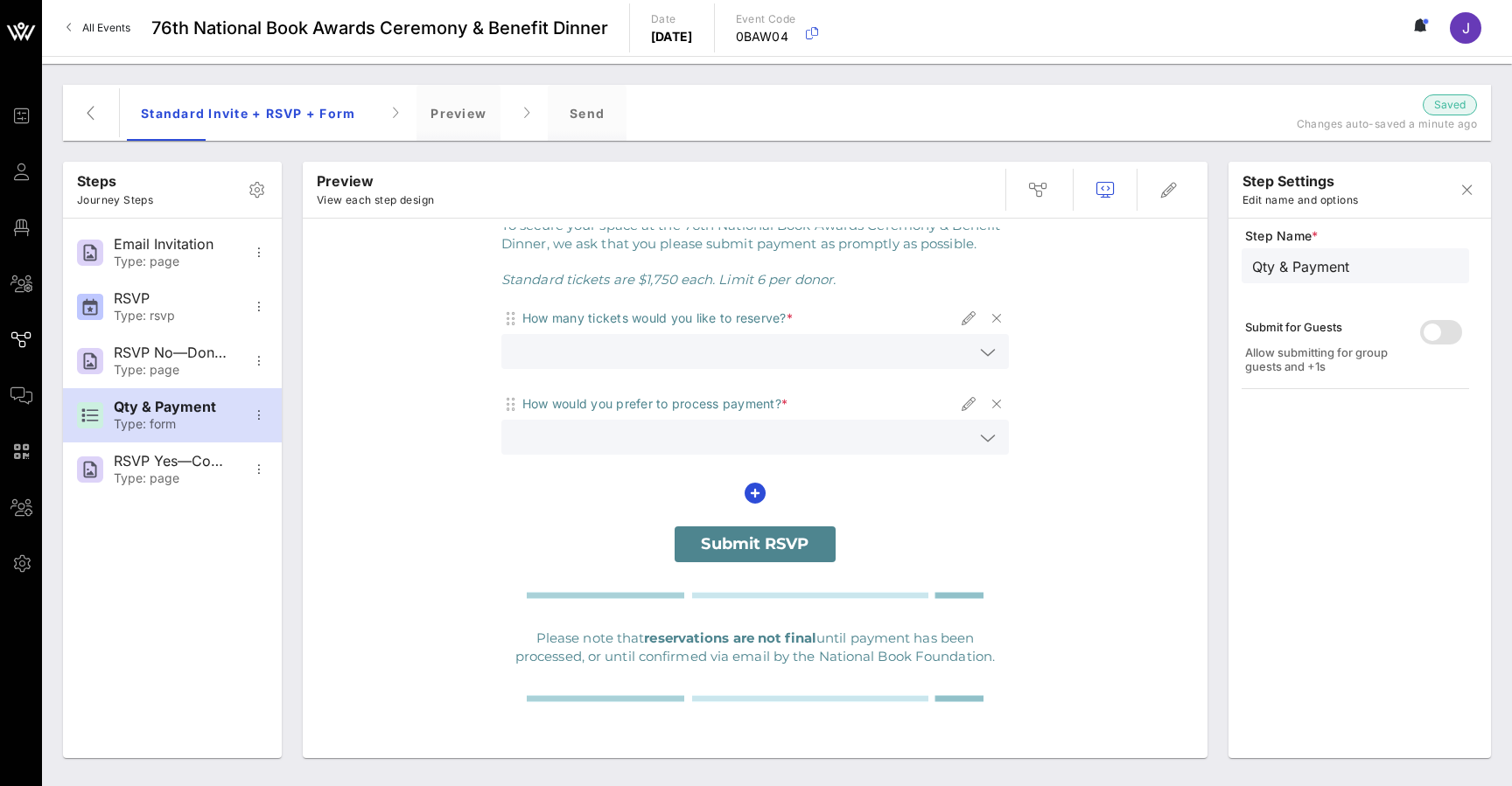
click at [780, 283] on span "Standard tickets are $1,750 each. Limit 6 per donor." at bounding box center [668, 280] width 334 height 17
drag, startPoint x: 785, startPoint y: 177, endPoint x: 762, endPoint y: 342, distance: 166.6
click at [762, 342] on input "text" at bounding box center [742, 351] width 462 height 22
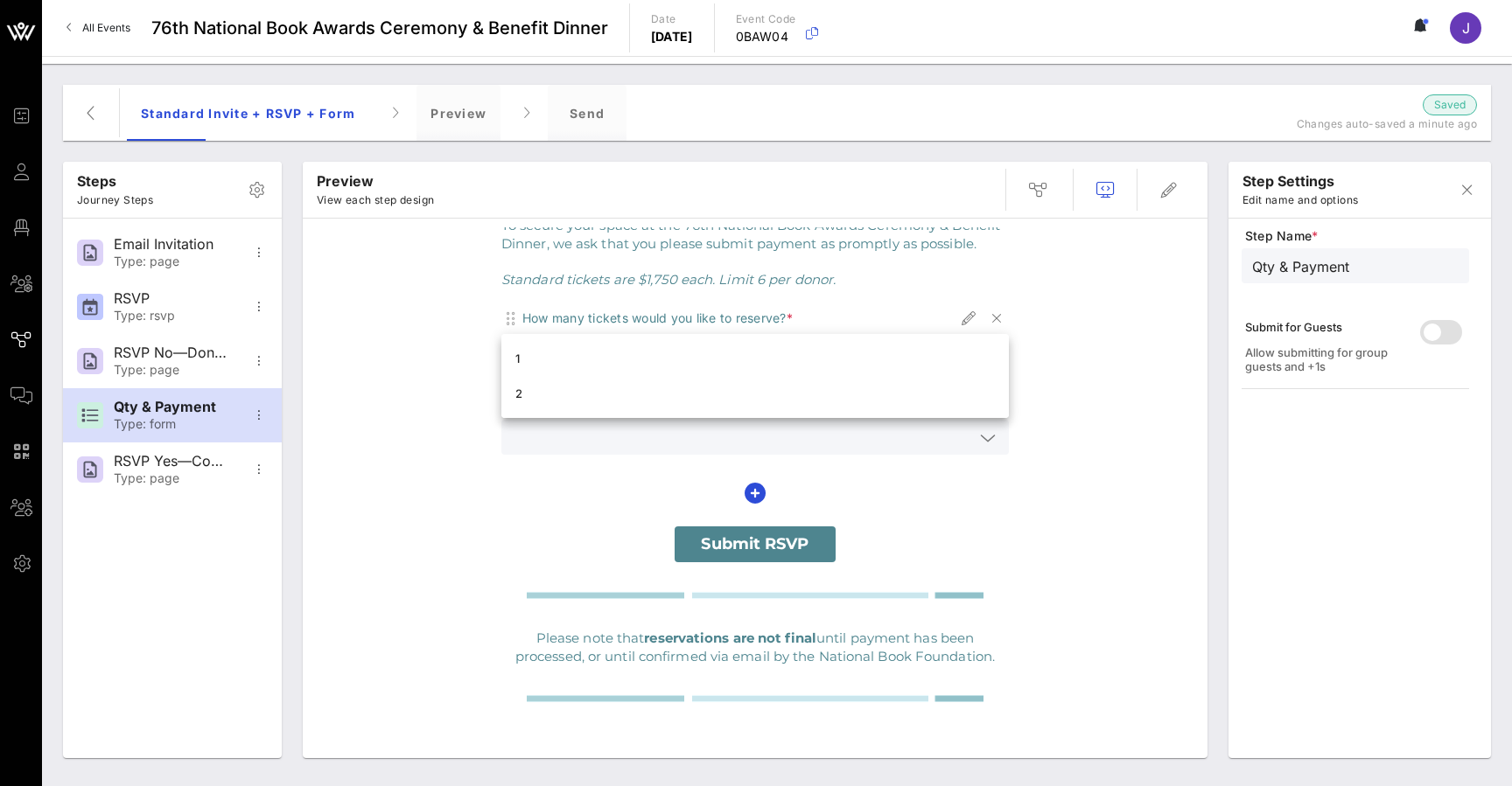
click at [796, 288] on td "Standard tickets are $1,750 each. Limit 6 per donor." at bounding box center [755, 279] width 525 height 36
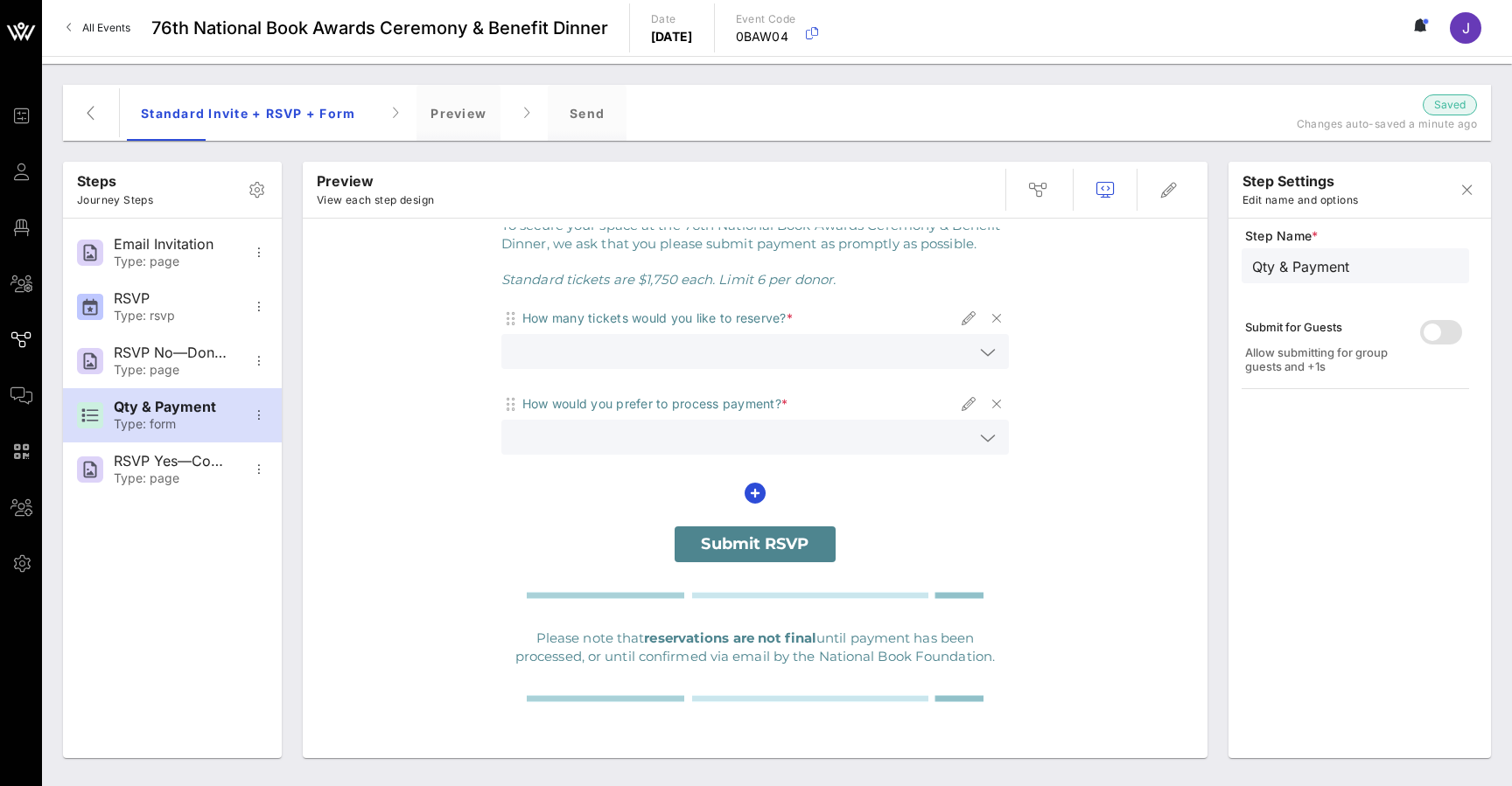
click at [753, 426] on input "text" at bounding box center [742, 437] width 462 height 22
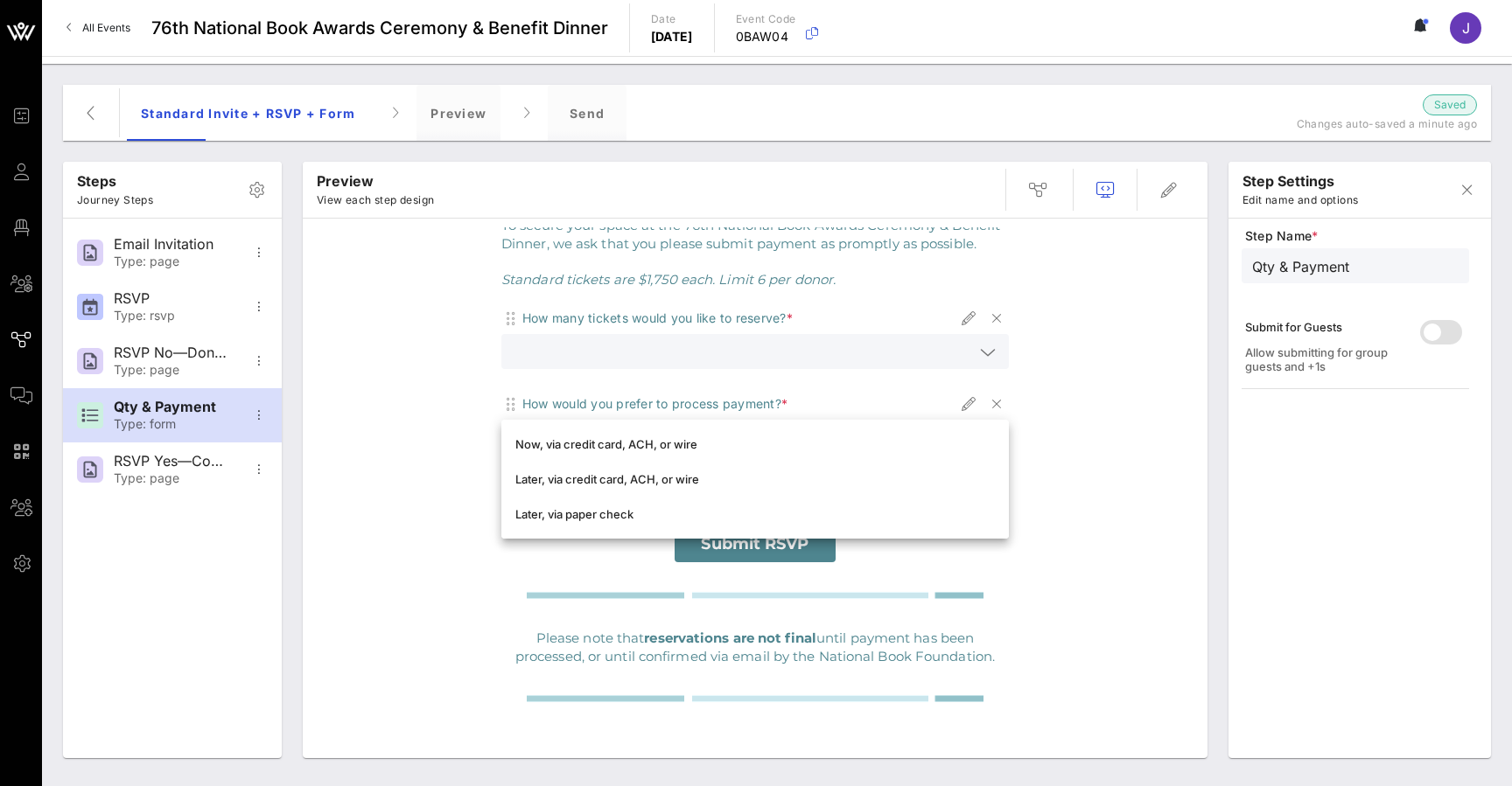
click at [1191, 445] on div "We're so delighted you can join us, Jennifer! To secure your space at the 76th …" at bounding box center [755, 459] width 887 height 598
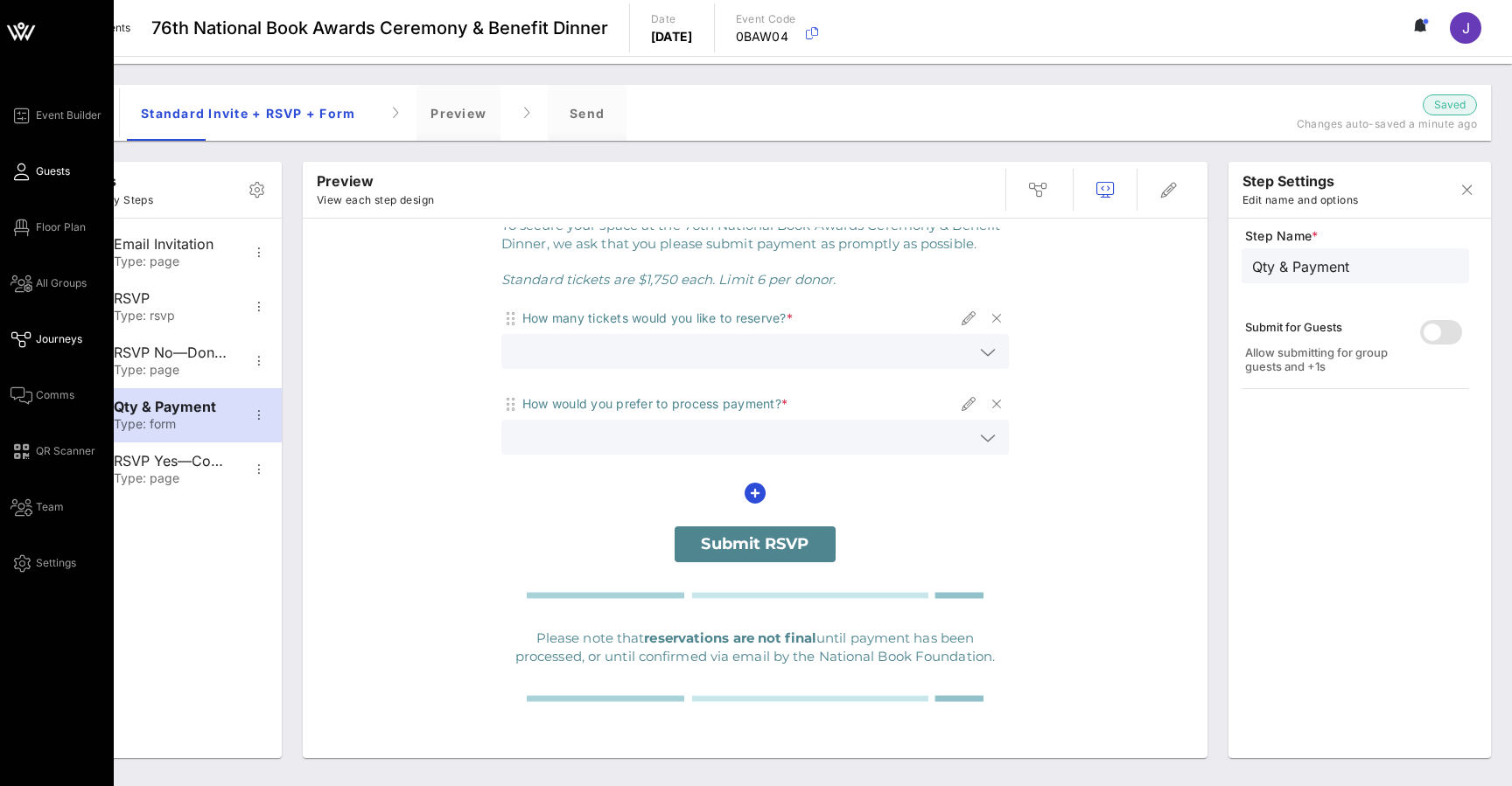
click at [34, 175] on link "Guests" at bounding box center [40, 171] width 60 height 21
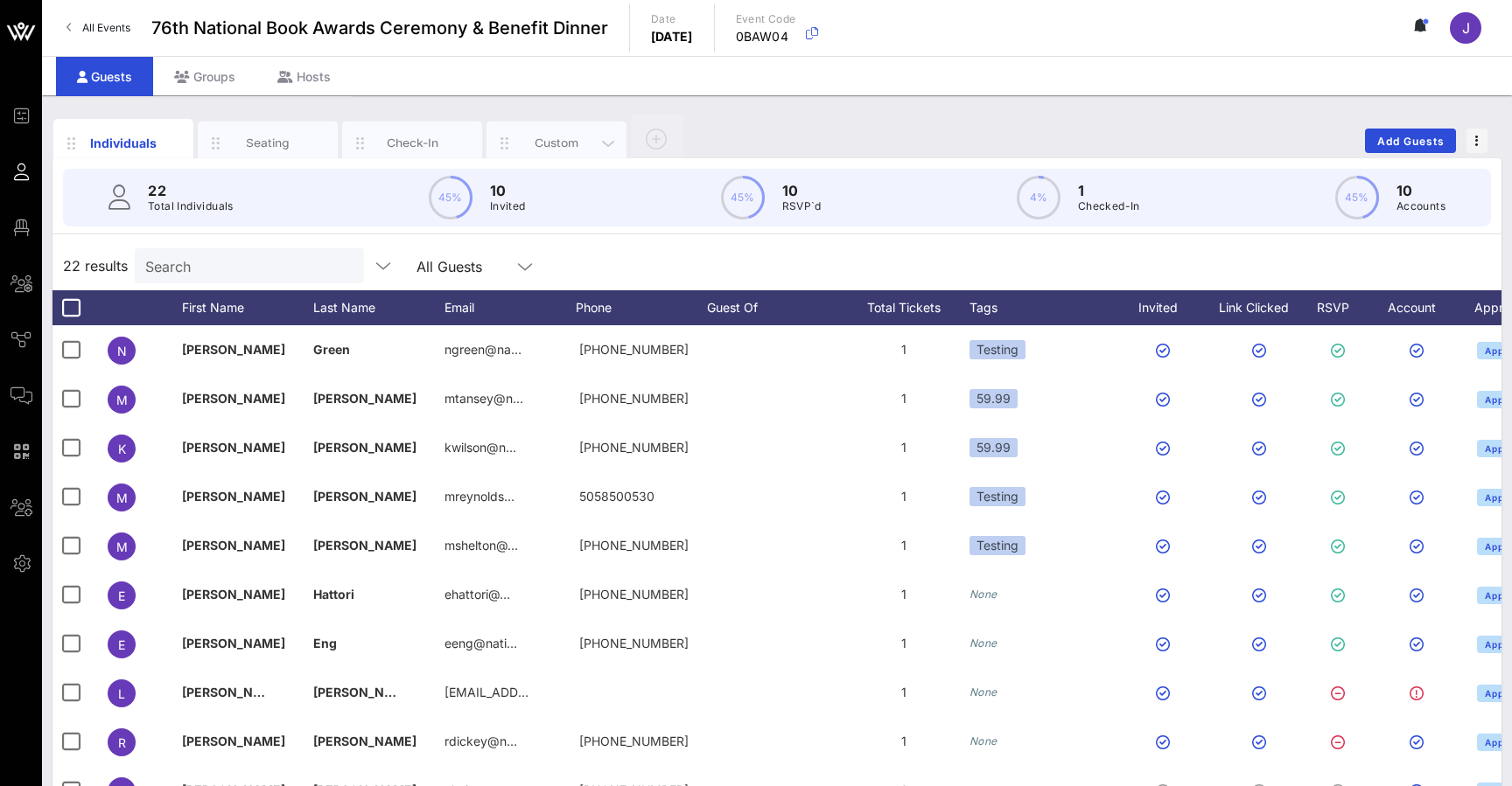
click at [548, 147] on div "Custom" at bounding box center [556, 143] width 78 height 17
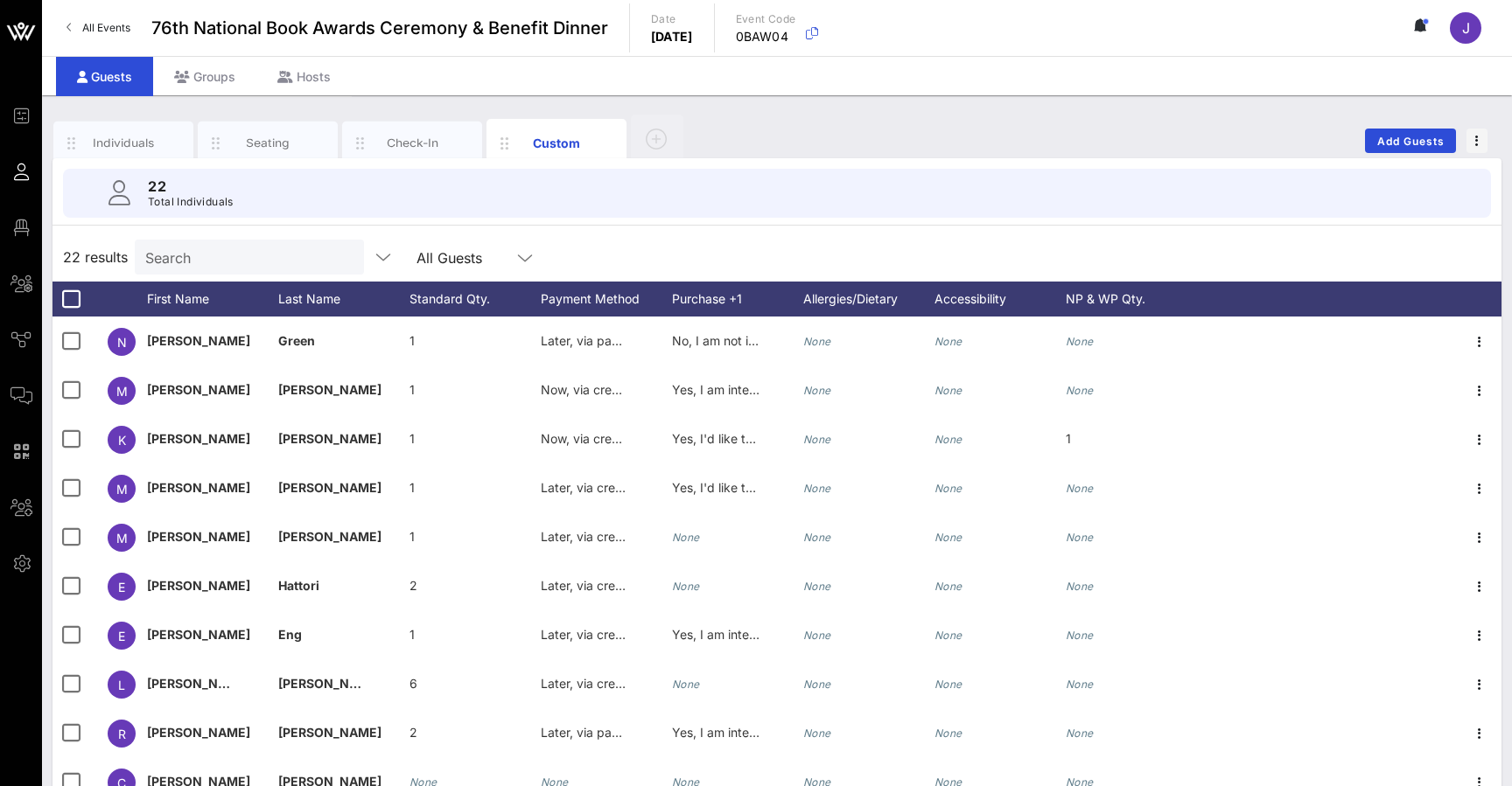
click at [689, 229] on div "22 Total Individuals 22 results Search All Guests First Name Last Name Standard…" at bounding box center [776, 500] width 1448 height 683
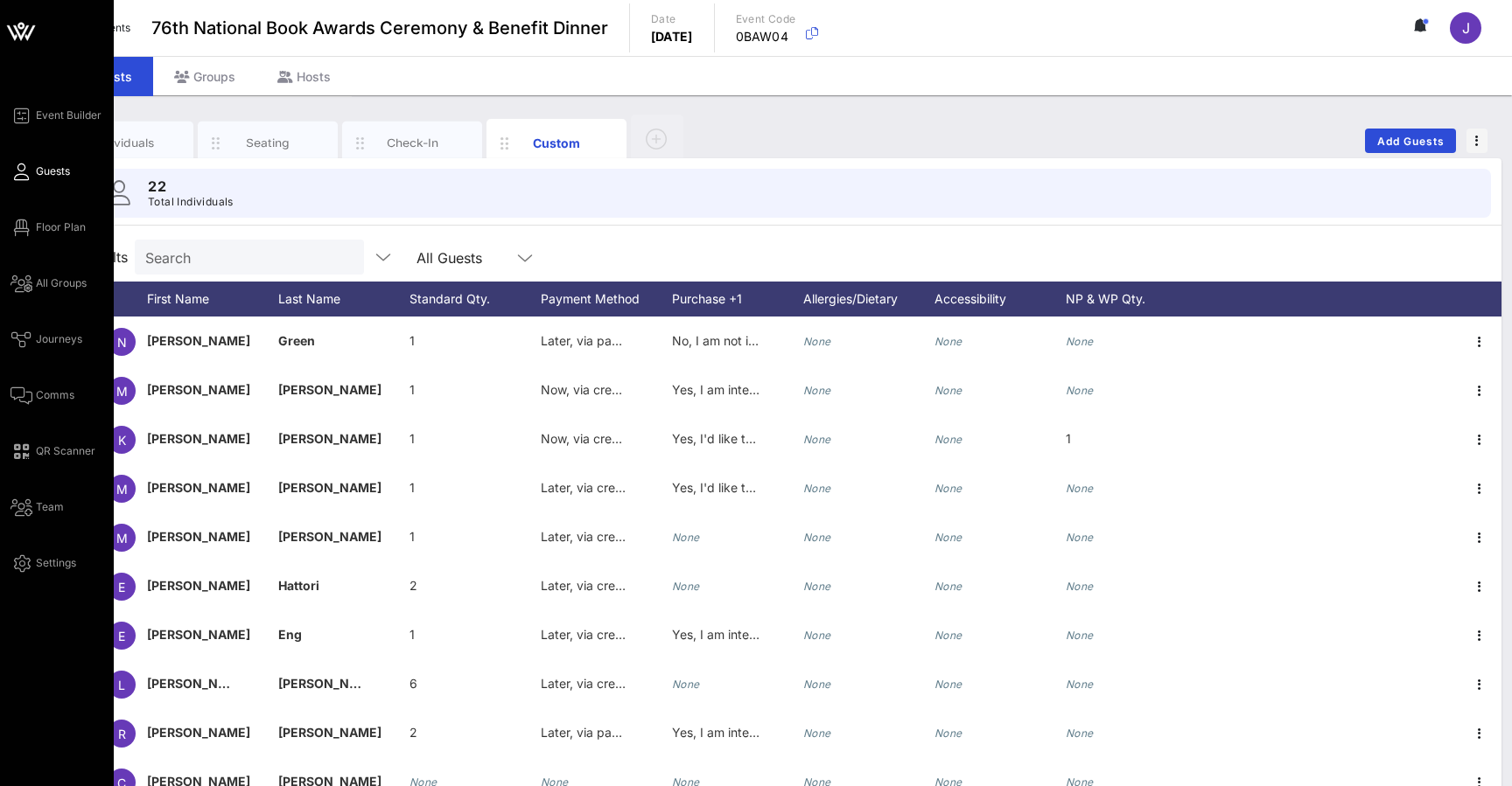
click at [23, 173] on icon at bounding box center [21, 171] width 22 height 3
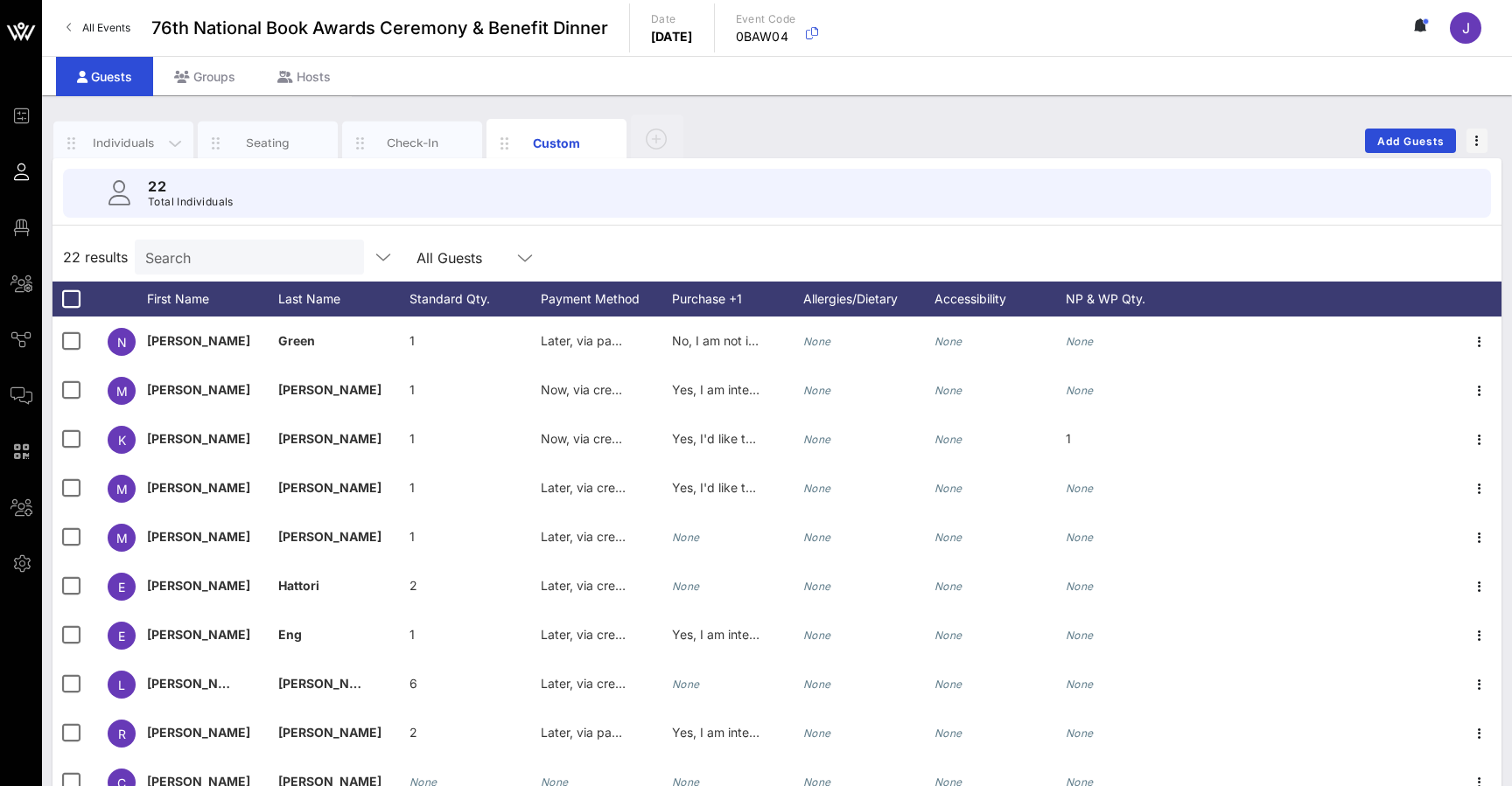
click at [148, 130] on div "Individuals" at bounding box center [124, 143] width 140 height 44
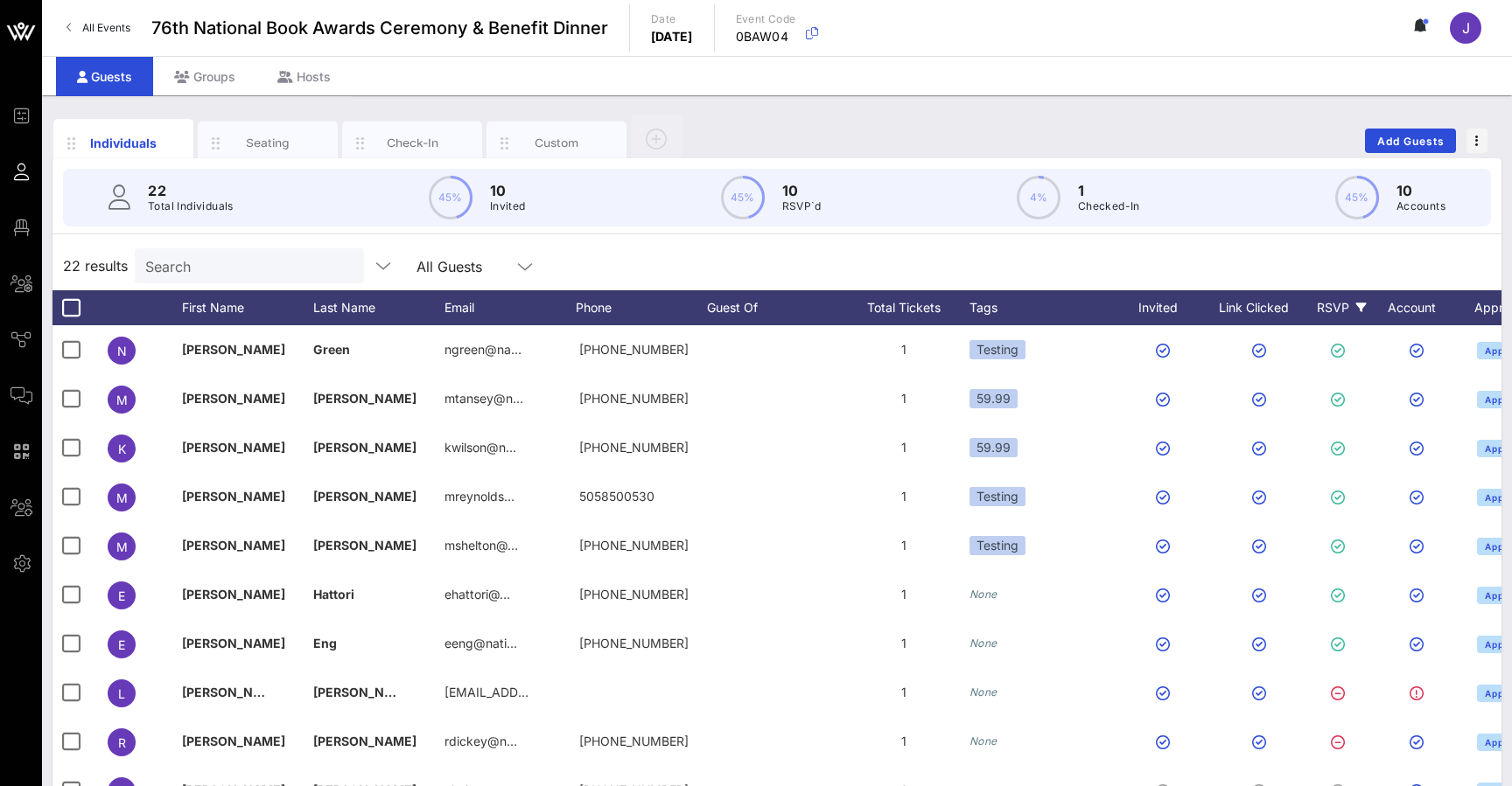
click at [1332, 310] on div "RSVP" at bounding box center [1341, 307] width 61 height 35
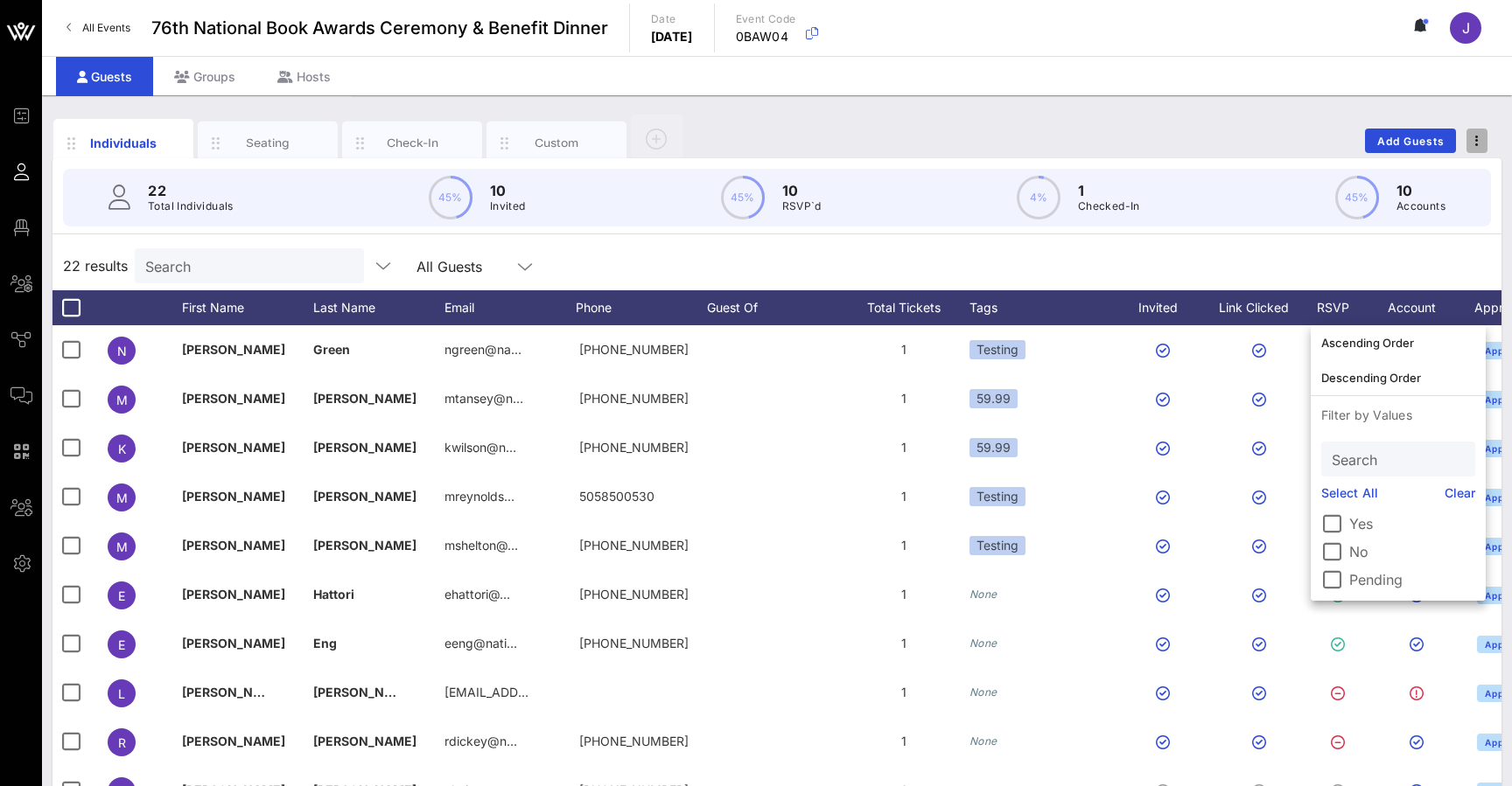
click at [1475, 138] on icon "button" at bounding box center [1476, 140] width 4 height 12
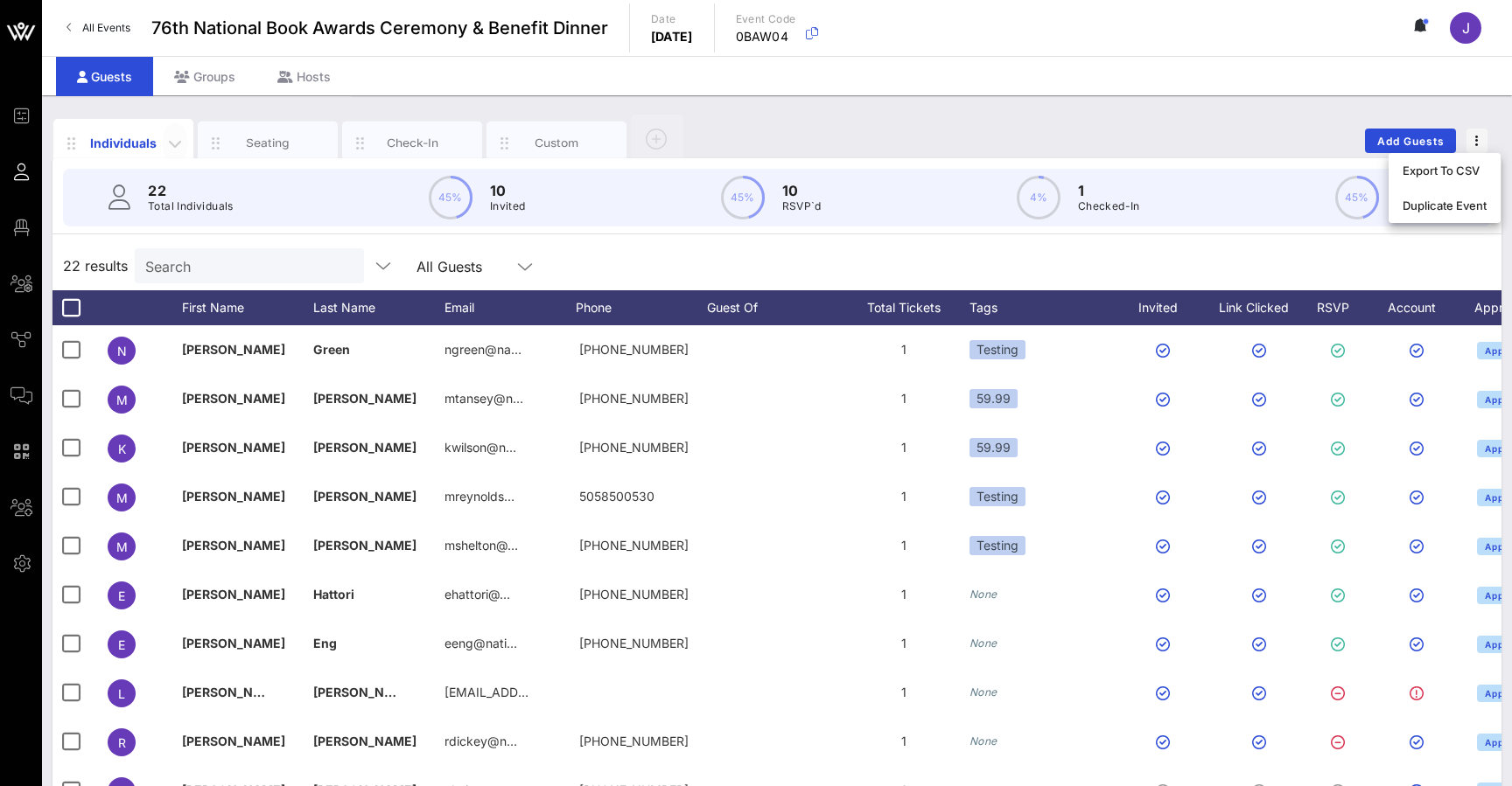
click at [174, 151] on icon "button" at bounding box center [175, 143] width 21 height 21
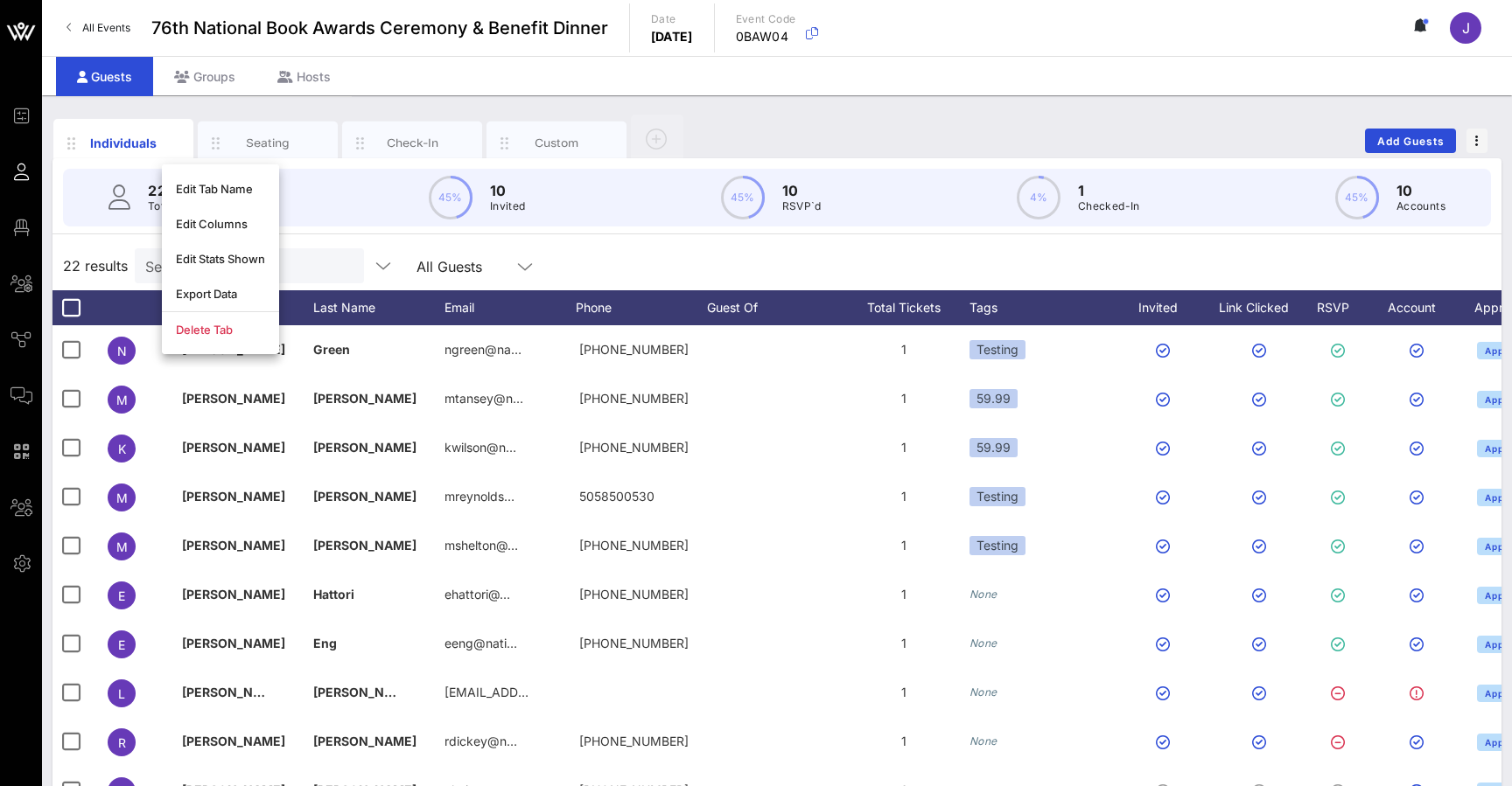
click at [417, 68] on div "Guests Groups Hosts" at bounding box center [777, 76] width 1470 height 39
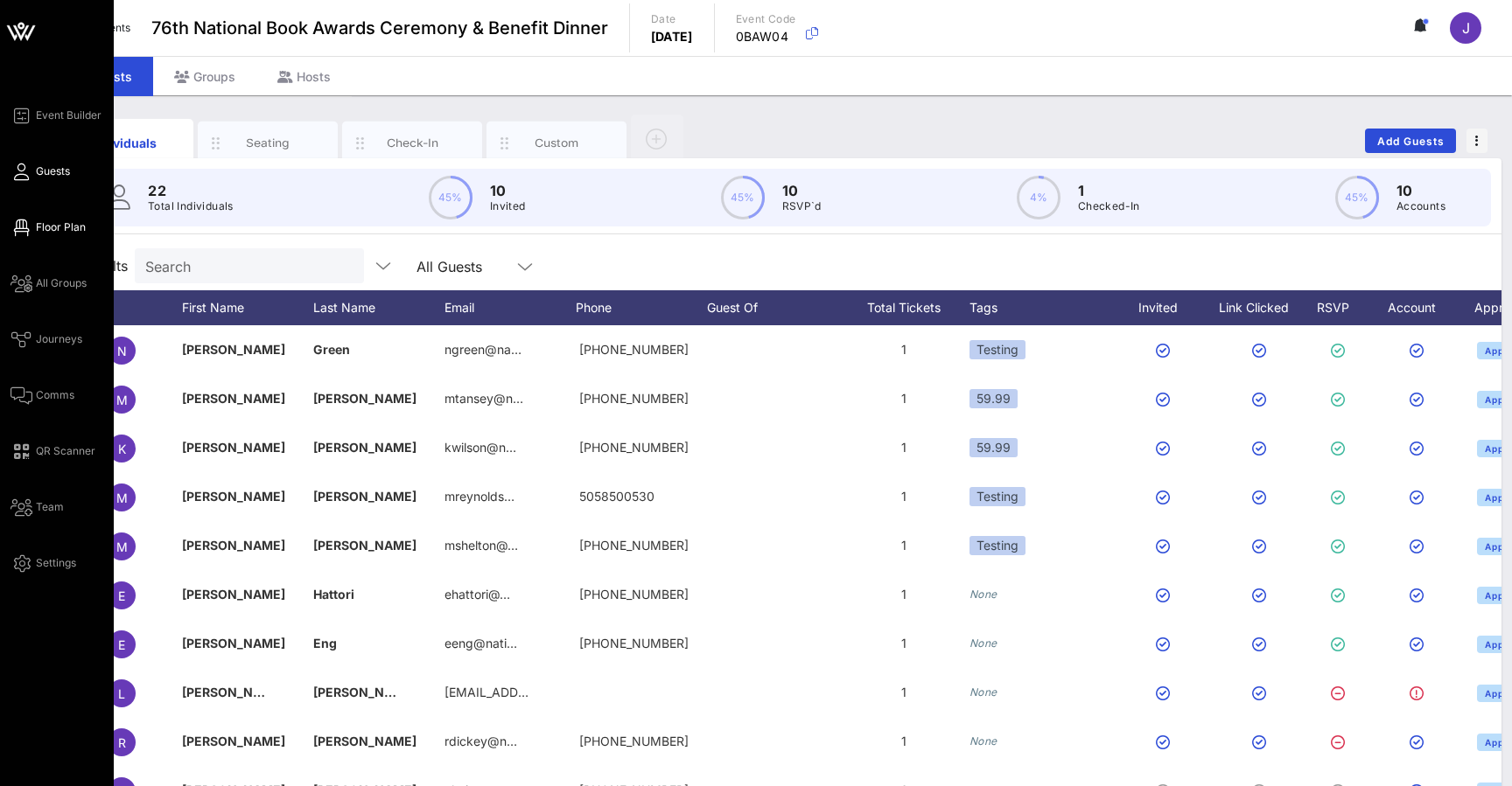
click at [21, 227] on icon at bounding box center [21, 227] width 22 height 3
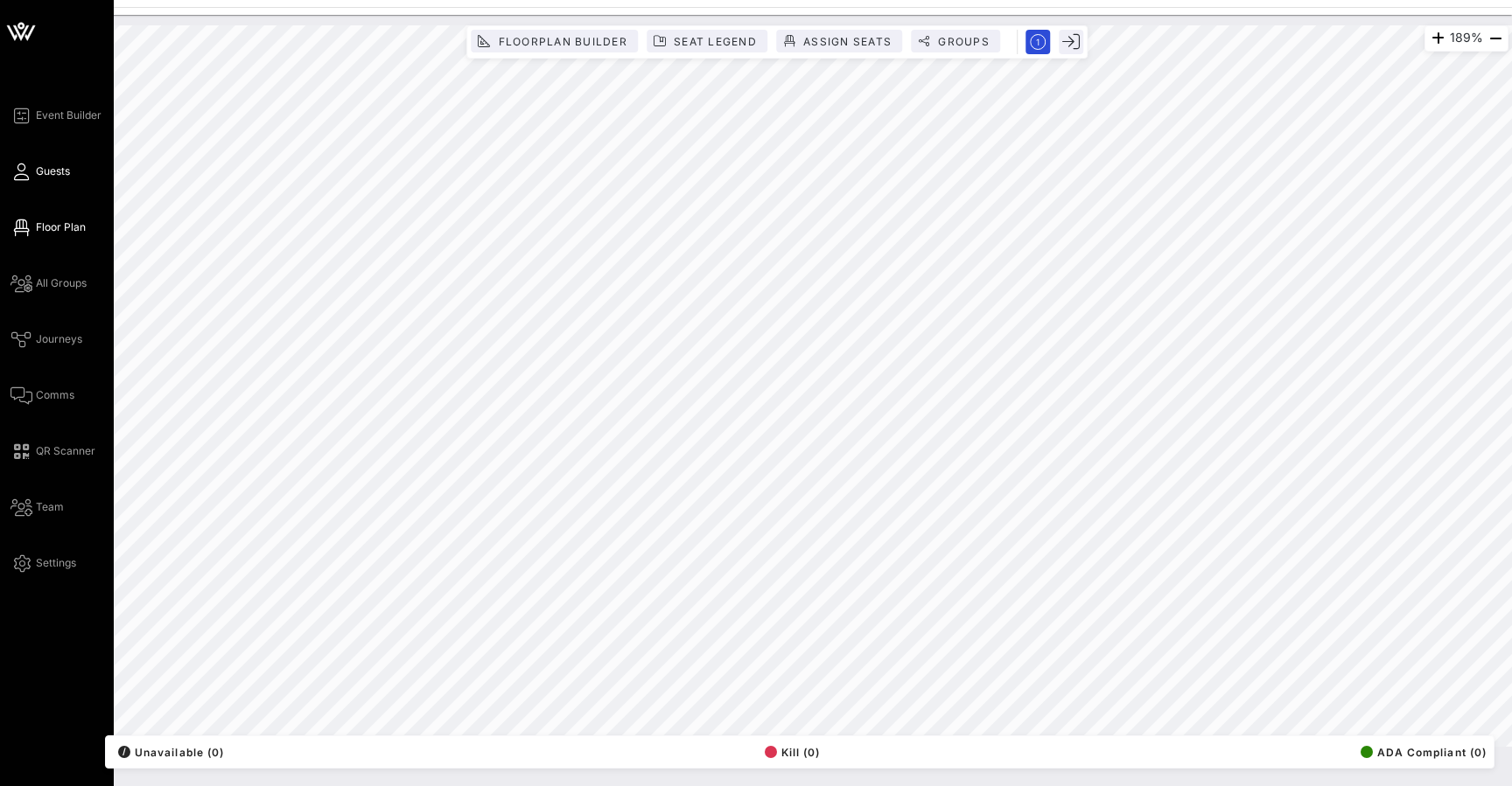
click at [31, 177] on link "Guests" at bounding box center [40, 171] width 60 height 21
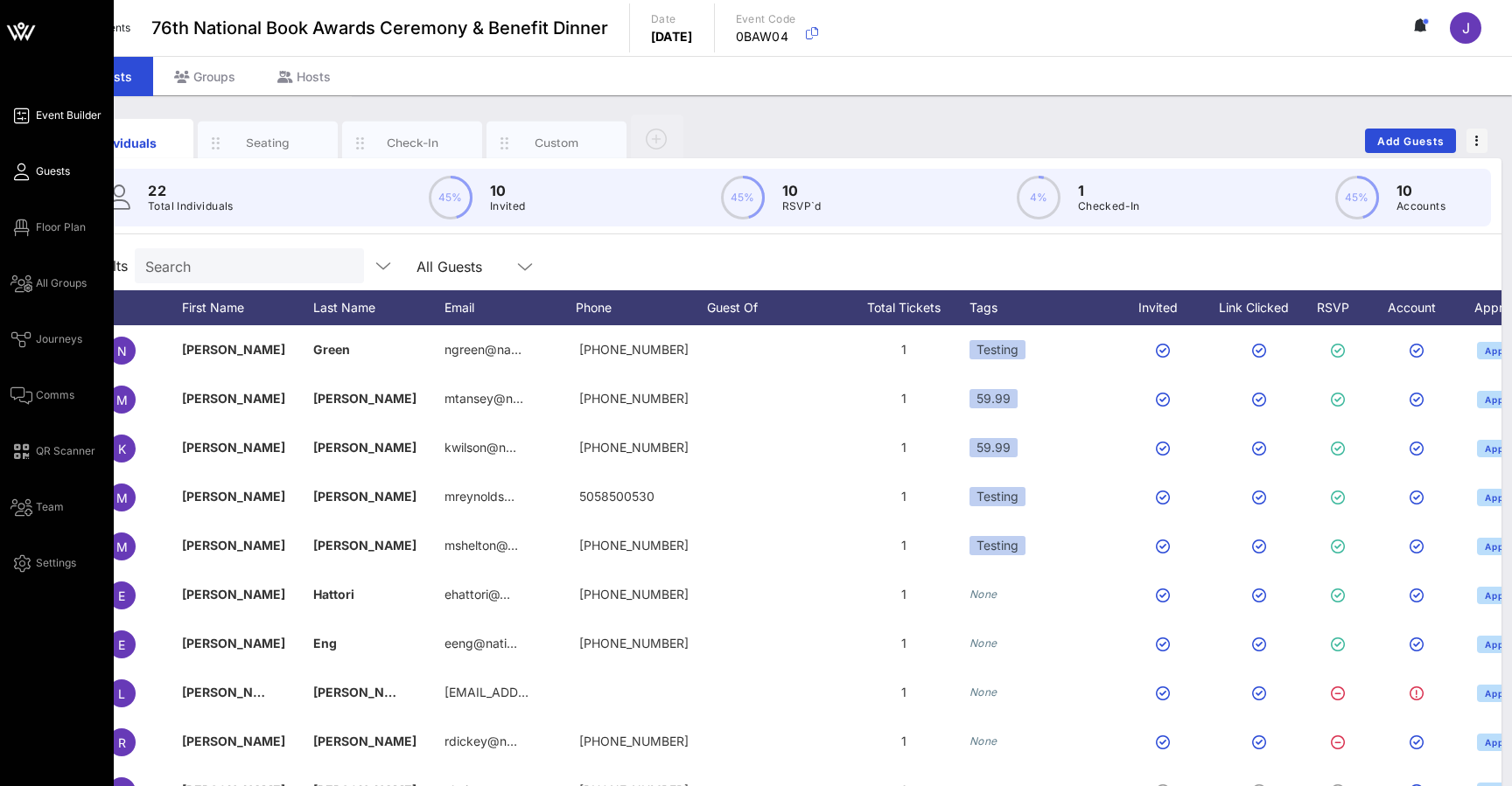
click at [68, 120] on span "Event Builder" at bounding box center [68, 115] width 66 height 16
